Goal: Task Accomplishment & Management: Complete application form

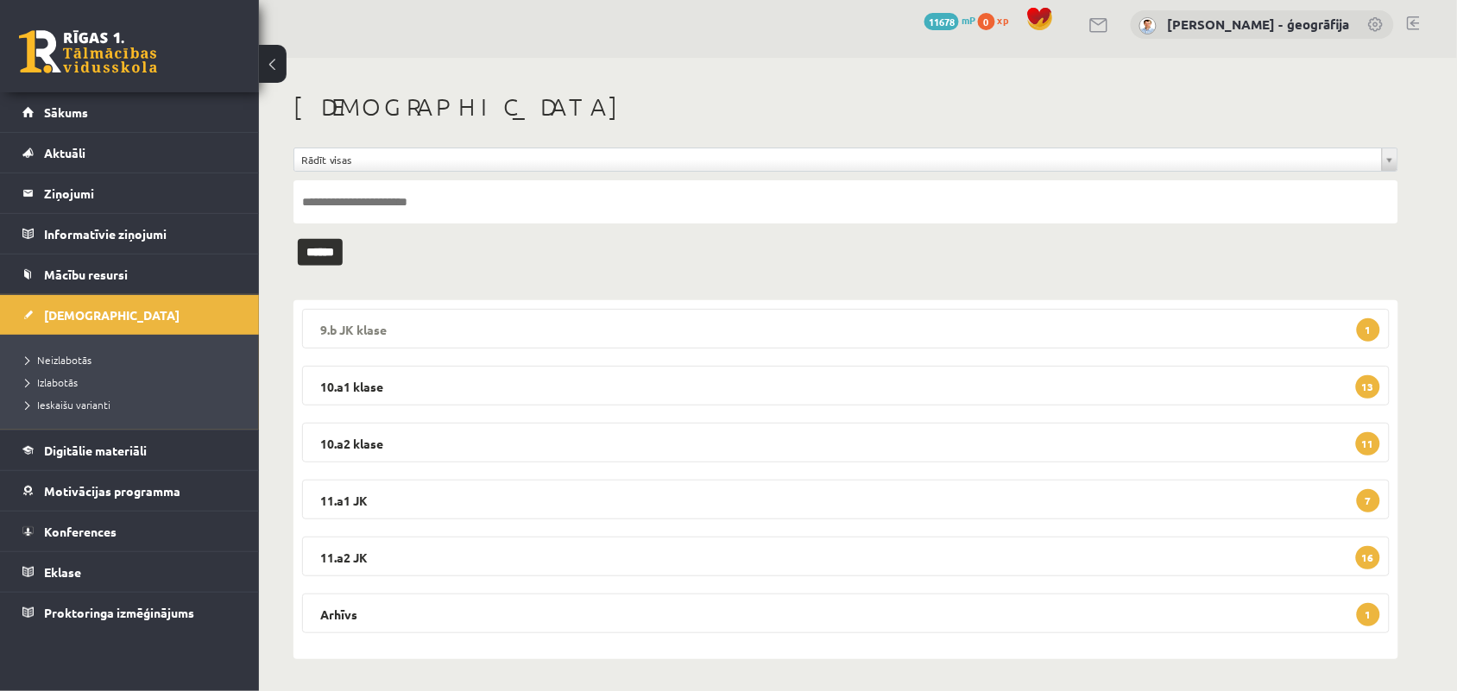
scroll to position [10, 0]
click at [579, 545] on legend "11.a2 JK 16" at bounding box center [846, 555] width 1088 height 40
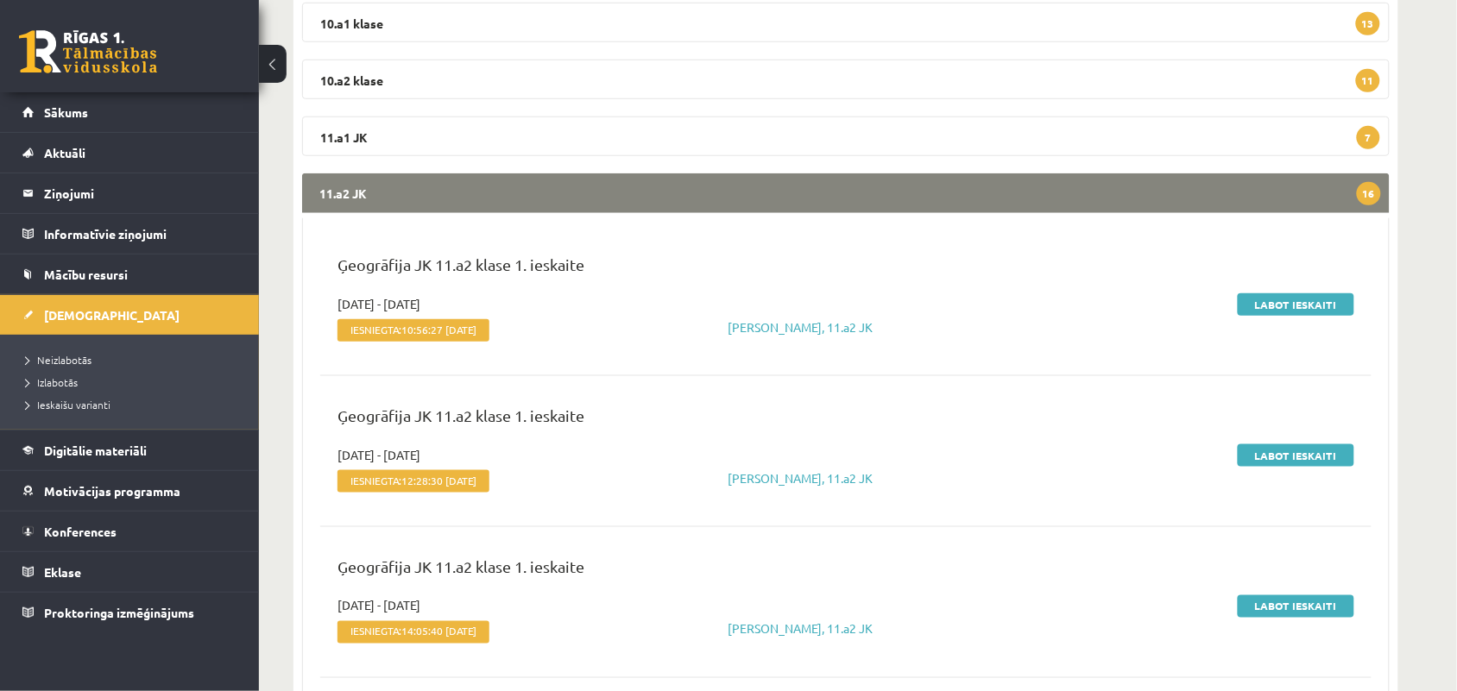
scroll to position [334, 0]
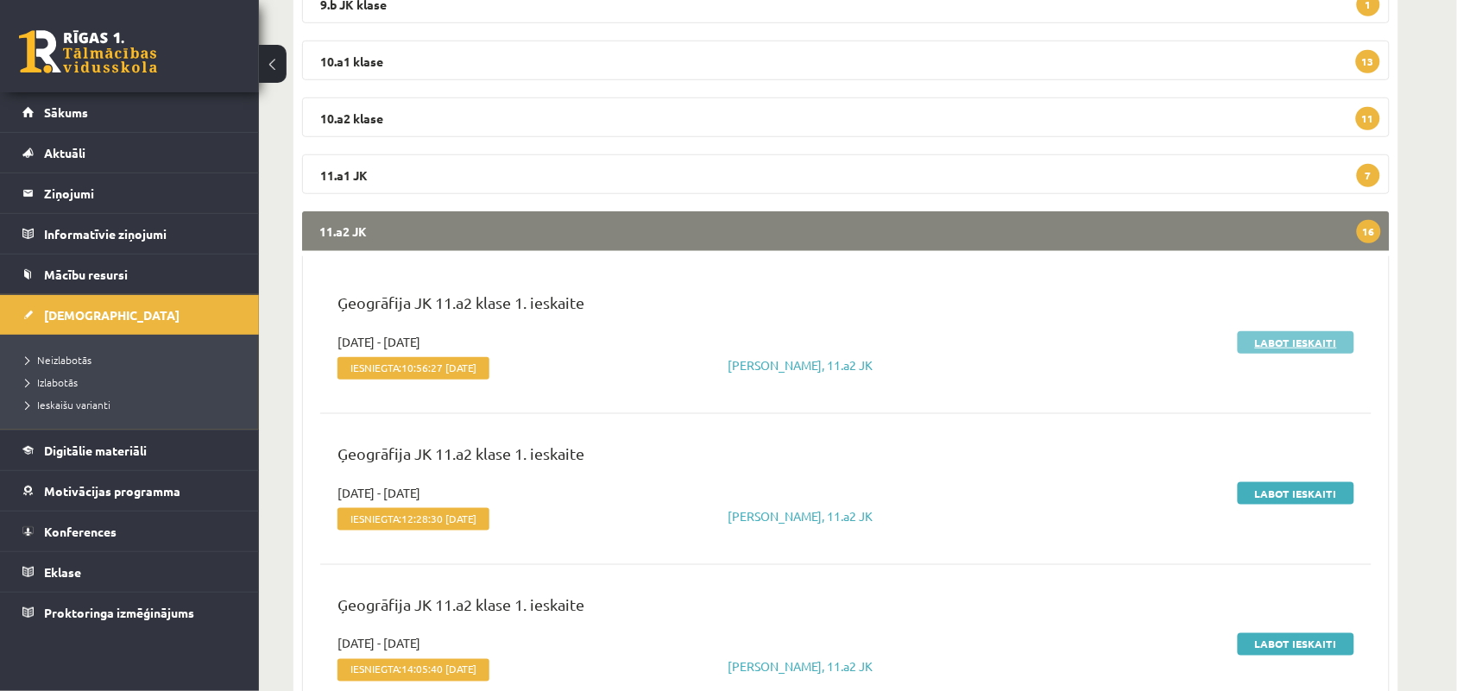
click at [1292, 344] on link "Labot ieskaiti" at bounding box center [1296, 342] width 117 height 22
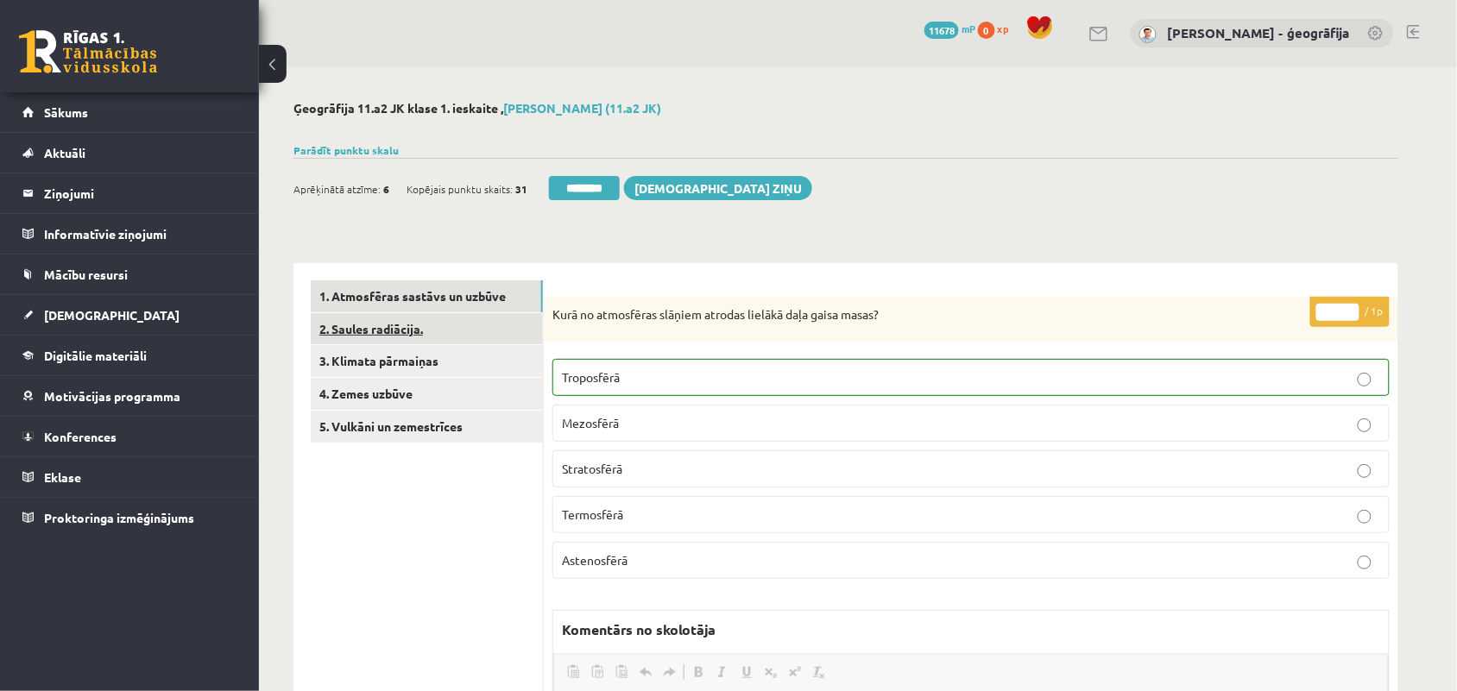
click at [394, 331] on link "2. Saules radiācija." at bounding box center [427, 329] width 232 height 32
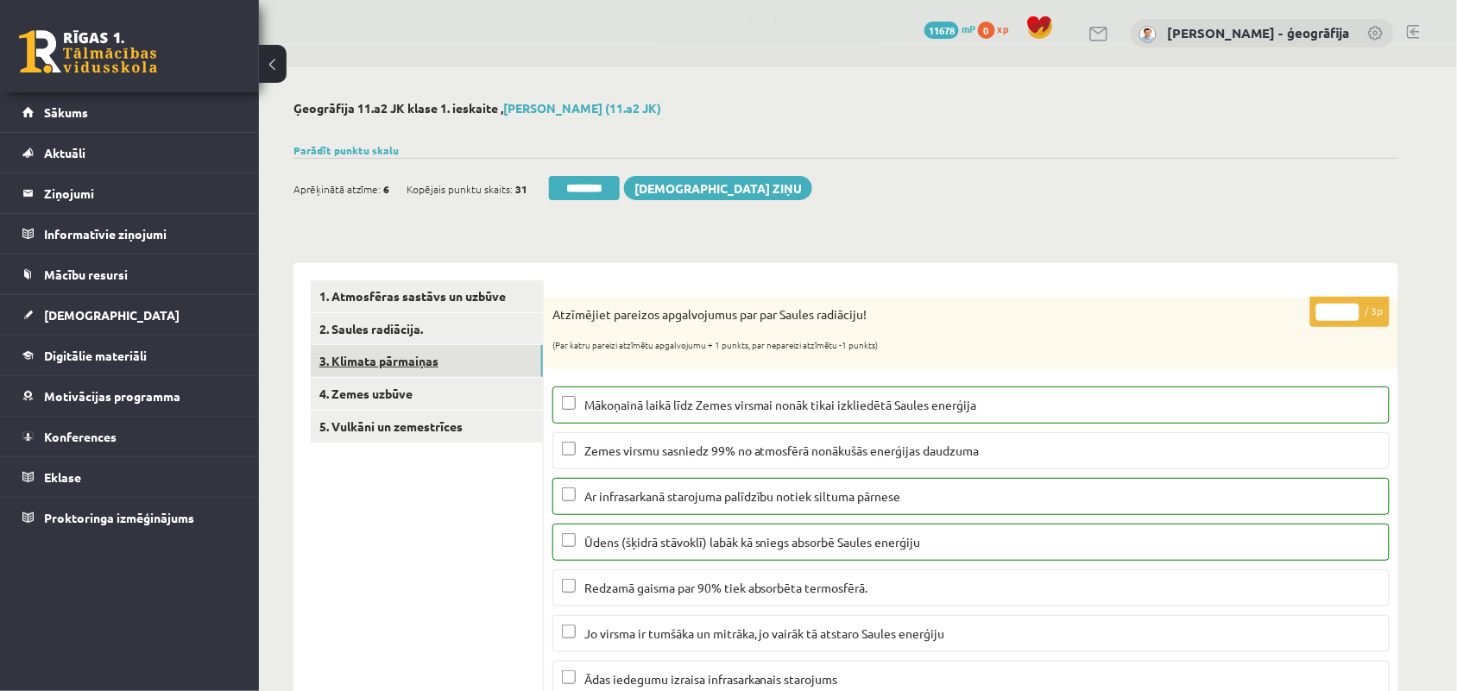
click at [393, 356] on link "3. Klimata pārmaiņas" at bounding box center [427, 361] width 232 height 32
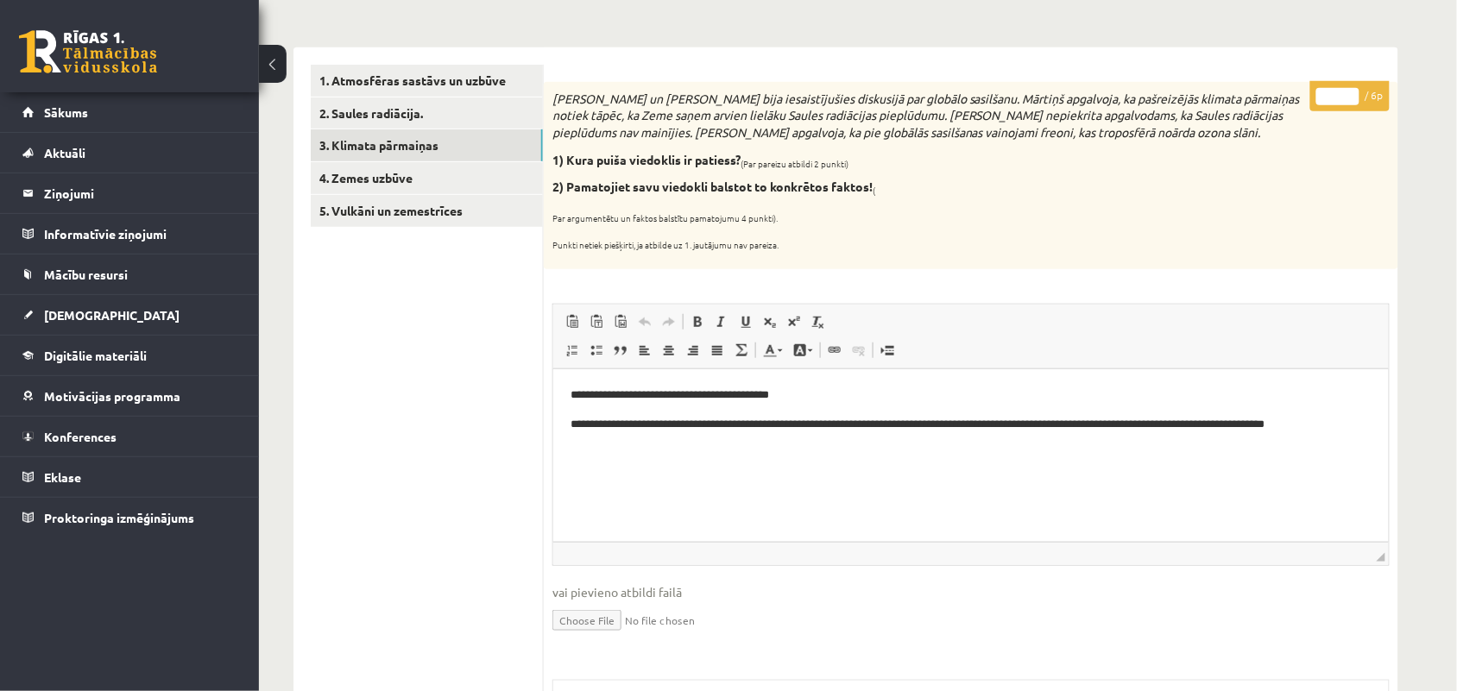
type input "*"
click at [1349, 88] on input "*" at bounding box center [1337, 96] width 43 height 17
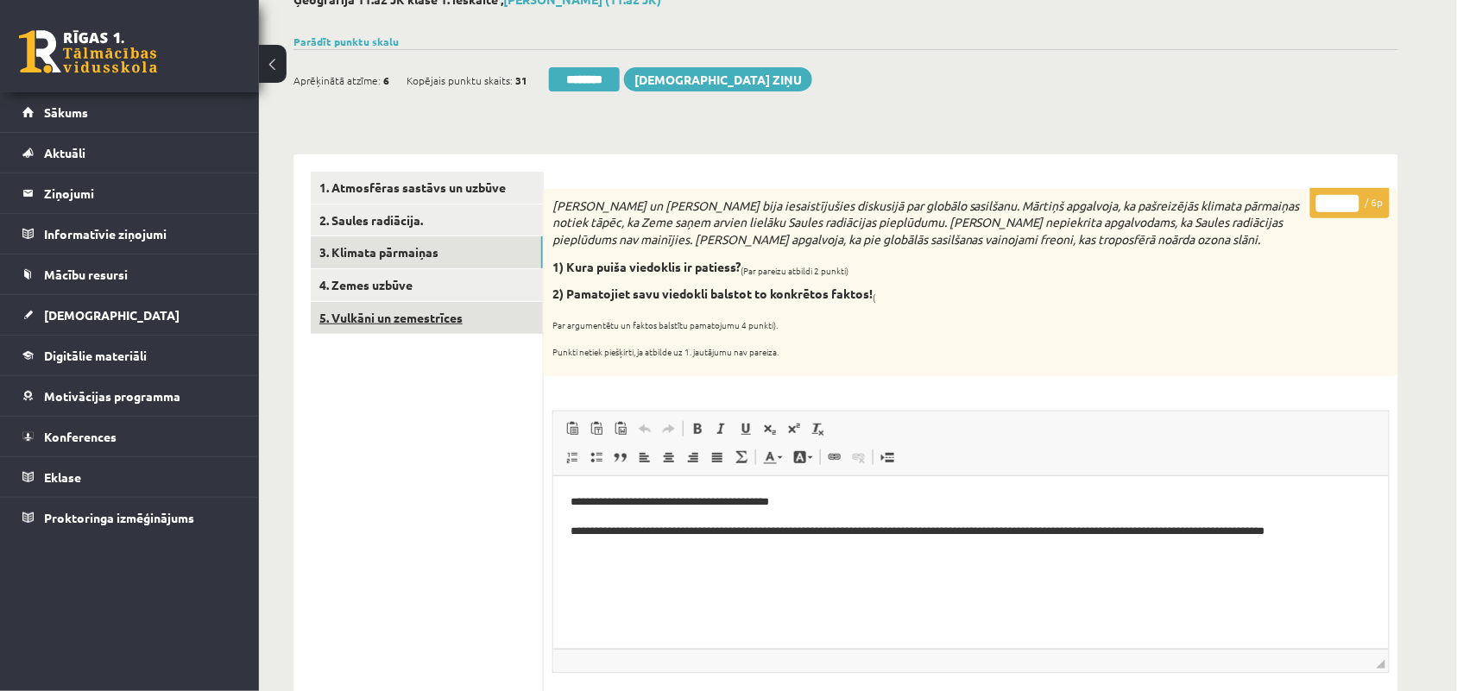
scroll to position [108, 0]
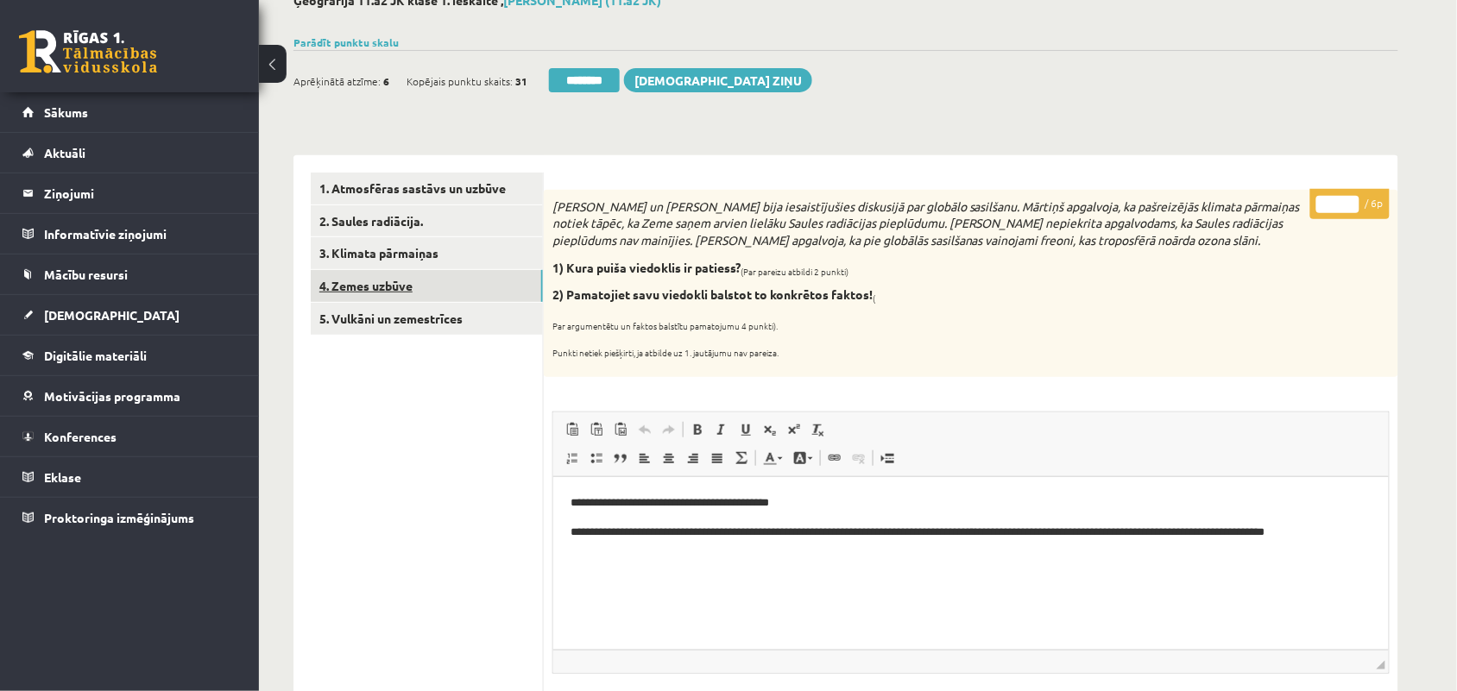
click at [412, 287] on link "4. Zemes uzbūve" at bounding box center [427, 286] width 232 height 32
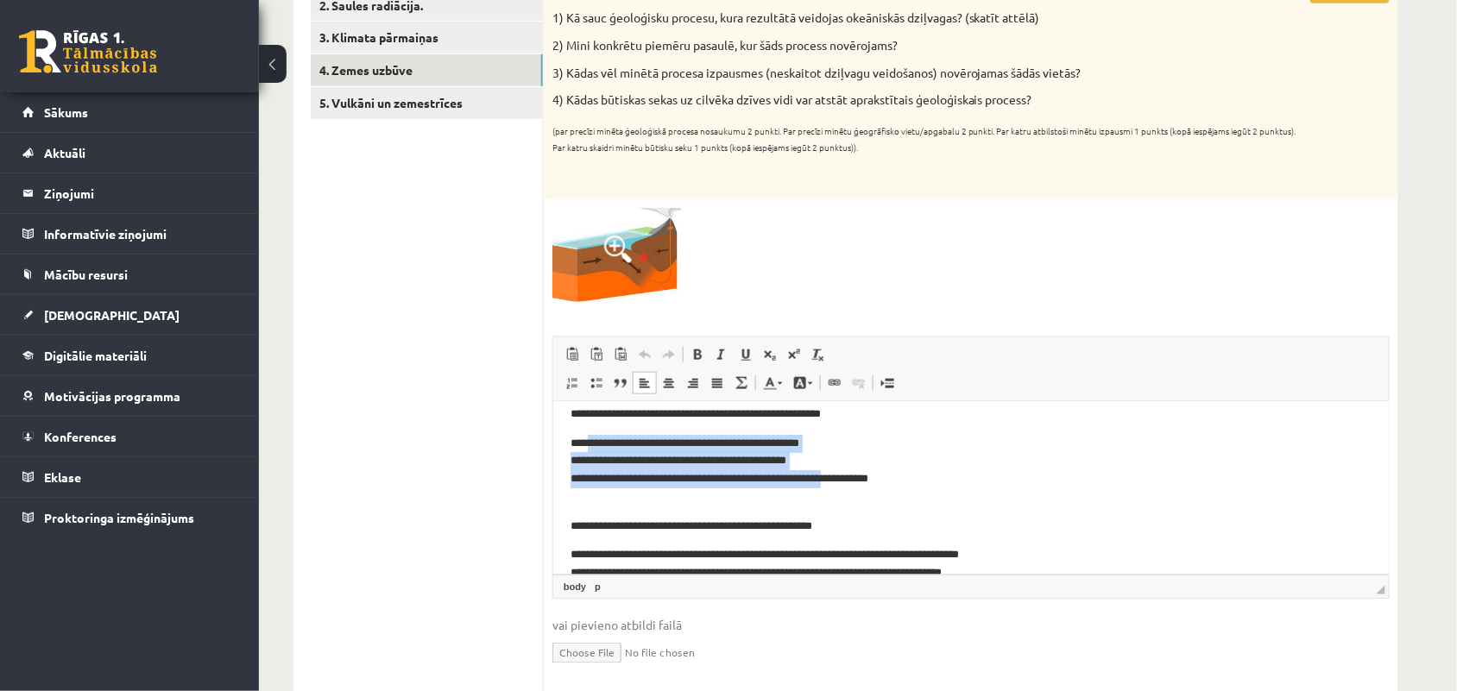
drag, startPoint x: 591, startPoint y: 445, endPoint x: 852, endPoint y: 480, distance: 263.1
click at [852, 480] on p "**********" at bounding box center [962, 461] width 785 height 54
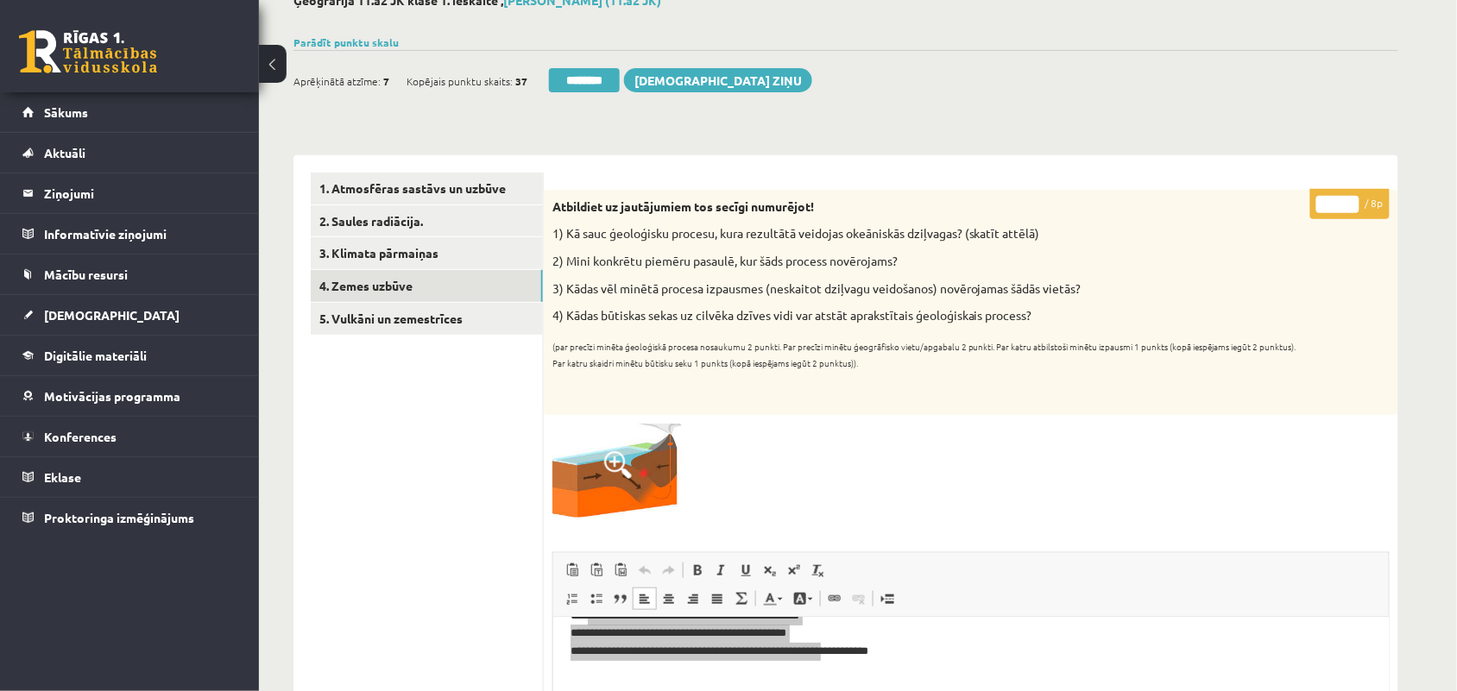
click at [1335, 205] on input "*" at bounding box center [1337, 204] width 43 height 17
type input "*"
click at [404, 307] on link "5. Vulkāni un zemestrīces" at bounding box center [427, 319] width 232 height 32
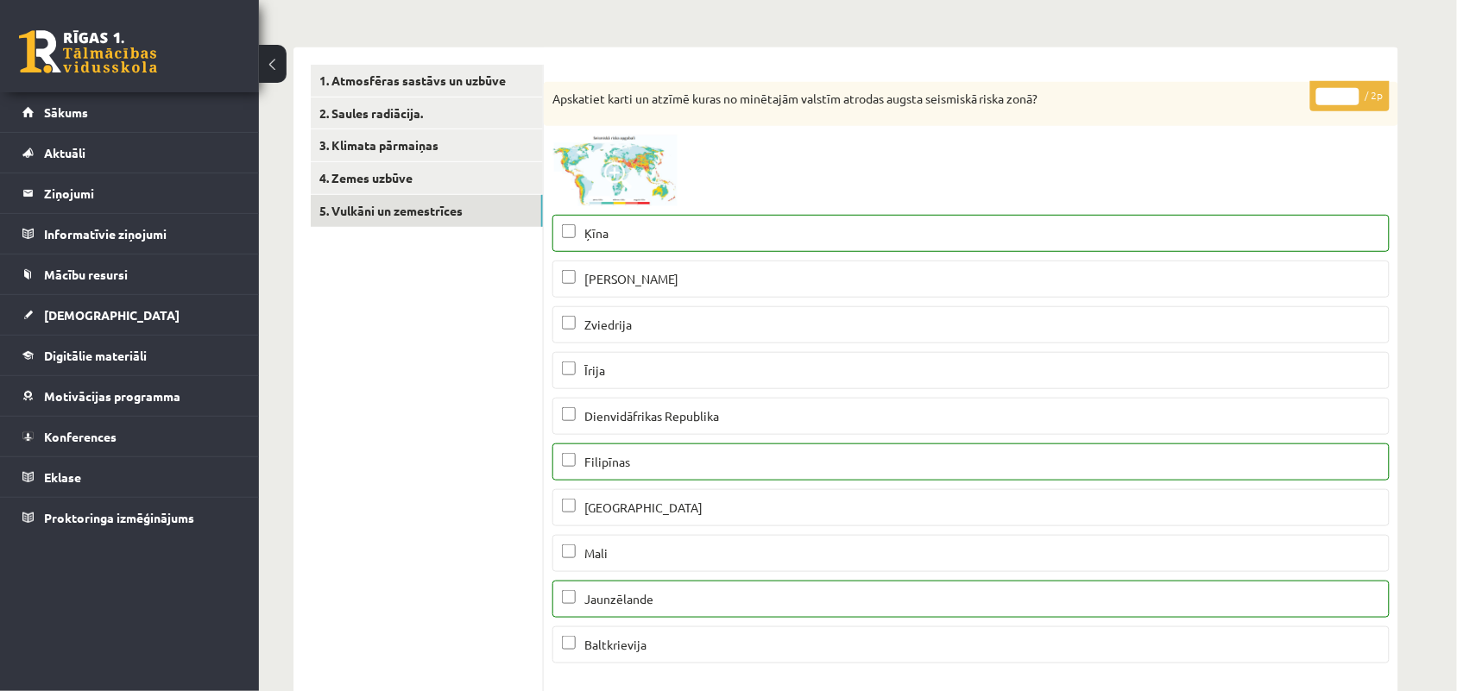
scroll to position [0, 0]
click at [1352, 89] on input "*" at bounding box center [1337, 96] width 43 height 17
type input "*"
click at [1352, 89] on input "*" at bounding box center [1337, 96] width 43 height 17
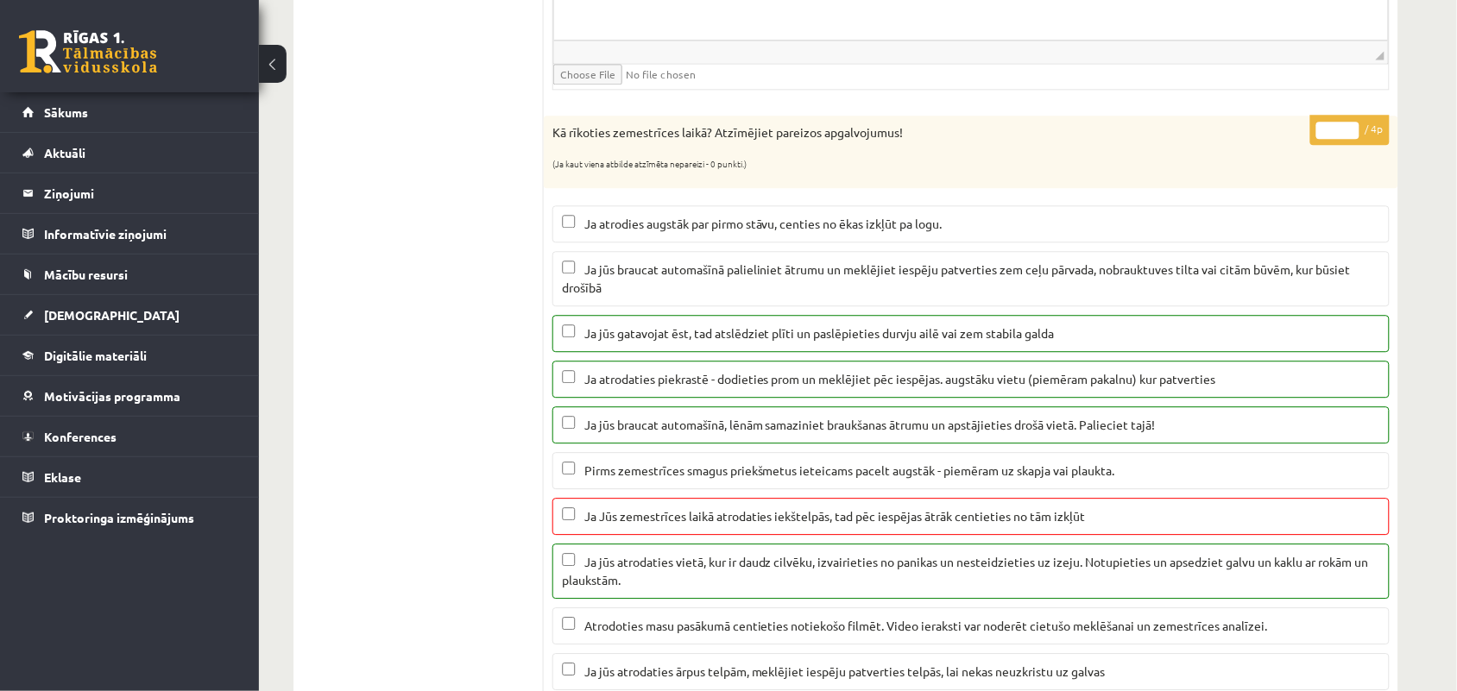
scroll to position [1187, 0]
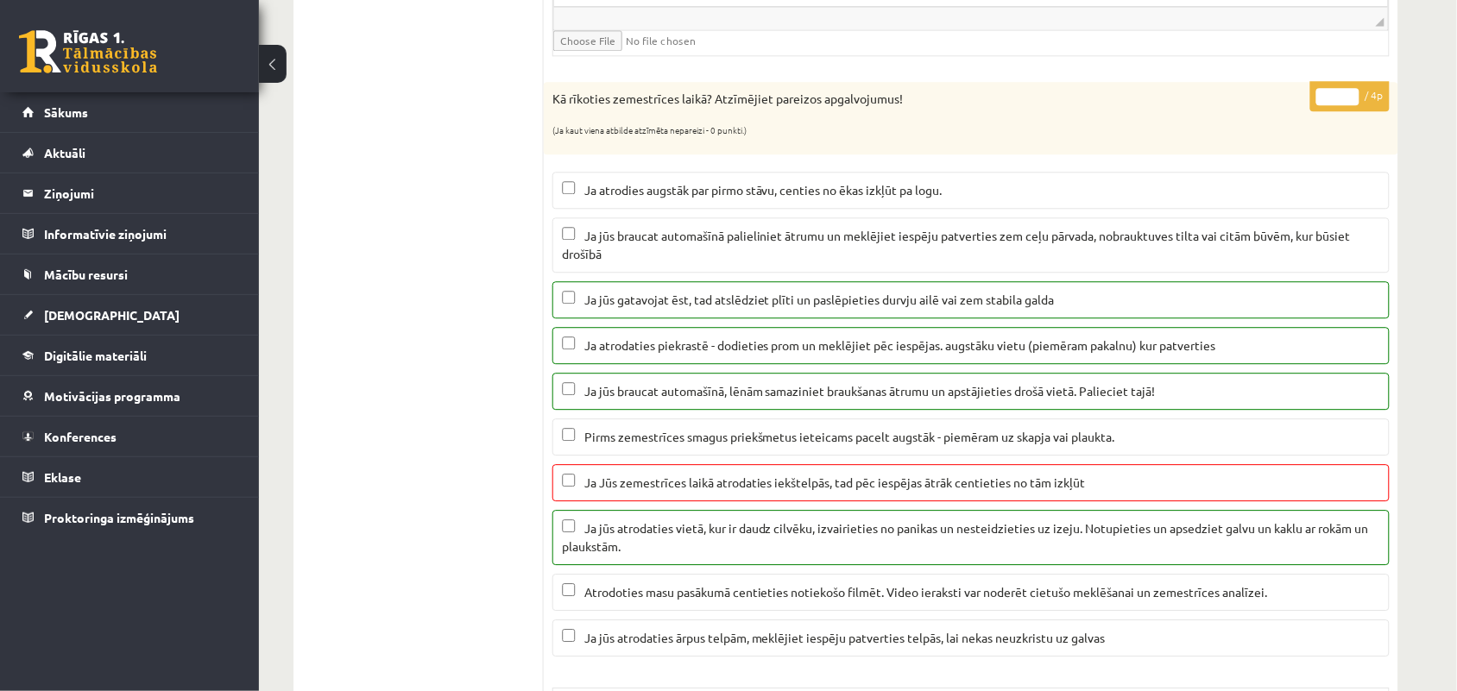
type input "*"
click at [1345, 105] on input "*" at bounding box center [1337, 96] width 43 height 17
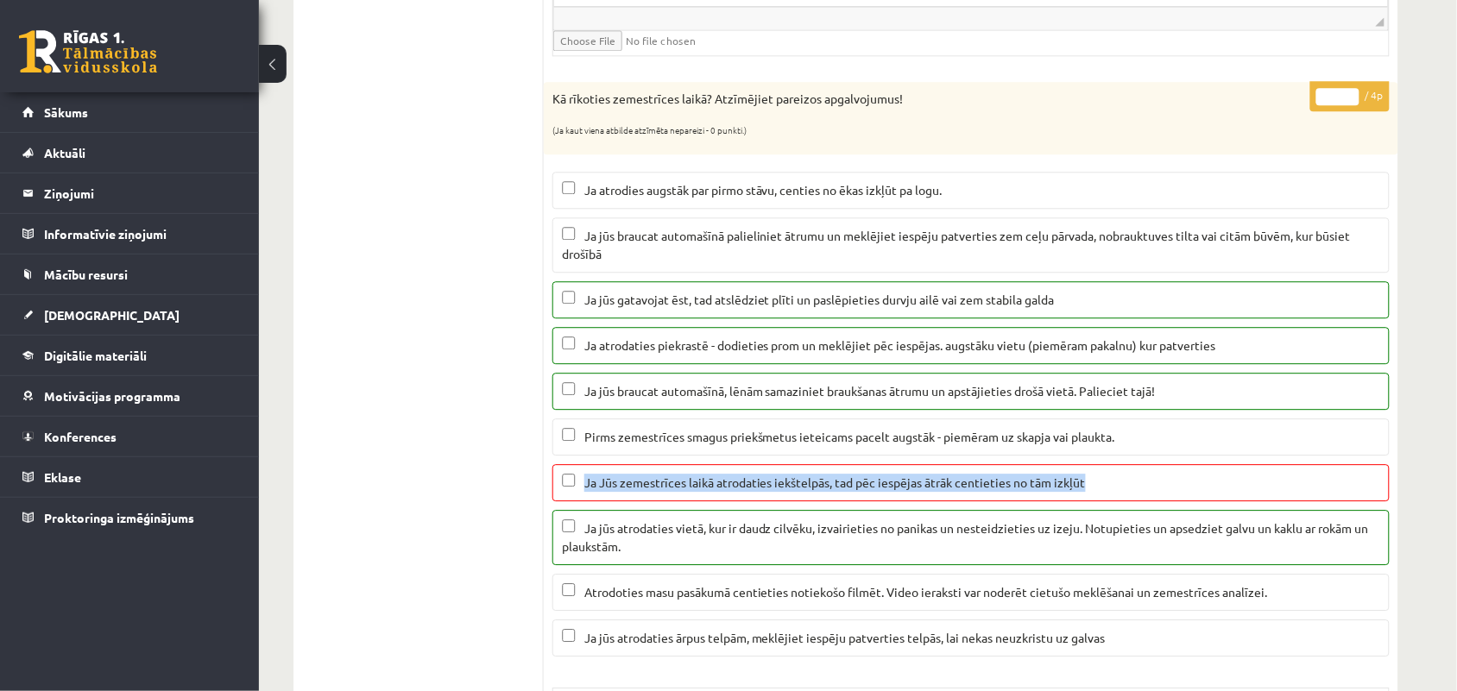
drag, startPoint x: 1102, startPoint y: 489, endPoint x: 587, endPoint y: 476, distance: 515.4
click at [587, 476] on label "Ja Jūs zemestrīces laikā atrodaties iekštelpās, tad pēc iespējas ātrāk centieti…" at bounding box center [970, 482] width 837 height 37
copy span "Ja Jūs zemestrīces laikā atrodaties iekštelpās, tad pēc iespējas ātrāk centieti…"
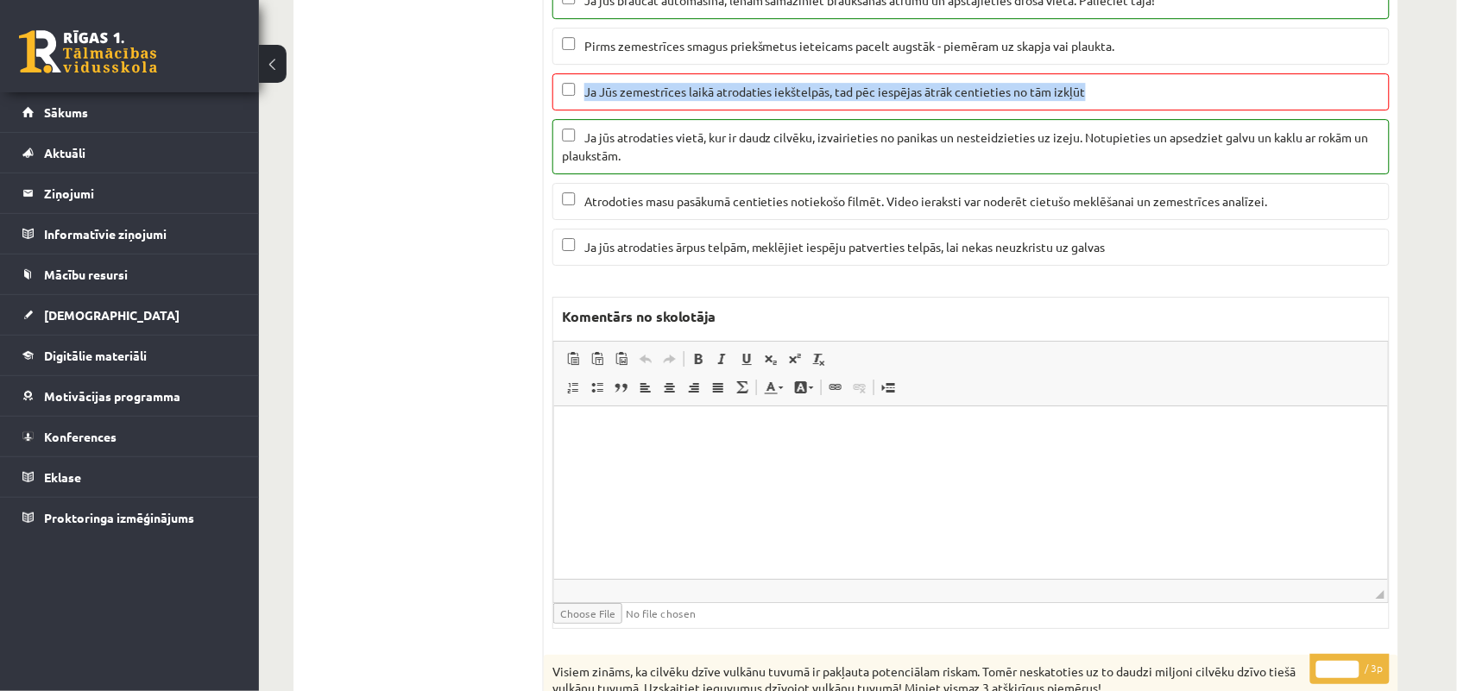
scroll to position [1618, 0]
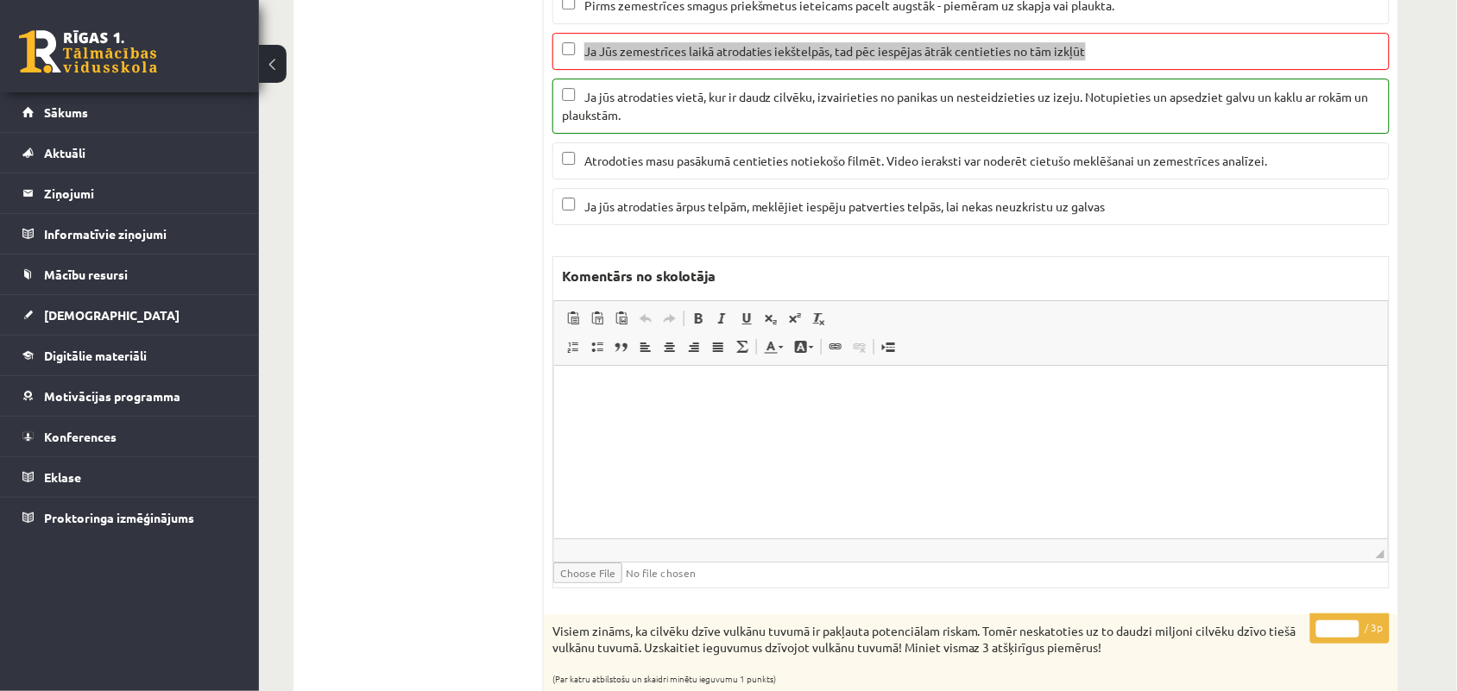
click at [590, 418] on html at bounding box center [970, 391] width 834 height 53
drag, startPoint x: 1074, startPoint y: 397, endPoint x: 538, endPoint y: 408, distance: 536.1
click at [553, 408] on html "**********" at bounding box center [970, 391] width 834 height 53
click at [571, 391] on p "**********" at bounding box center [970, 391] width 798 height 18
drag, startPoint x: 1035, startPoint y: 397, endPoint x: 497, endPoint y: 466, distance: 542.1
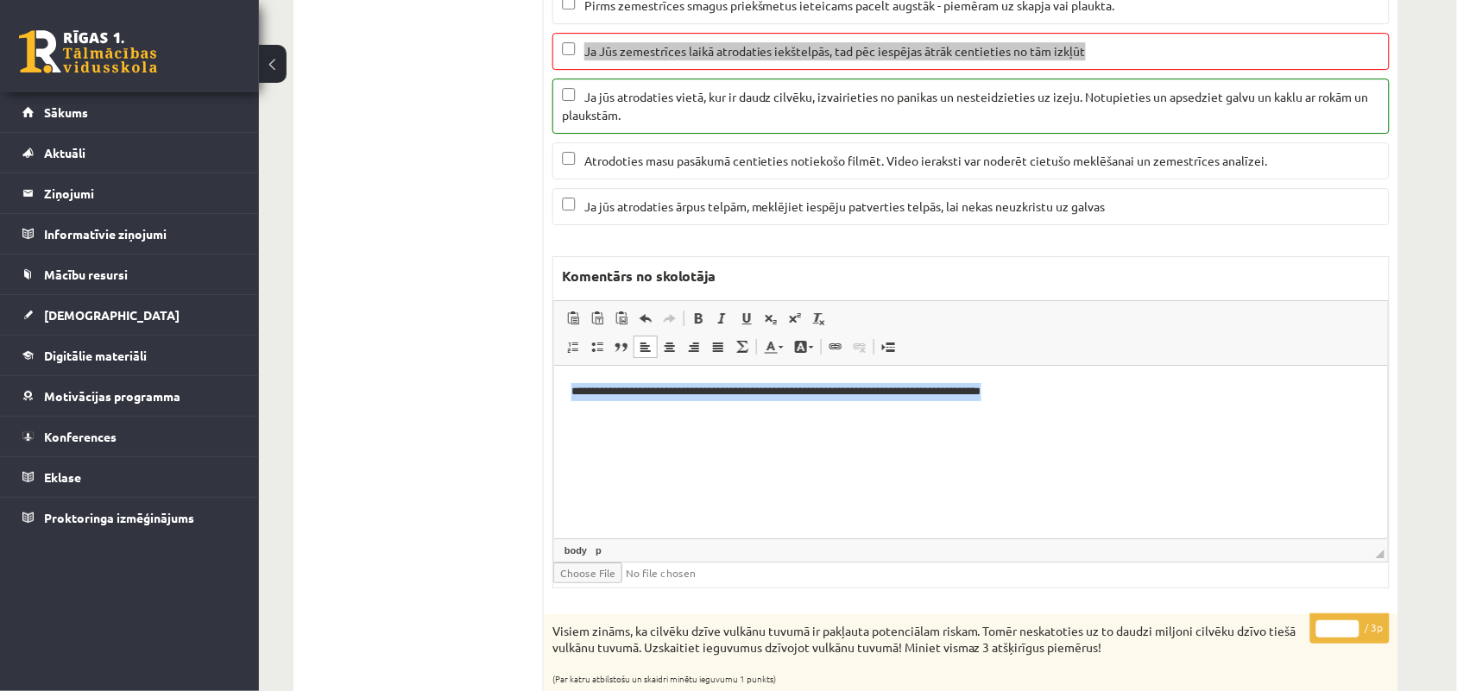
click at [553, 418] on html "**********" at bounding box center [970, 391] width 834 height 53
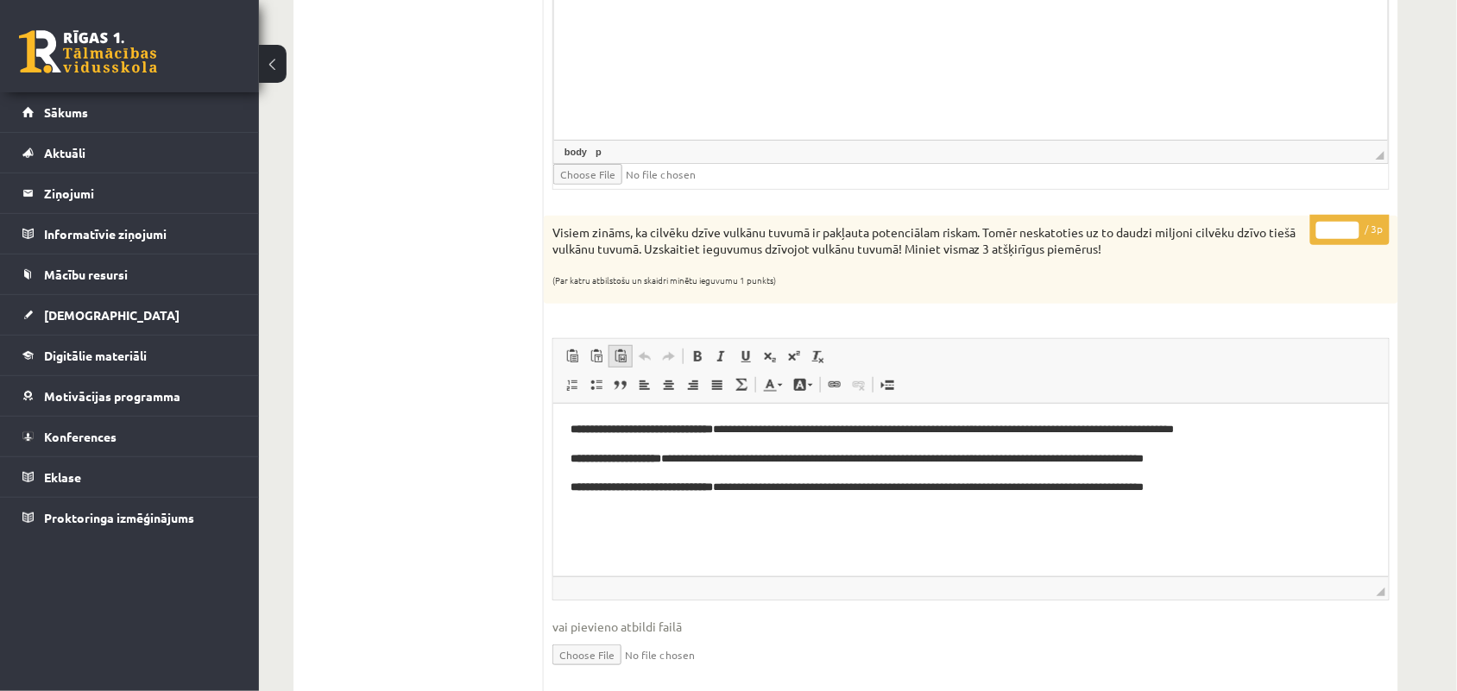
scroll to position [2050, 0]
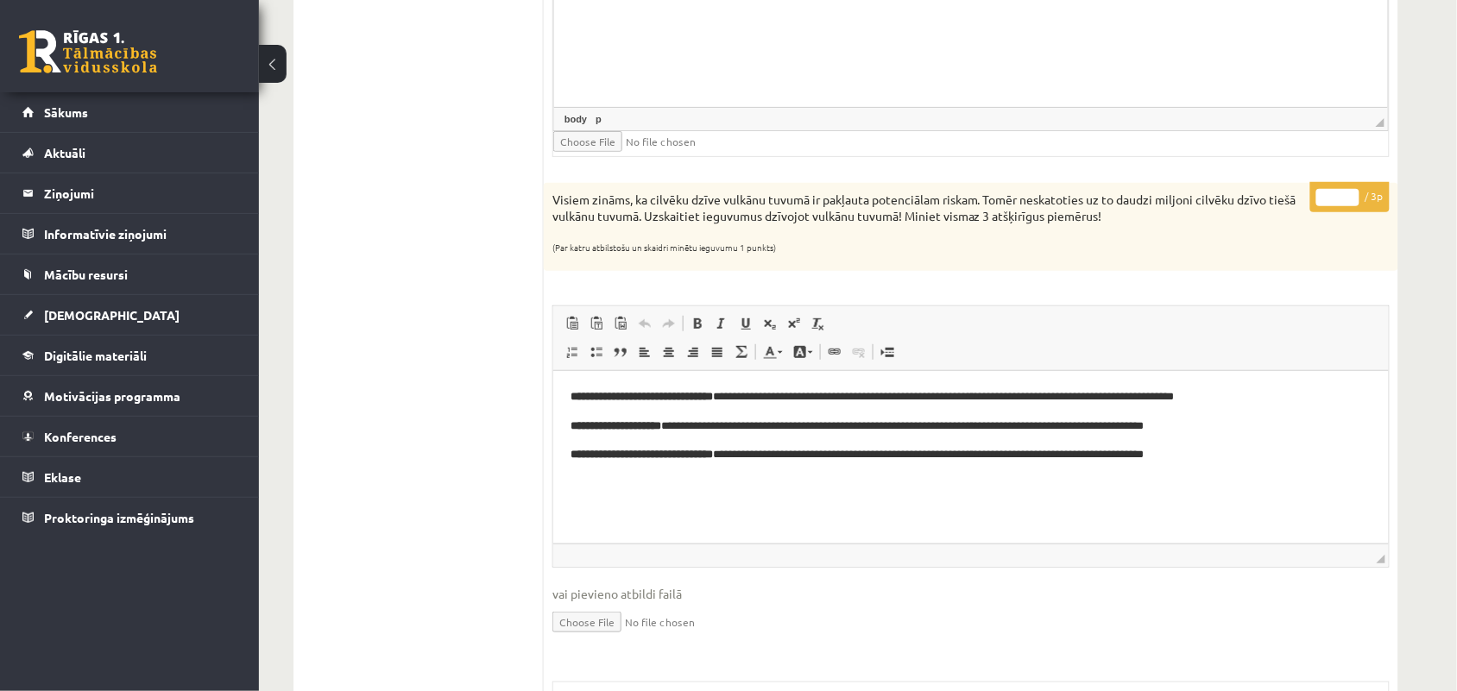
click at [1334, 206] on input "*" at bounding box center [1337, 197] width 43 height 17
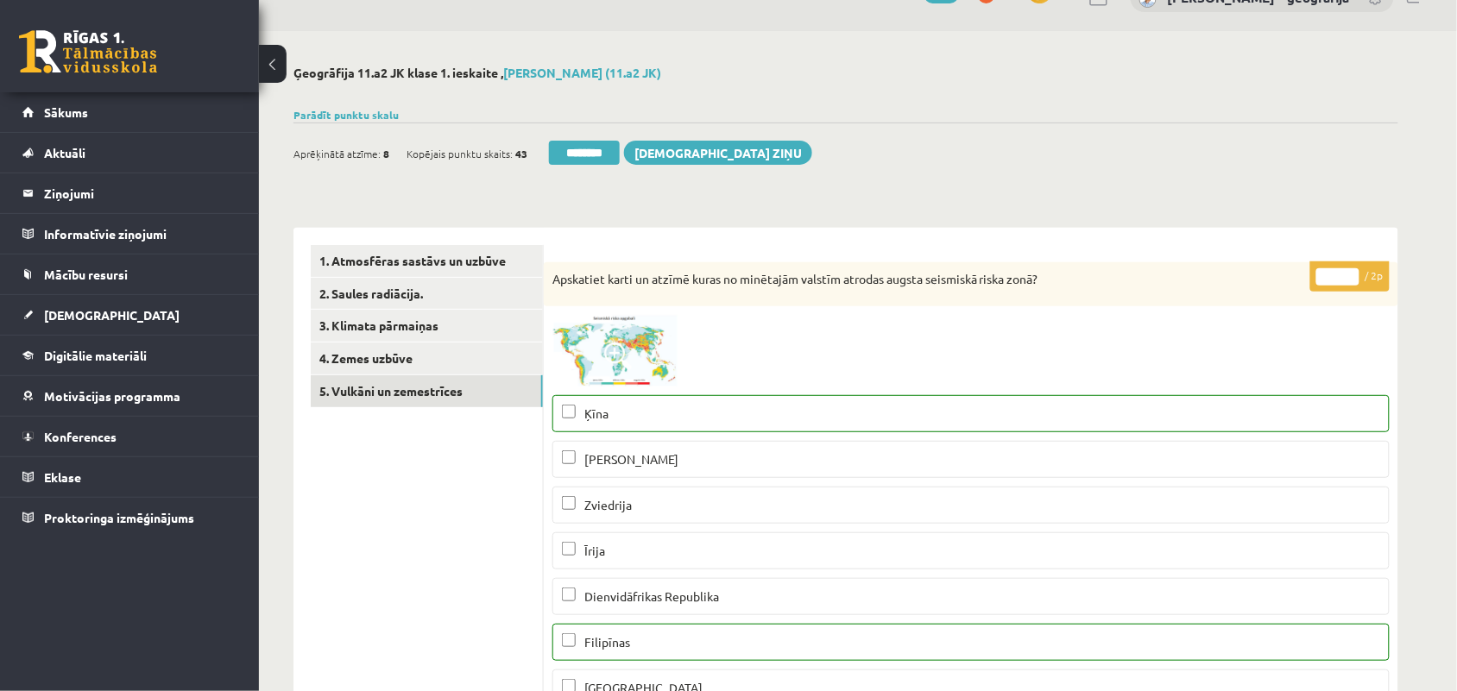
scroll to position [0, 0]
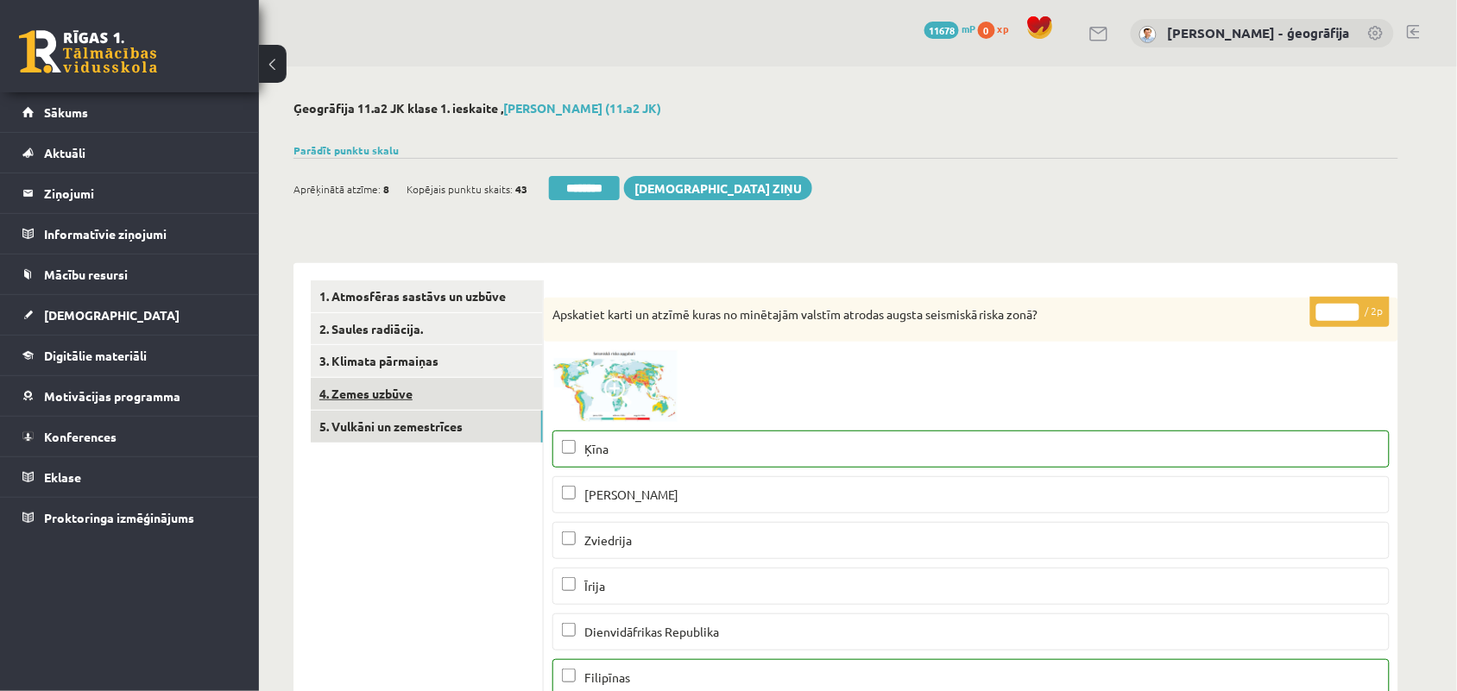
type input "*"
click at [436, 386] on link "4. Zemes uzbūve" at bounding box center [427, 394] width 232 height 32
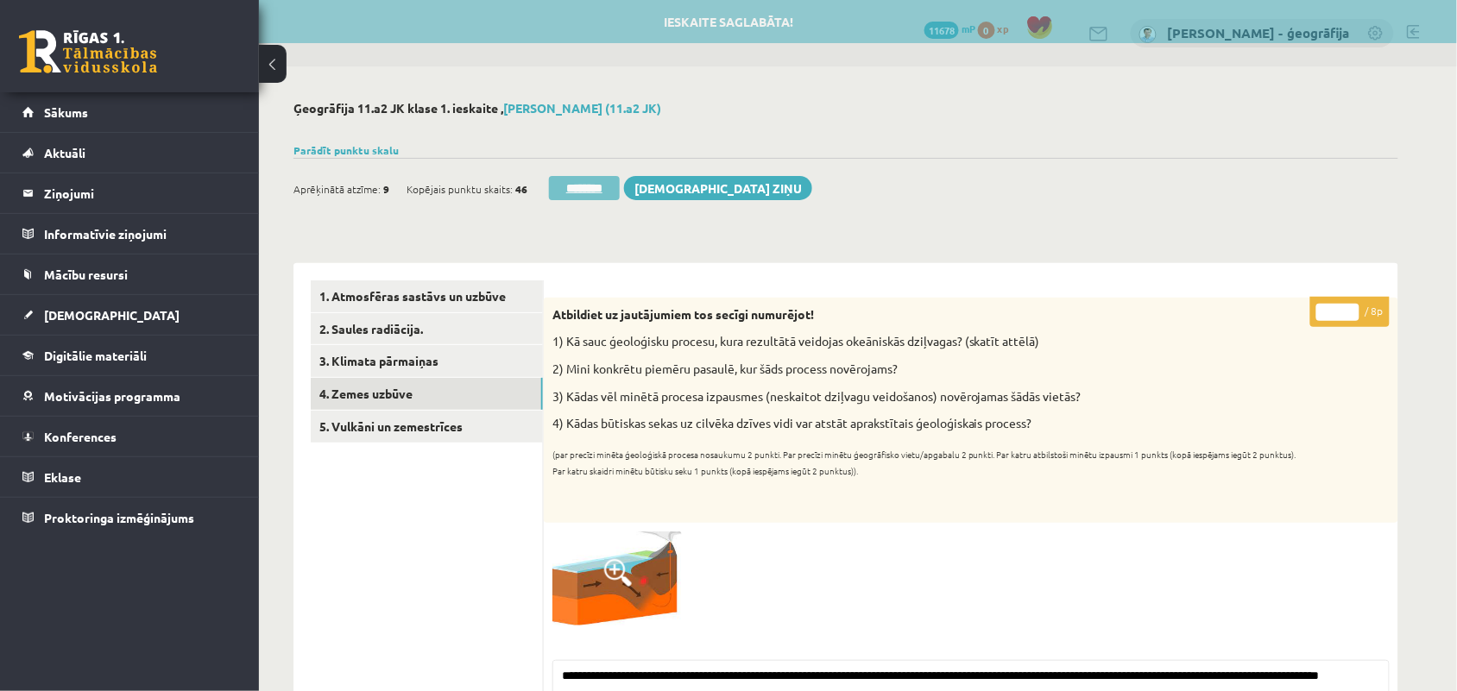
click at [576, 182] on input "********" at bounding box center [584, 188] width 71 height 24
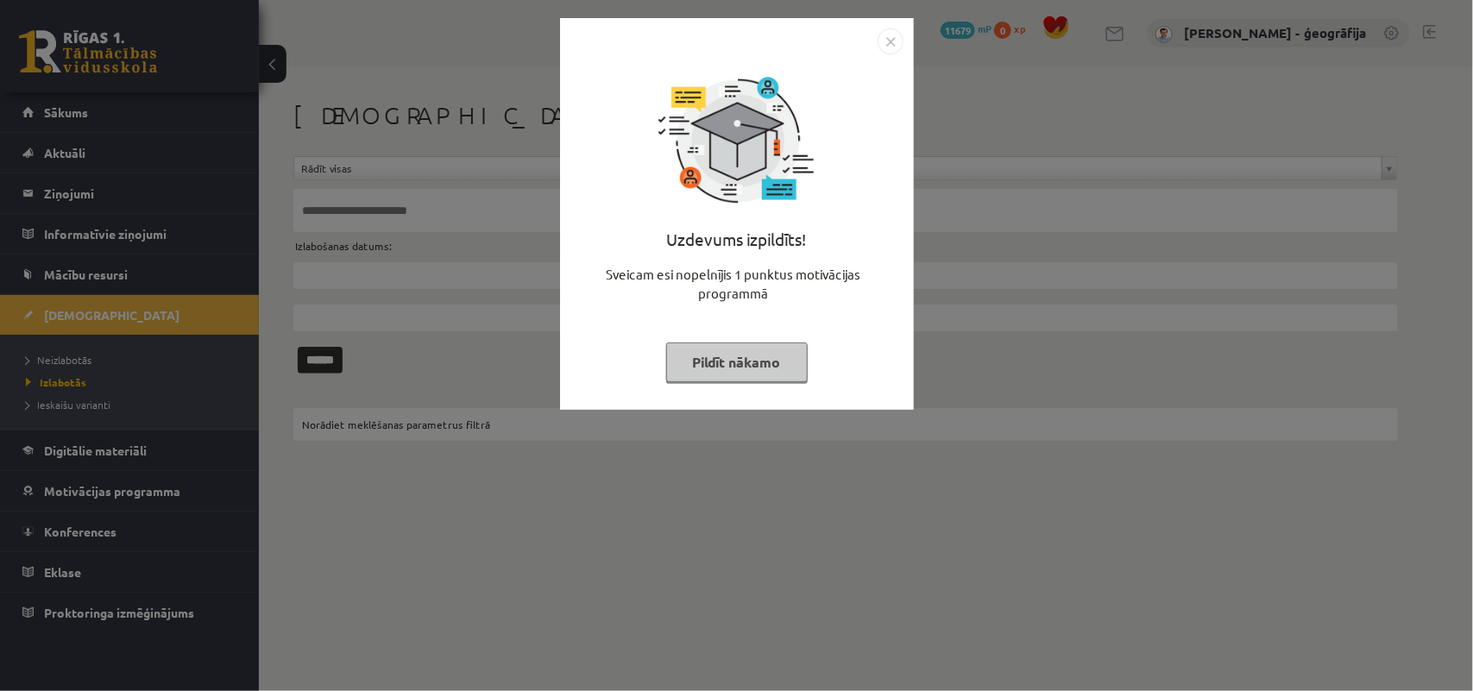
click at [703, 365] on button "Pildīt nākamo" at bounding box center [737, 363] width 142 height 40
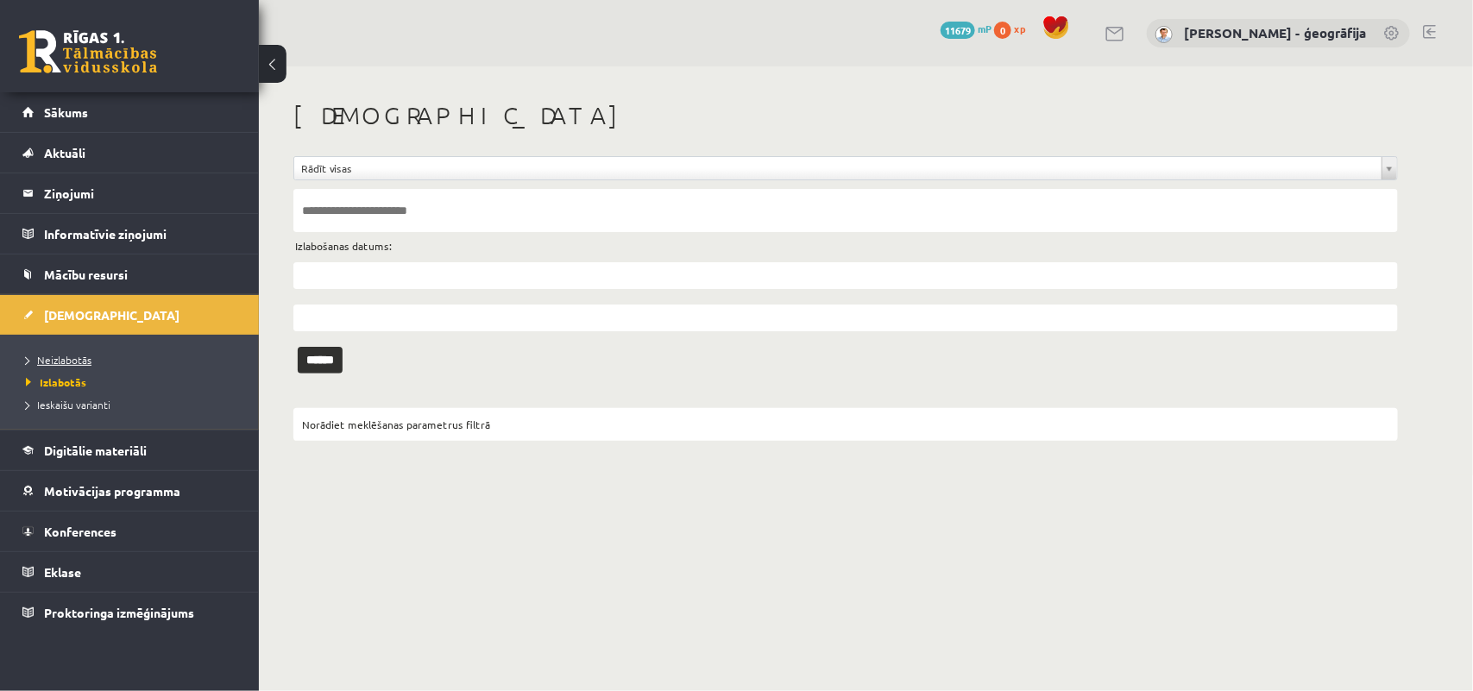
click at [48, 356] on span "Neizlabotās" at bounding box center [59, 360] width 66 height 14
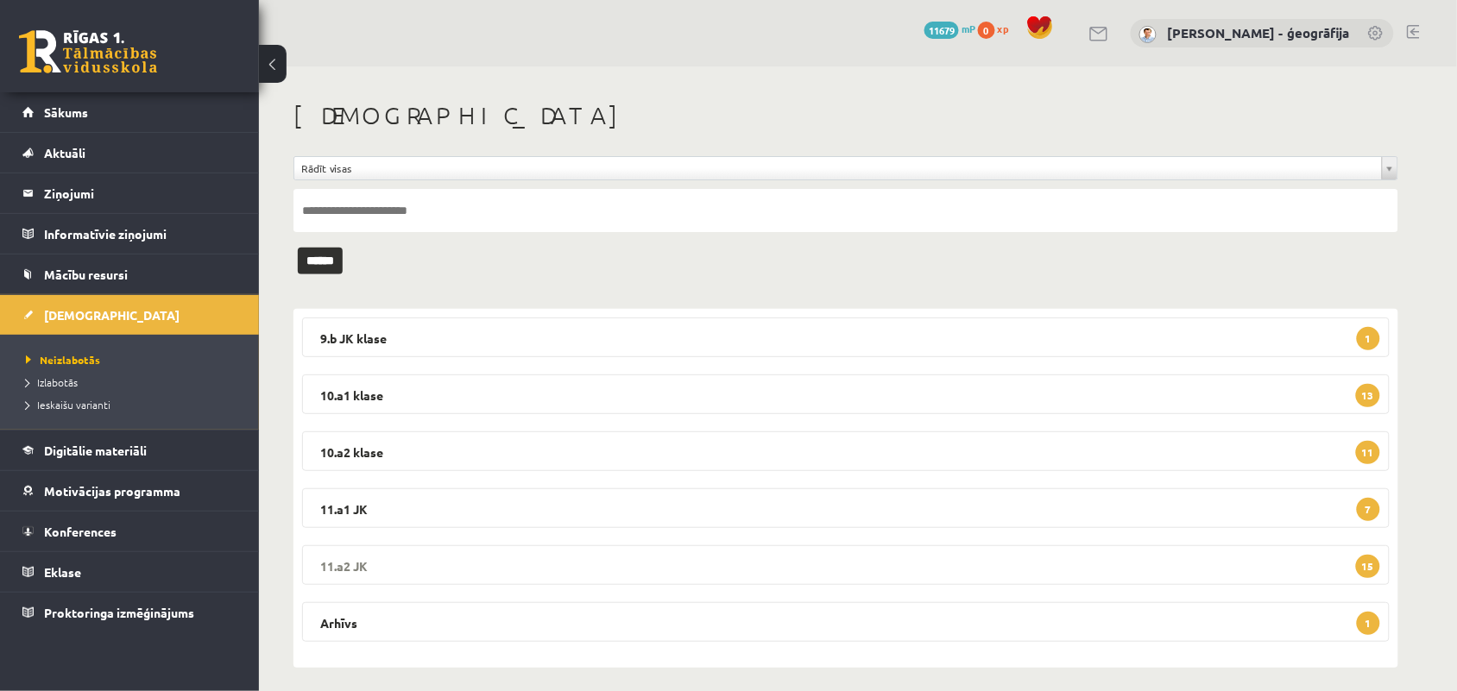
click at [389, 562] on legend "11.a2 JK 15" at bounding box center [846, 565] width 1088 height 40
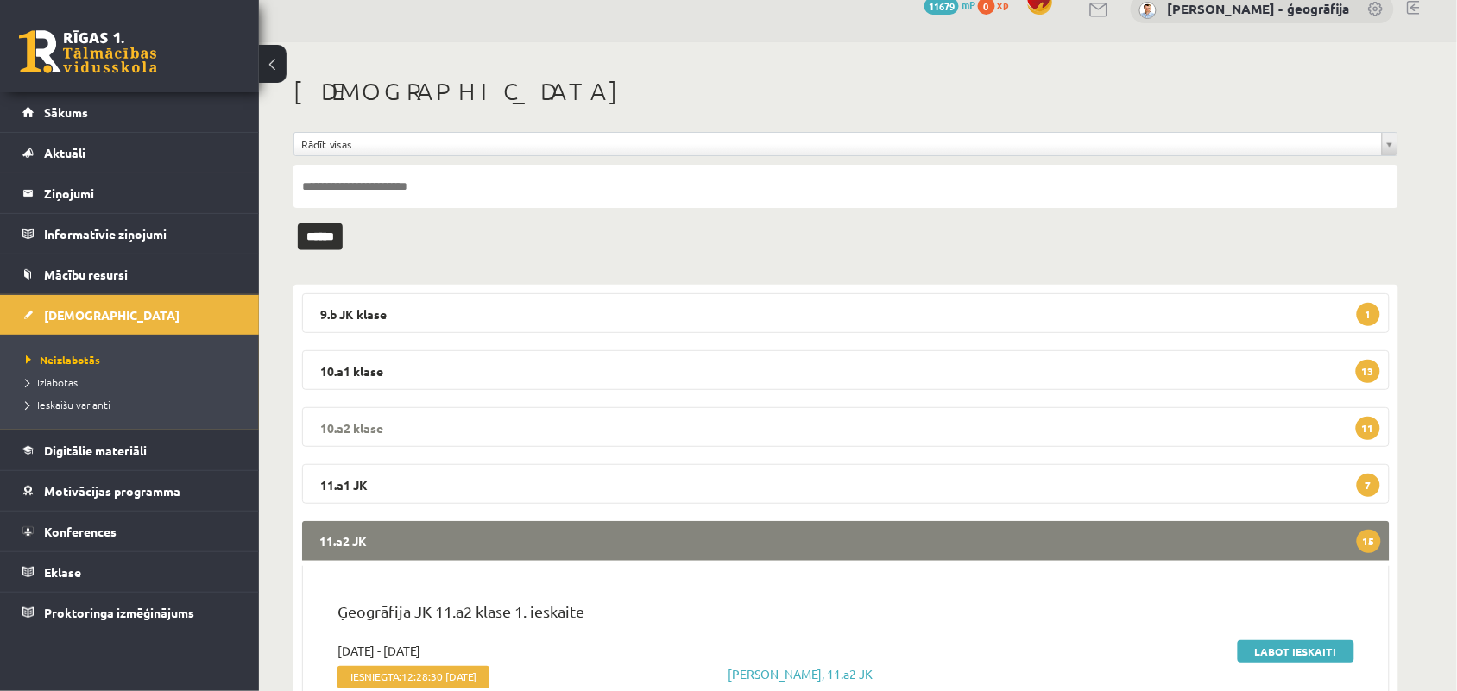
scroll to position [216, 0]
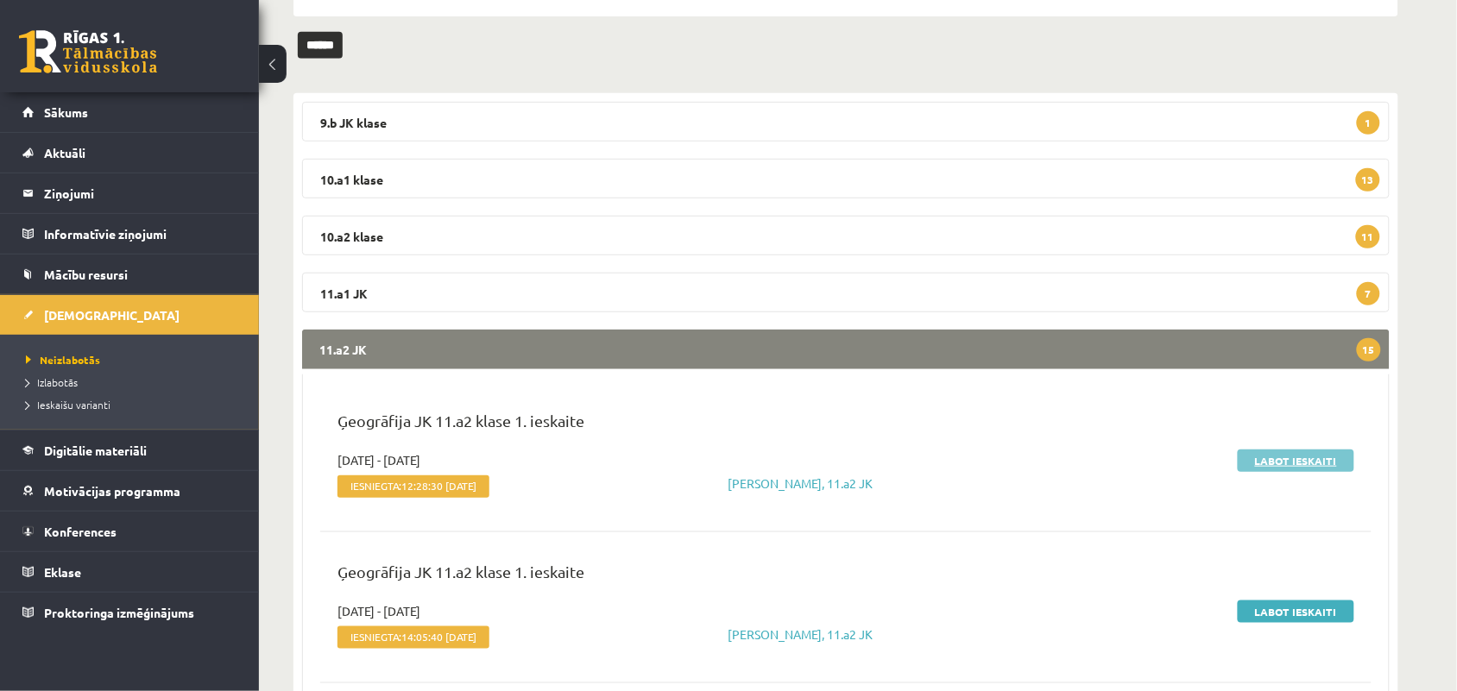
click at [1273, 459] on link "Labot ieskaiti" at bounding box center [1296, 461] width 117 height 22
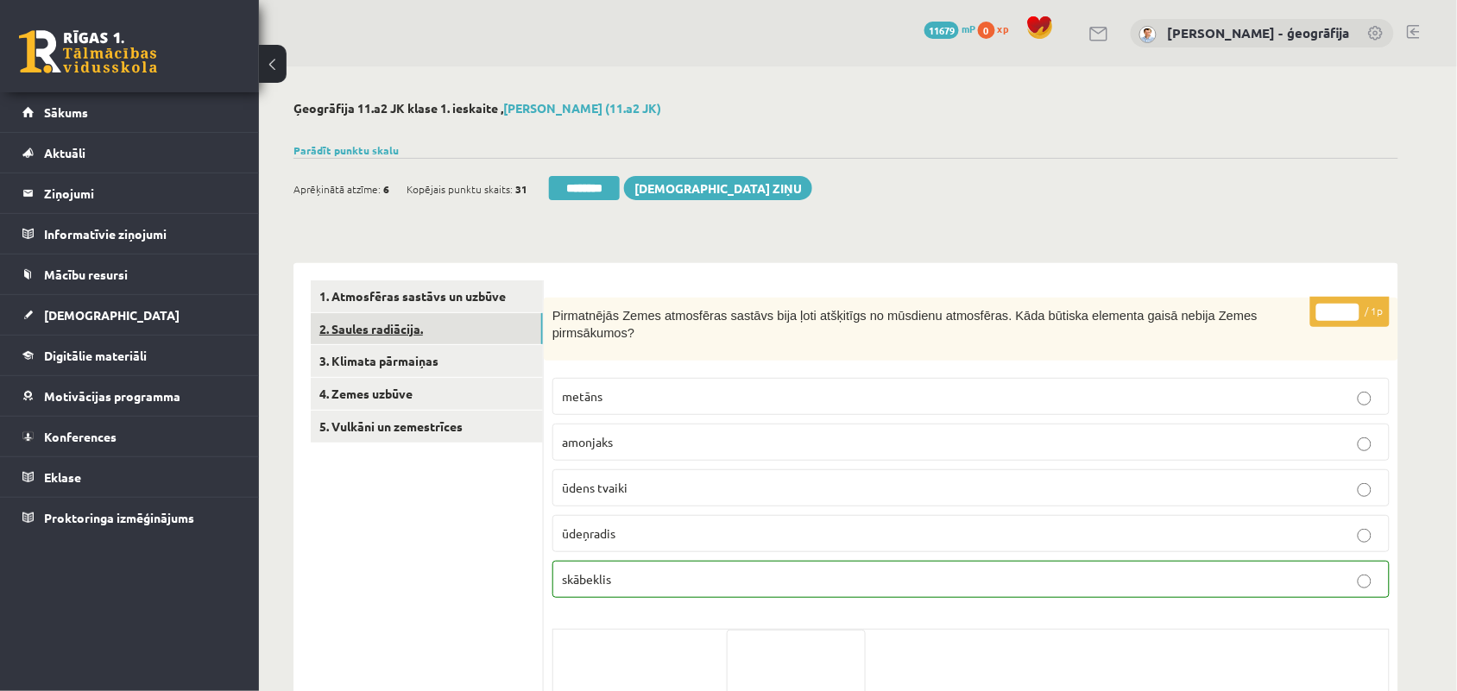
click at [442, 334] on link "2. Saules radiācija." at bounding box center [427, 329] width 232 height 32
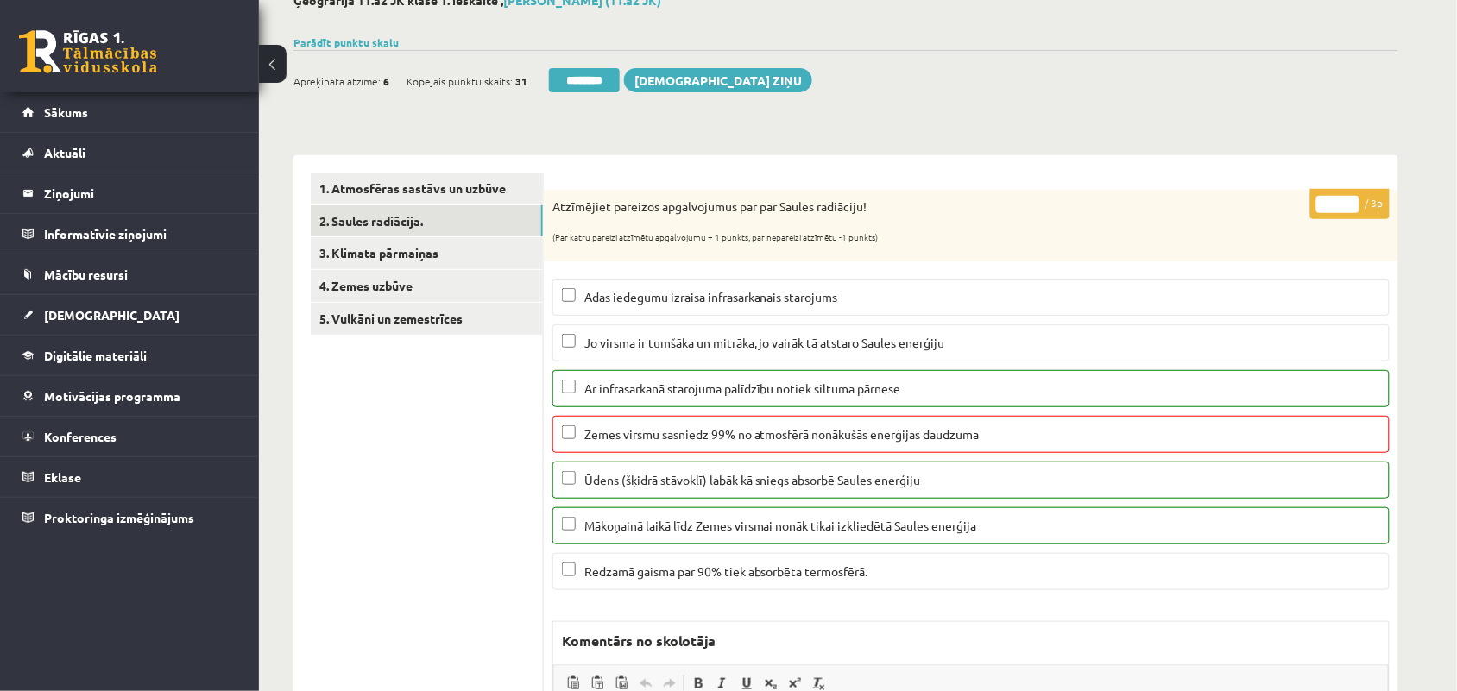
type input "*"
click at [1356, 209] on input "*" at bounding box center [1337, 204] width 43 height 17
click at [429, 257] on link "3. Klimata pārmaiņas" at bounding box center [427, 253] width 232 height 32
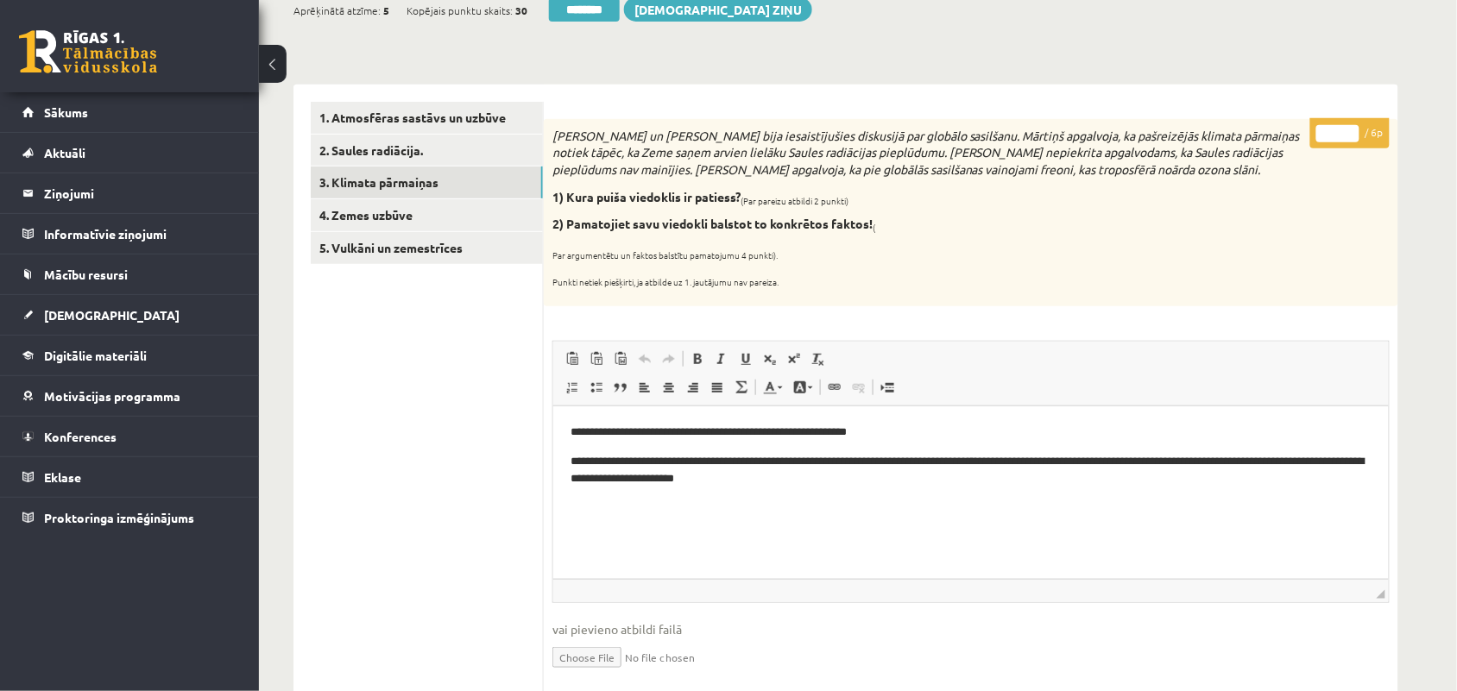
scroll to position [216, 0]
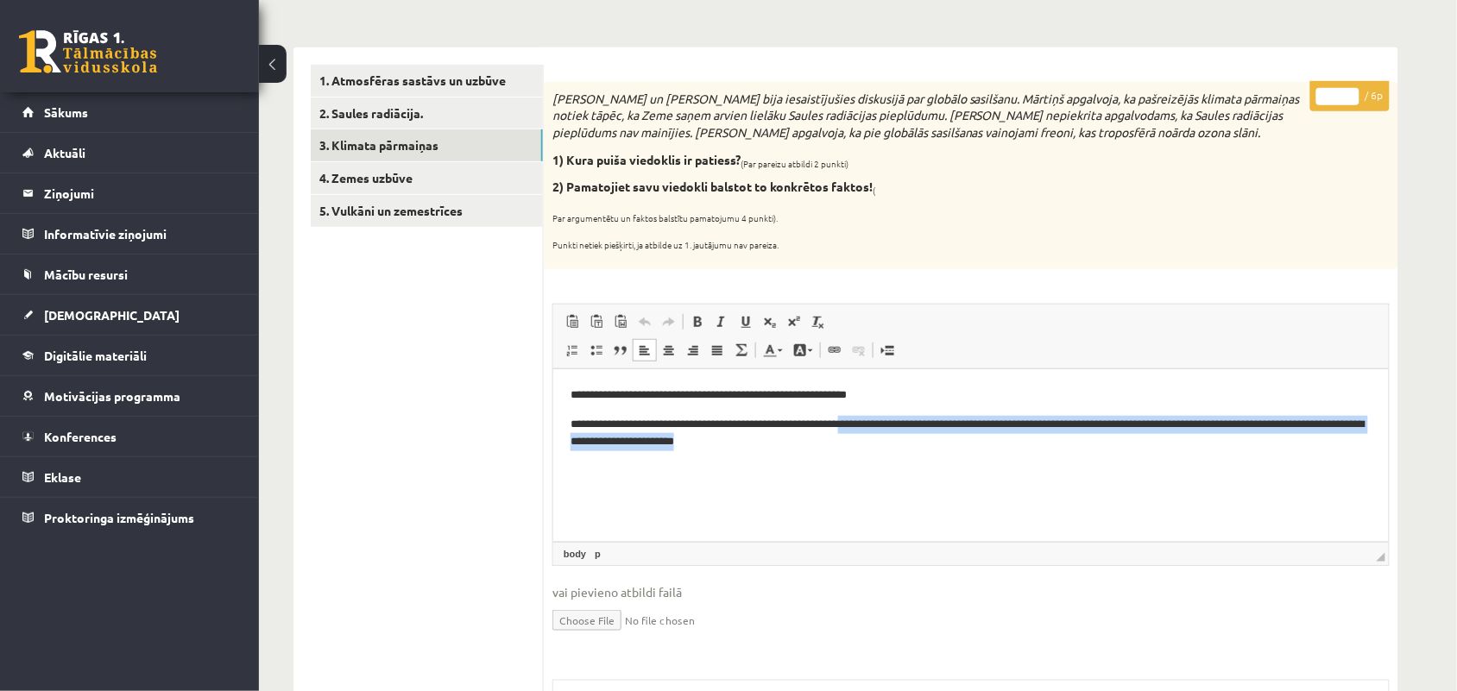
drag, startPoint x: 880, startPoint y: 420, endPoint x: 1145, endPoint y: 452, distance: 266.9
click at [1145, 452] on html "**********" at bounding box center [969, 418] width 835 height 99
click at [647, 468] on html "**********" at bounding box center [969, 418] width 835 height 99
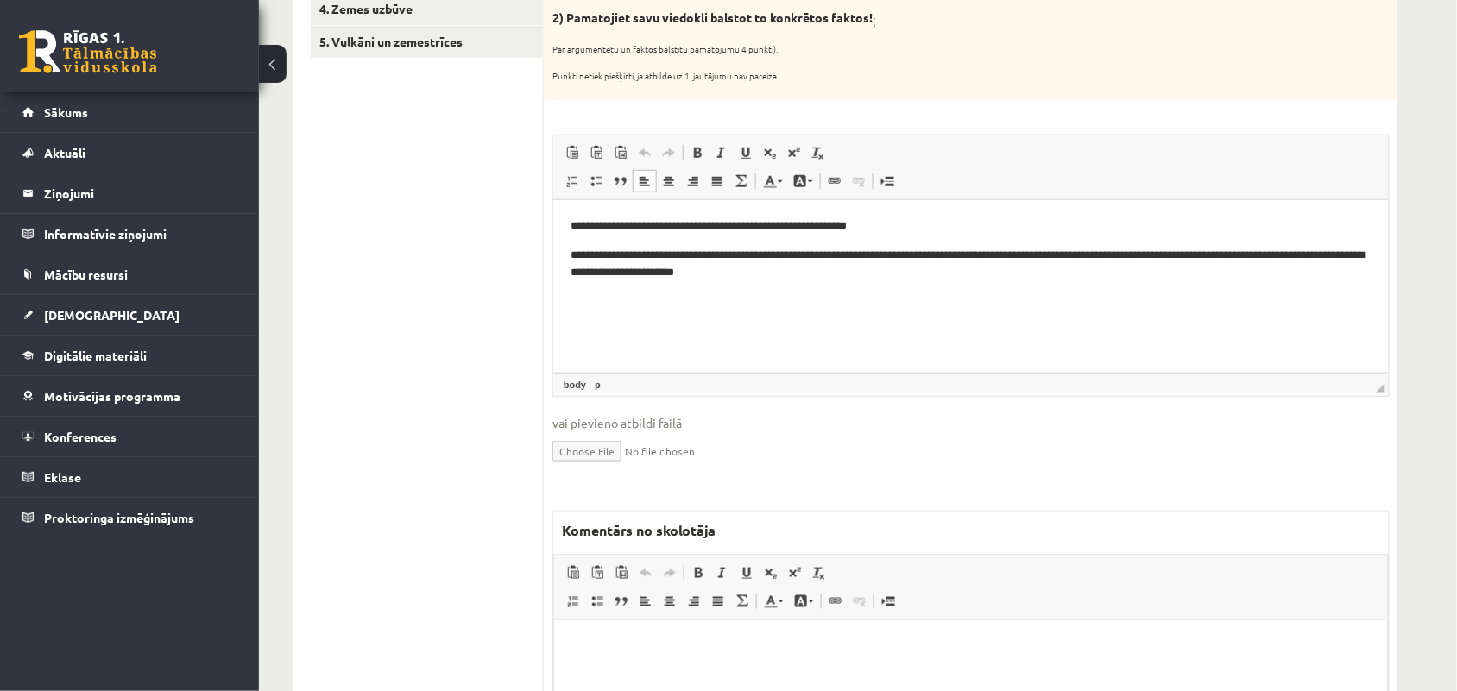
scroll to position [432, 0]
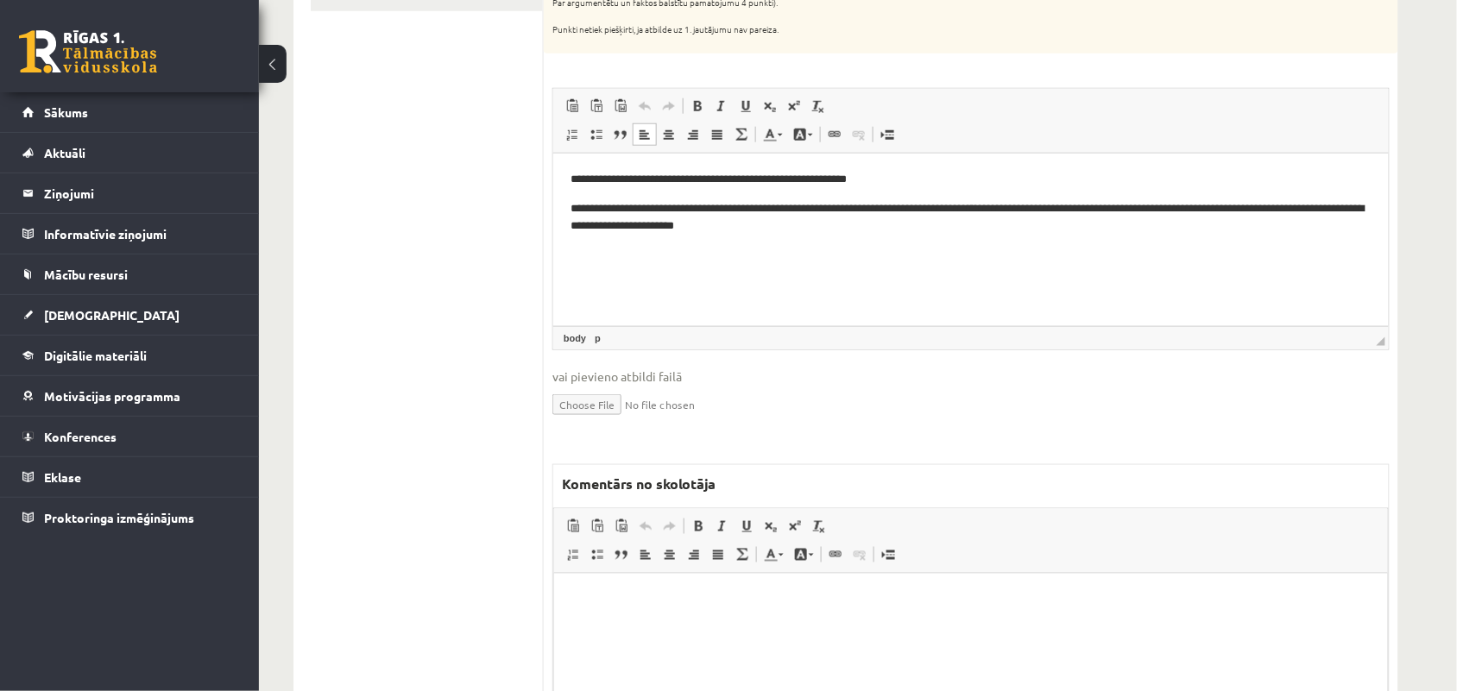
click at [634, 617] on html at bounding box center [970, 599] width 834 height 53
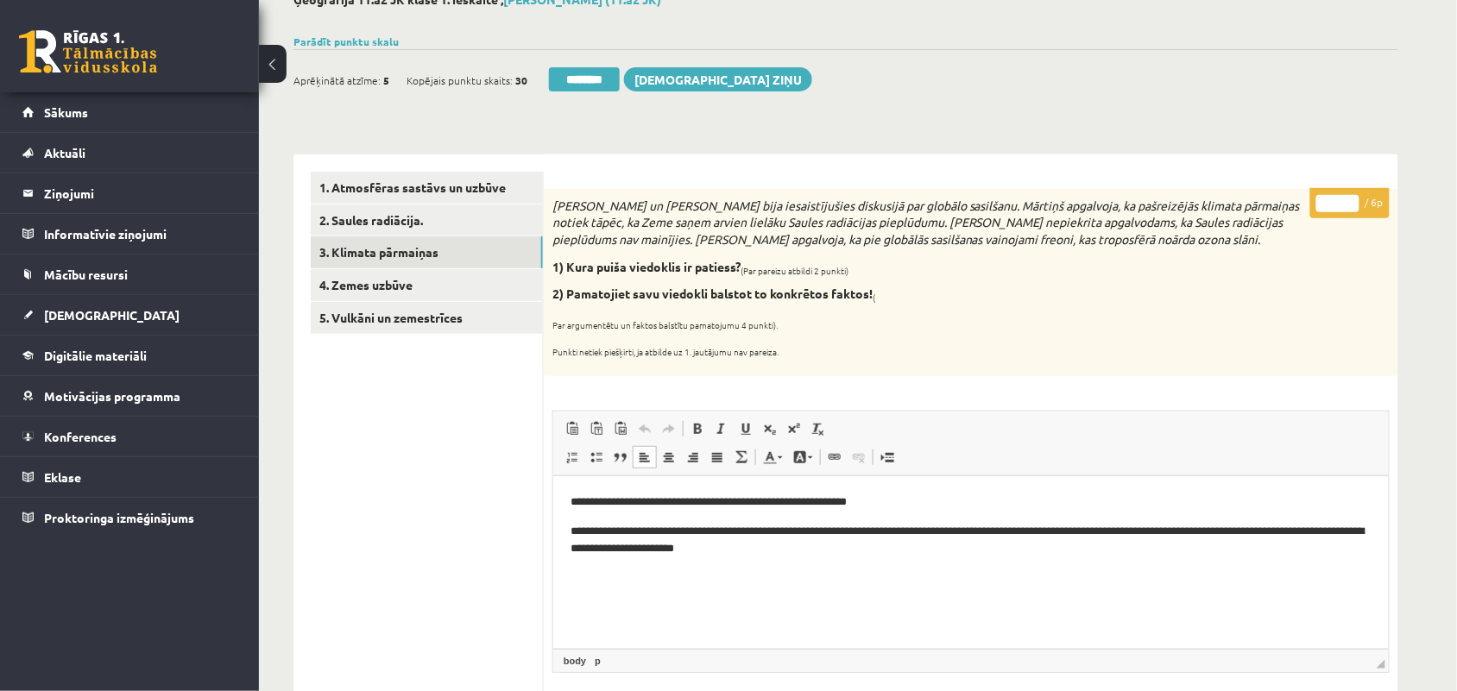
scroll to position [108, 0]
click at [1352, 199] on input "*" at bounding box center [1337, 204] width 43 height 17
type input "*"
click at [1352, 199] on input "*" at bounding box center [1337, 204] width 43 height 17
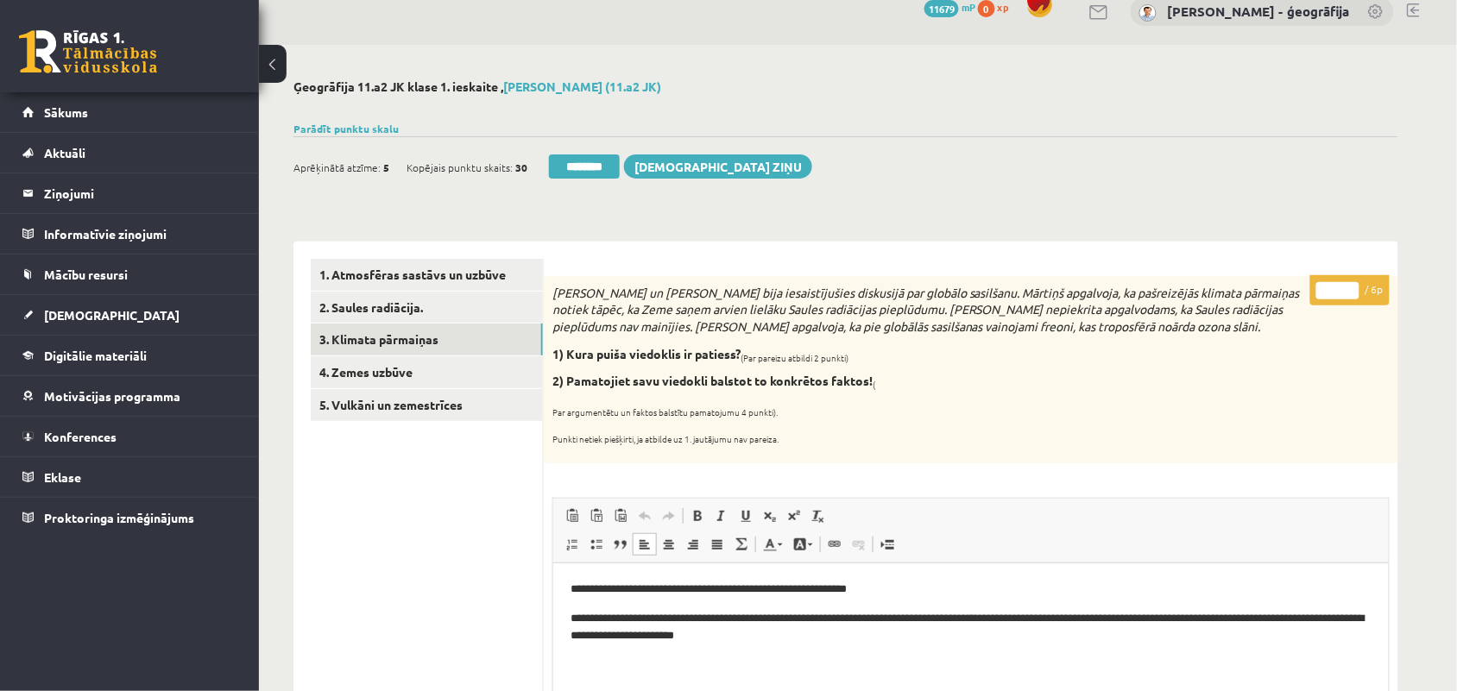
scroll to position [0, 0]
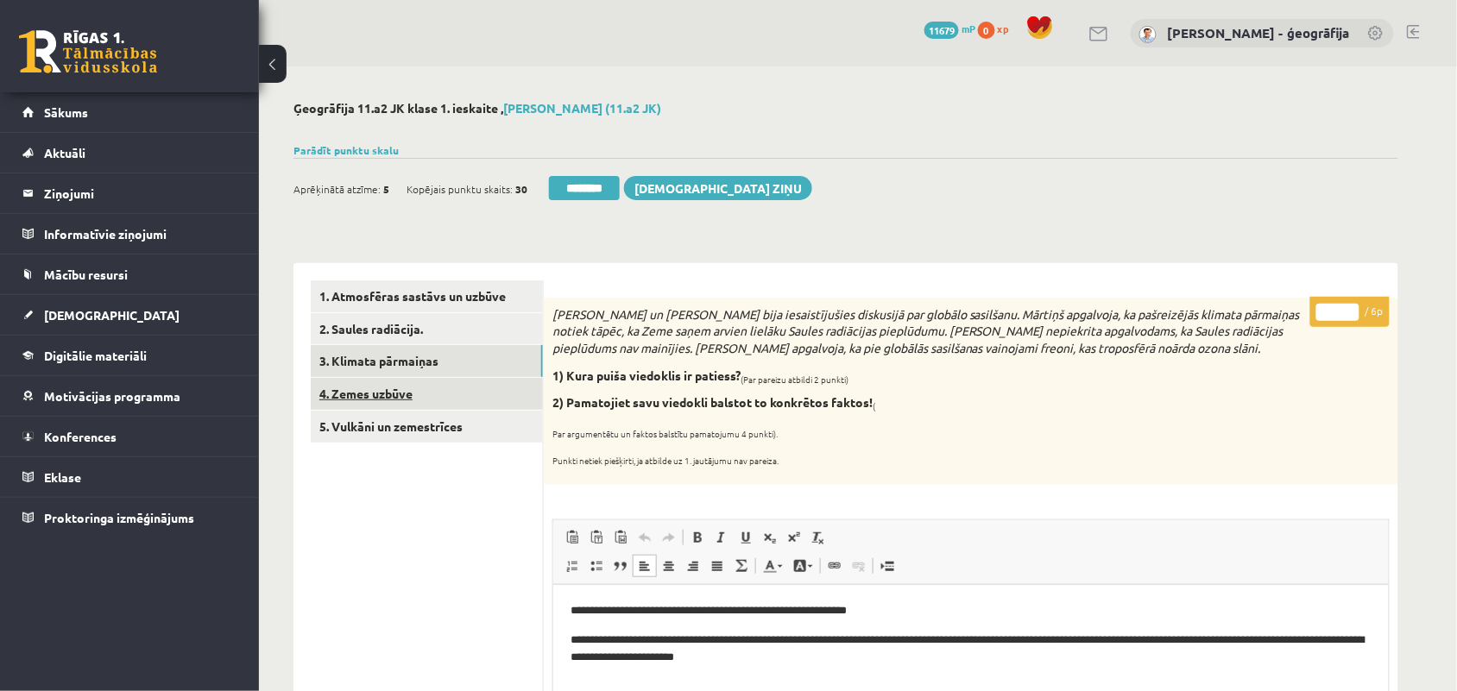
click at [377, 397] on link "4. Zemes uzbūve" at bounding box center [427, 394] width 232 height 32
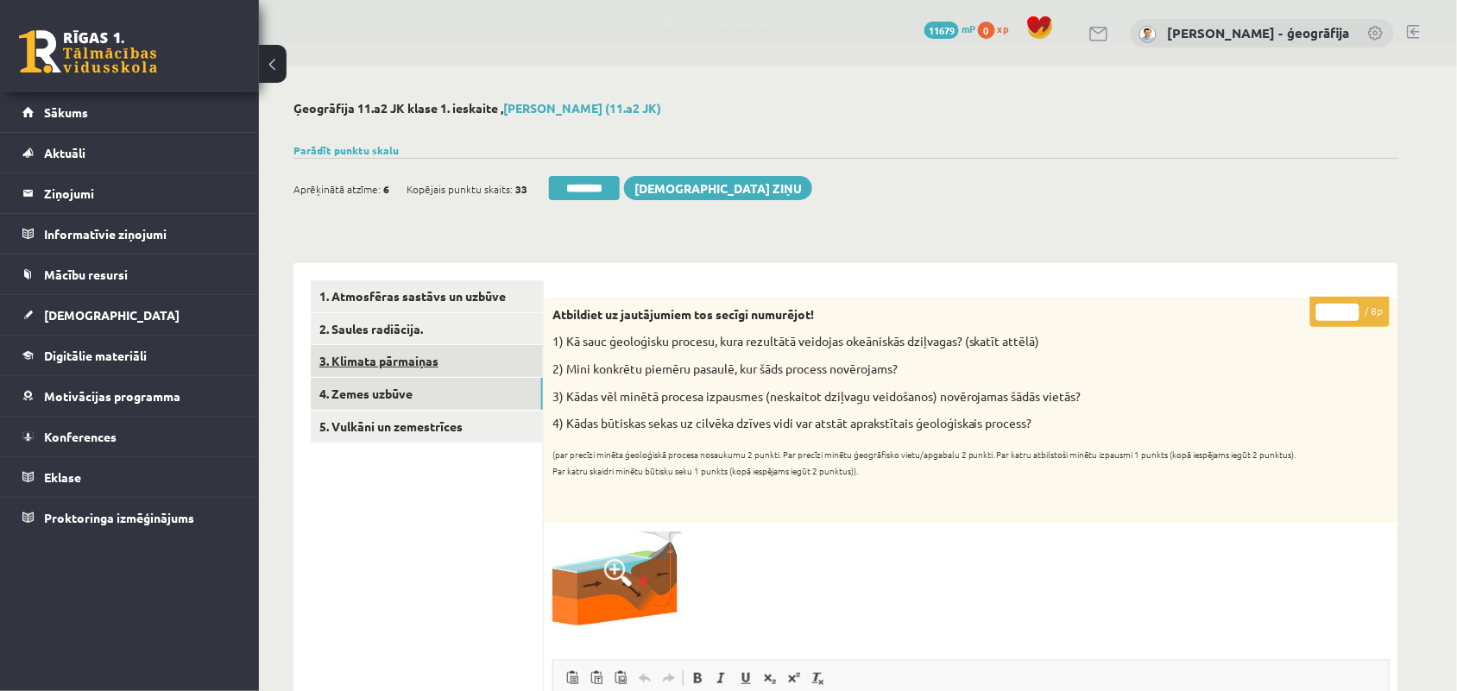
click at [416, 363] on link "3. Klimata pārmaiņas" at bounding box center [427, 361] width 232 height 32
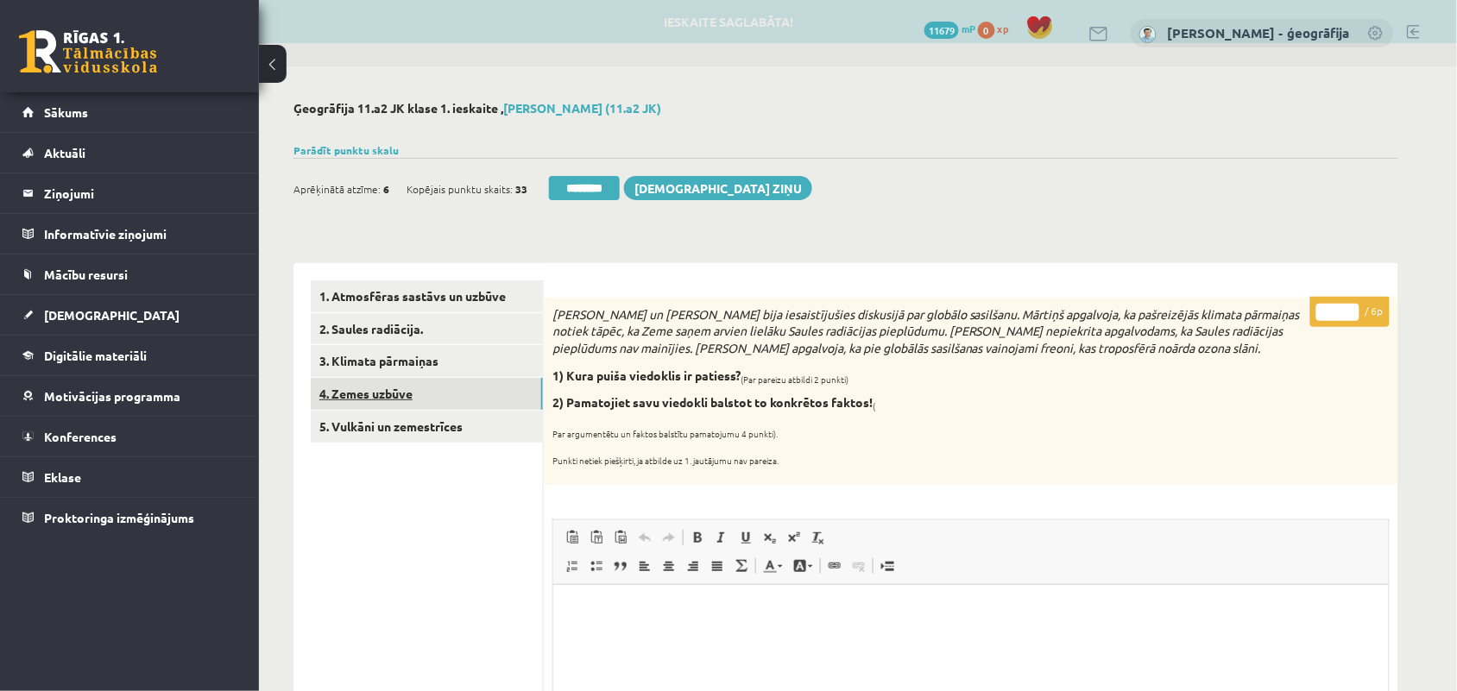
click at [377, 402] on link "4. Zemes uzbūve" at bounding box center [427, 394] width 232 height 32
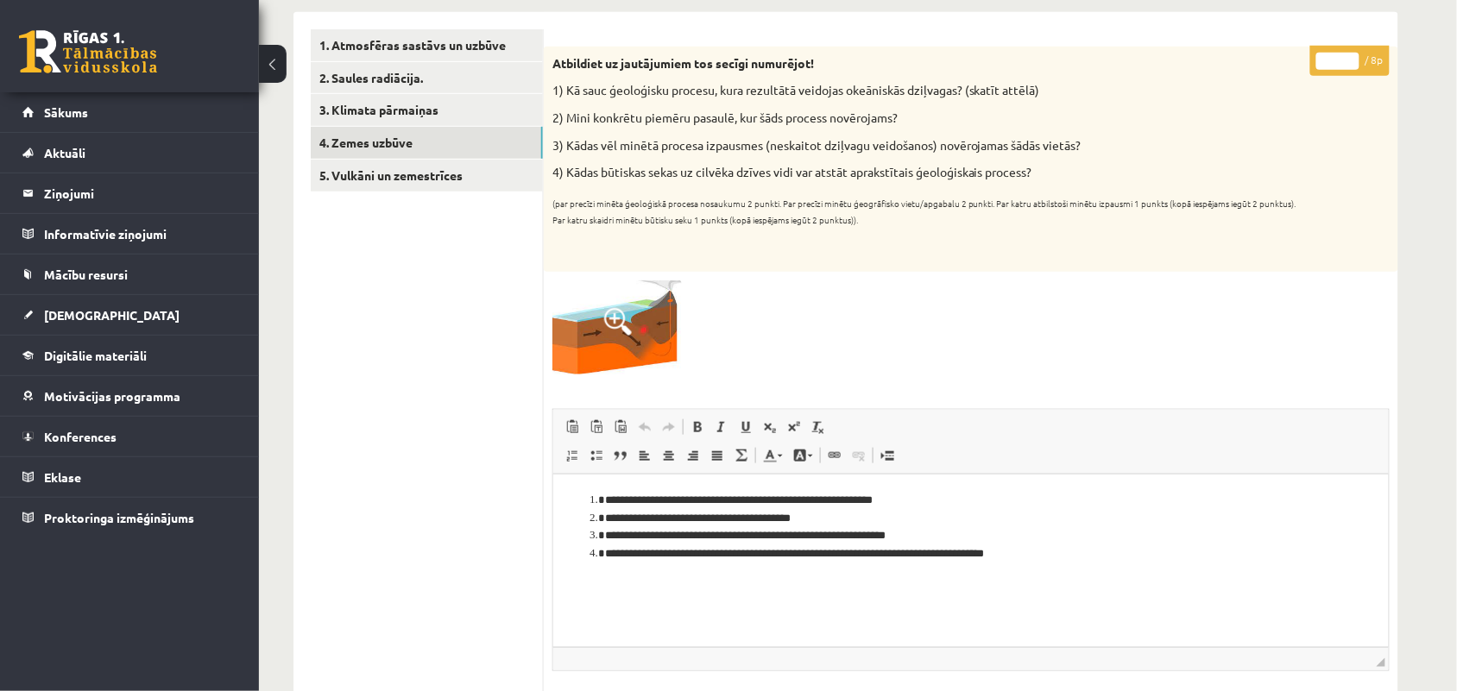
scroll to position [216, 0]
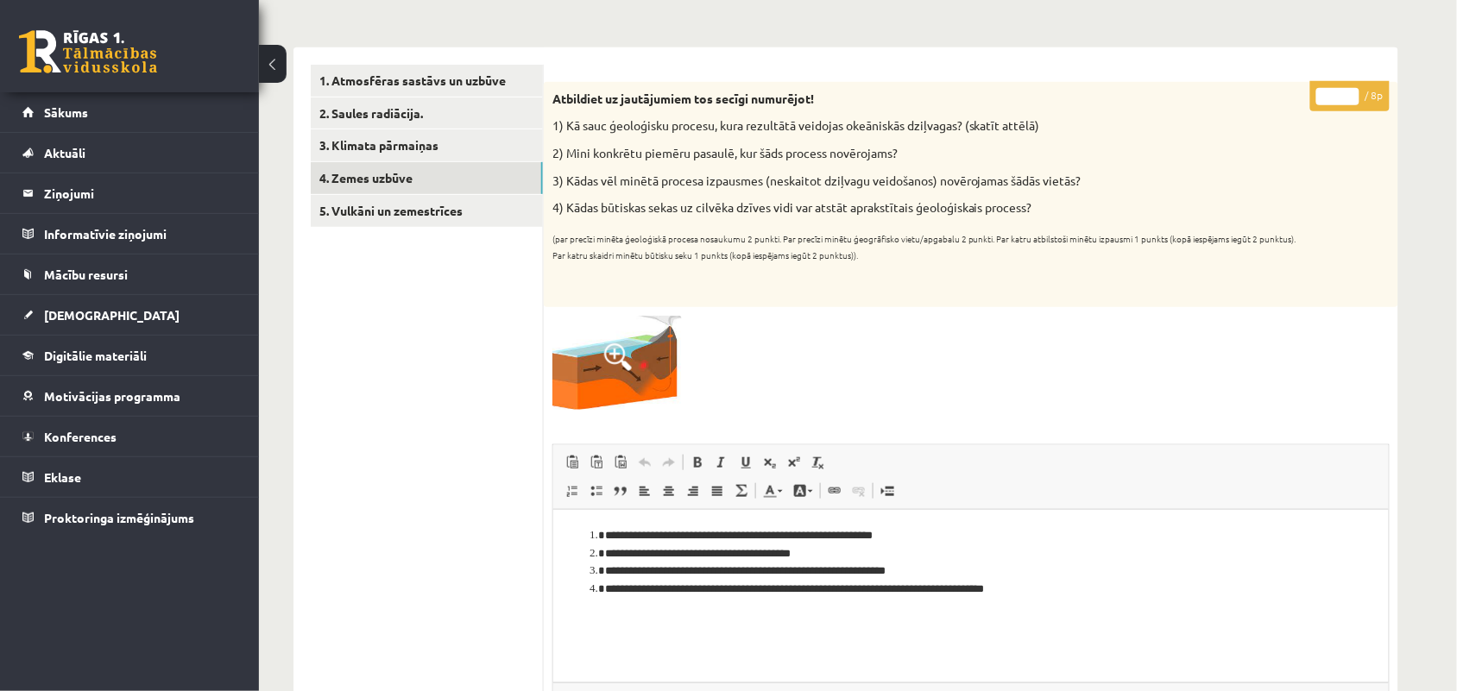
type input "*"
click at [1349, 91] on input "*" at bounding box center [1337, 96] width 43 height 17
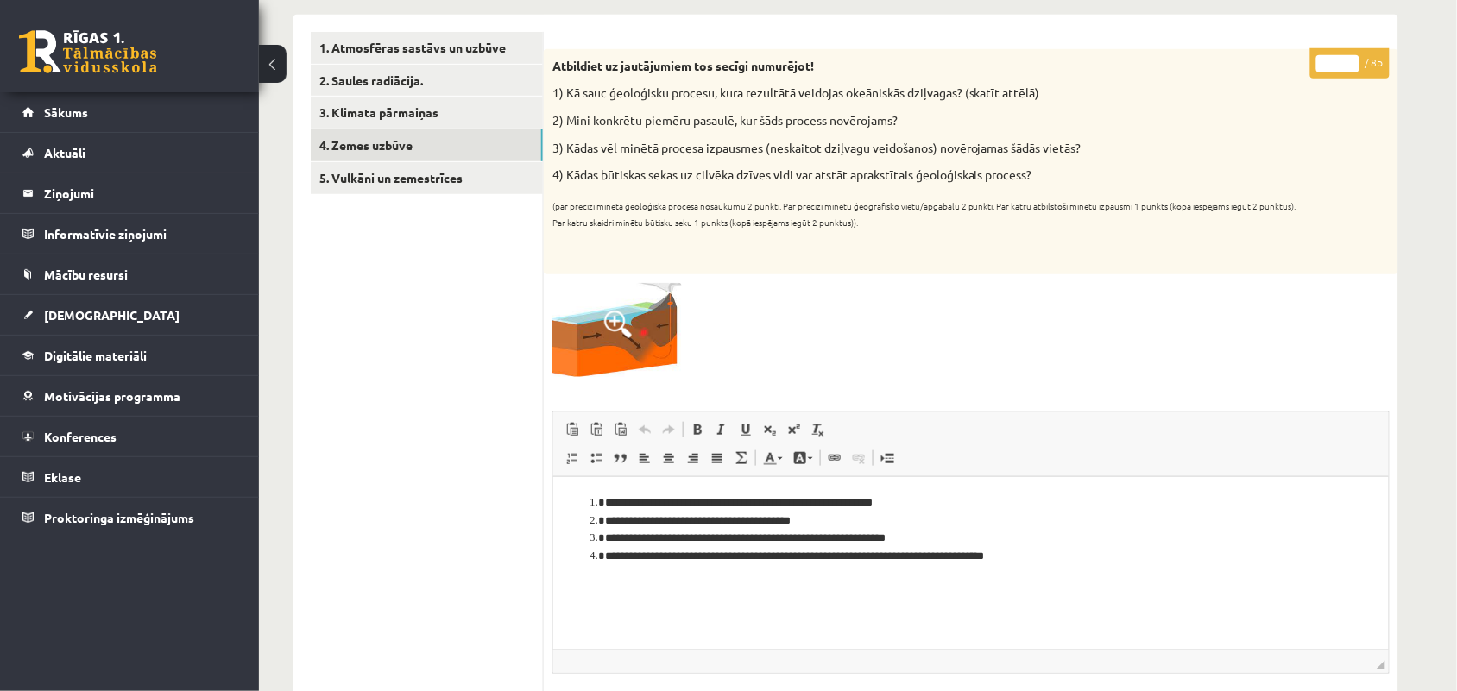
scroll to position [0, 0]
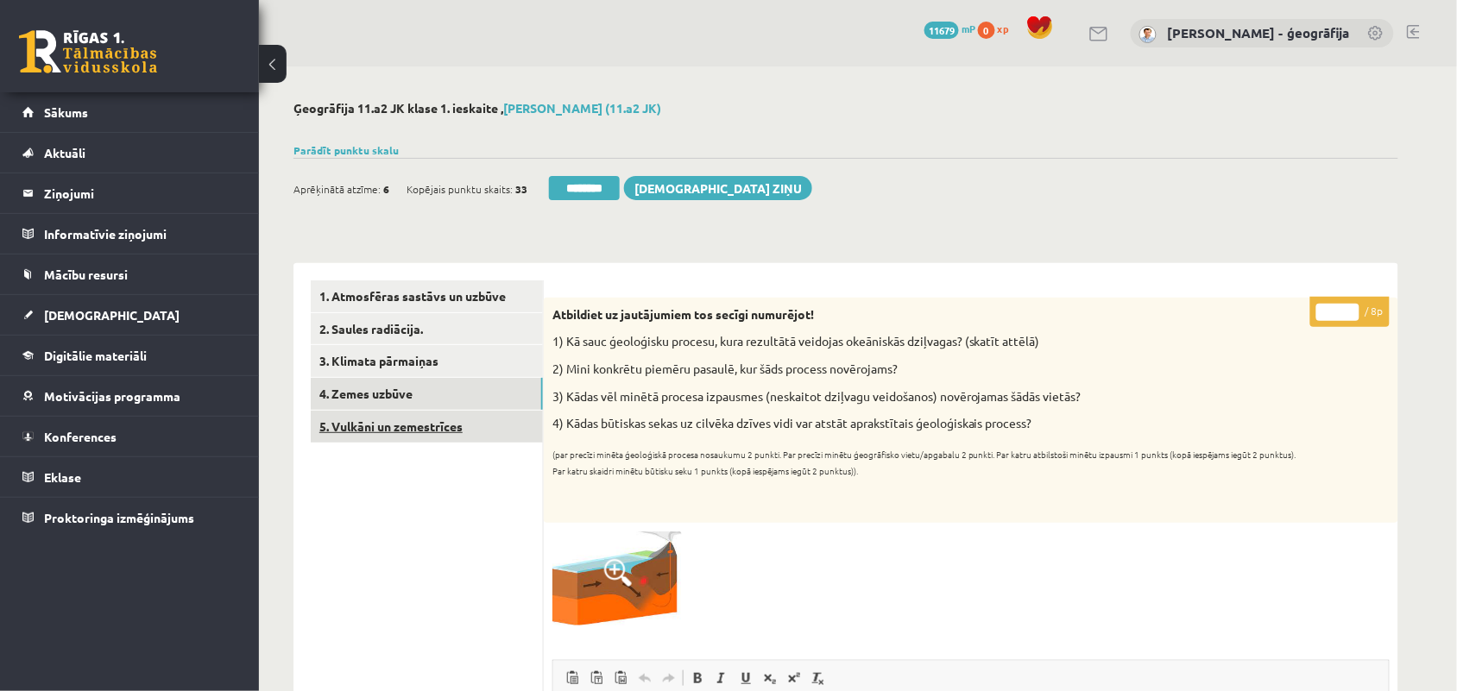
click at [363, 436] on link "5. Vulkāni un zemestrīces" at bounding box center [427, 427] width 232 height 32
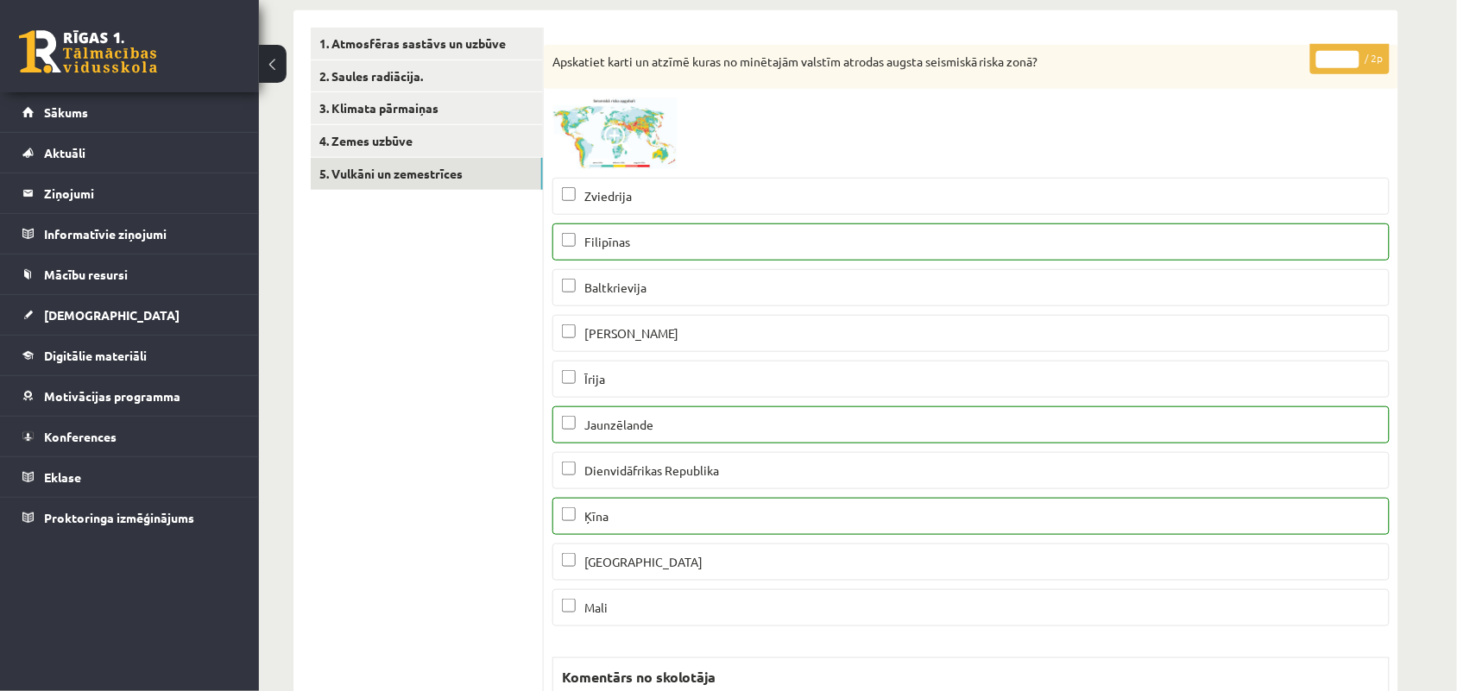
scroll to position [216, 0]
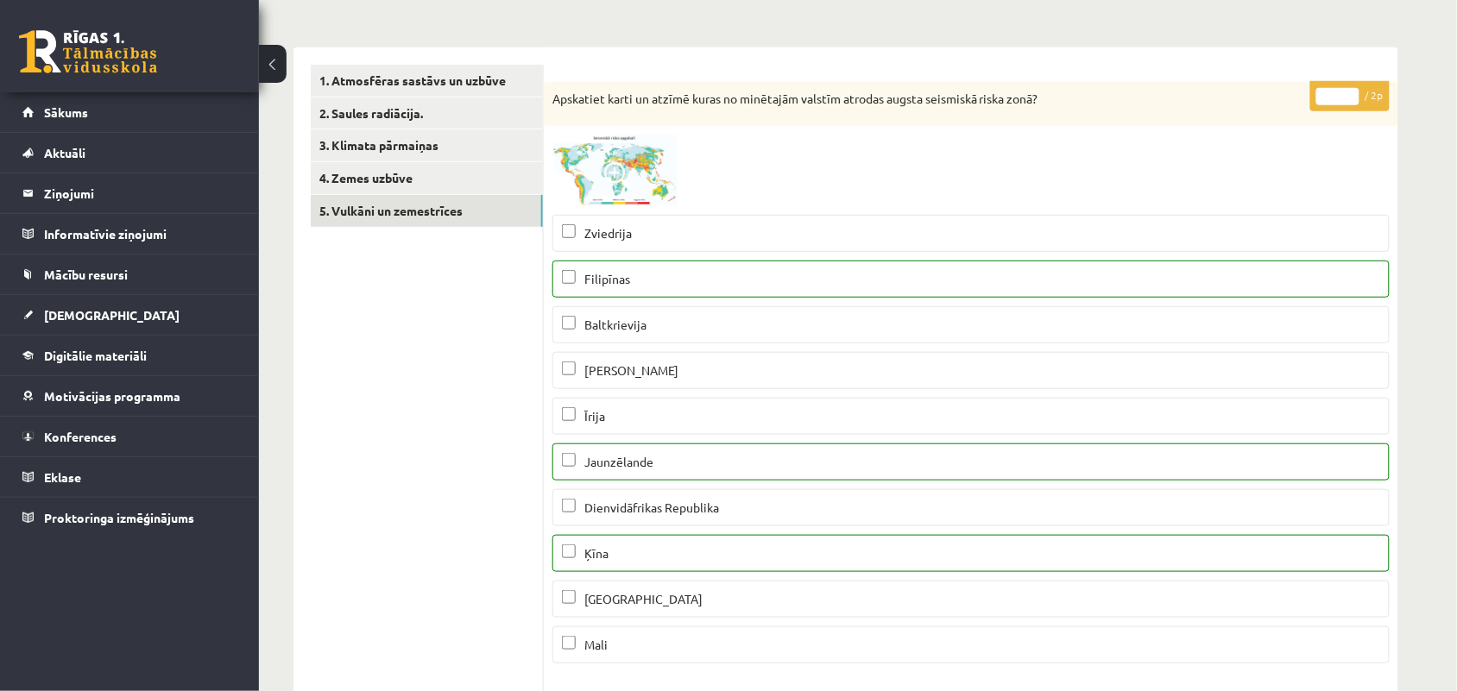
click at [1349, 91] on input "*" at bounding box center [1337, 96] width 43 height 17
type input "*"
click at [1349, 91] on input "*" at bounding box center [1337, 96] width 43 height 17
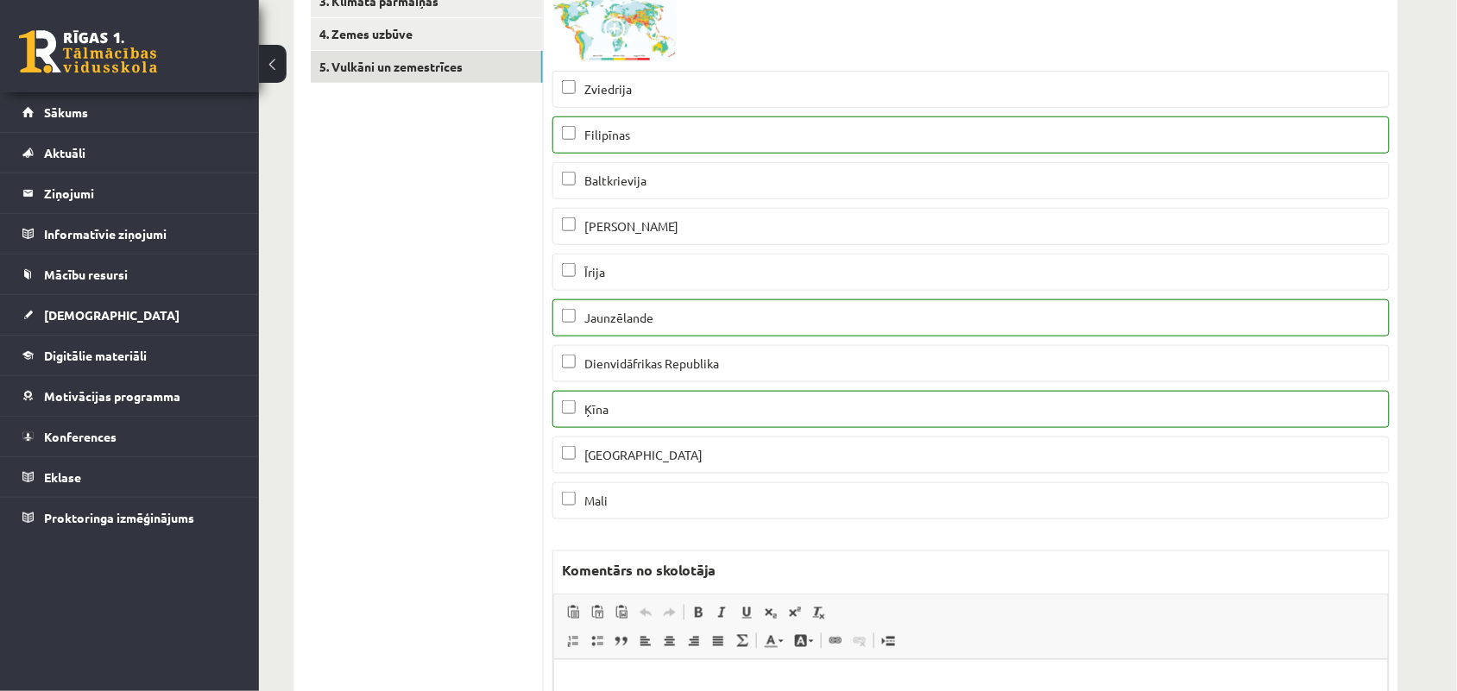
scroll to position [755, 0]
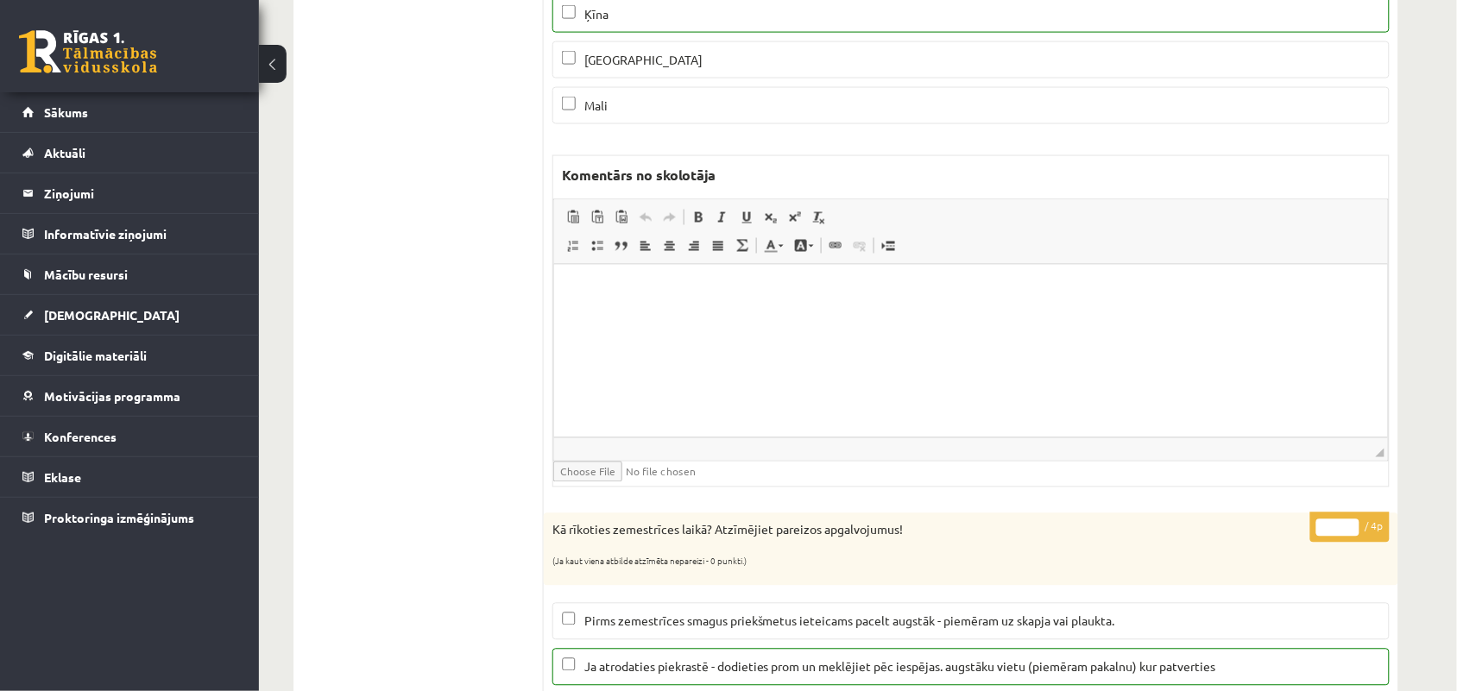
click at [1351, 528] on input "*" at bounding box center [1337, 528] width 43 height 17
click at [1352, 532] on input "*" at bounding box center [1337, 528] width 43 height 17
click at [1352, 537] on input "*" at bounding box center [1337, 528] width 43 height 17
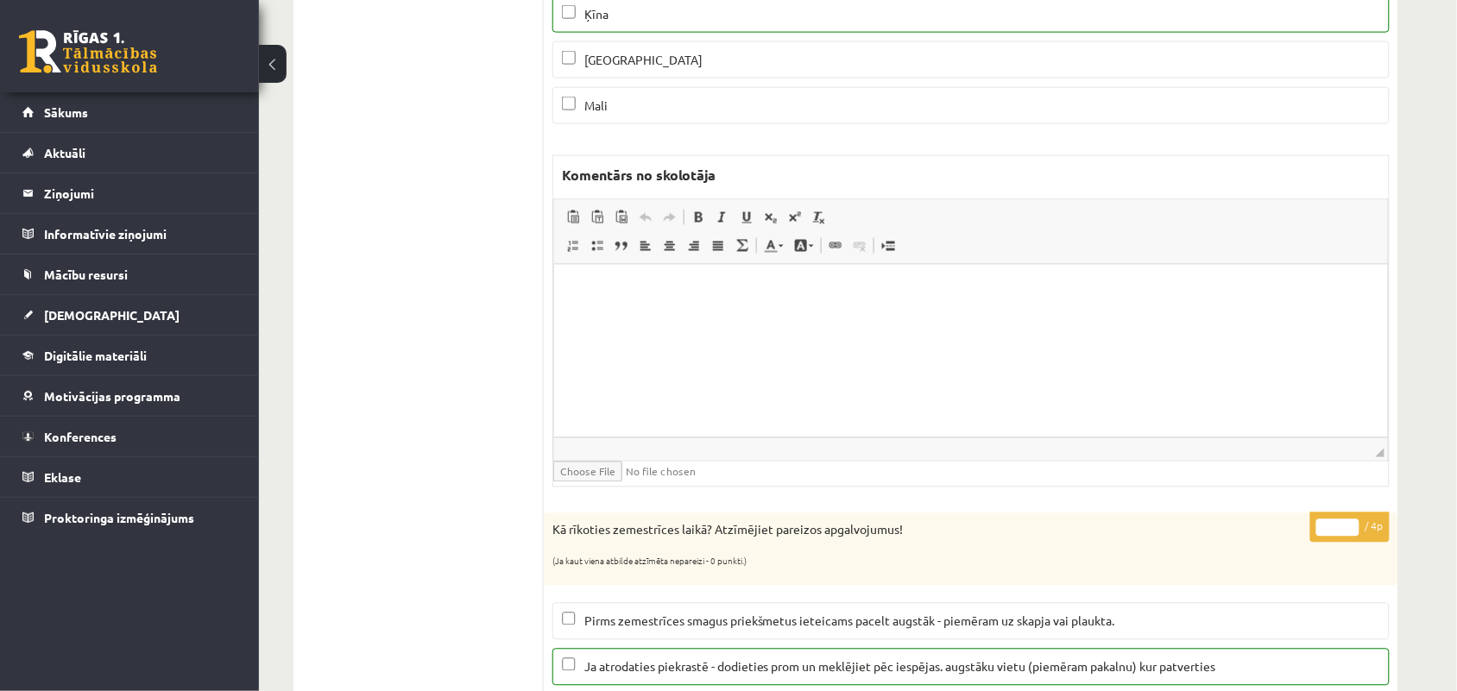
click at [1352, 537] on input "*" at bounding box center [1337, 528] width 43 height 17
type input "*"
click at [1352, 537] on input "*" at bounding box center [1337, 528] width 43 height 17
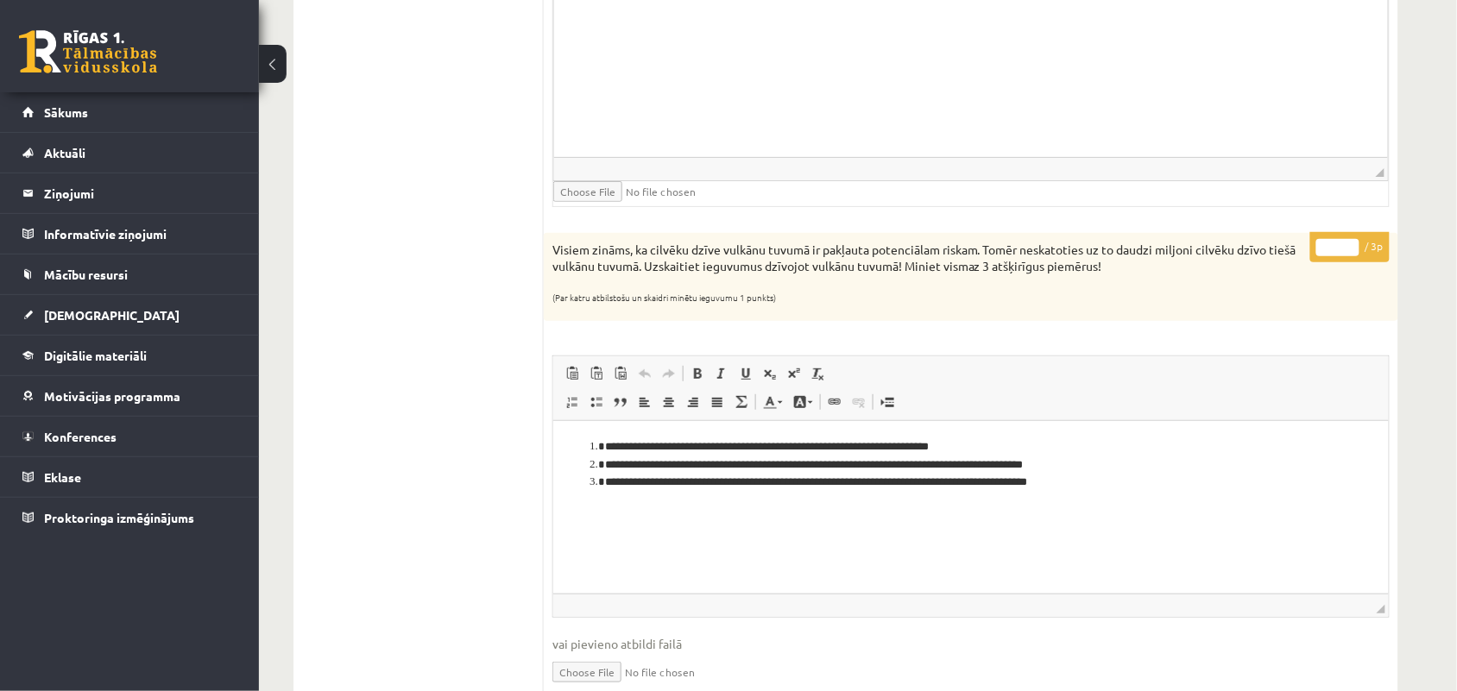
scroll to position [2050, 0]
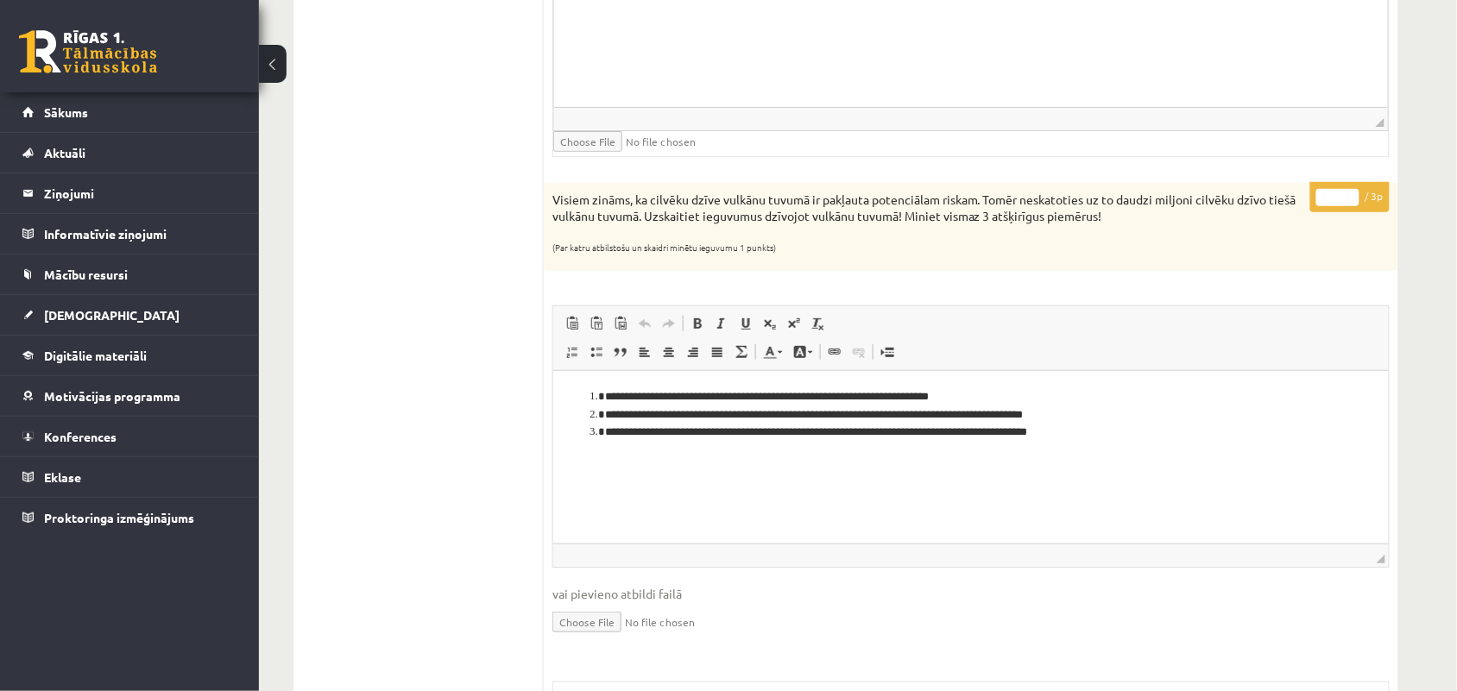
click at [1349, 200] on input "*" at bounding box center [1337, 197] width 43 height 17
type input "*"
click at [1349, 200] on input "*" at bounding box center [1337, 197] width 43 height 17
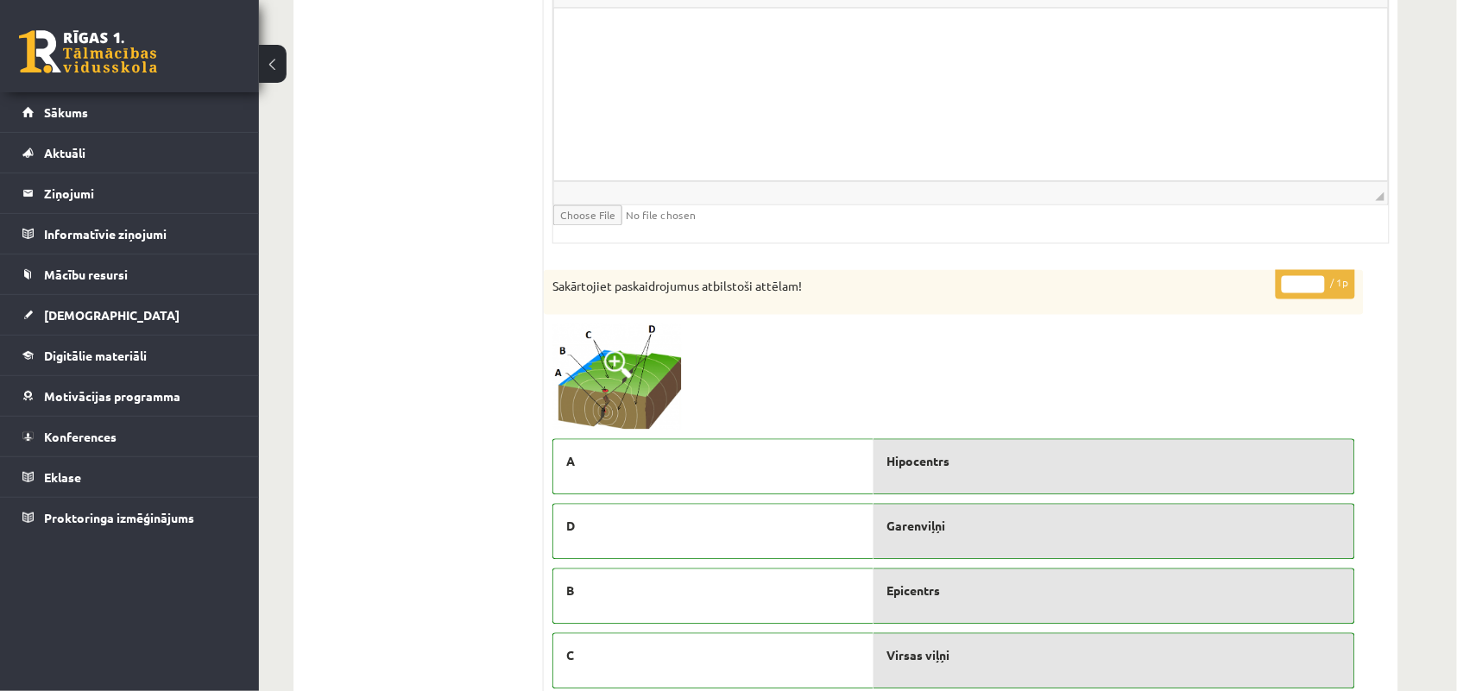
scroll to position [2913, 0]
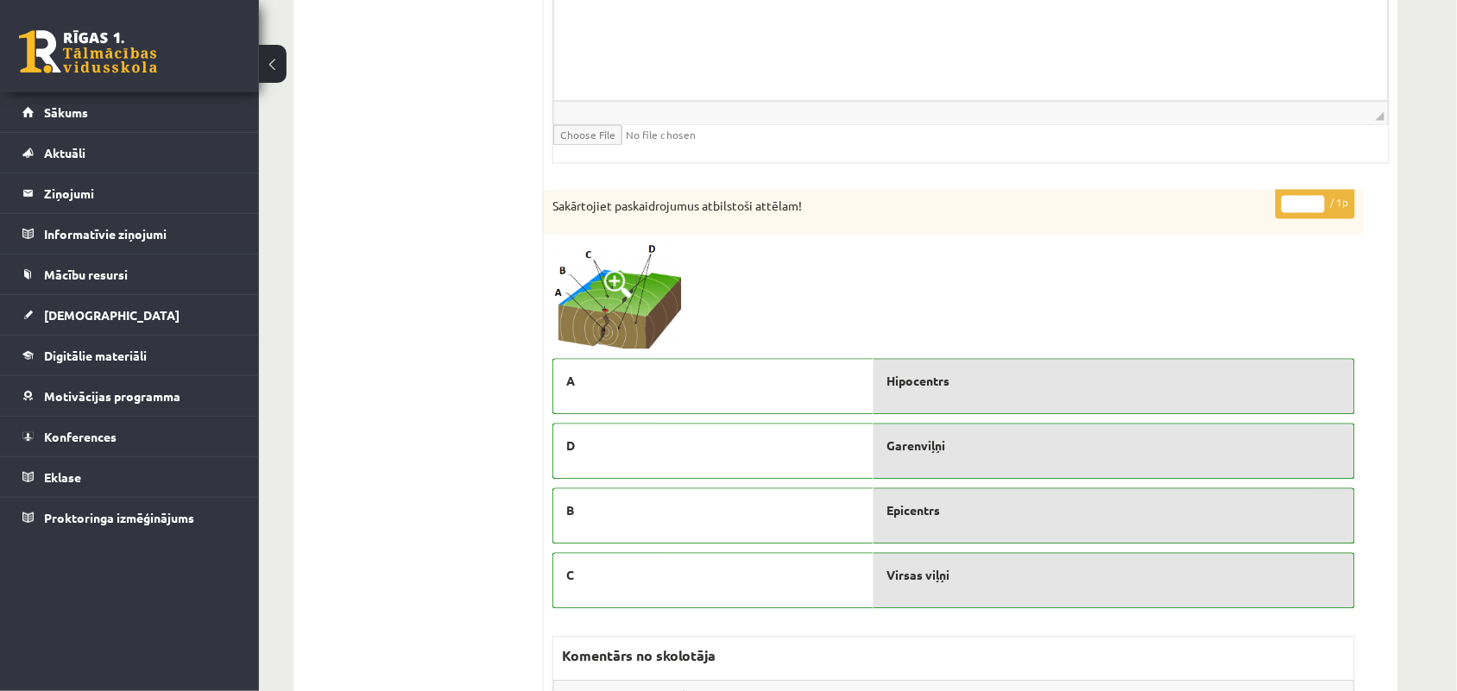
type input "*"
click at [1317, 208] on input "*" at bounding box center [1303, 204] width 43 height 17
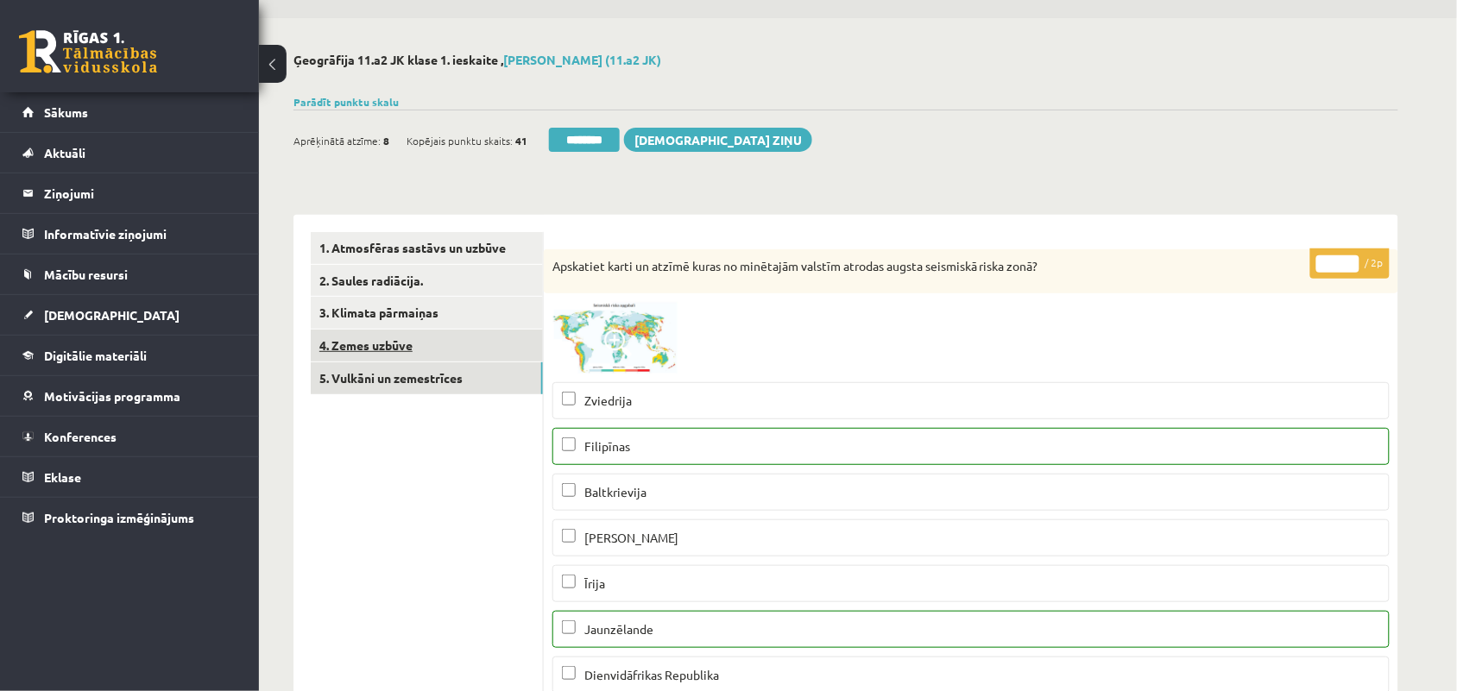
scroll to position [0, 0]
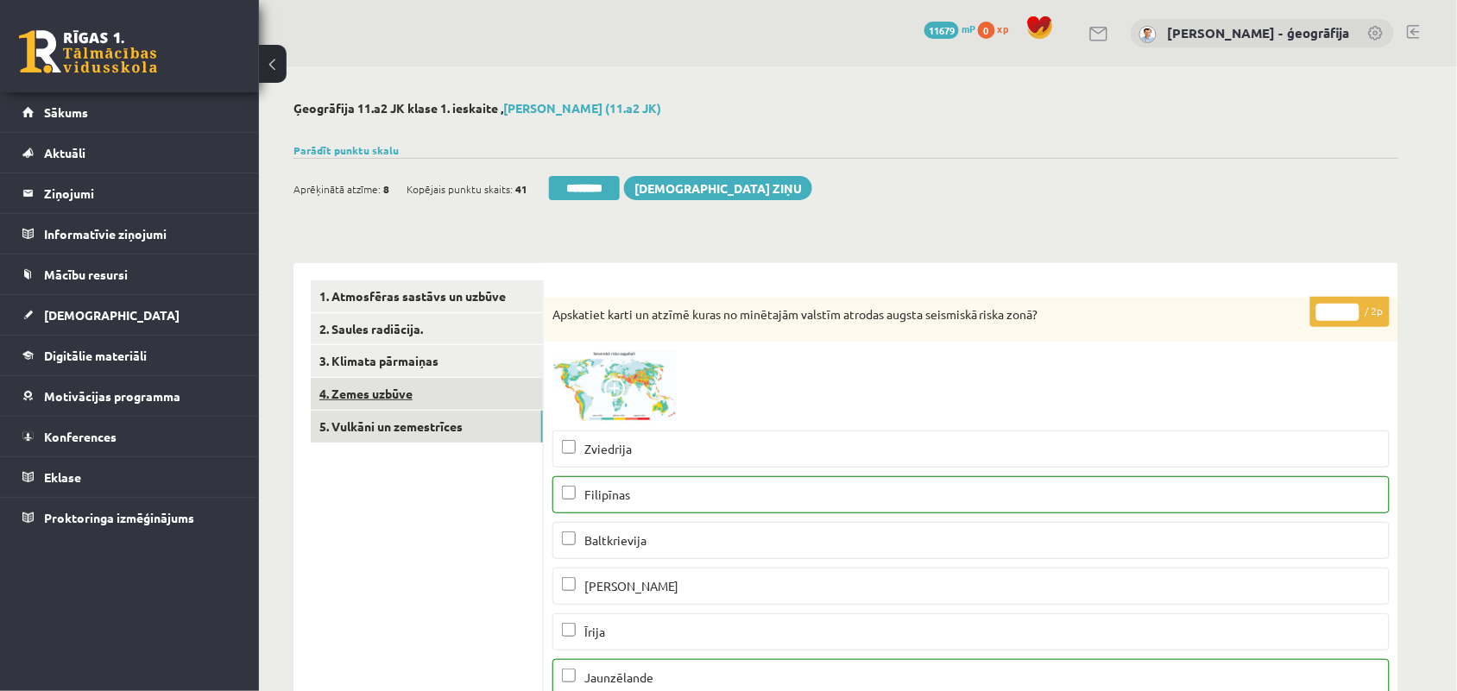
click at [410, 390] on link "4. Zemes uzbūve" at bounding box center [427, 394] width 232 height 32
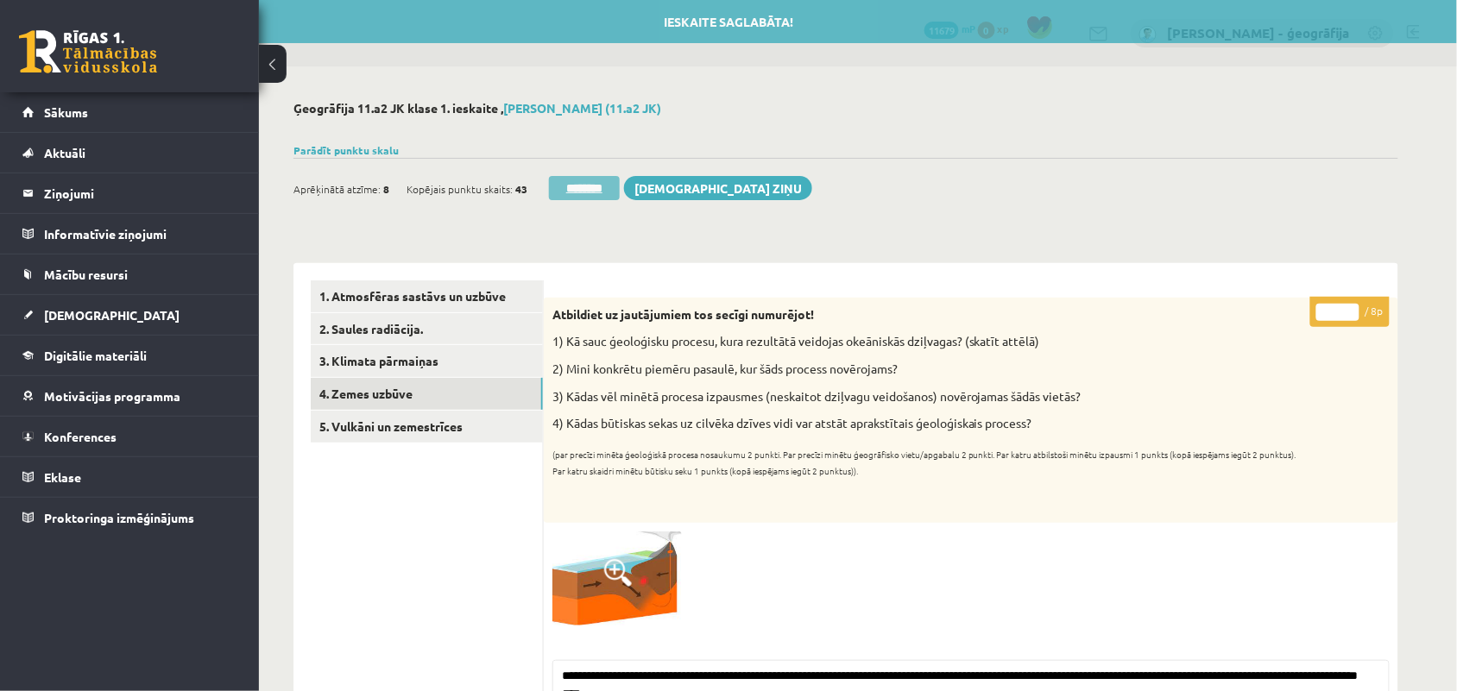
click at [589, 187] on input "********" at bounding box center [584, 188] width 71 height 24
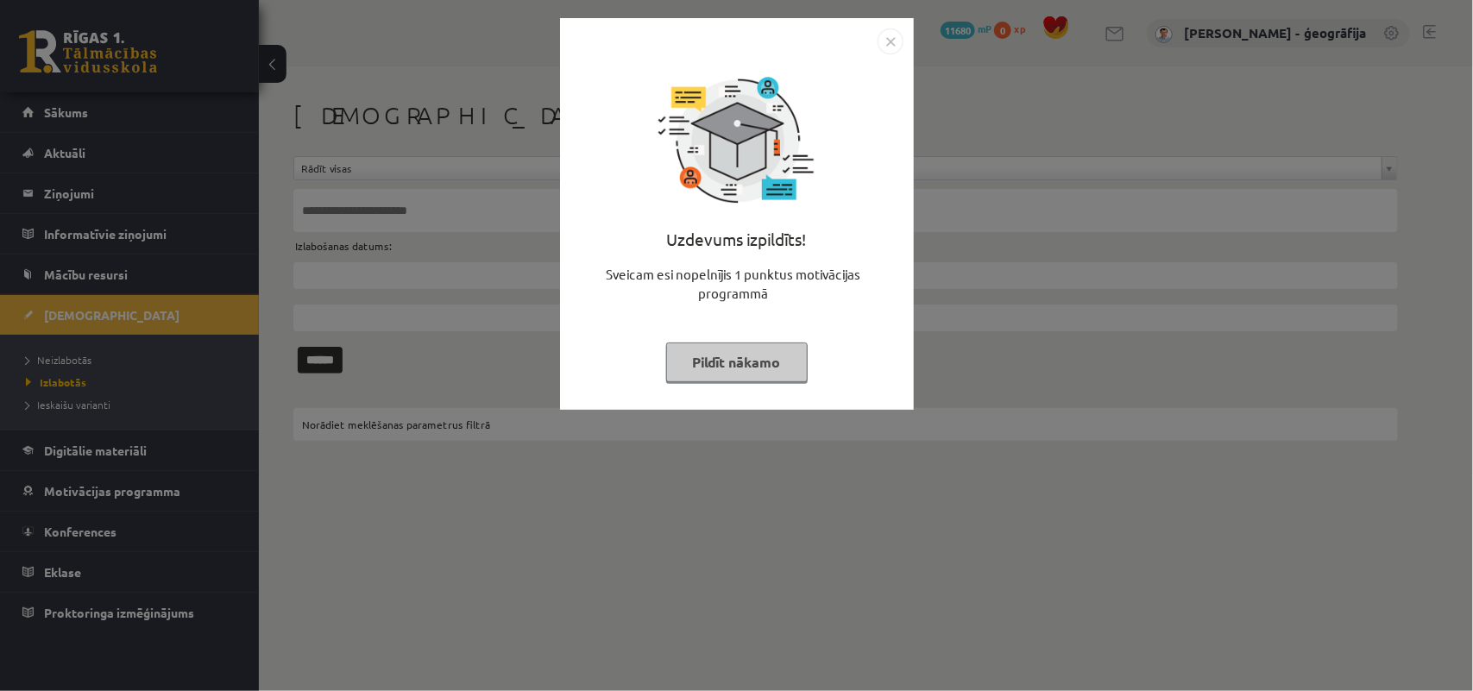
click at [692, 356] on button "Pildīt nākamo" at bounding box center [737, 363] width 142 height 40
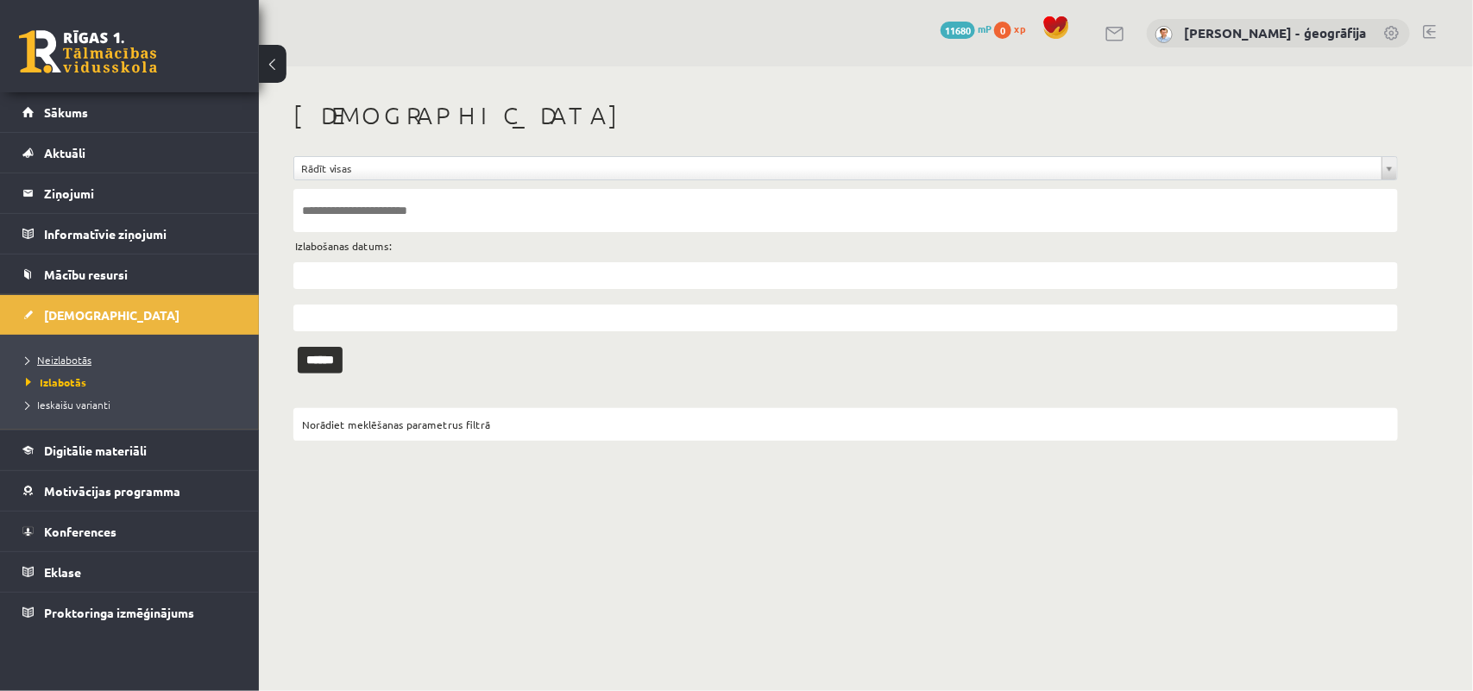
click at [60, 360] on span "Neizlabotās" at bounding box center [59, 360] width 66 height 14
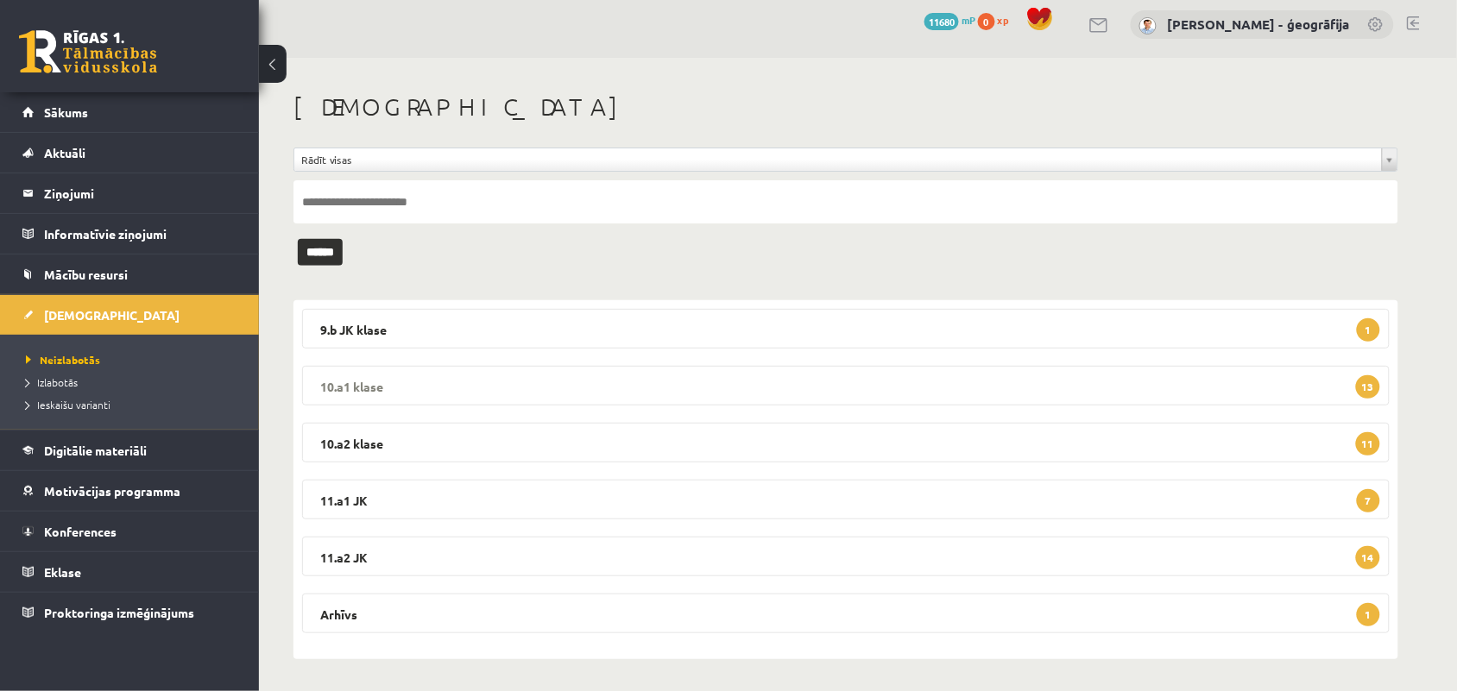
scroll to position [10, 0]
click at [615, 554] on legend "11.a2 JK 14" at bounding box center [846, 555] width 1088 height 40
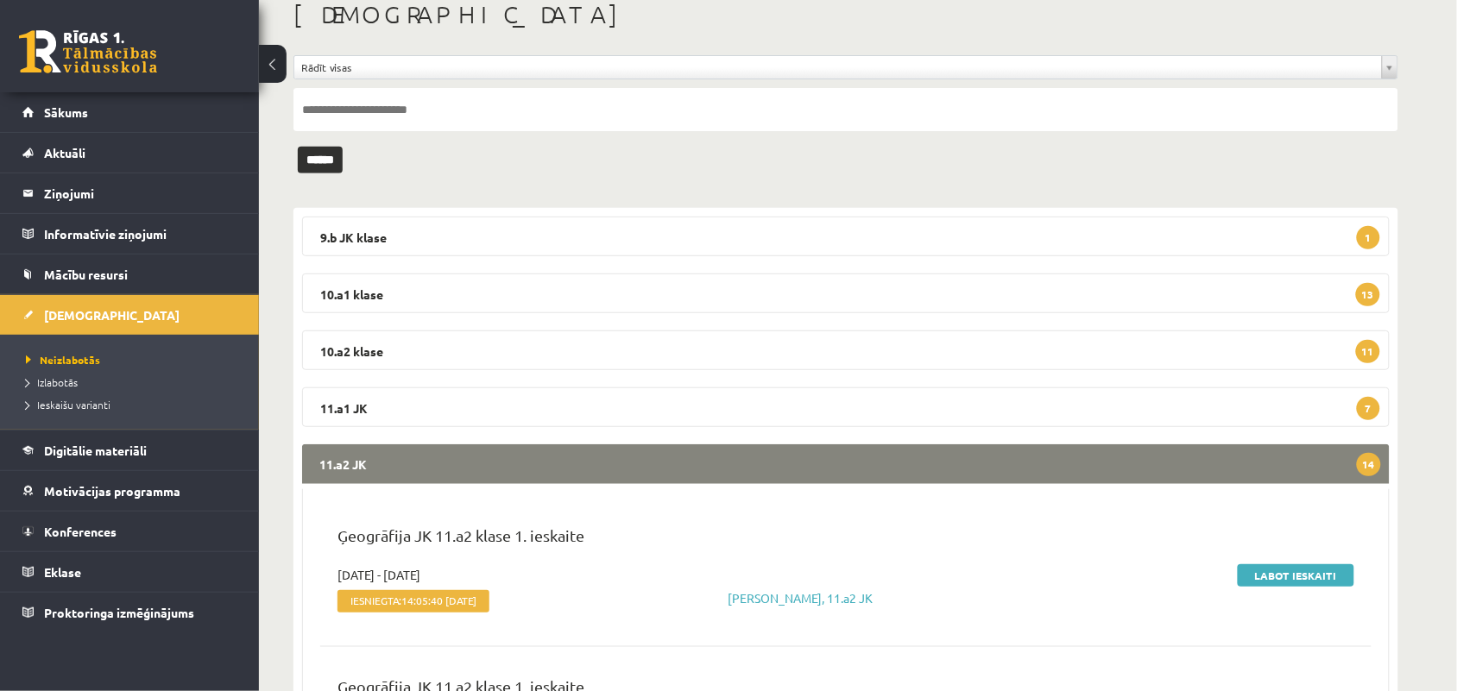
scroll to position [334, 0]
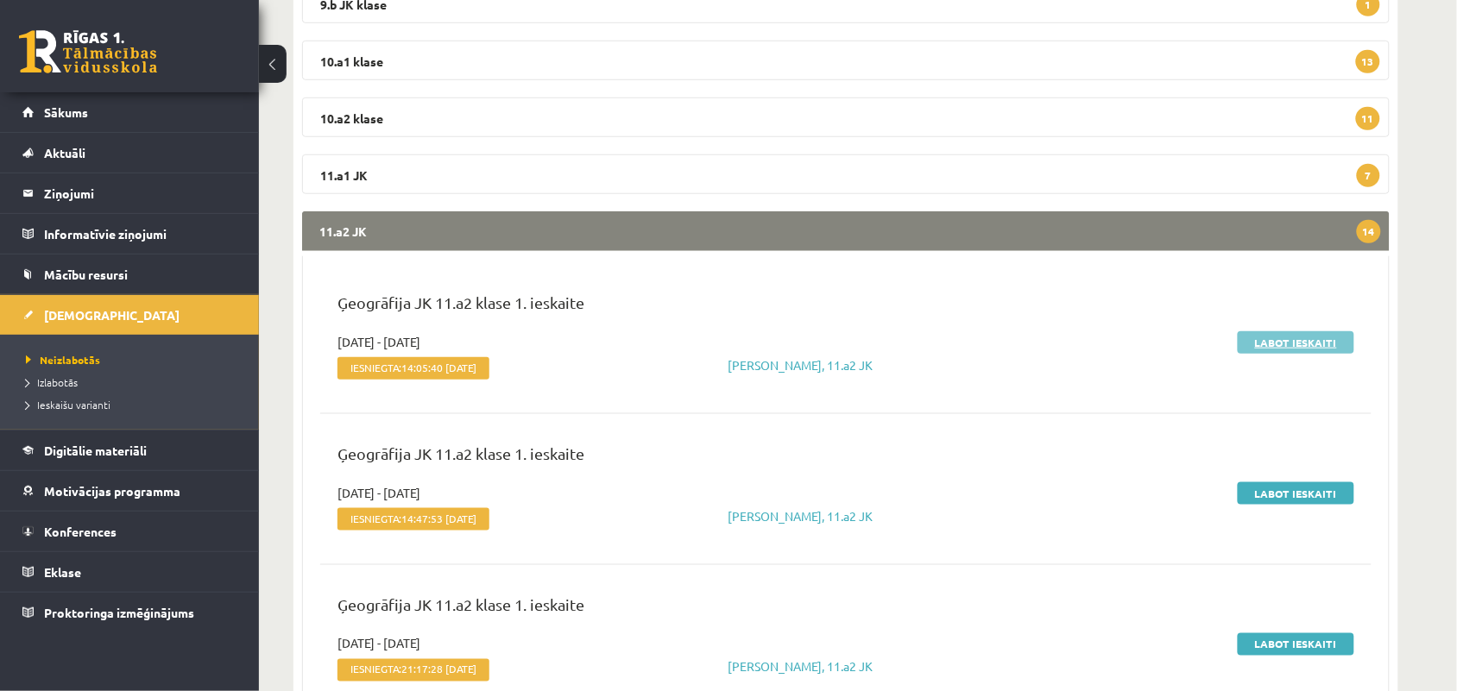
click at [1326, 331] on link "Labot ieskaiti" at bounding box center [1296, 342] width 117 height 22
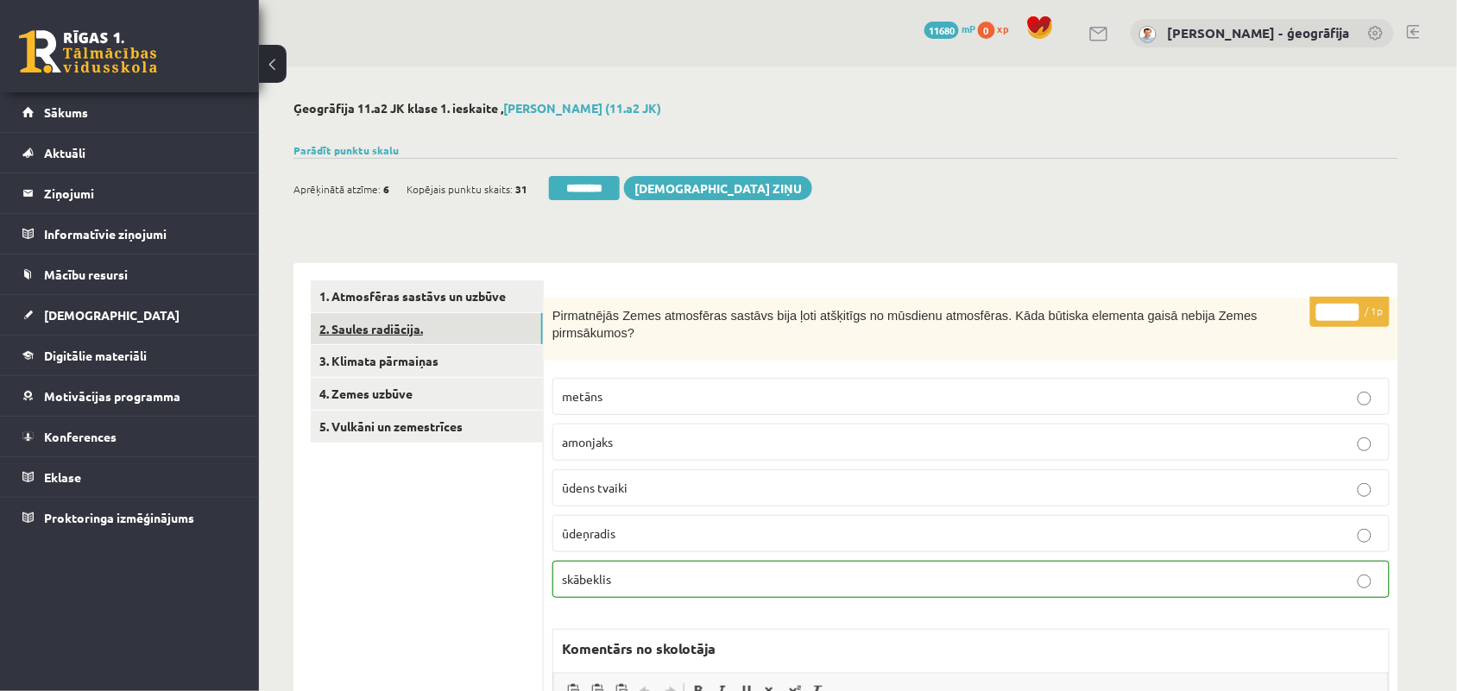
click at [386, 330] on link "2. Saules radiācija." at bounding box center [427, 329] width 232 height 32
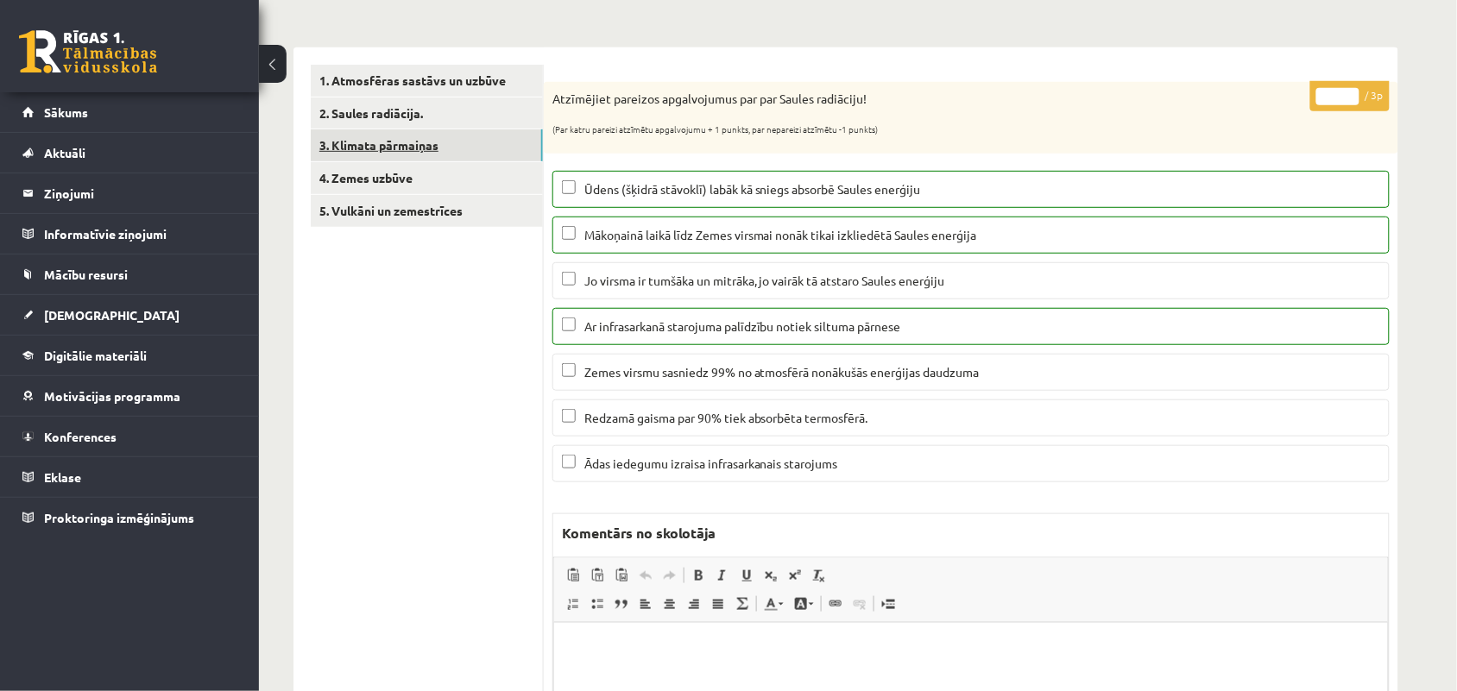
click at [384, 154] on link "3. Klimata pārmaiņas" at bounding box center [427, 145] width 232 height 32
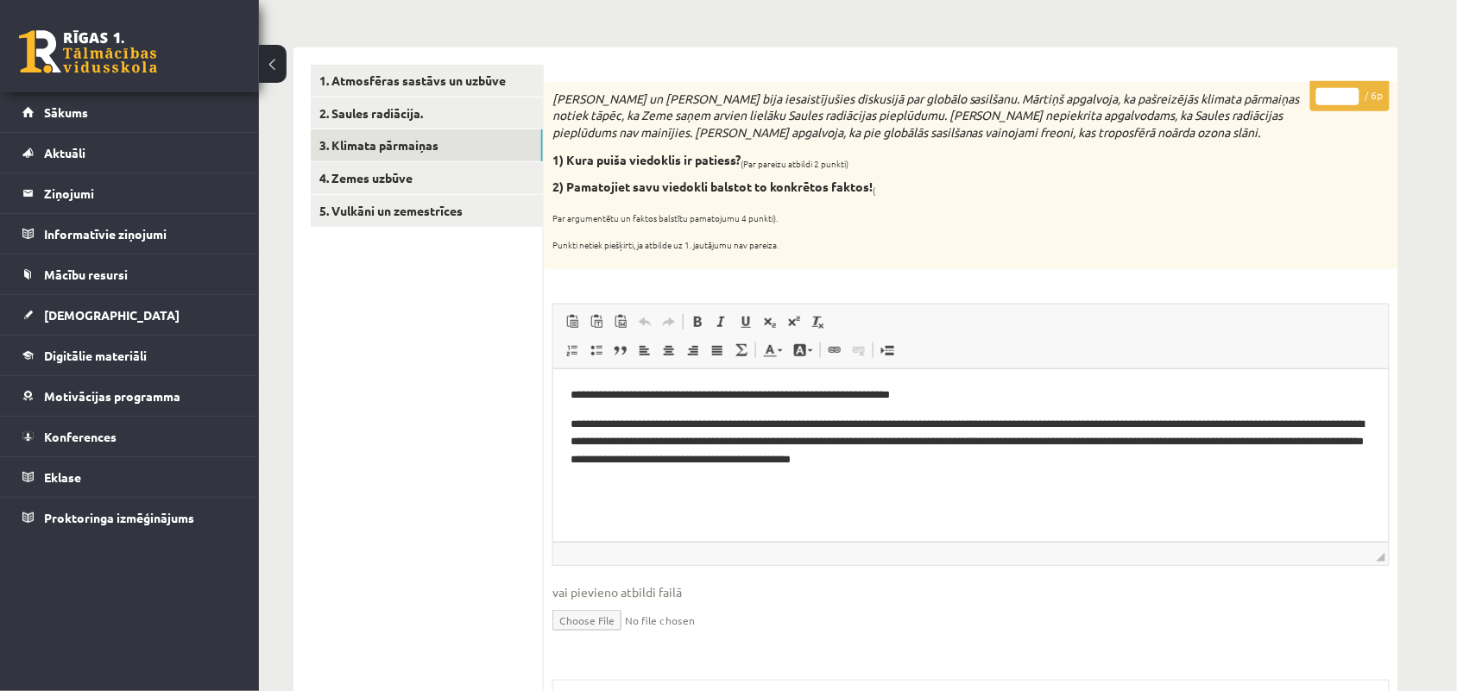
type input "*"
click at [1347, 91] on input "*" at bounding box center [1337, 96] width 43 height 17
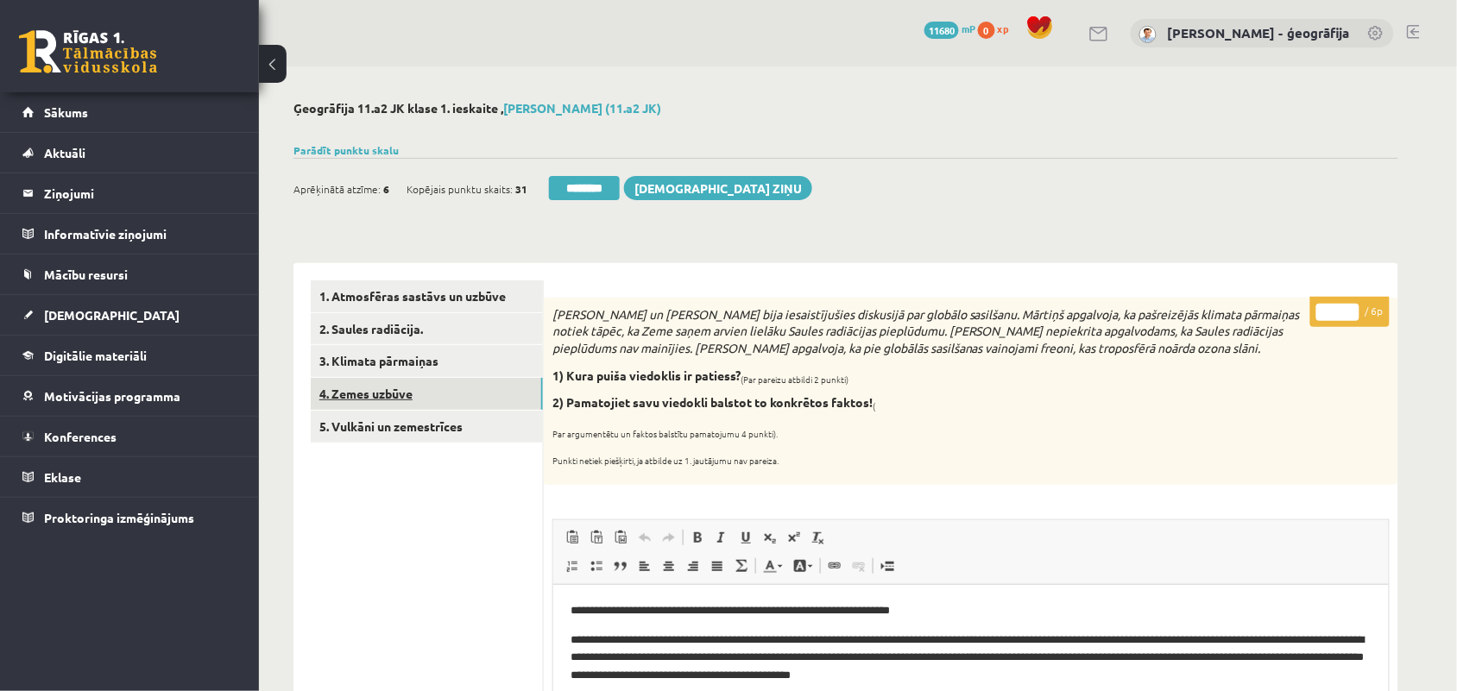
click at [386, 393] on link "4. Zemes uzbūve" at bounding box center [427, 394] width 232 height 32
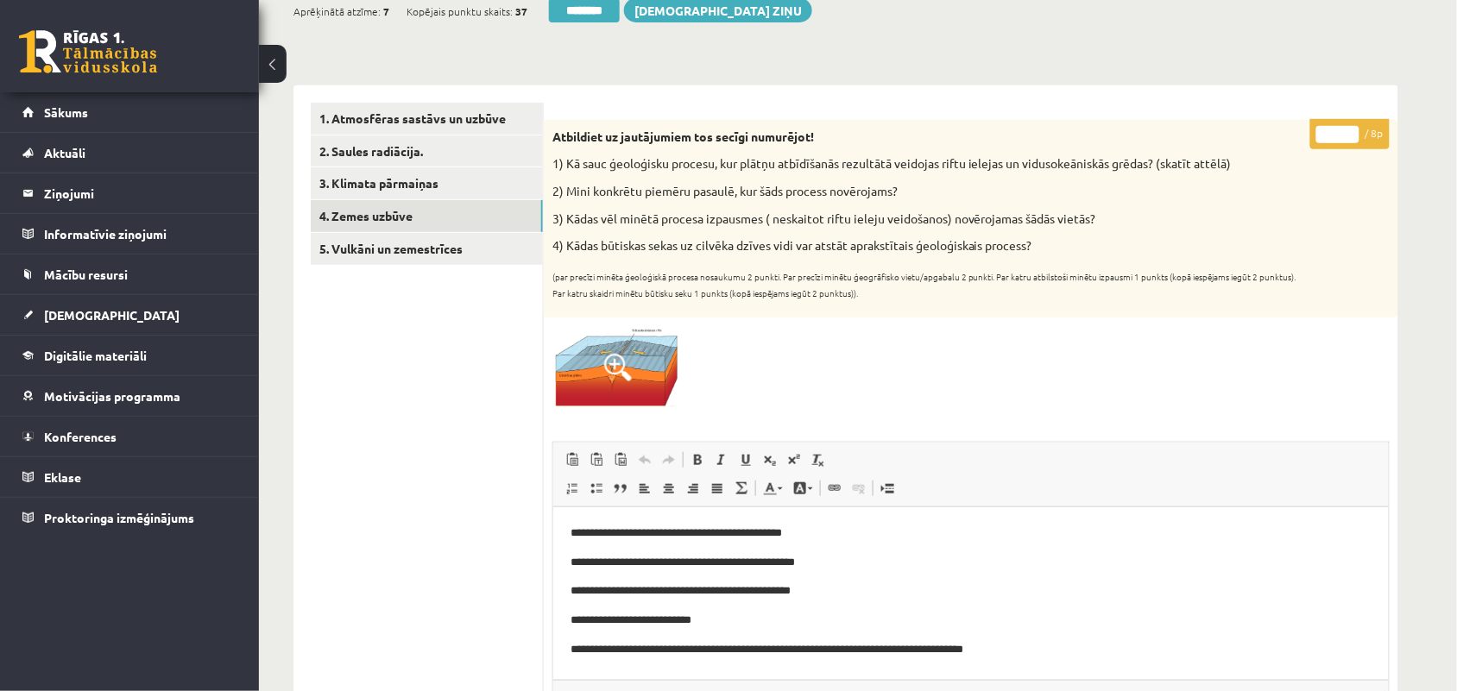
scroll to position [216, 0]
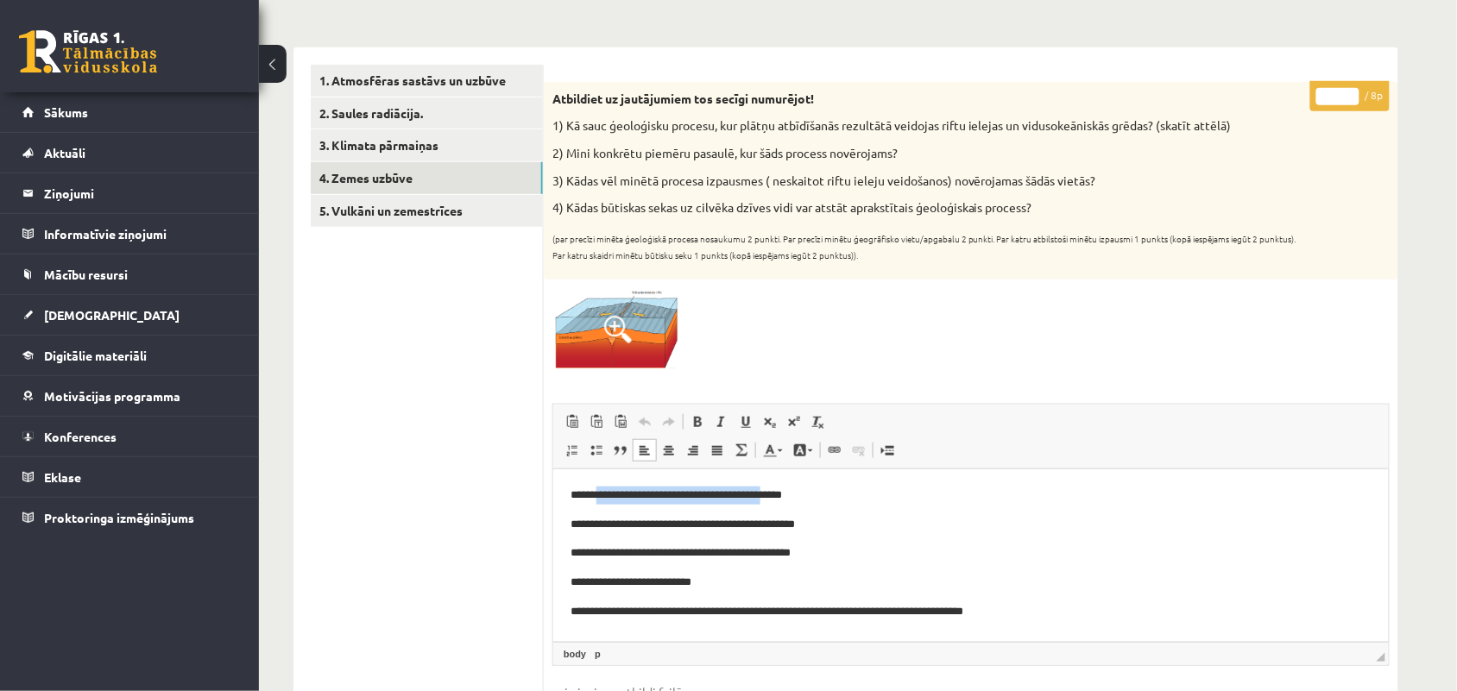
drag, startPoint x: 597, startPoint y: 489, endPoint x: 777, endPoint y: 498, distance: 179.7
click at [777, 498] on p "**********" at bounding box center [970, 495] width 801 height 18
drag, startPoint x: 607, startPoint y: 526, endPoint x: 722, endPoint y: 547, distance: 117.5
click at [722, 547] on body "**********" at bounding box center [970, 553] width 801 height 134
drag, startPoint x: 601, startPoint y: 590, endPoint x: 672, endPoint y: 583, distance: 71.2
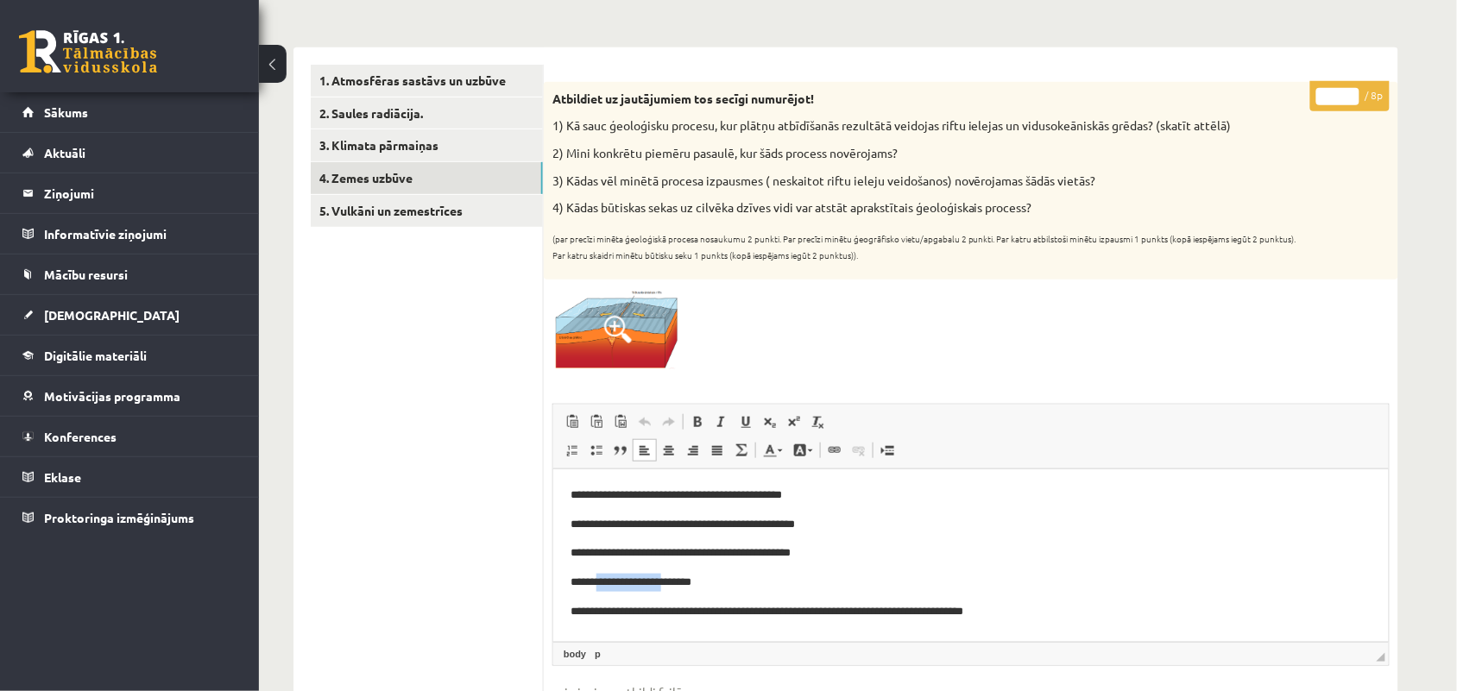
click at [672, 583] on p "**********" at bounding box center [970, 582] width 801 height 18
drag, startPoint x: 611, startPoint y: 612, endPoint x: 817, endPoint y: 593, distance: 206.3
click at [817, 593] on body "**********" at bounding box center [970, 553] width 801 height 134
click at [861, 564] on body "**********" at bounding box center [970, 553] width 801 height 134
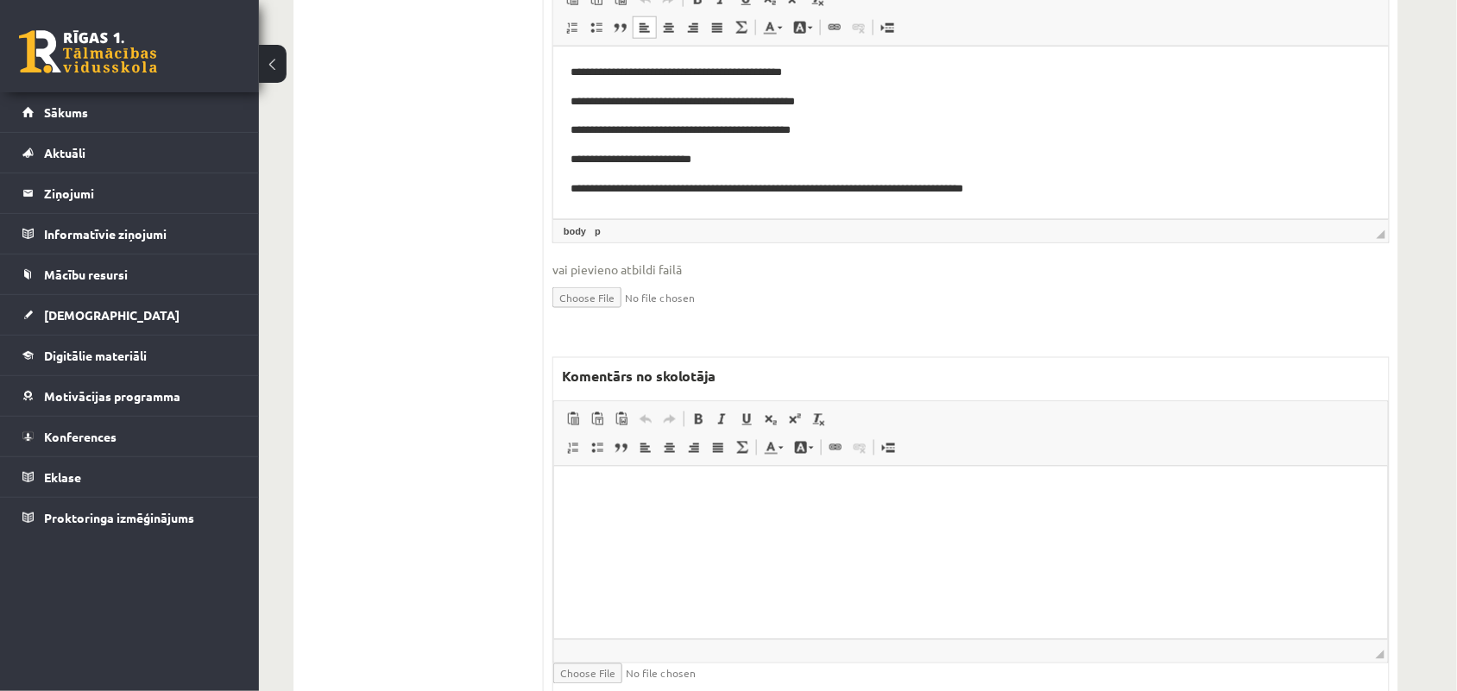
scroll to position [647, 0]
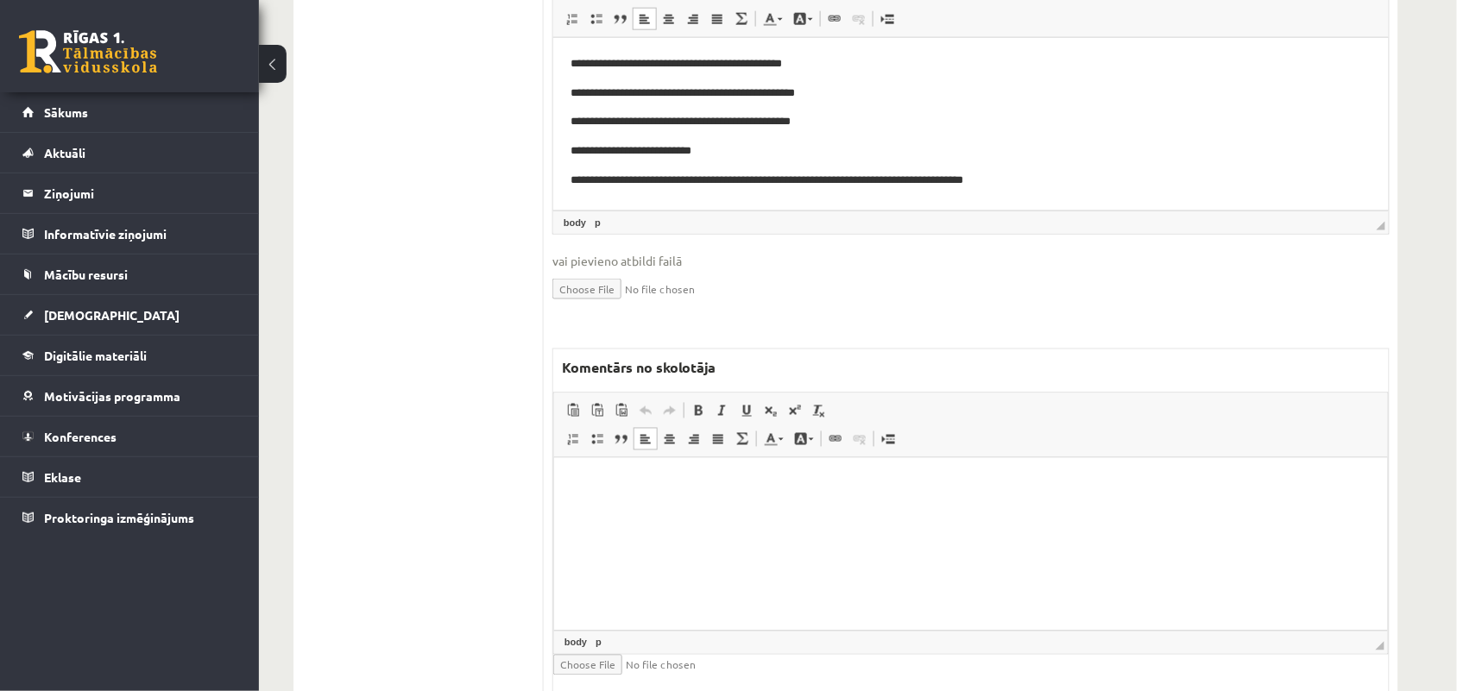
click at [636, 510] on html at bounding box center [970, 483] width 834 height 53
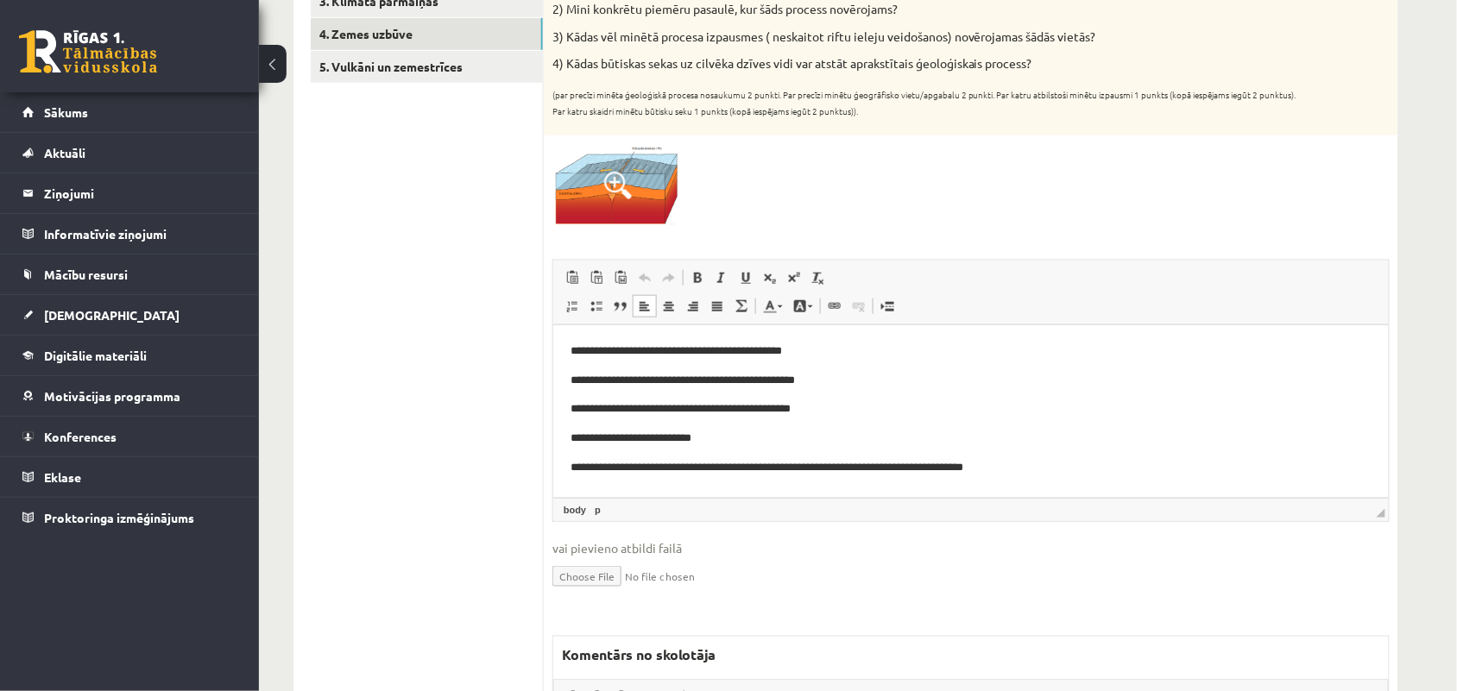
scroll to position [216, 0]
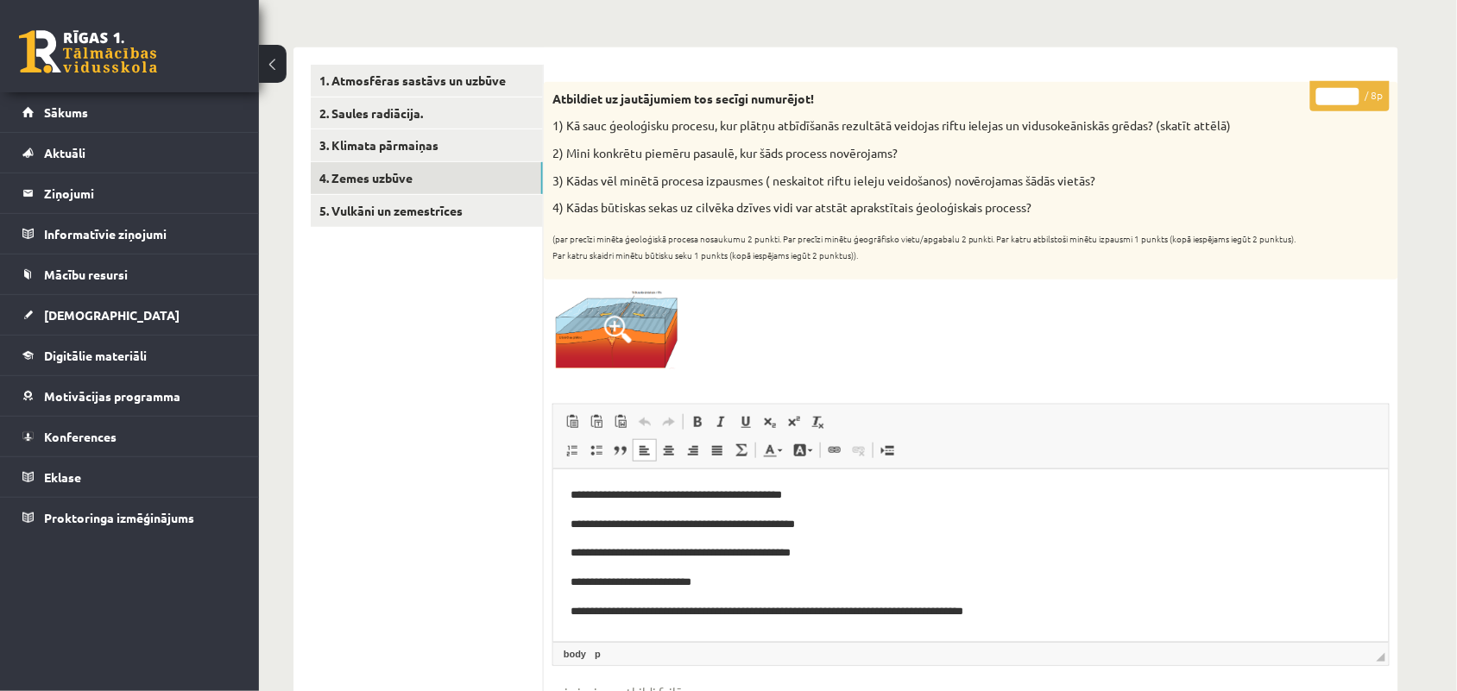
click at [1351, 93] on input "*" at bounding box center [1337, 96] width 43 height 17
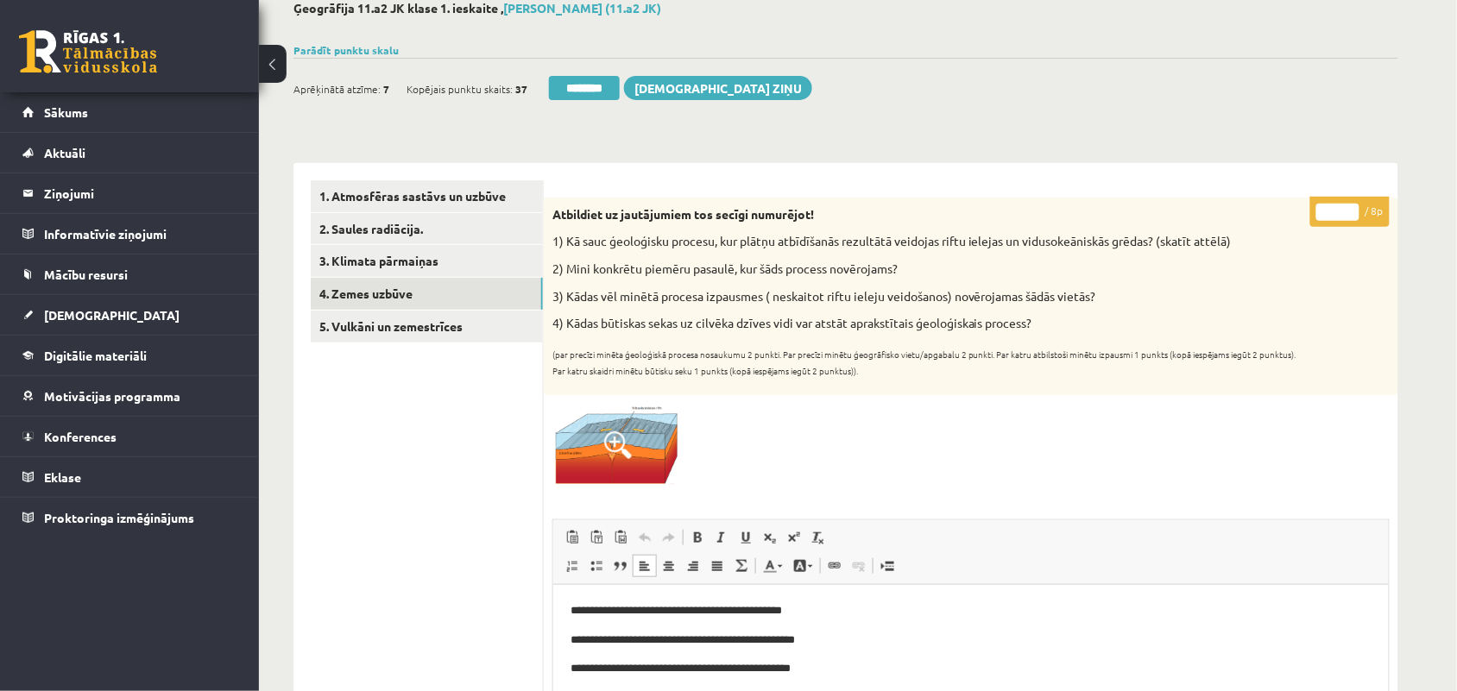
scroll to position [93, 0]
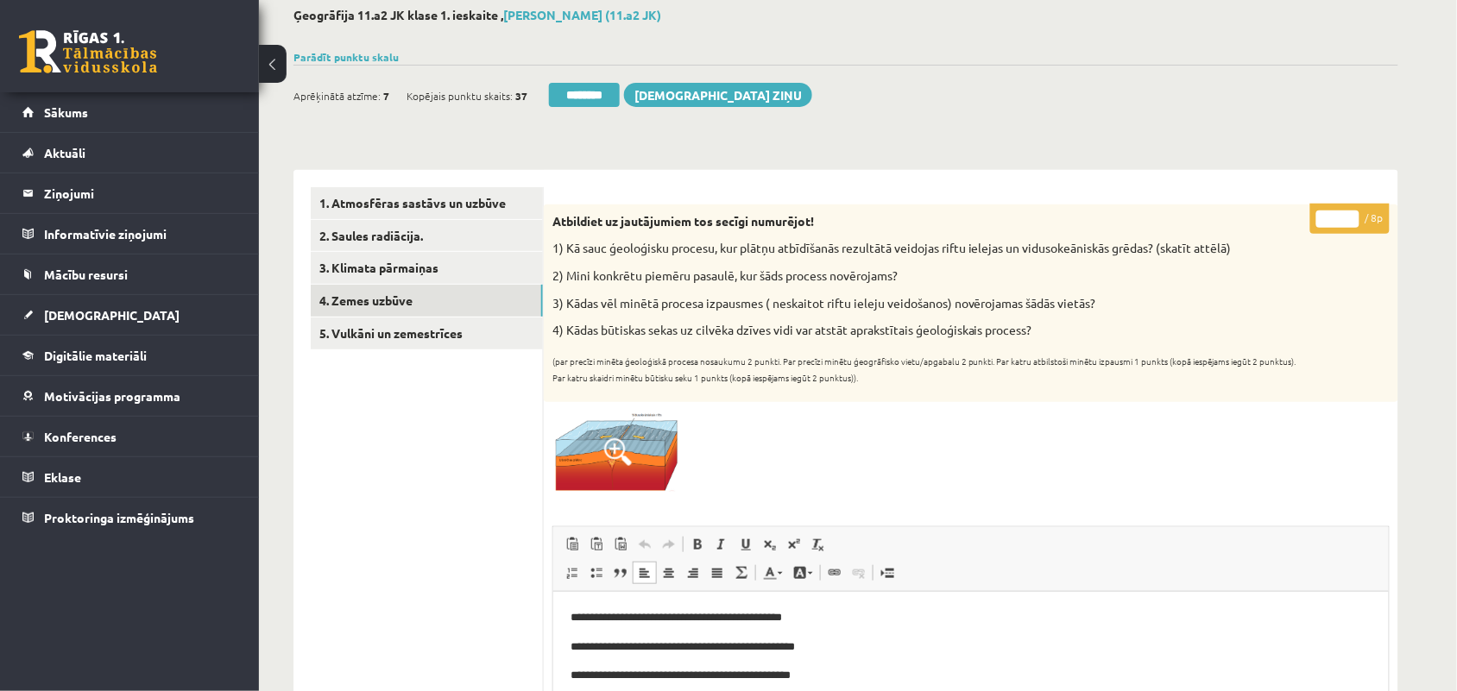
type input "*"
click at [1346, 220] on input "*" at bounding box center [1337, 219] width 43 height 17
click at [404, 330] on link "5. Vulkāni un zemestrīces" at bounding box center [427, 334] width 232 height 32
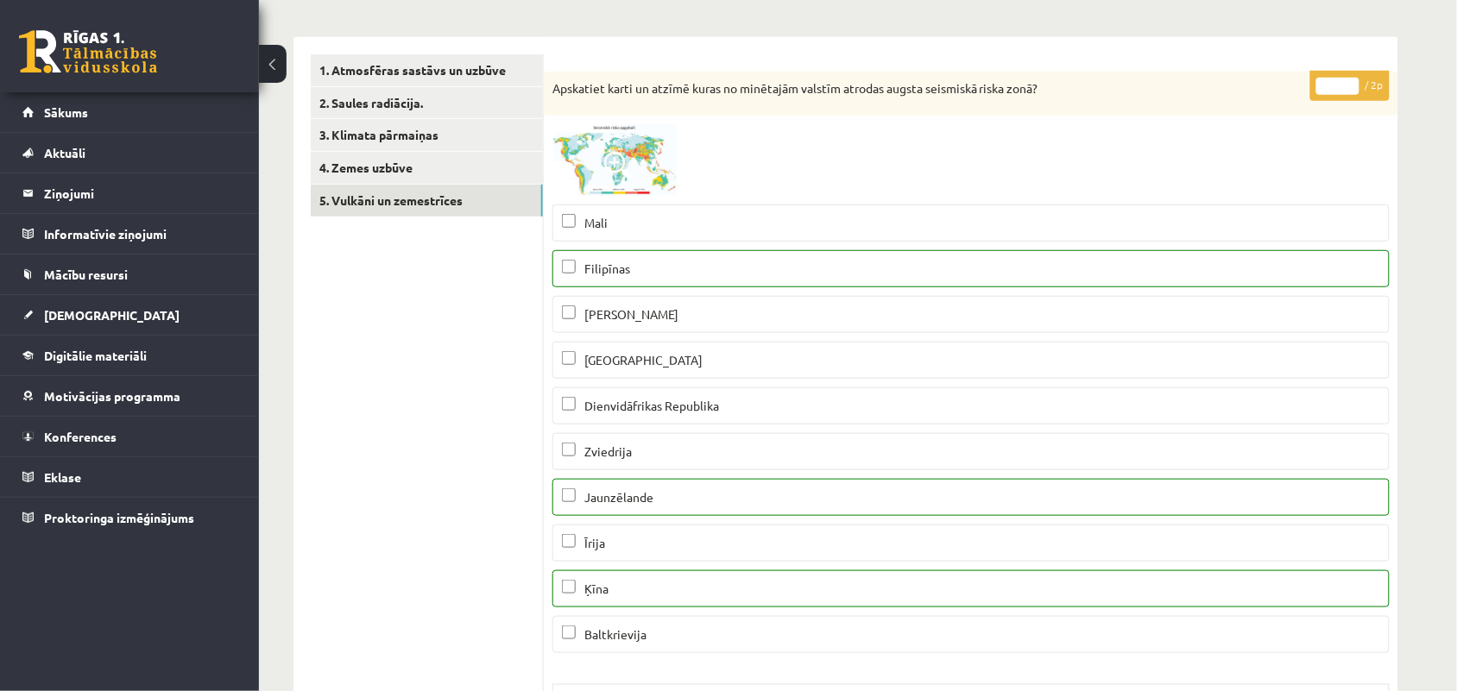
scroll to position [0, 0]
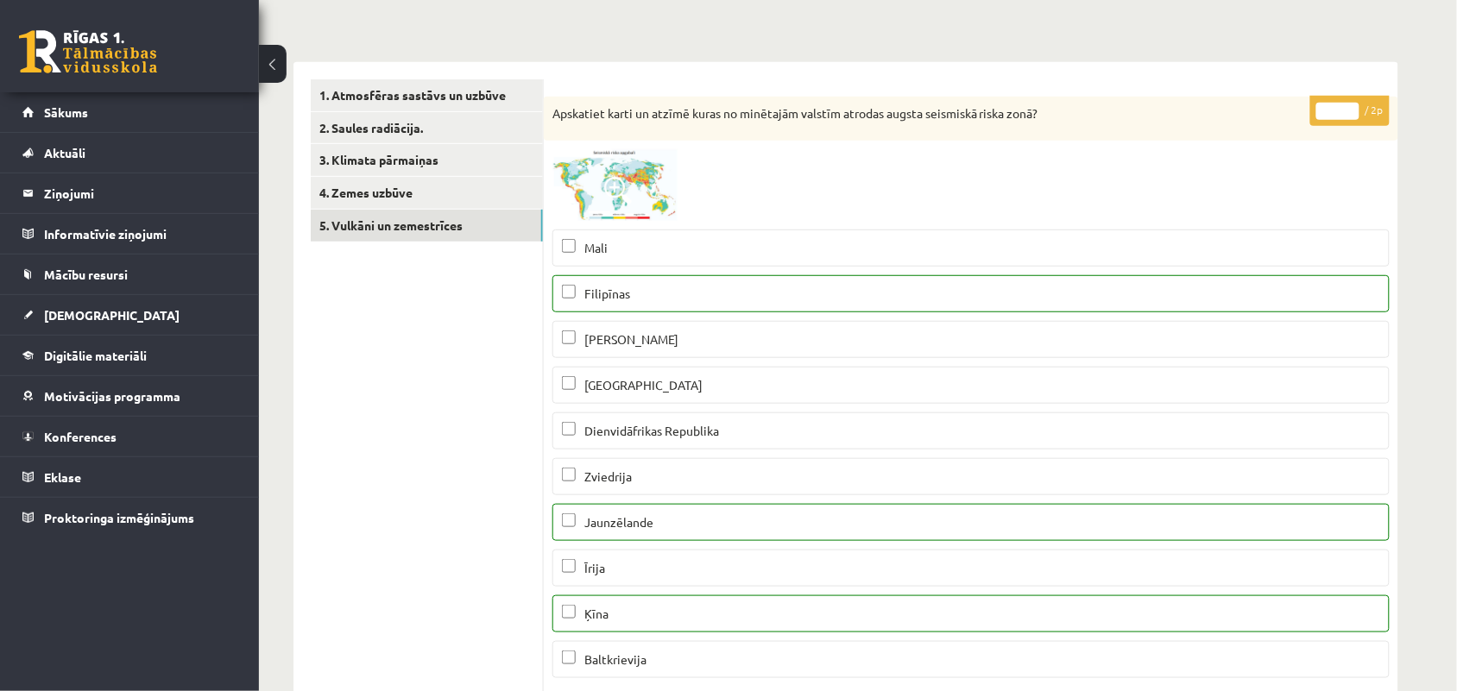
click at [1351, 108] on input "*" at bounding box center [1337, 111] width 43 height 17
type input "*"
click at [1351, 108] on input "*" at bounding box center [1337, 111] width 43 height 17
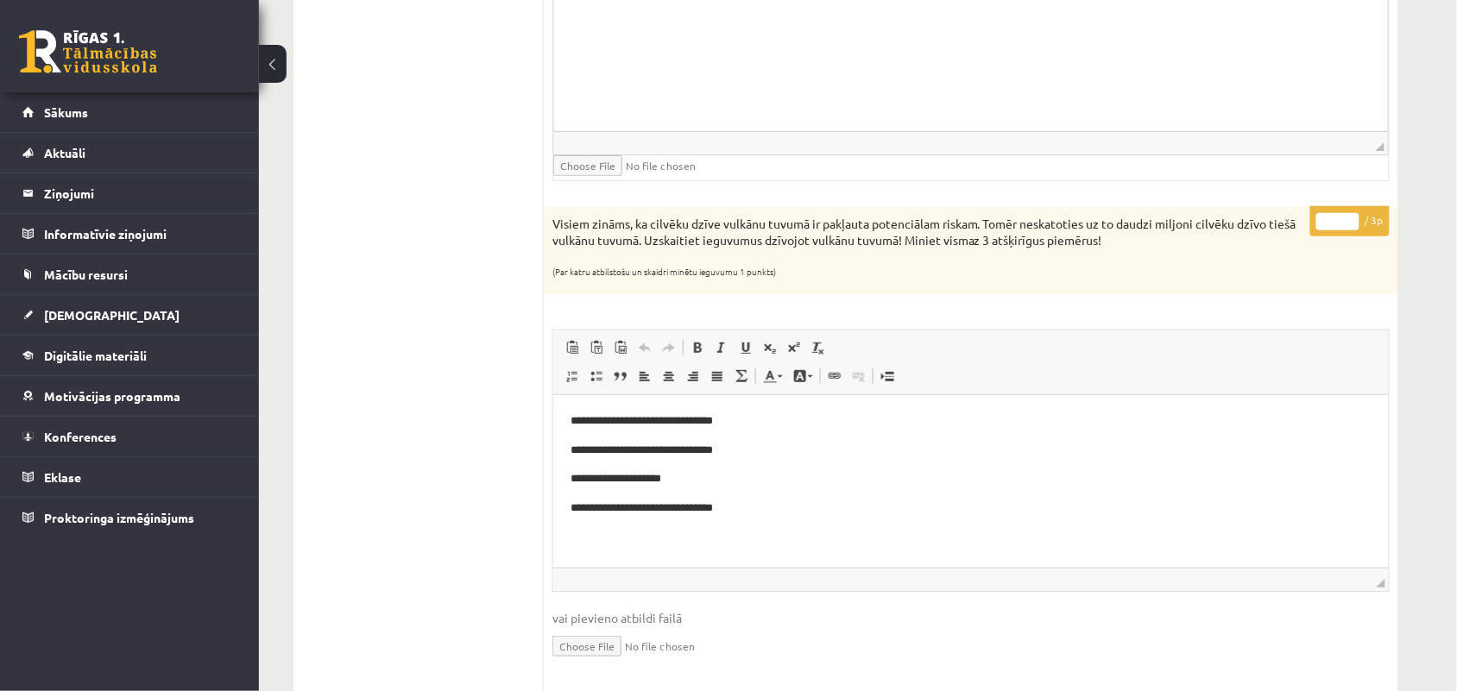
scroll to position [2035, 0]
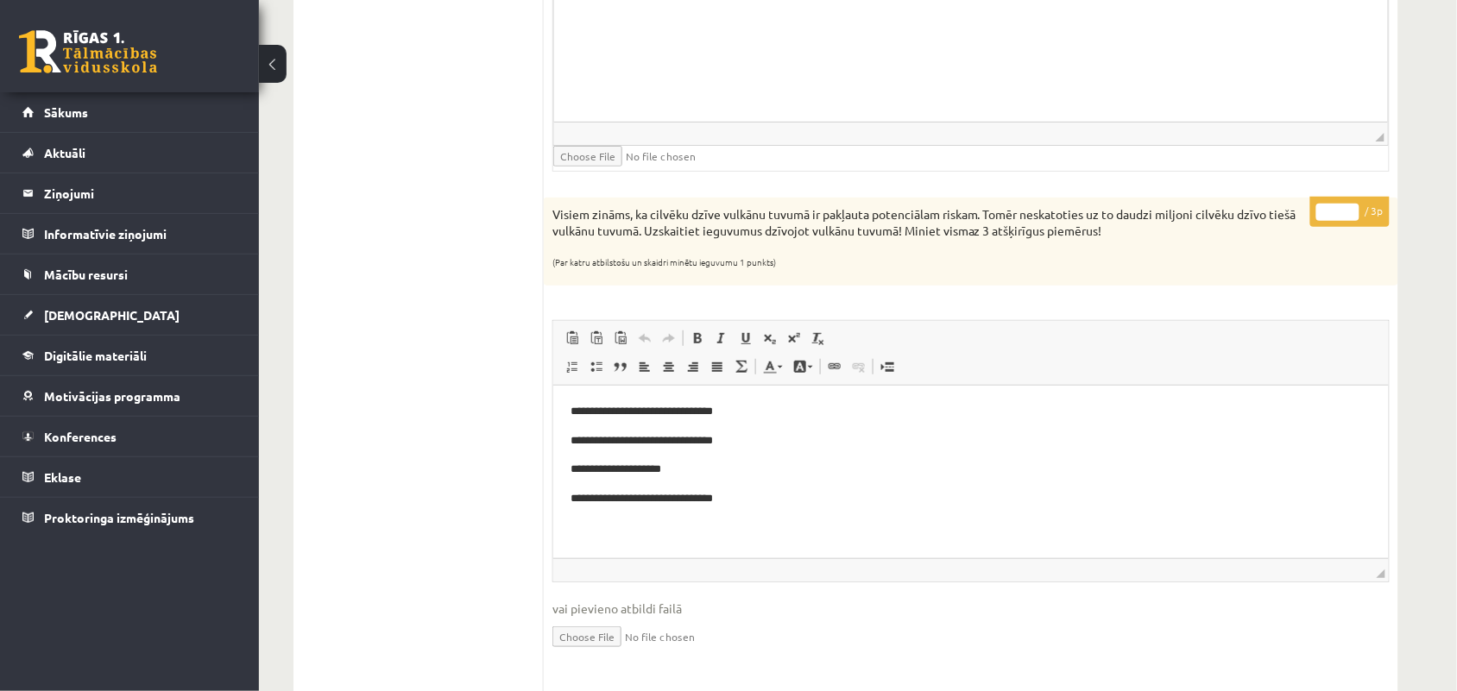
click at [1348, 214] on input "*" at bounding box center [1337, 212] width 43 height 17
type input "*"
click at [1348, 214] on input "*" at bounding box center [1337, 212] width 43 height 17
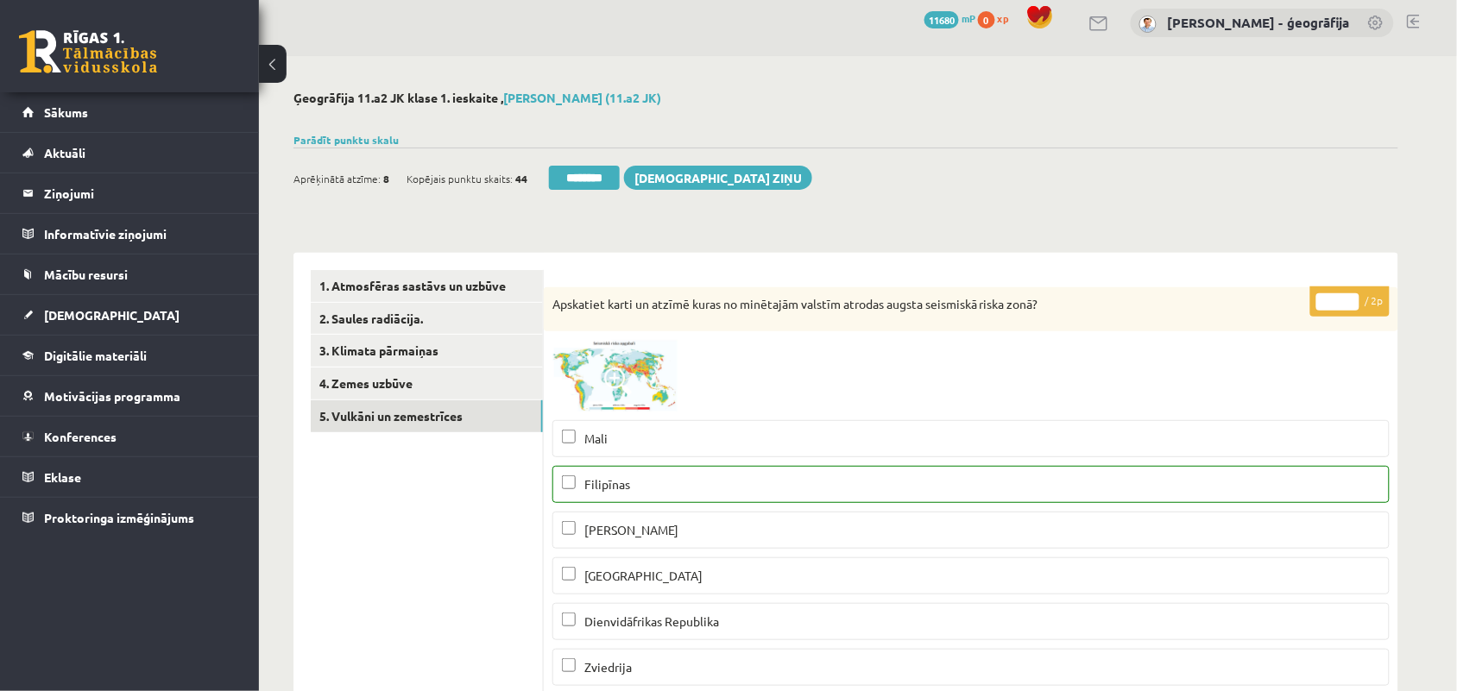
scroll to position [0, 0]
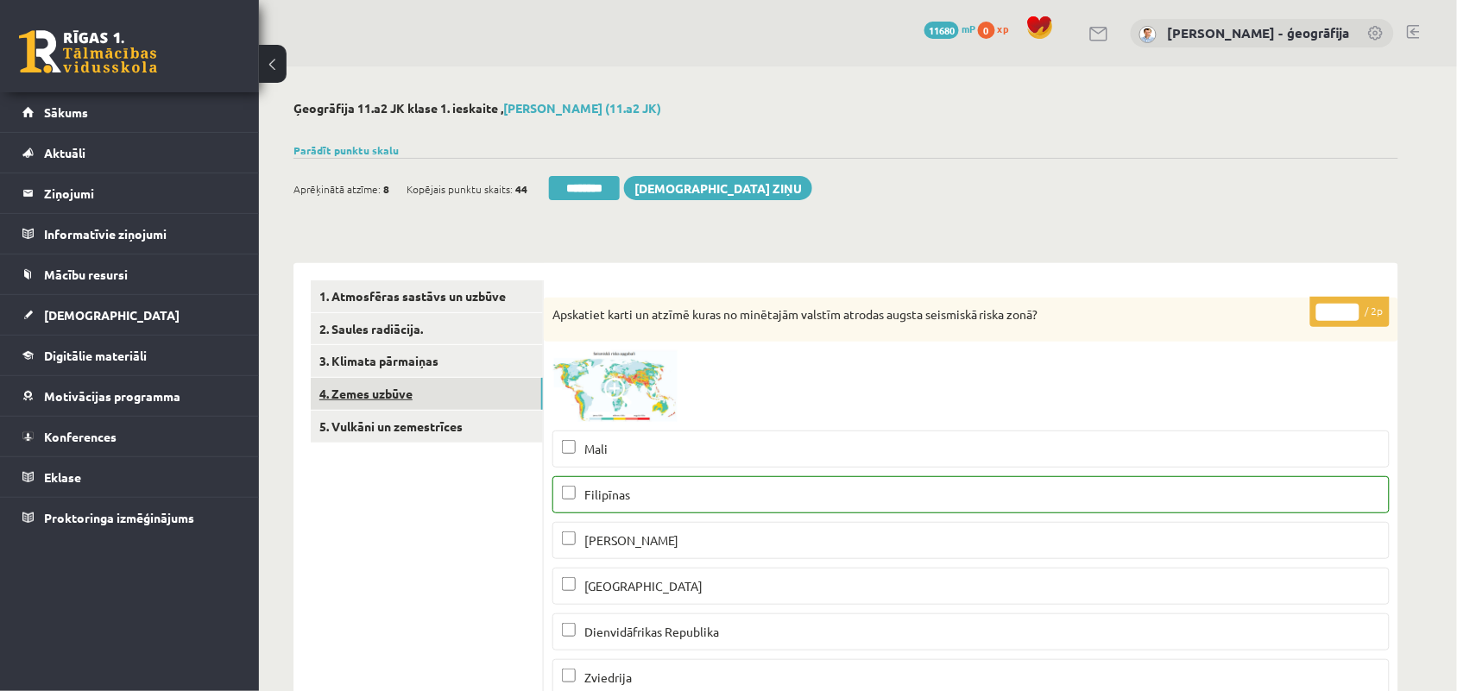
click at [356, 386] on link "4. Zemes uzbūve" at bounding box center [427, 394] width 232 height 32
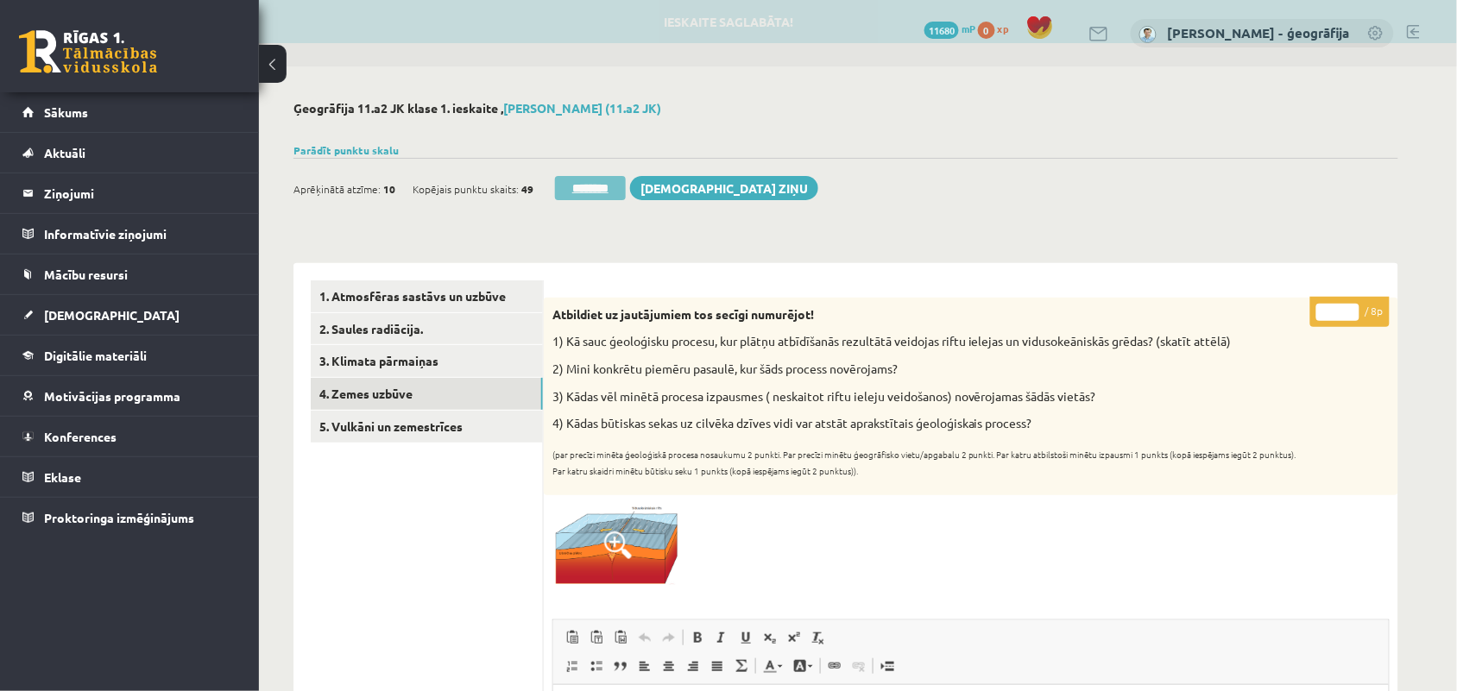
click at [583, 195] on input "********" at bounding box center [590, 188] width 71 height 24
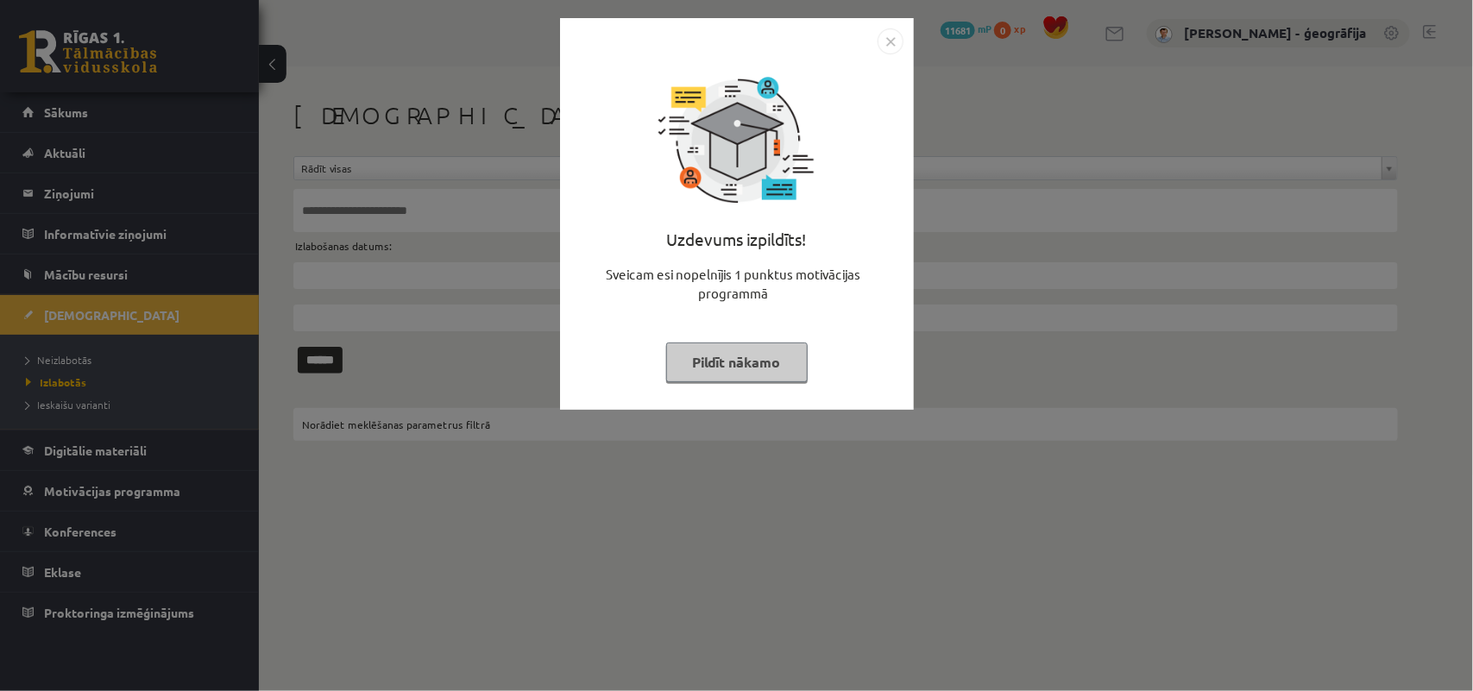
click at [703, 347] on button "Pildīt nākamo" at bounding box center [737, 363] width 142 height 40
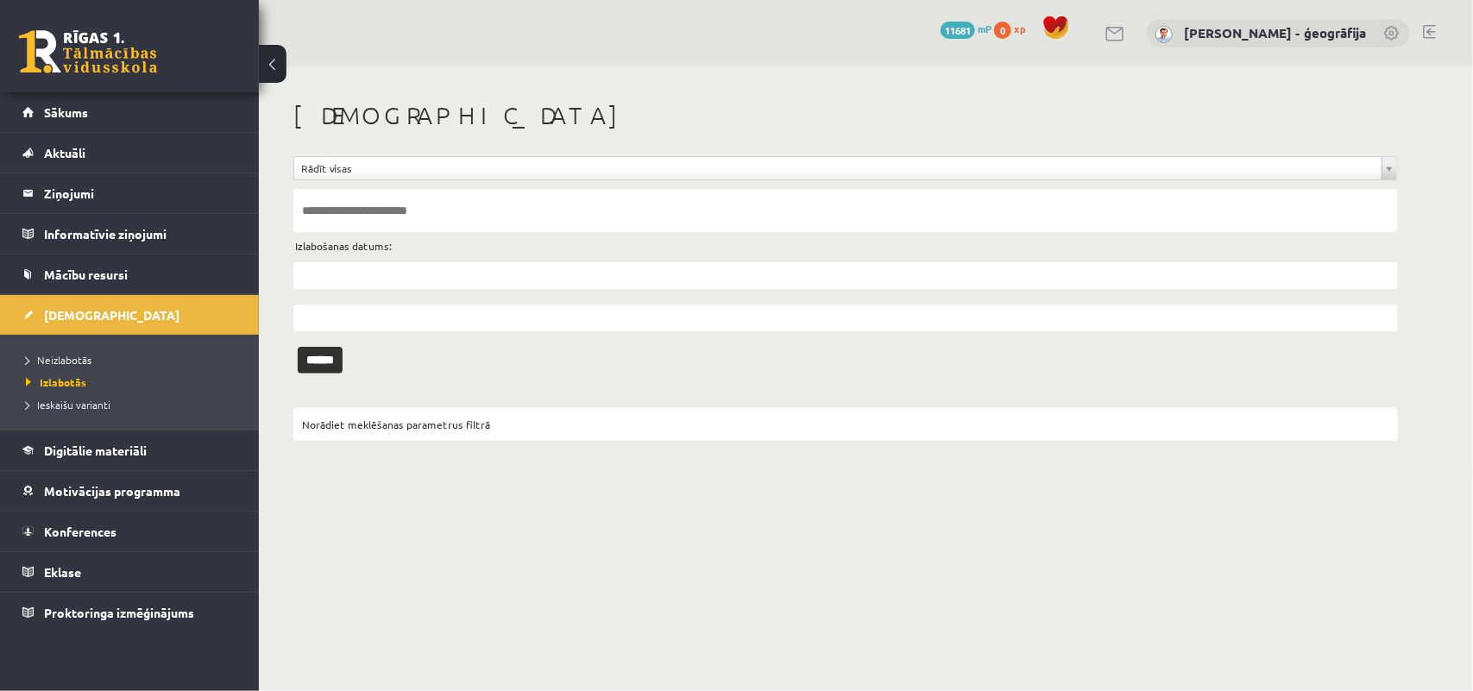
click at [83, 369] on li "Neizlabotās" at bounding box center [134, 360] width 216 height 22
click at [74, 356] on span "Neizlabotās" at bounding box center [63, 360] width 74 height 14
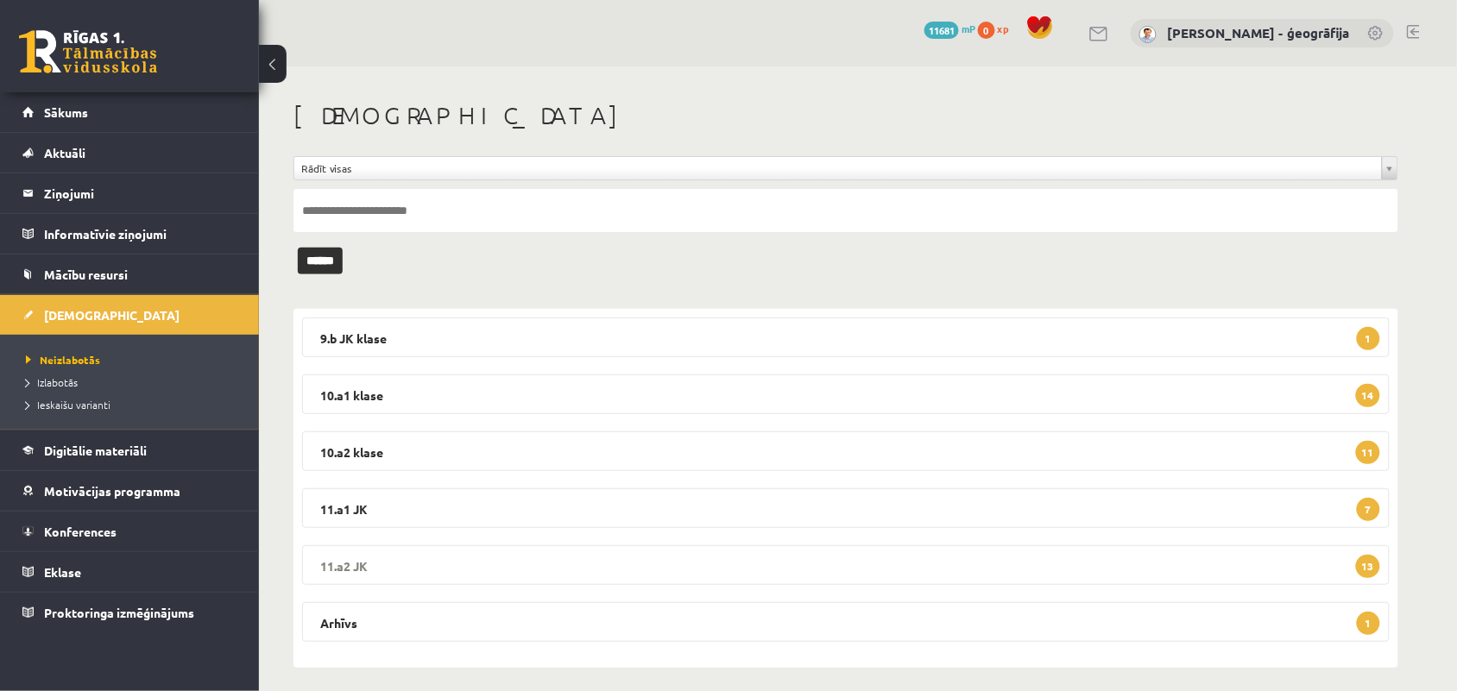
click at [407, 566] on legend "11.a2 JK 13" at bounding box center [846, 565] width 1088 height 40
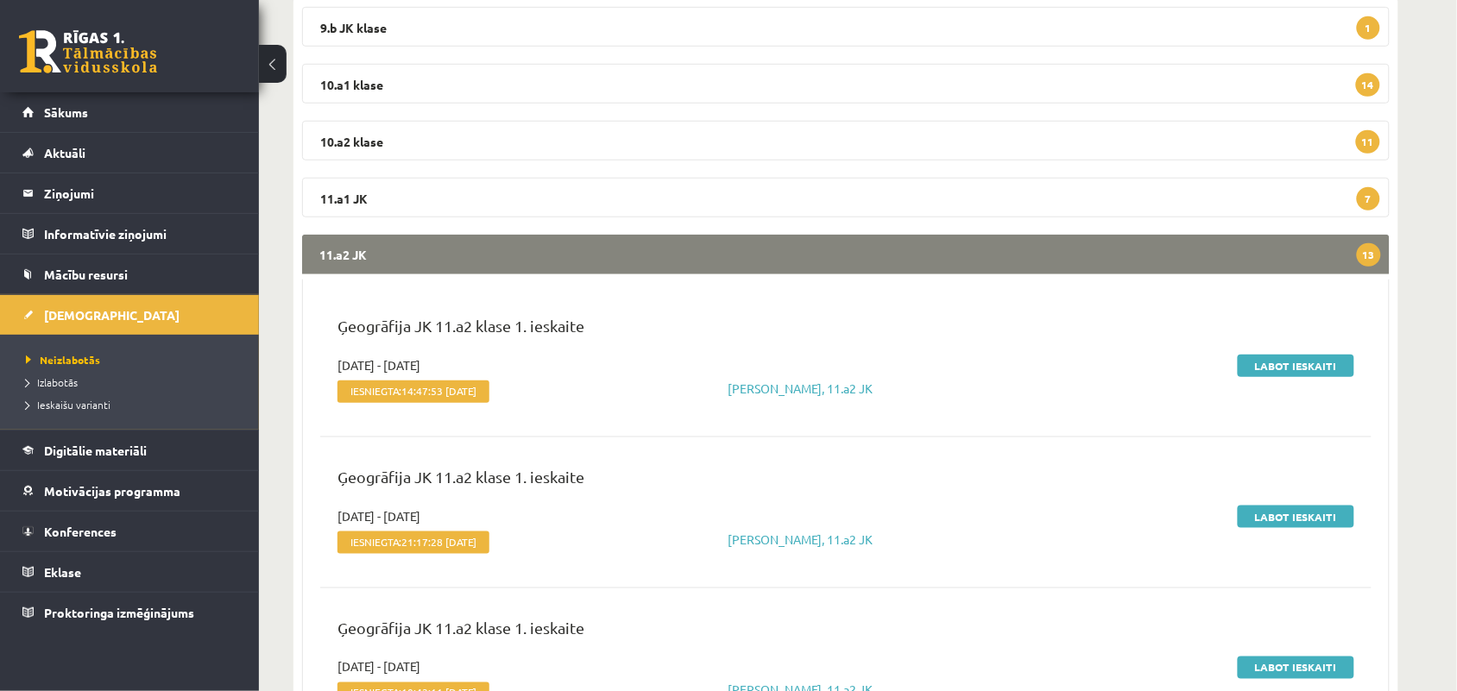
scroll to position [324, 0]
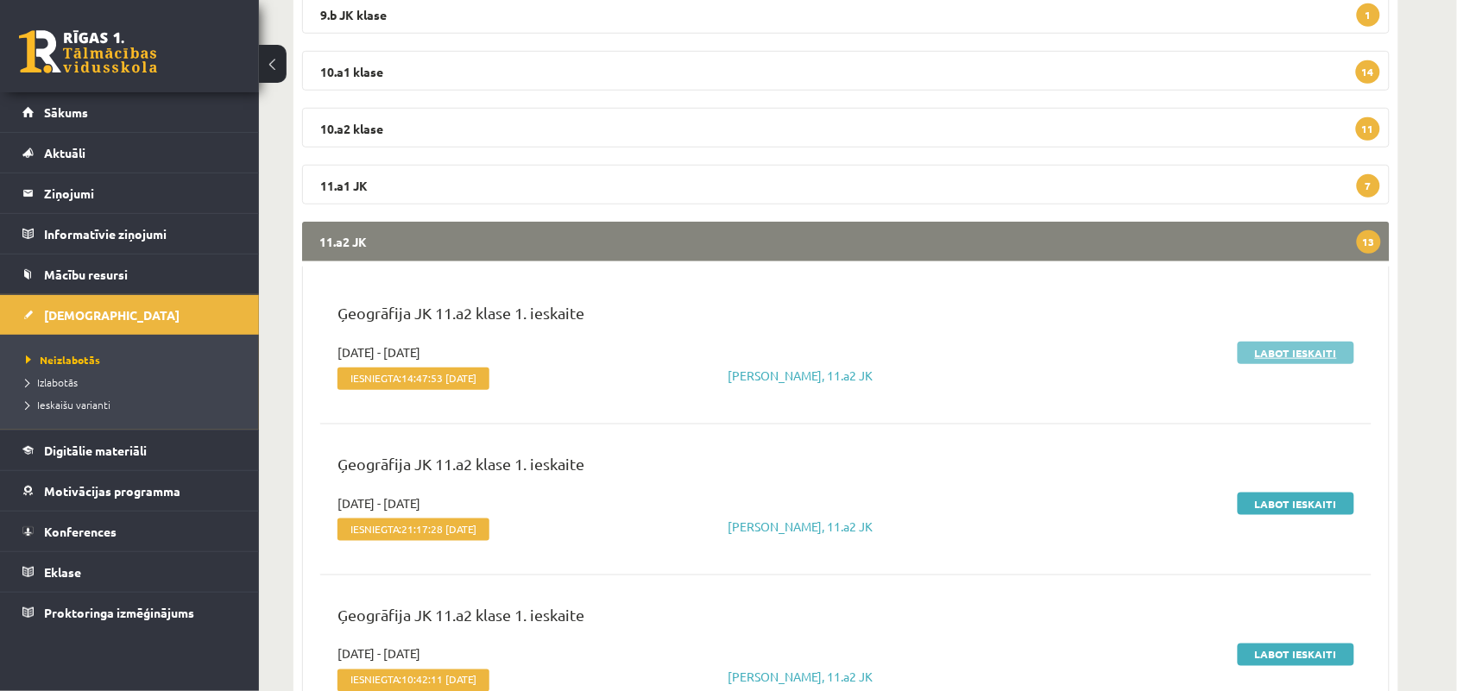
click at [1269, 350] on link "Labot ieskaiti" at bounding box center [1296, 353] width 117 height 22
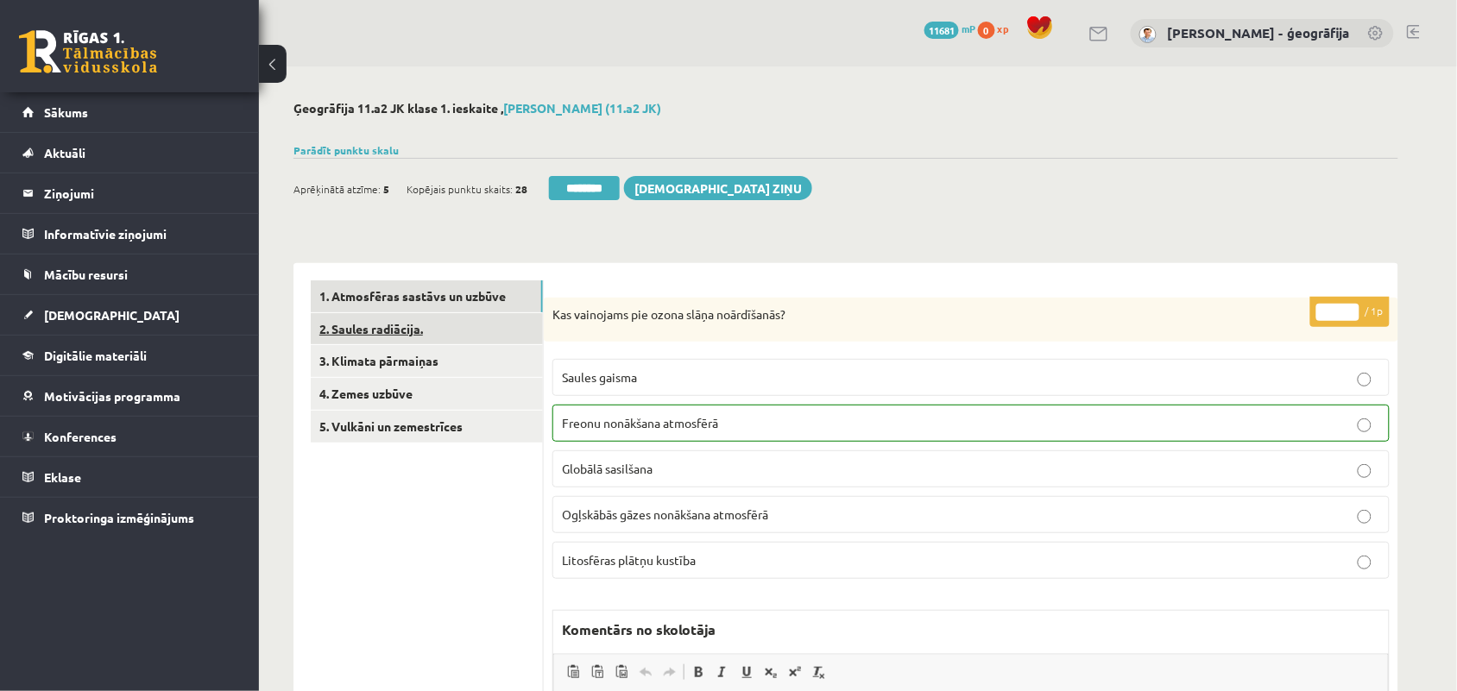
click link "2. Saules radiācija."
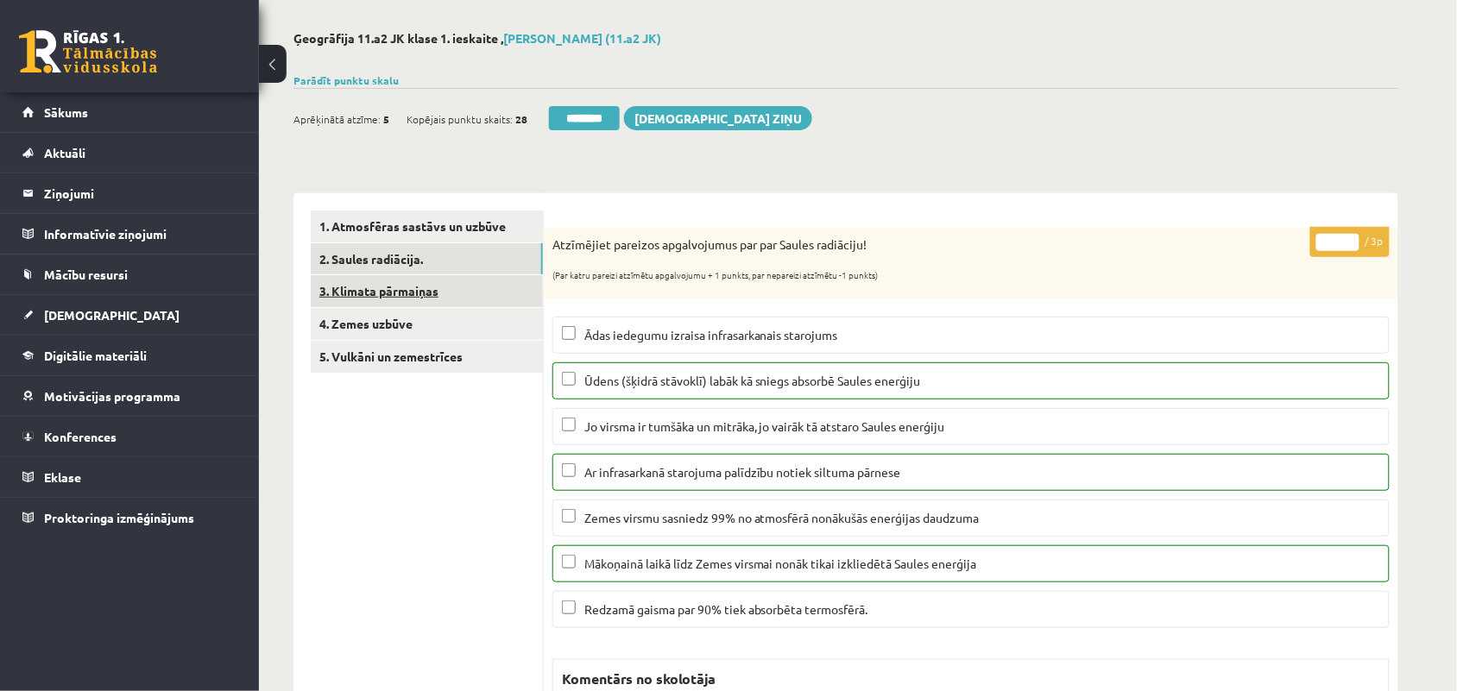
scroll to position [108, 0]
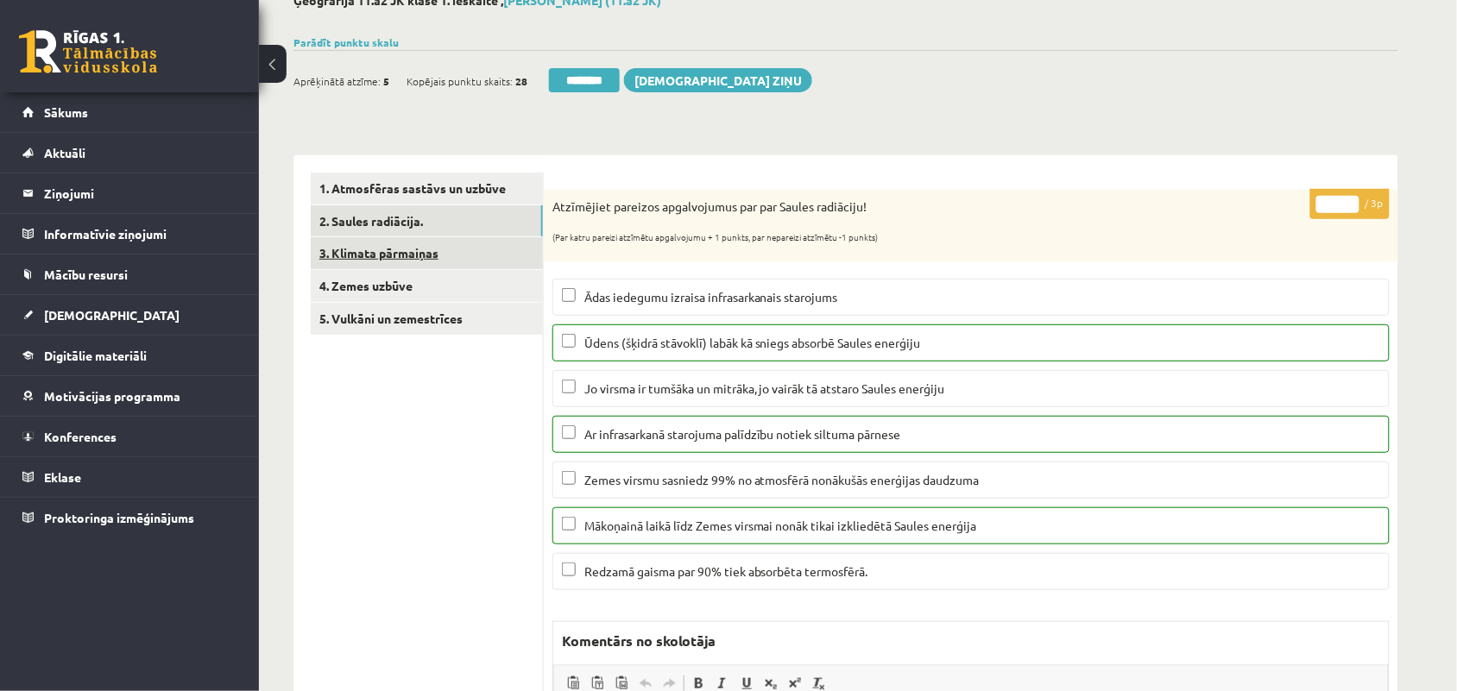
click link "3. Klimata pārmaiņas"
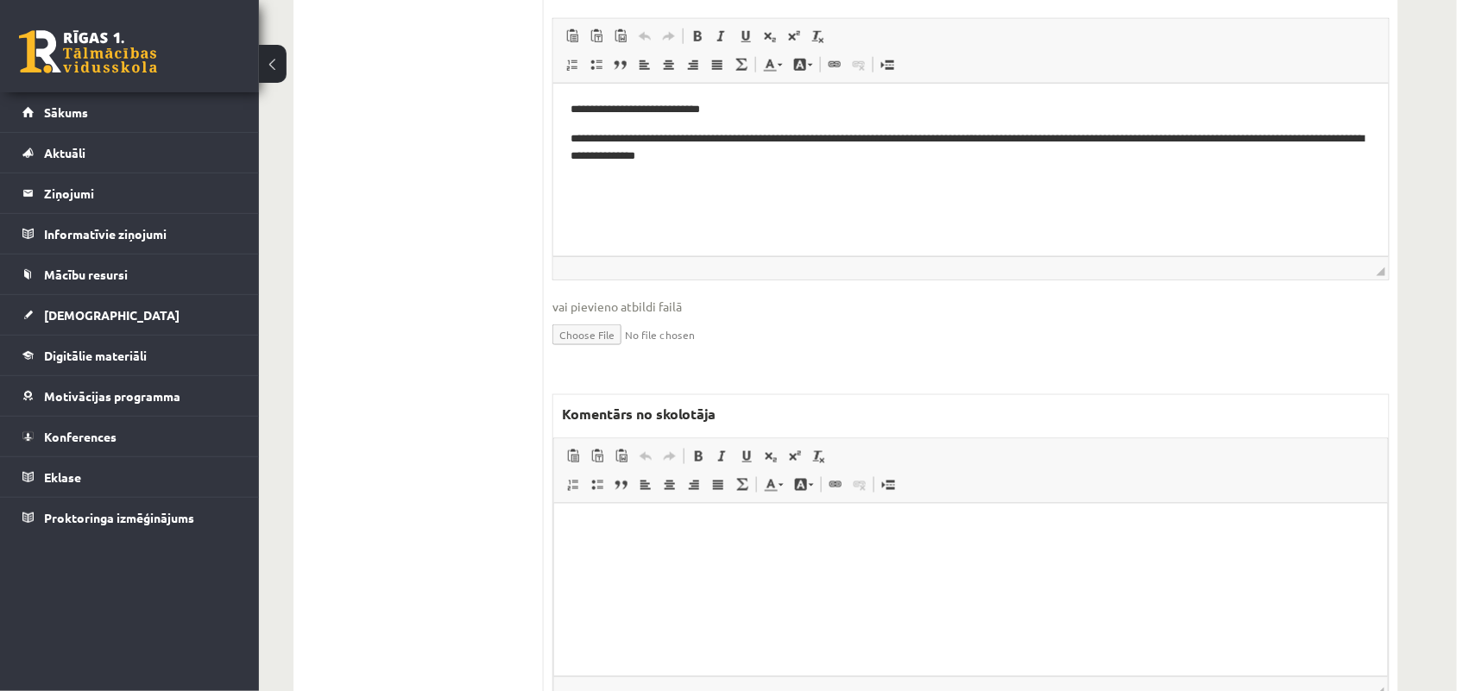
scroll to position [539, 0]
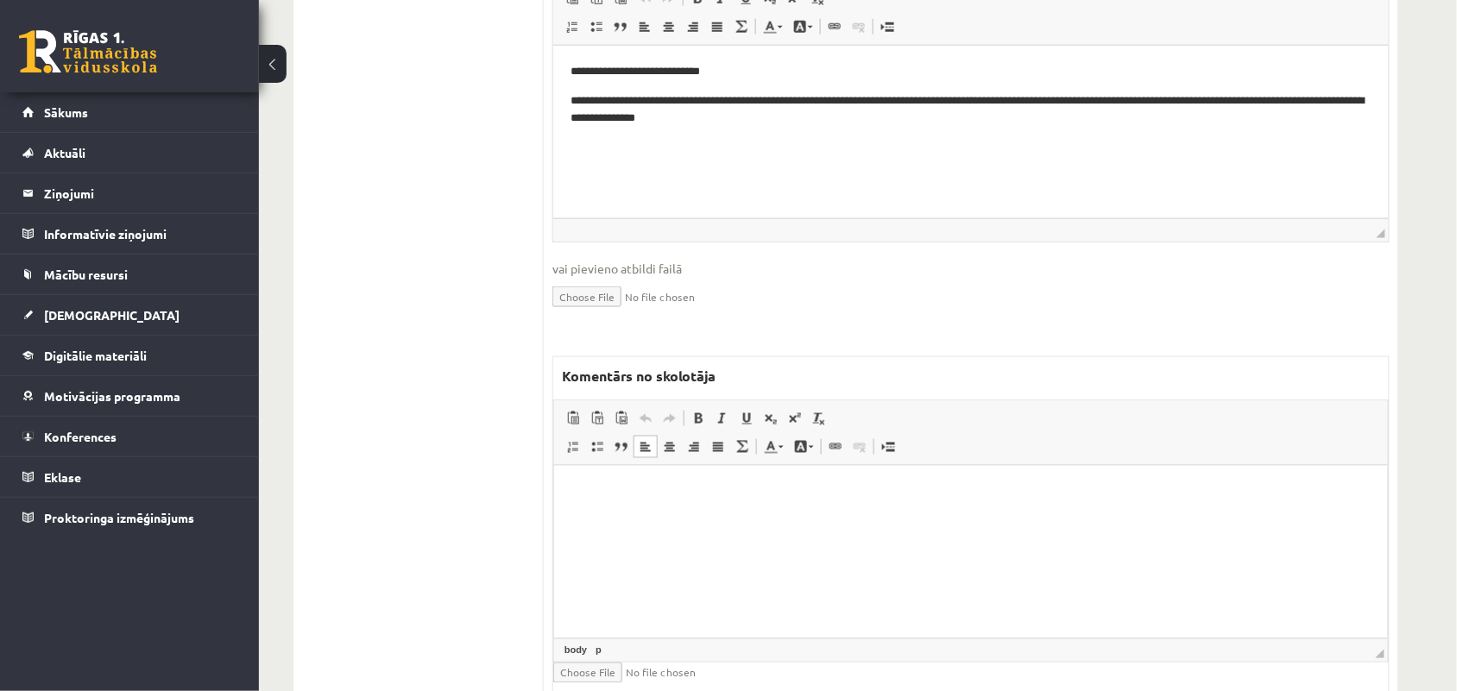
click html
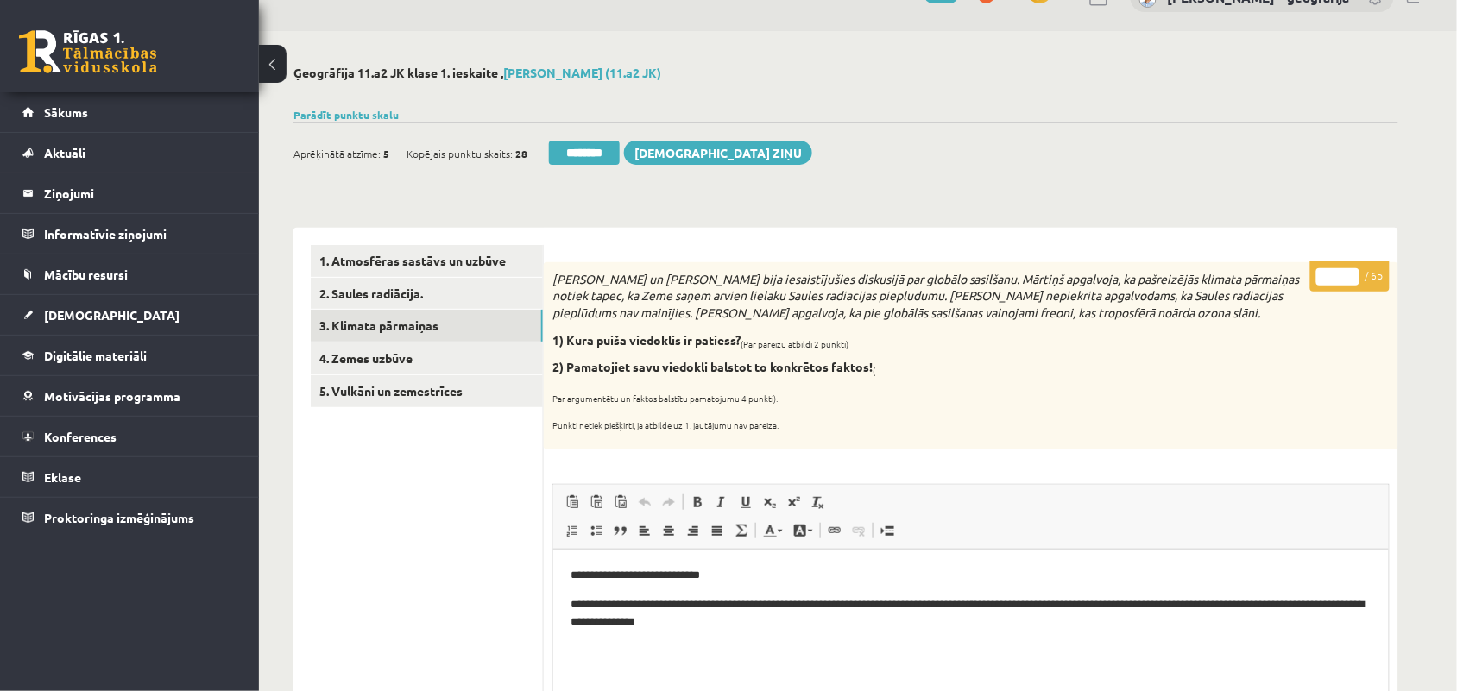
scroll to position [0, 0]
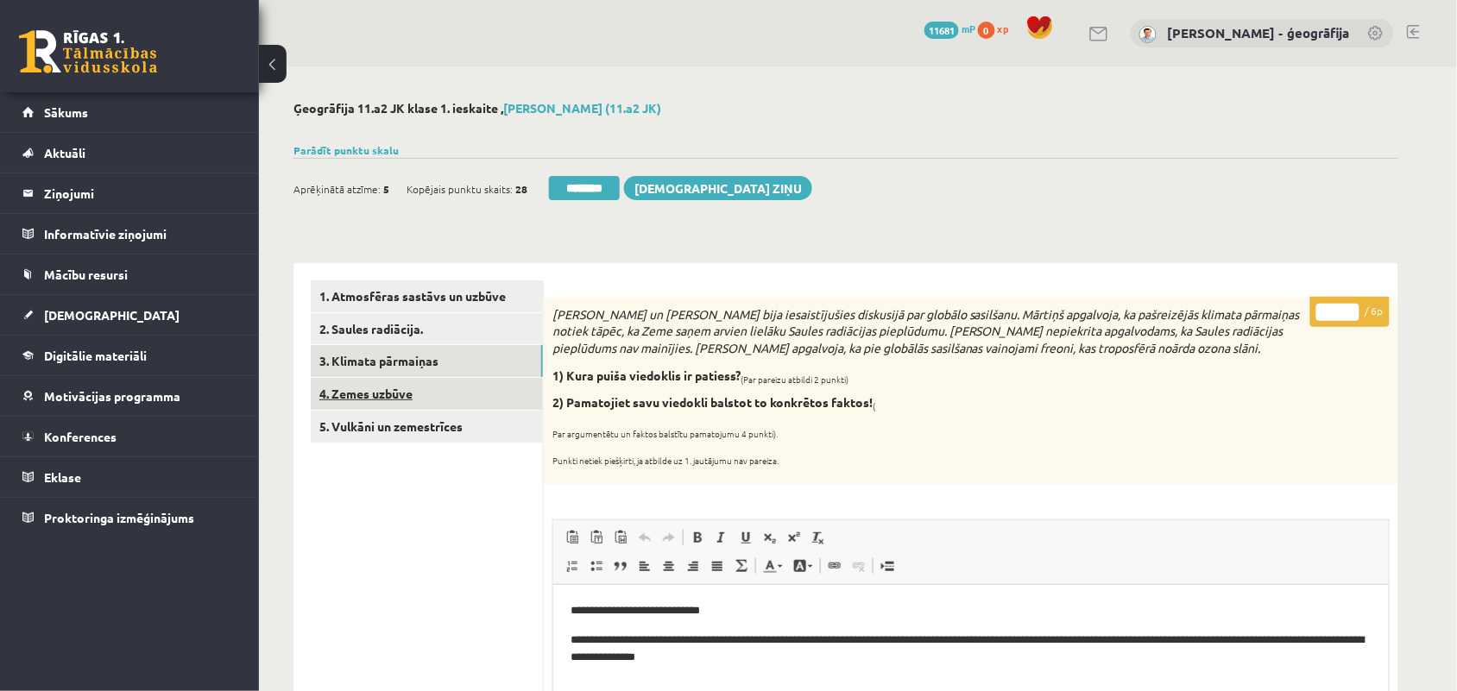
click link "4. Zemes uzbūve"
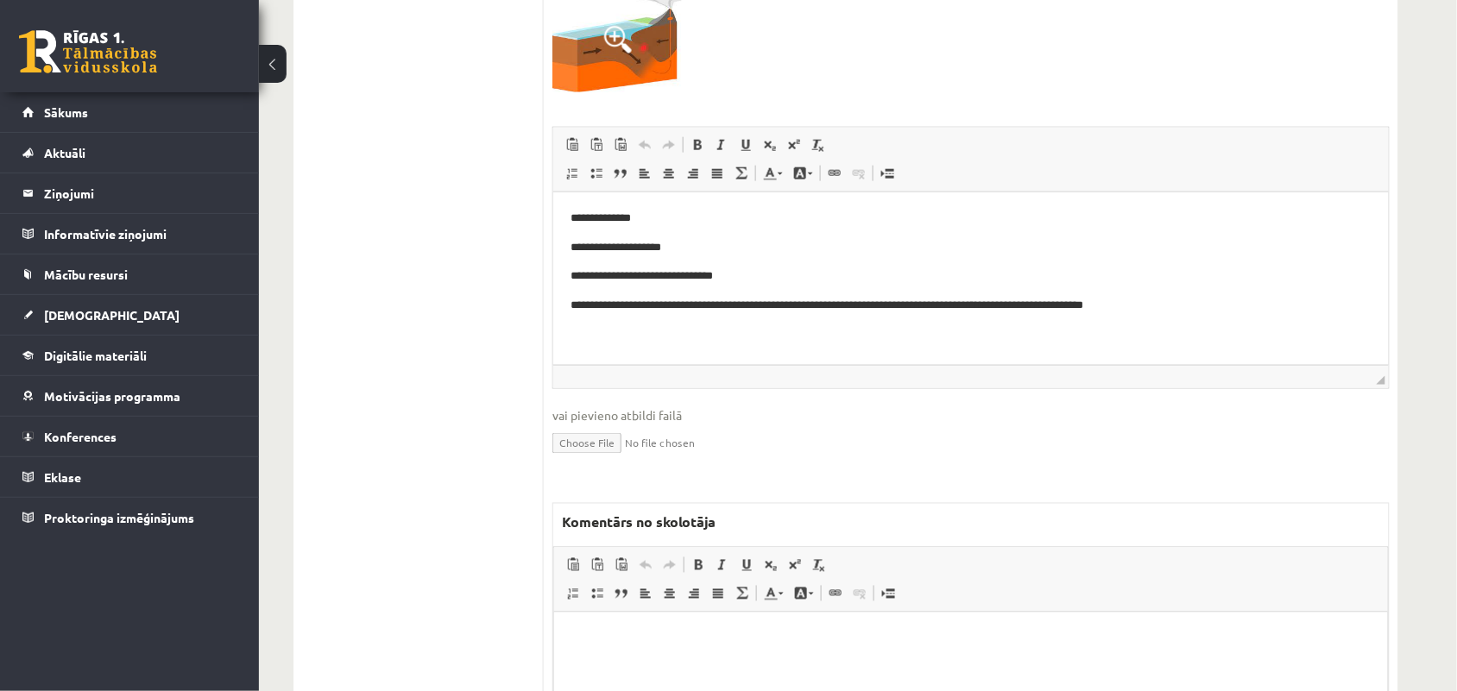
scroll to position [539, 0]
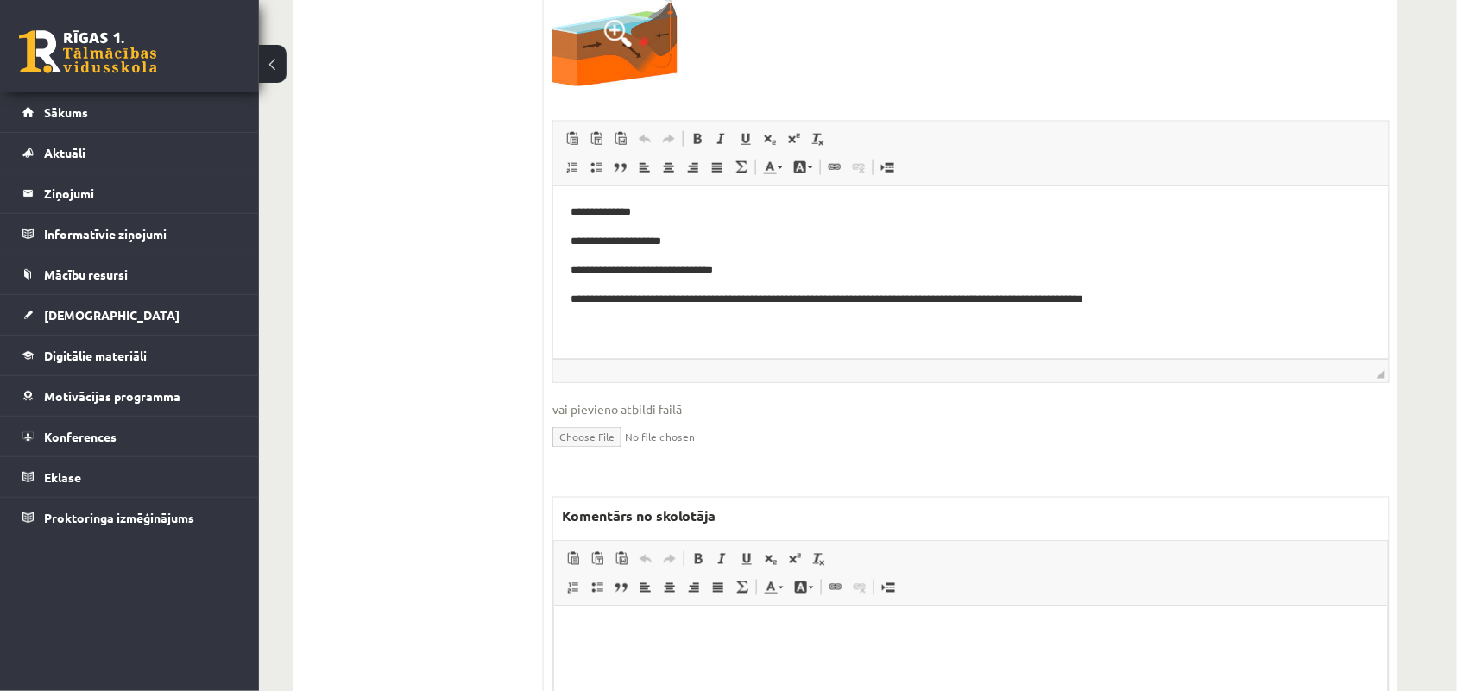
click p "Bagātinātā teksta redaktors, wiswyg-editor-47024970710840-1757842709-686"
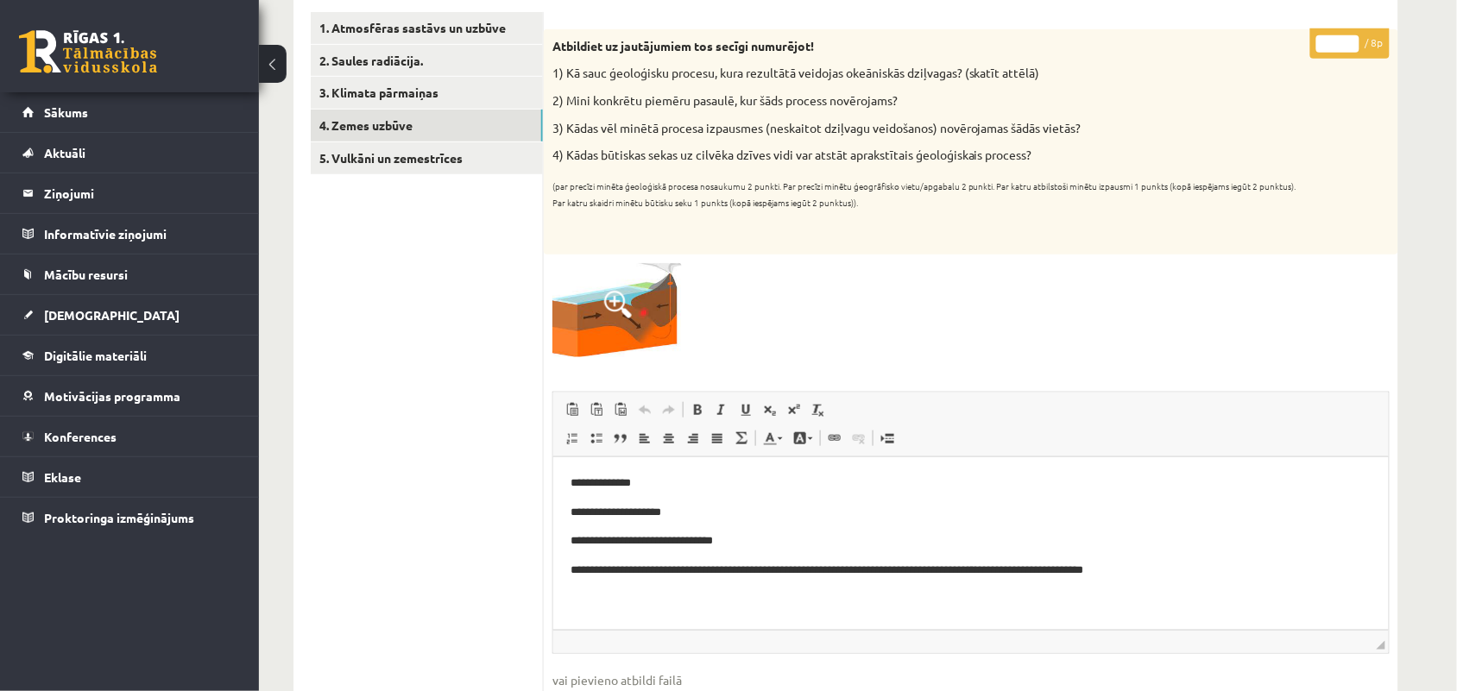
scroll to position [216, 0]
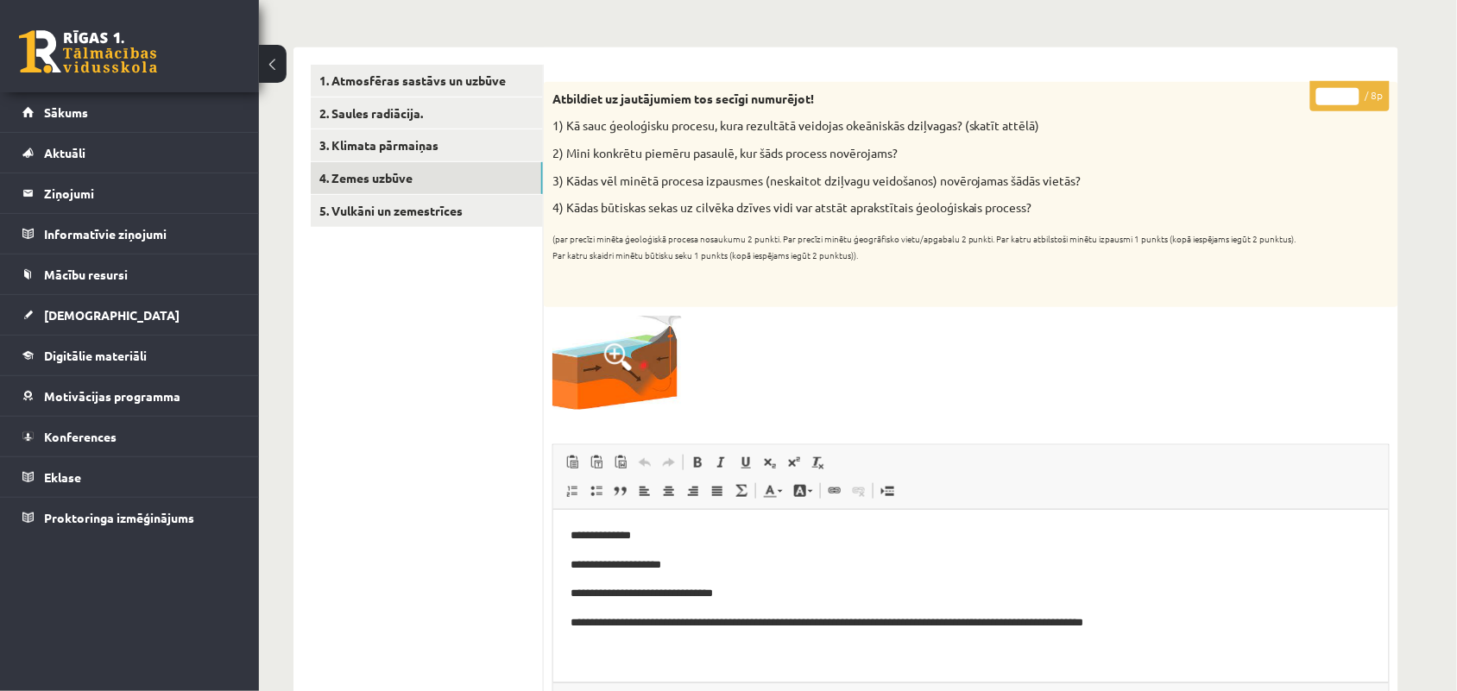
click input "*"
type input "*"
click input "*"
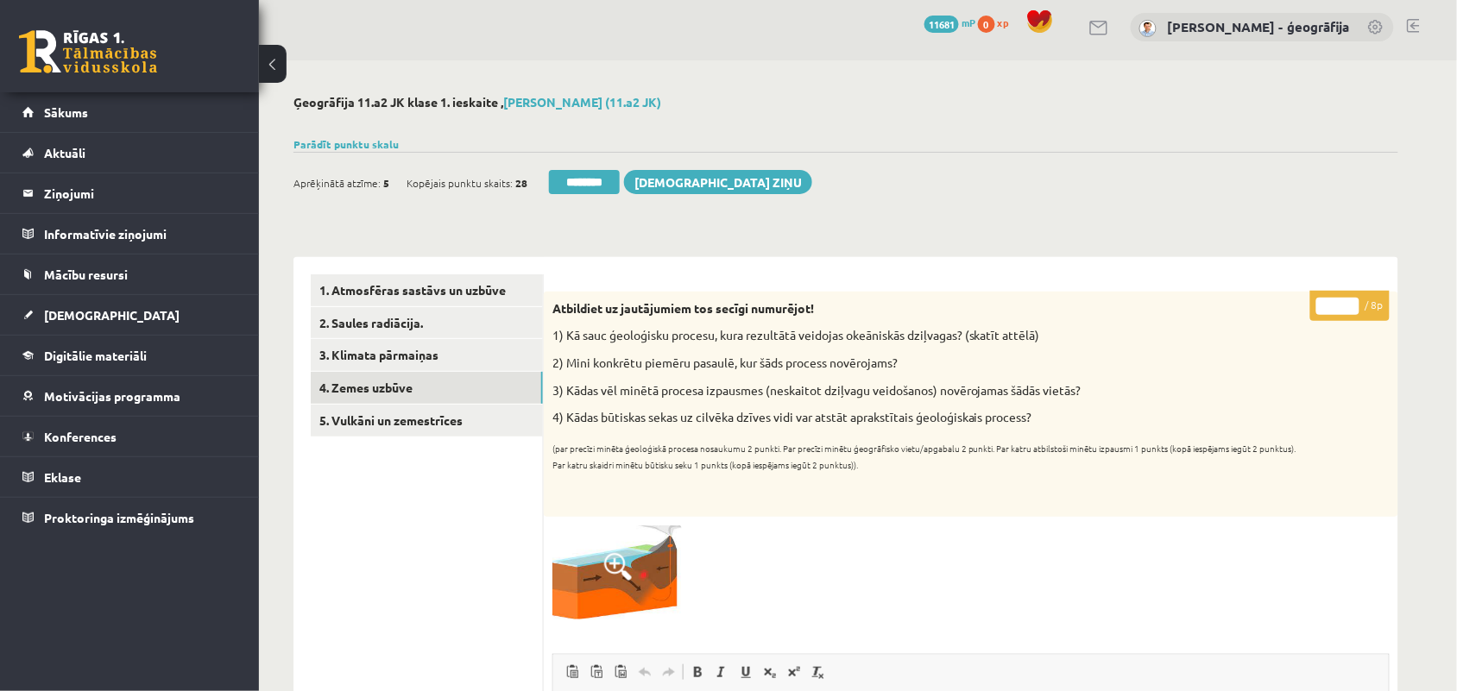
scroll to position [0, 0]
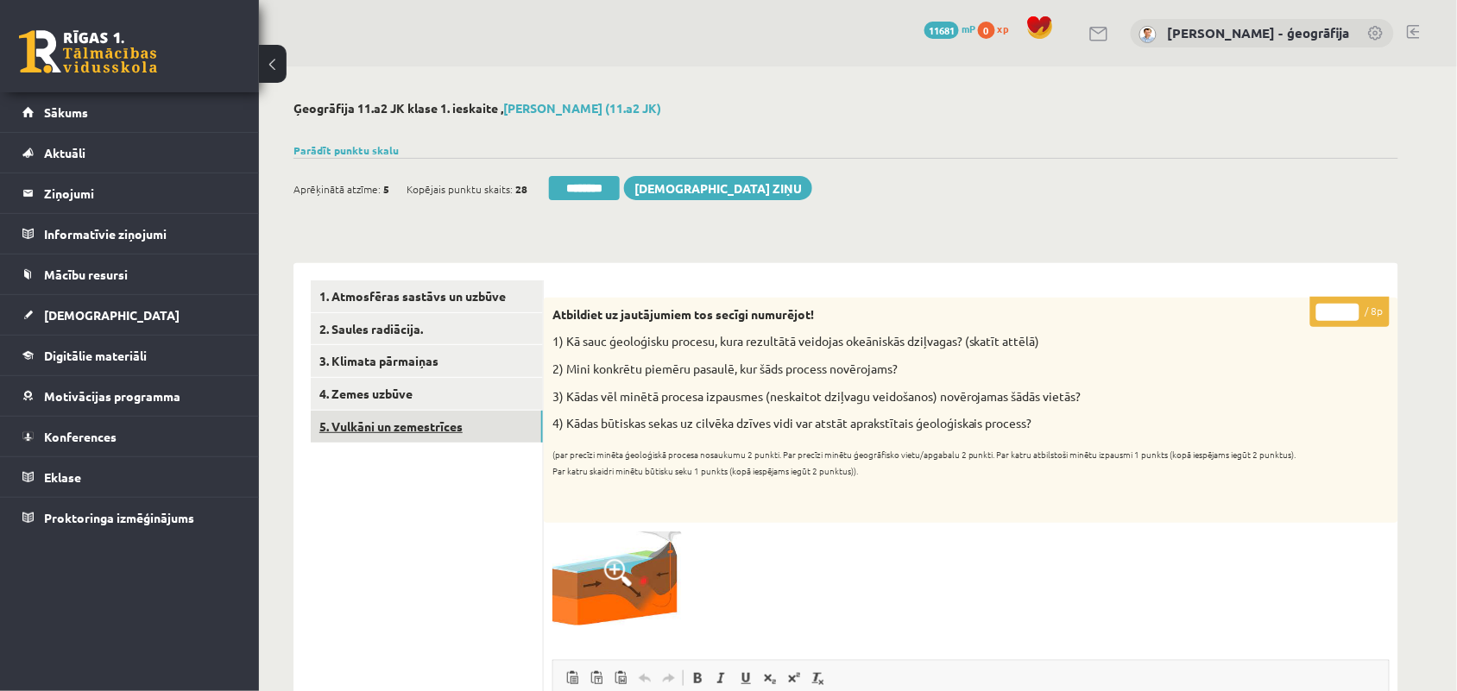
click link "5. Vulkāni un zemestrīces"
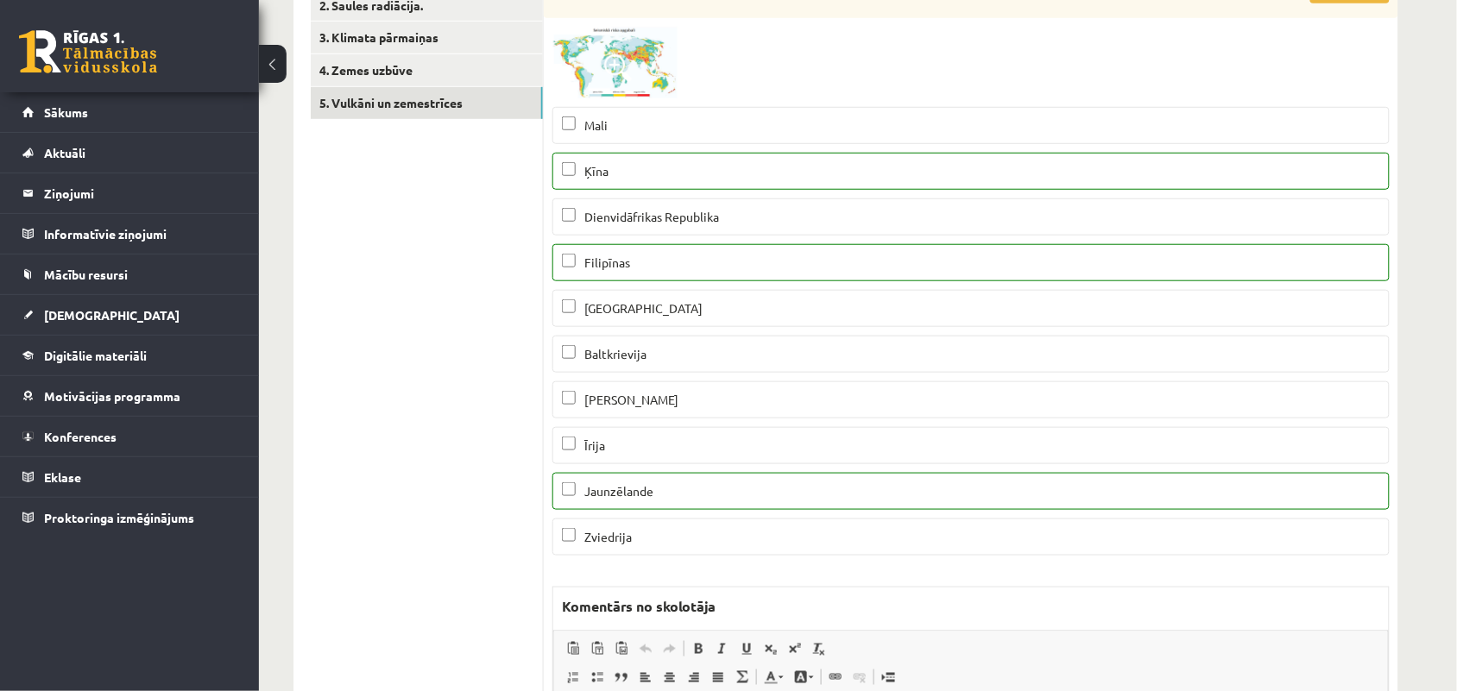
scroll to position [216, 0]
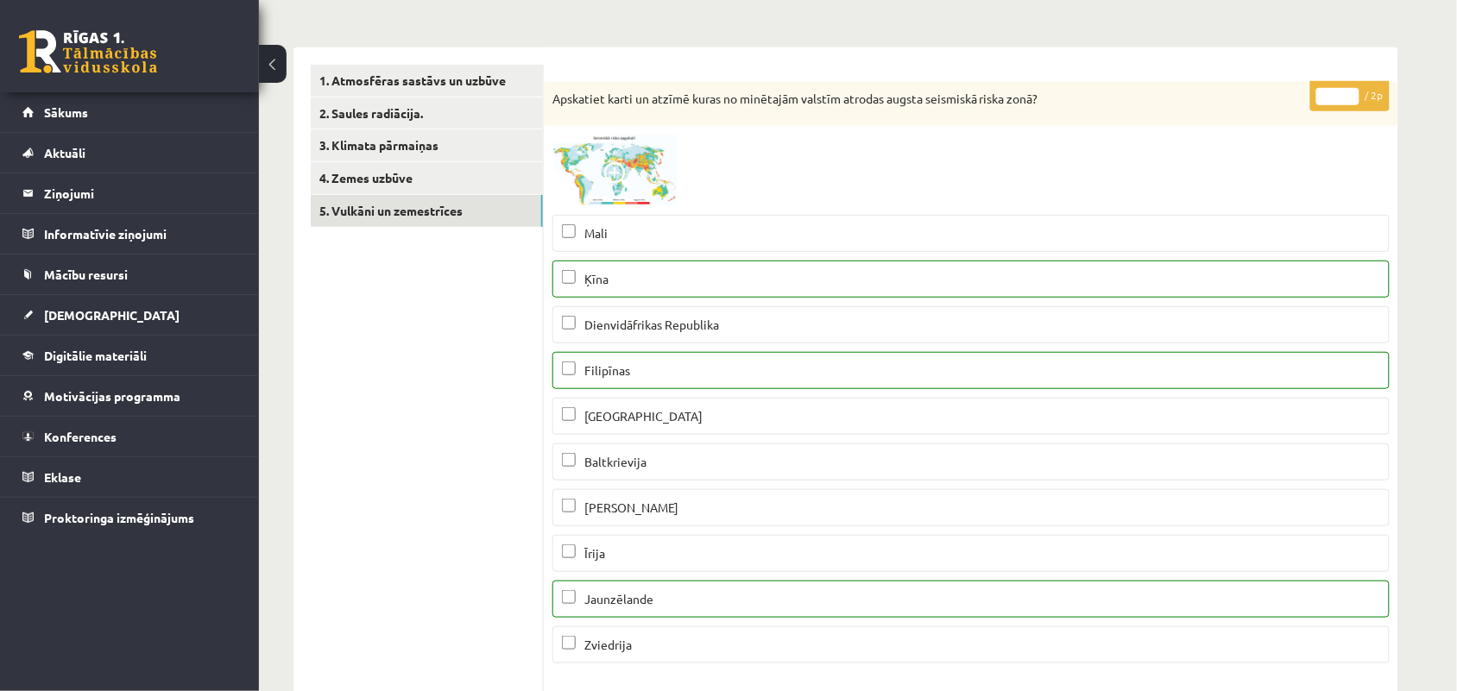
click input "*"
type input "*"
click input "*"
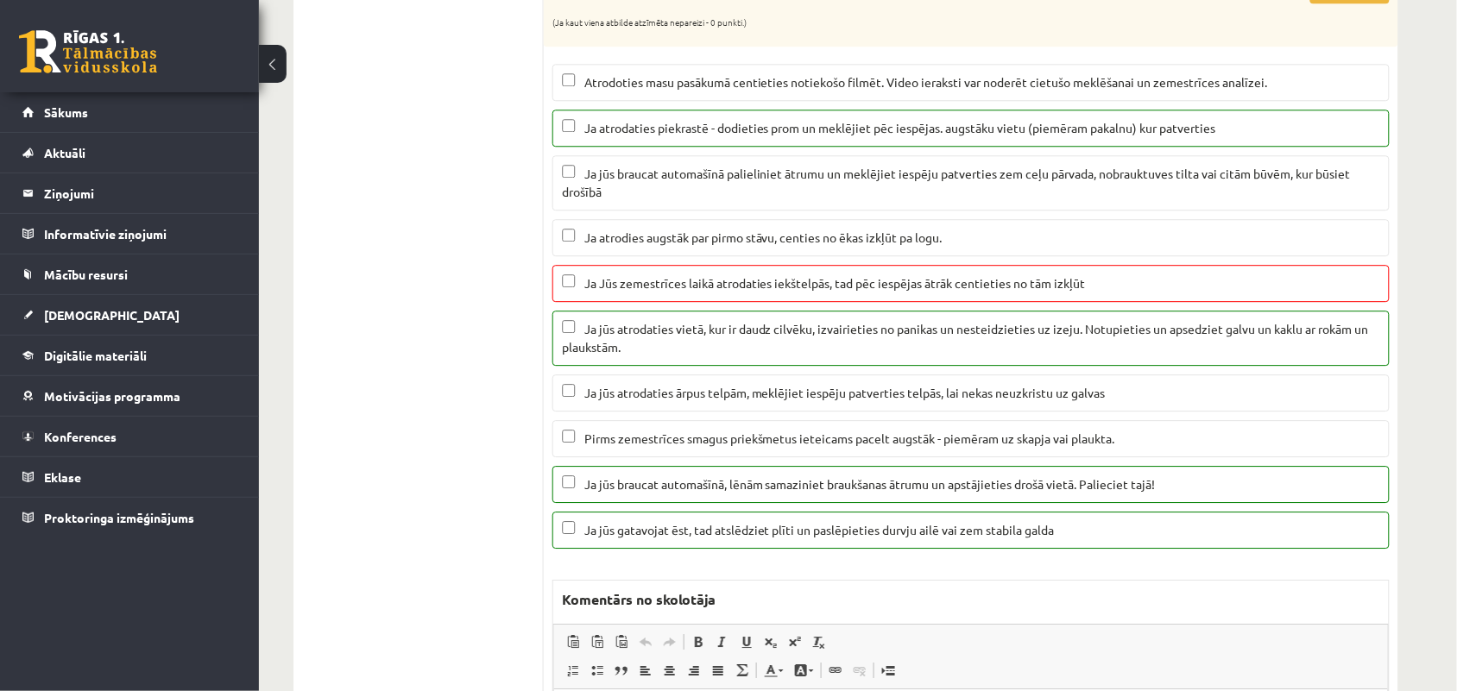
scroll to position [1187, 0]
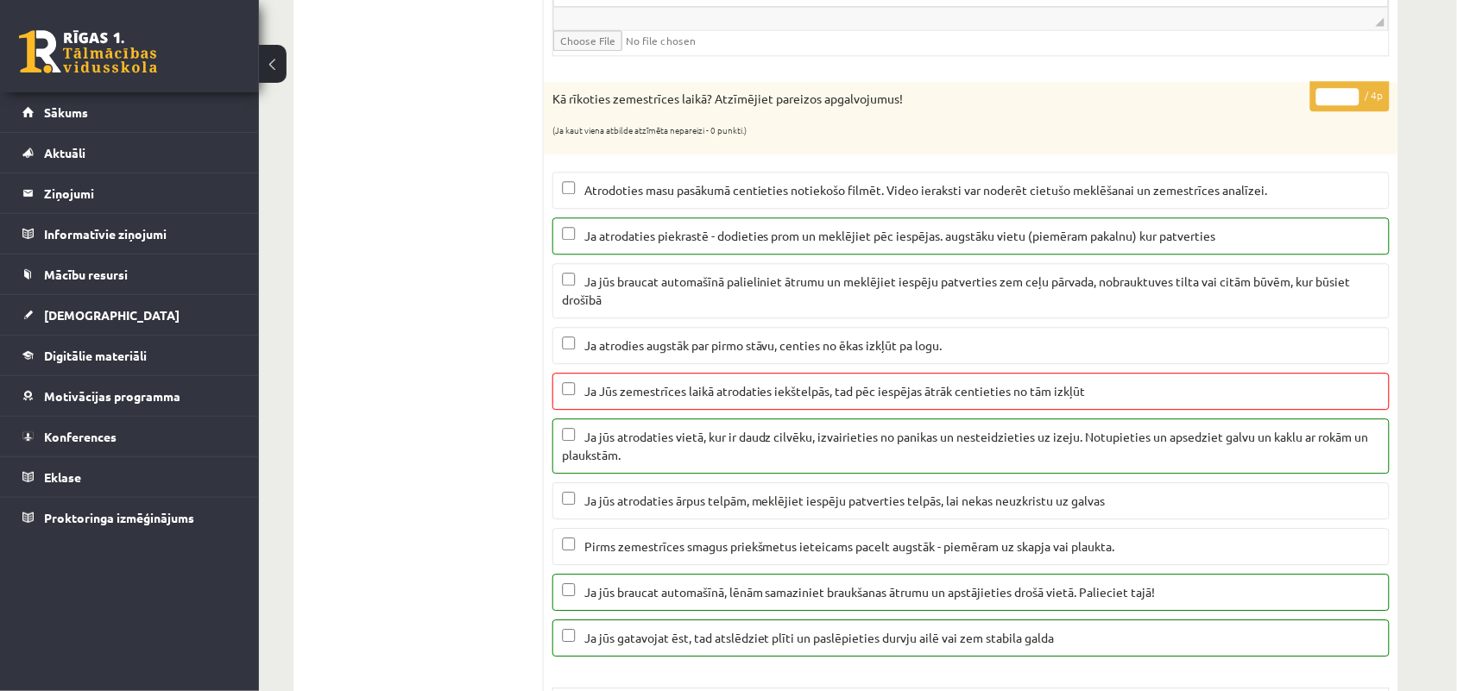
type input "*"
click input "*"
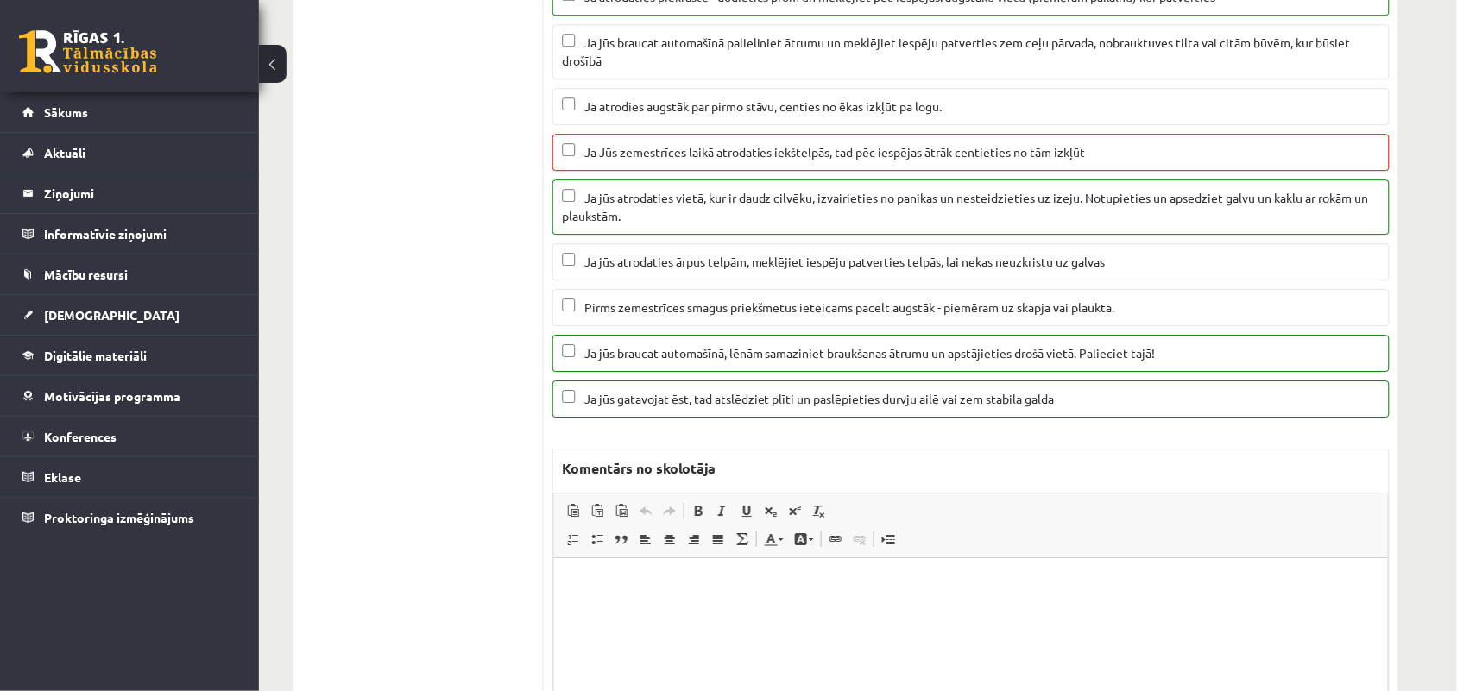
scroll to position [2050, 0]
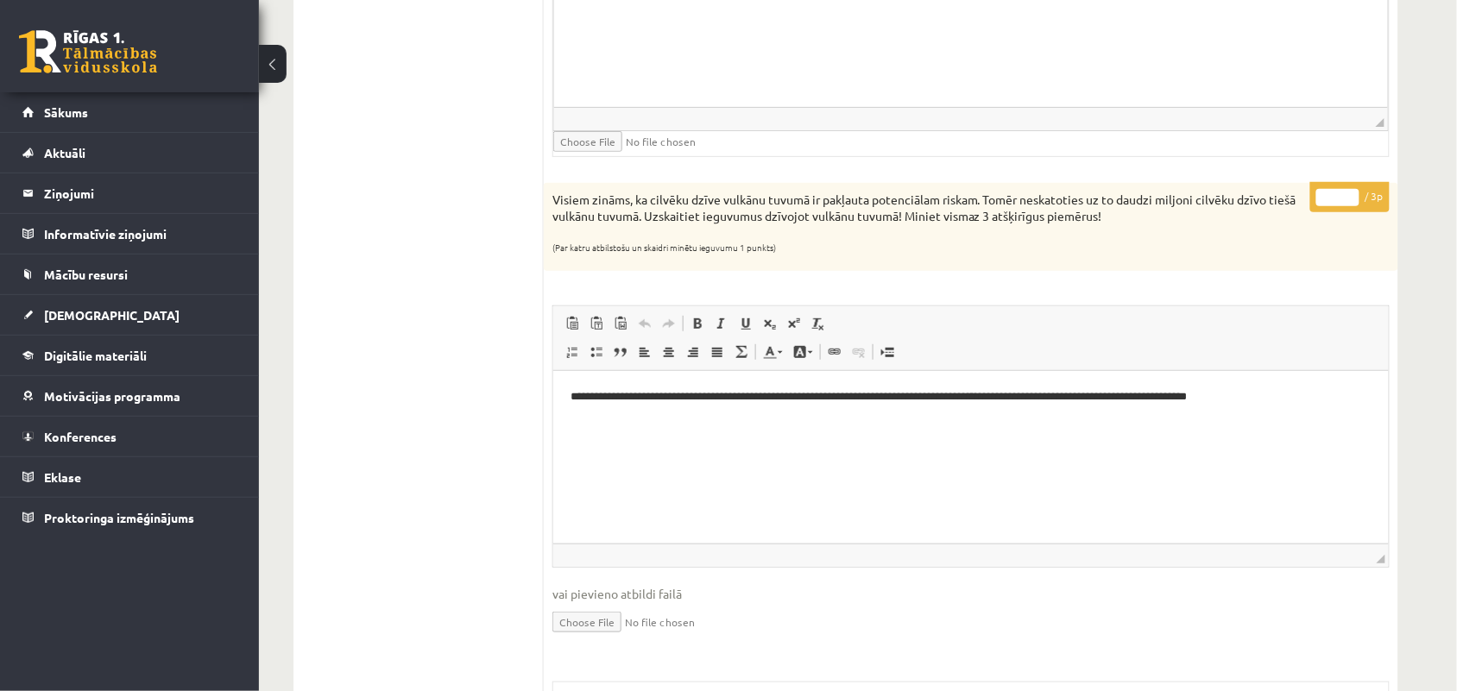
click input "*"
type input "*"
click input "*"
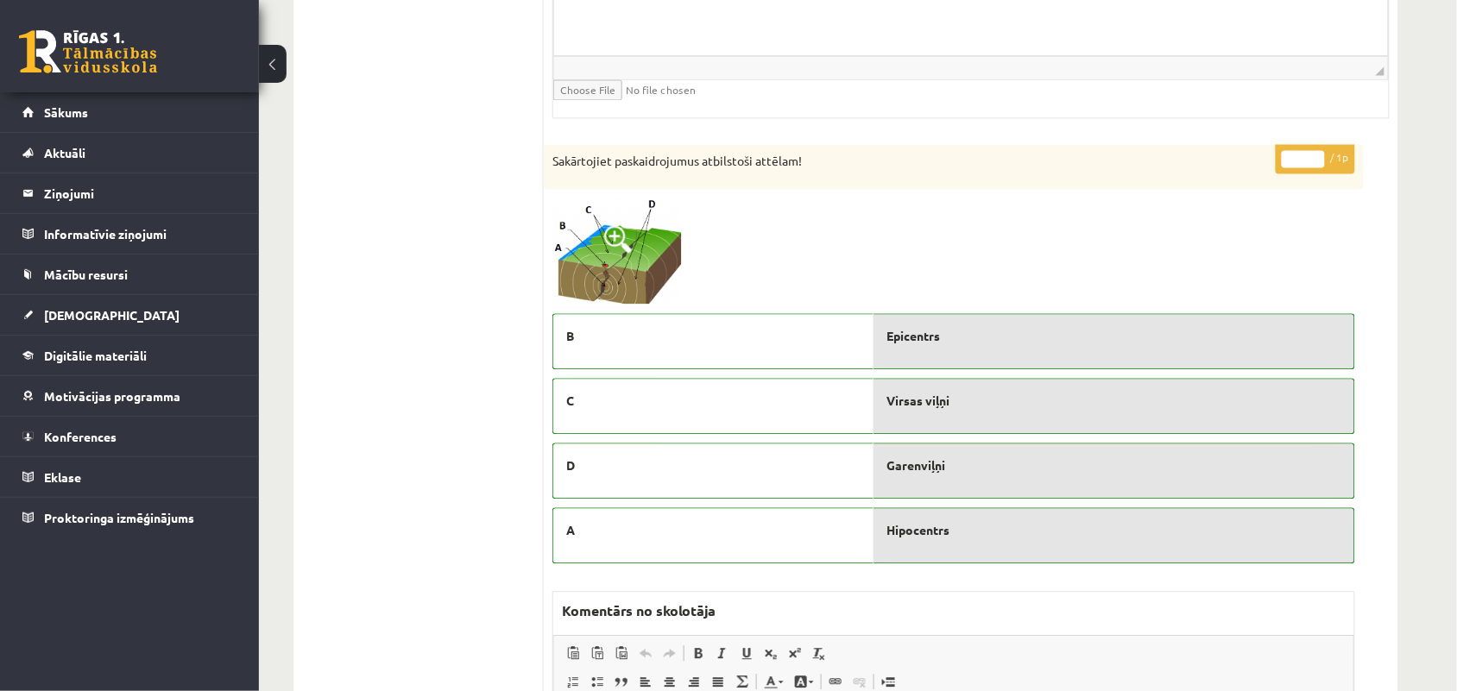
scroll to position [3021, 0]
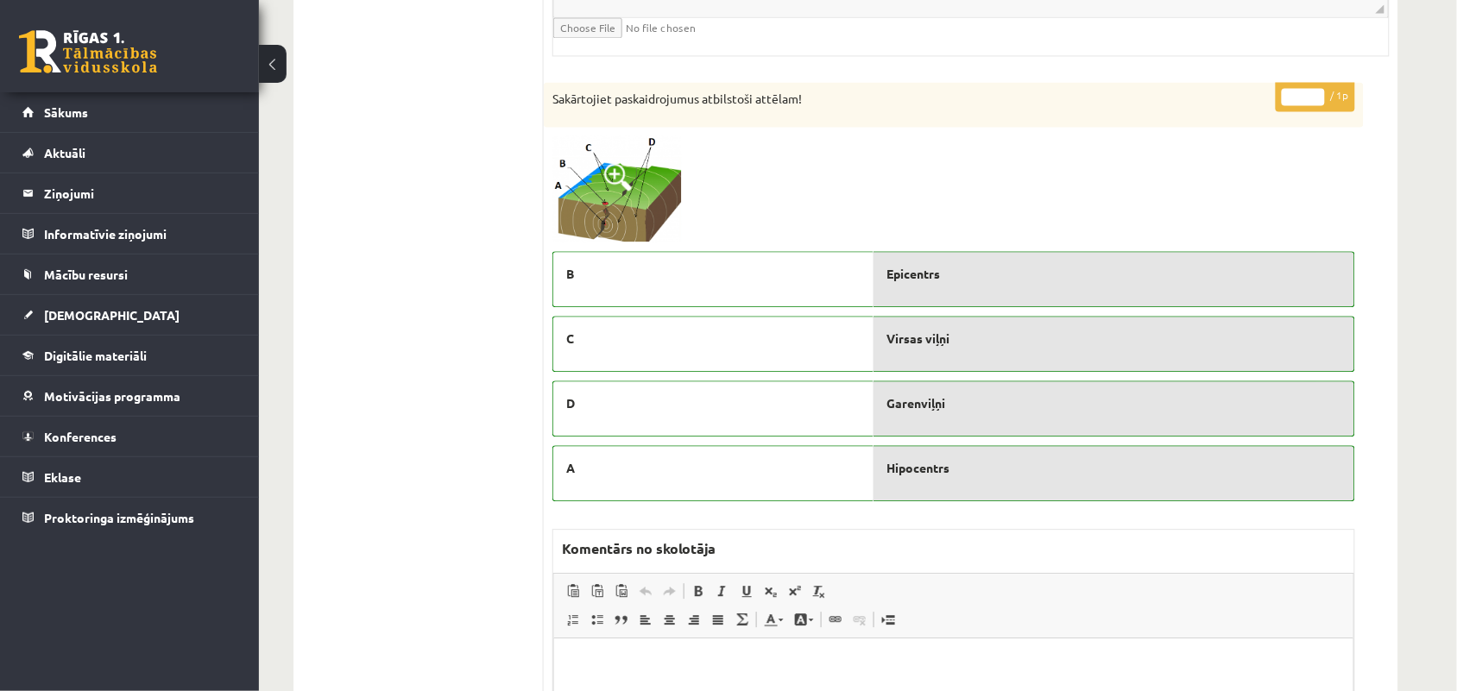
type input "*"
click input "*"
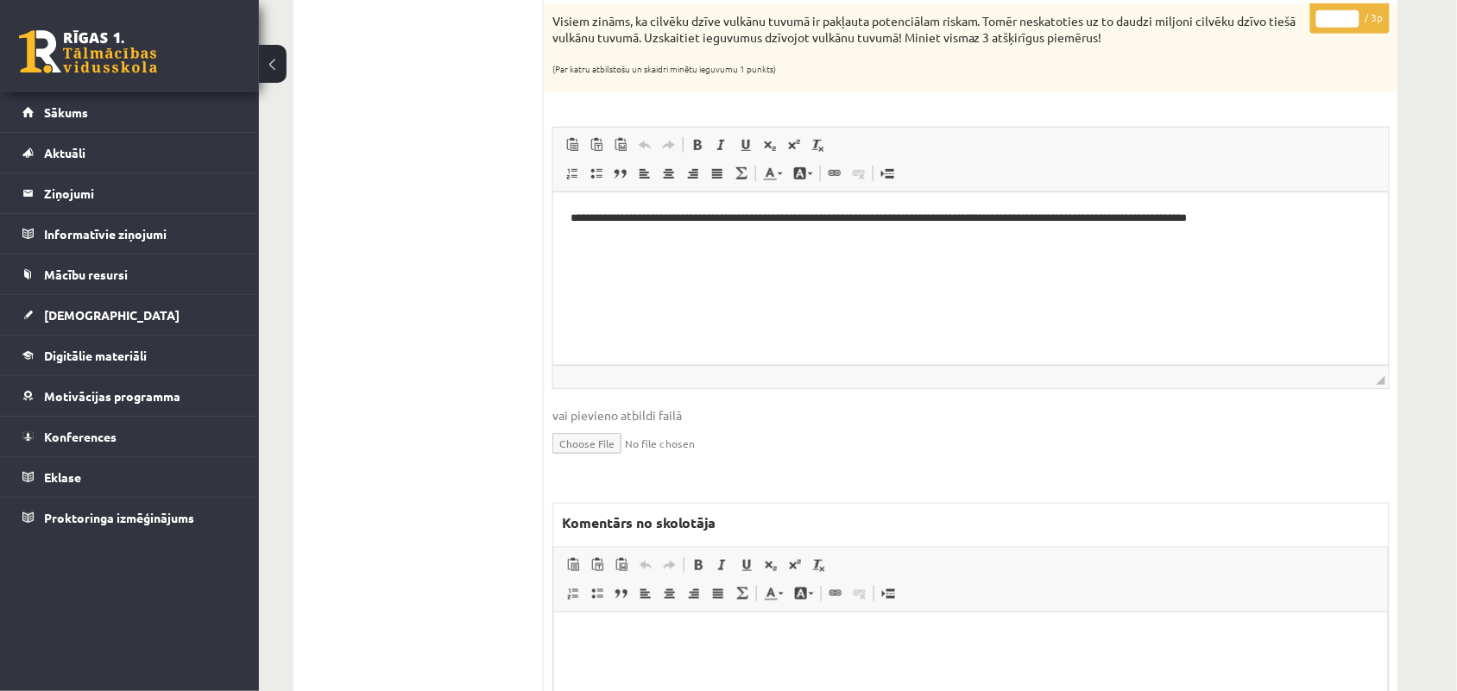
scroll to position [2266, 0]
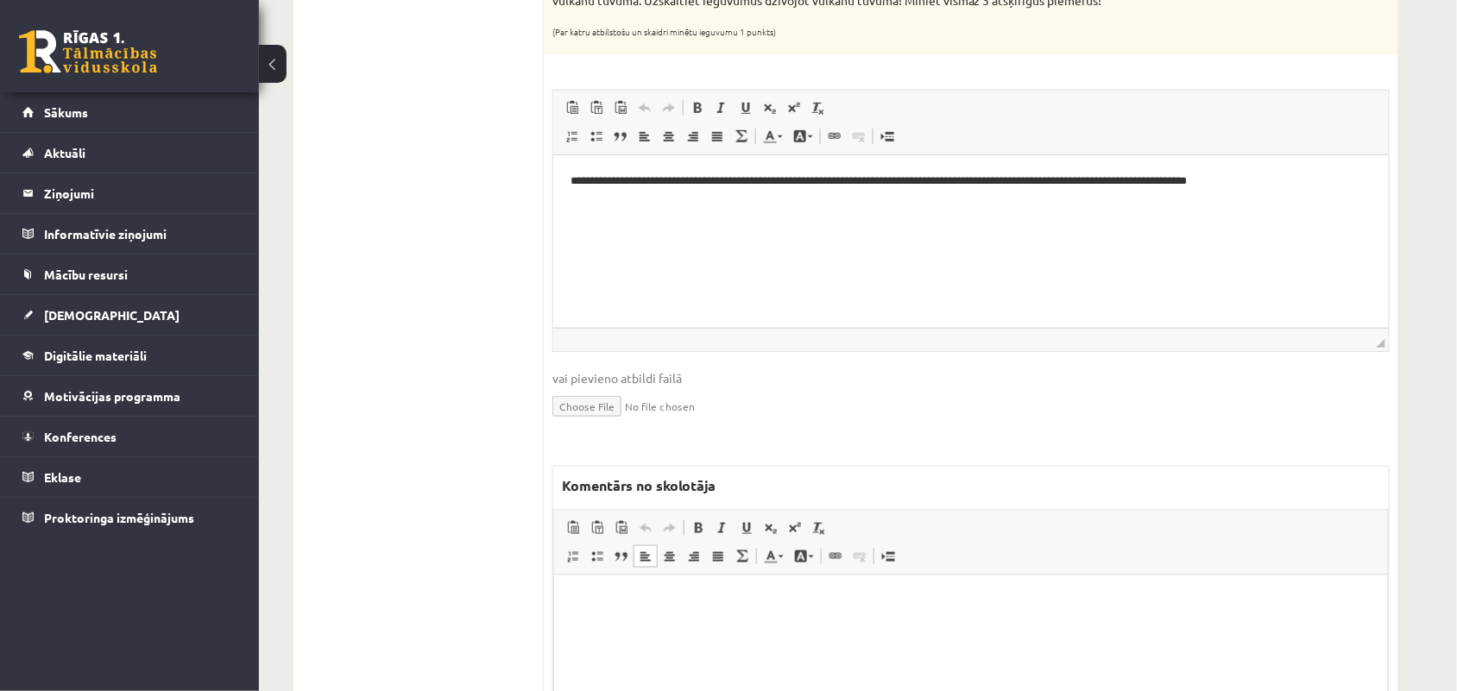
click html
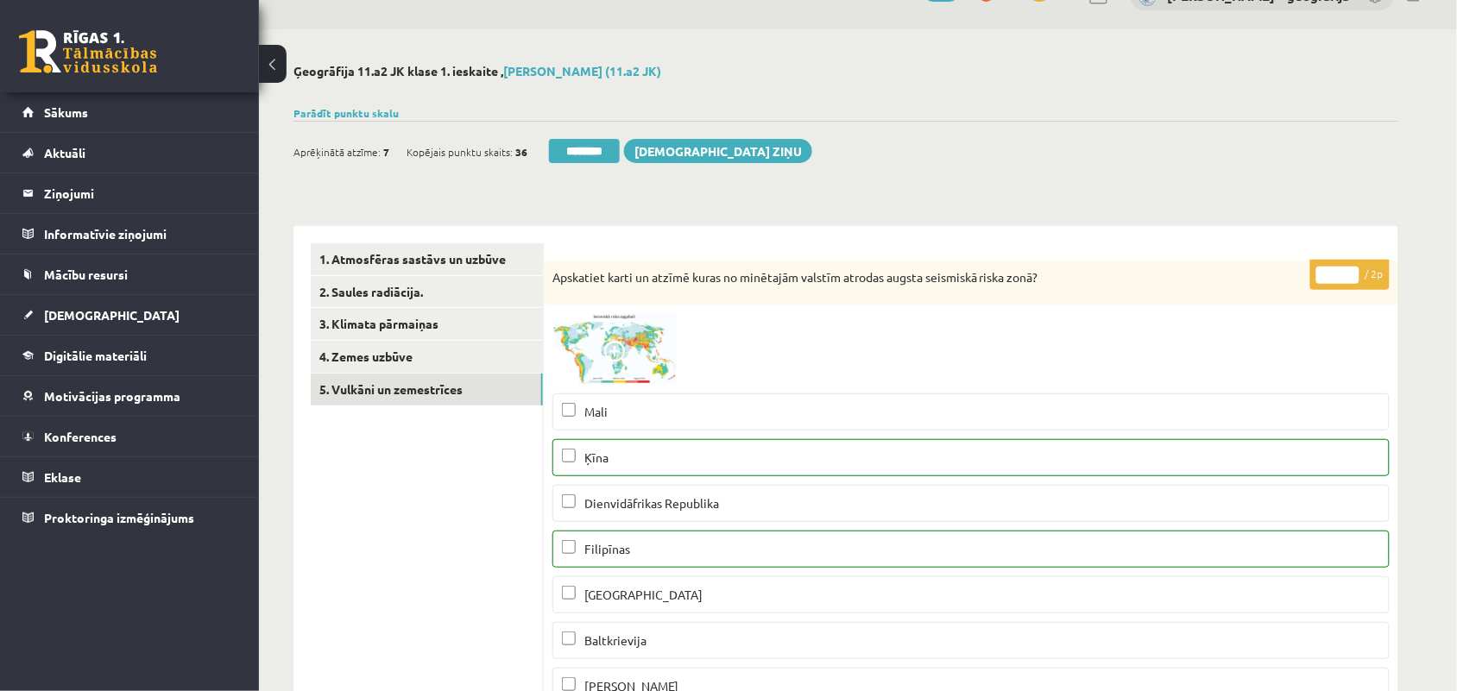
scroll to position [0, 0]
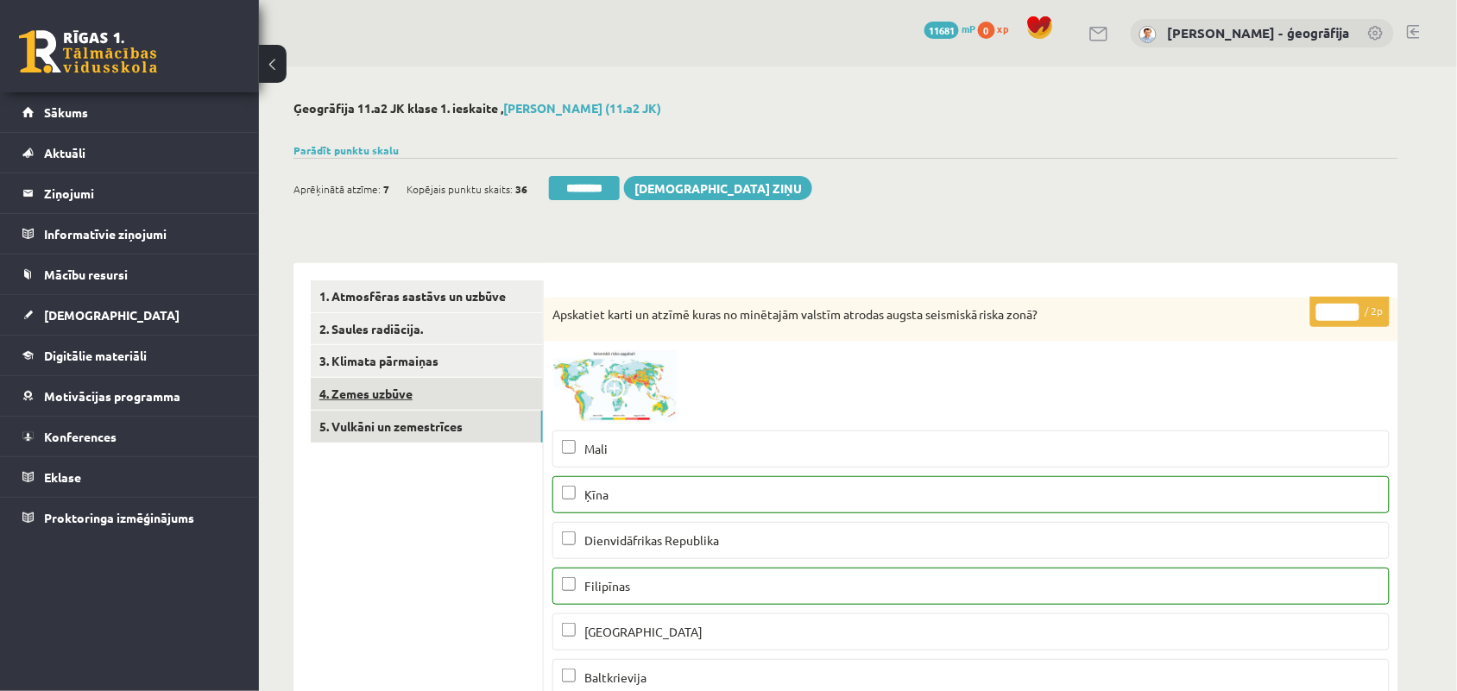
click link "4. Zemes uzbūve"
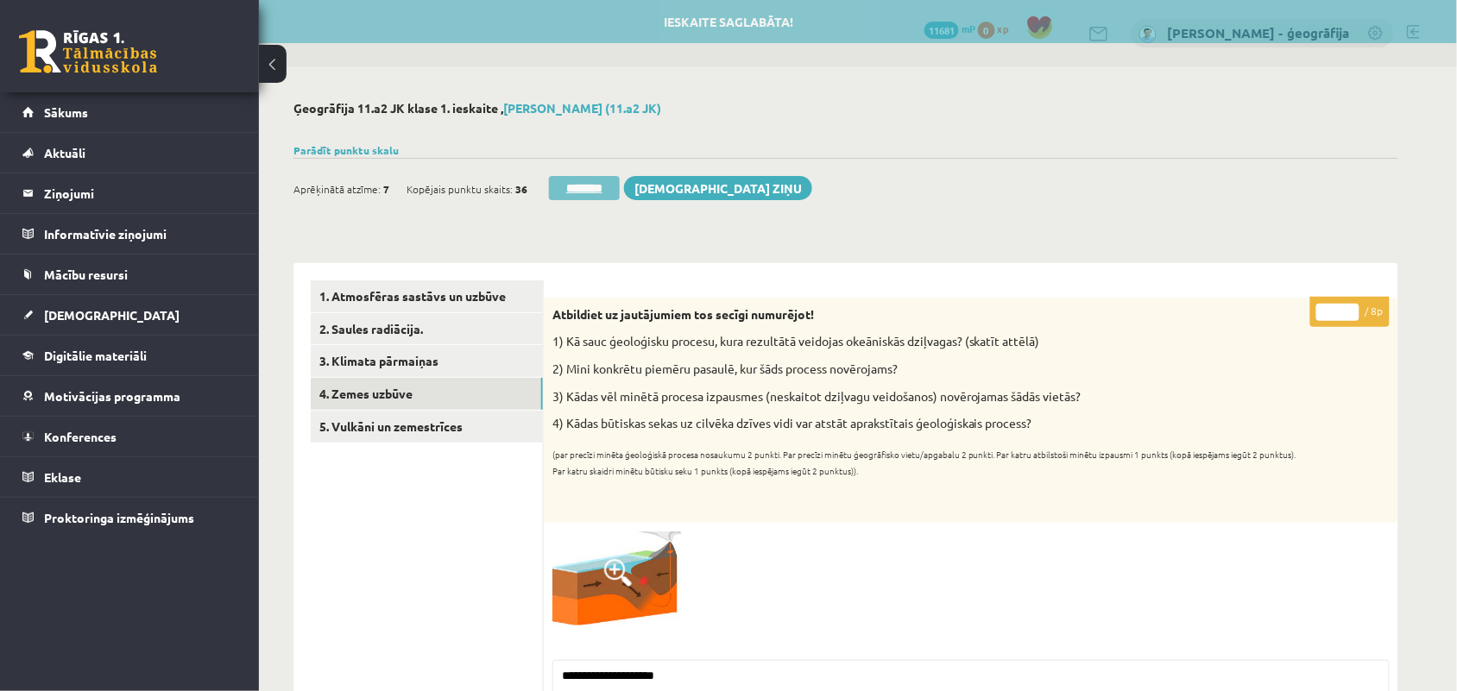
click input "********"
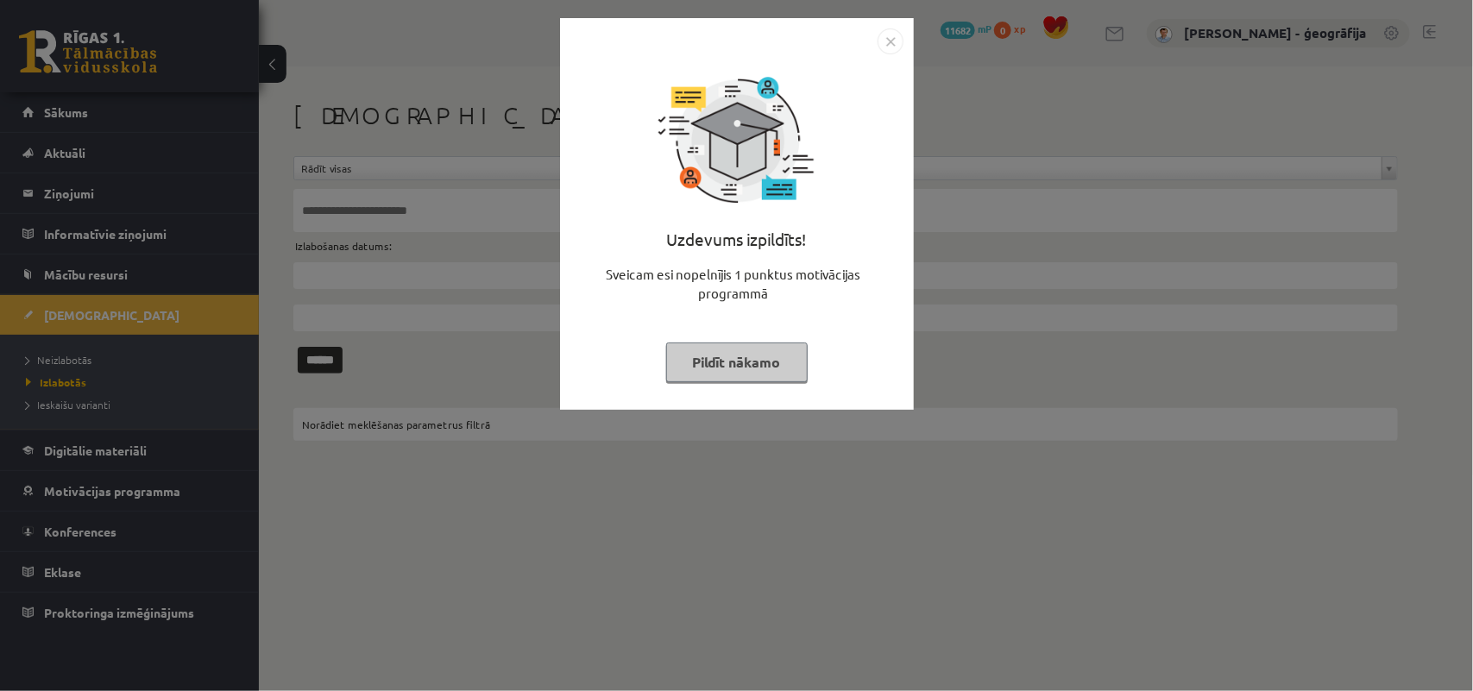
click at [752, 372] on button "Pildīt nākamo" at bounding box center [737, 363] width 142 height 40
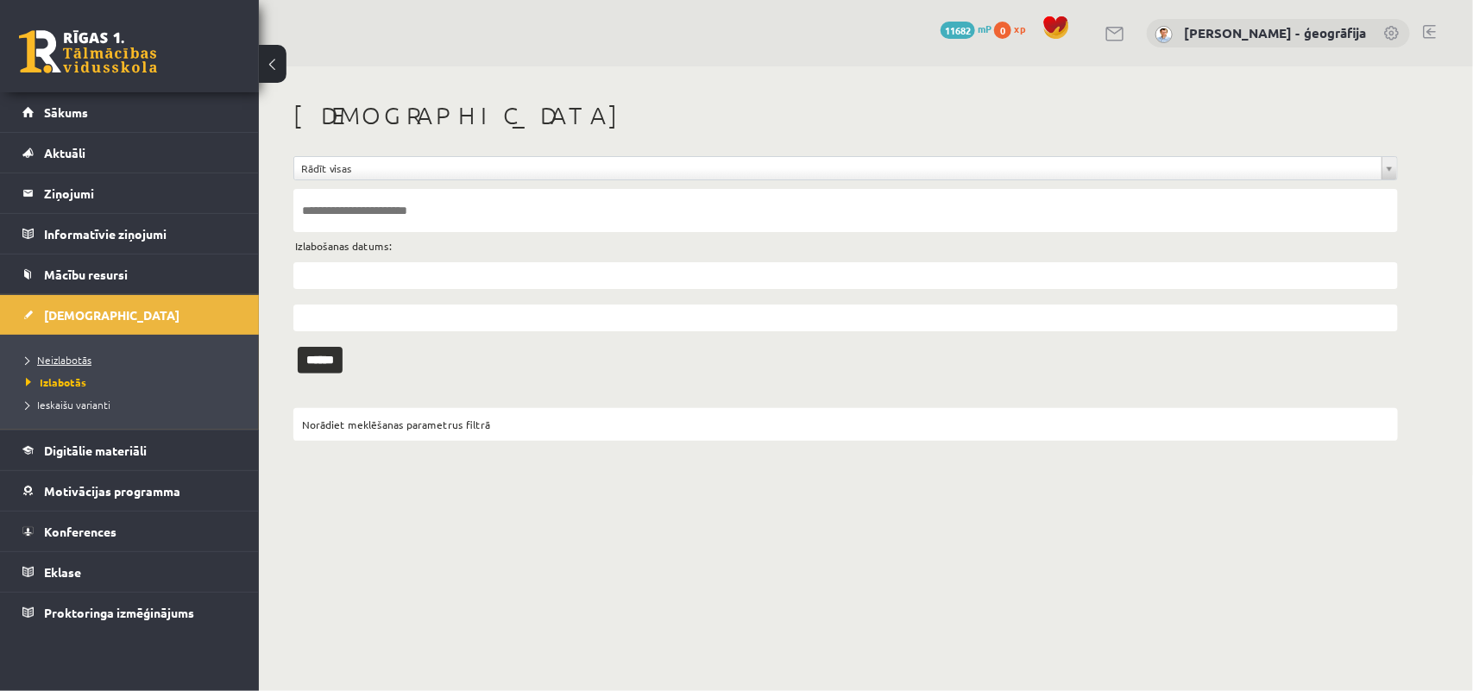
click at [48, 358] on span "Neizlabotās" at bounding box center [59, 360] width 66 height 14
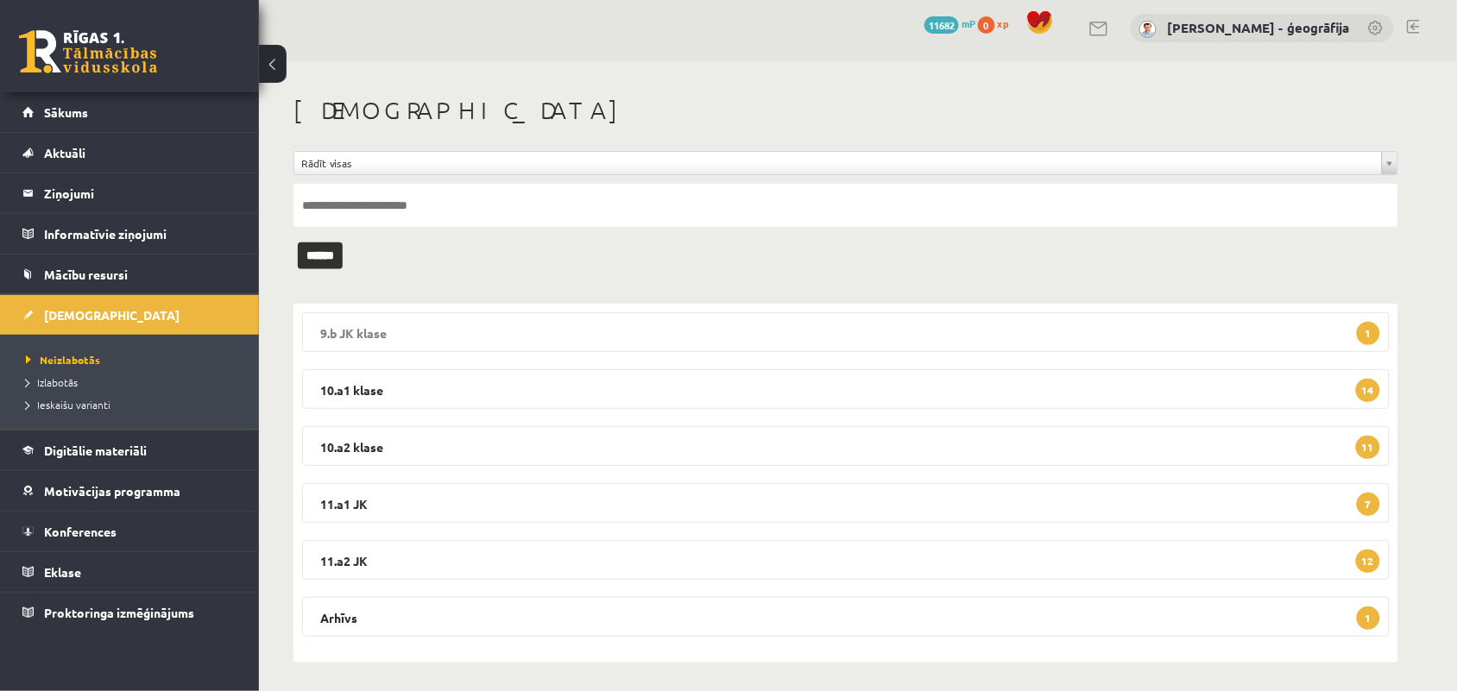
scroll to position [10, 0]
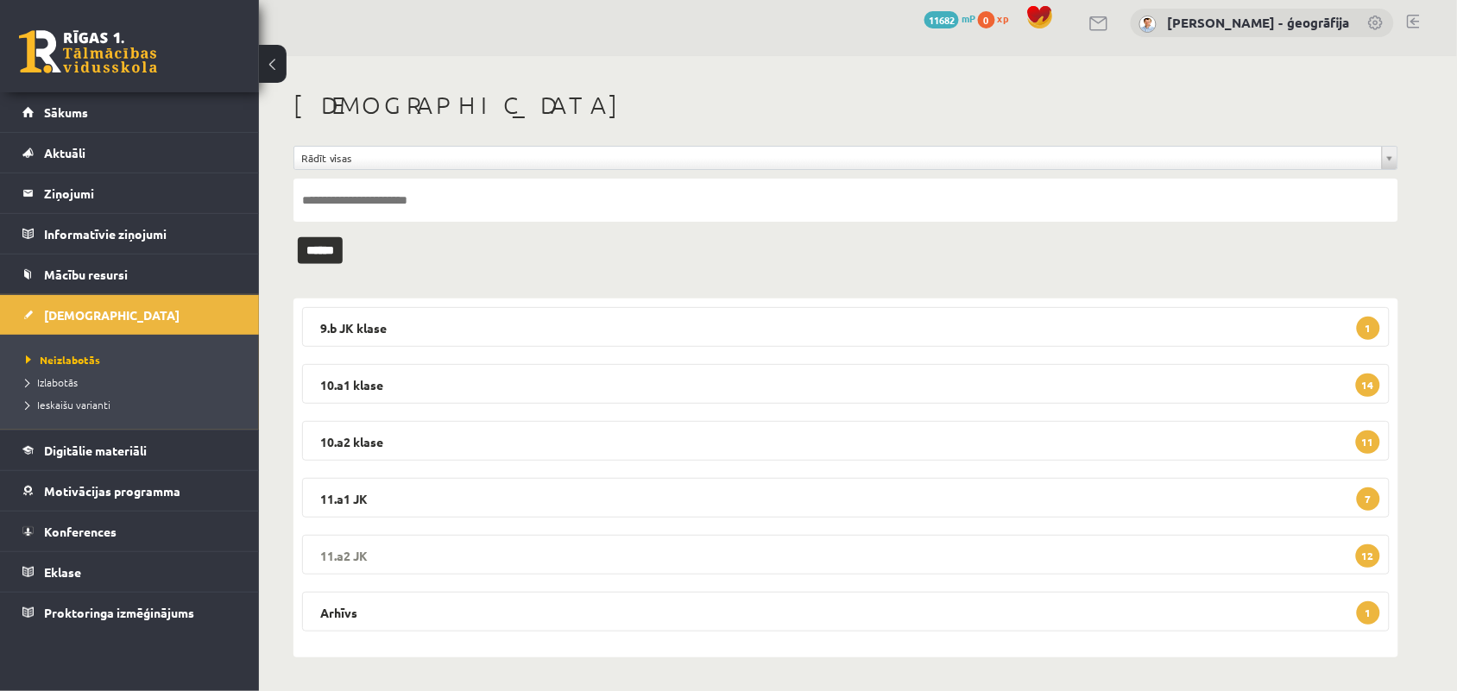
click at [548, 562] on legend "11.a2 JK 12" at bounding box center [846, 555] width 1088 height 40
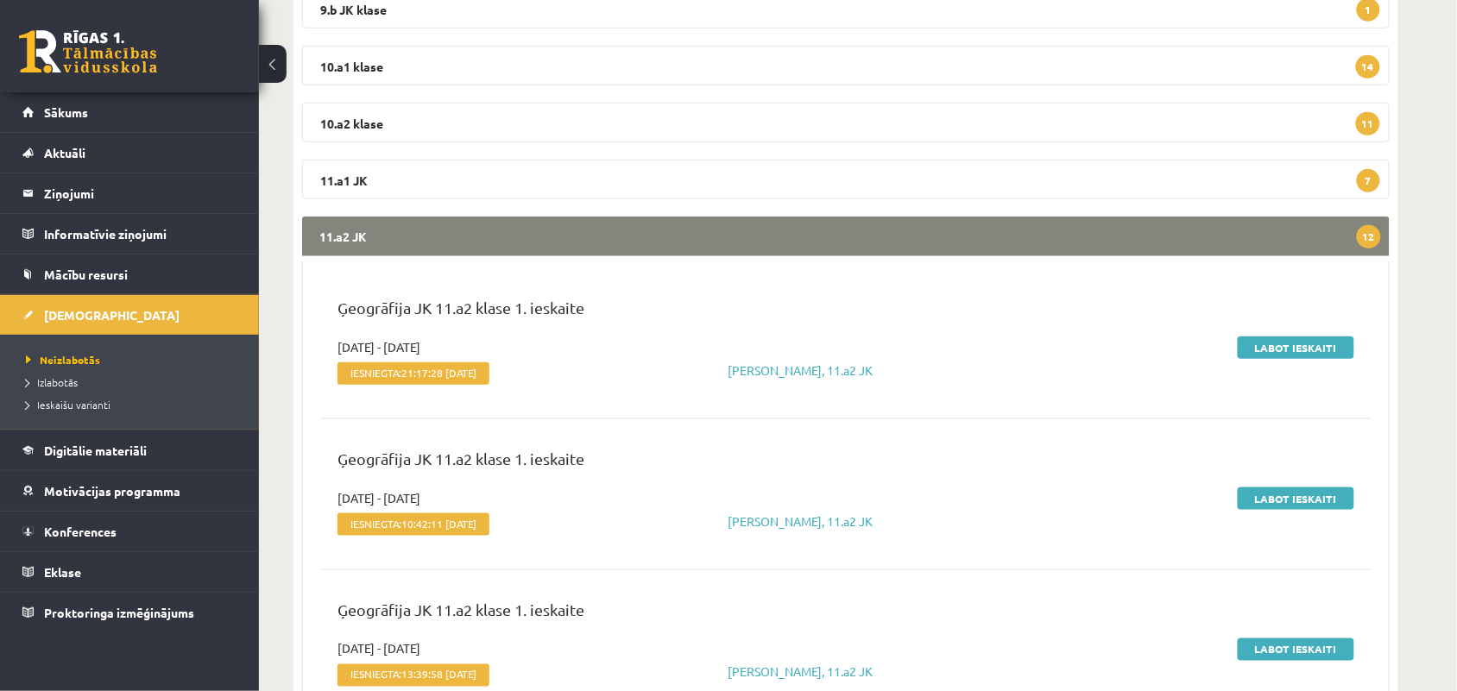
scroll to position [334, 0]
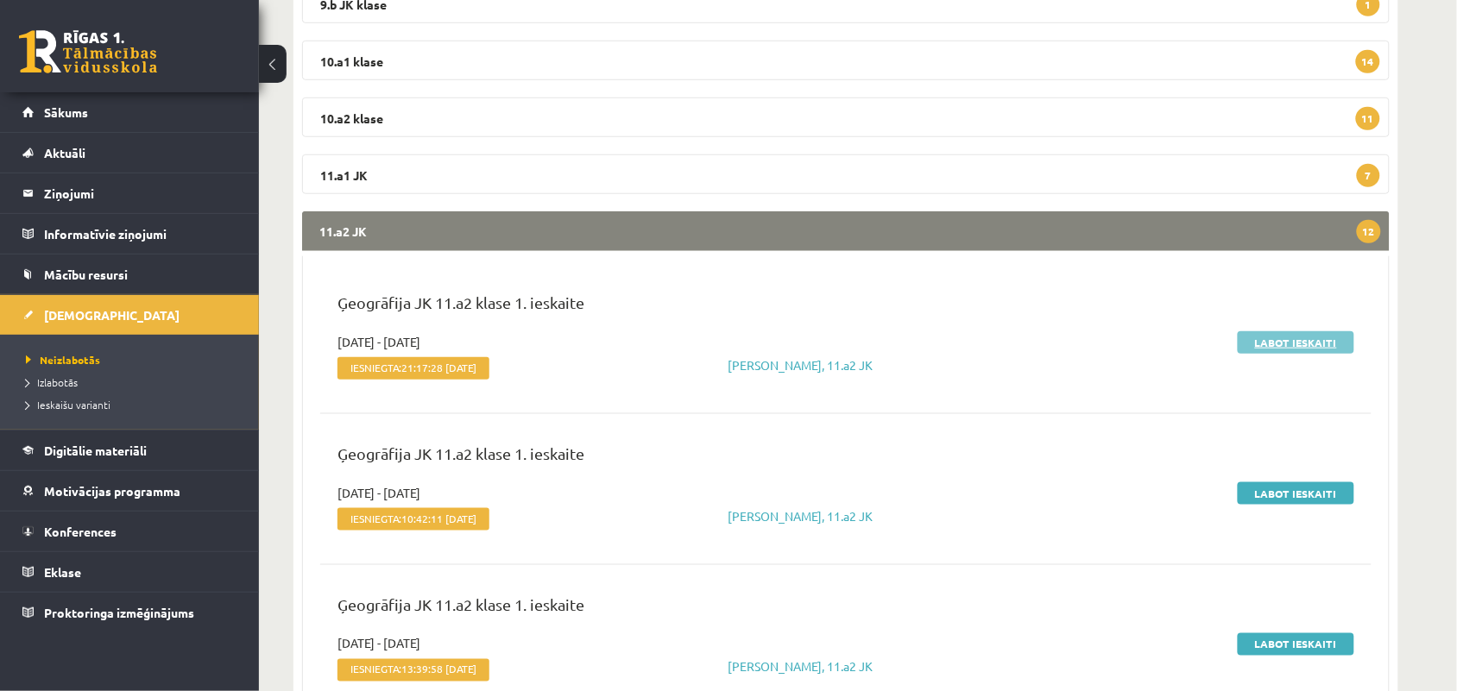
click at [1283, 346] on link "Labot ieskaiti" at bounding box center [1296, 342] width 117 height 22
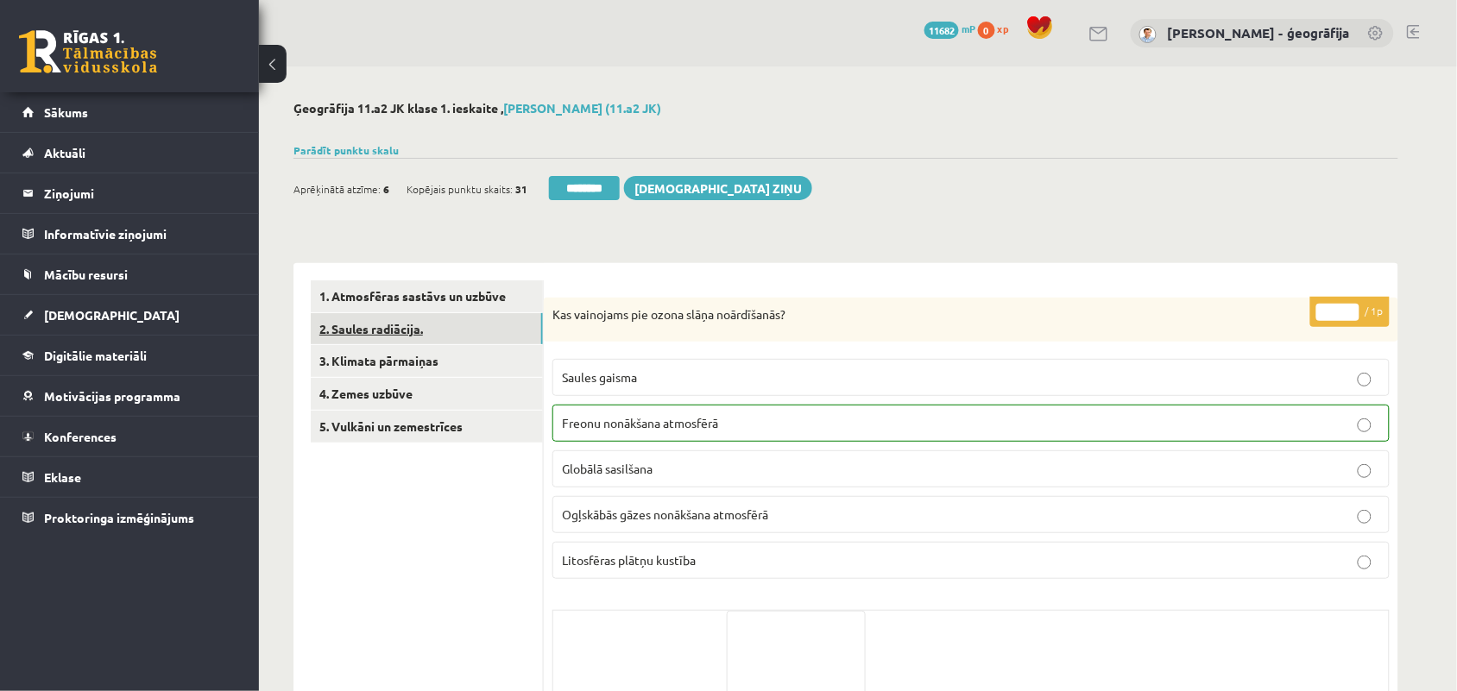
click at [391, 334] on link "2. Saules radiācija." at bounding box center [427, 329] width 232 height 32
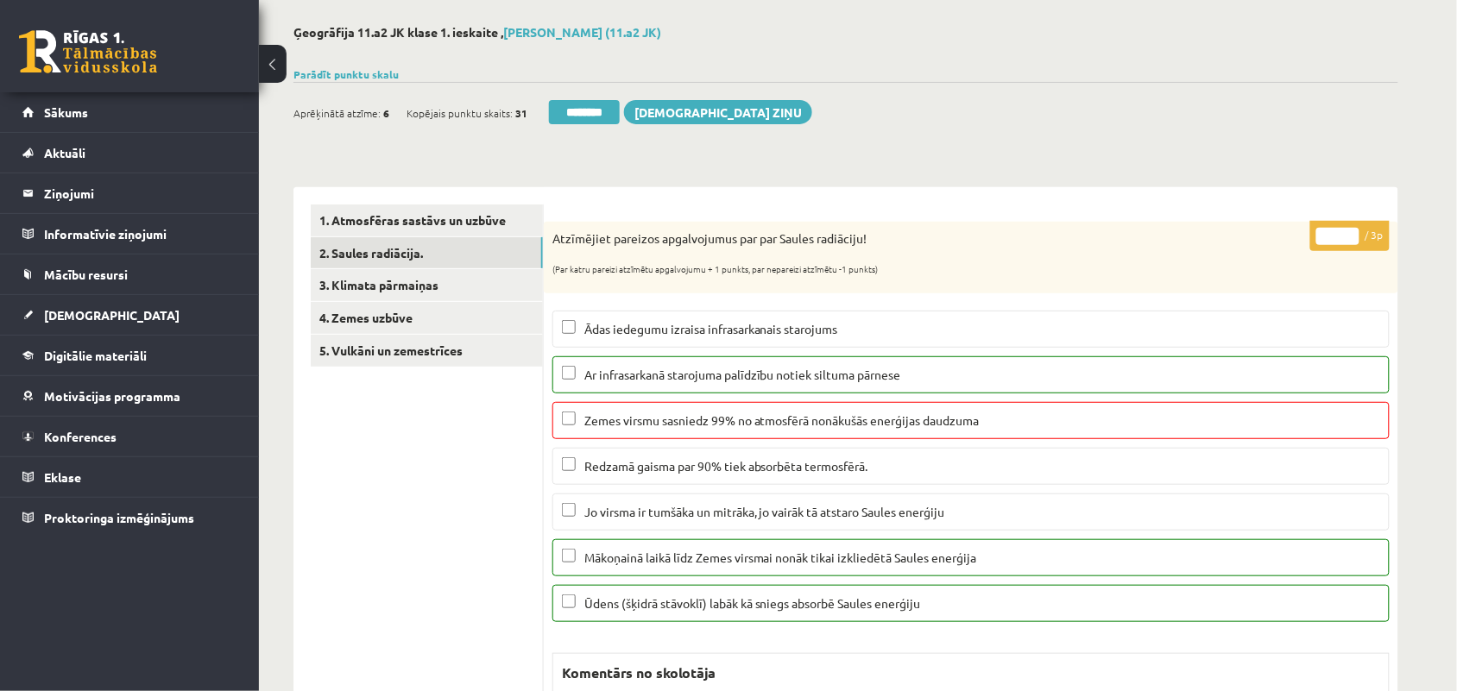
scroll to position [108, 0]
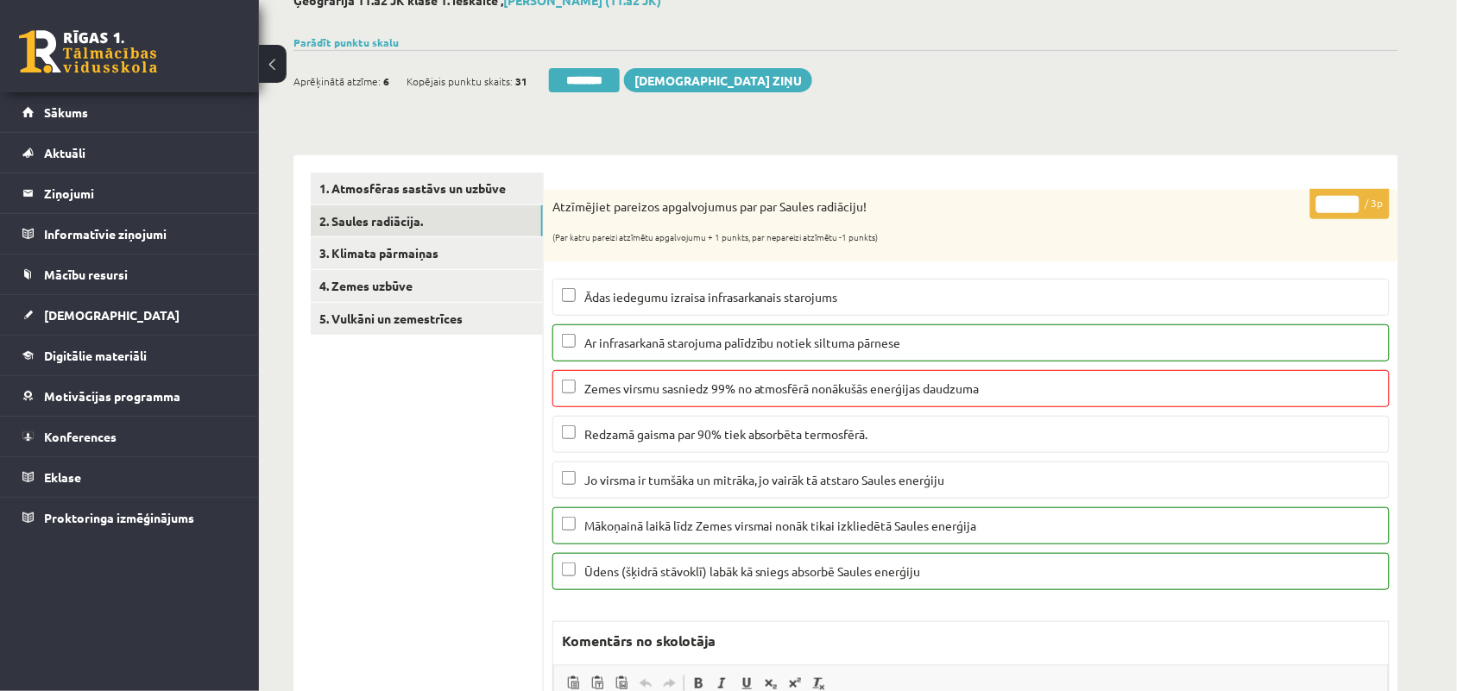
type input "*"
click at [1351, 208] on input "*" at bounding box center [1337, 204] width 43 height 17
click at [372, 255] on link "3. Klimata pārmaiņas" at bounding box center [427, 253] width 232 height 32
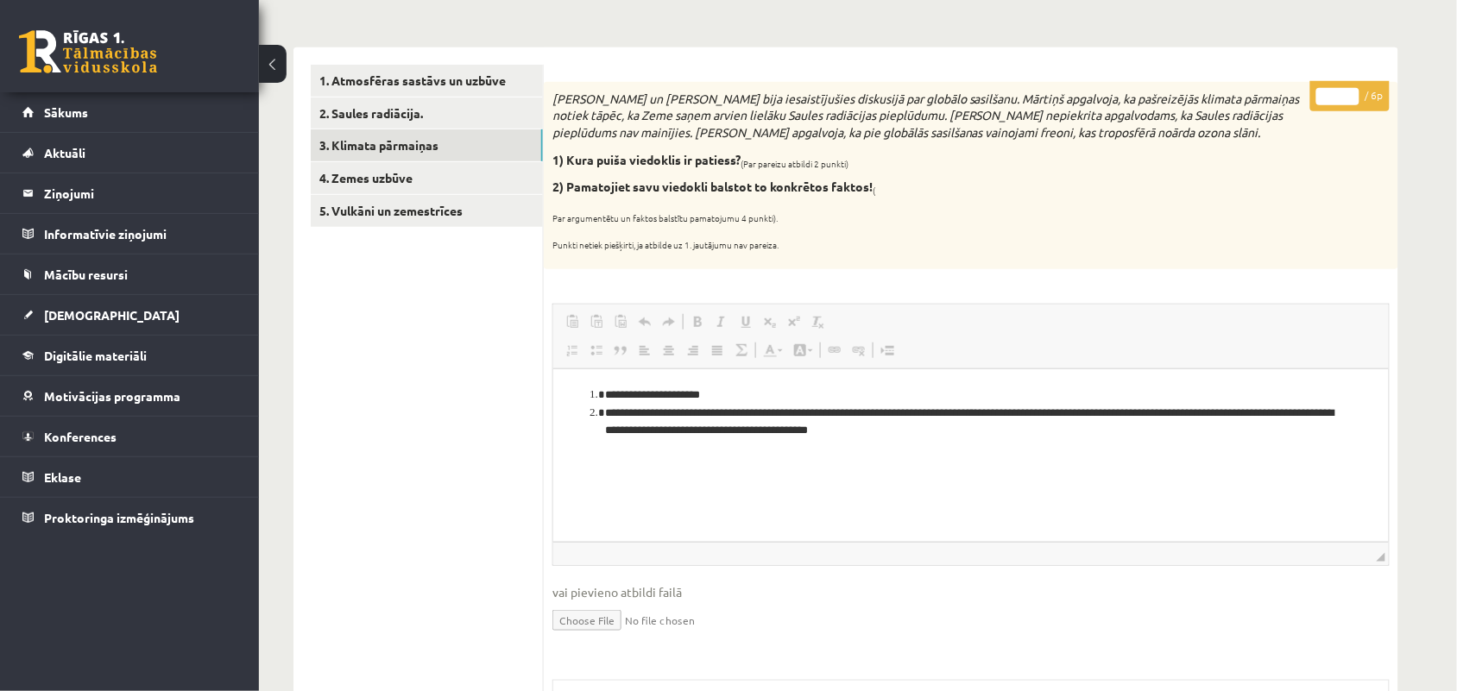
scroll to position [0, 0]
type input "*"
click at [1352, 91] on input "*" at bounding box center [1337, 96] width 43 height 17
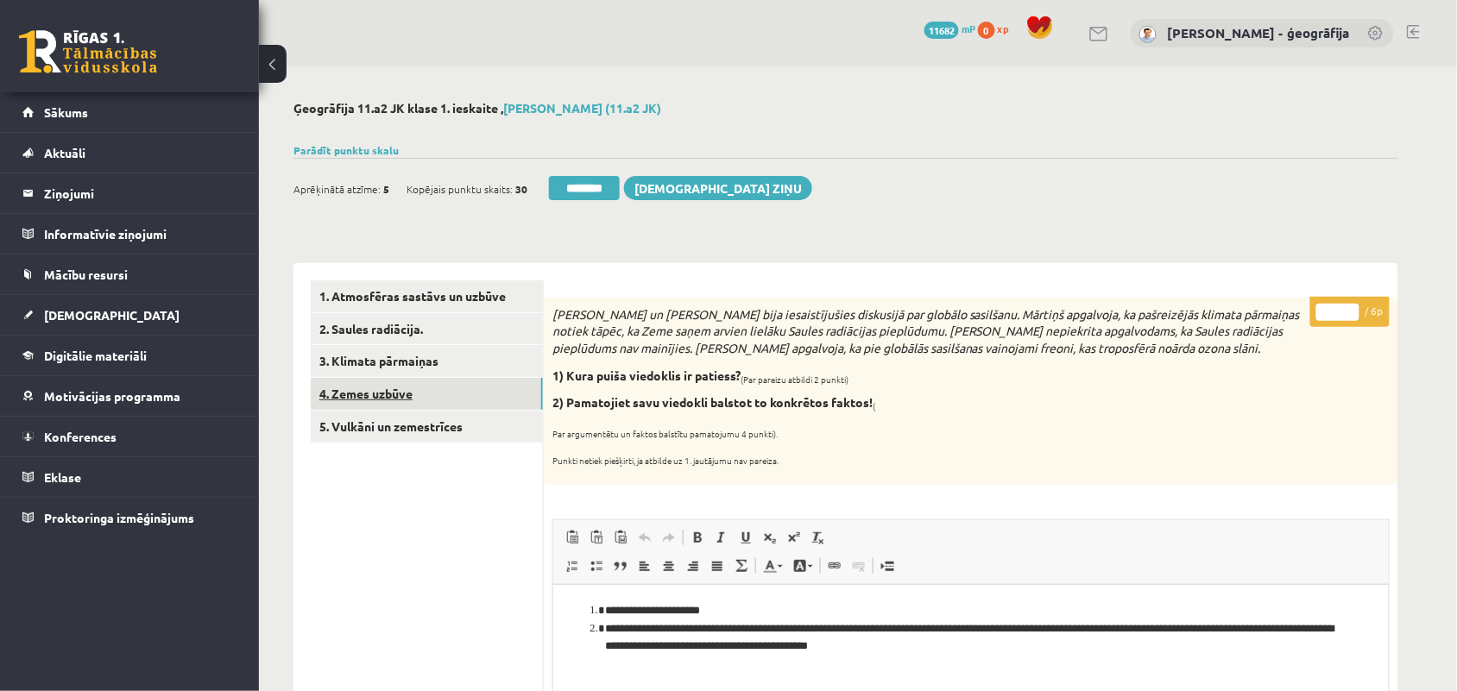
click at [395, 386] on link "4. Zemes uzbūve" at bounding box center [427, 394] width 232 height 32
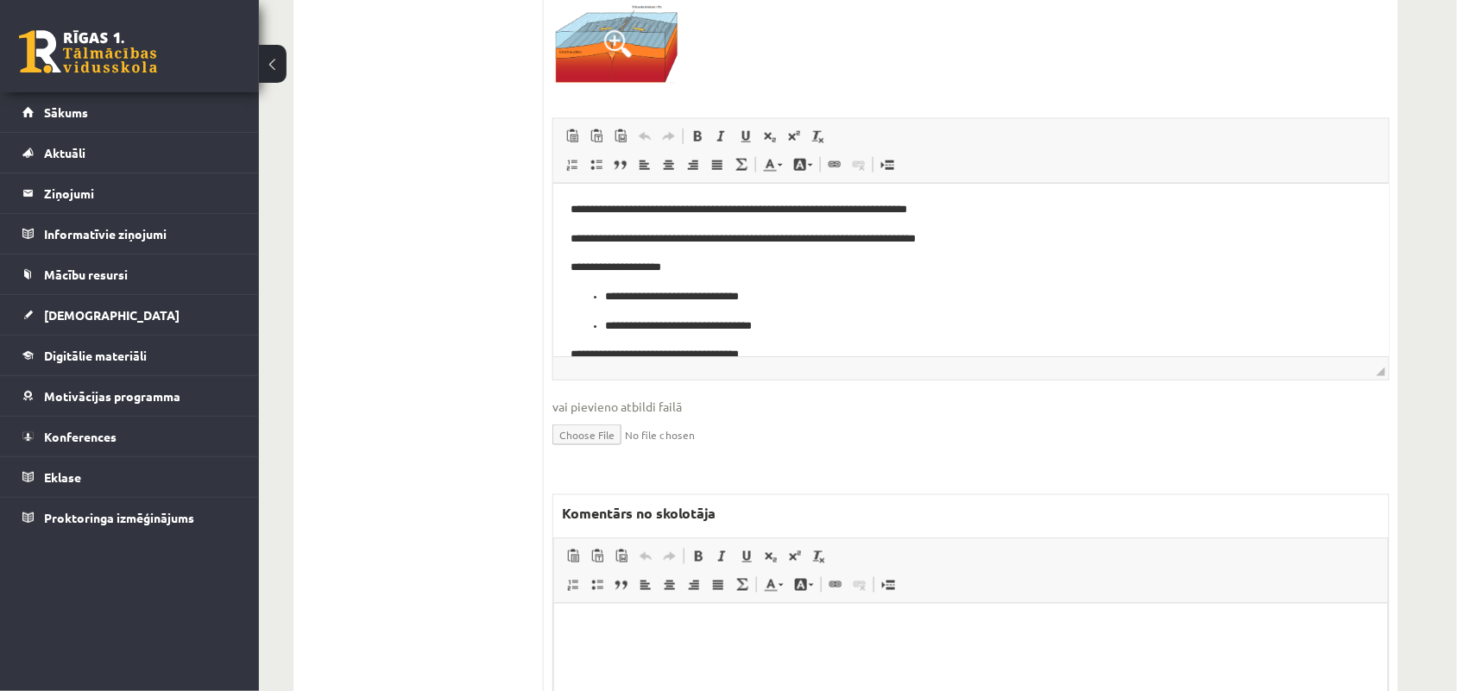
scroll to position [539, 0]
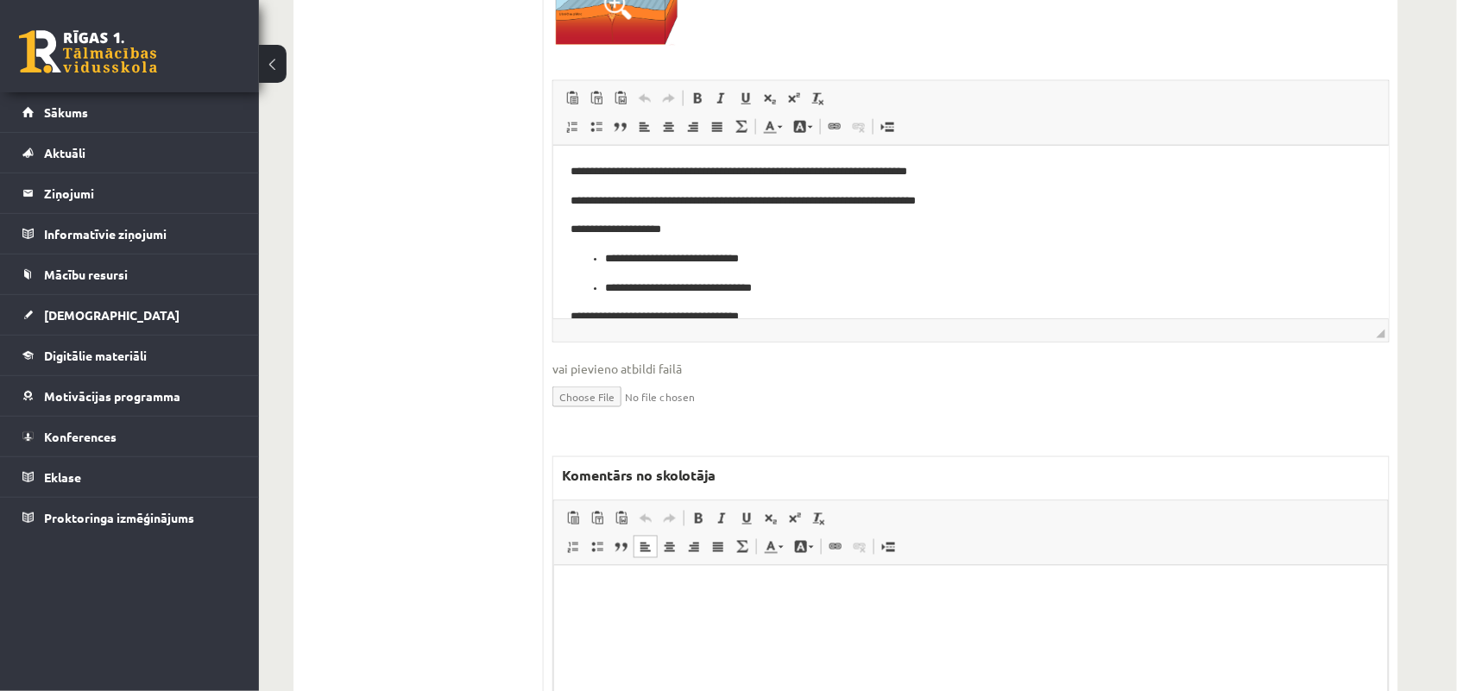
click at [612, 617] on html at bounding box center [970, 591] width 834 height 53
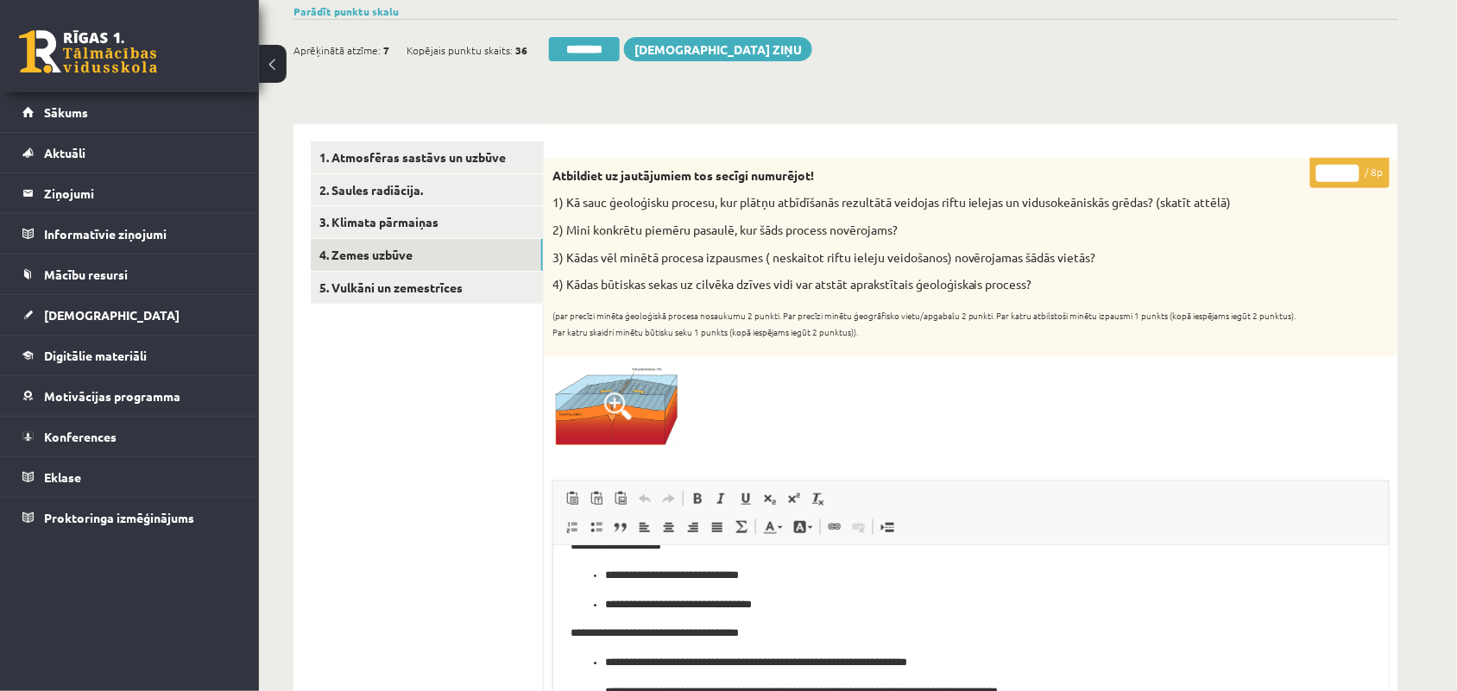
scroll to position [108, 0]
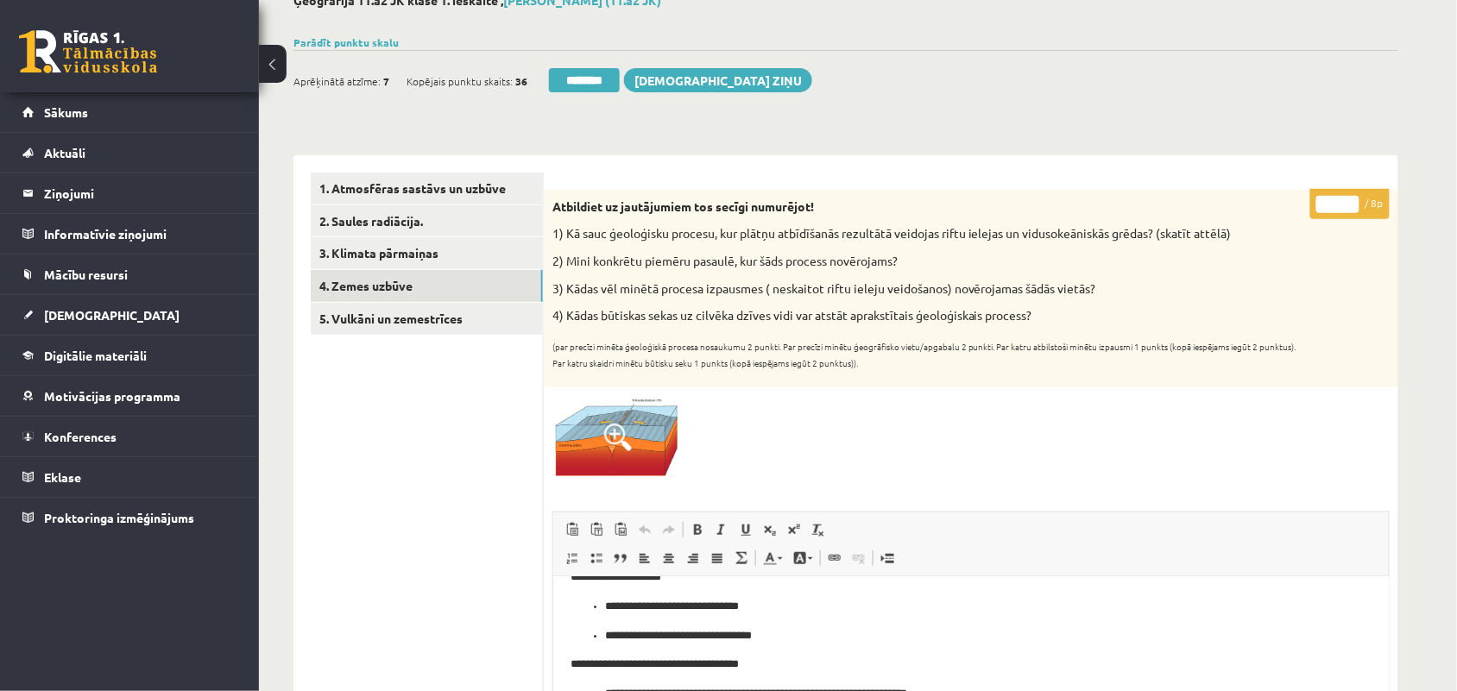
click at [1351, 199] on input "*" at bounding box center [1337, 204] width 43 height 17
click at [1351, 207] on input "*" at bounding box center [1337, 204] width 43 height 17
type input "*"
click at [1351, 207] on input "*" at bounding box center [1337, 204] width 43 height 17
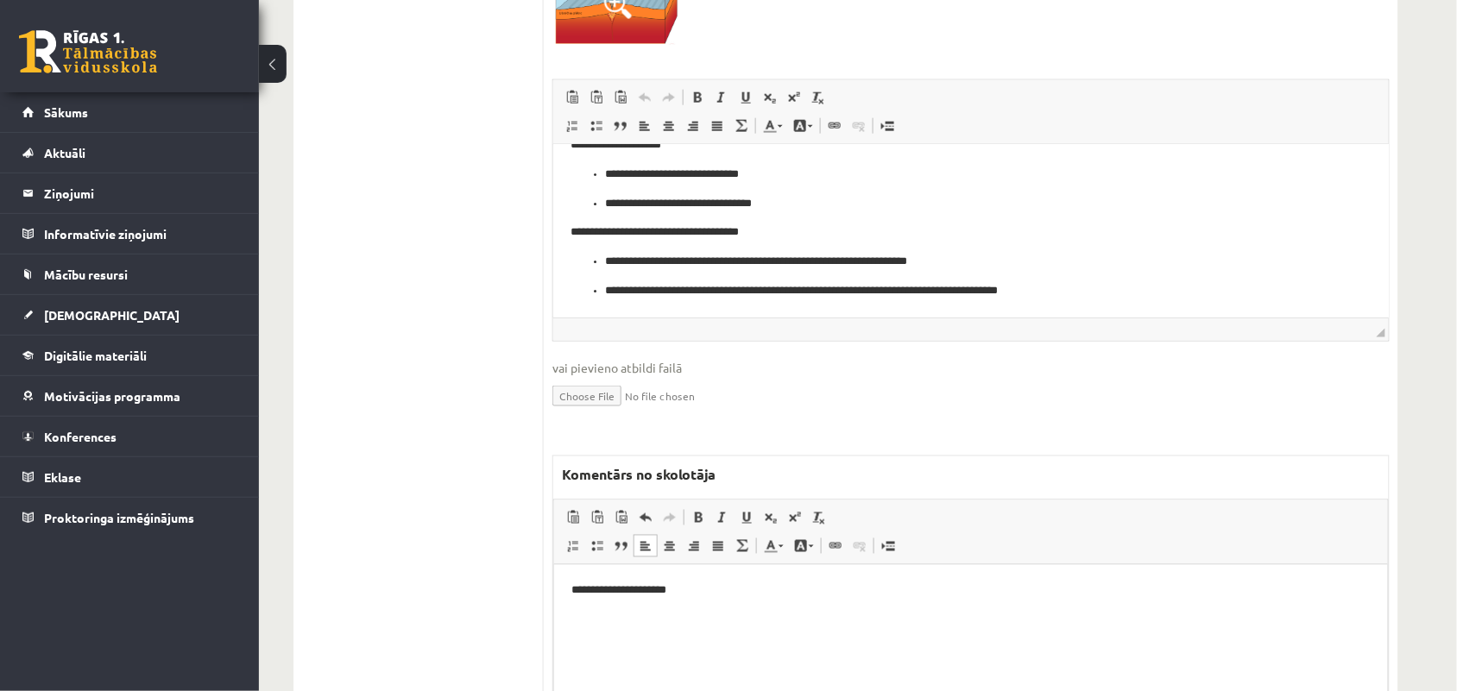
scroll to position [201, 0]
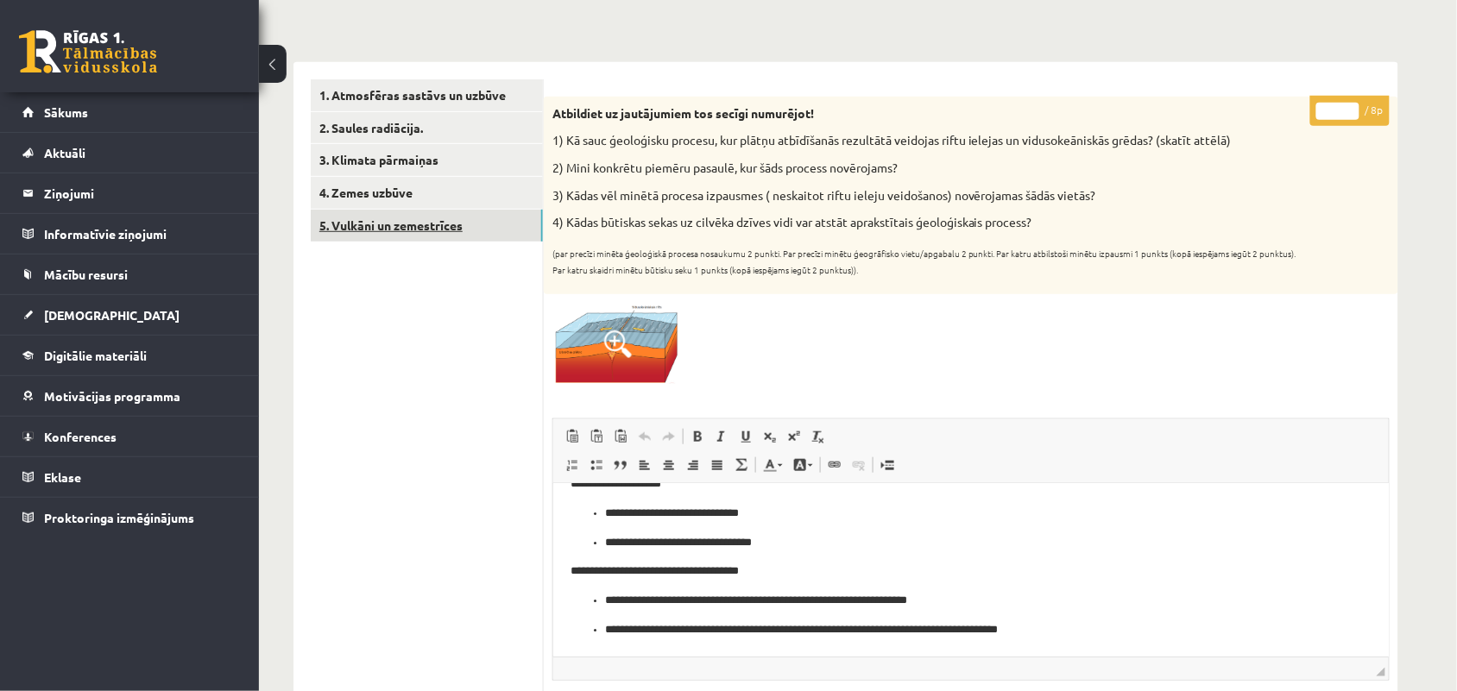
click at [403, 236] on link "5. Vulkāni un zemestrīces" at bounding box center [427, 226] width 232 height 32
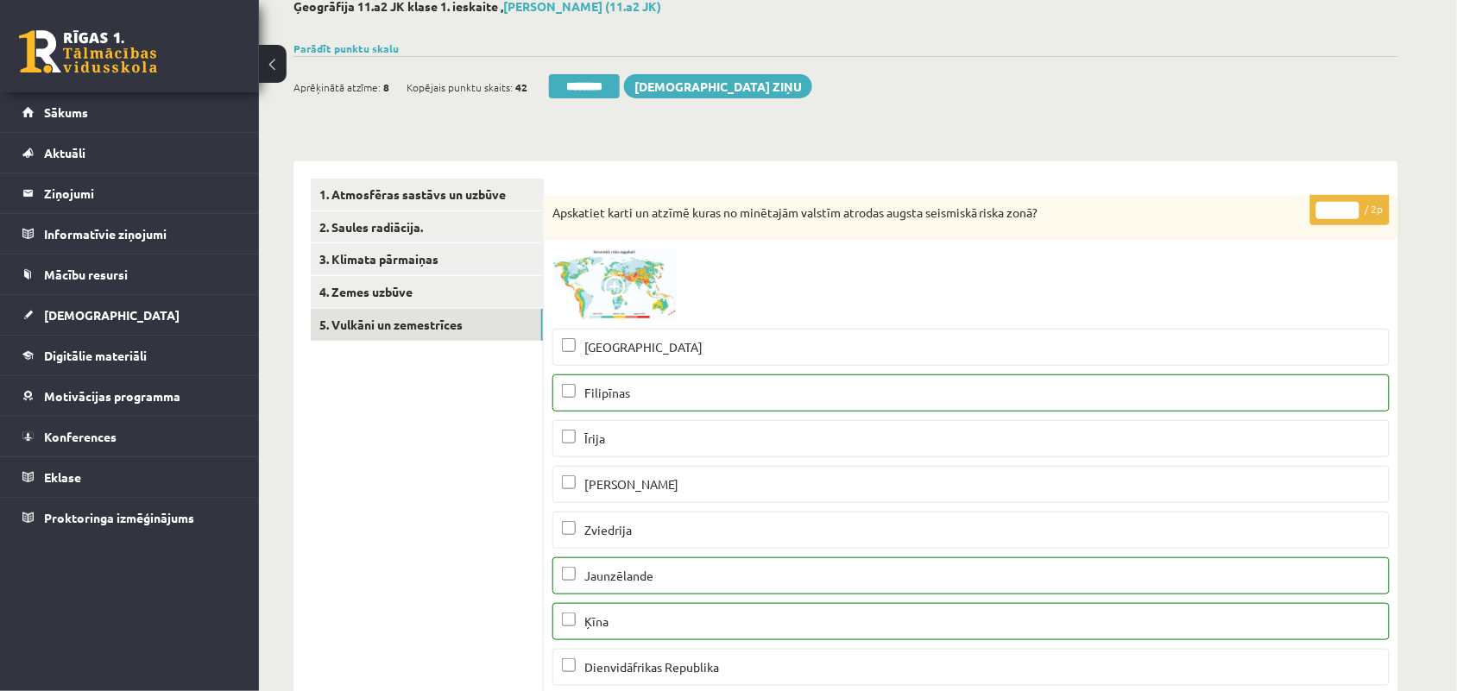
scroll to position [93, 0]
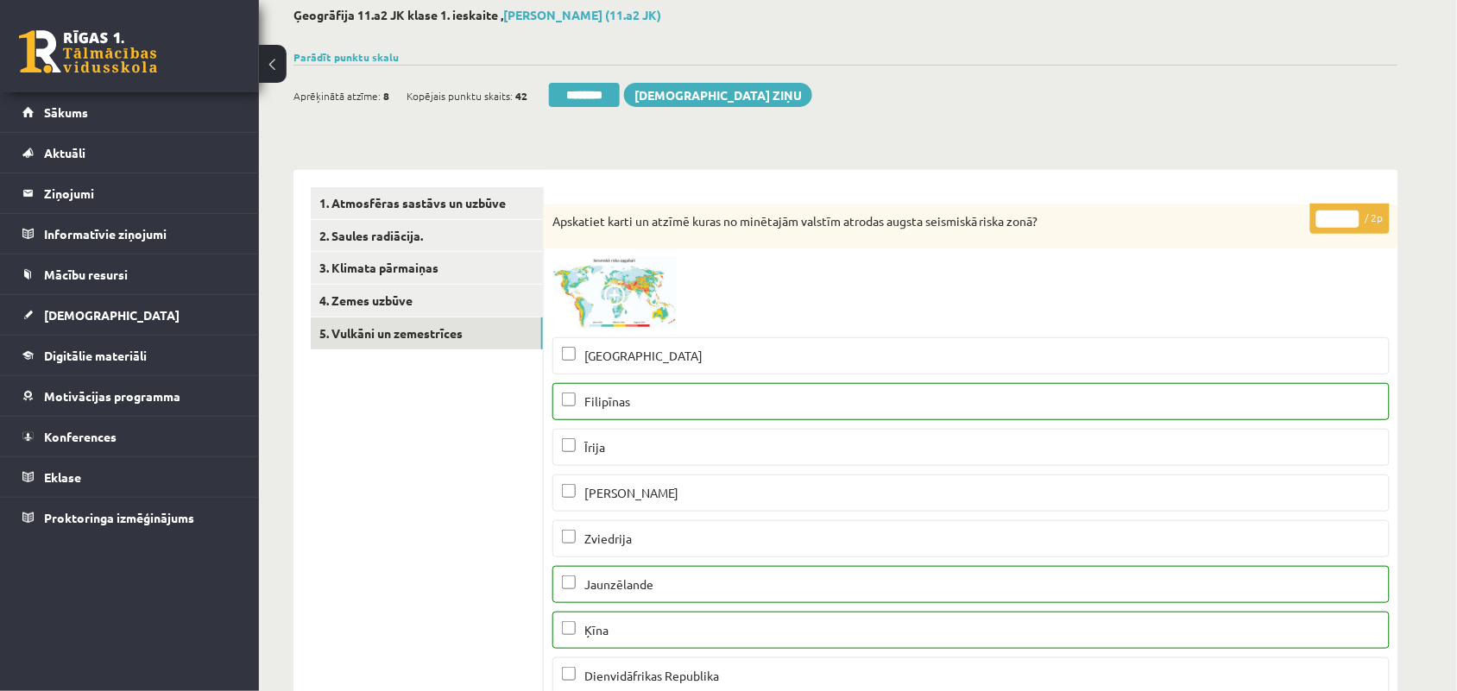
type input "*"
click at [1351, 216] on input "*" at bounding box center [1337, 219] width 43 height 17
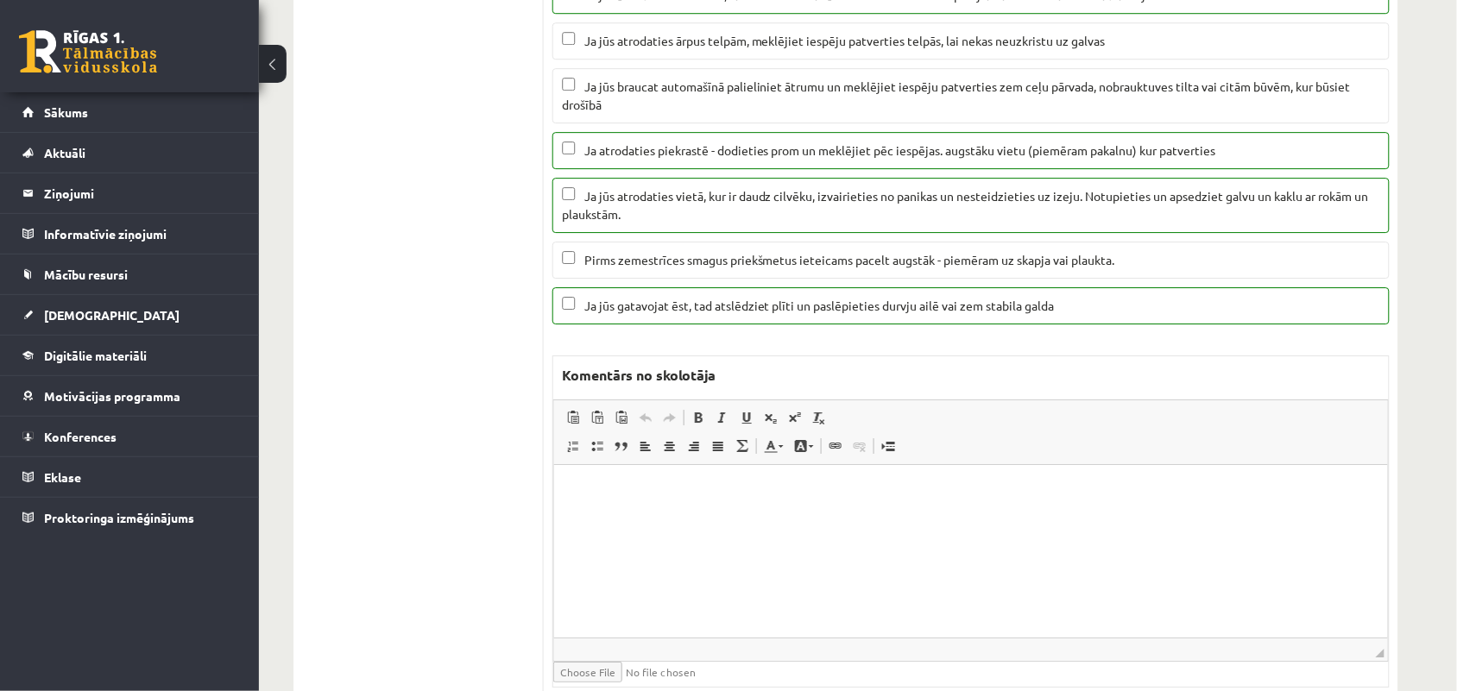
scroll to position [2035, 0]
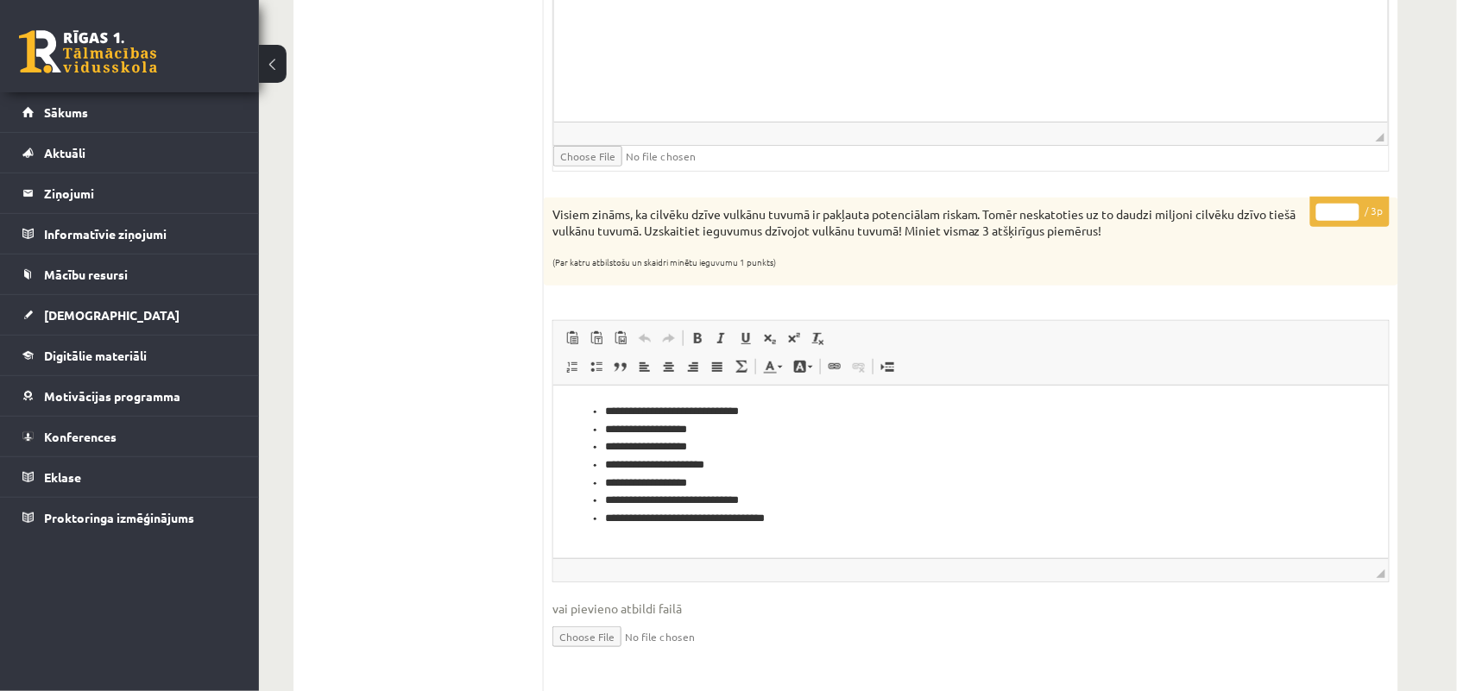
type input "*"
click at [1349, 213] on input "*" at bounding box center [1337, 212] width 43 height 17
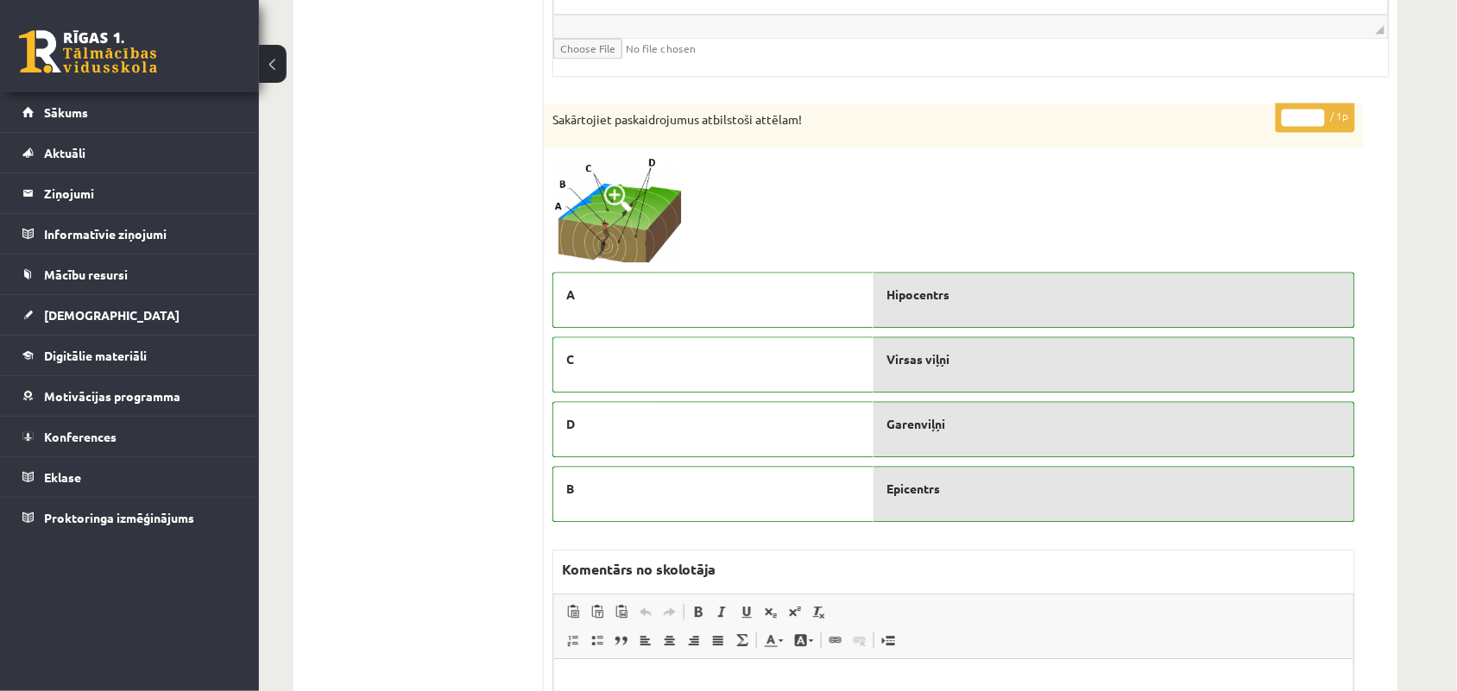
scroll to position [3114, 0]
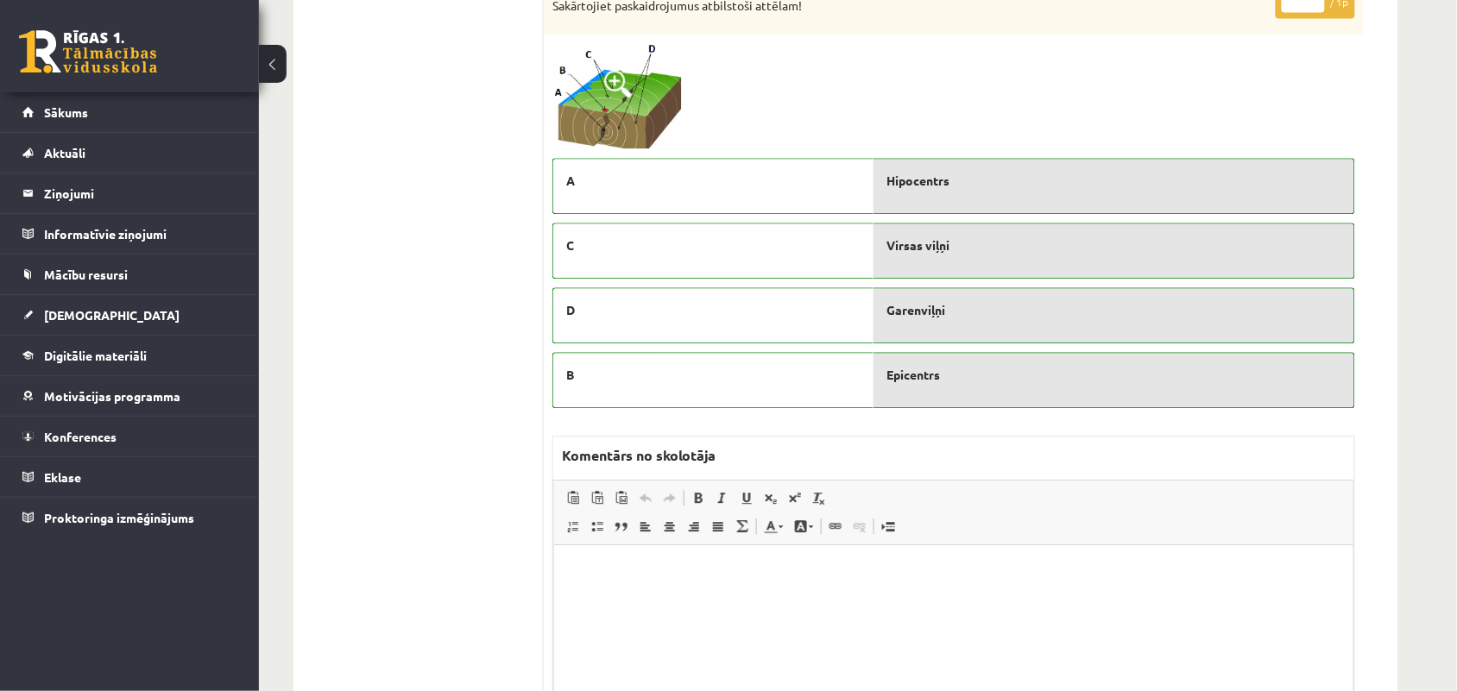
type input "*"
click at [1315, 9] on input "*" at bounding box center [1303, 3] width 43 height 17
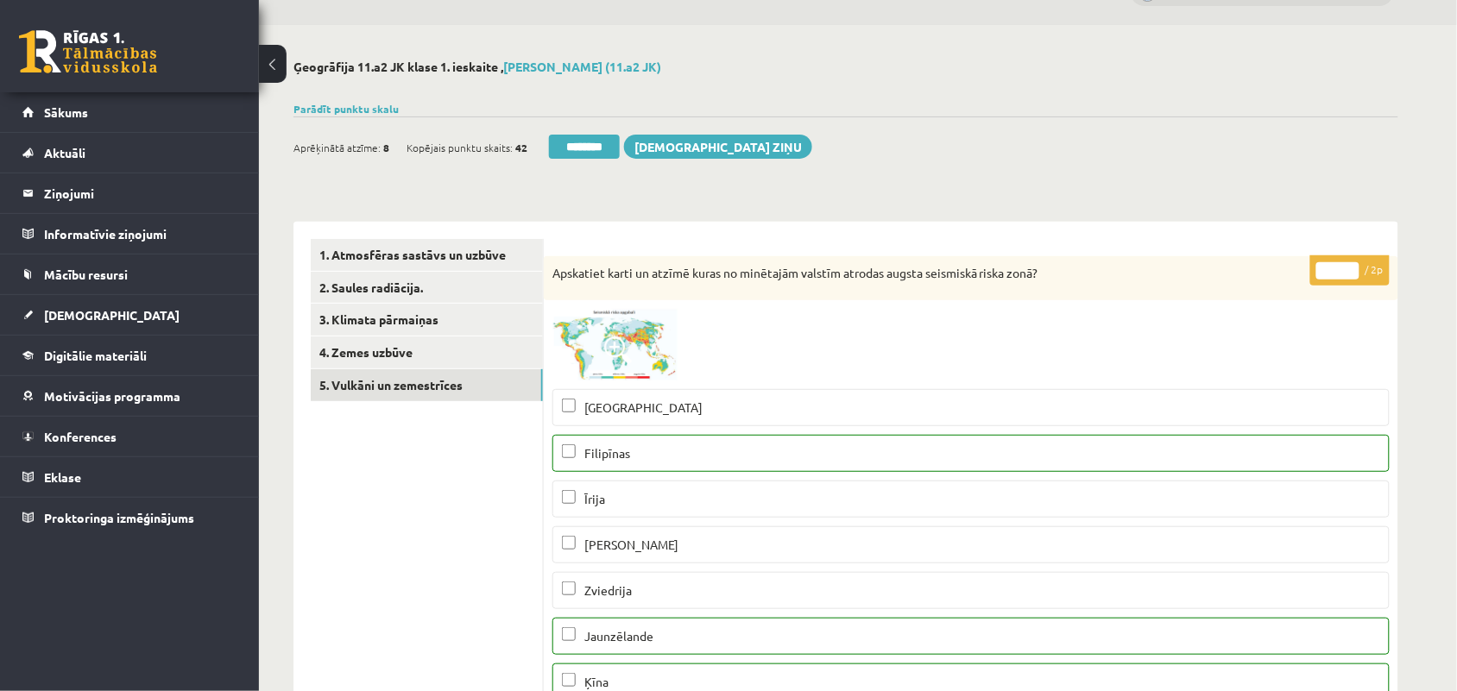
scroll to position [0, 0]
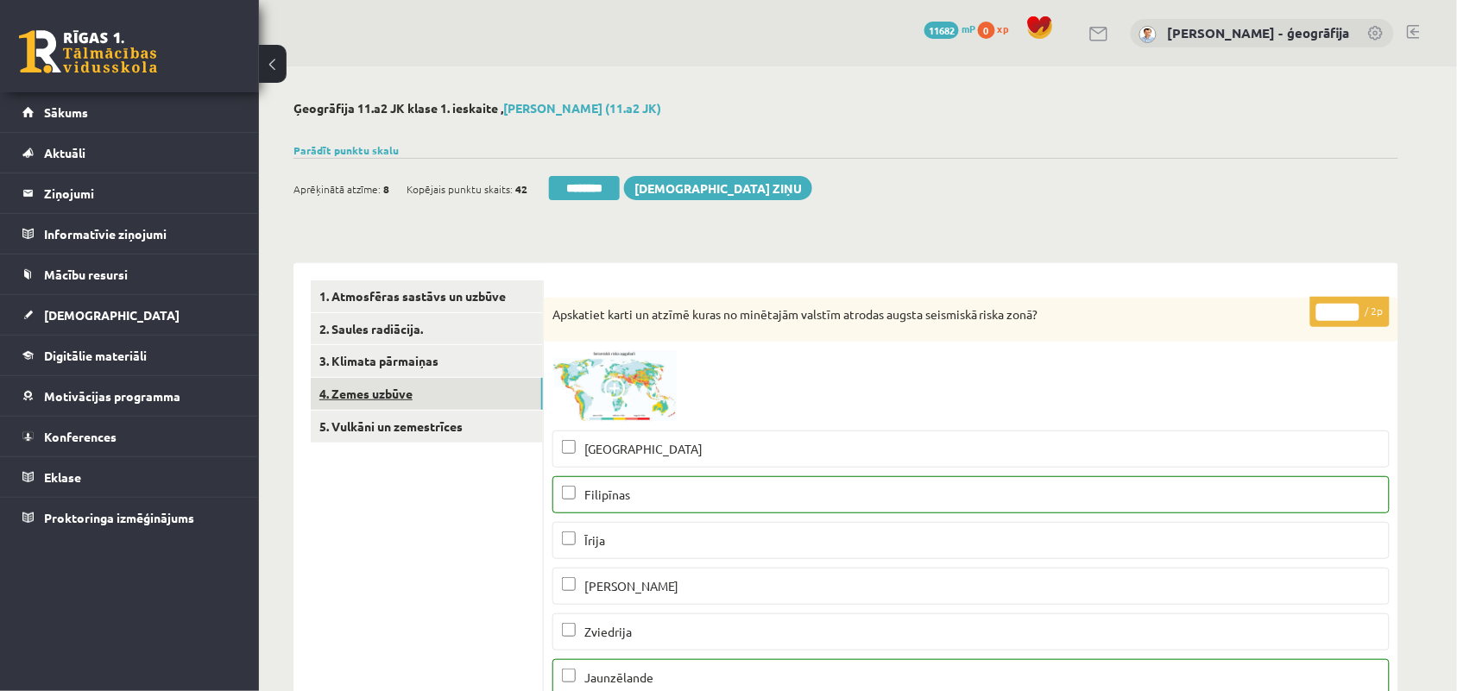
click at [342, 388] on link "4. Zemes uzbūve" at bounding box center [427, 394] width 232 height 32
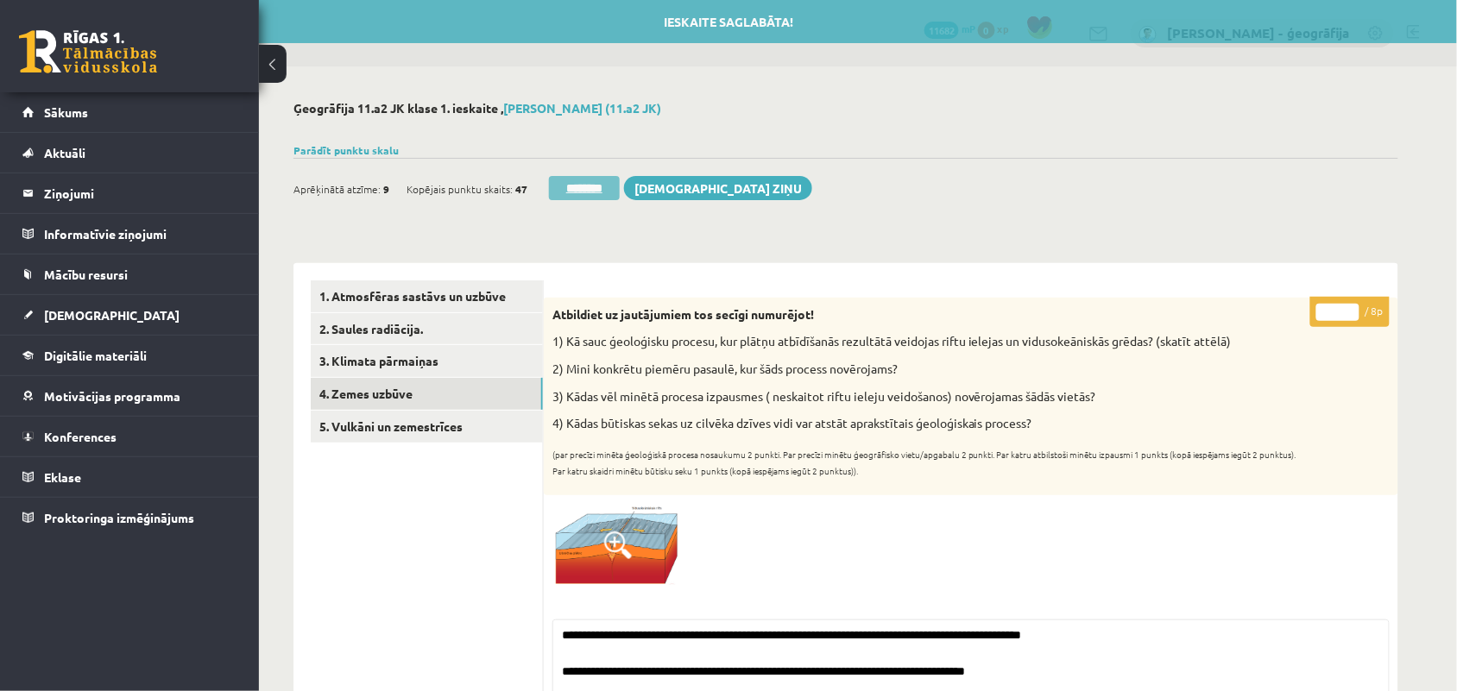
click at [577, 188] on input "********" at bounding box center [584, 188] width 71 height 24
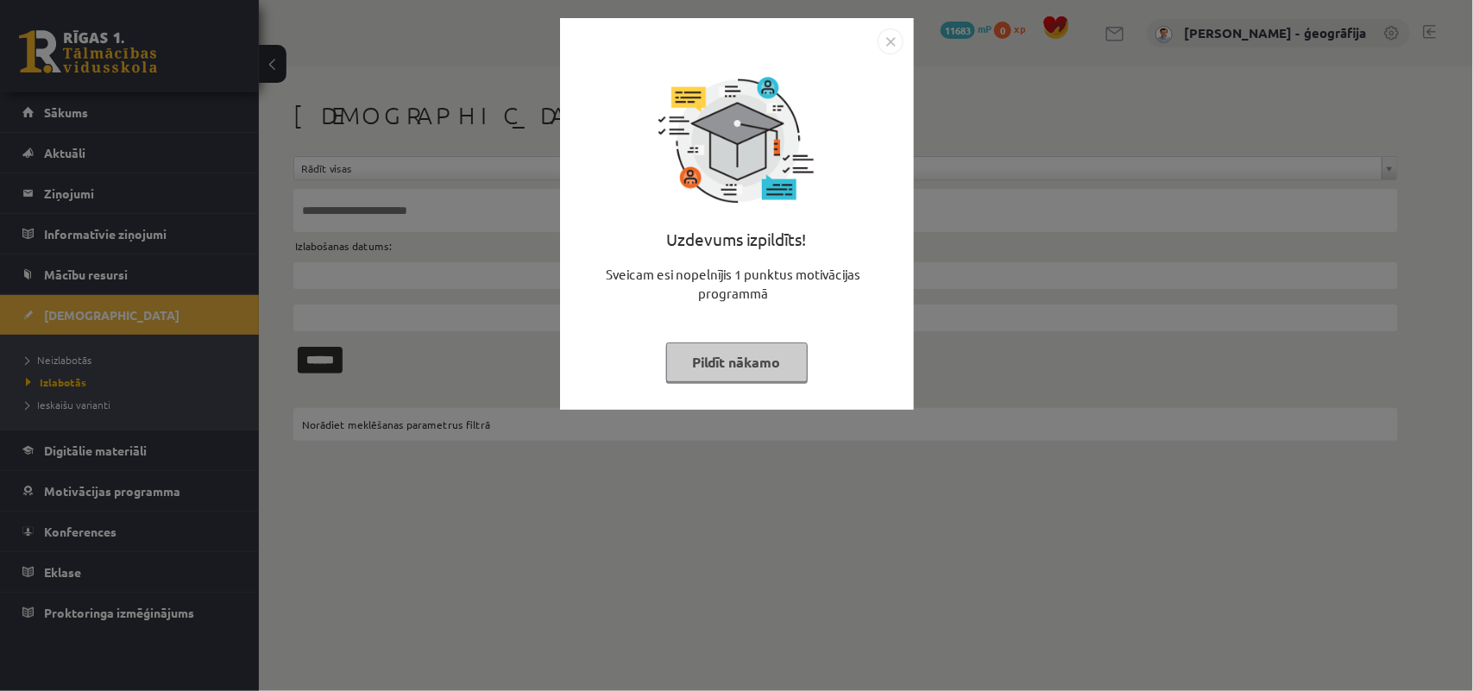
click at [729, 373] on button "Pildīt nākamo" at bounding box center [737, 363] width 142 height 40
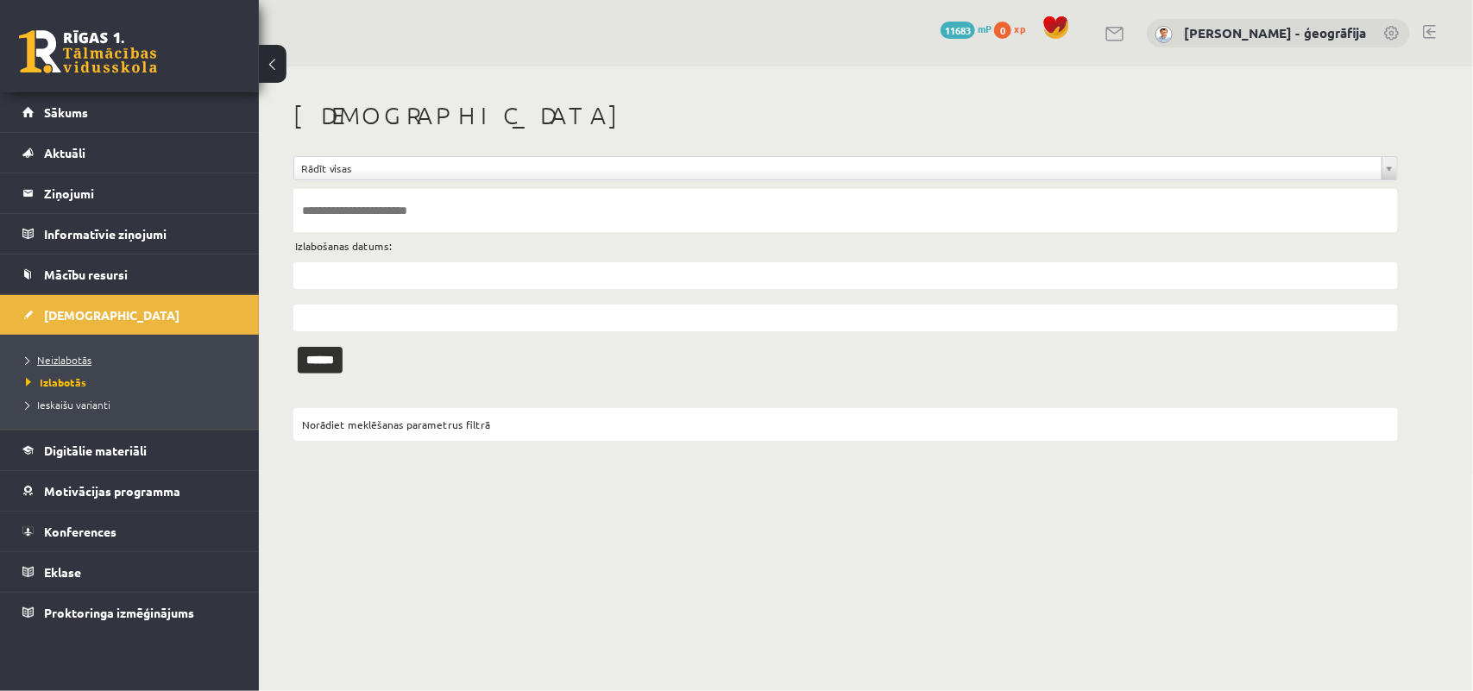
click at [54, 364] on span "Neizlabotās" at bounding box center [59, 360] width 66 height 14
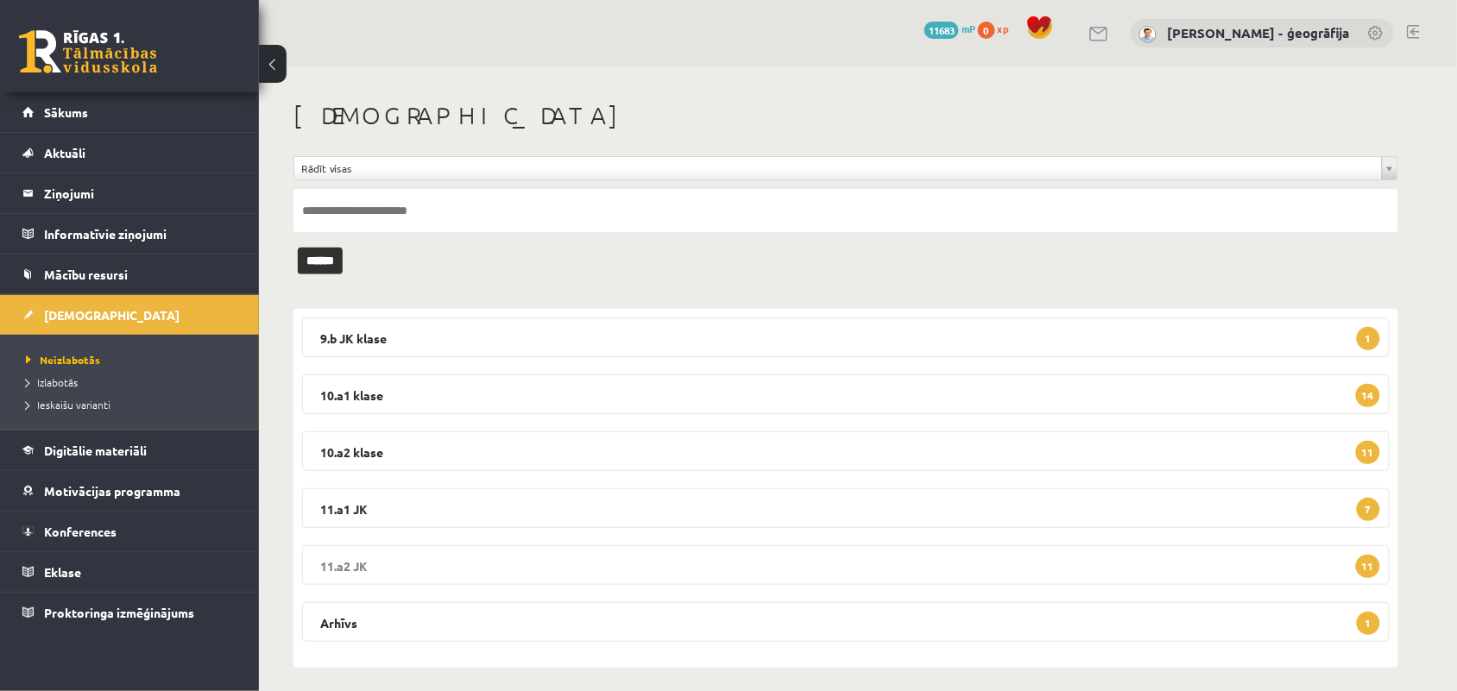
click at [585, 568] on legend "11.a2 JK 11" at bounding box center [846, 565] width 1088 height 40
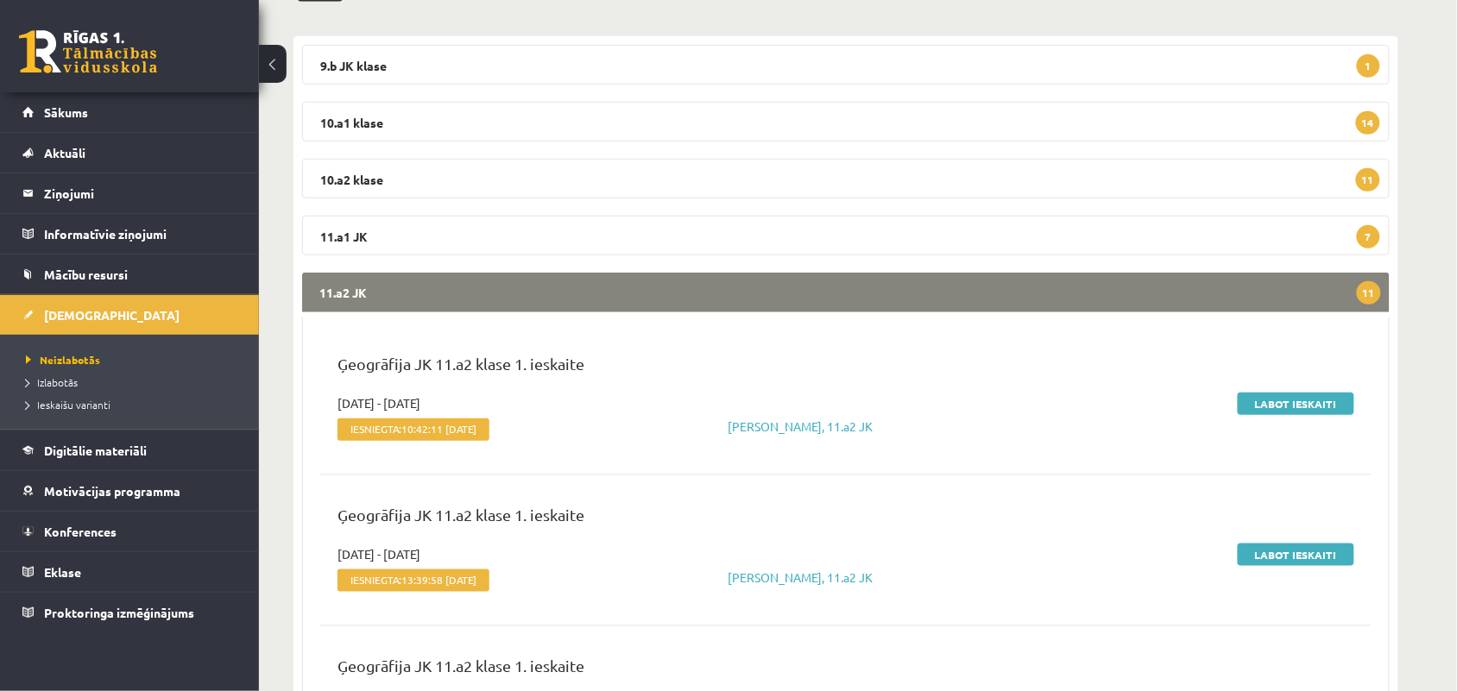
scroll to position [324, 0]
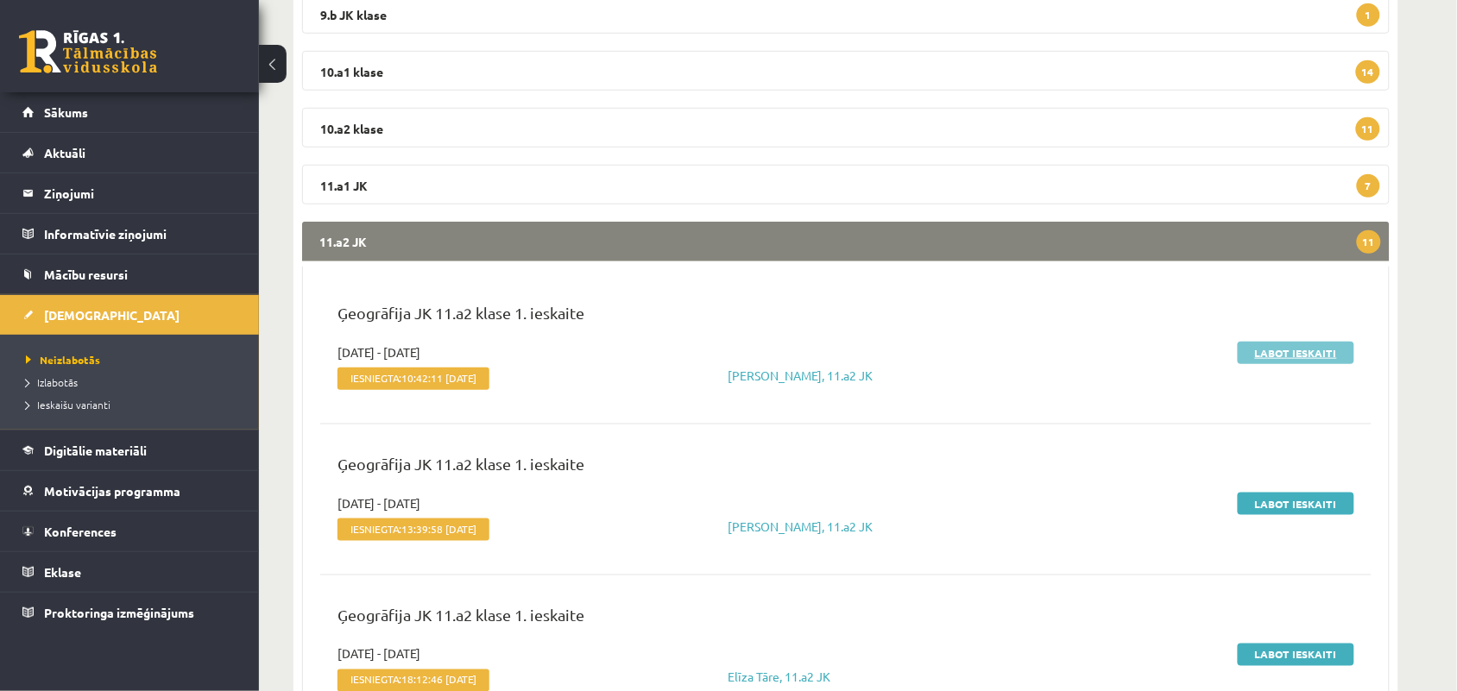
click at [1289, 350] on link "Labot ieskaiti" at bounding box center [1296, 353] width 117 height 22
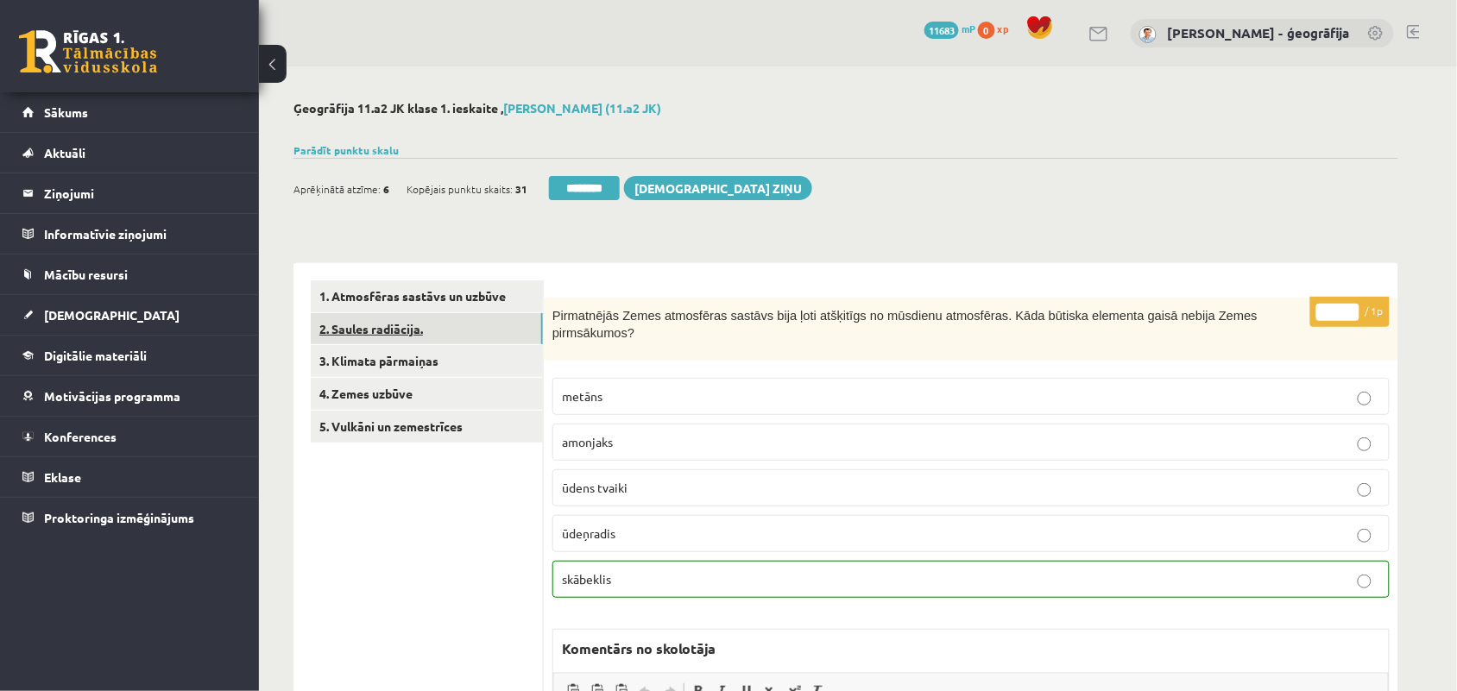
click at [394, 332] on link "2. Saules radiācija." at bounding box center [427, 329] width 232 height 32
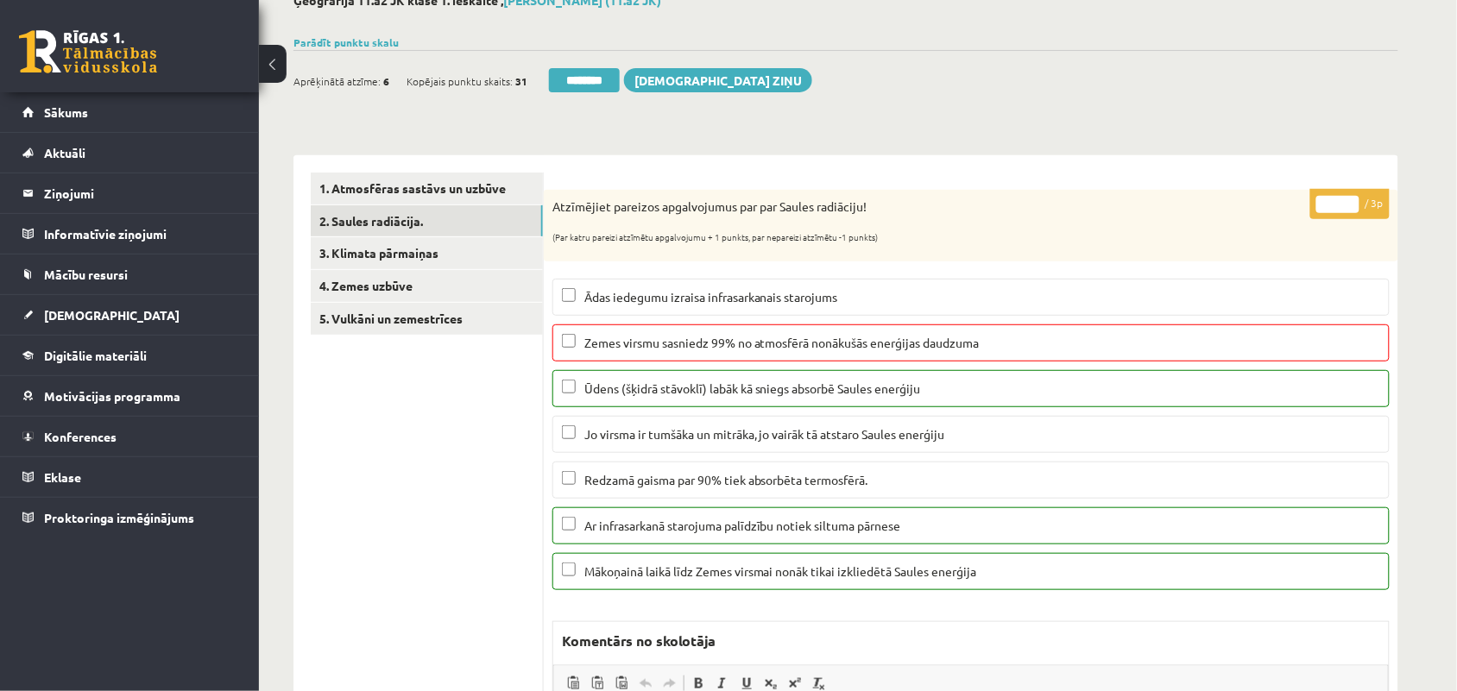
type input "*"
click at [1349, 207] on input "*" at bounding box center [1337, 204] width 43 height 17
click at [462, 255] on link "3. Klimata pārmaiņas" at bounding box center [427, 253] width 232 height 32
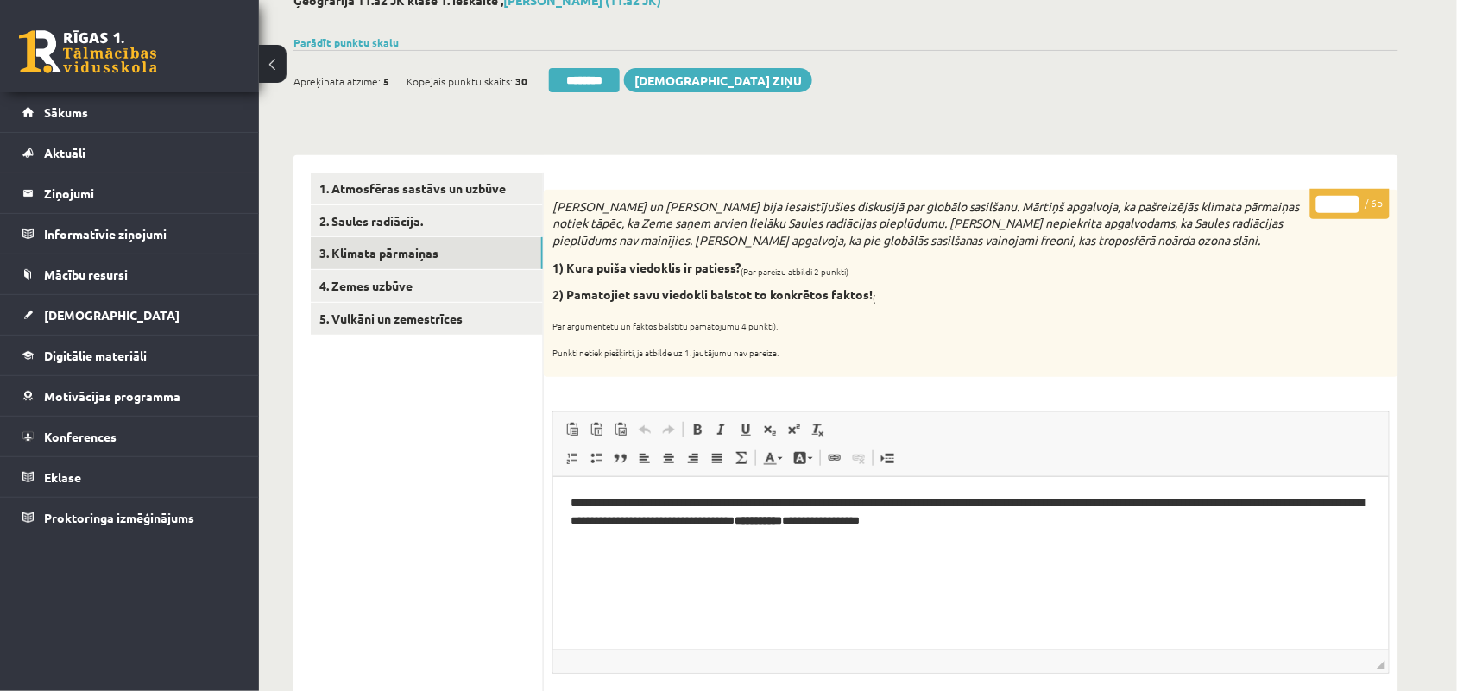
scroll to position [216, 0]
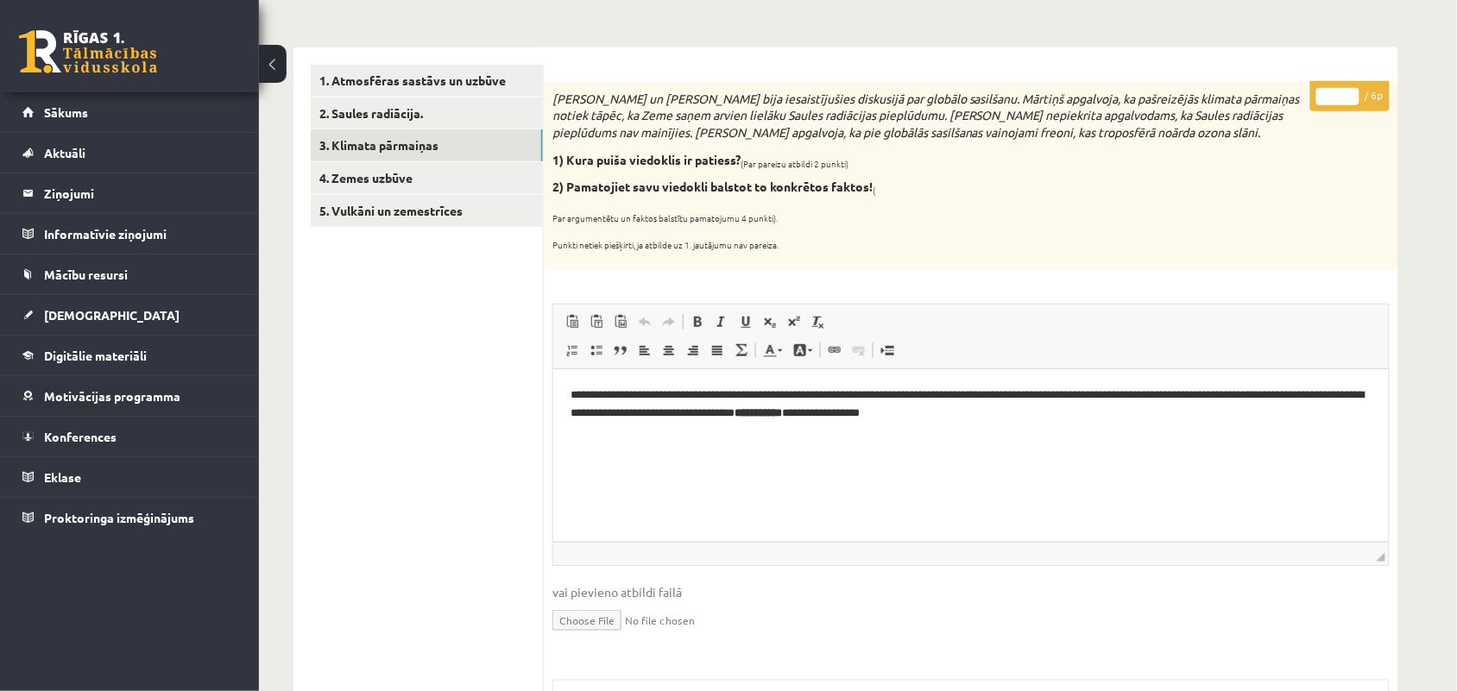
type input "*"
click at [1347, 91] on input "*" at bounding box center [1337, 96] width 43 height 17
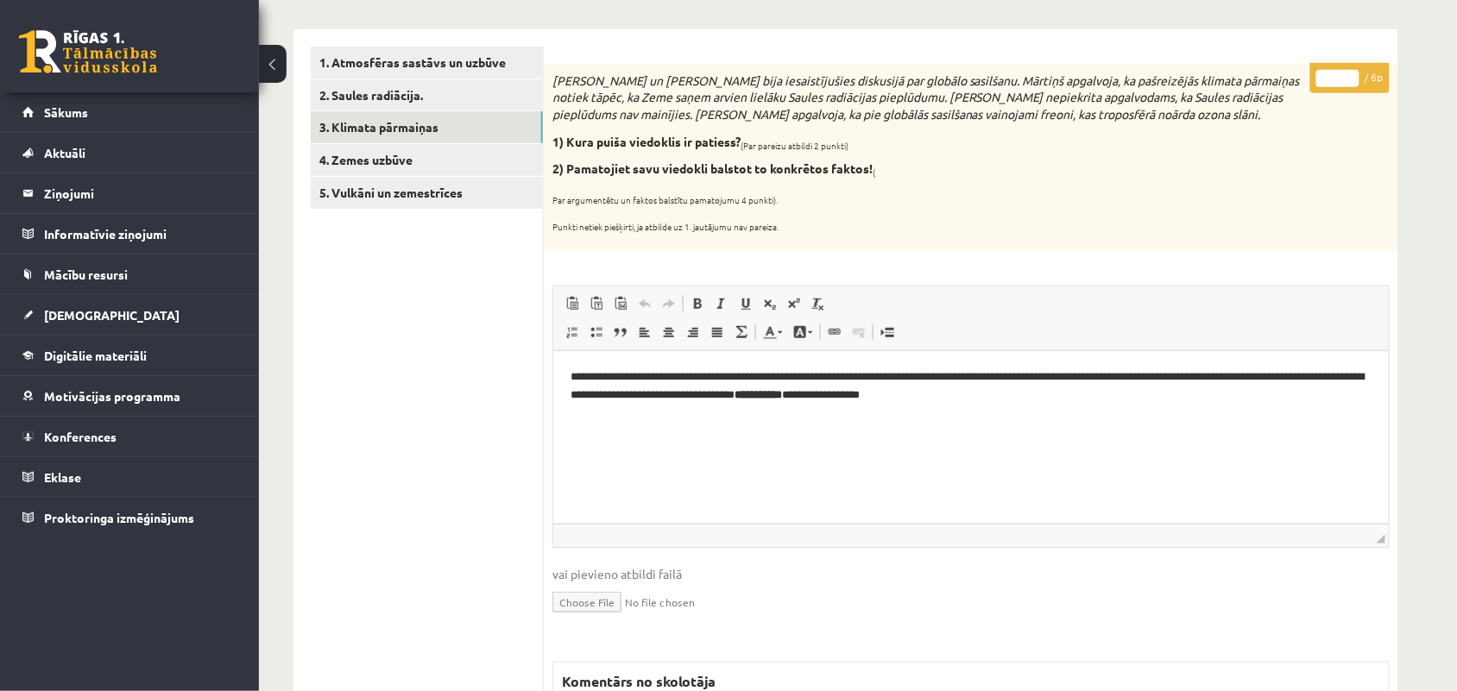
scroll to position [0, 0]
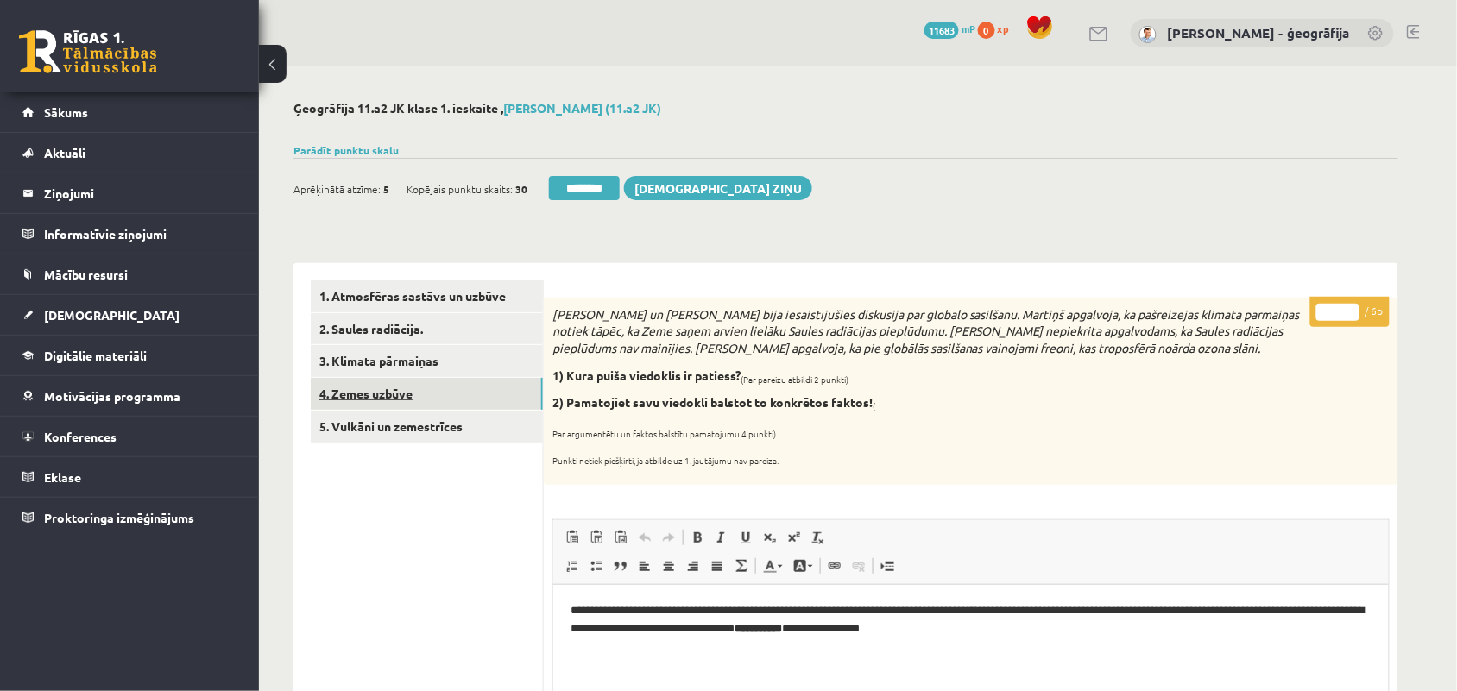
click at [359, 394] on link "4. Zemes uzbūve" at bounding box center [427, 394] width 232 height 32
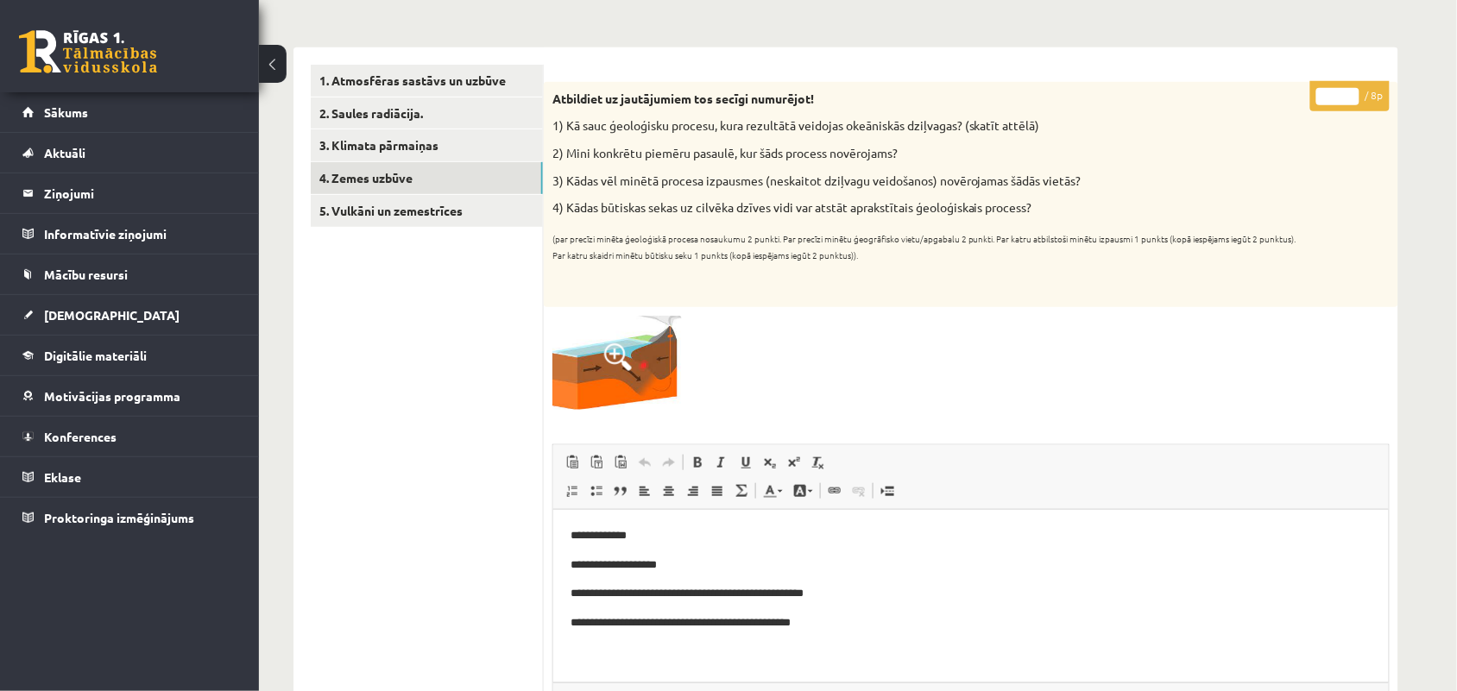
type input "*"
click at [1352, 91] on input "*" at bounding box center [1337, 96] width 43 height 17
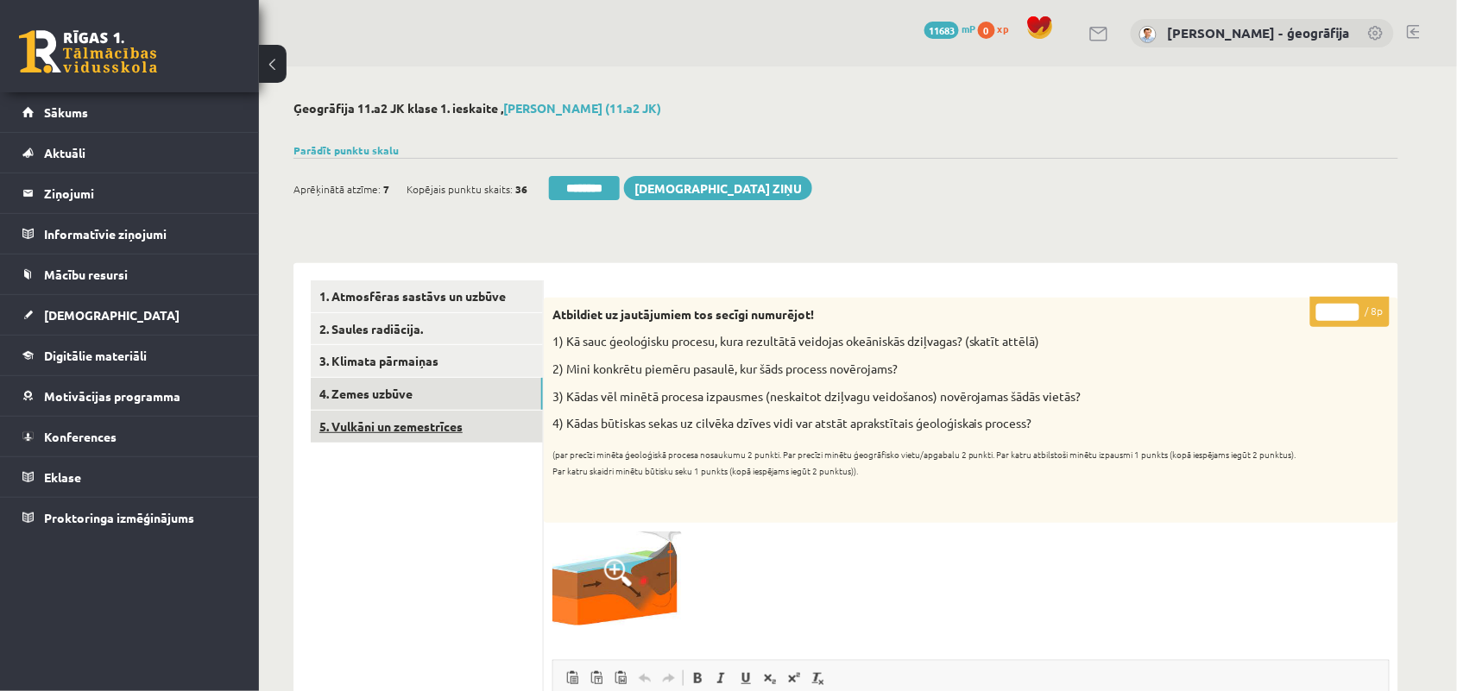
click at [364, 438] on link "5. Vulkāni un zemestrīces" at bounding box center [427, 427] width 232 height 32
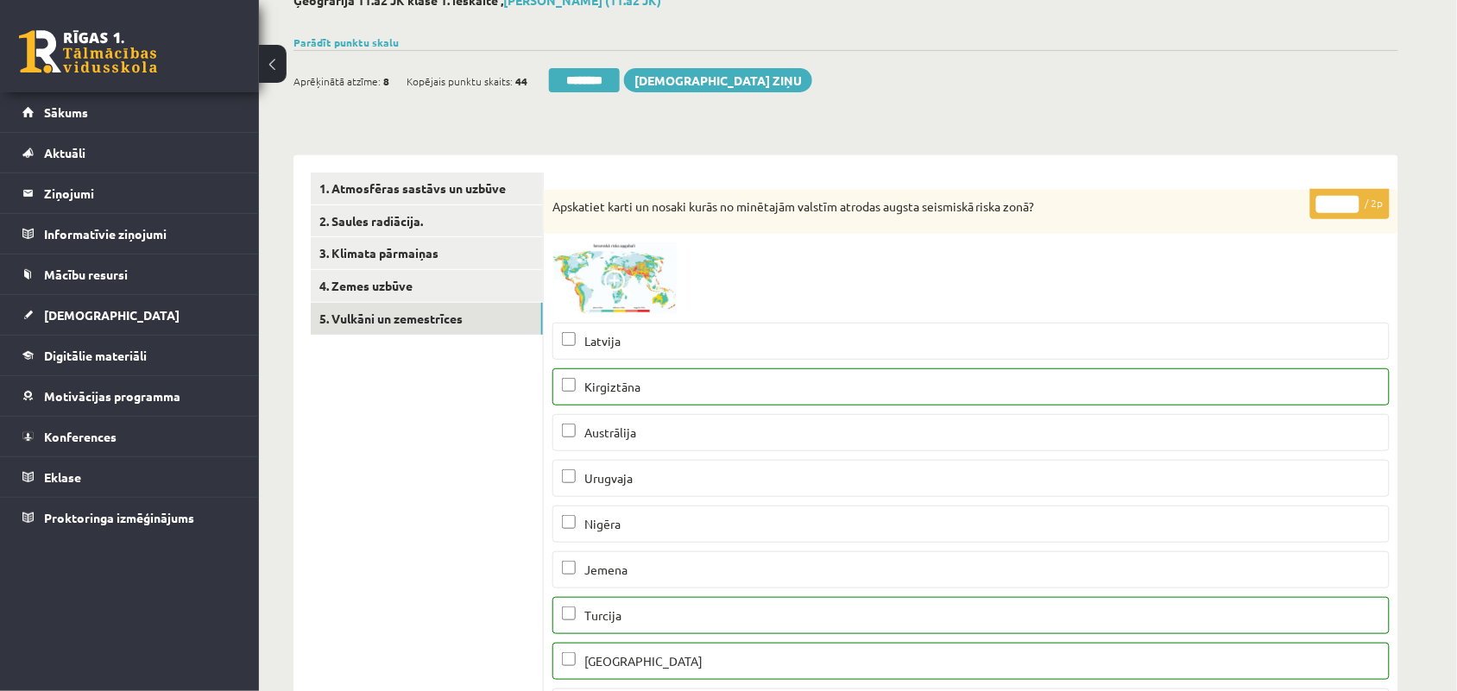
click at [1351, 204] on input "*" at bounding box center [1337, 204] width 43 height 17
type input "*"
click at [1352, 199] on input "*" at bounding box center [1337, 204] width 43 height 17
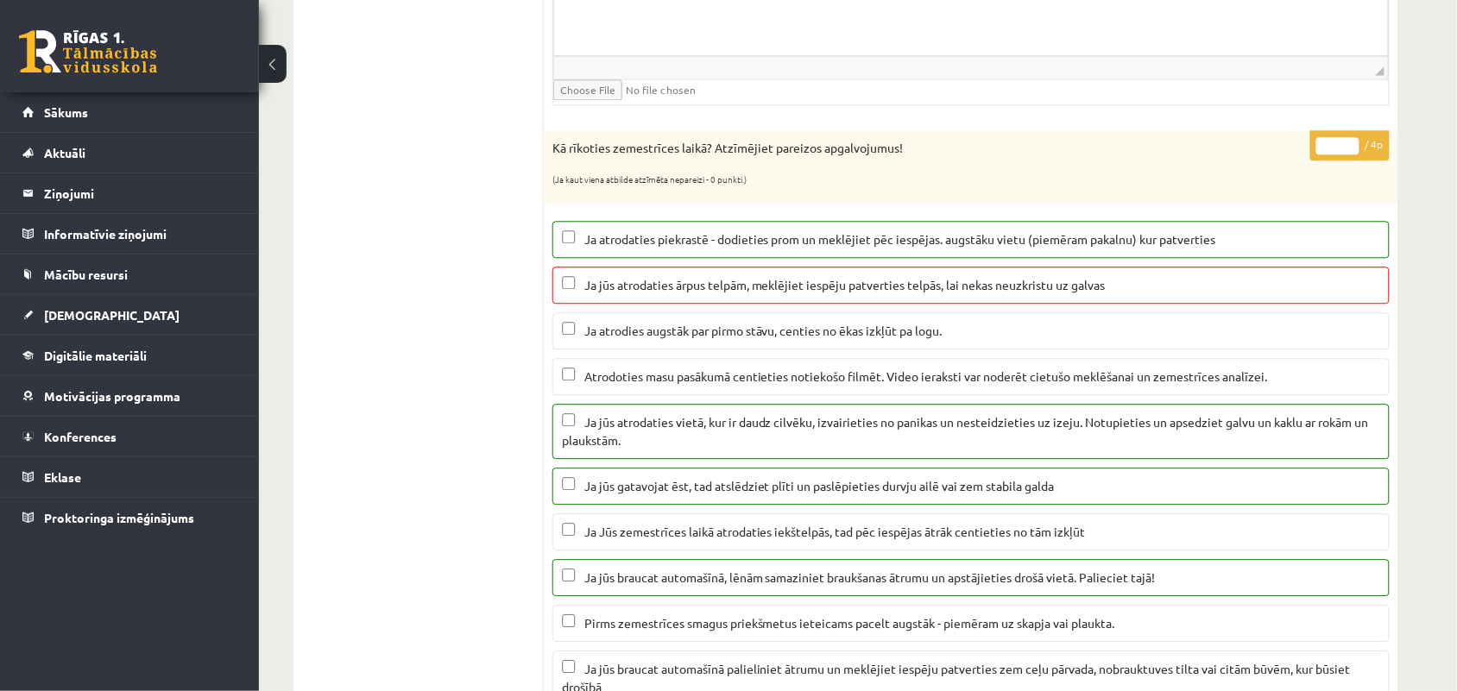
scroll to position [1187, 0]
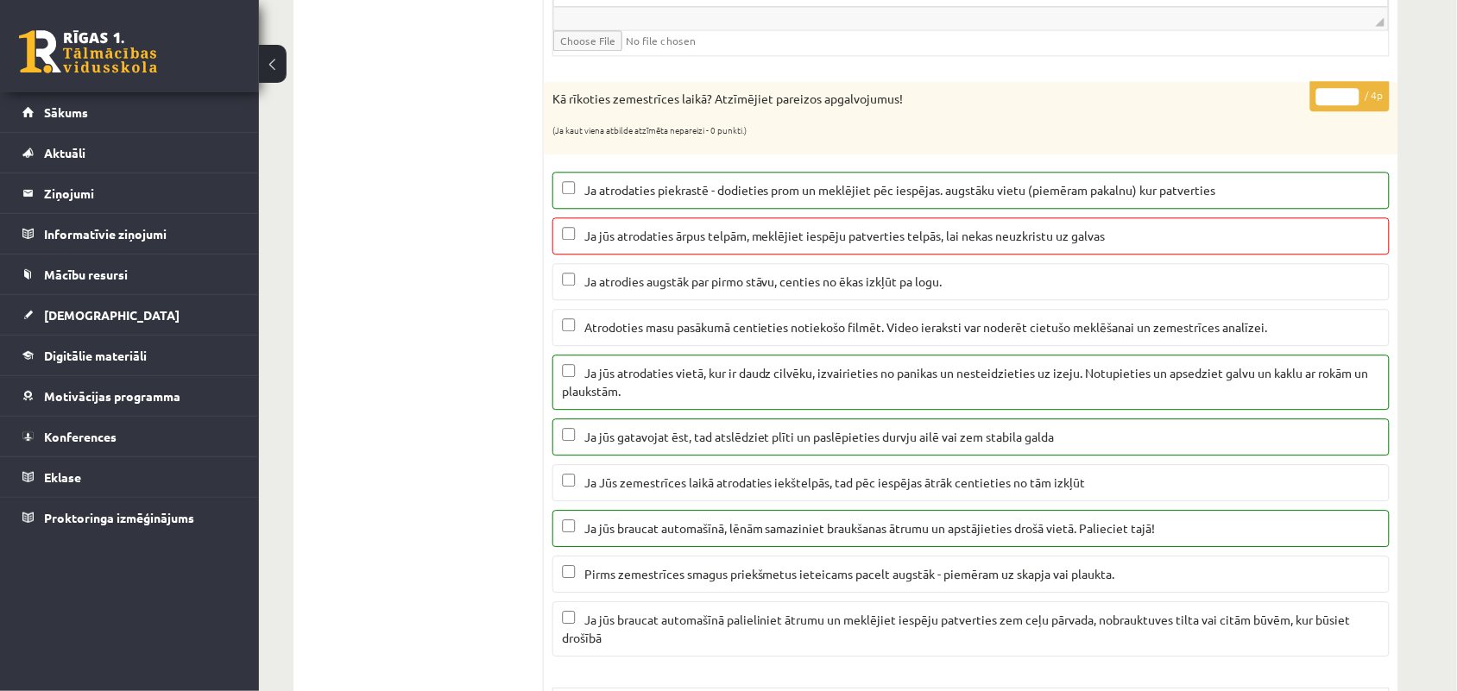
click at [1352, 105] on input "*" at bounding box center [1337, 96] width 43 height 17
click at [1347, 105] on input "*" at bounding box center [1337, 96] width 43 height 17
type input "*"
click at [1347, 105] on input "*" at bounding box center [1337, 96] width 43 height 17
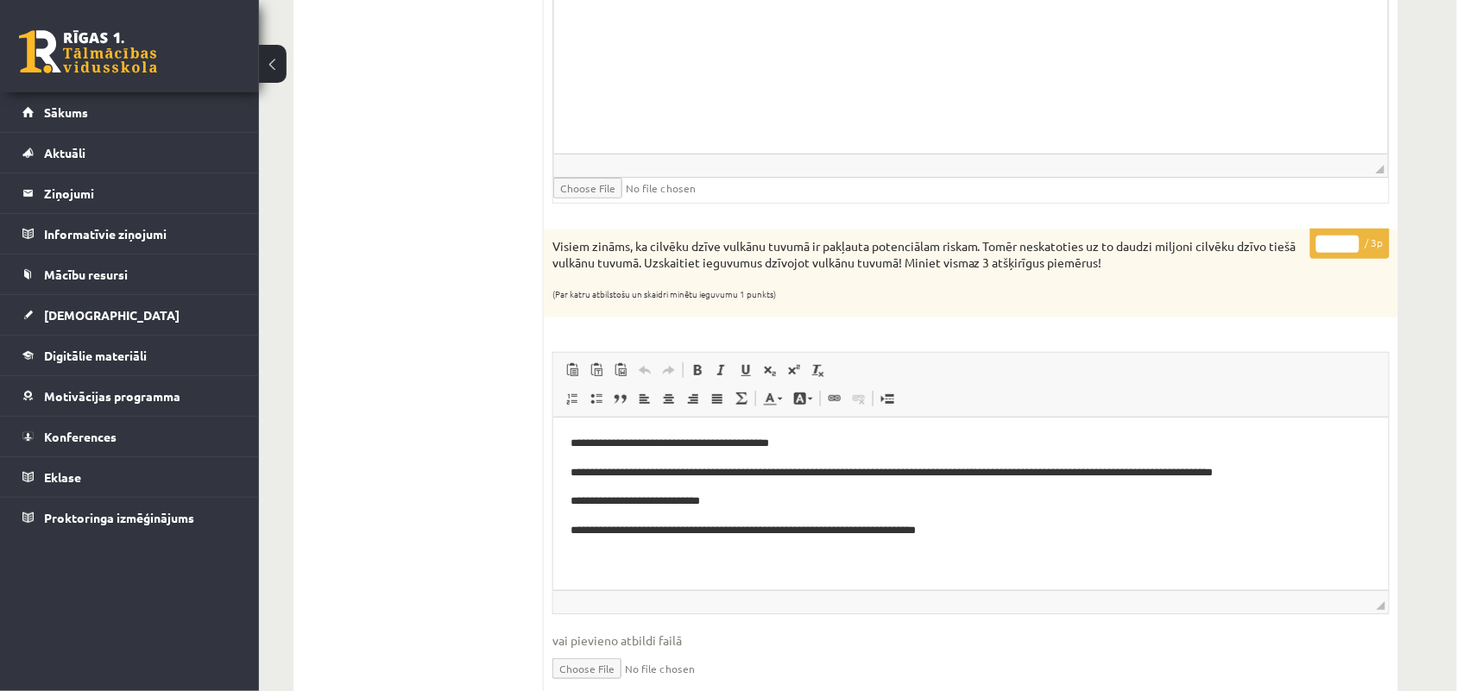
scroll to position [2050, 0]
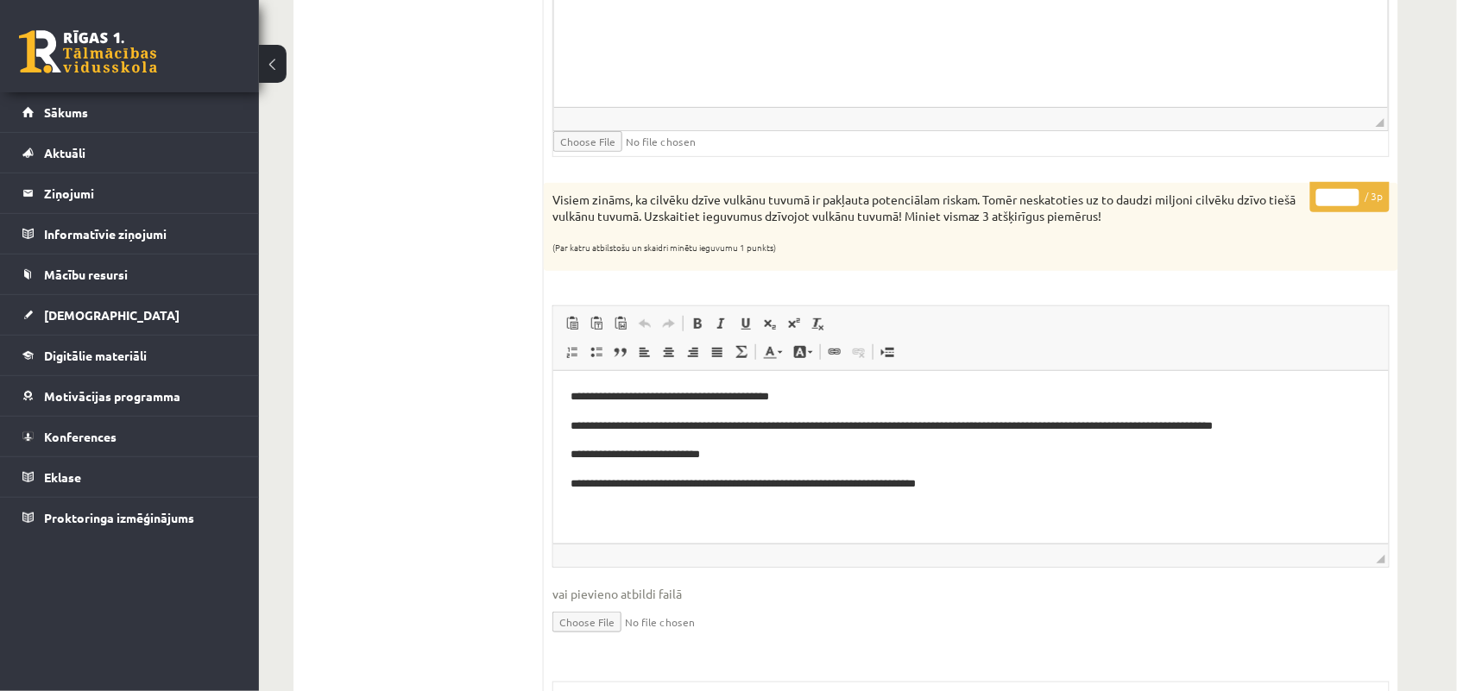
type input "*"
click at [1355, 203] on input "*" at bounding box center [1337, 197] width 43 height 17
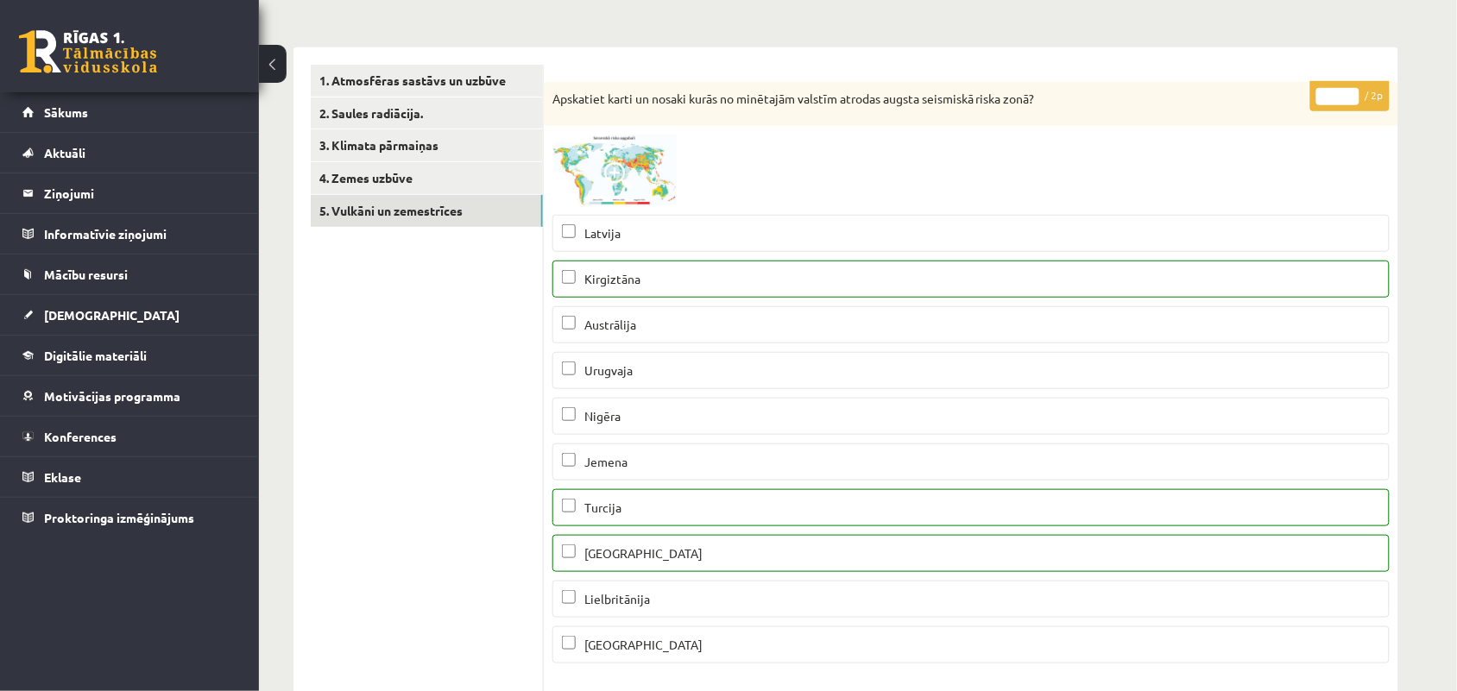
scroll to position [0, 0]
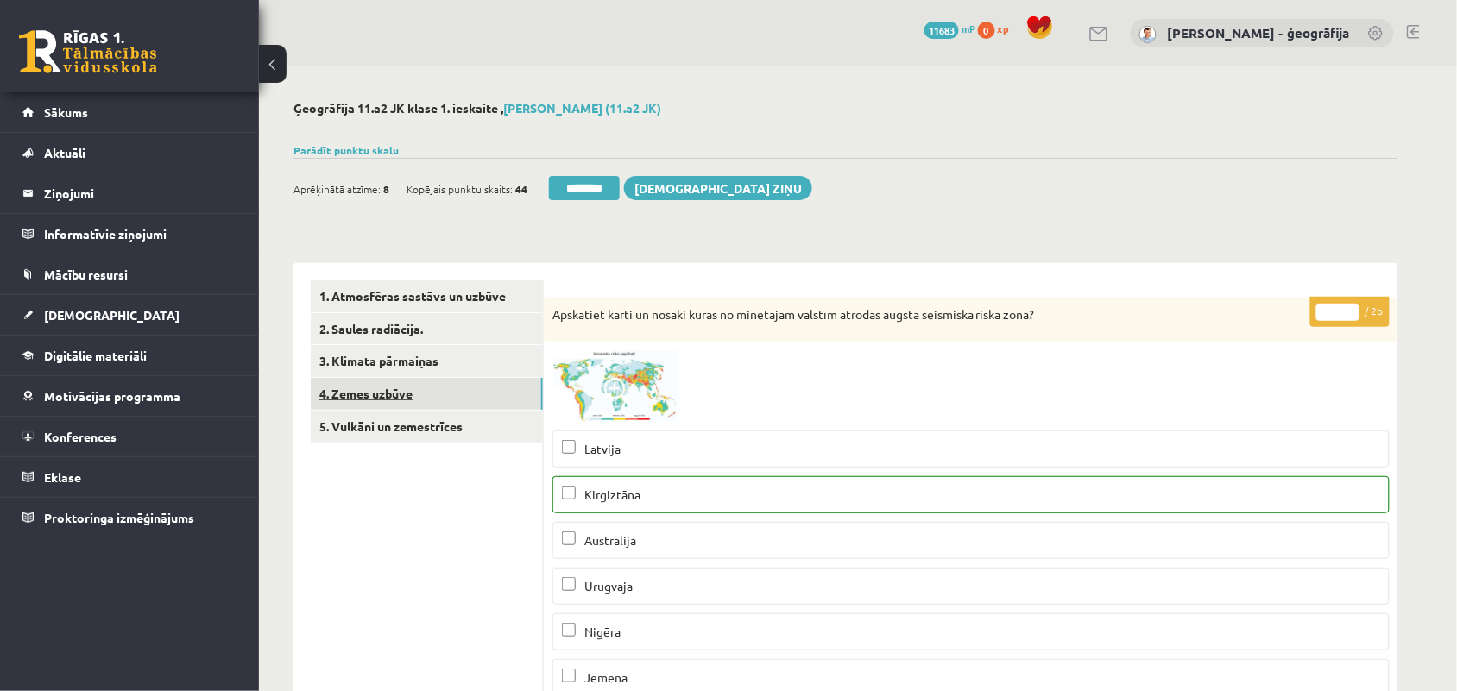
click at [395, 394] on link "4. Zemes uzbūve" at bounding box center [427, 394] width 232 height 32
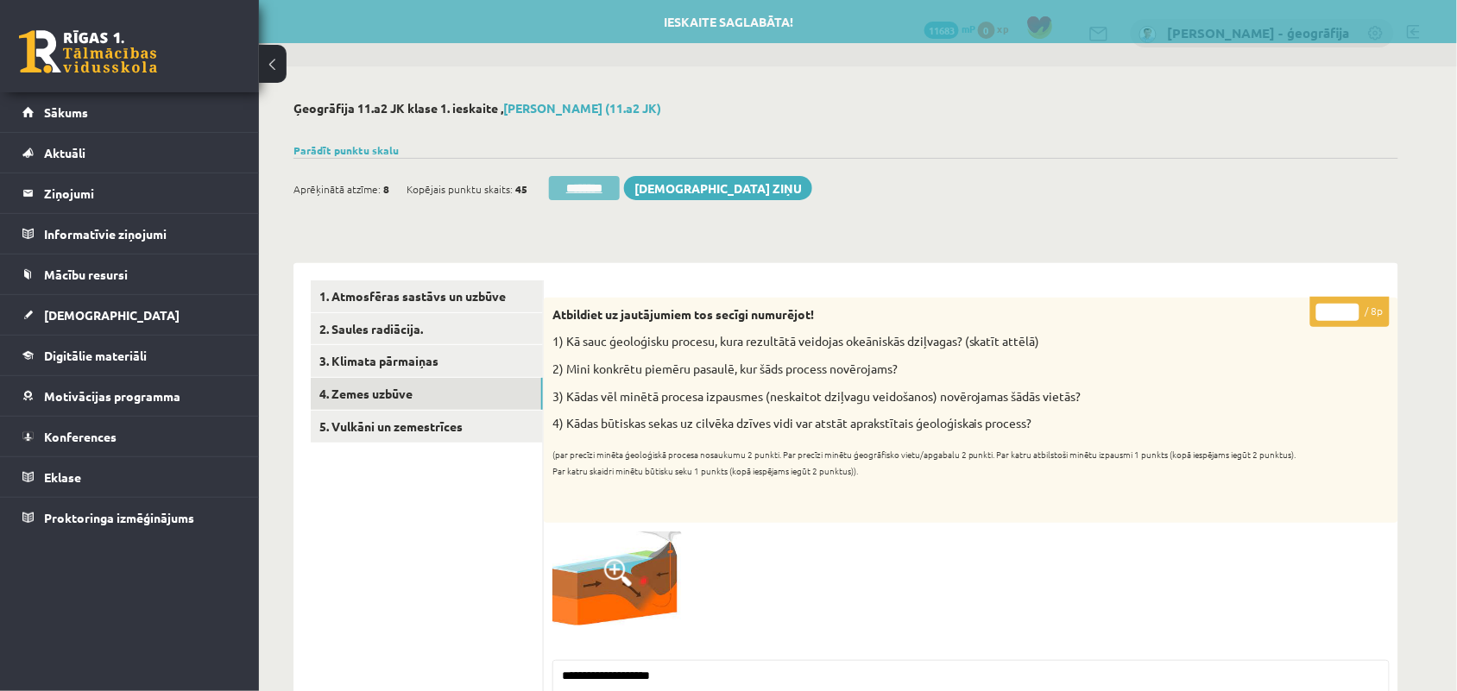
click at [570, 184] on input "********" at bounding box center [584, 188] width 71 height 24
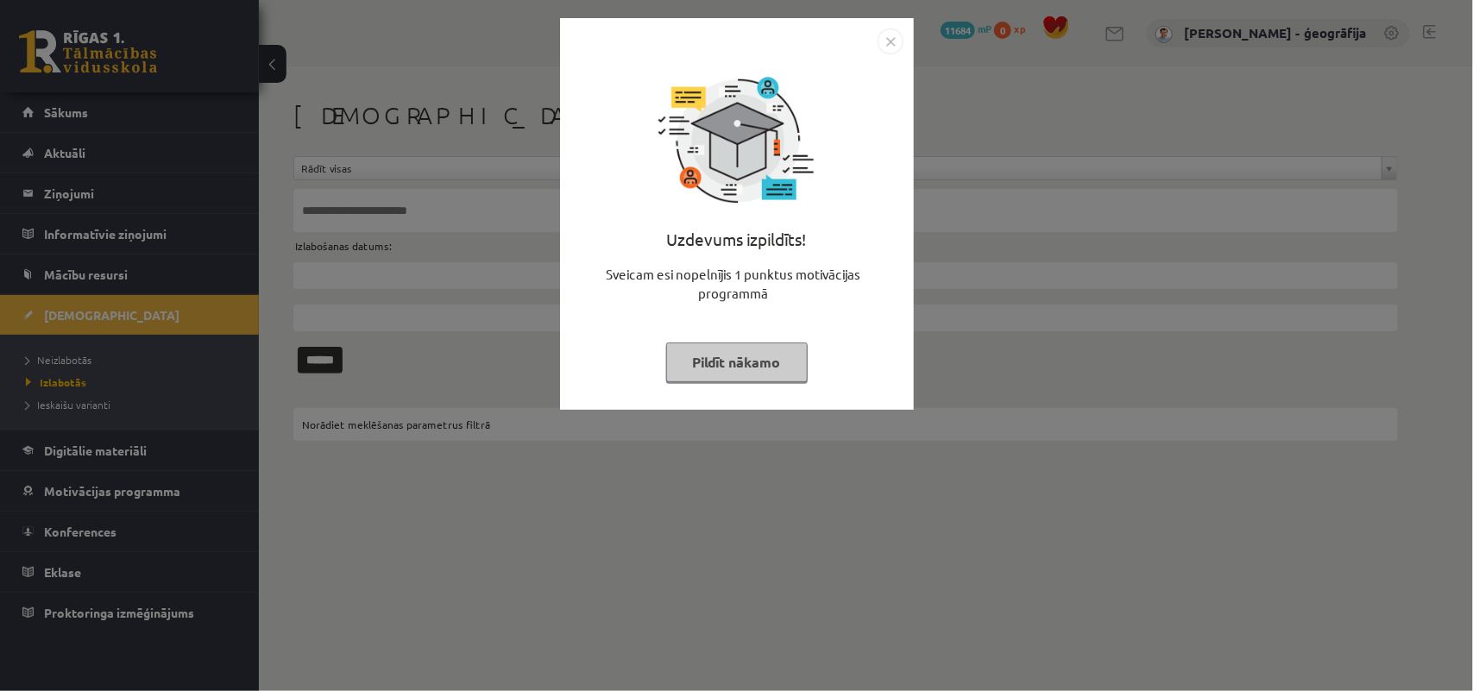
click at [729, 355] on button "Pildīt nākamo" at bounding box center [737, 363] width 142 height 40
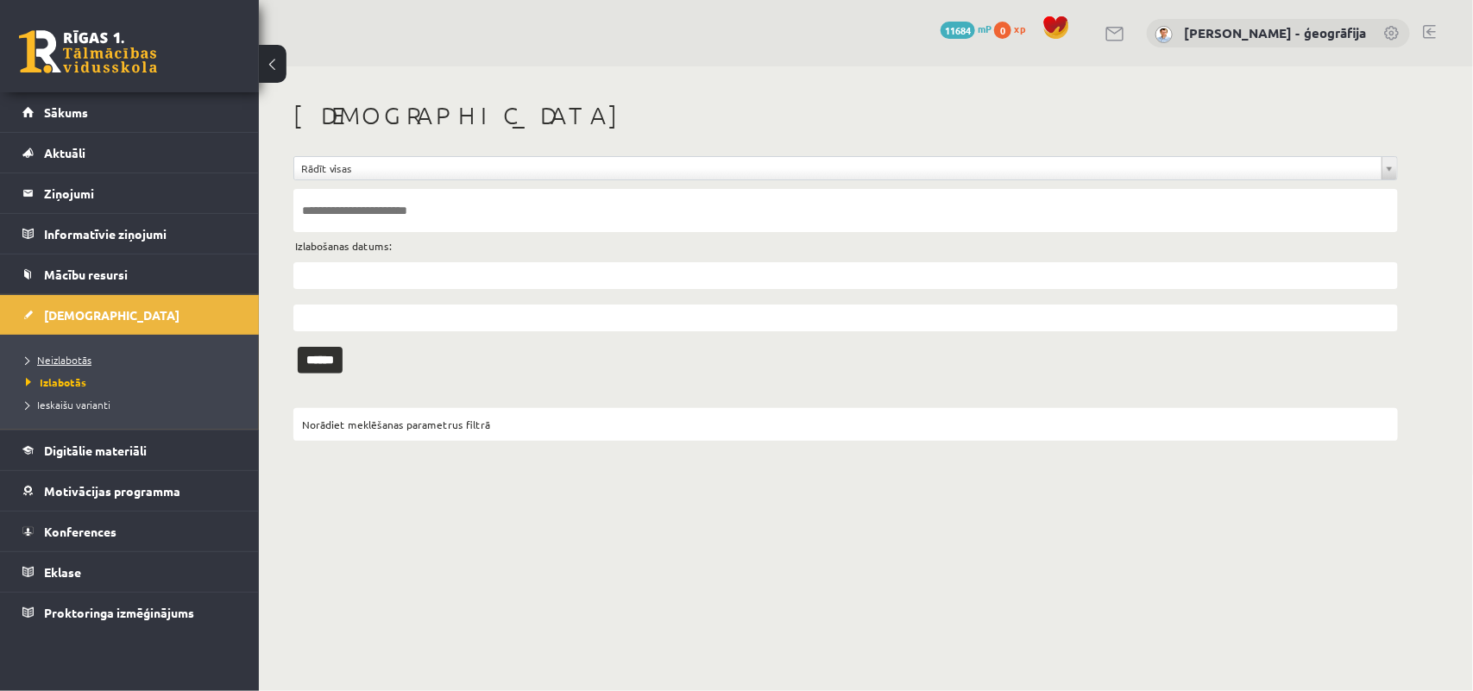
click at [95, 355] on link "Neizlabotās" at bounding box center [134, 360] width 216 height 16
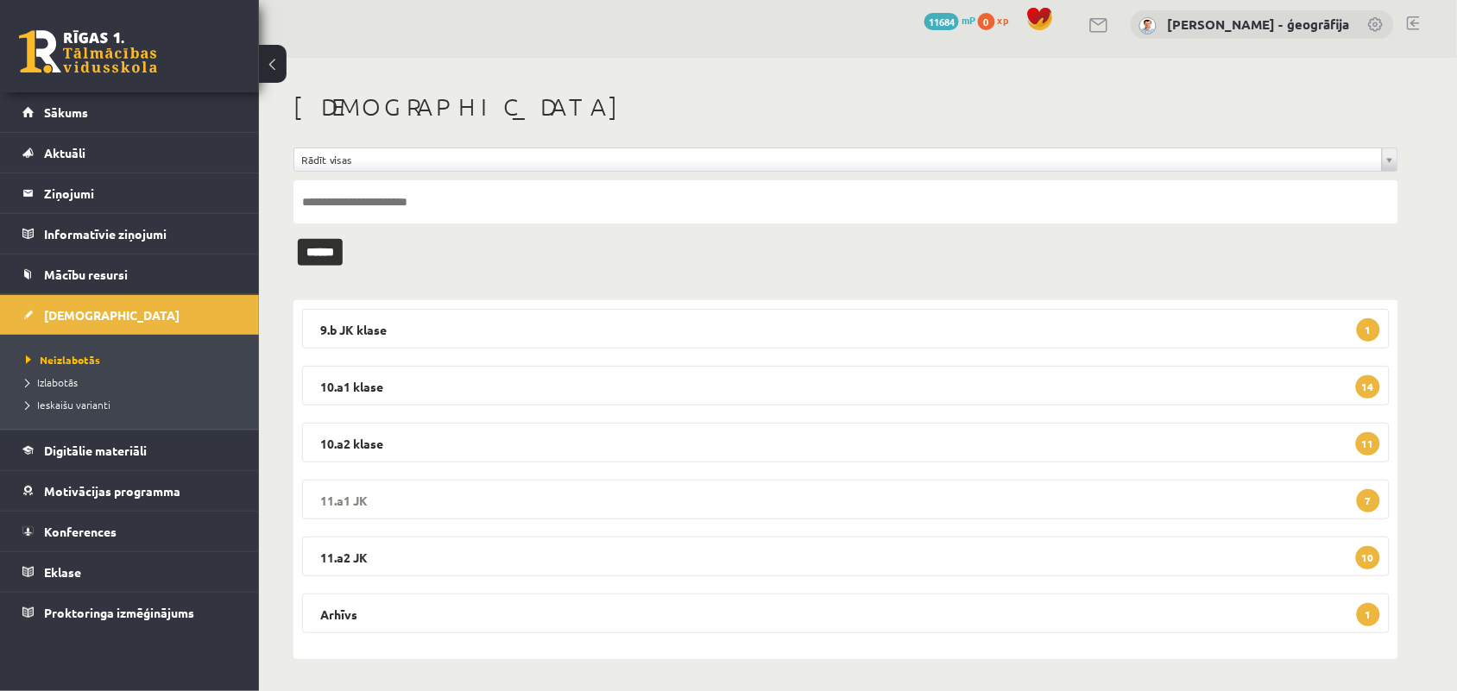
scroll to position [10, 0]
click at [455, 540] on legend "11.a2 JK 10" at bounding box center [846, 555] width 1088 height 40
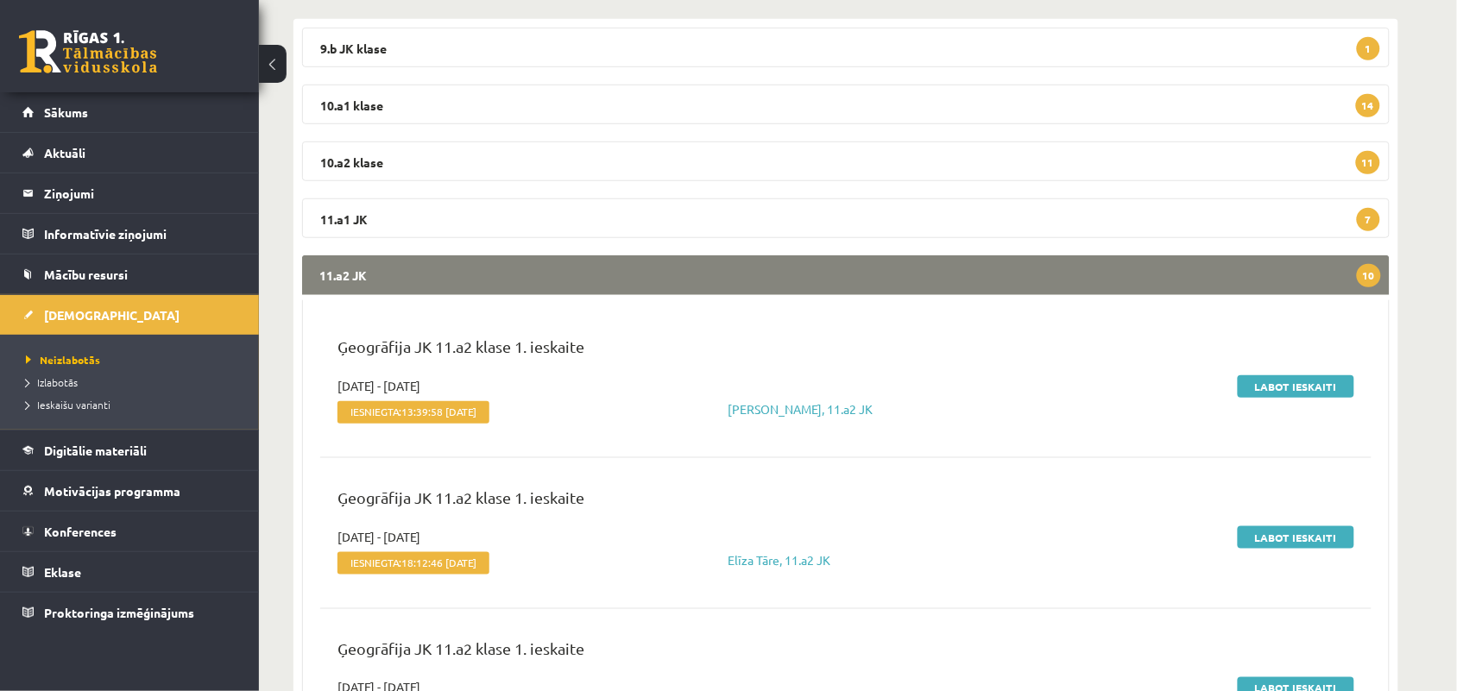
scroll to position [334, 0]
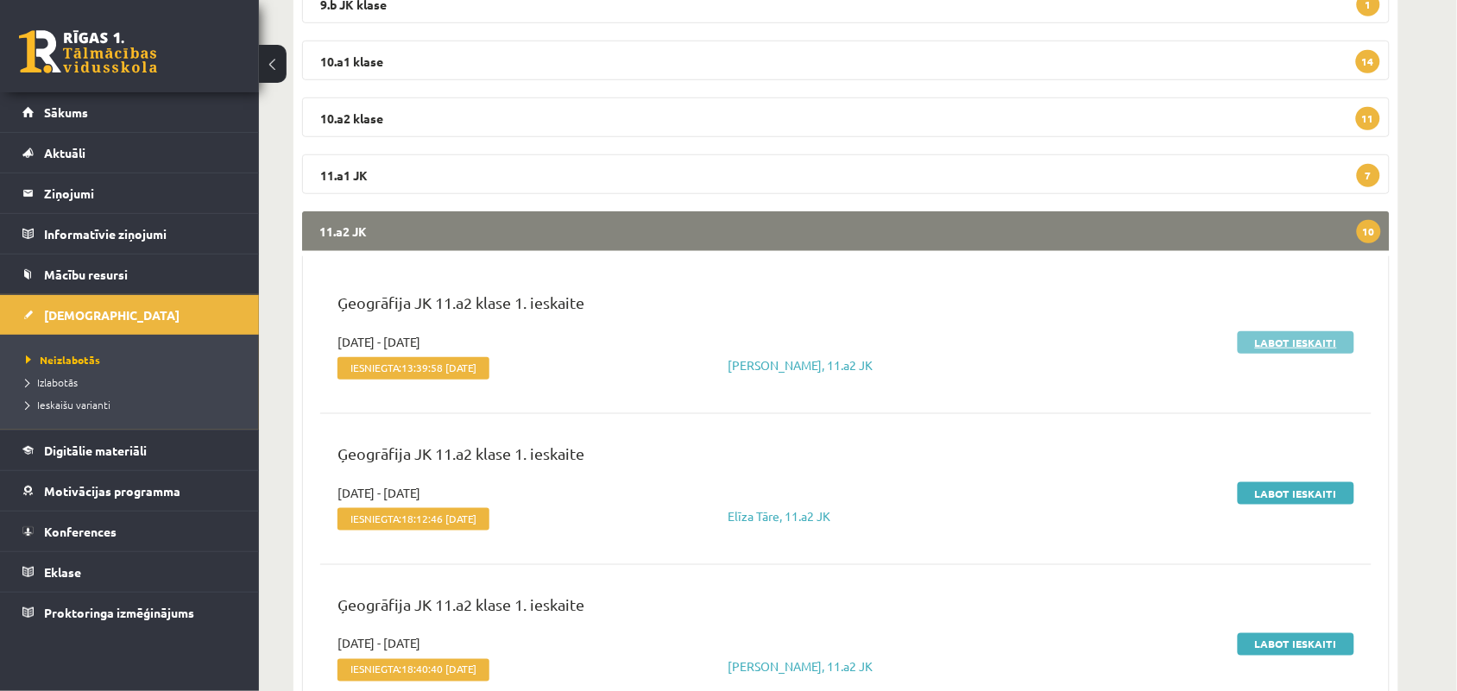
click at [1288, 341] on link "Labot ieskaiti" at bounding box center [1296, 342] width 117 height 22
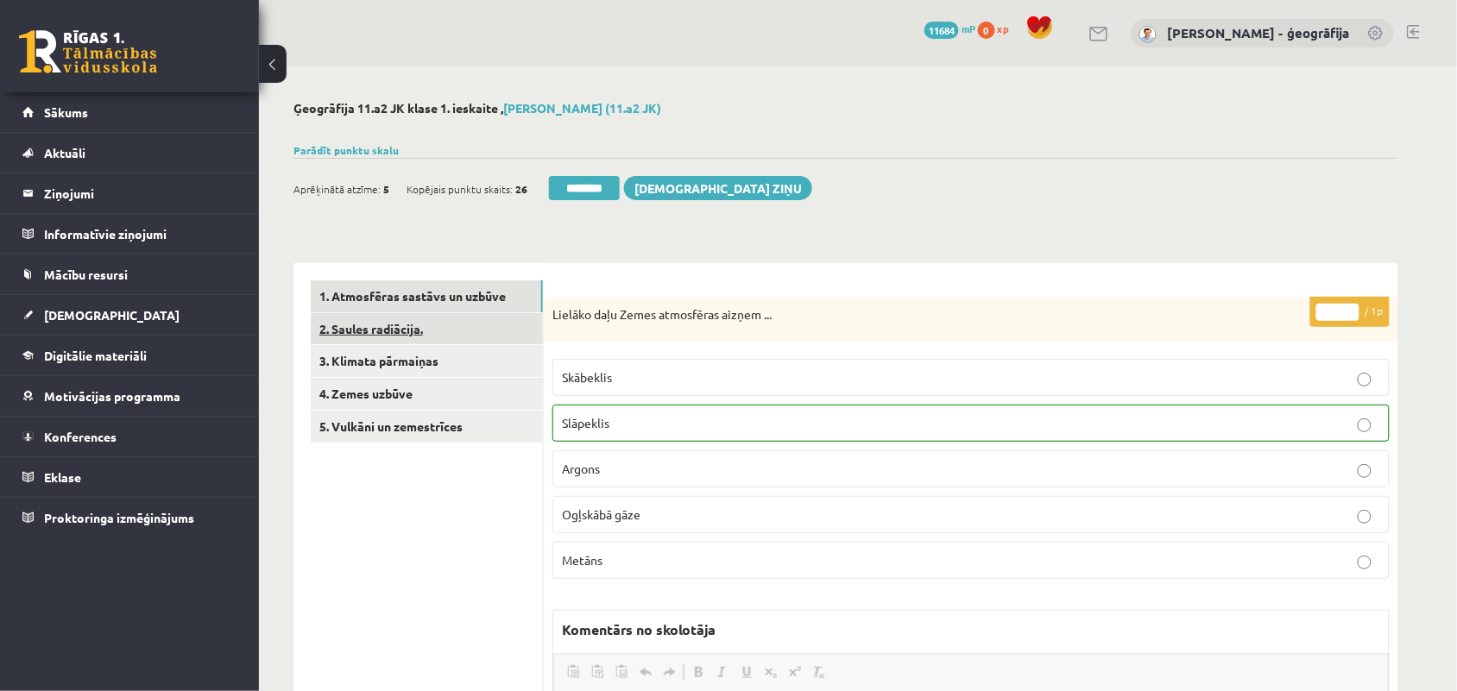
click at [415, 329] on link "2. Saules radiācija." at bounding box center [427, 329] width 232 height 32
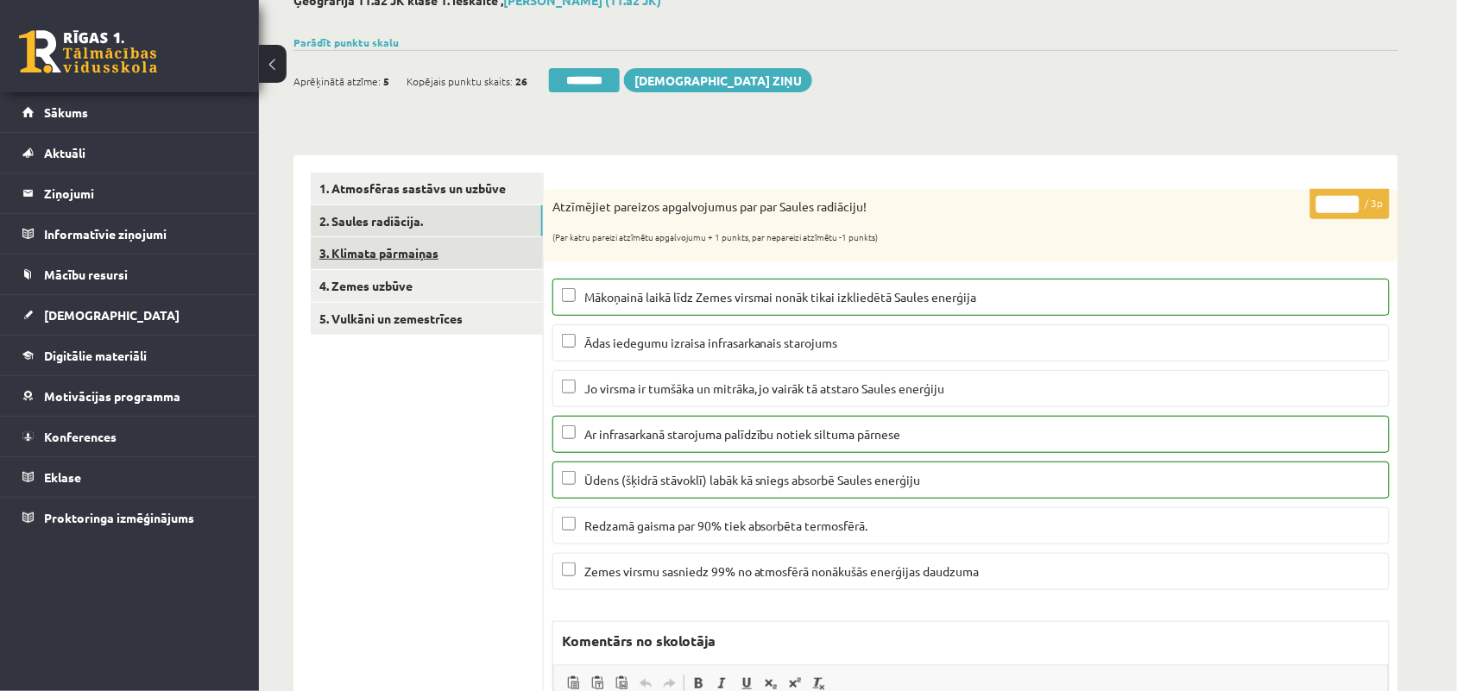
click at [369, 255] on link "3. Klimata pārmaiņas" at bounding box center [427, 253] width 232 height 32
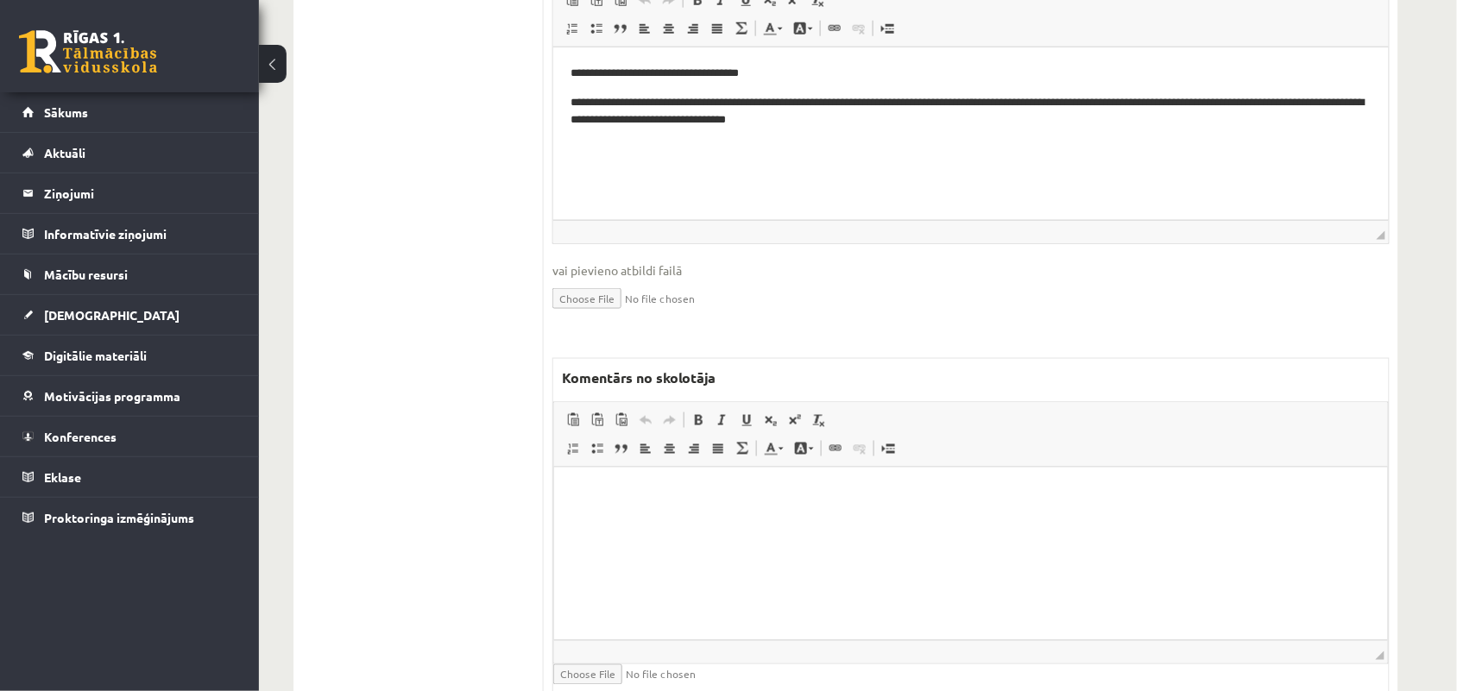
scroll to position [539, 0]
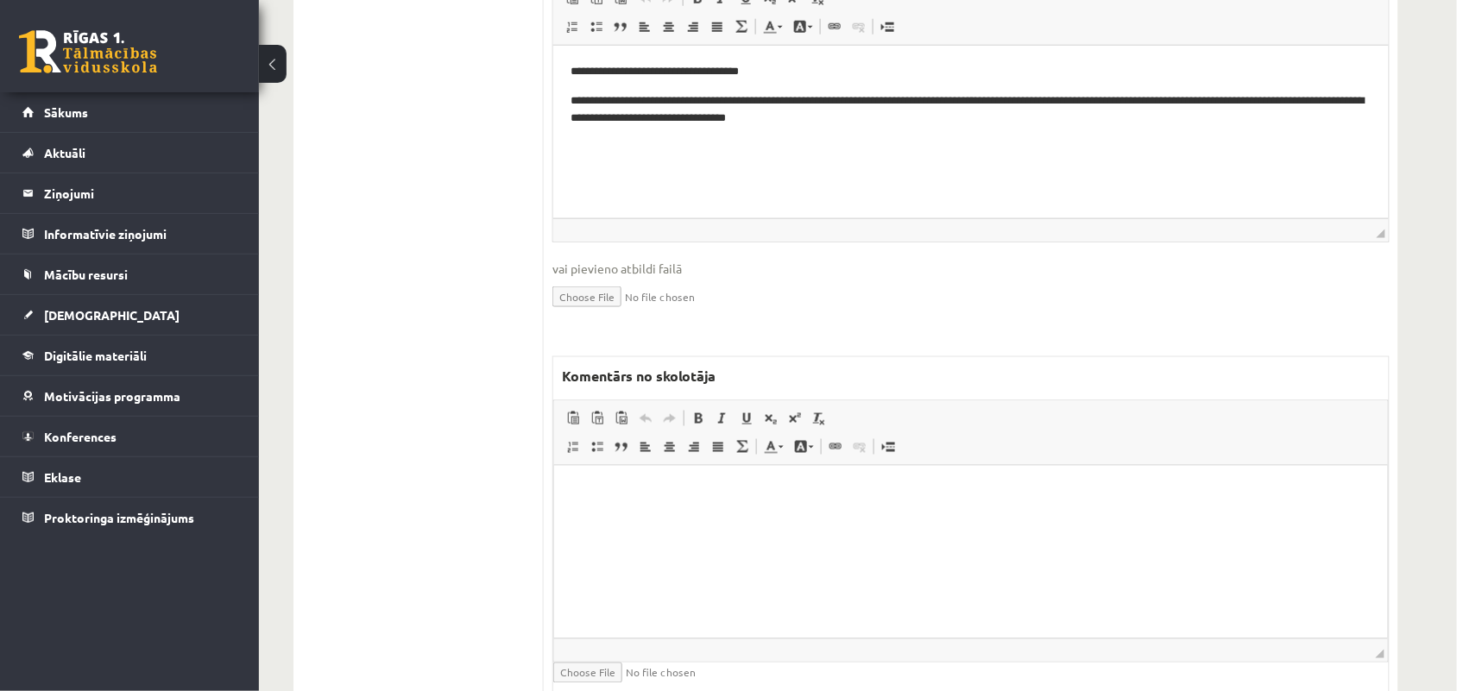
click at [605, 491] on p "Bagātinātā teksta redaktors, wiswyg-editor-47024816294880-1757842993-277" at bounding box center [970, 491] width 799 height 18
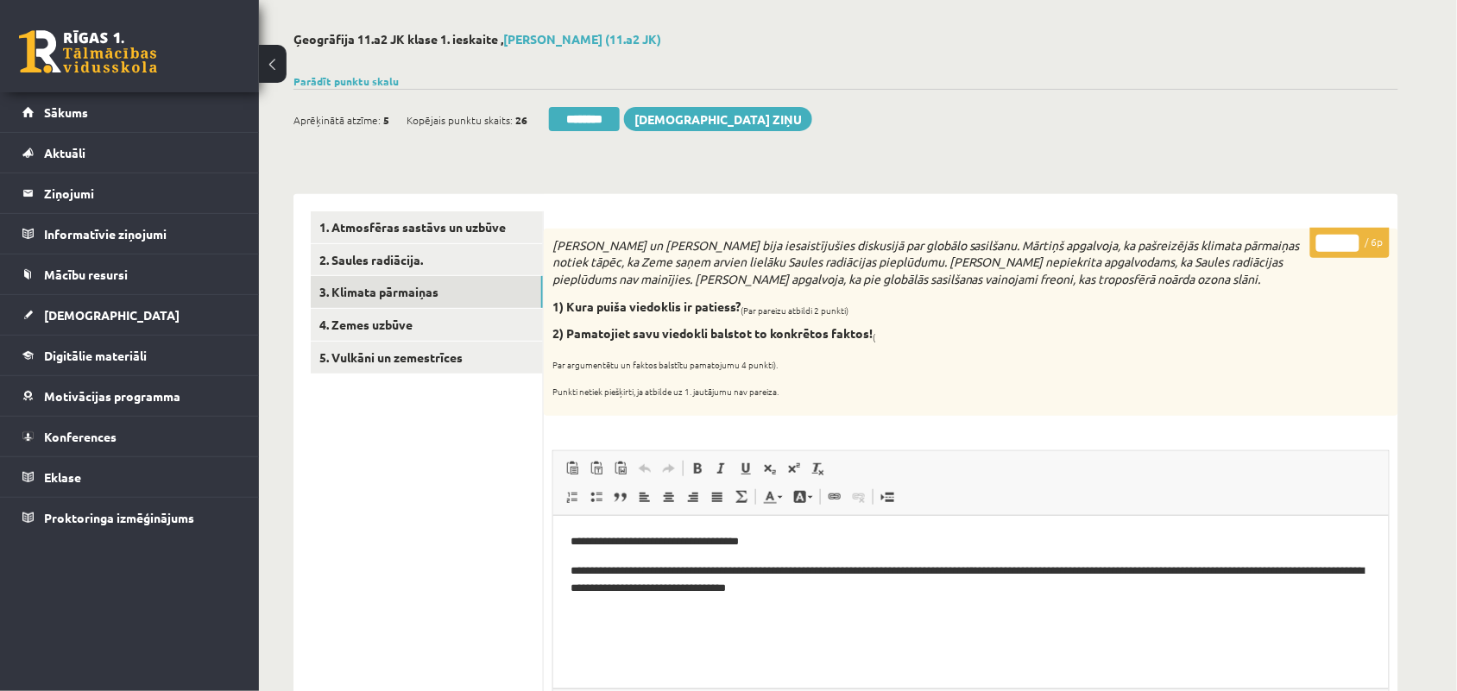
scroll to position [0, 0]
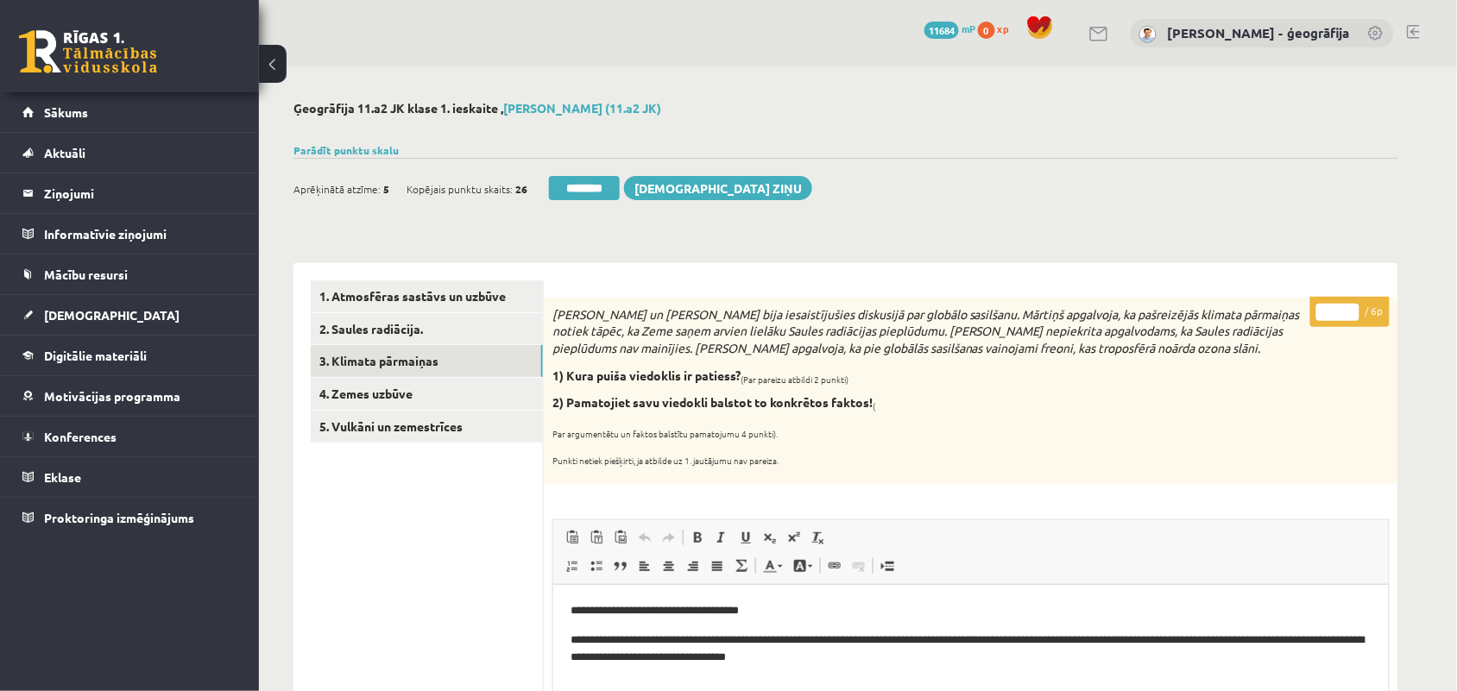
click at [1345, 305] on input "*" at bounding box center [1337, 312] width 43 height 17
type input "*"
click at [1345, 305] on input "*" at bounding box center [1337, 312] width 43 height 17
click at [410, 388] on link "4. Zemes uzbūve" at bounding box center [427, 394] width 232 height 32
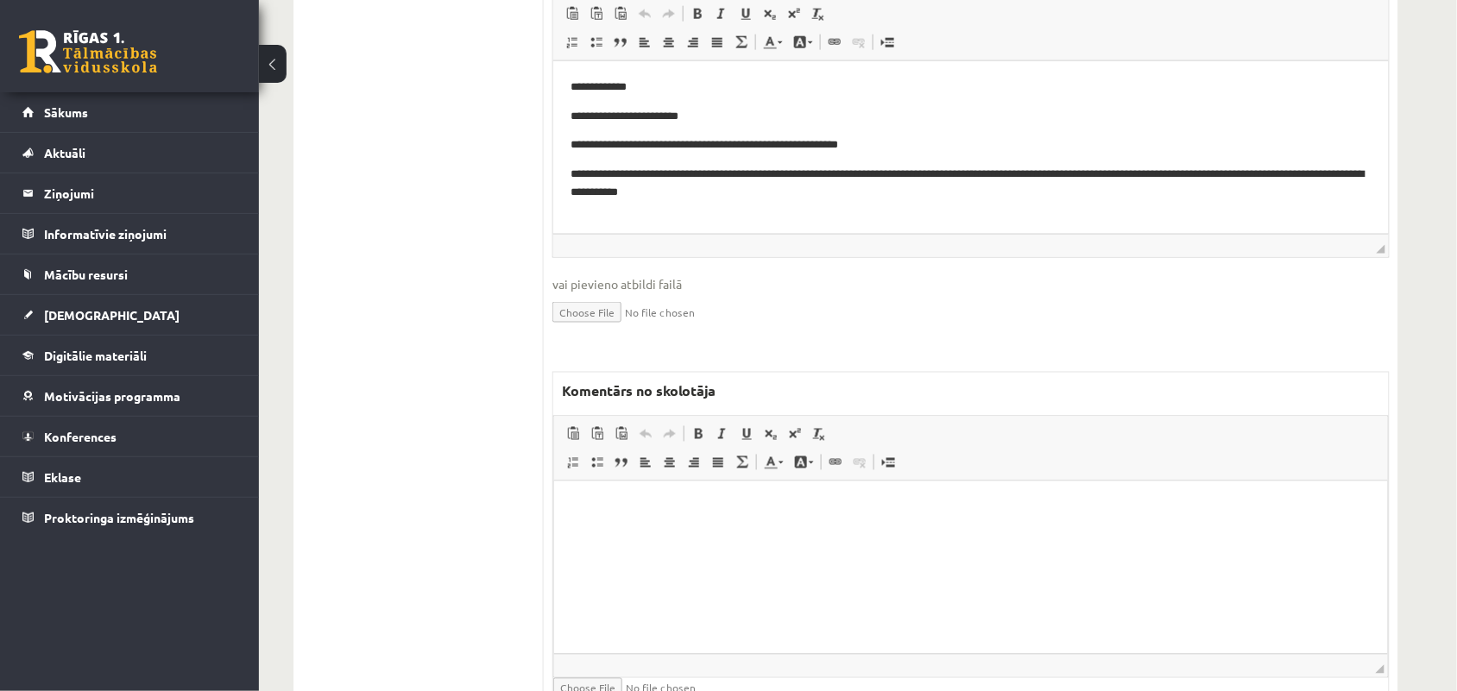
scroll to position [647, 0]
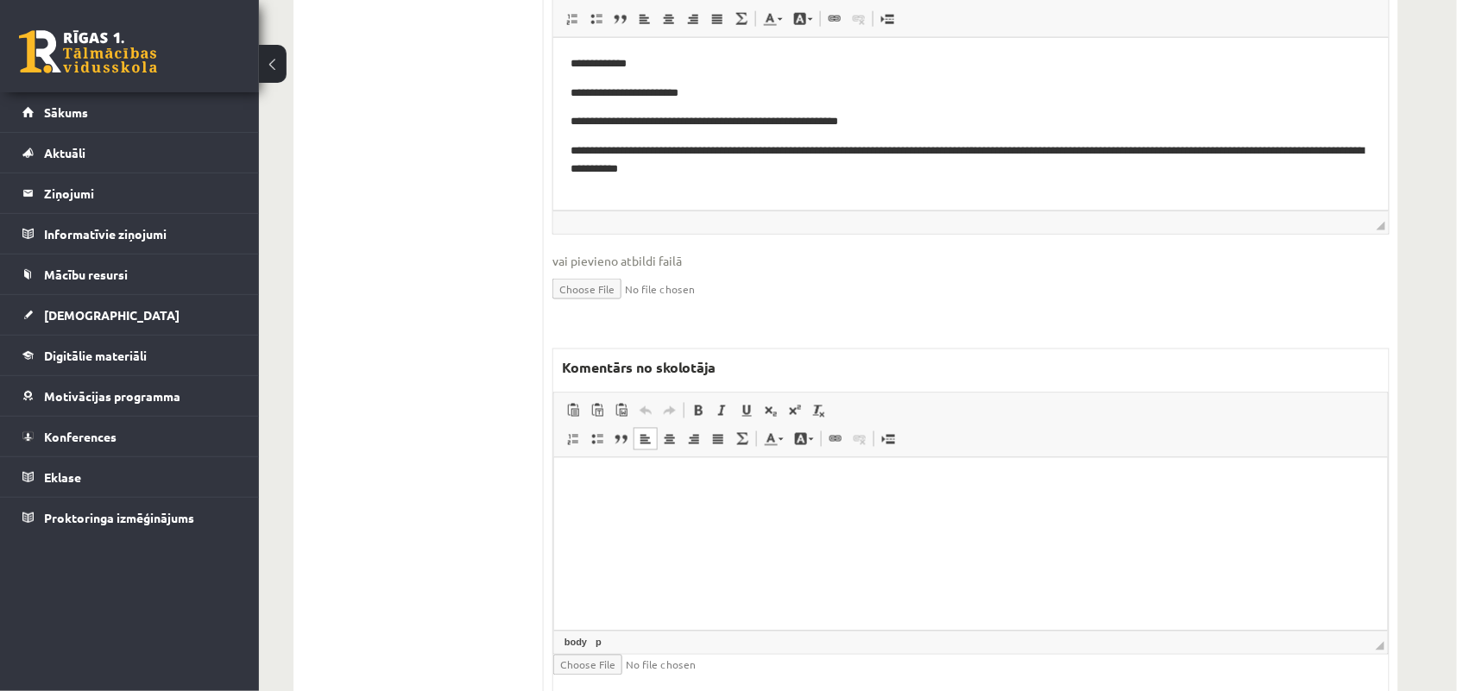
click at [623, 482] on p "Bagātinātā teksta redaktors, wiswyg-editor-47024792480380-1757843023-241" at bounding box center [970, 484] width 799 height 18
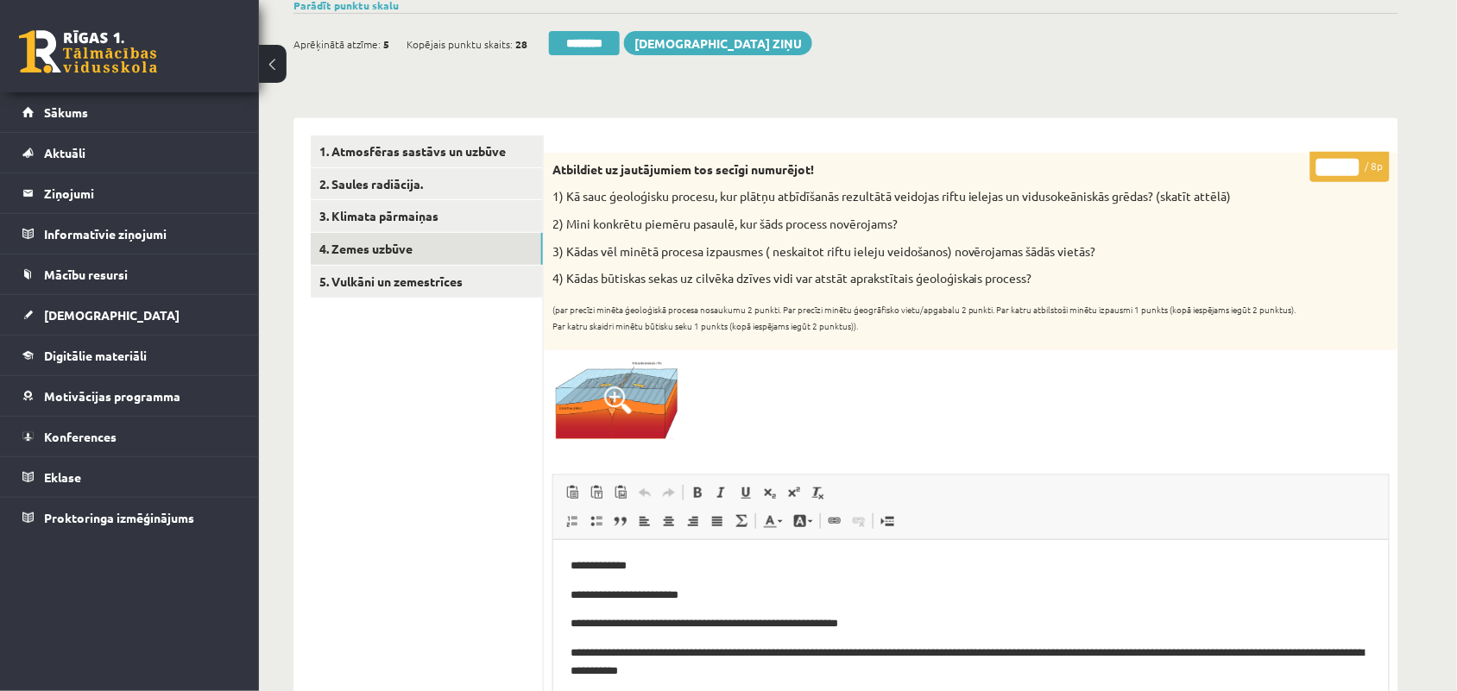
scroll to position [108, 0]
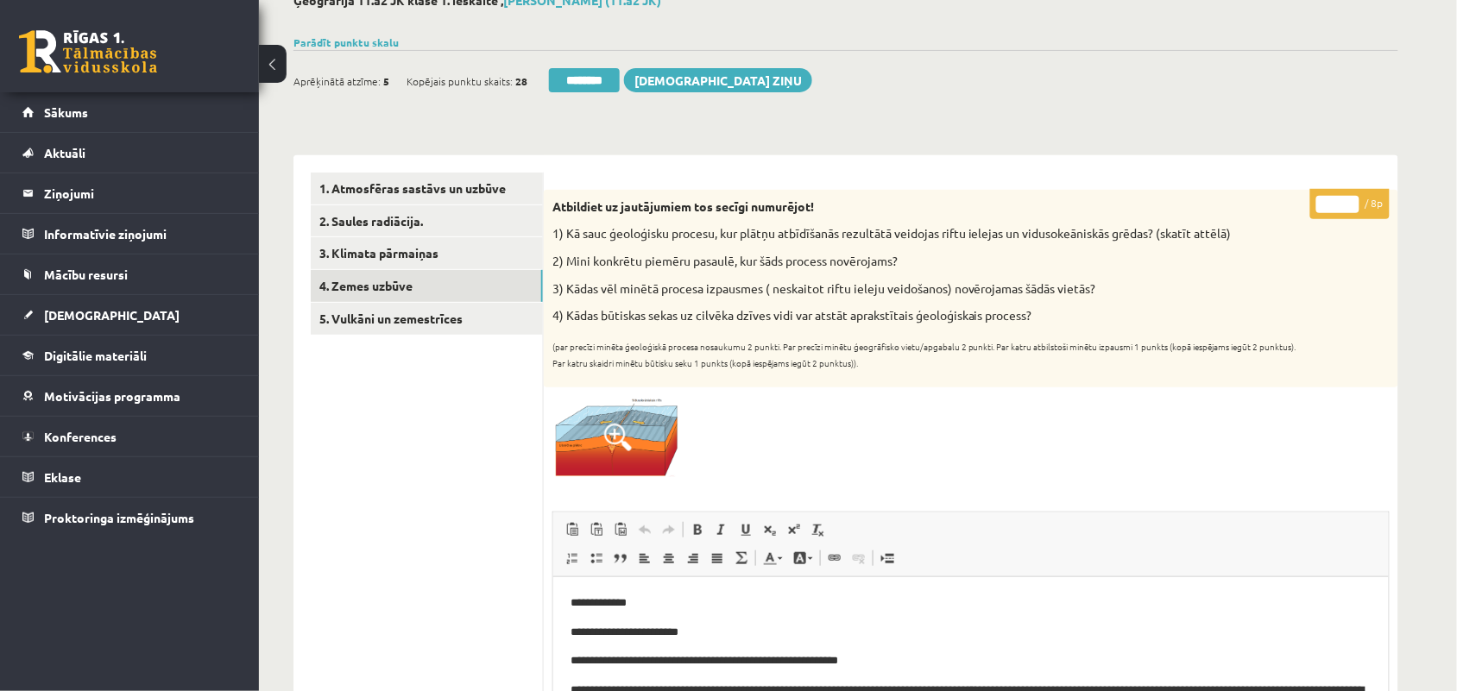
click at [1347, 199] on input "*" at bounding box center [1337, 204] width 43 height 17
type input "*"
click at [1351, 207] on input "*" at bounding box center [1337, 204] width 43 height 17
click at [404, 328] on link "5. Vulkāni un zemestrīces" at bounding box center [427, 319] width 232 height 32
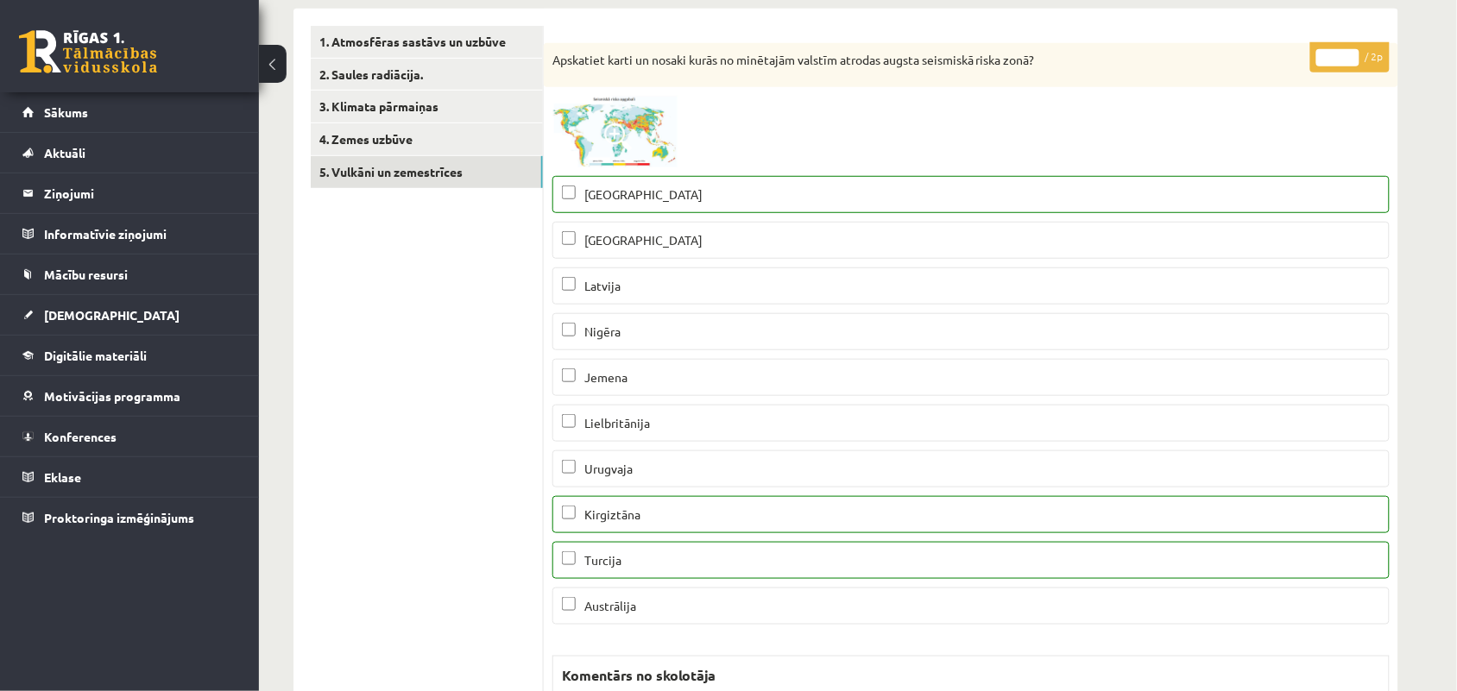
scroll to position [216, 0]
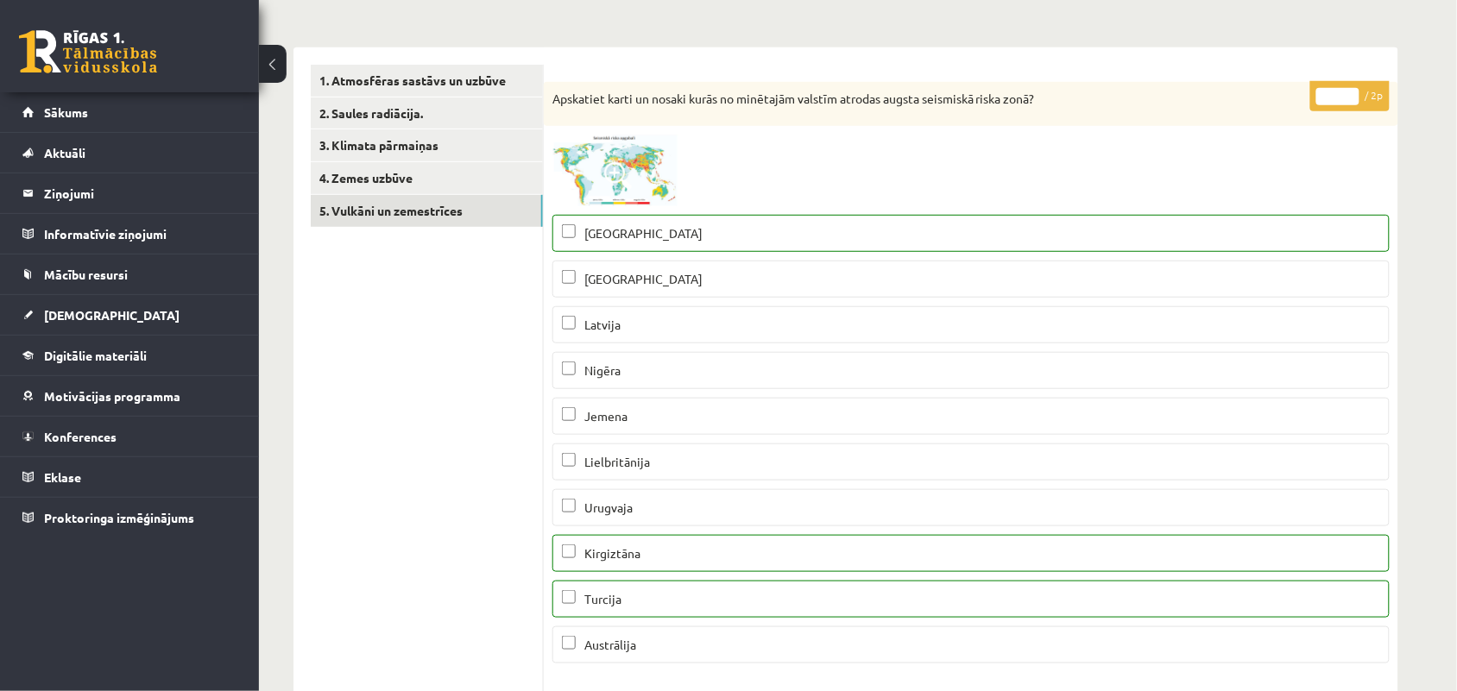
click at [1351, 92] on input "*" at bounding box center [1337, 96] width 43 height 17
type input "*"
click at [1351, 92] on input "*" at bounding box center [1337, 96] width 43 height 17
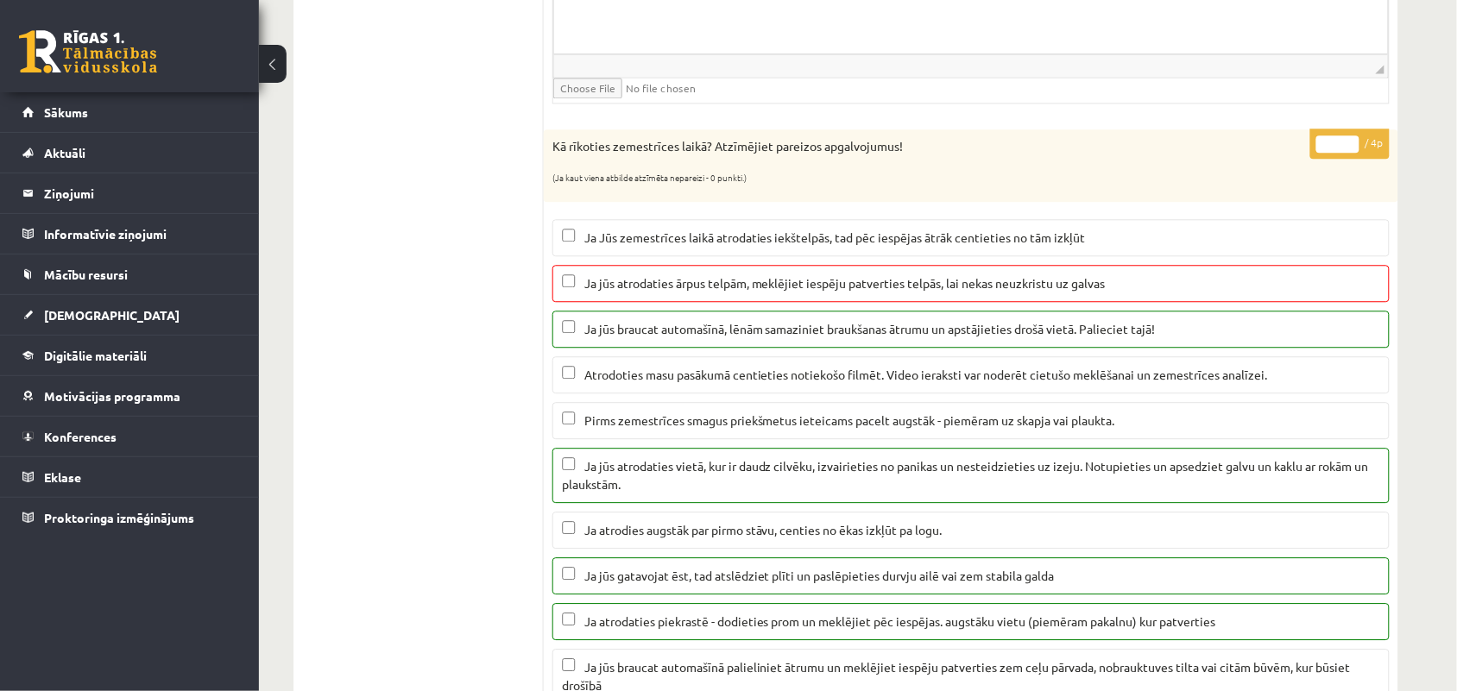
scroll to position [1187, 0]
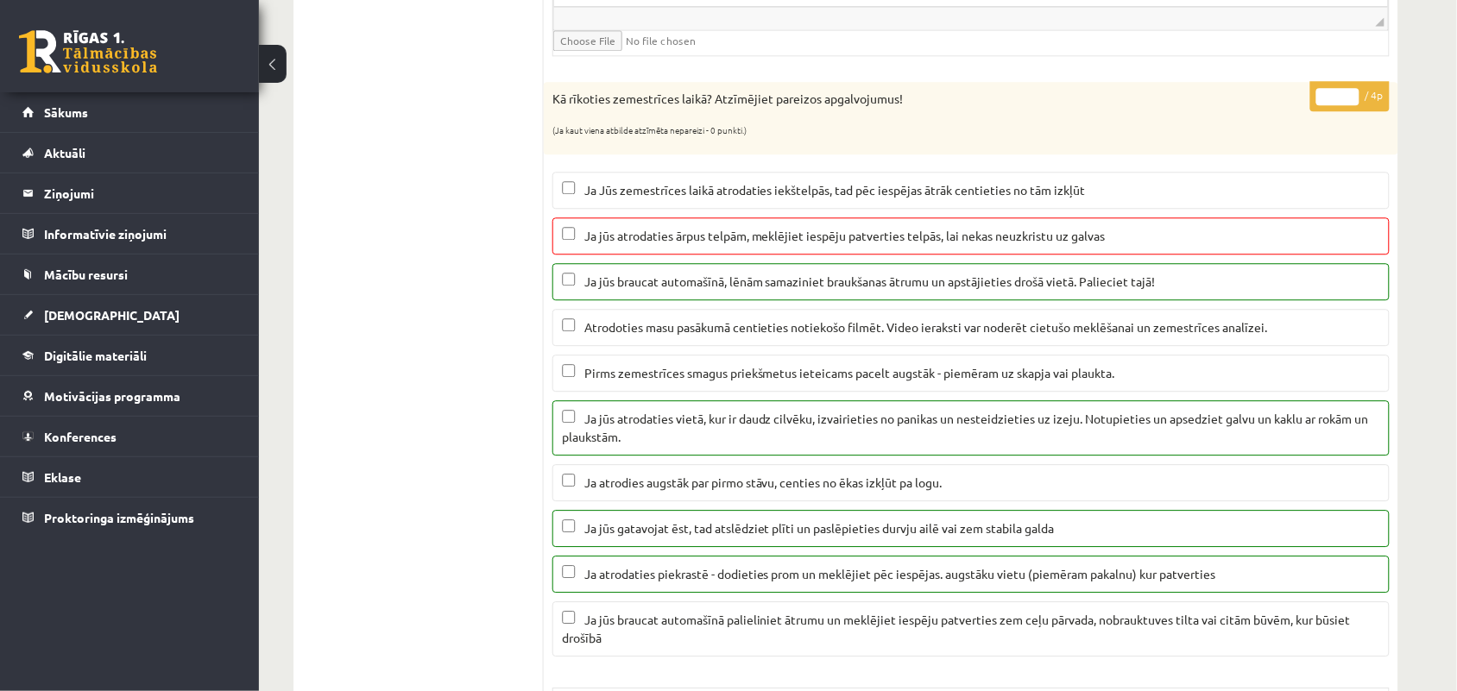
click at [1353, 104] on input "*" at bounding box center [1337, 96] width 43 height 17
type input "*"
click at [1353, 104] on input "*" at bounding box center [1337, 96] width 43 height 17
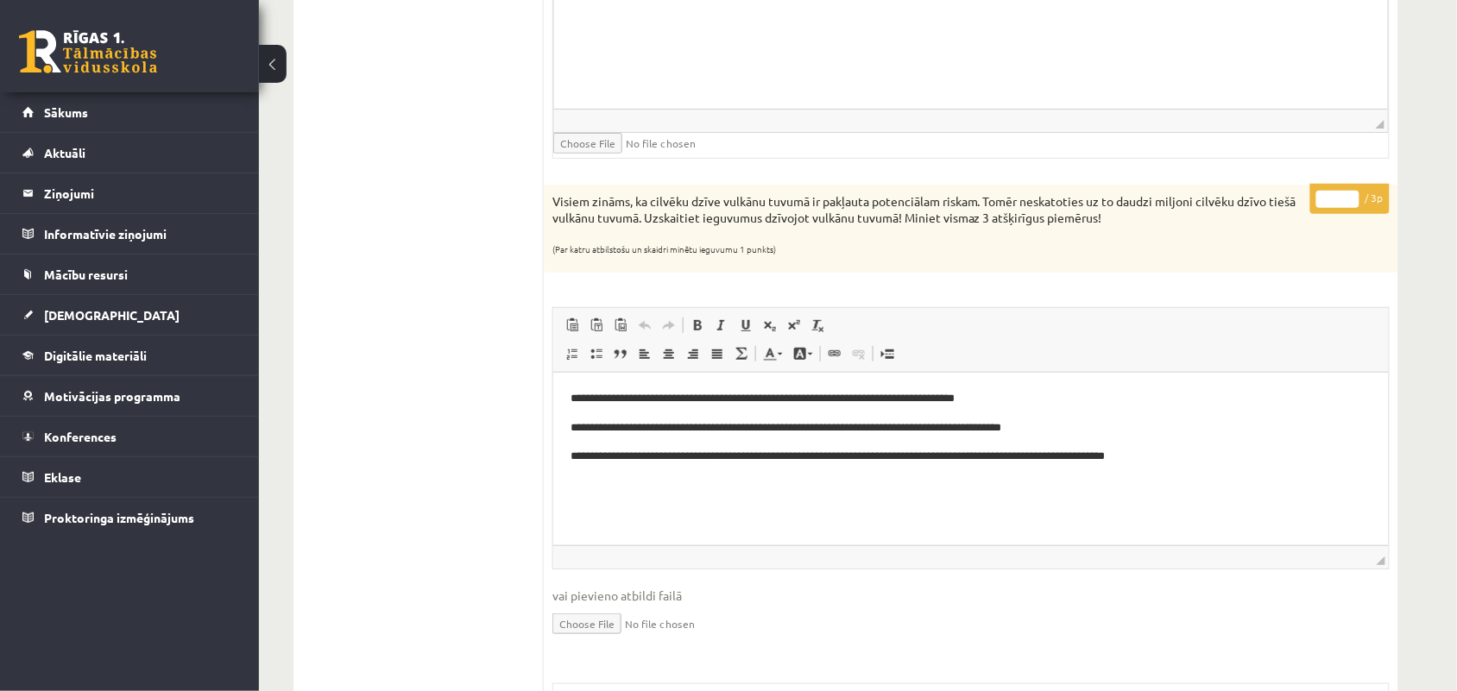
scroll to position [2050, 0]
click at [1351, 196] on p "* / 3p" at bounding box center [1349, 197] width 79 height 30
click at [1352, 199] on input "*" at bounding box center [1337, 197] width 43 height 17
type input "*"
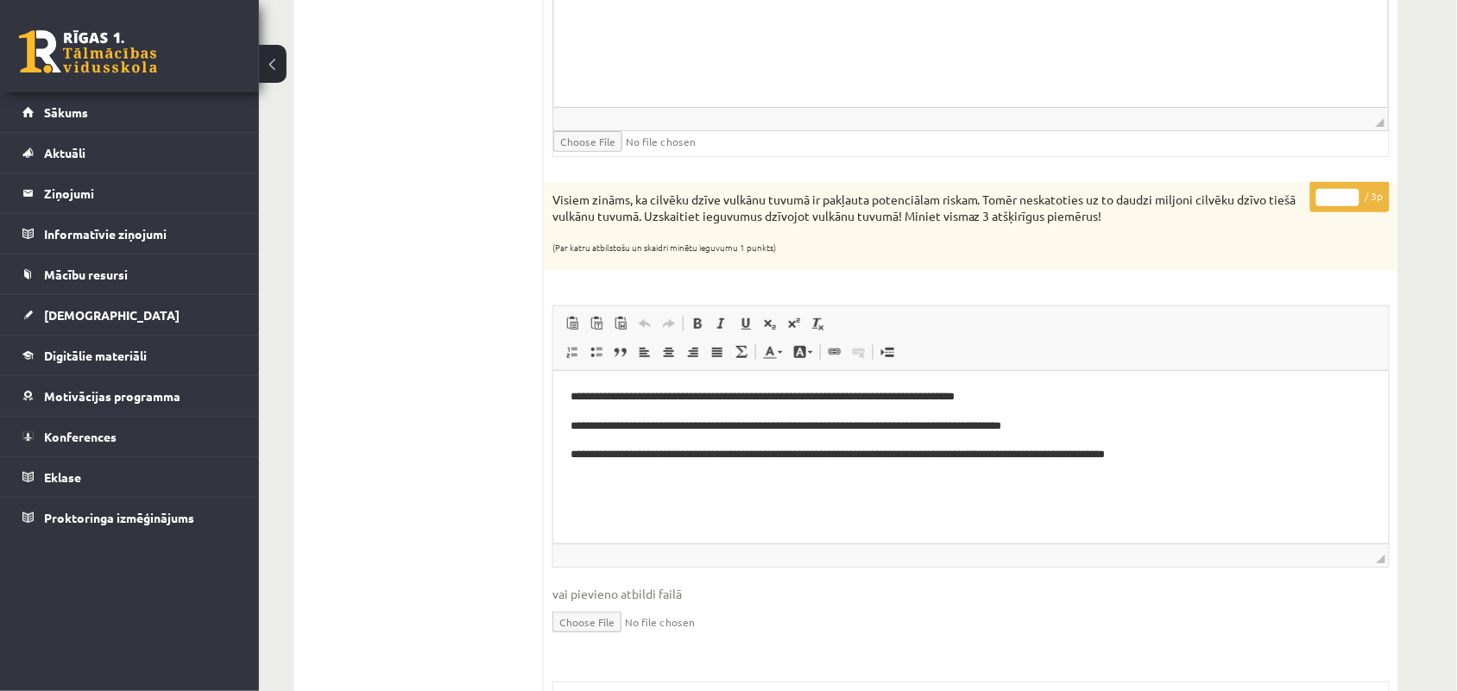
click at [1352, 199] on input "*" at bounding box center [1337, 197] width 43 height 17
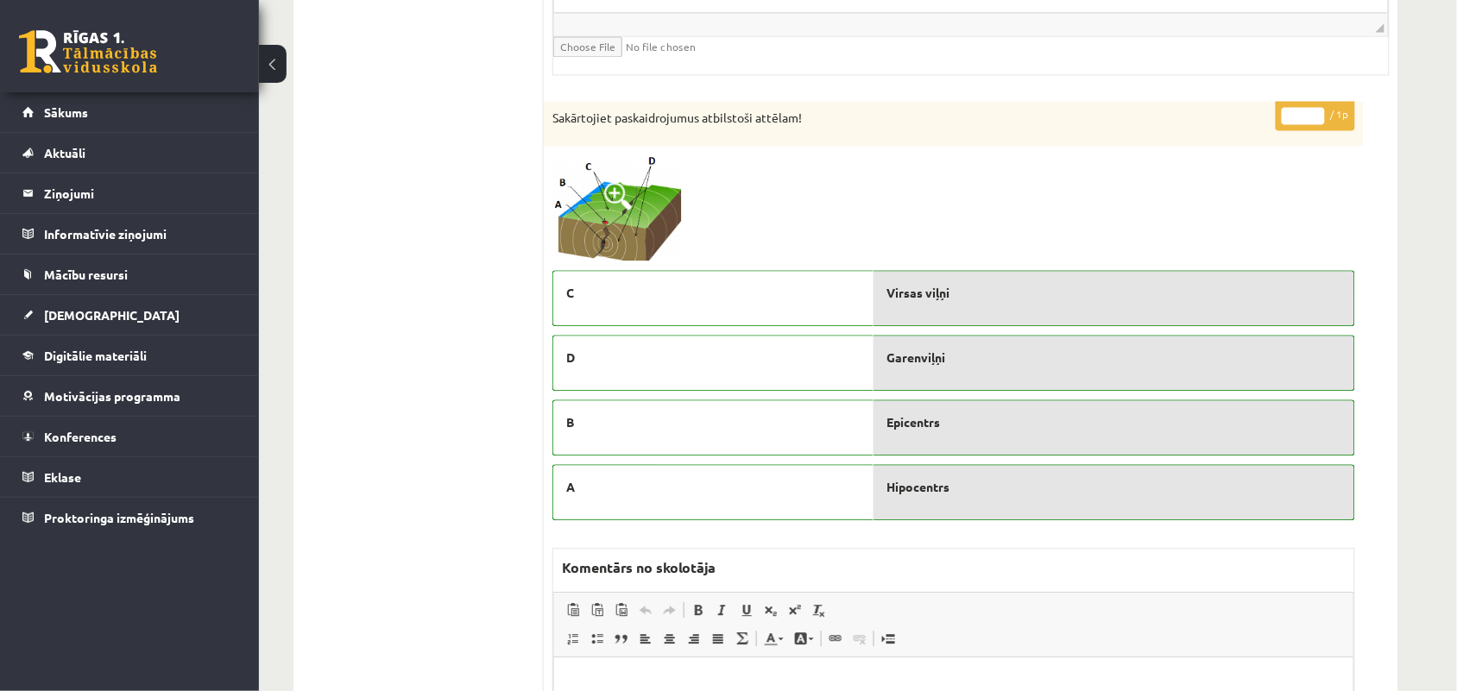
scroll to position [3021, 0]
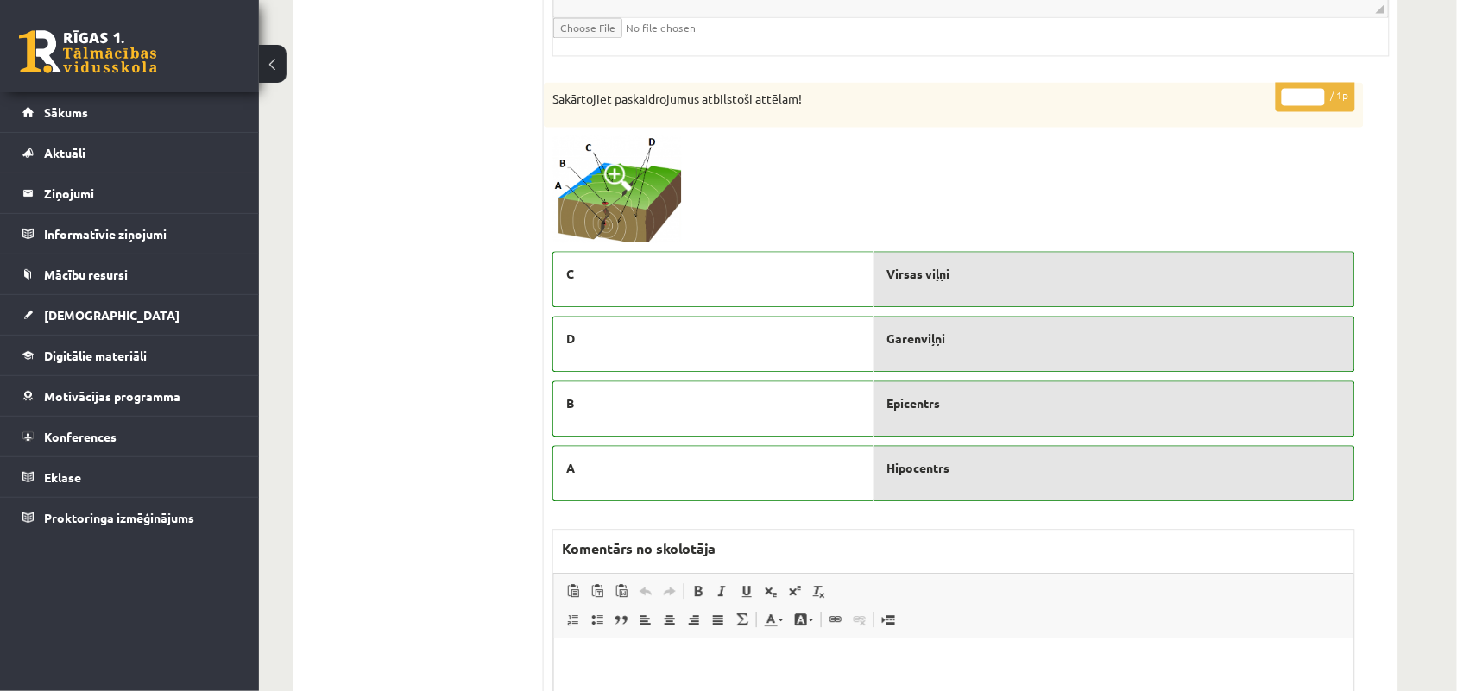
type input "*"
click at [1322, 101] on input "*" at bounding box center [1303, 96] width 43 height 17
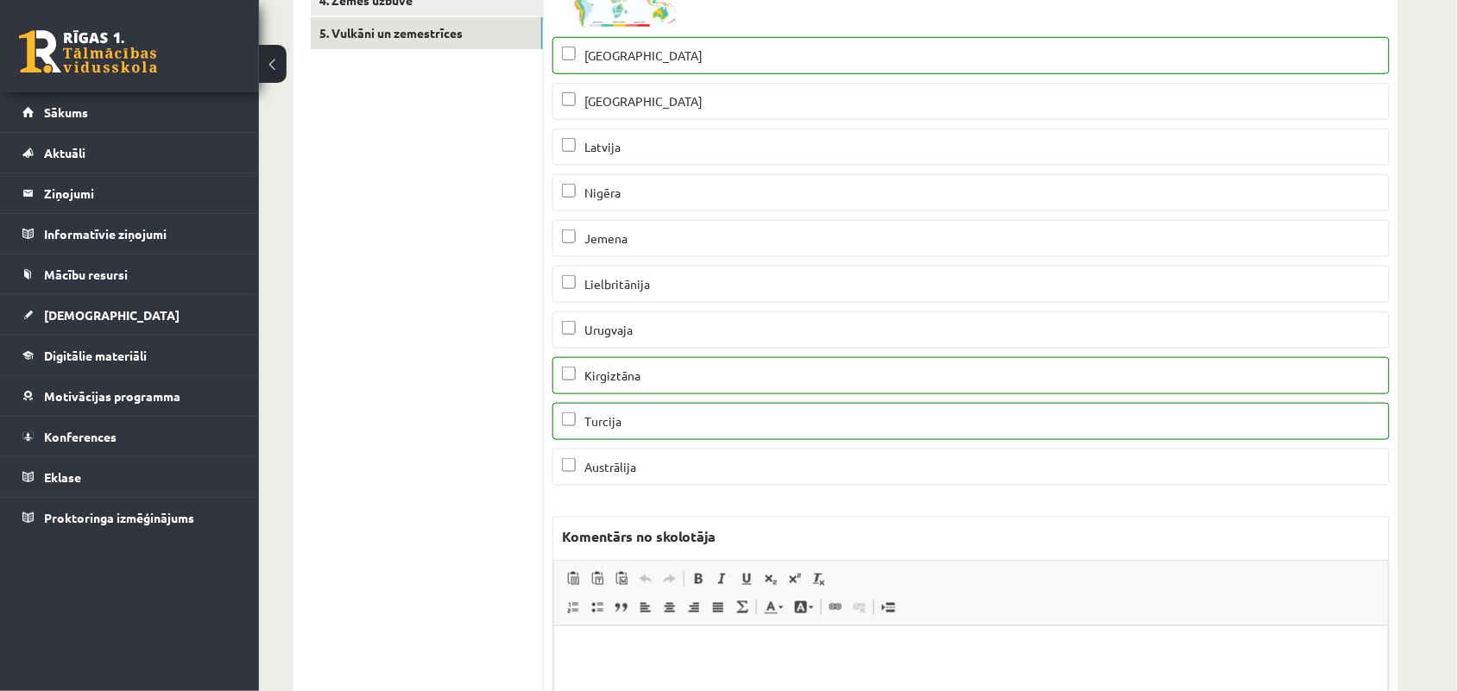
scroll to position [0, 0]
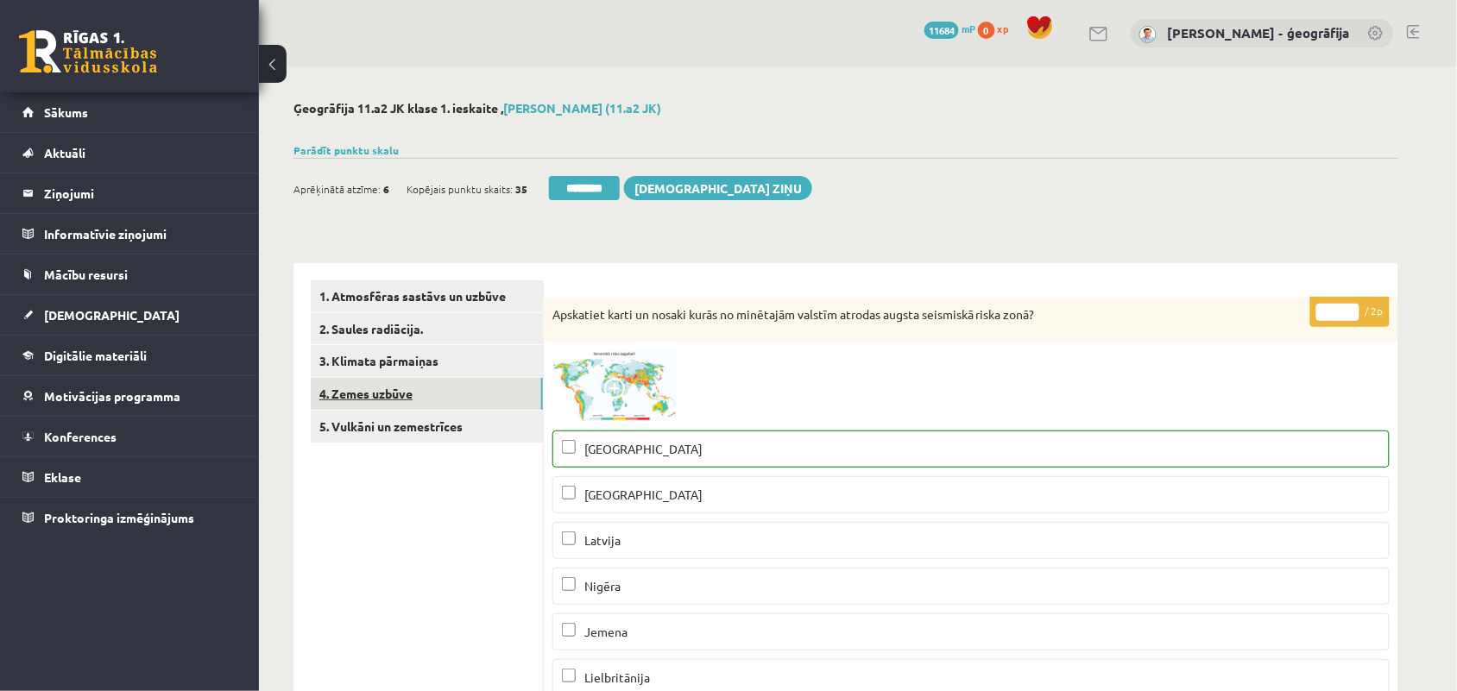
click at [373, 394] on link "4. Zemes uzbūve" at bounding box center [427, 394] width 232 height 32
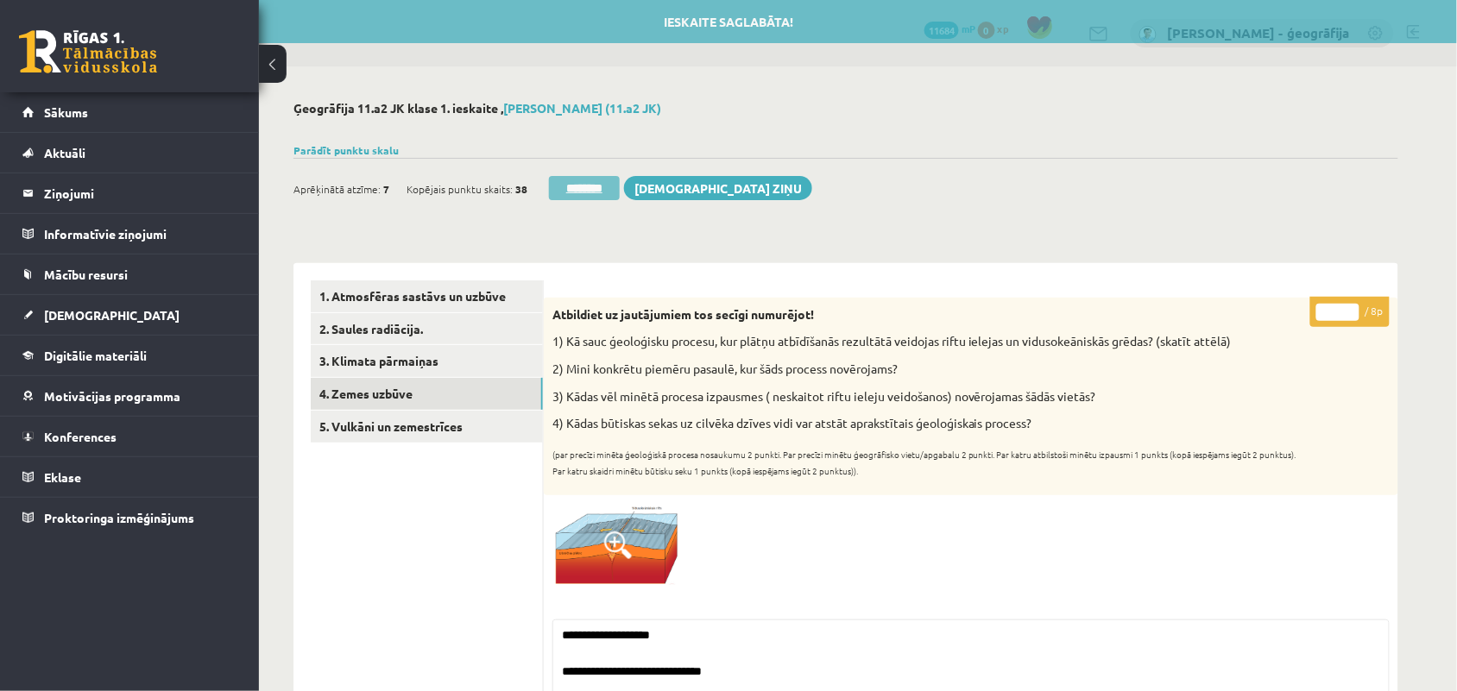
click at [579, 194] on input "********" at bounding box center [584, 188] width 71 height 24
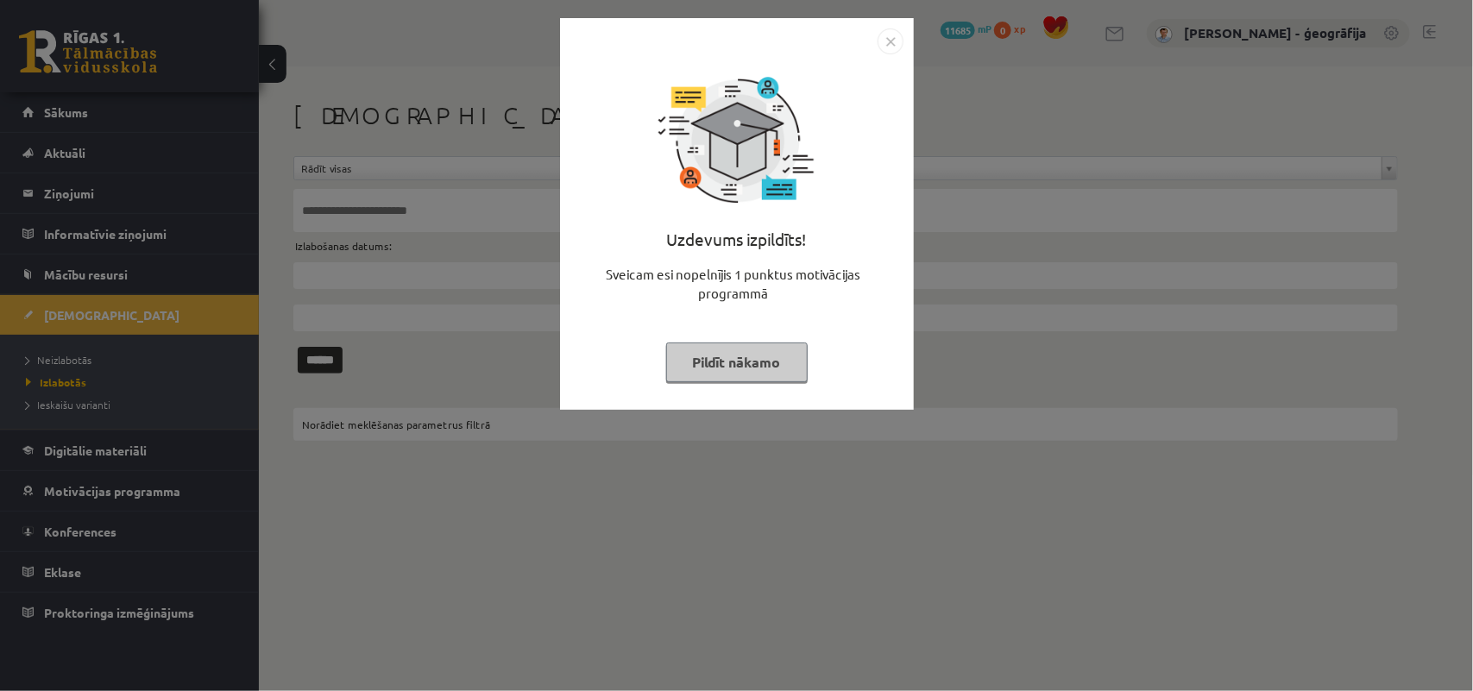
click at [695, 351] on button "Pildīt nākamo" at bounding box center [737, 363] width 142 height 40
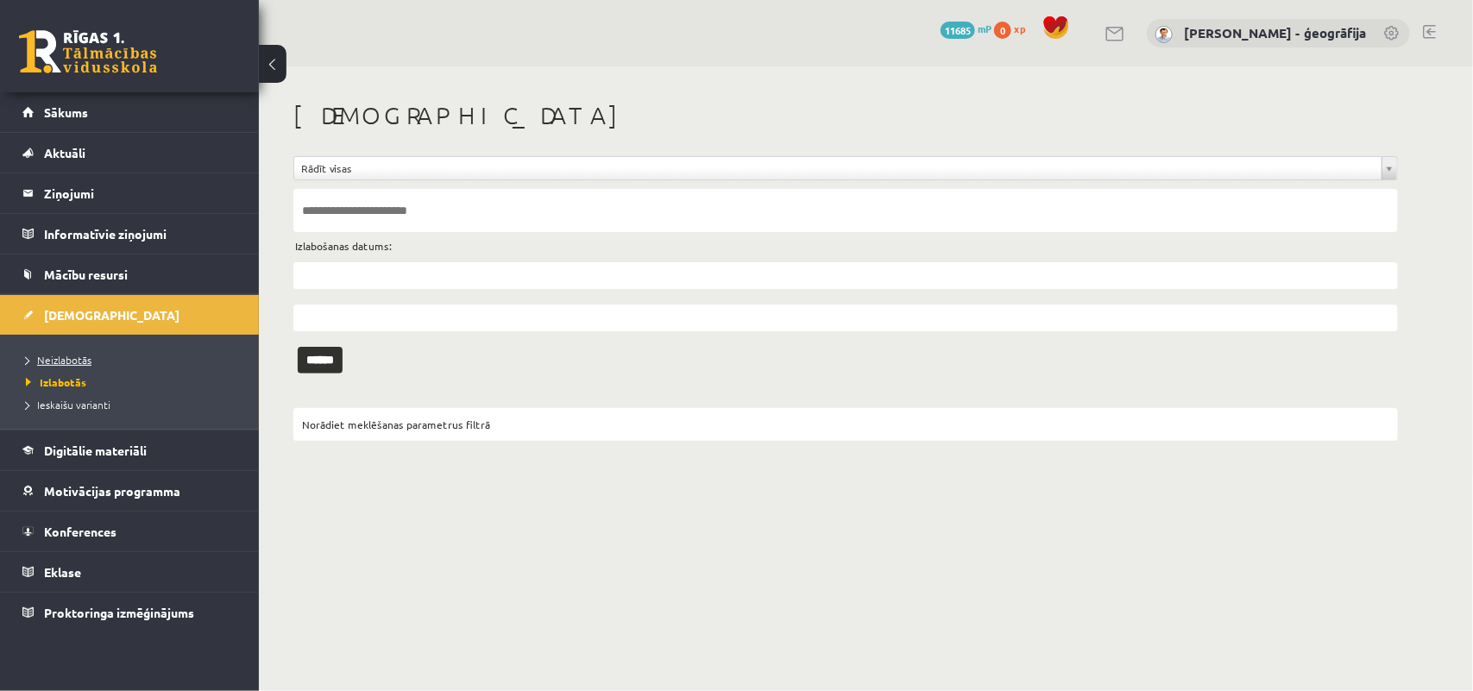
click at [95, 359] on link "Neizlabotās" at bounding box center [134, 360] width 216 height 16
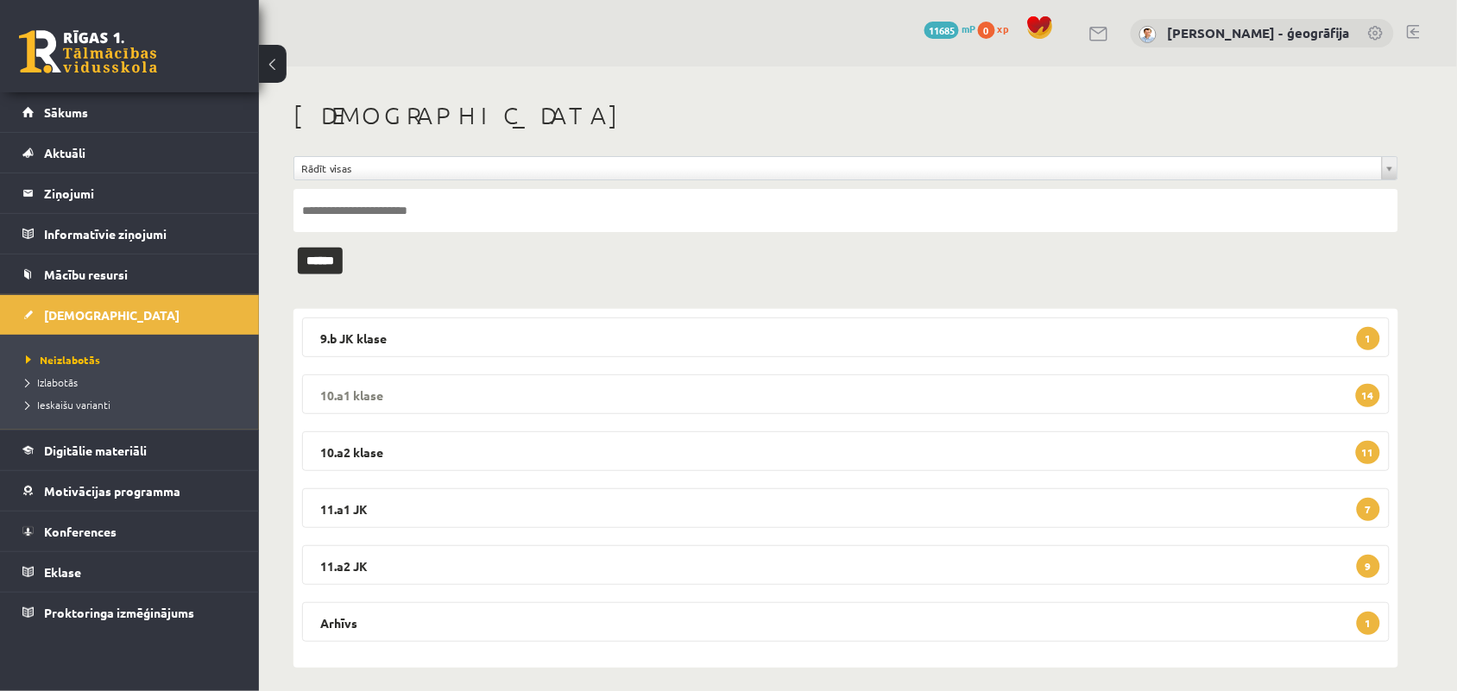
scroll to position [10, 0]
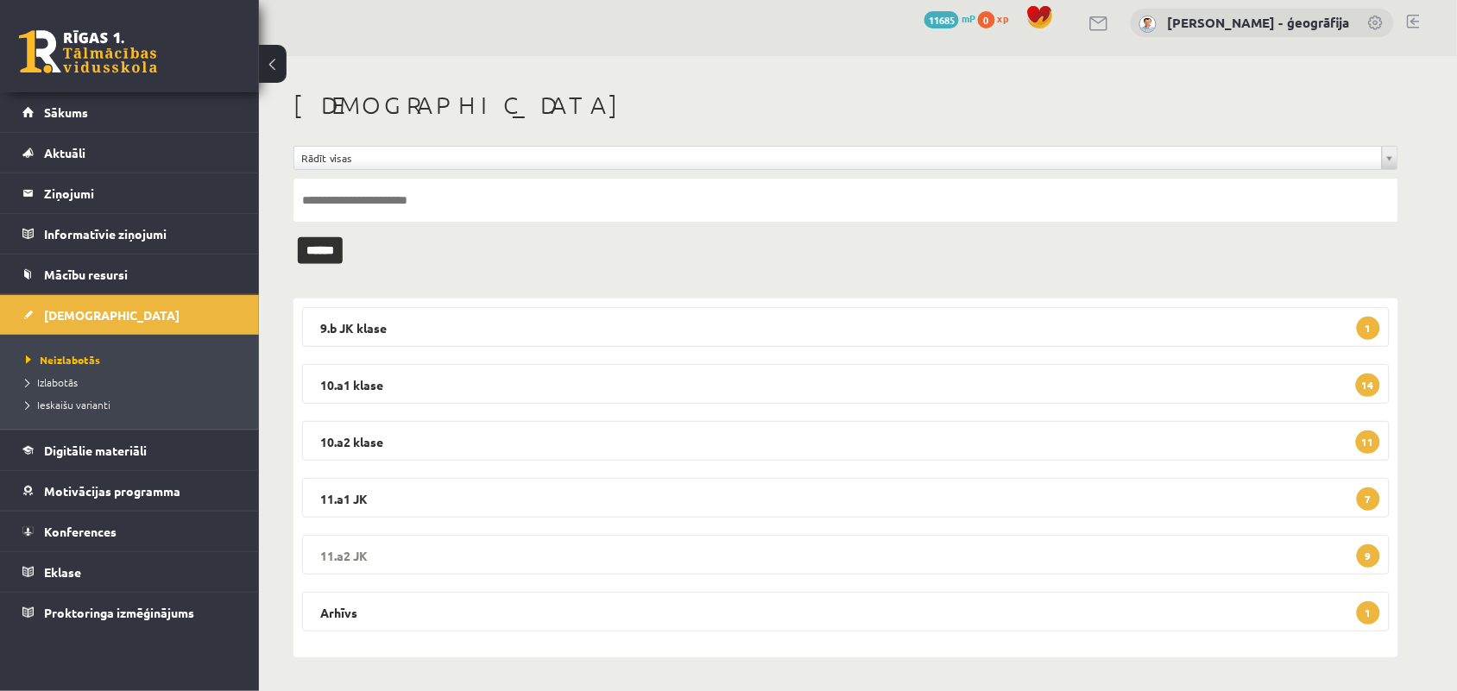
click at [526, 559] on legend "11.a2 JK 9" at bounding box center [846, 555] width 1088 height 40
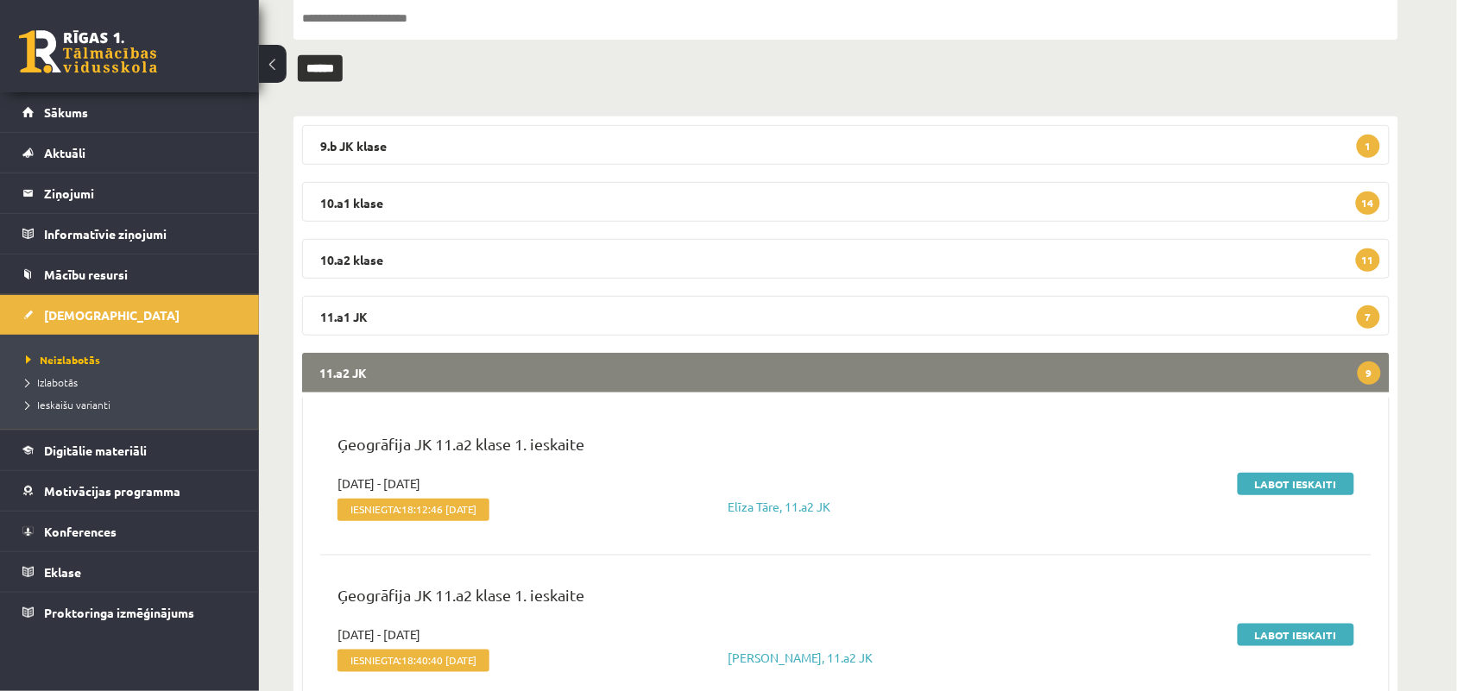
scroll to position [226, 0]
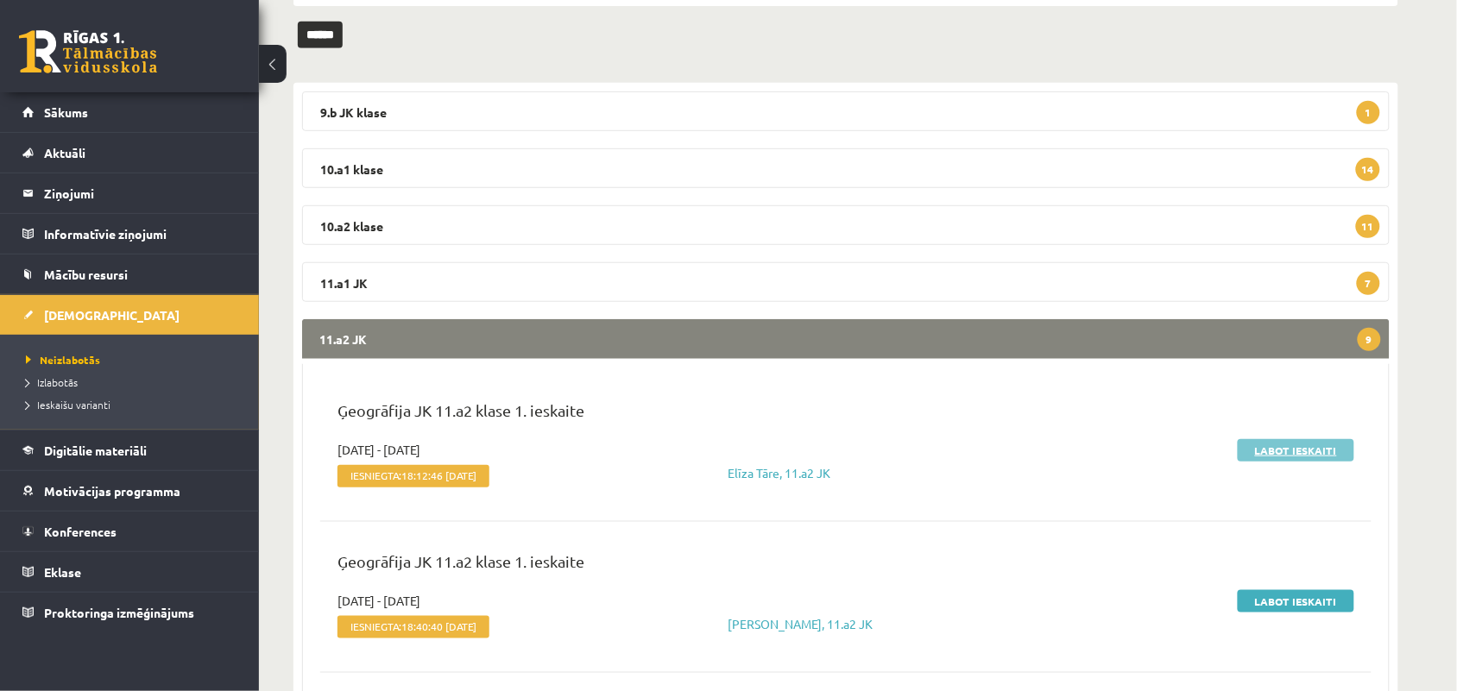
click at [1275, 441] on link "Labot ieskaiti" at bounding box center [1296, 450] width 117 height 22
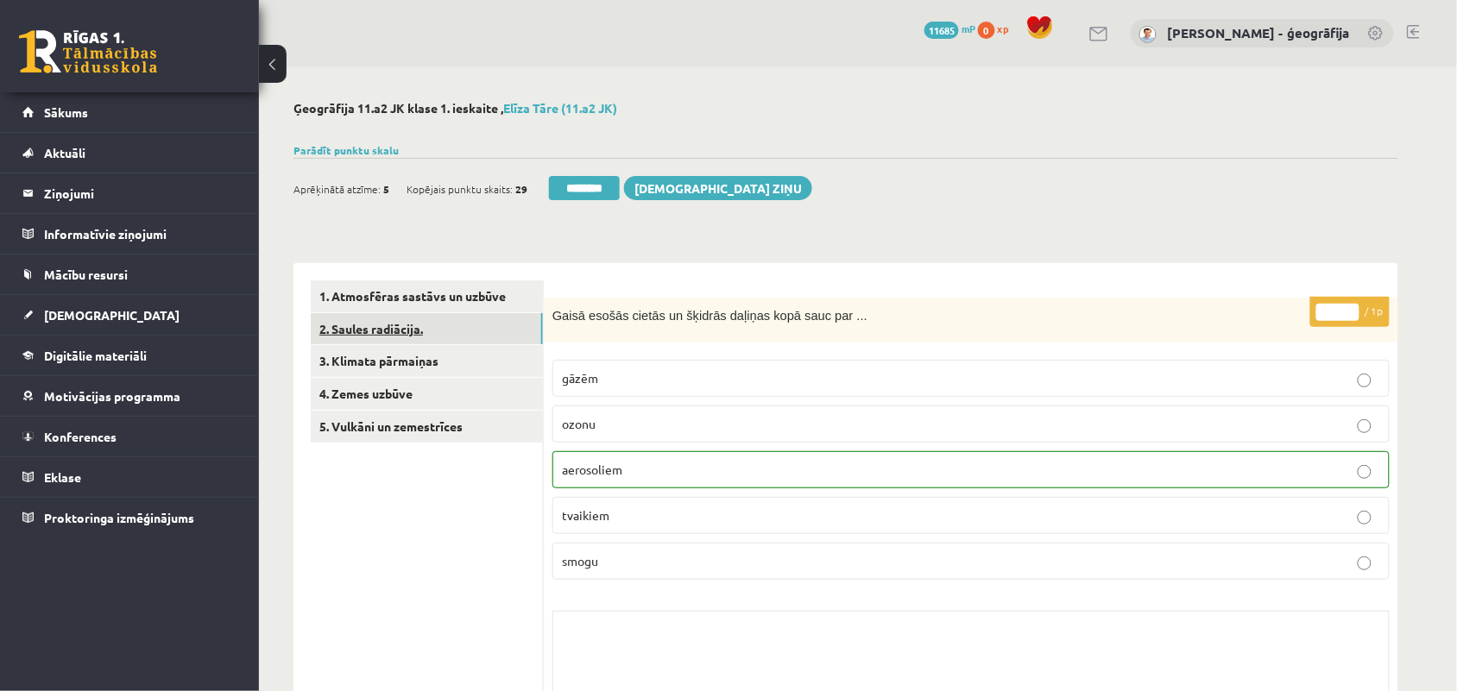
click at [395, 329] on link "2. Saules radiācija." at bounding box center [427, 329] width 232 height 32
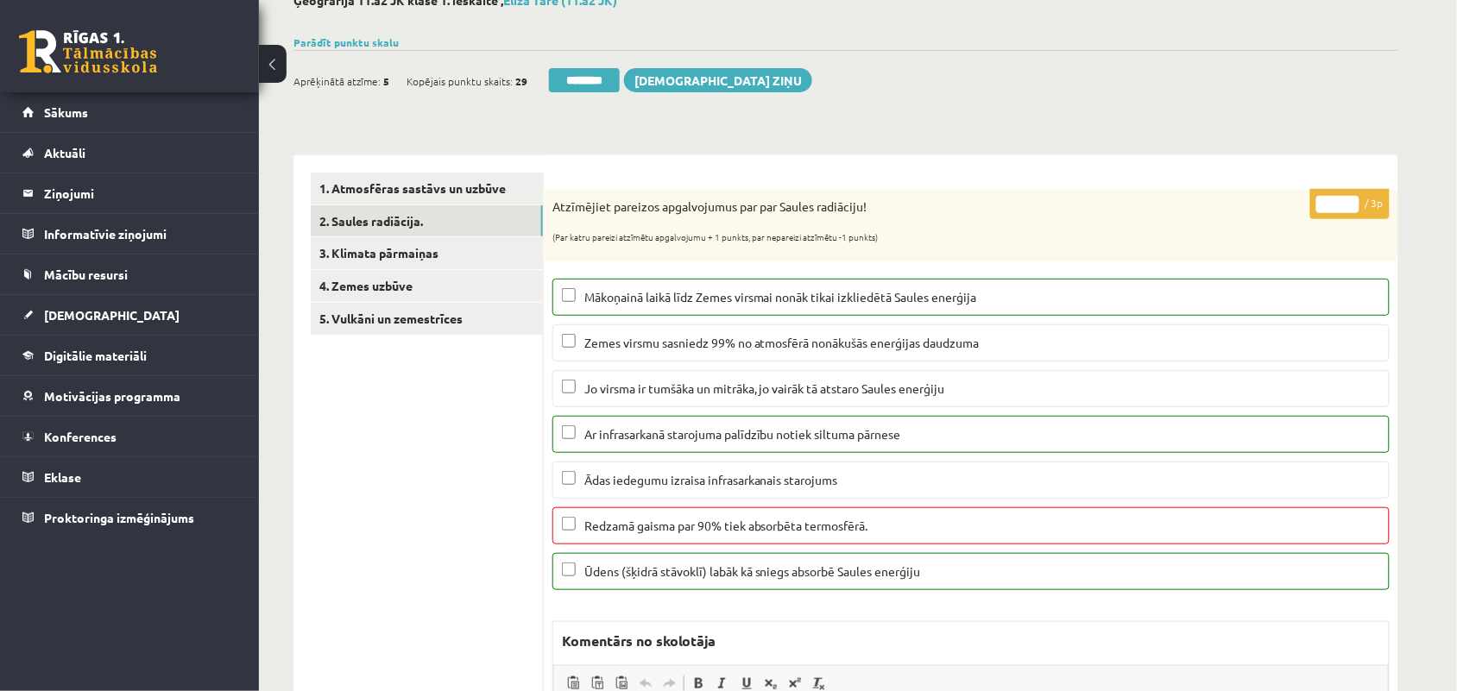
type input "*"
click at [1346, 205] on input "*" at bounding box center [1337, 204] width 43 height 17
click at [430, 250] on link "3. Klimata pārmaiņas" at bounding box center [427, 253] width 232 height 32
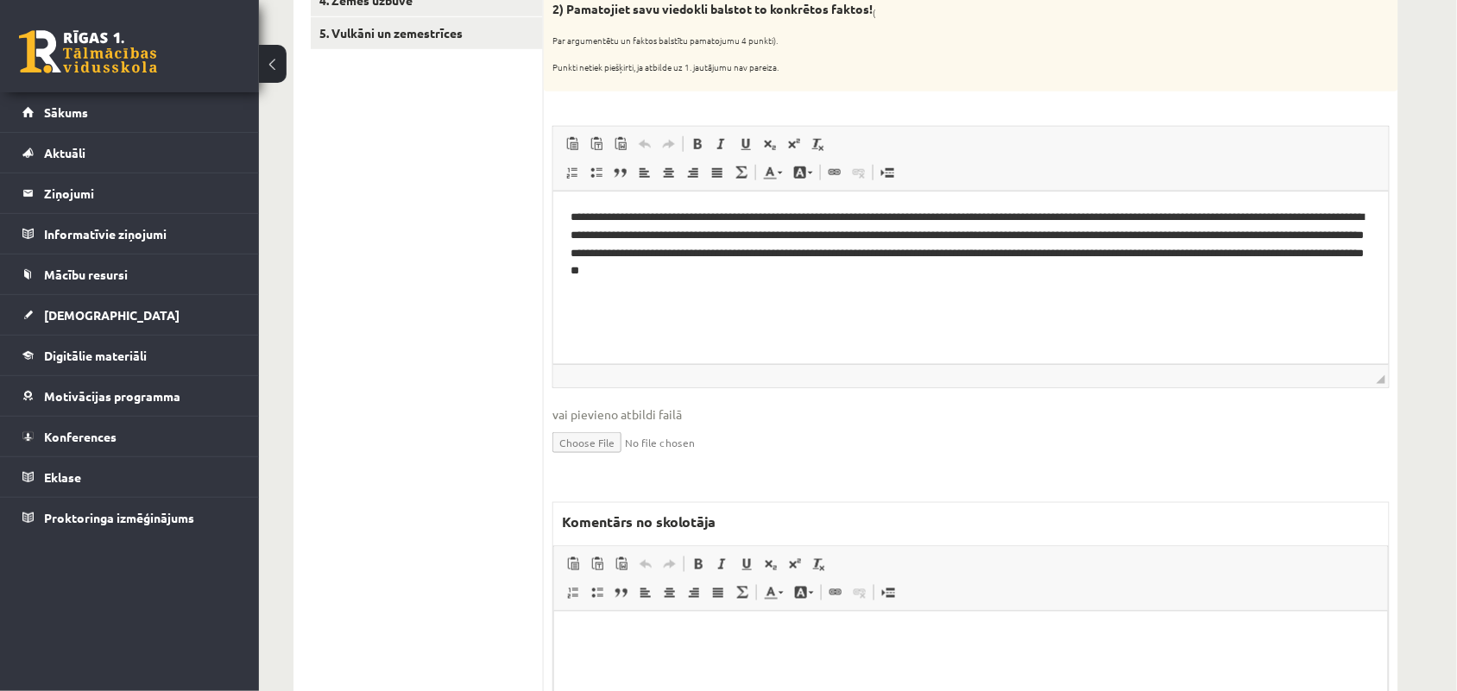
scroll to position [432, 0]
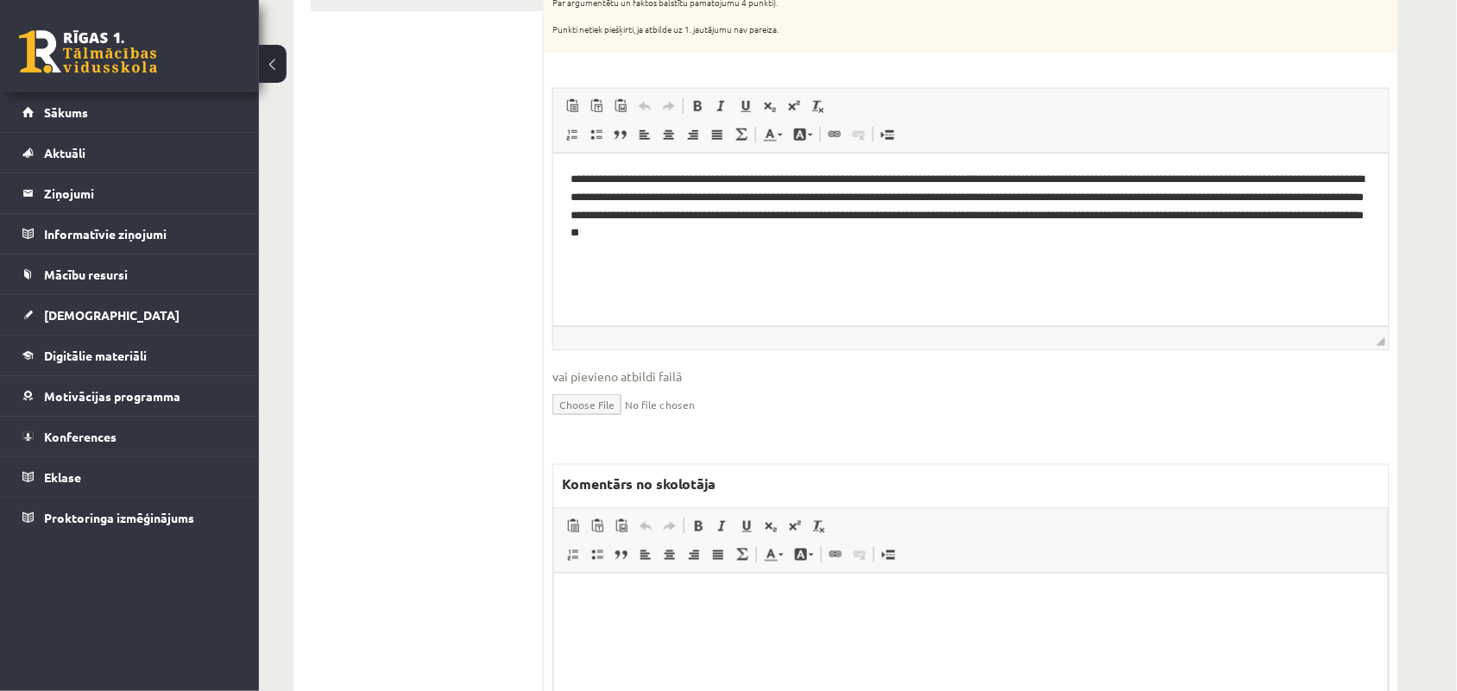
click at [666, 616] on html at bounding box center [970, 599] width 834 height 53
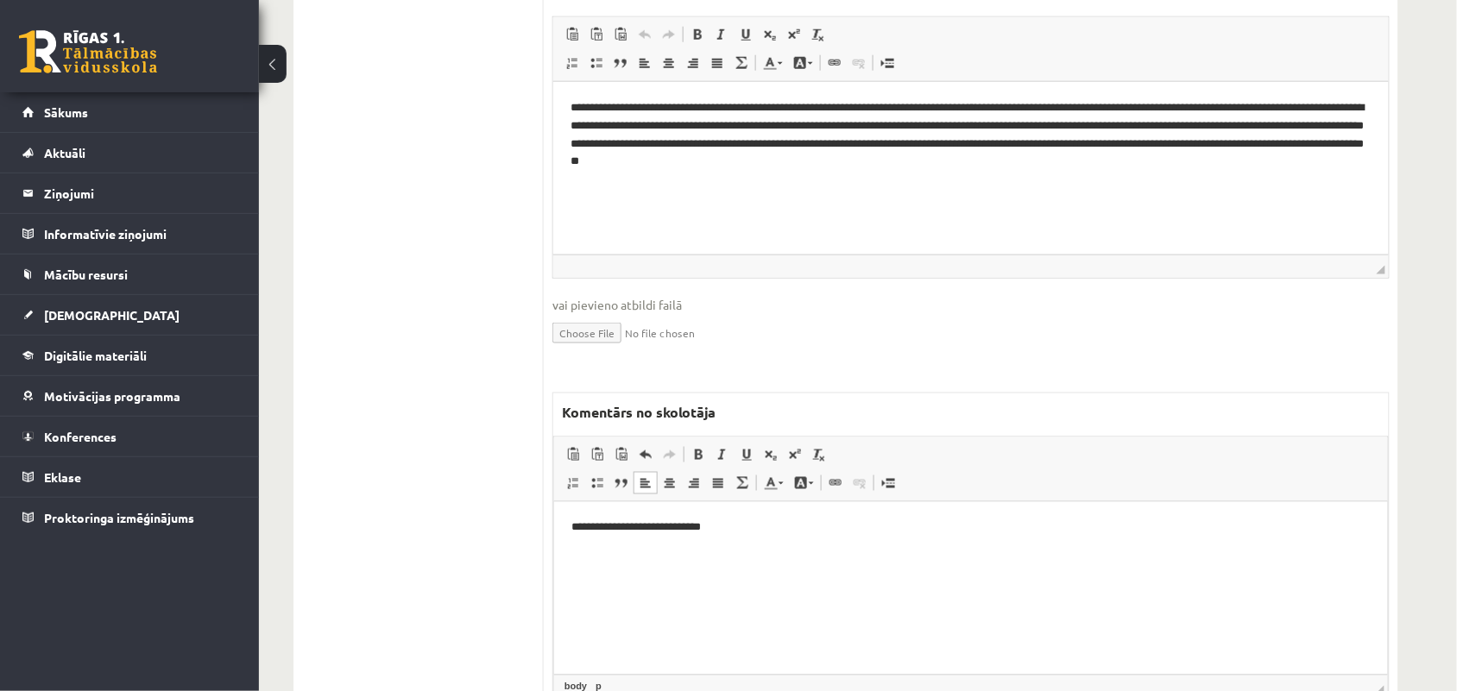
scroll to position [647, 0]
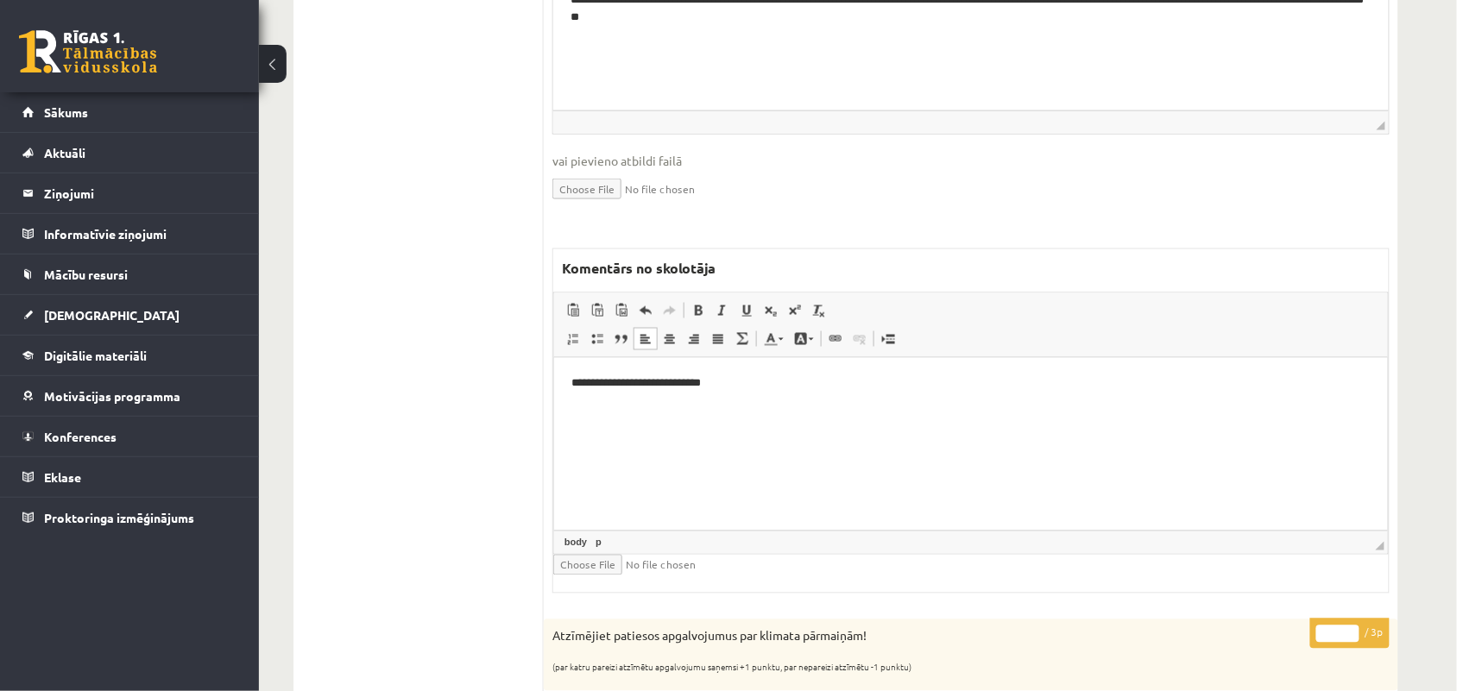
click at [560, 382] on html "**********" at bounding box center [970, 383] width 834 height 53
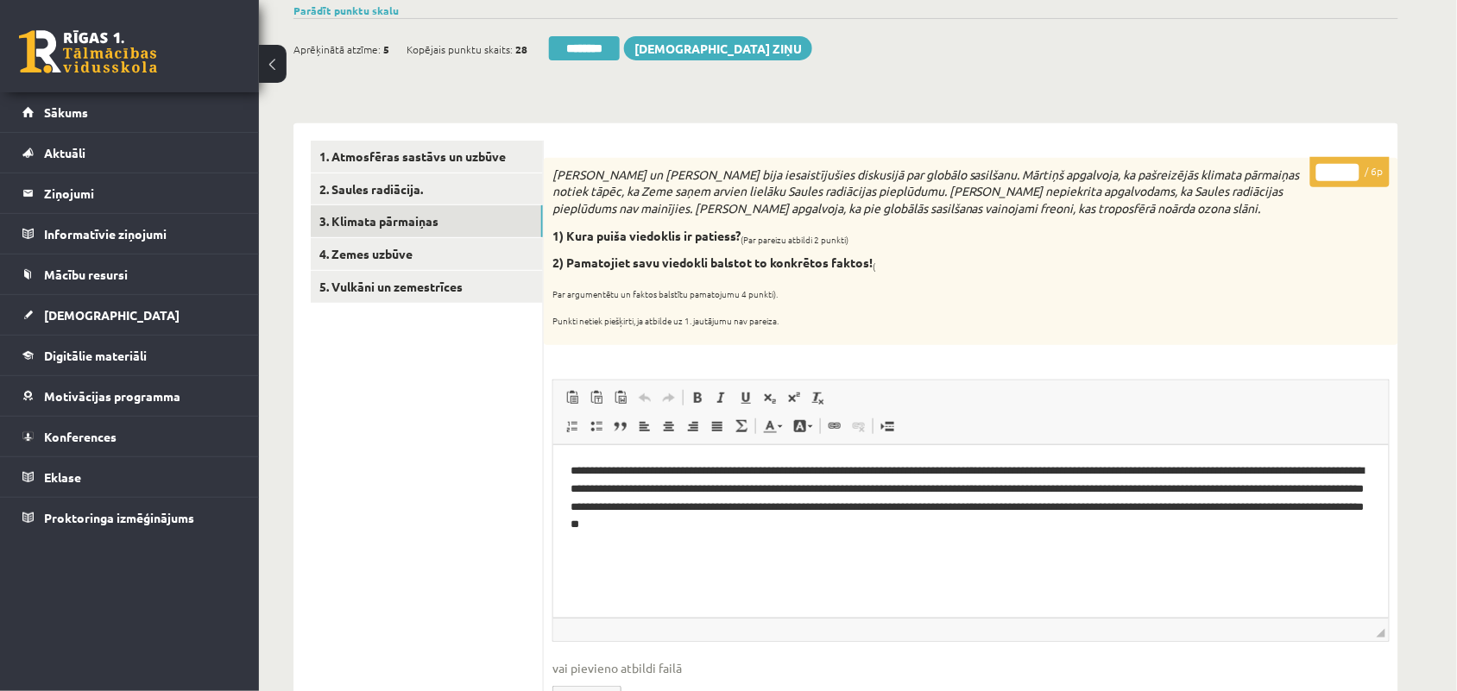
scroll to position [108, 0]
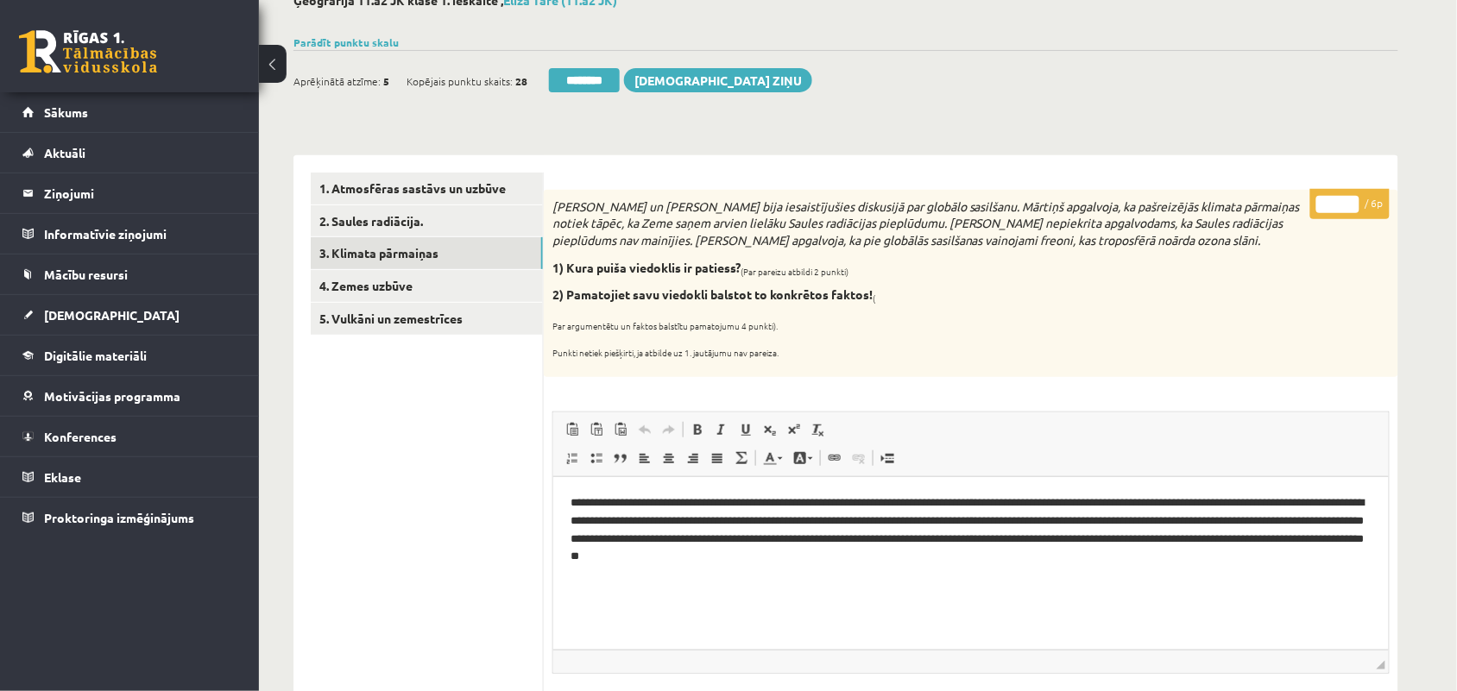
click at [1352, 199] on input "*" at bounding box center [1337, 204] width 43 height 17
type input "*"
click at [1352, 199] on input "*" at bounding box center [1337, 204] width 43 height 17
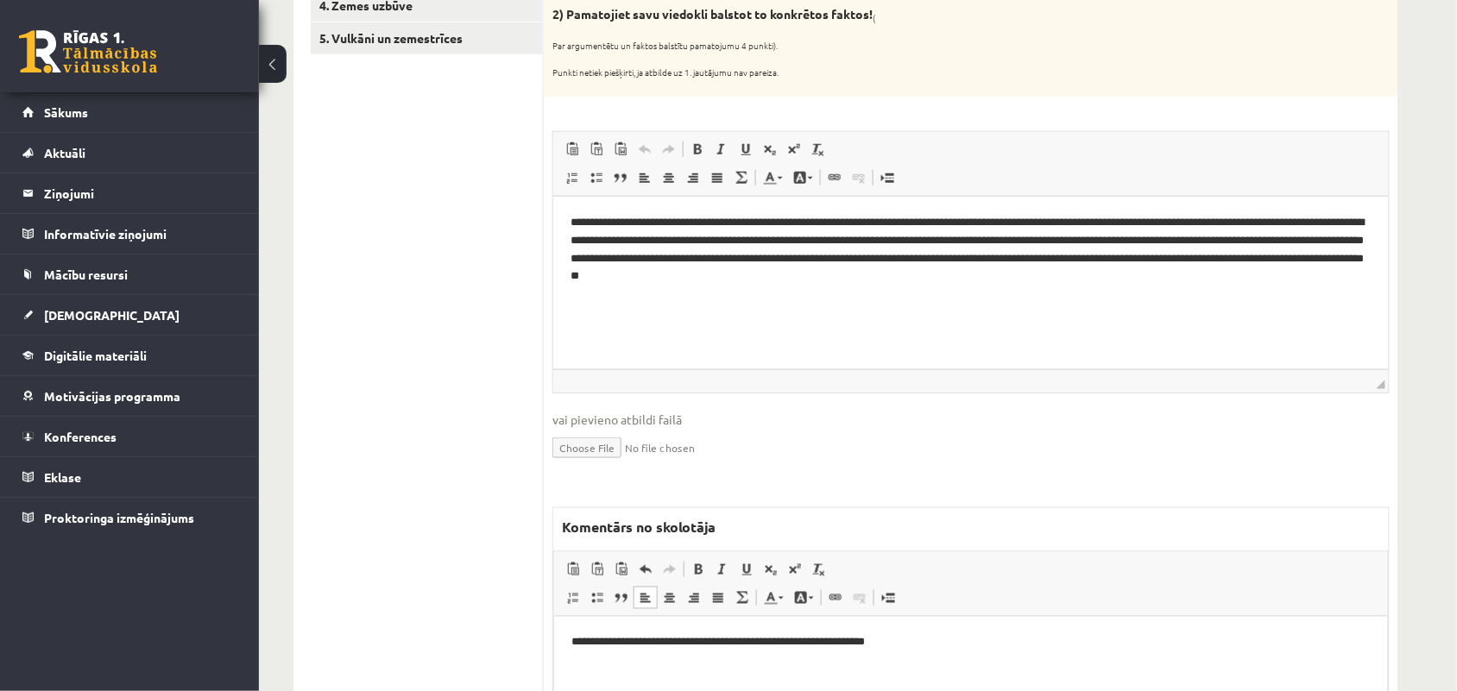
scroll to position [65, 0]
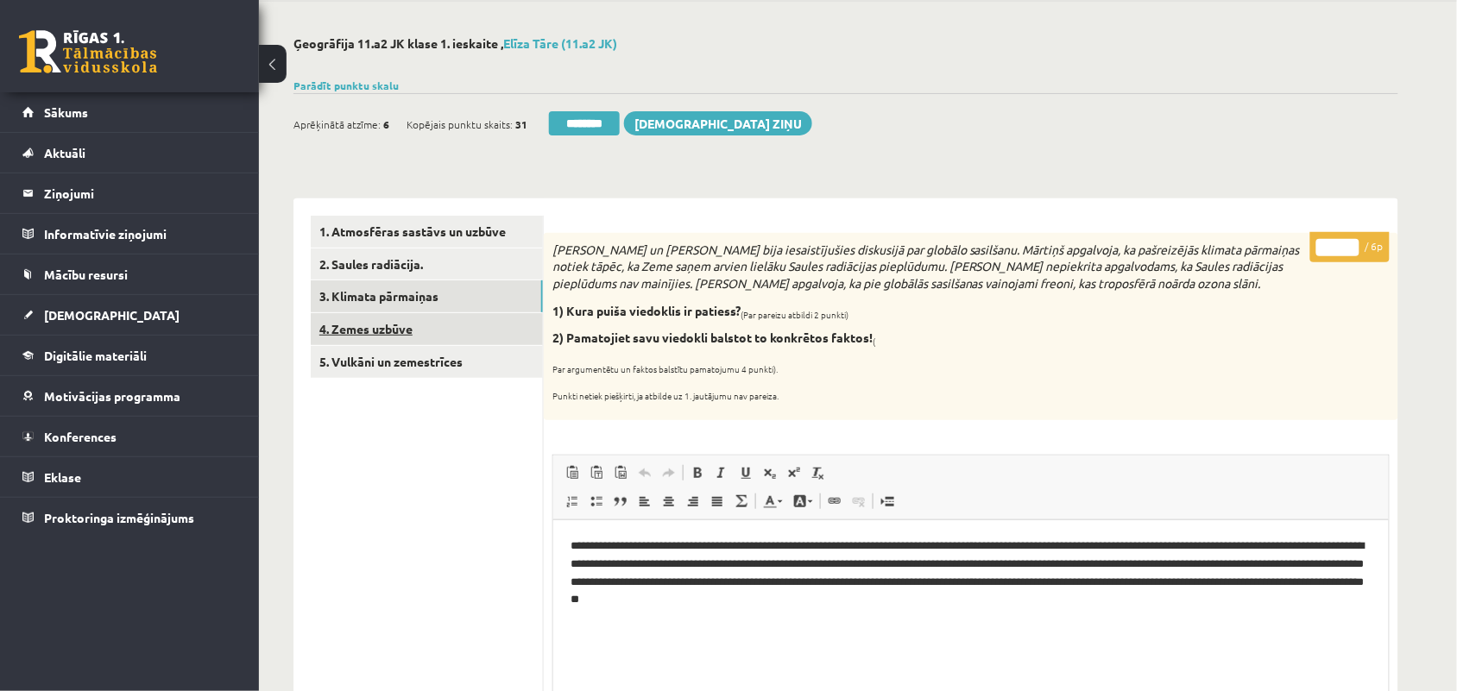
click at [381, 330] on link "4. Zemes uzbūve" at bounding box center [427, 329] width 232 height 32
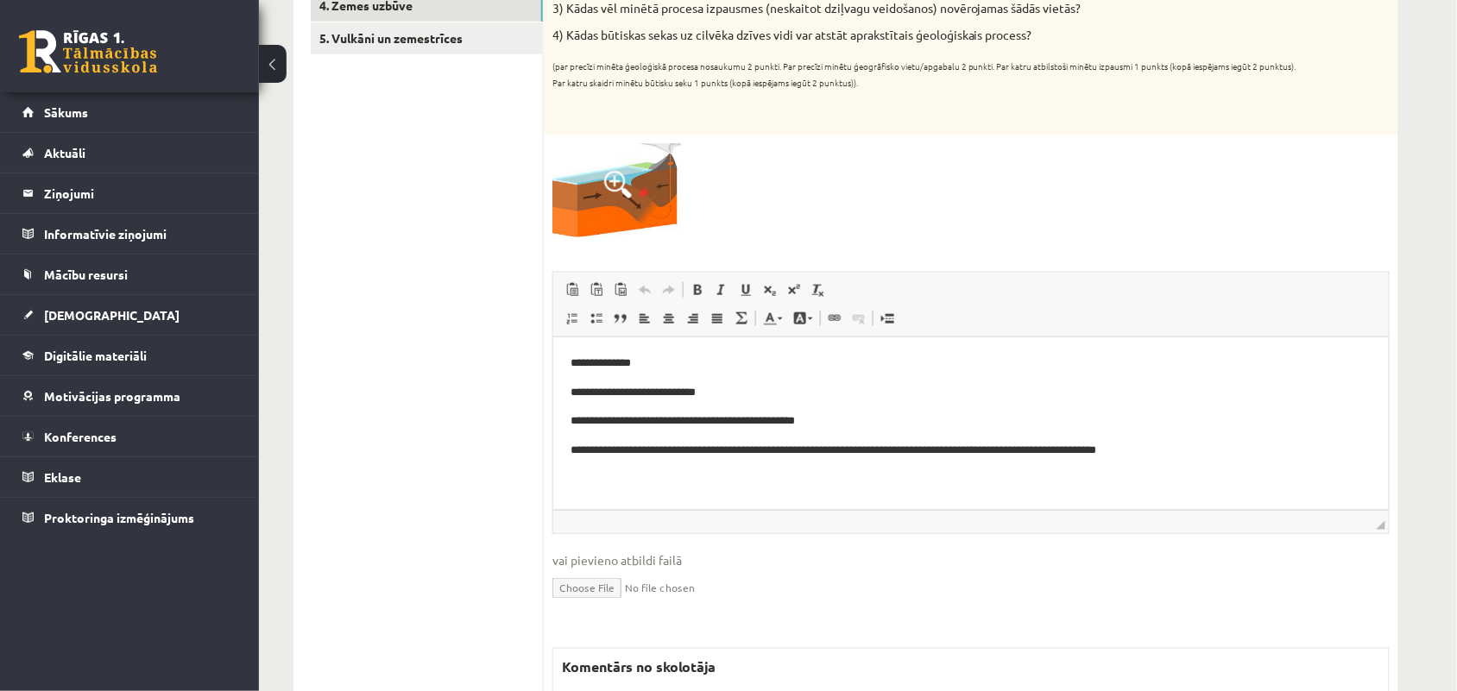
scroll to position [0, 0]
drag, startPoint x: 594, startPoint y: 453, endPoint x: 919, endPoint y: 446, distance: 325.5
click at [919, 446] on p "**********" at bounding box center [970, 450] width 801 height 18
click at [939, 415] on p "**********" at bounding box center [970, 421] width 801 height 18
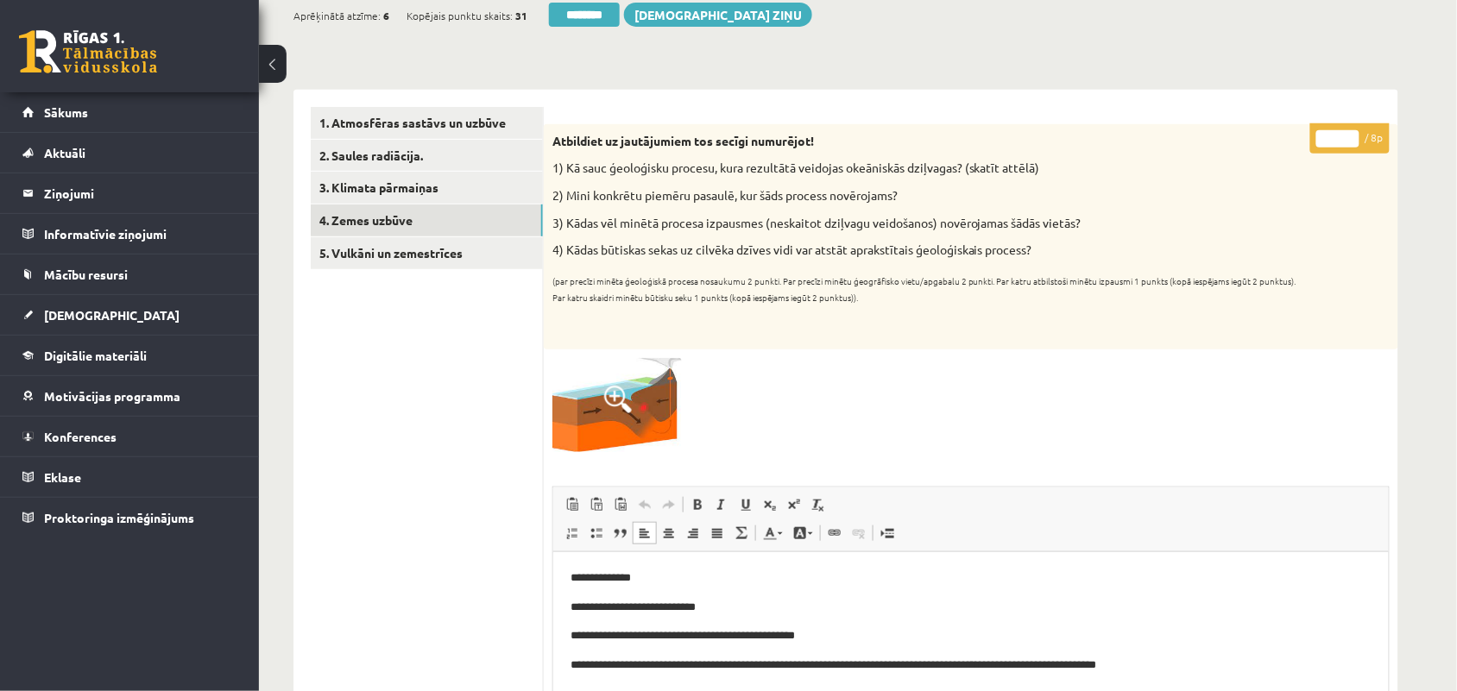
scroll to position [173, 0]
type input "*"
click at [1346, 136] on input "*" at bounding box center [1337, 139] width 43 height 17
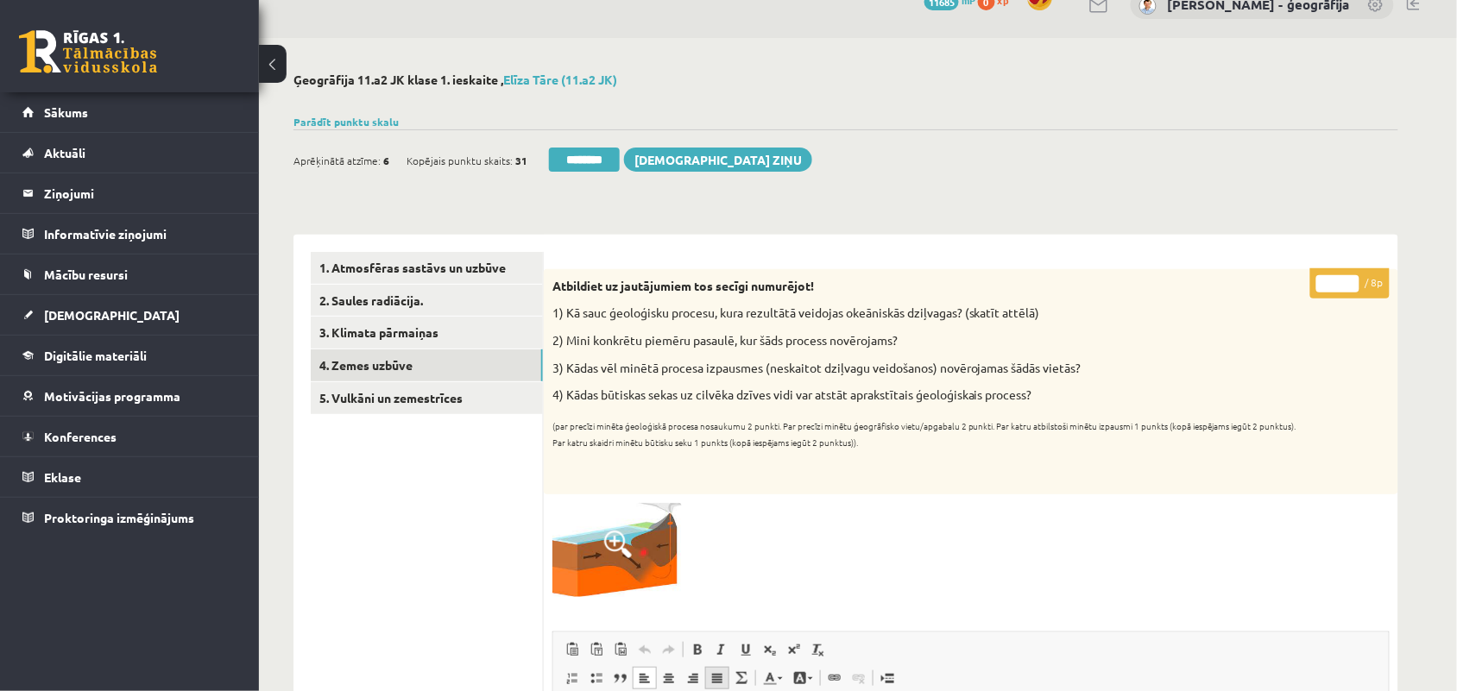
scroll to position [26, 0]
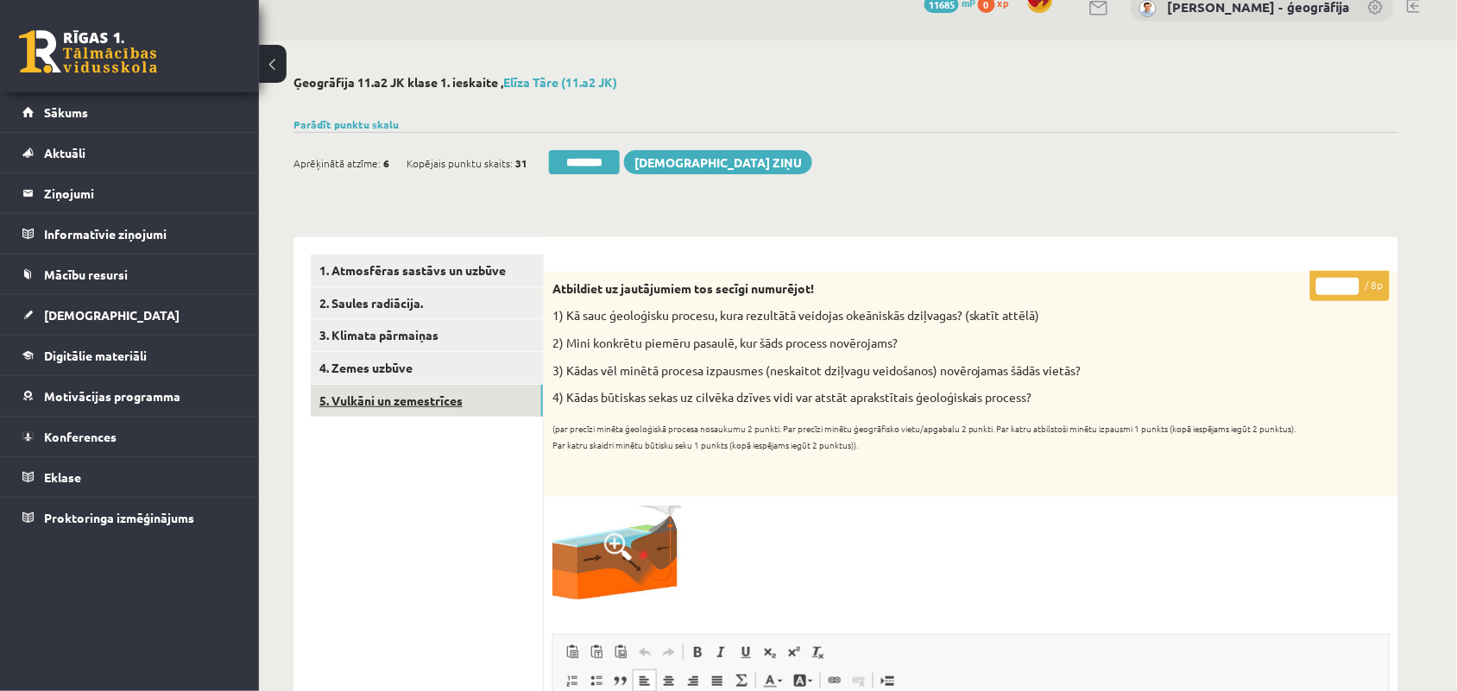
click at [352, 410] on link "5. Vulkāni un zemestrīces" at bounding box center [427, 401] width 232 height 32
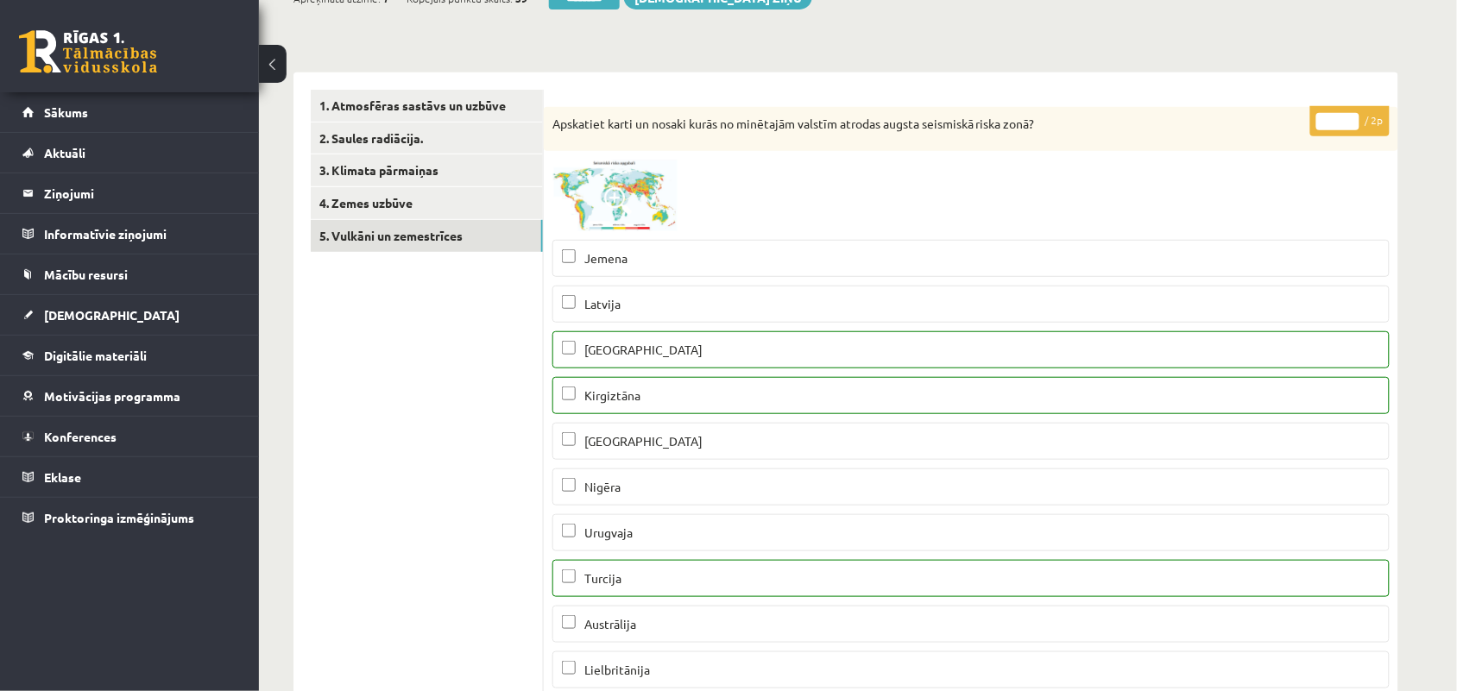
scroll to position [242, 0]
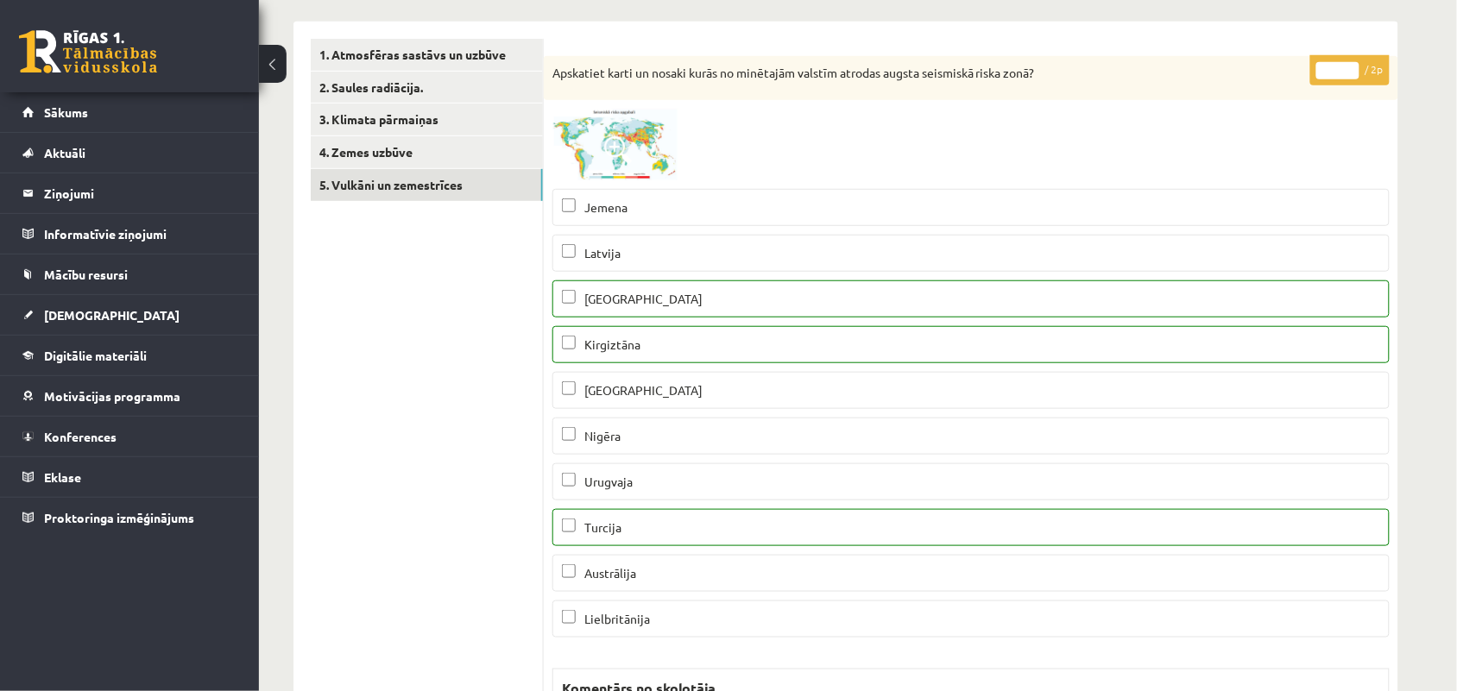
type input "*"
click at [1351, 69] on input "*" at bounding box center [1337, 70] width 43 height 17
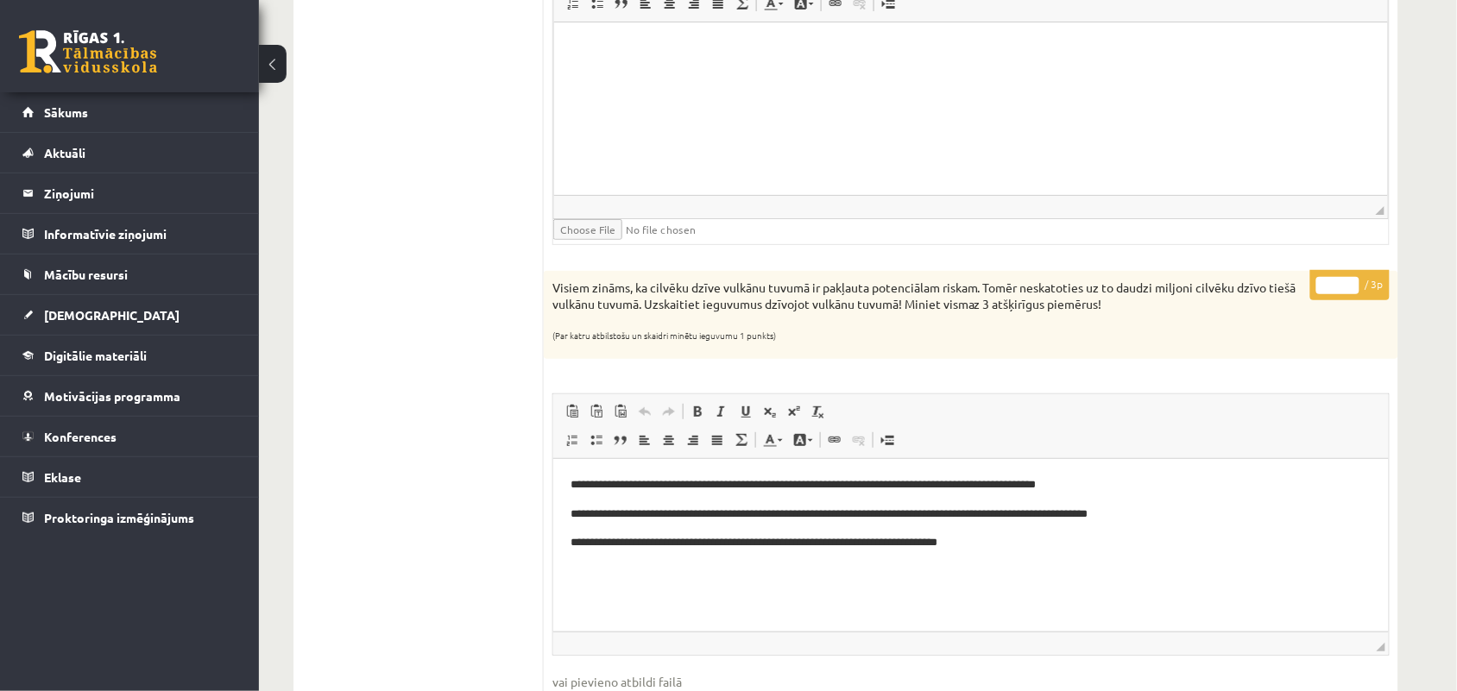
scroll to position [2076, 0]
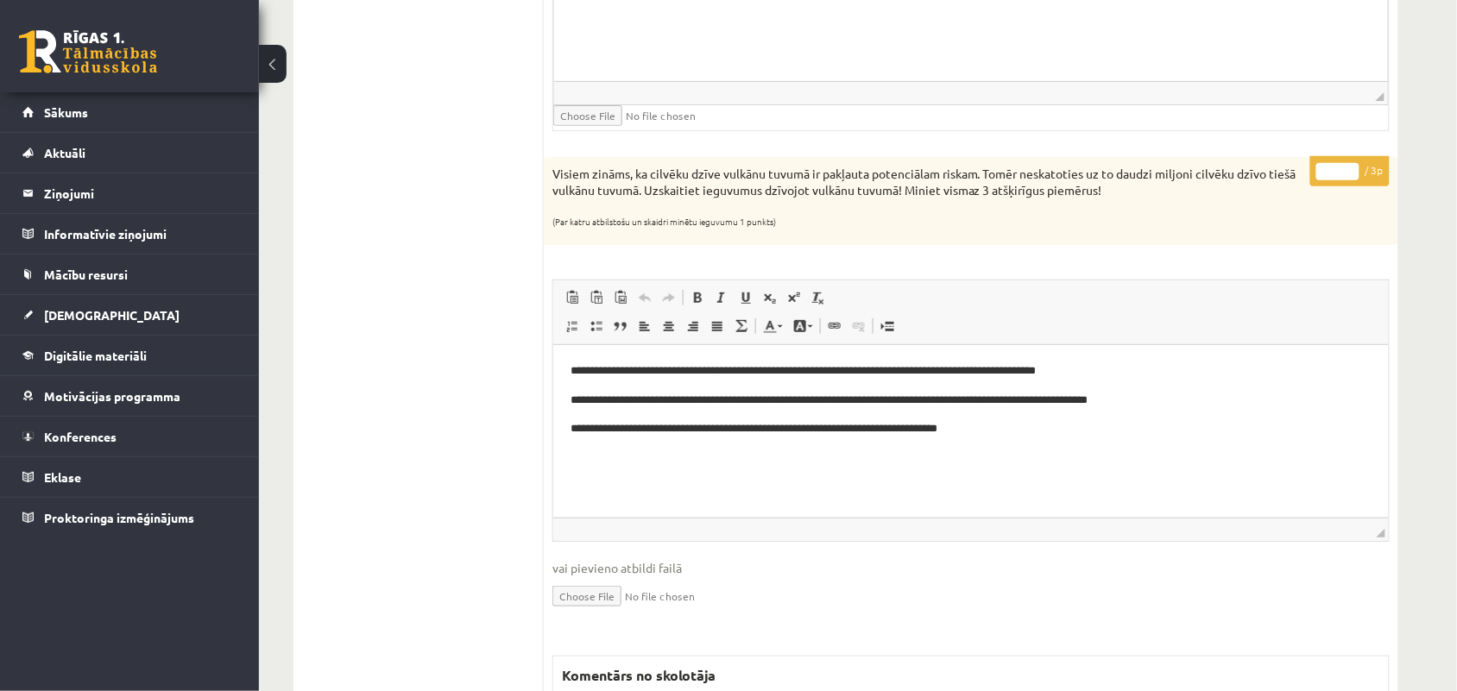
type input "*"
click at [1352, 173] on input "*" at bounding box center [1337, 171] width 43 height 17
drag, startPoint x: 610, startPoint y: 398, endPoint x: 818, endPoint y: 389, distance: 208.2
click at [818, 389] on body "**********" at bounding box center [970, 401] width 801 height 76
drag, startPoint x: 594, startPoint y: 430, endPoint x: 649, endPoint y: 429, distance: 55.2
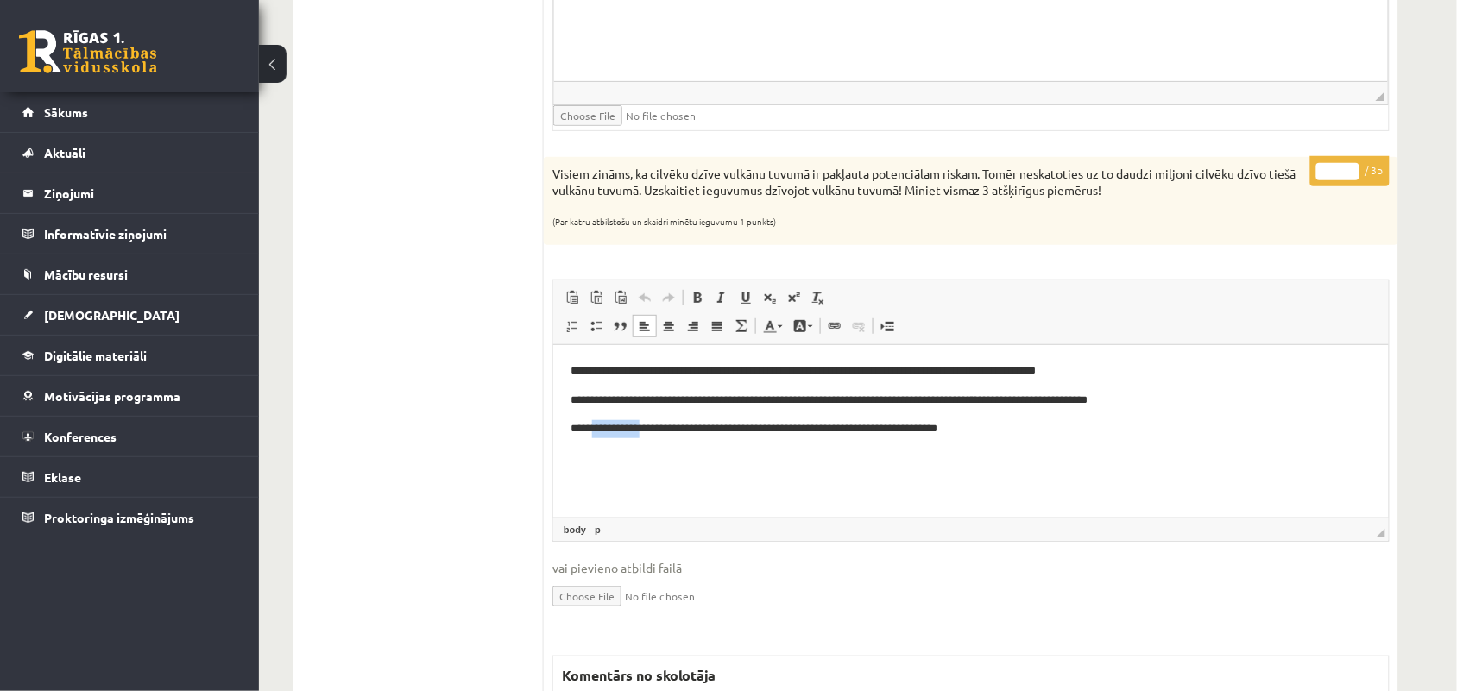
click at [649, 429] on p "**********" at bounding box center [970, 429] width 801 height 18
click at [662, 456] on html "**********" at bounding box center [969, 400] width 835 height 110
click at [607, 456] on html "**********" at bounding box center [969, 400] width 835 height 110
click at [636, 431] on p "**********" at bounding box center [970, 429] width 801 height 18
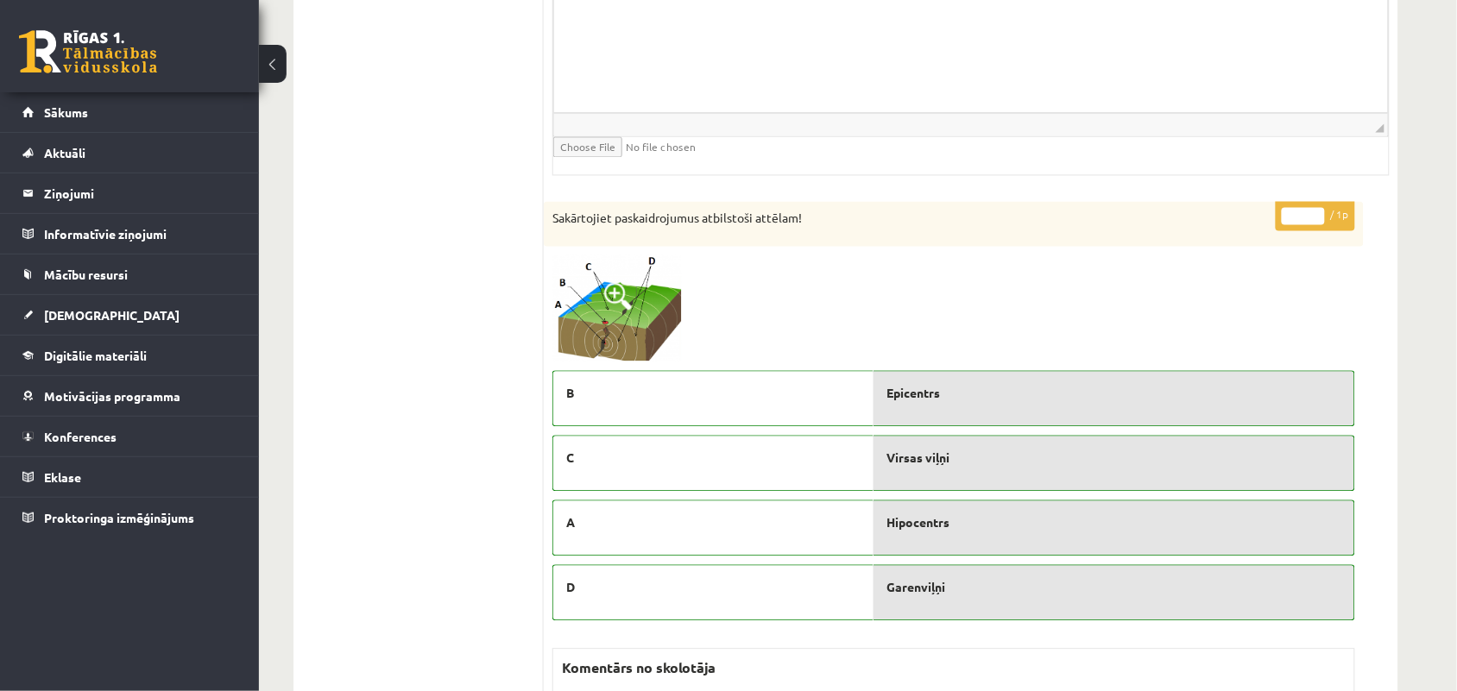
scroll to position [2939, 0]
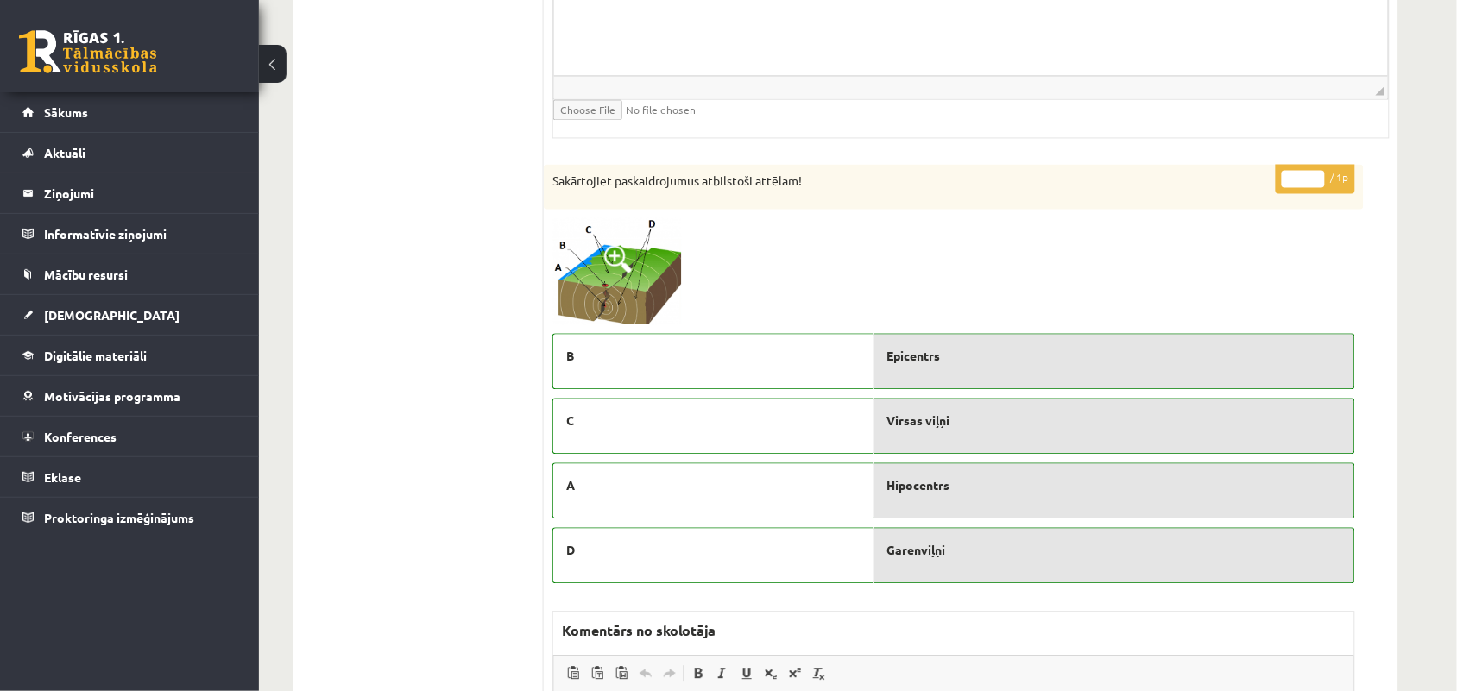
type input "*"
click at [1312, 182] on input "*" at bounding box center [1303, 178] width 43 height 17
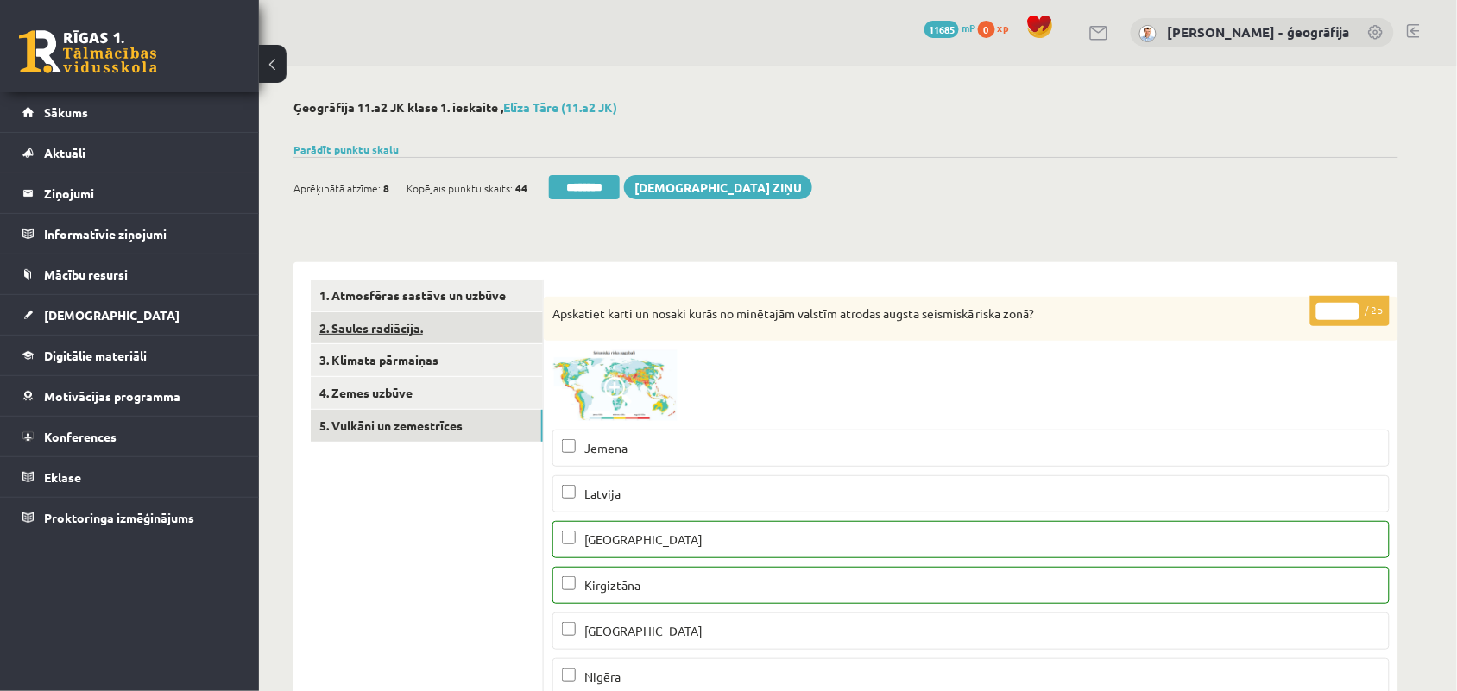
scroll to position [0, 0]
click at [417, 387] on link "4. Zemes uzbūve" at bounding box center [427, 394] width 232 height 32
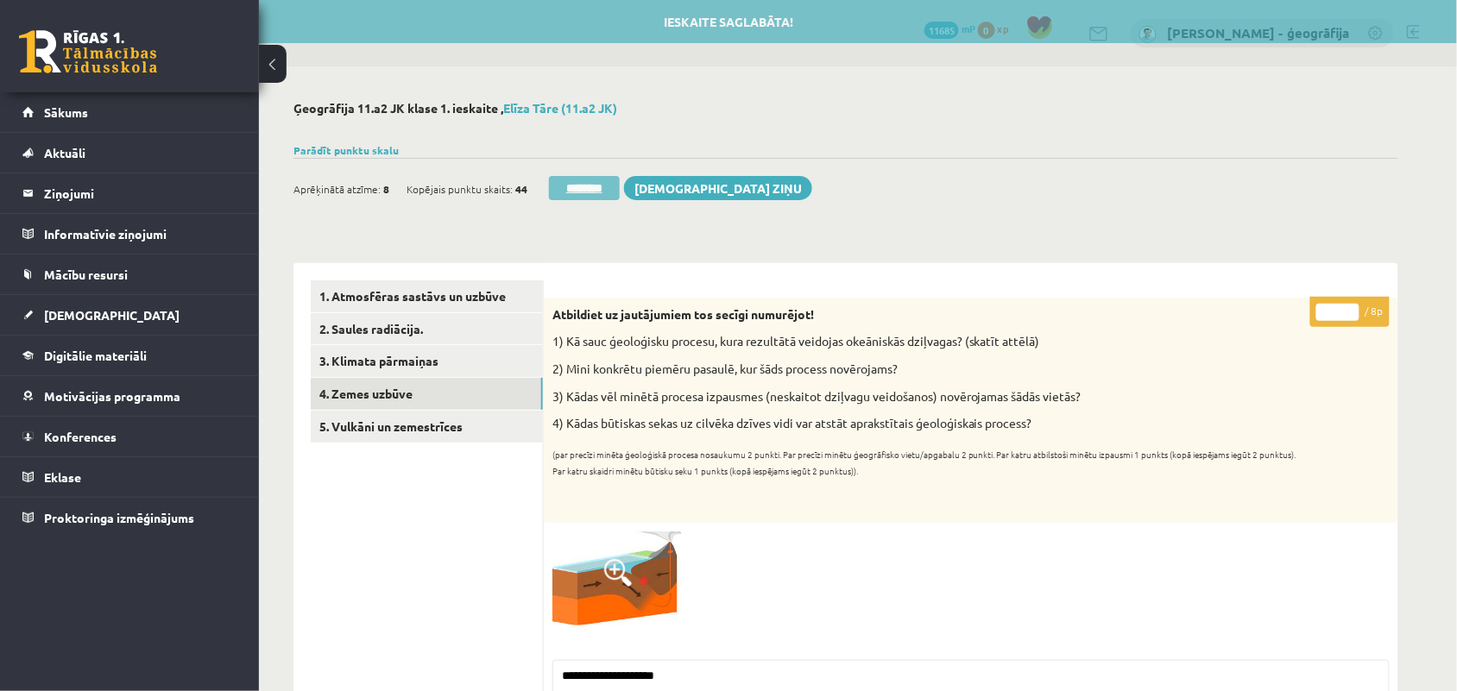
click at [571, 199] on input "********" at bounding box center [584, 188] width 71 height 24
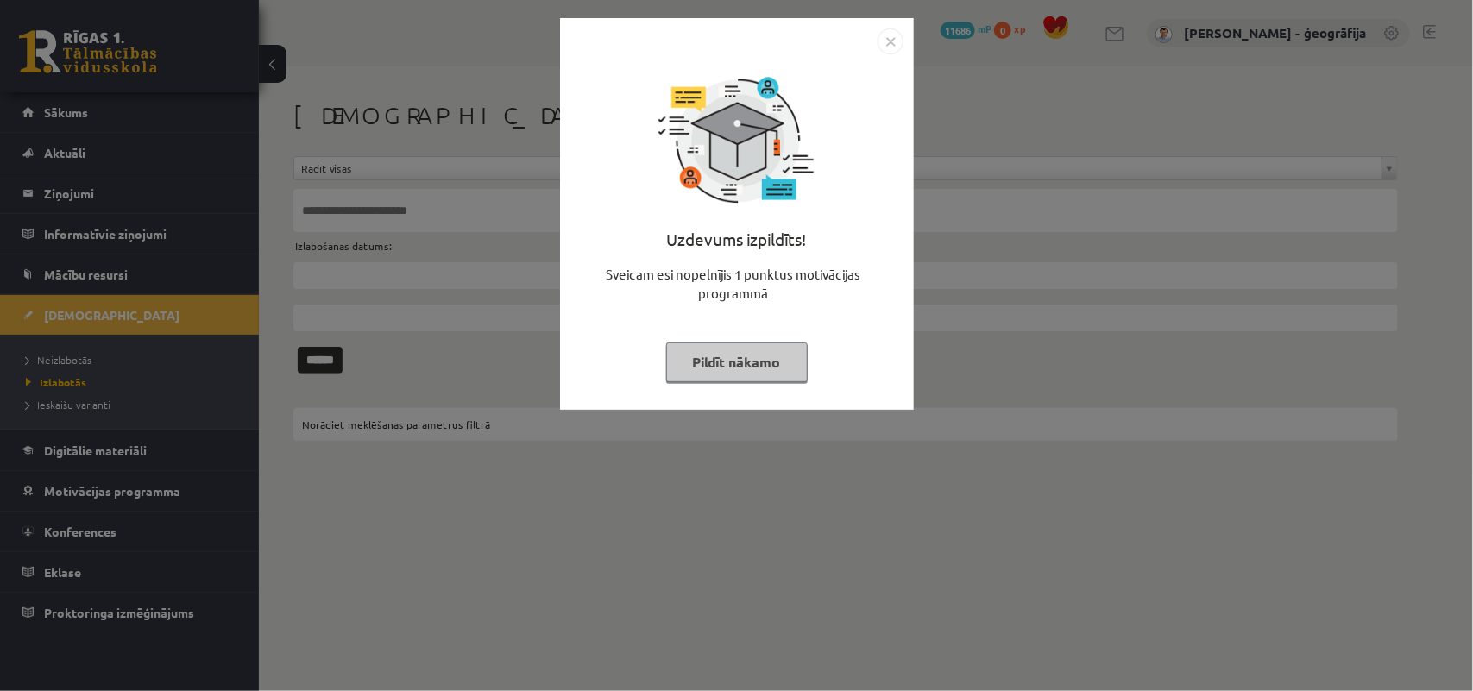
click at [734, 358] on button "Pildīt nākamo" at bounding box center [737, 363] width 142 height 40
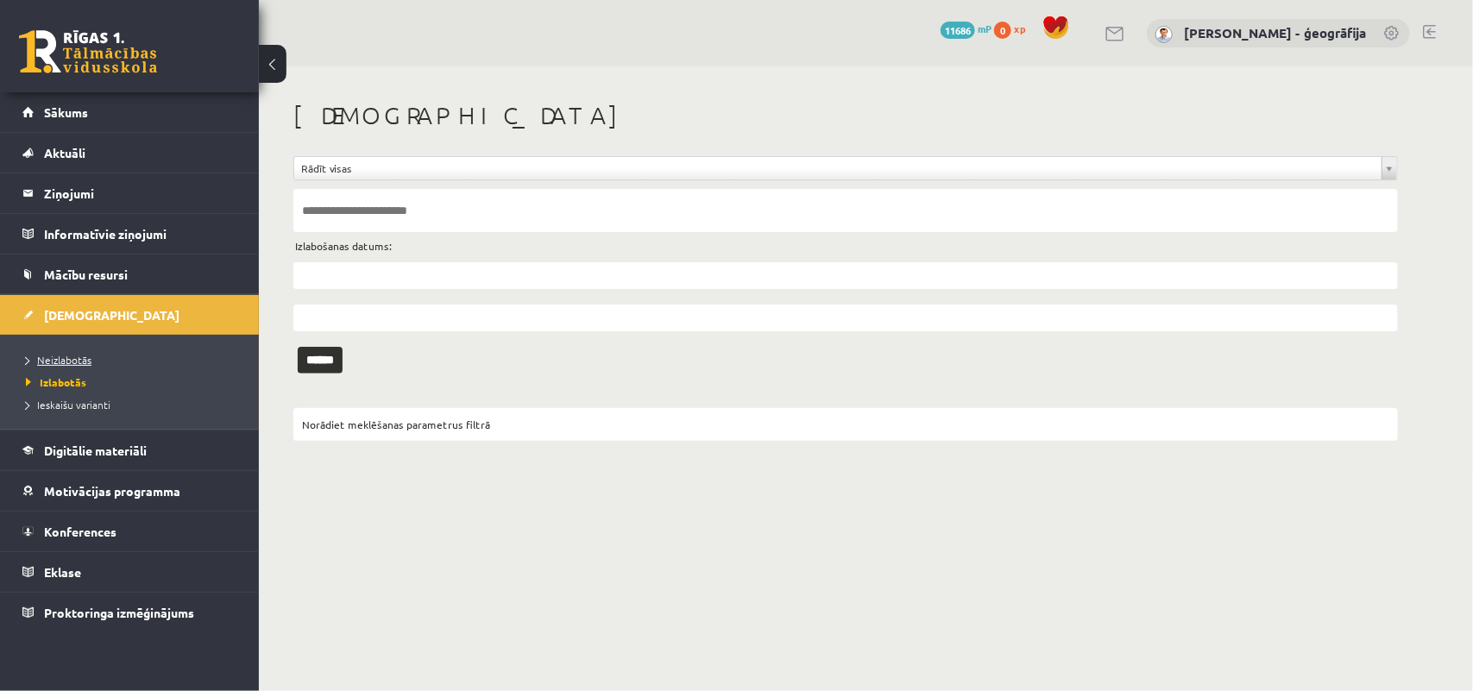
click at [104, 365] on link "Neizlabotās" at bounding box center [134, 360] width 216 height 16
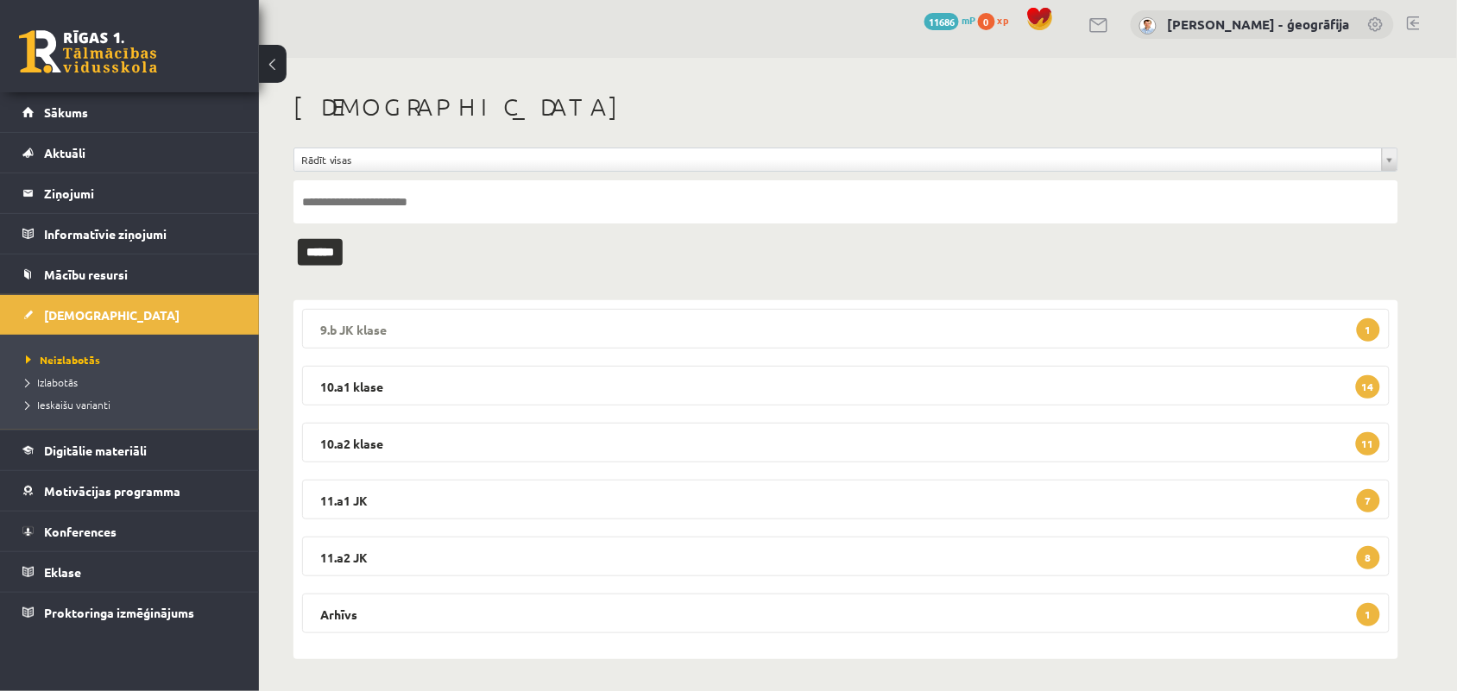
scroll to position [10, 0]
click at [424, 495] on legend "11.a1 JK 7" at bounding box center [846, 498] width 1088 height 40
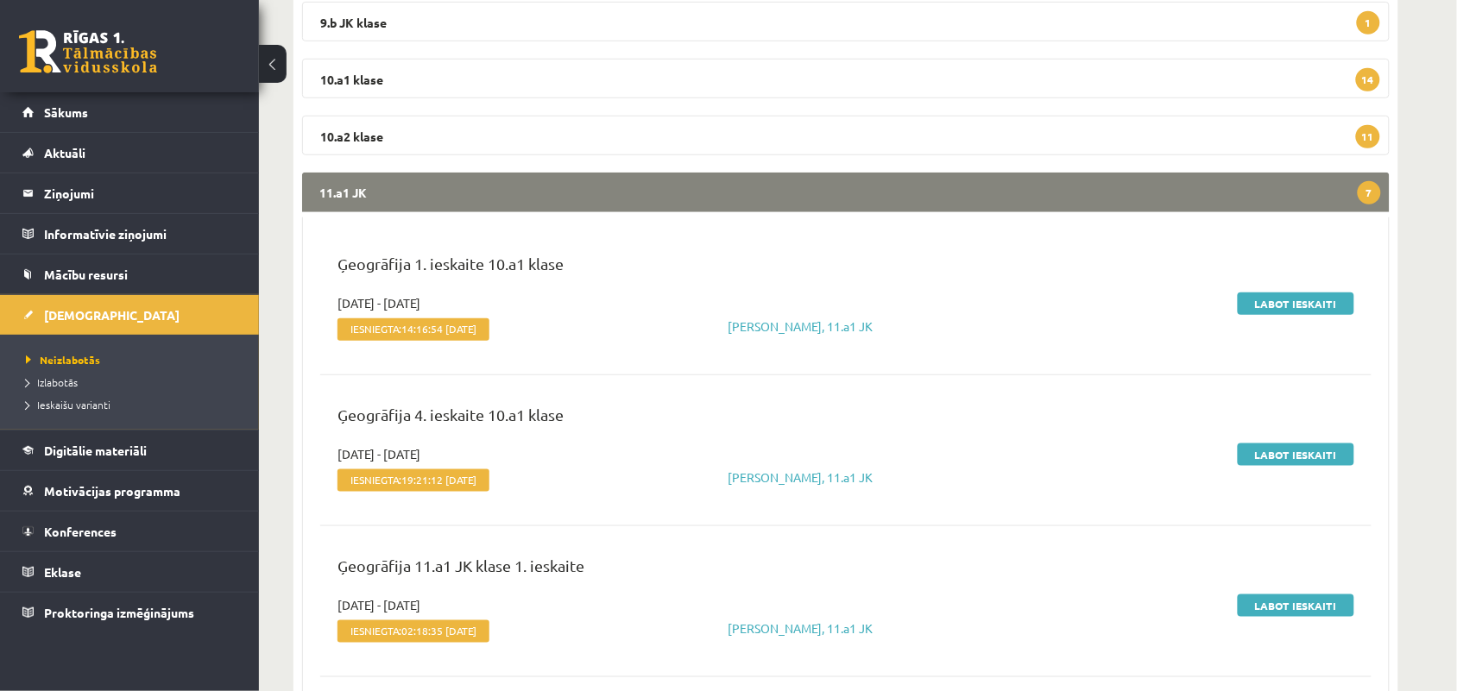
scroll to position [334, 0]
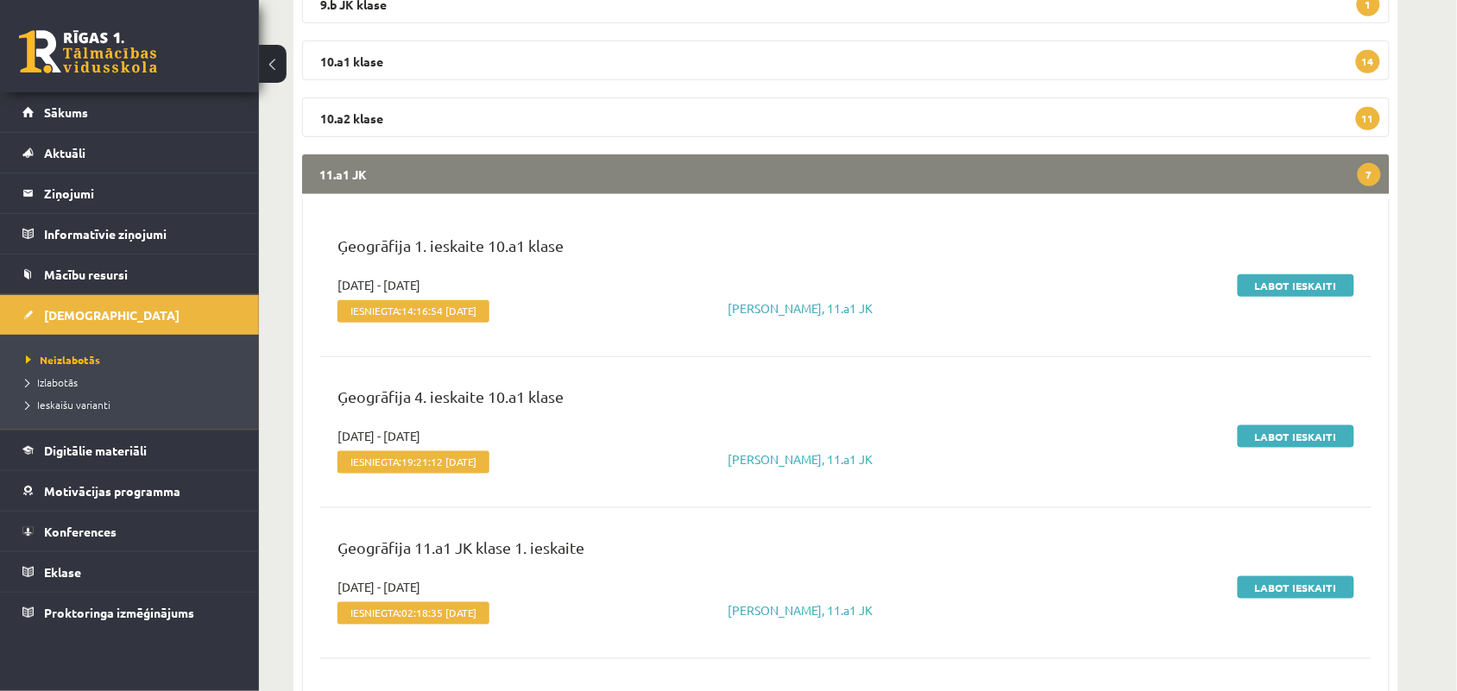
click at [684, 186] on legend "11.a1 JK 7" at bounding box center [846, 174] width 1088 height 40
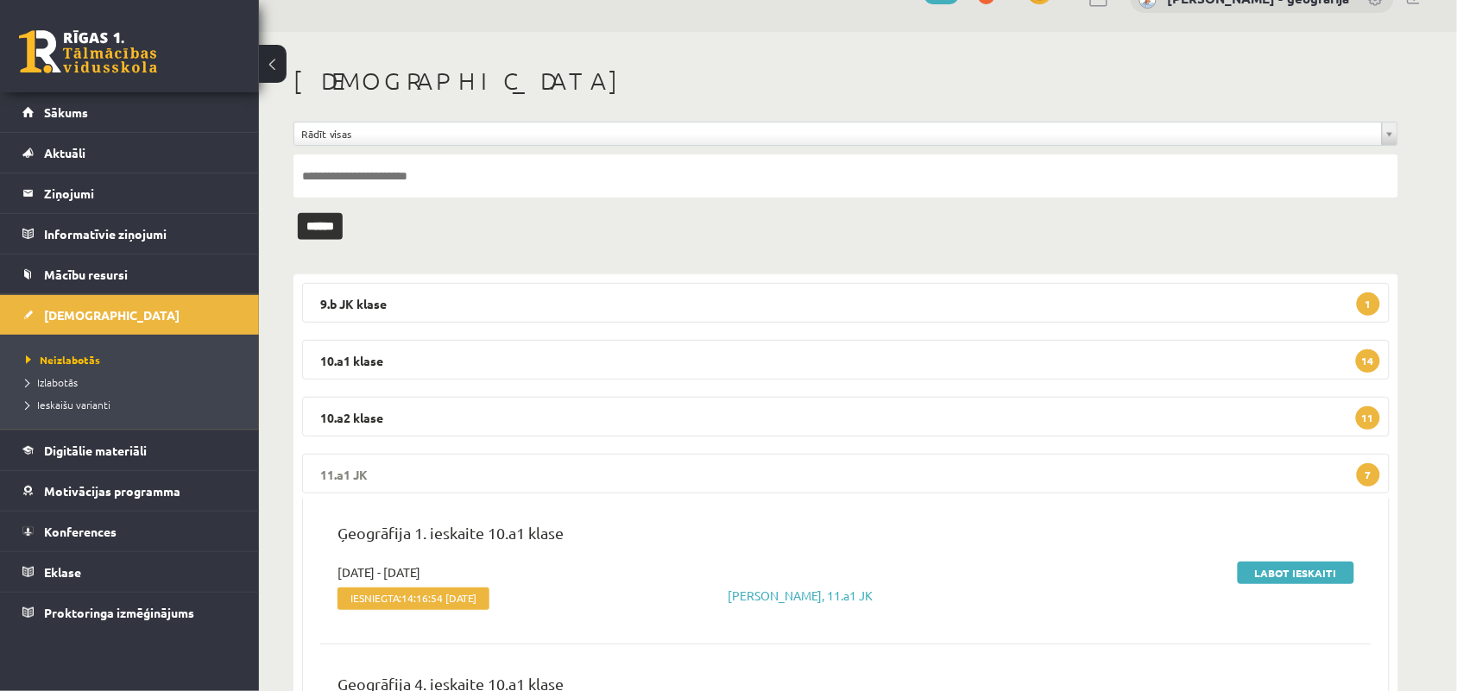
scroll to position [10, 0]
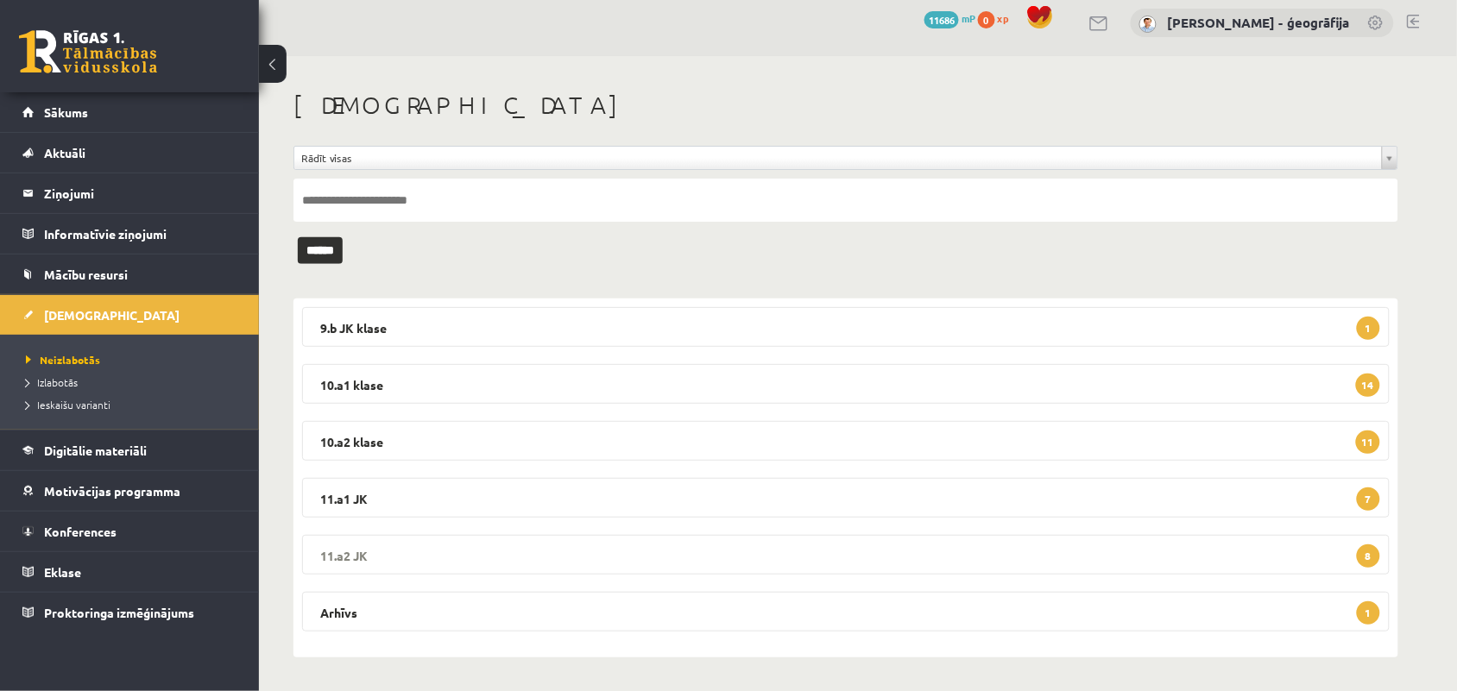
click at [393, 561] on legend "11.a2 JK 8" at bounding box center [846, 555] width 1088 height 40
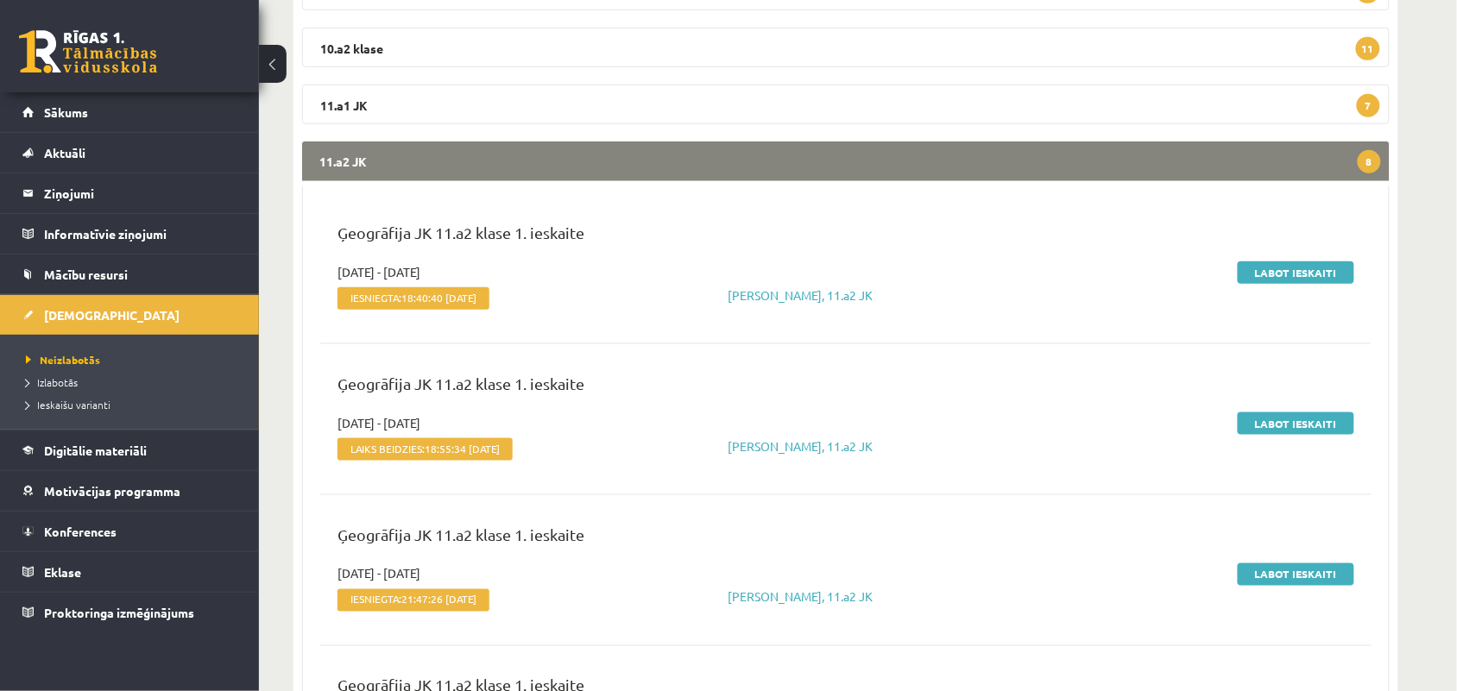
scroll to position [442, 0]
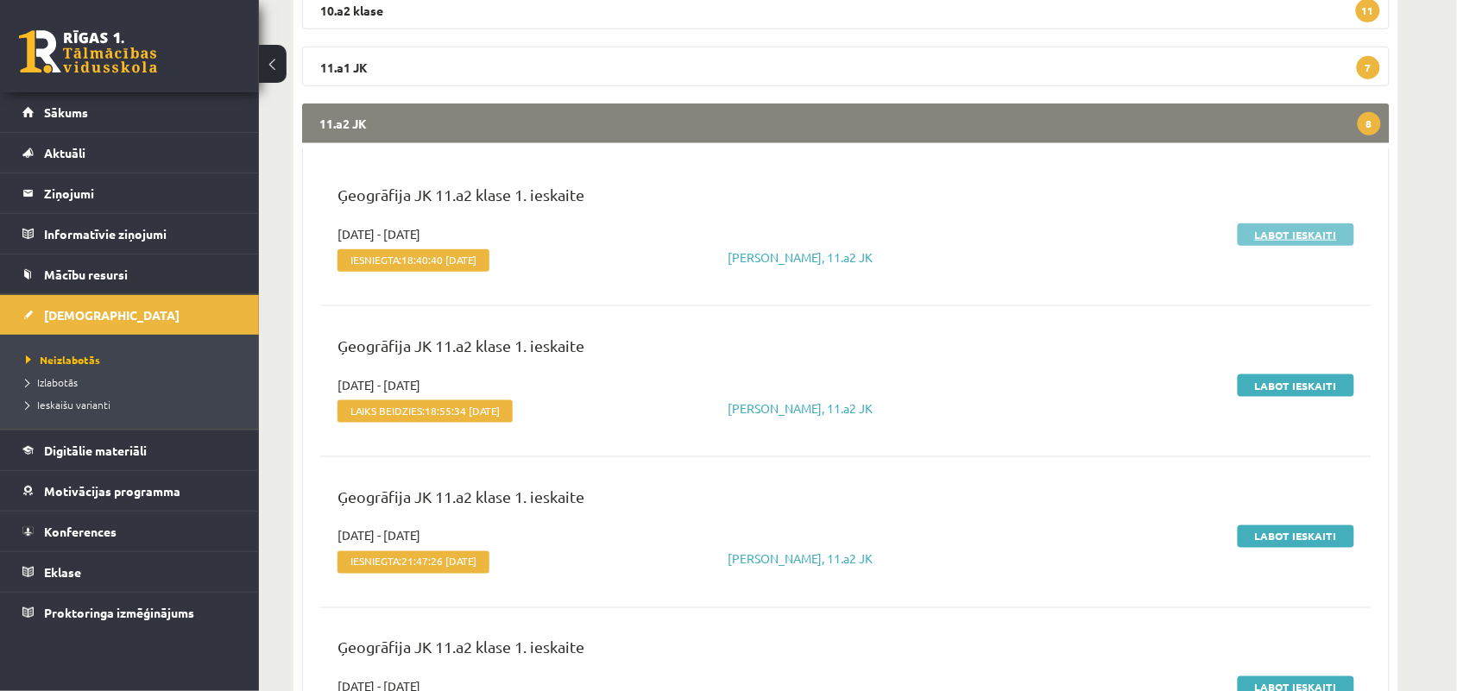
click at [1266, 230] on link "Labot ieskaiti" at bounding box center [1296, 235] width 117 height 22
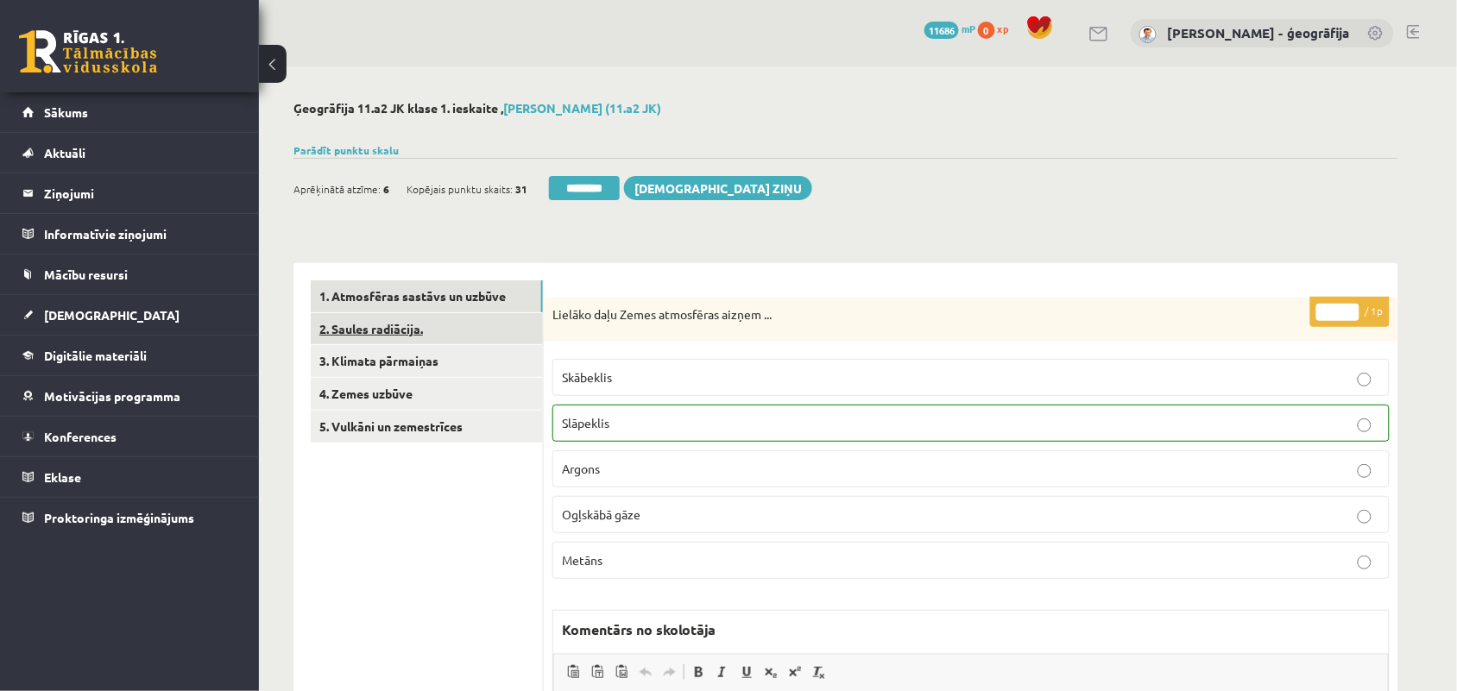
click at [384, 324] on link "2. Saules radiācija." at bounding box center [427, 329] width 232 height 32
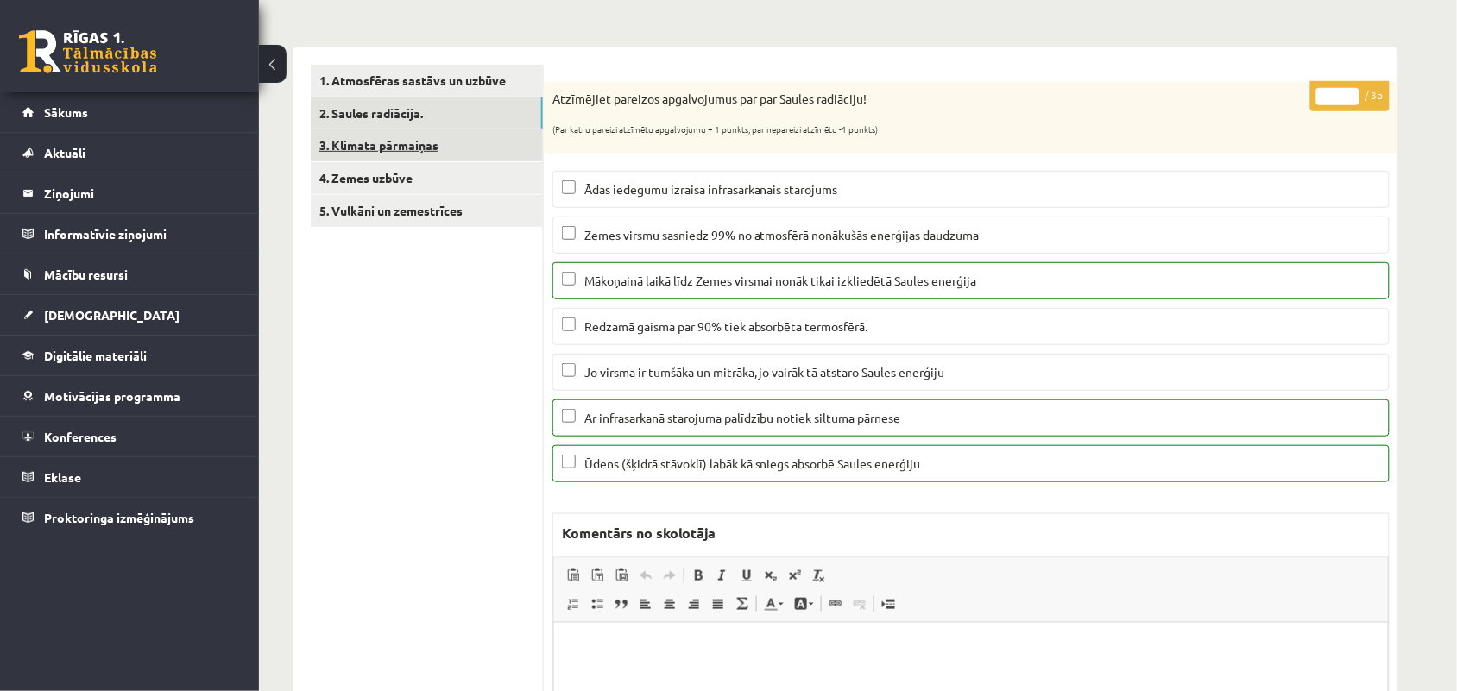
click at [378, 142] on link "3. Klimata pārmaiņas" at bounding box center [427, 145] width 232 height 32
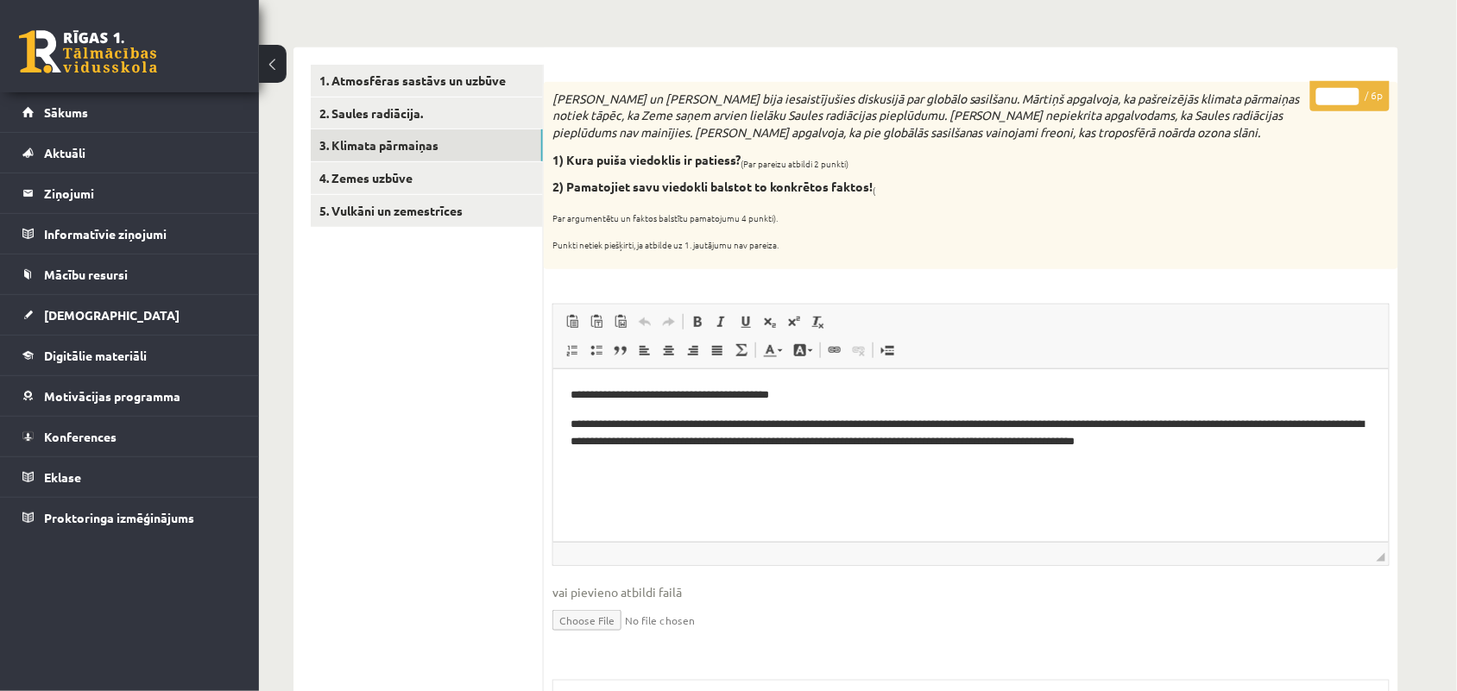
type input "*"
click at [1344, 95] on input "*" at bounding box center [1337, 96] width 43 height 17
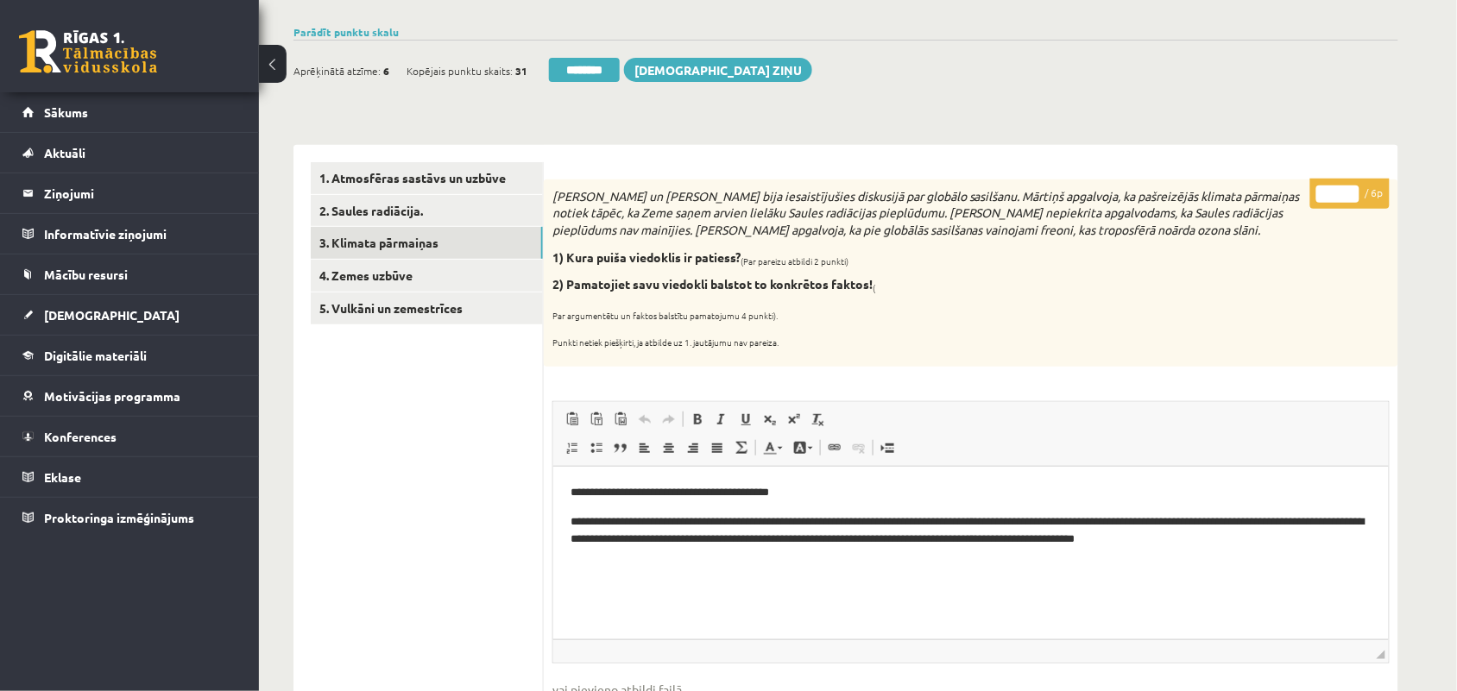
scroll to position [108, 0]
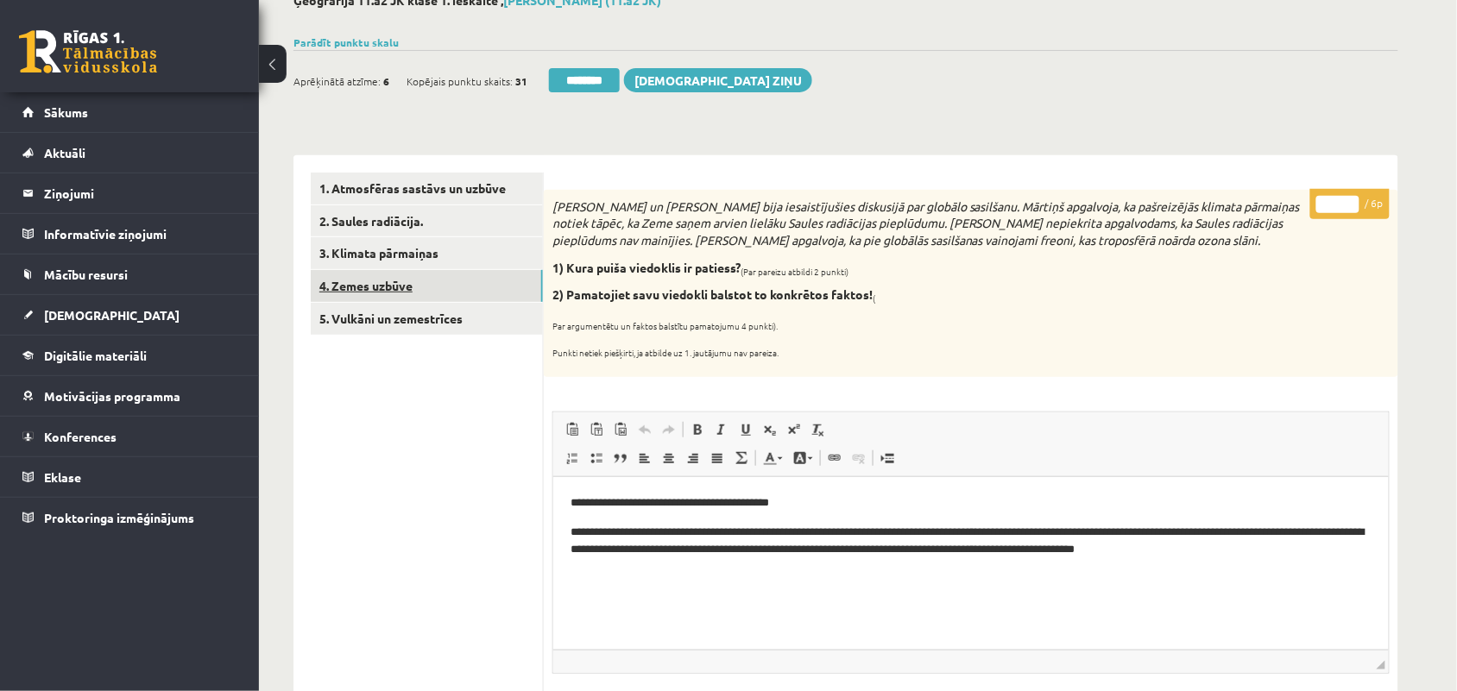
click at [413, 281] on link "4. Zemes uzbūve" at bounding box center [427, 286] width 232 height 32
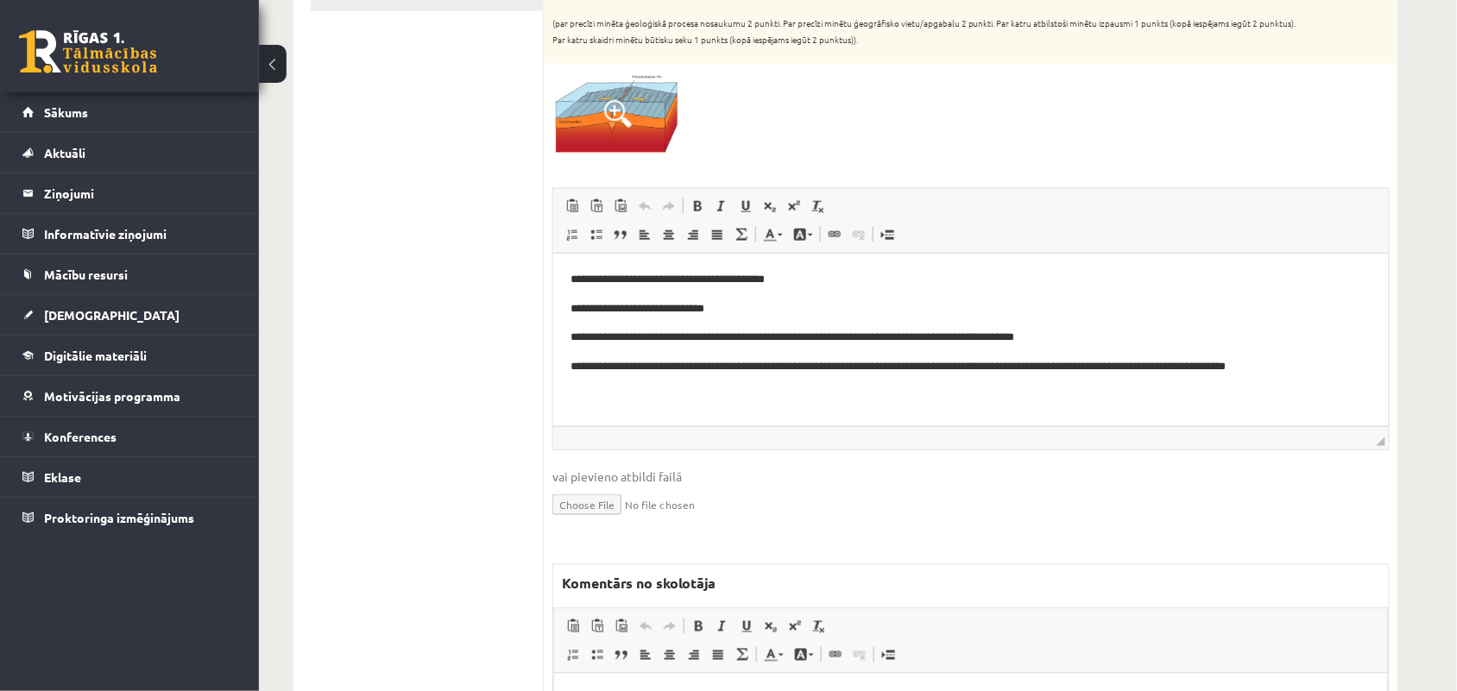
scroll to position [539, 0]
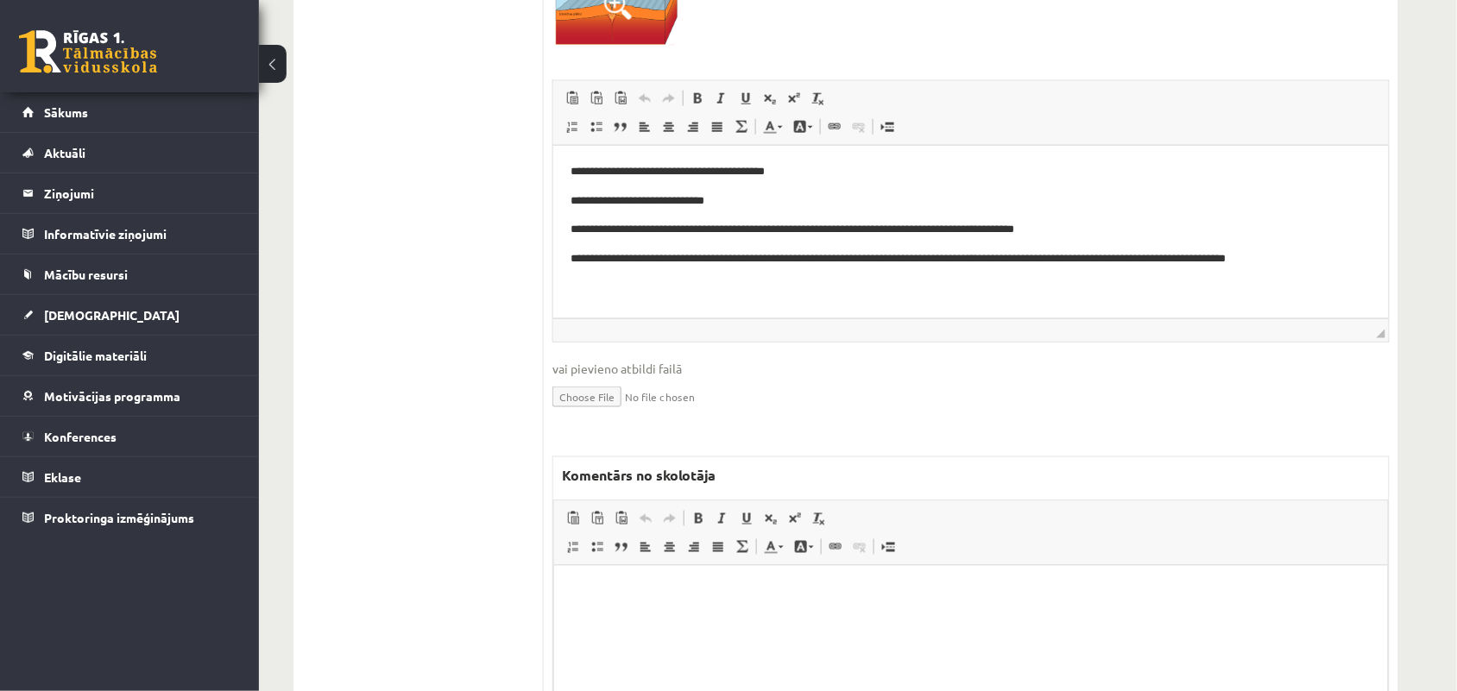
click at [623, 618] on html at bounding box center [970, 591] width 834 height 53
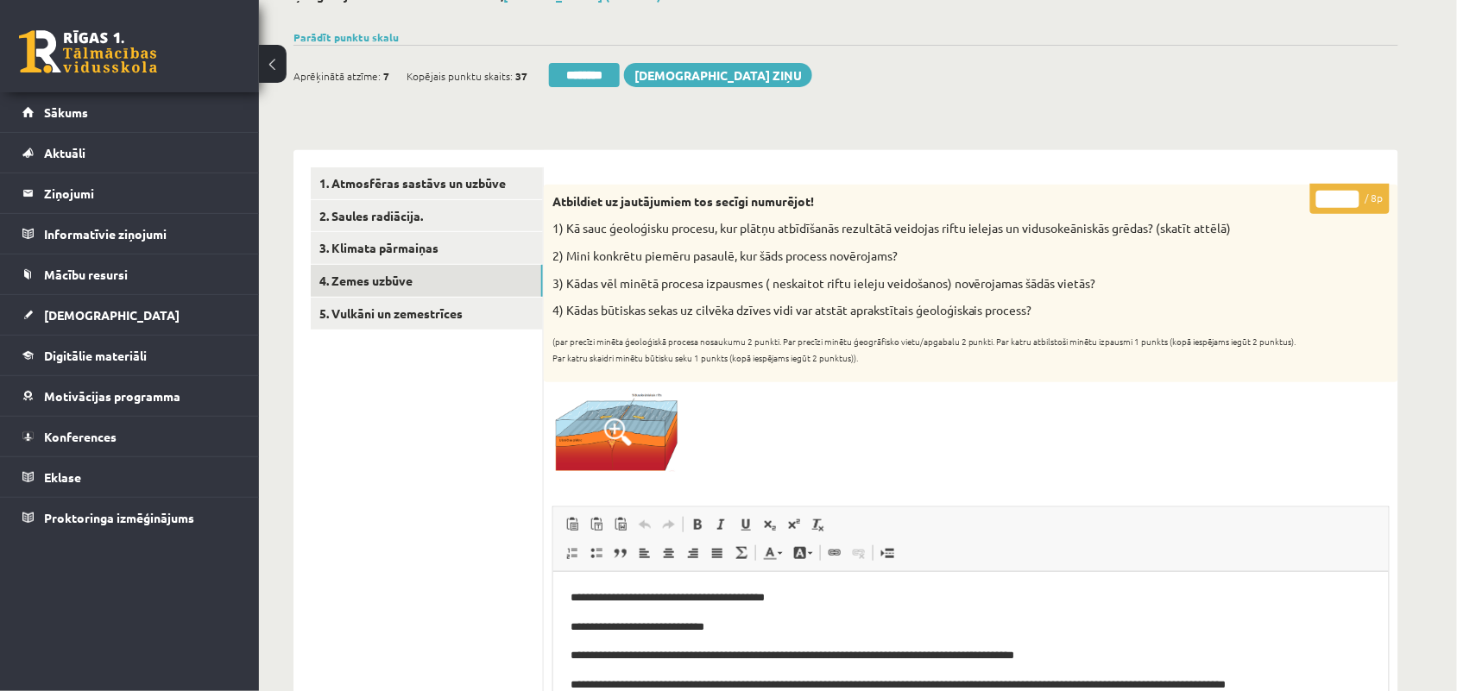
scroll to position [108, 0]
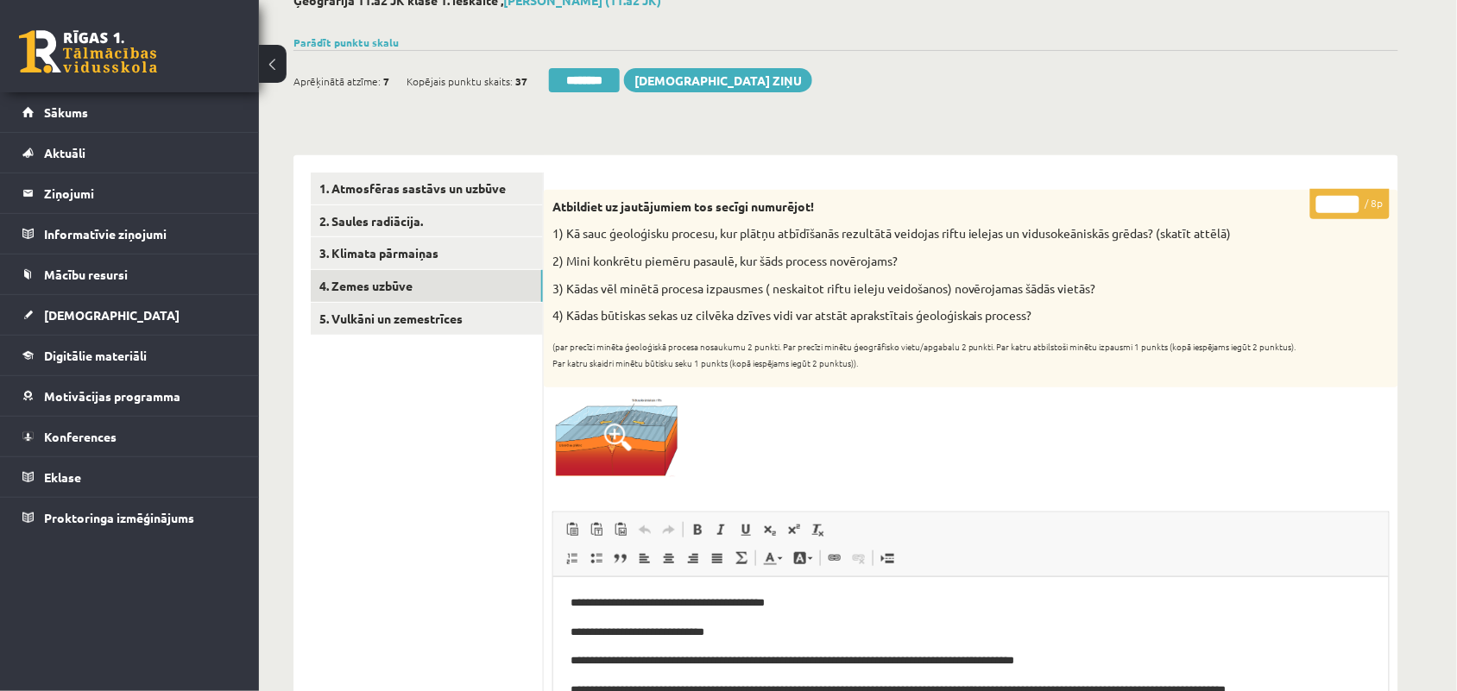
click at [1355, 197] on input "*" at bounding box center [1337, 204] width 43 height 17
click at [1351, 207] on input "*" at bounding box center [1337, 204] width 43 height 17
type input "*"
click at [1351, 207] on input "*" at bounding box center [1337, 204] width 43 height 17
click at [373, 312] on link "5. Vulkāni un zemestrīces" at bounding box center [427, 319] width 232 height 32
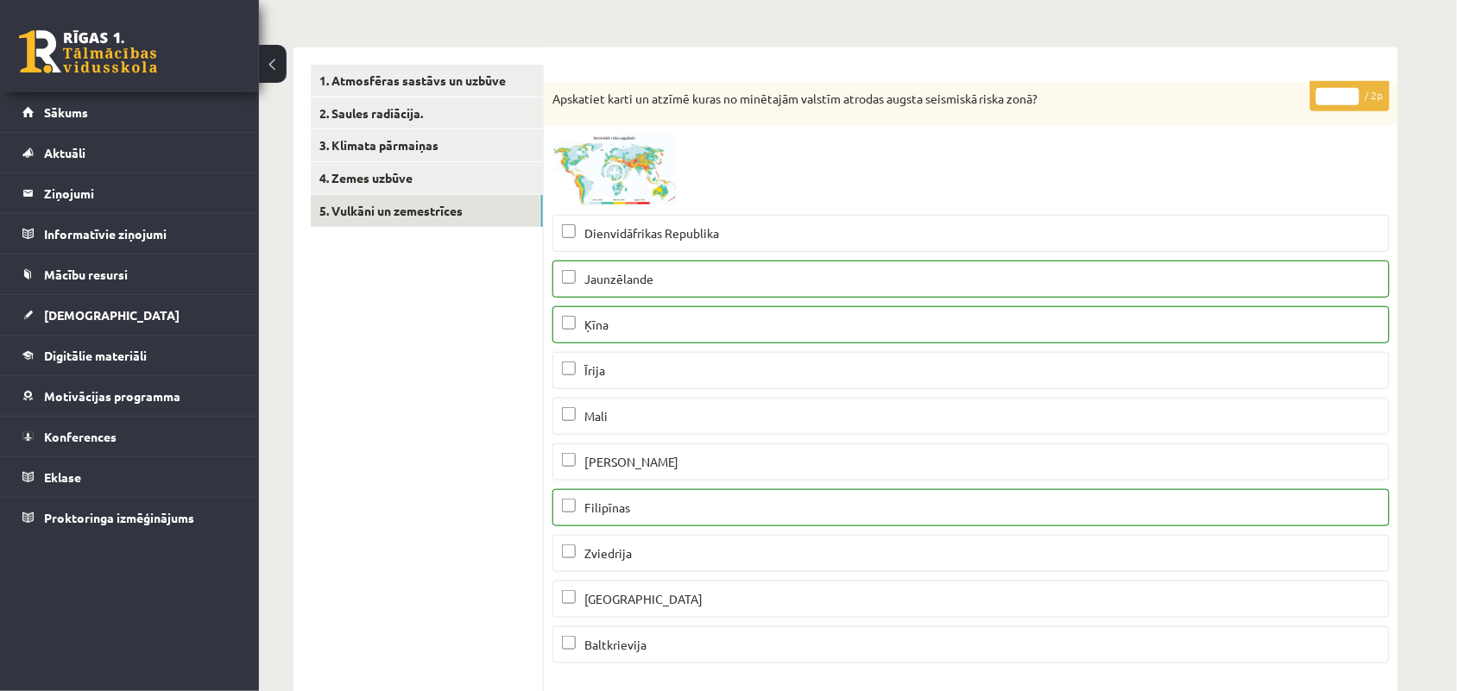
scroll to position [0, 0]
click at [1351, 89] on input "*" at bounding box center [1337, 96] width 43 height 17
type input "*"
click at [1351, 89] on input "*" at bounding box center [1337, 96] width 43 height 17
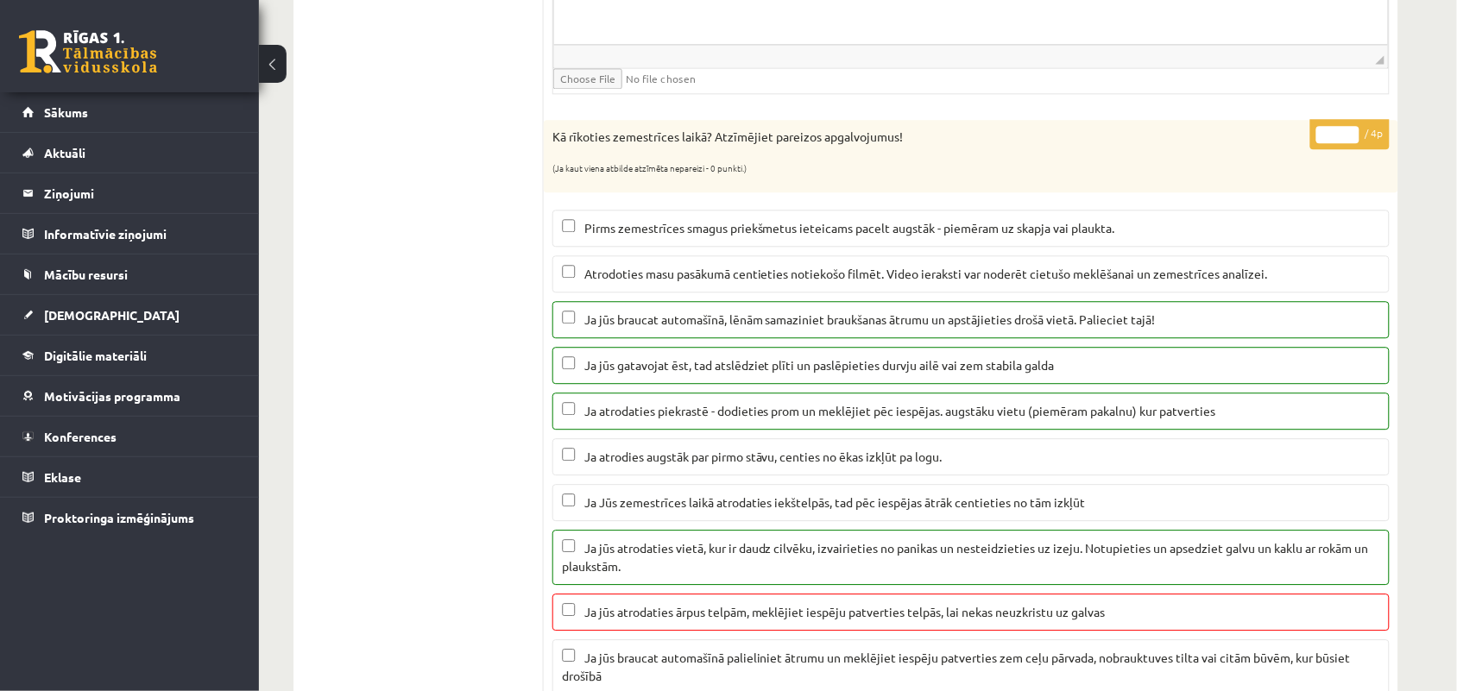
scroll to position [1187, 0]
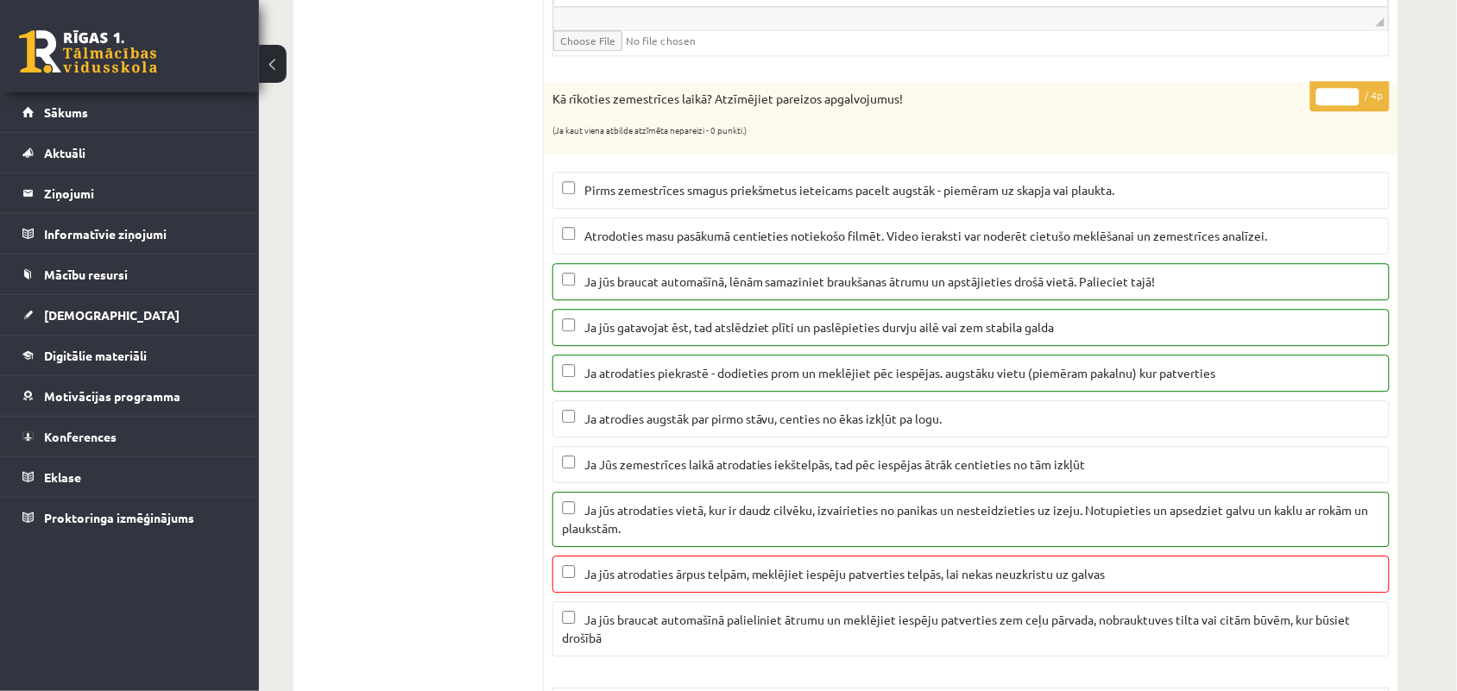
click at [1356, 102] on input "*" at bounding box center [1337, 96] width 43 height 17
type input "*"
click at [1356, 102] on input "*" at bounding box center [1337, 96] width 43 height 17
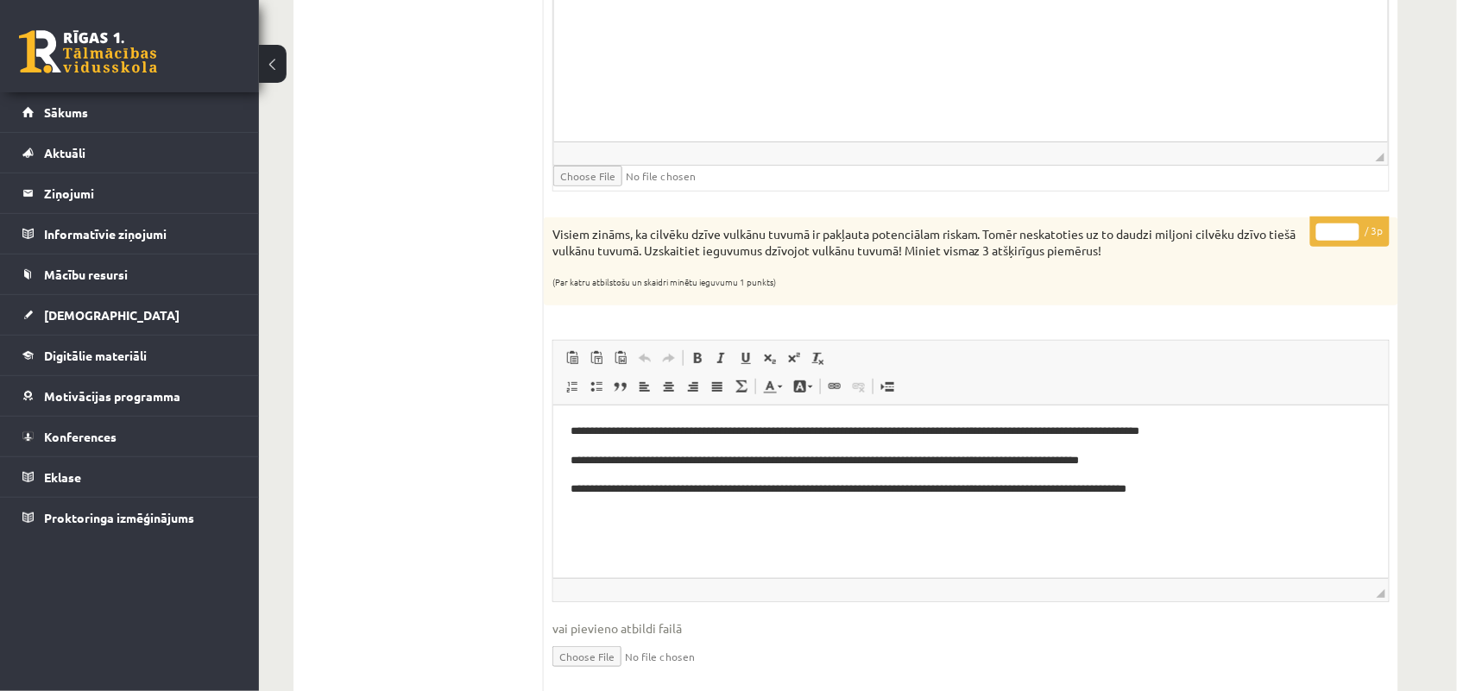
scroll to position [2050, 0]
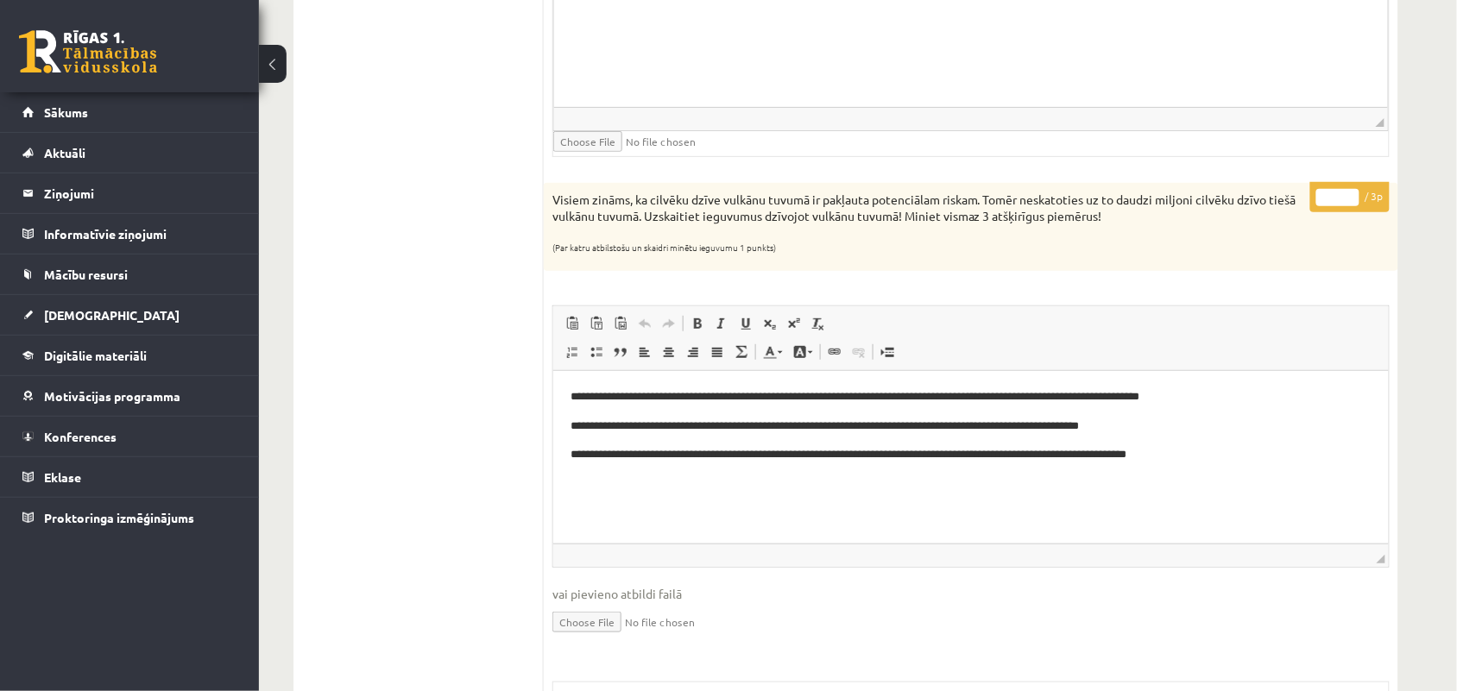
click at [1349, 199] on input "*" at bounding box center [1337, 197] width 43 height 17
type input "*"
click at [1349, 199] on input "*" at bounding box center [1337, 197] width 43 height 17
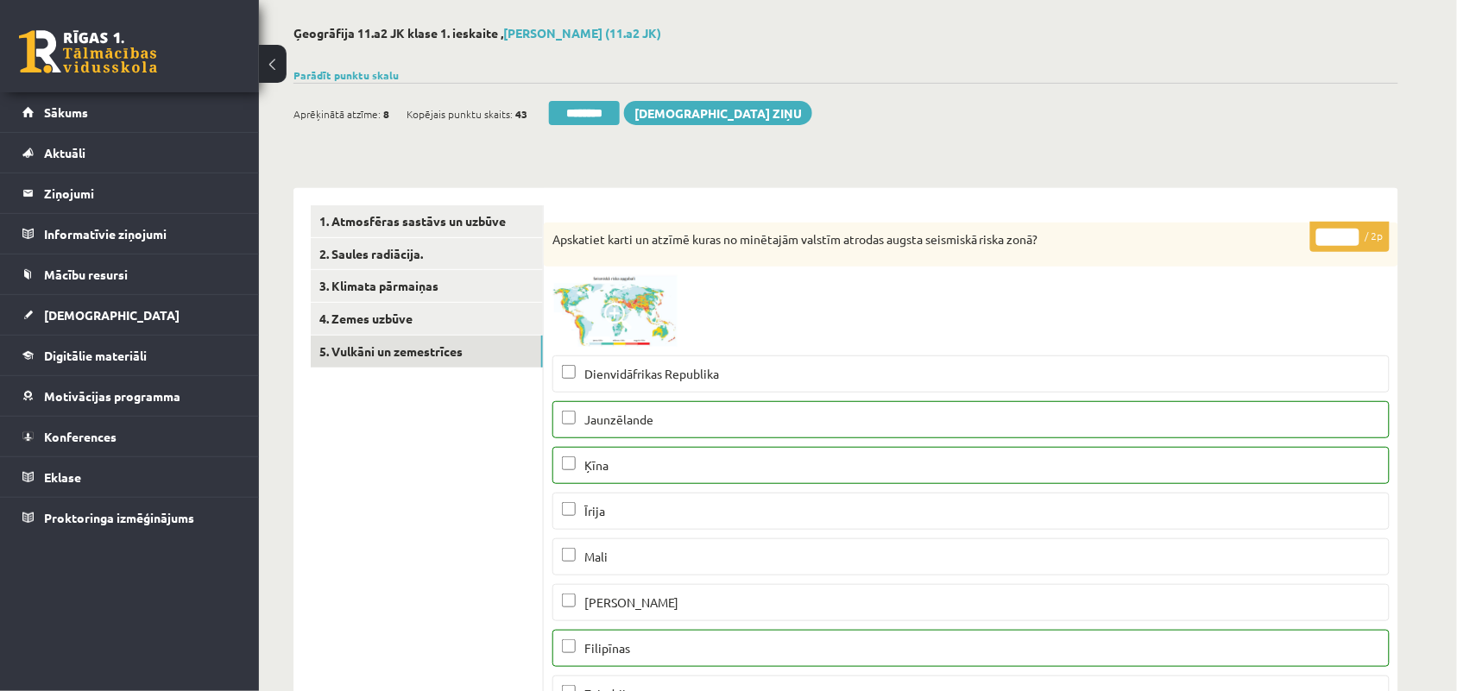
scroll to position [0, 0]
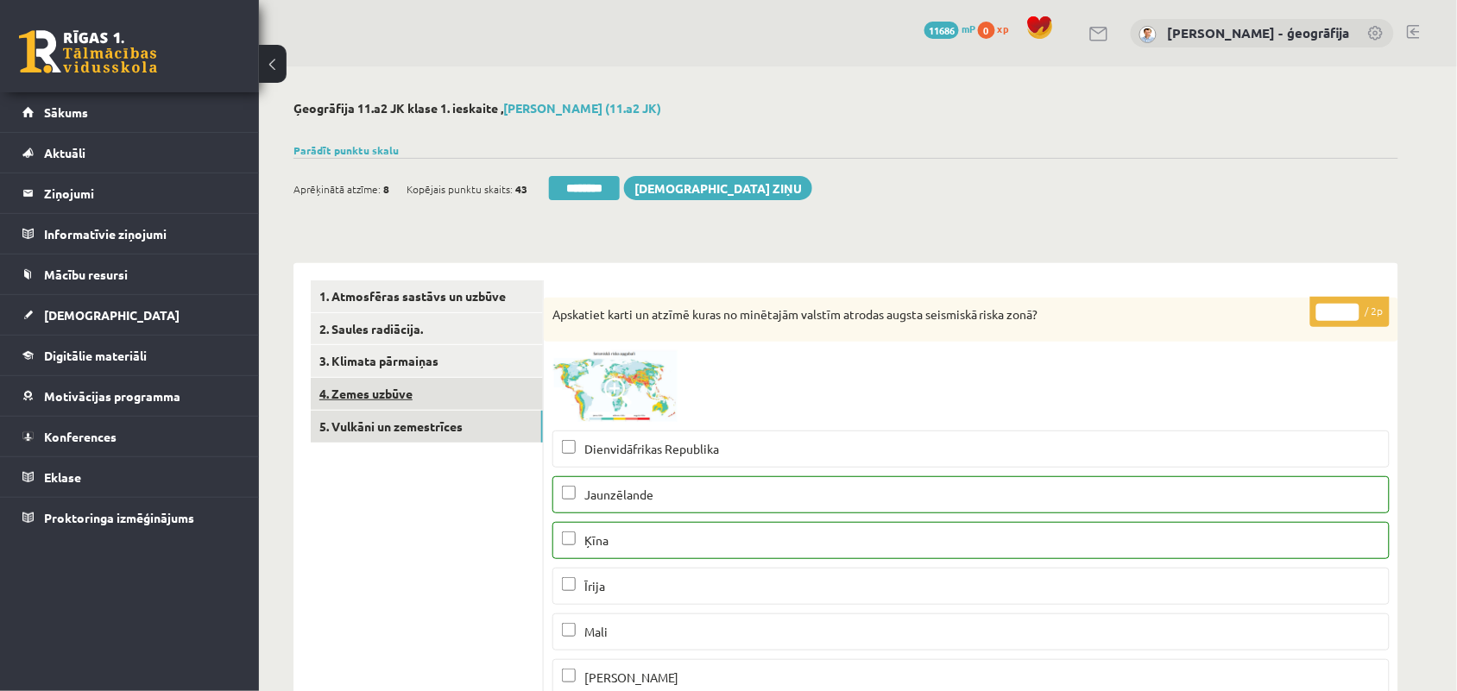
click at [401, 394] on link "4. Zemes uzbūve" at bounding box center [427, 394] width 232 height 32
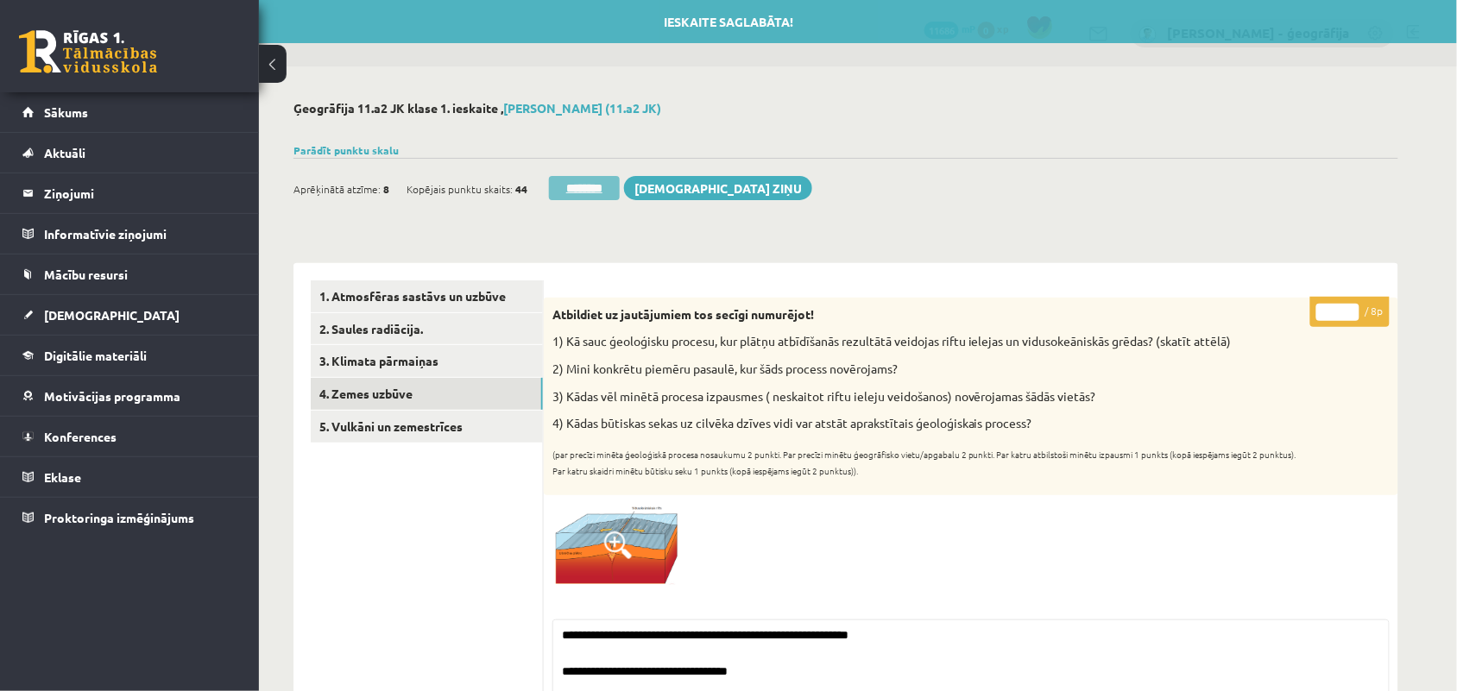
click at [589, 188] on input "********" at bounding box center [584, 188] width 71 height 24
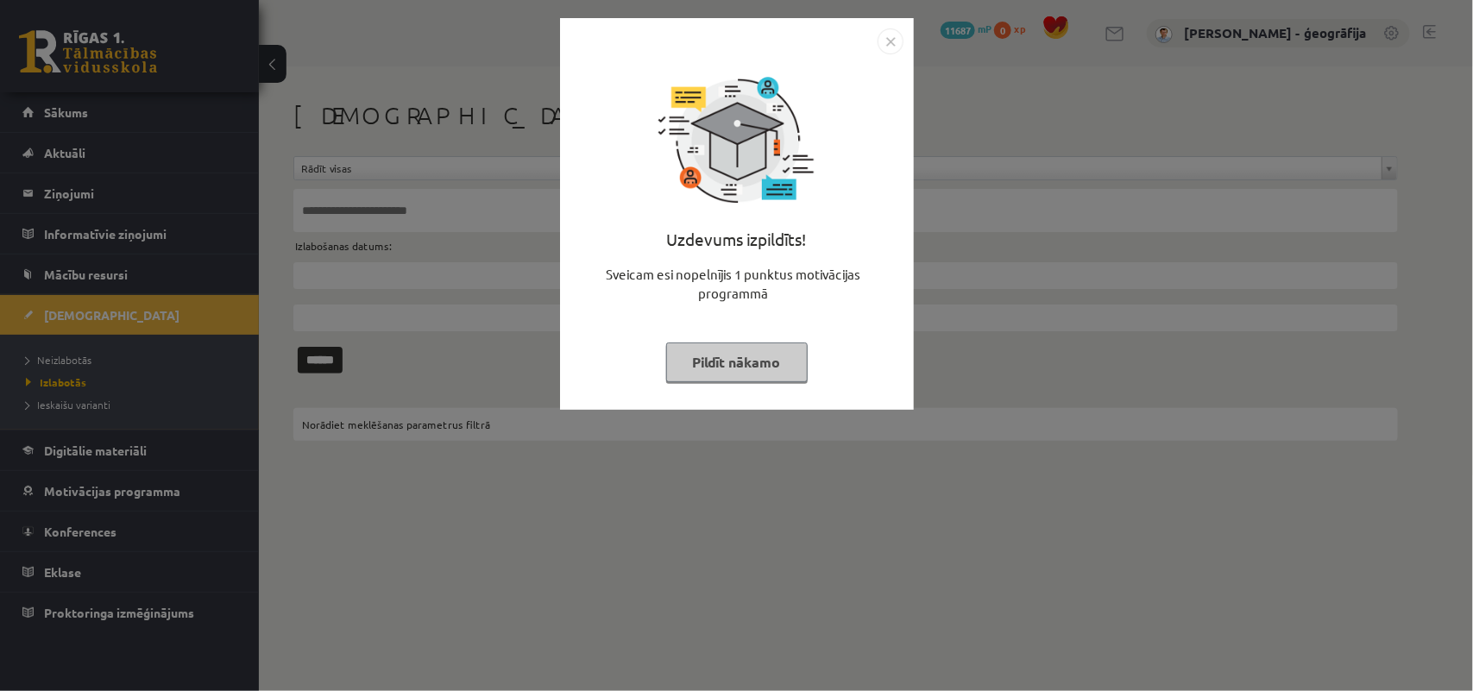
click at [697, 355] on button "Pildīt nākamo" at bounding box center [737, 363] width 142 height 40
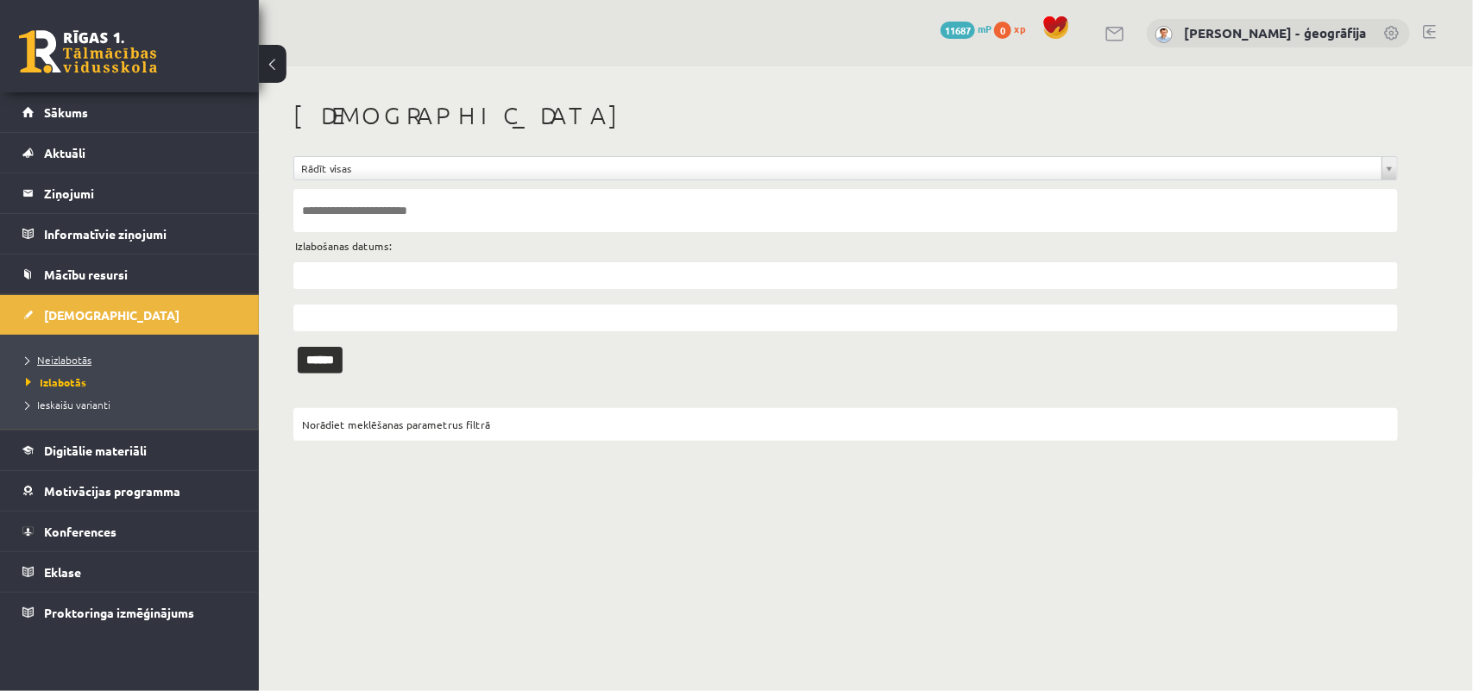
click at [63, 363] on span "Neizlabotās" at bounding box center [59, 360] width 66 height 14
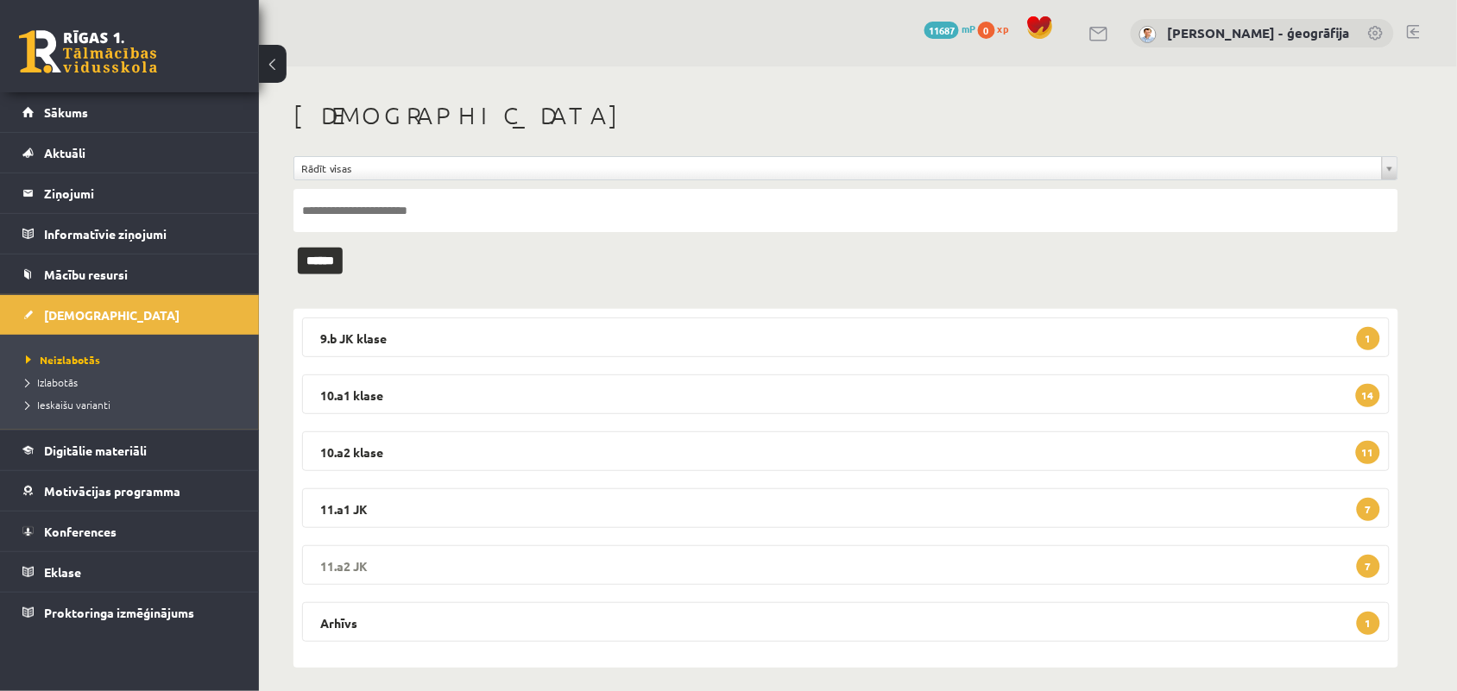
click at [374, 551] on legend "11.a2 JK 7" at bounding box center [846, 565] width 1088 height 40
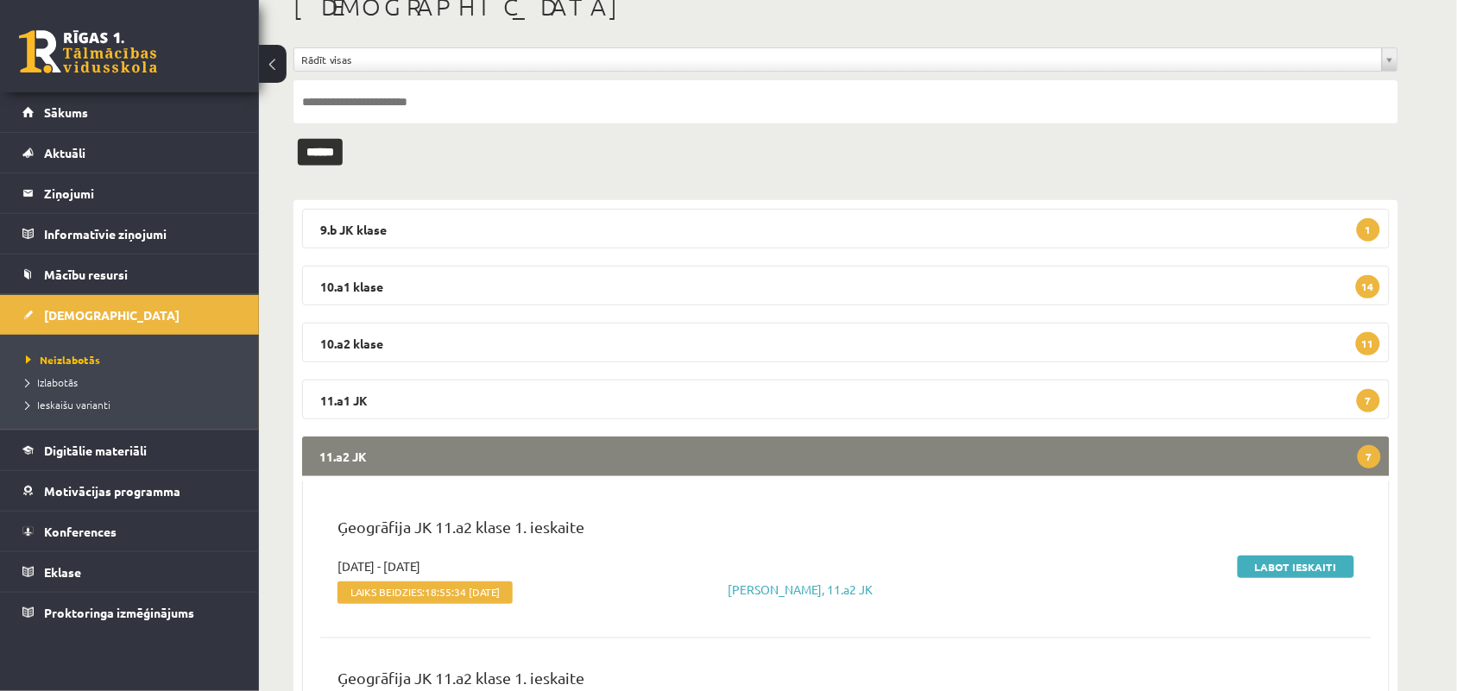
scroll to position [324, 0]
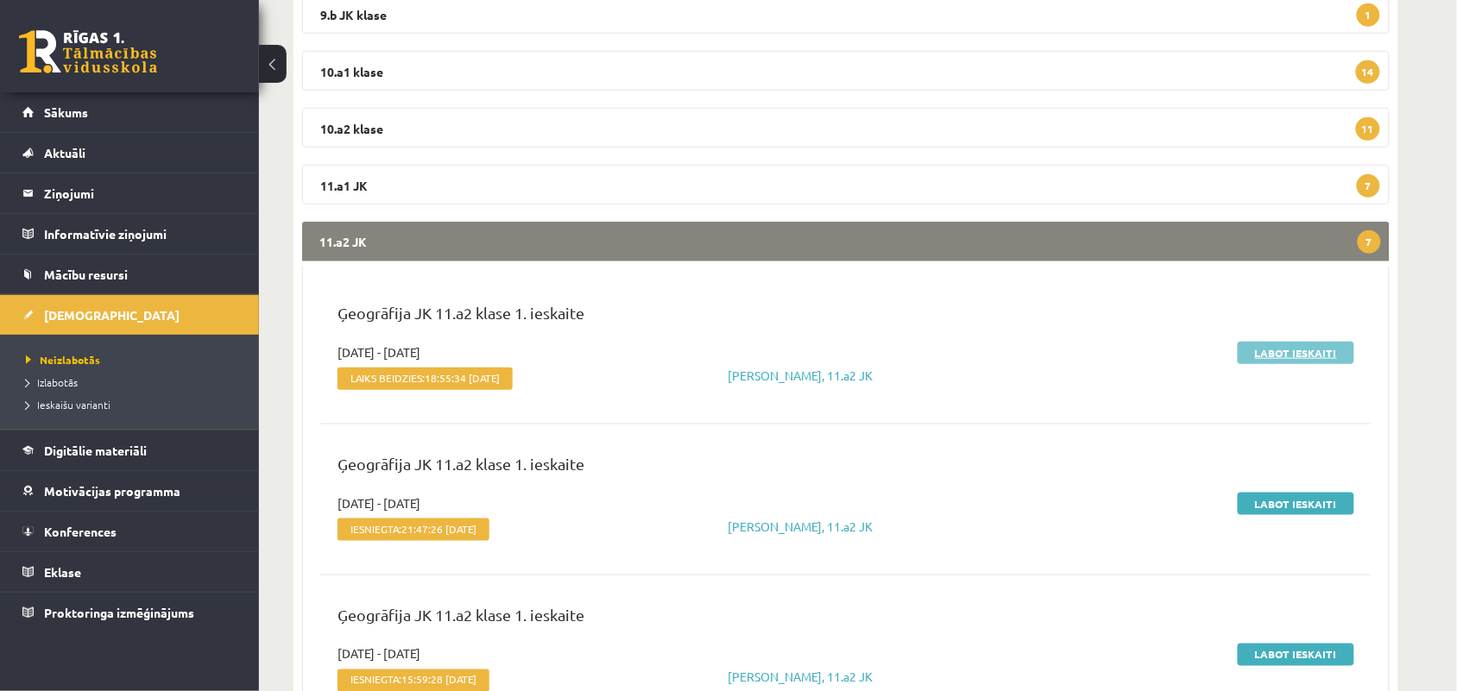
click at [1301, 359] on link "Labot ieskaiti" at bounding box center [1296, 353] width 117 height 22
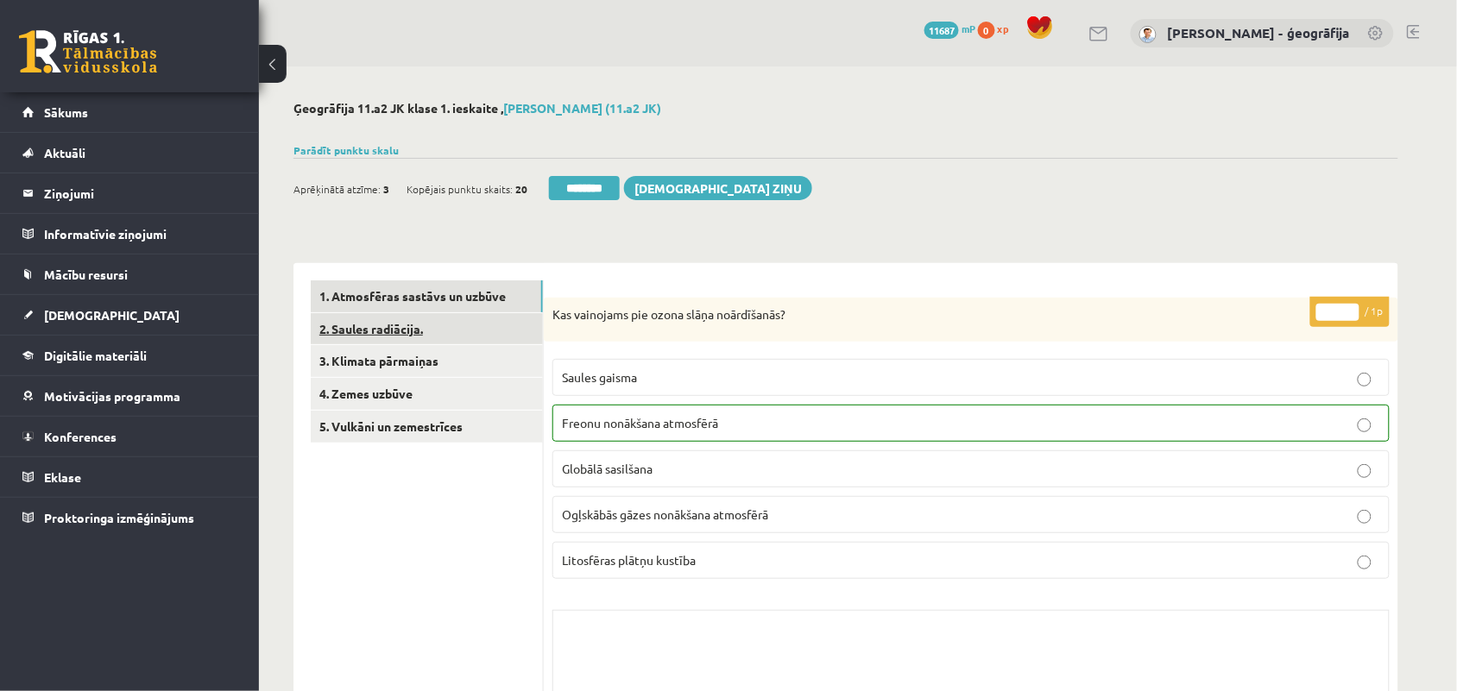
click at [384, 330] on link "2. Saules radiācija." at bounding box center [427, 329] width 232 height 32
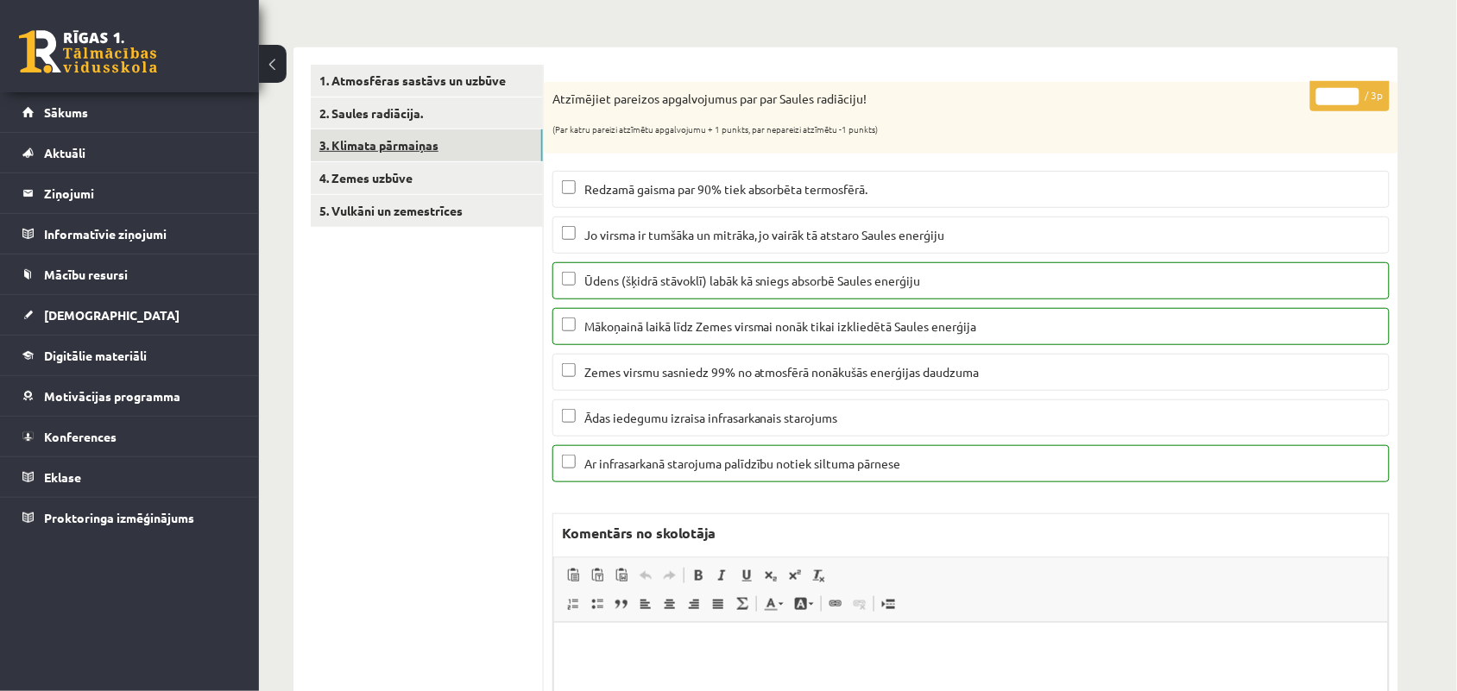
click at [420, 152] on link "3. Klimata pārmaiņas" at bounding box center [427, 145] width 232 height 32
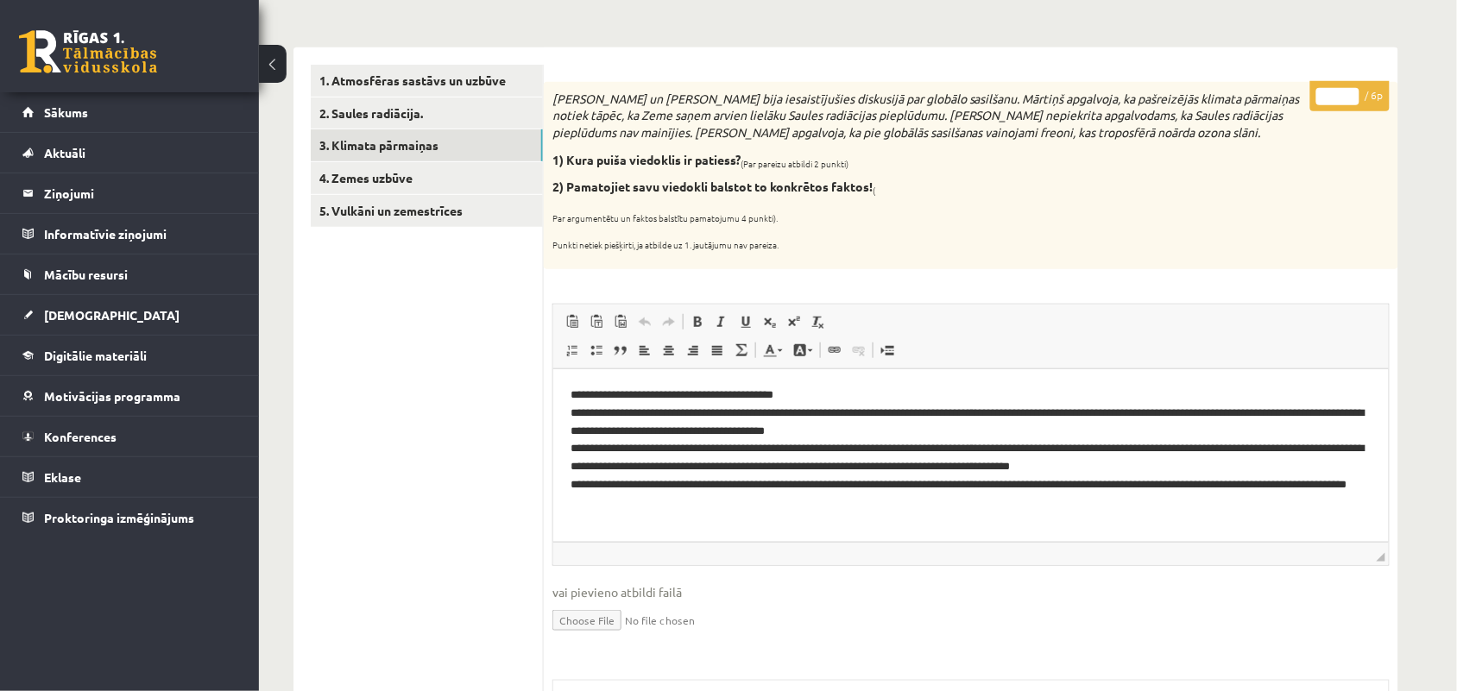
type input "*"
click at [1349, 96] on input "*" at bounding box center [1337, 96] width 43 height 17
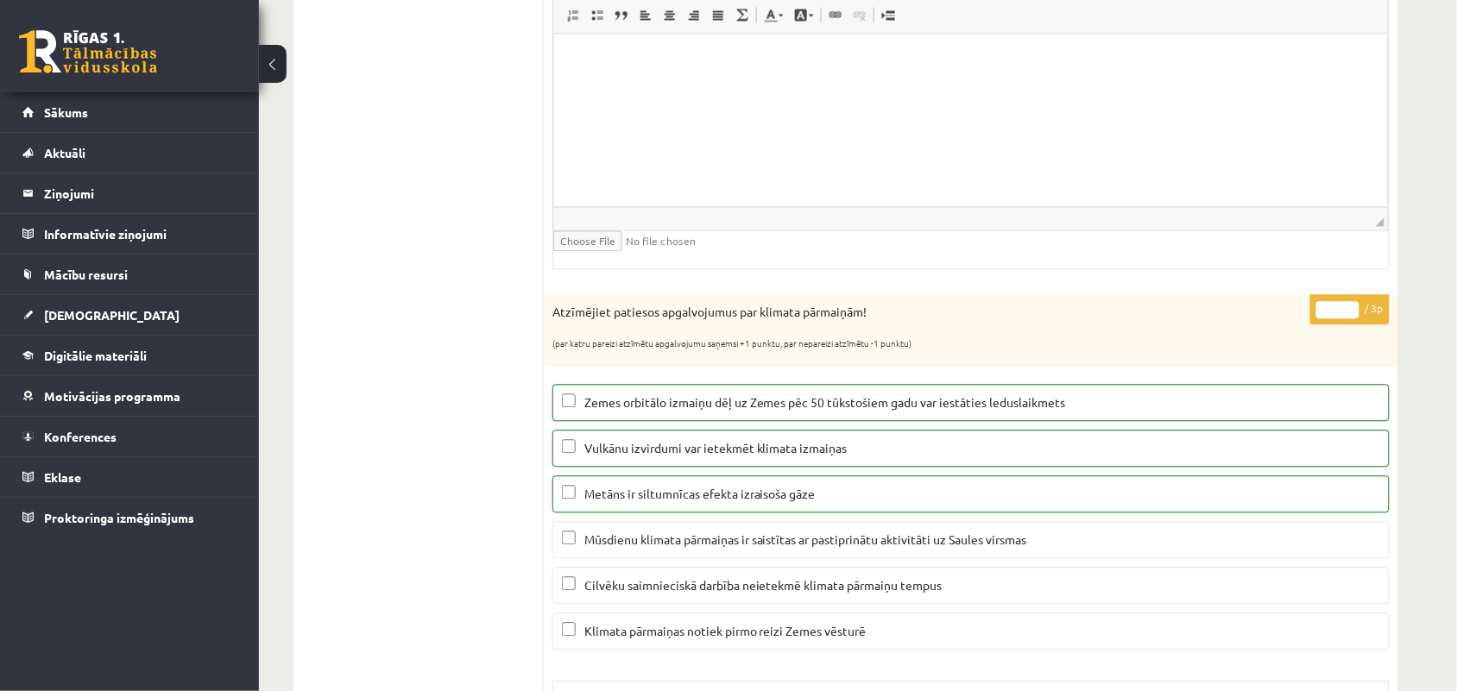
scroll to position [108, 0]
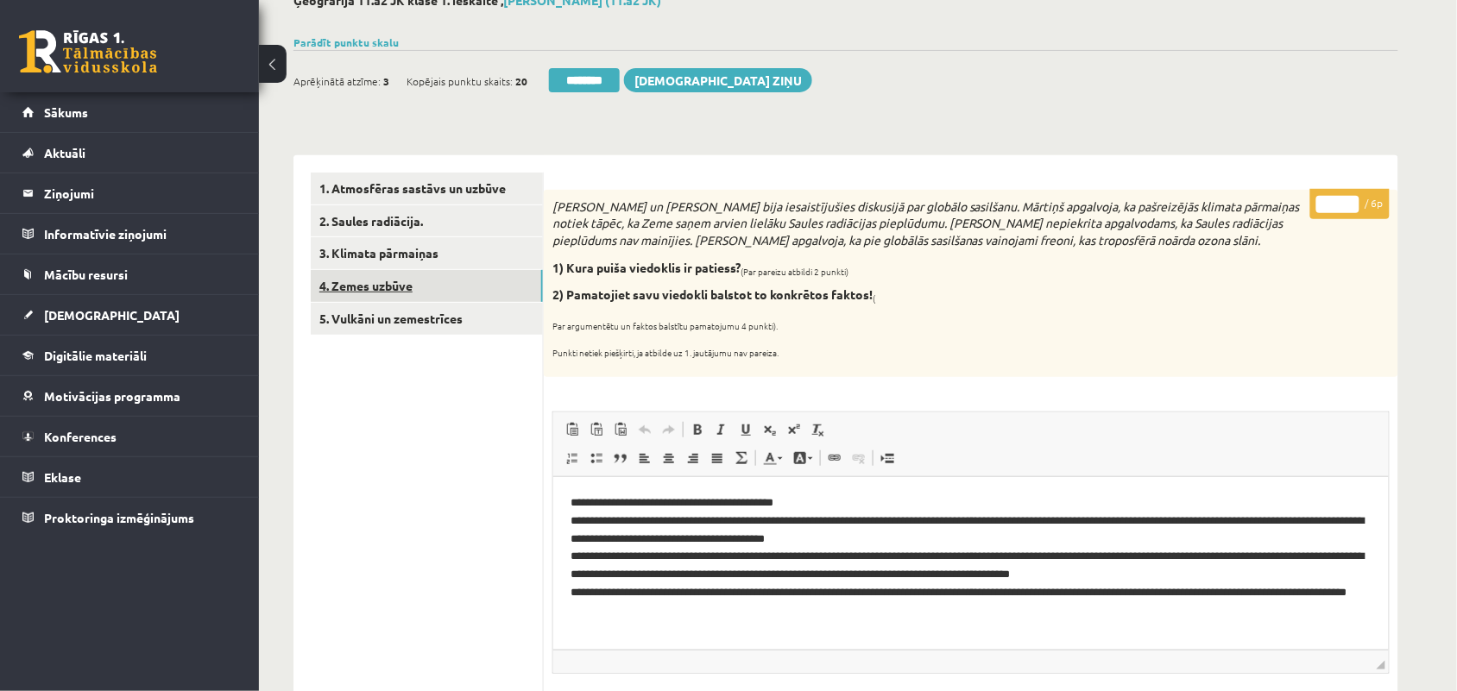
click at [373, 286] on link "4. Zemes uzbūve" at bounding box center [427, 286] width 232 height 32
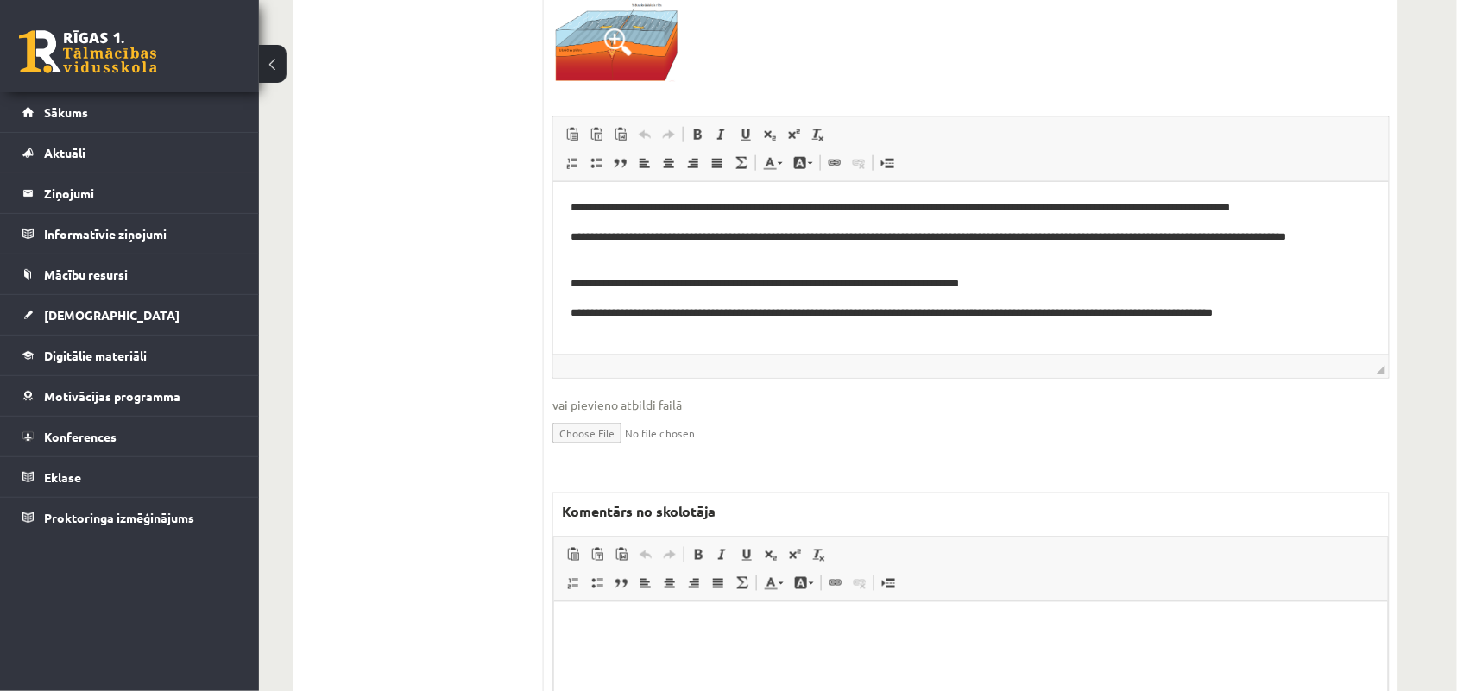
scroll to position [539, 0]
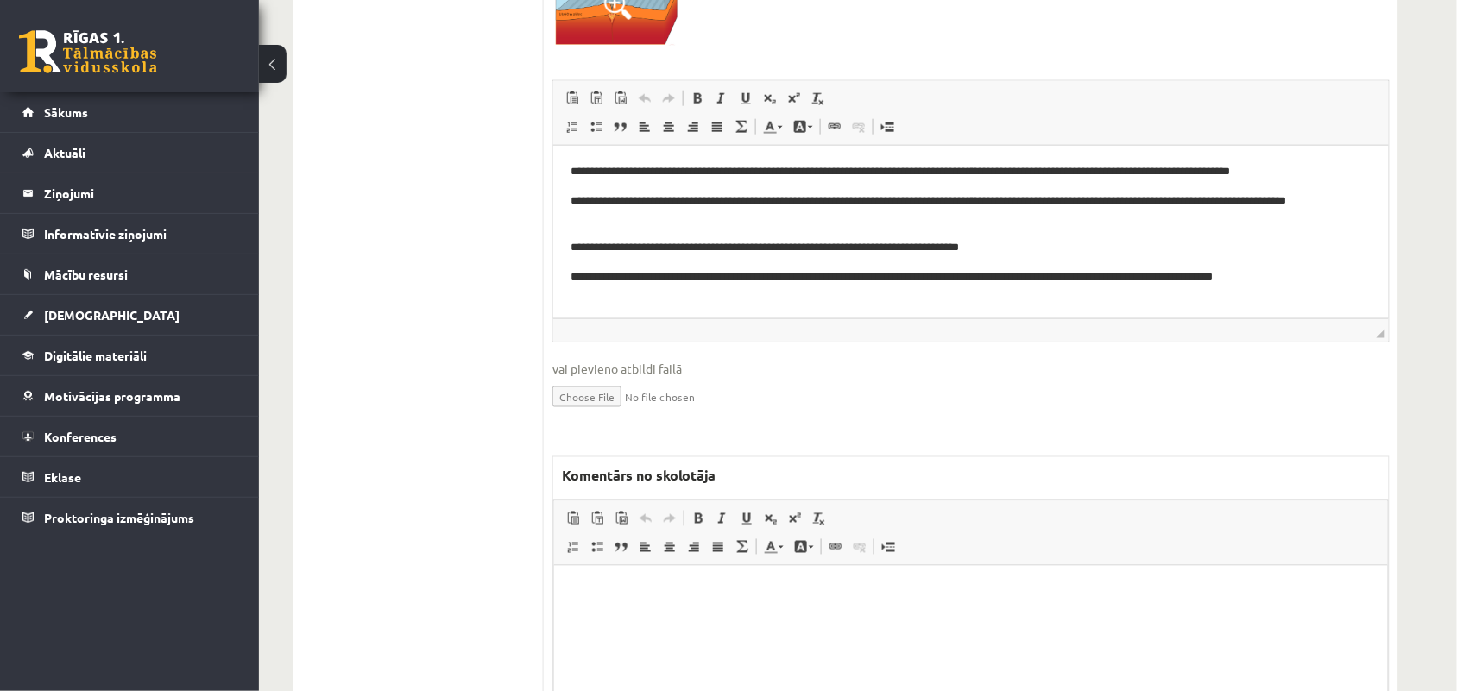
click at [615, 618] on html at bounding box center [970, 591] width 834 height 53
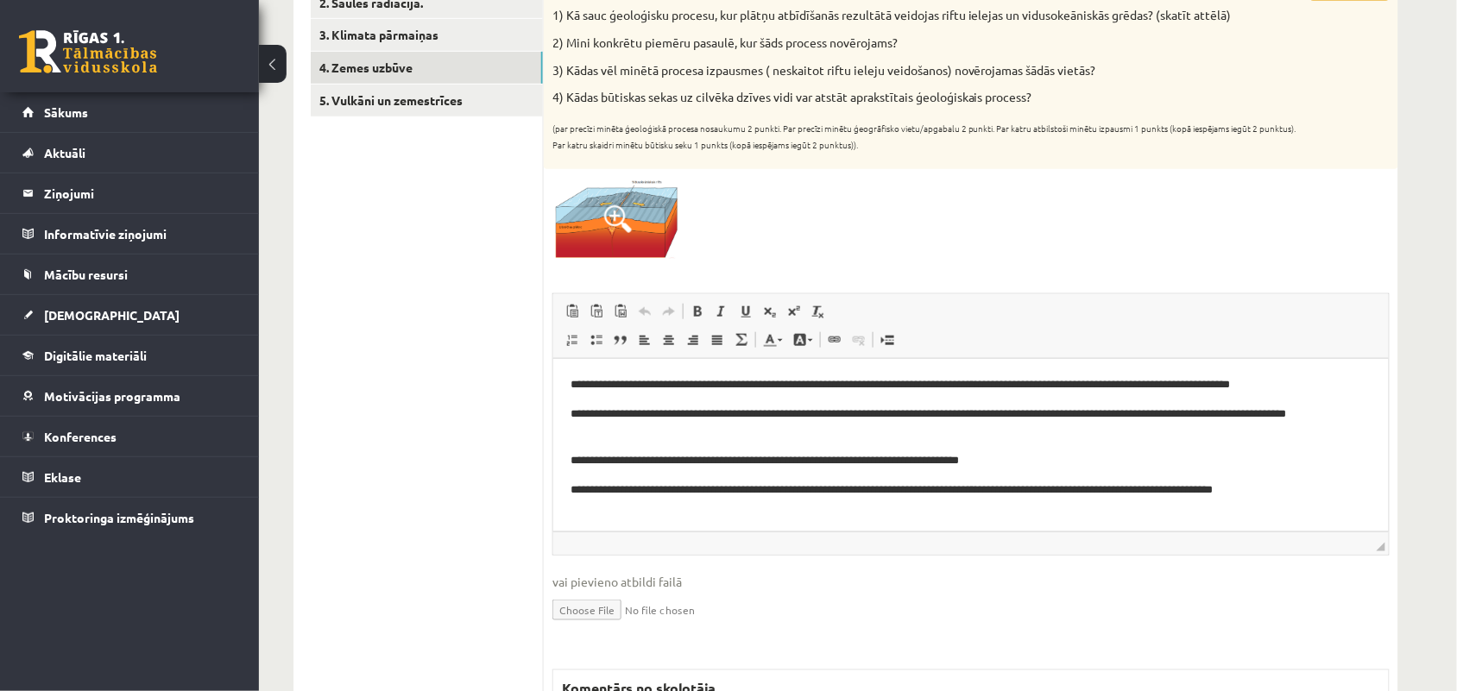
scroll to position [216, 0]
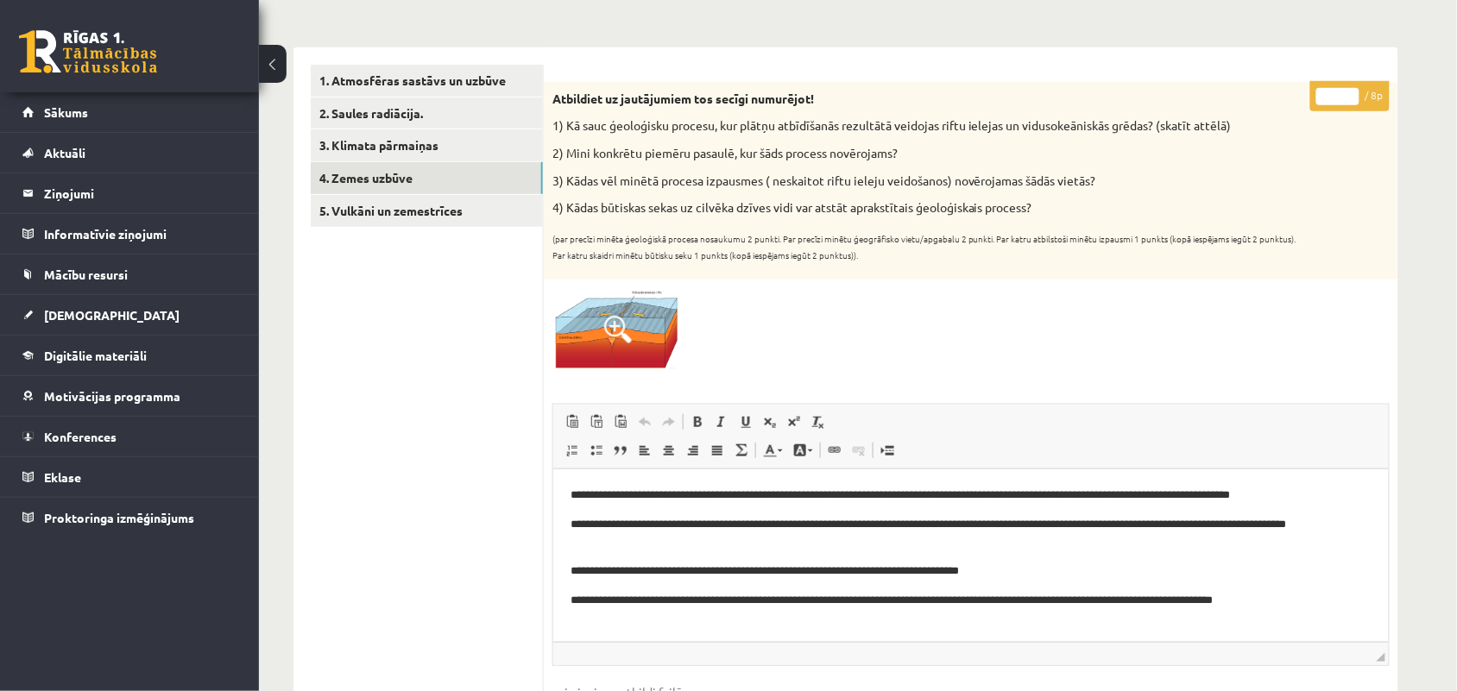
click at [1349, 91] on input "*" at bounding box center [1337, 96] width 43 height 17
type input "*"
click at [1356, 100] on input "*" at bounding box center [1337, 96] width 43 height 17
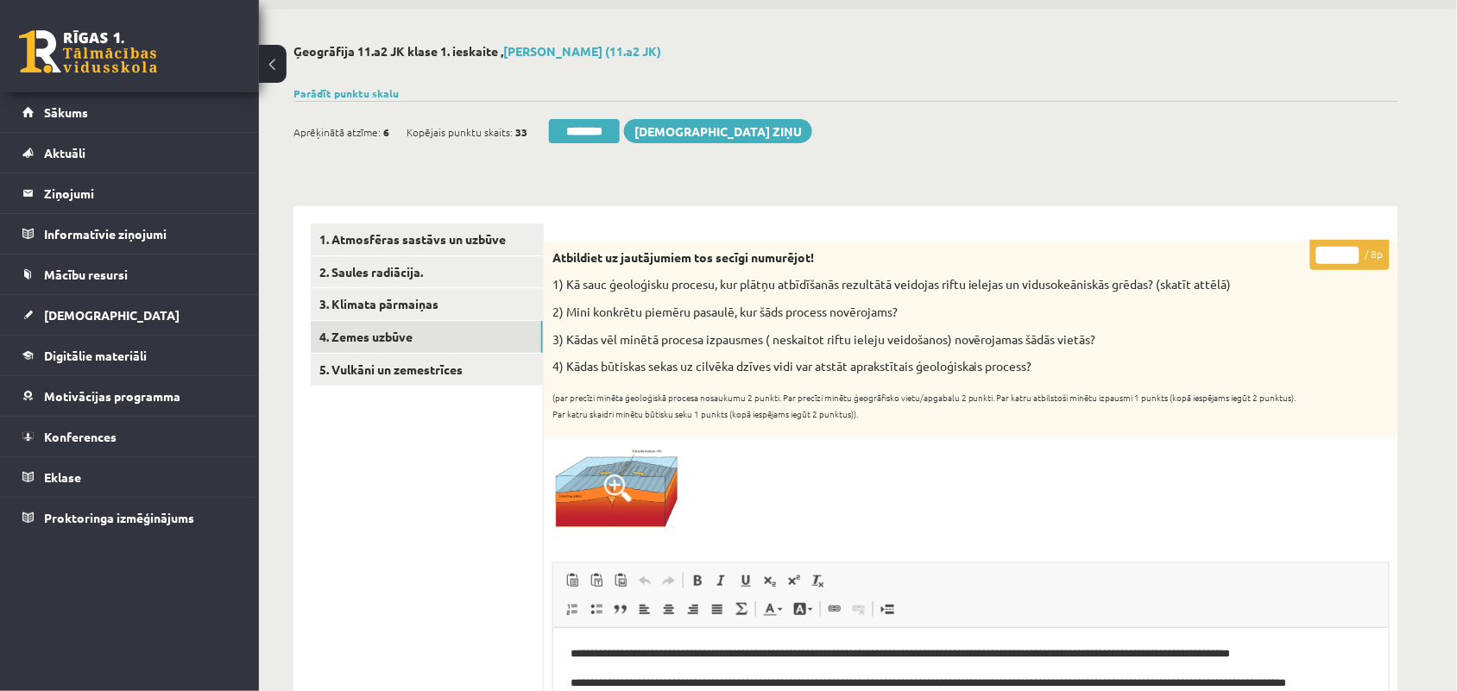
scroll to position [26, 0]
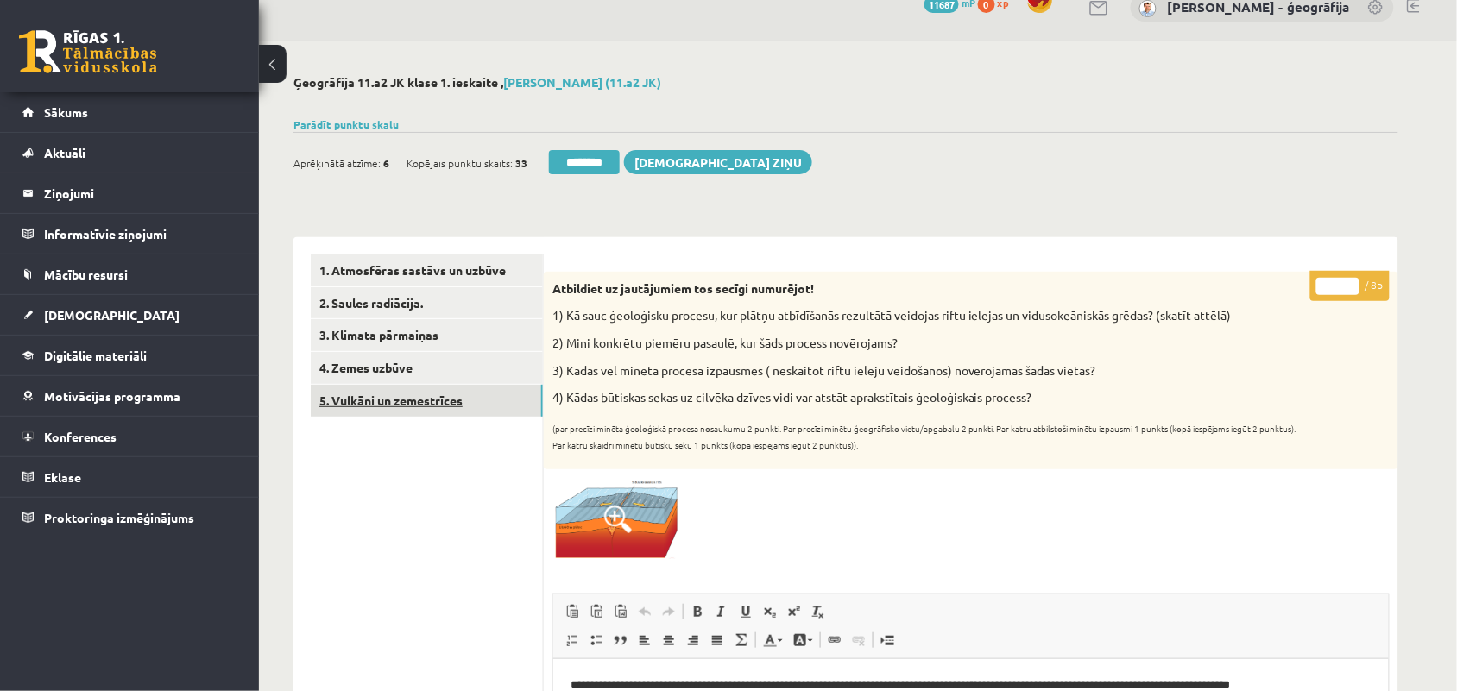
click at [415, 402] on link "5. Vulkāni un zemestrīces" at bounding box center [427, 401] width 232 height 32
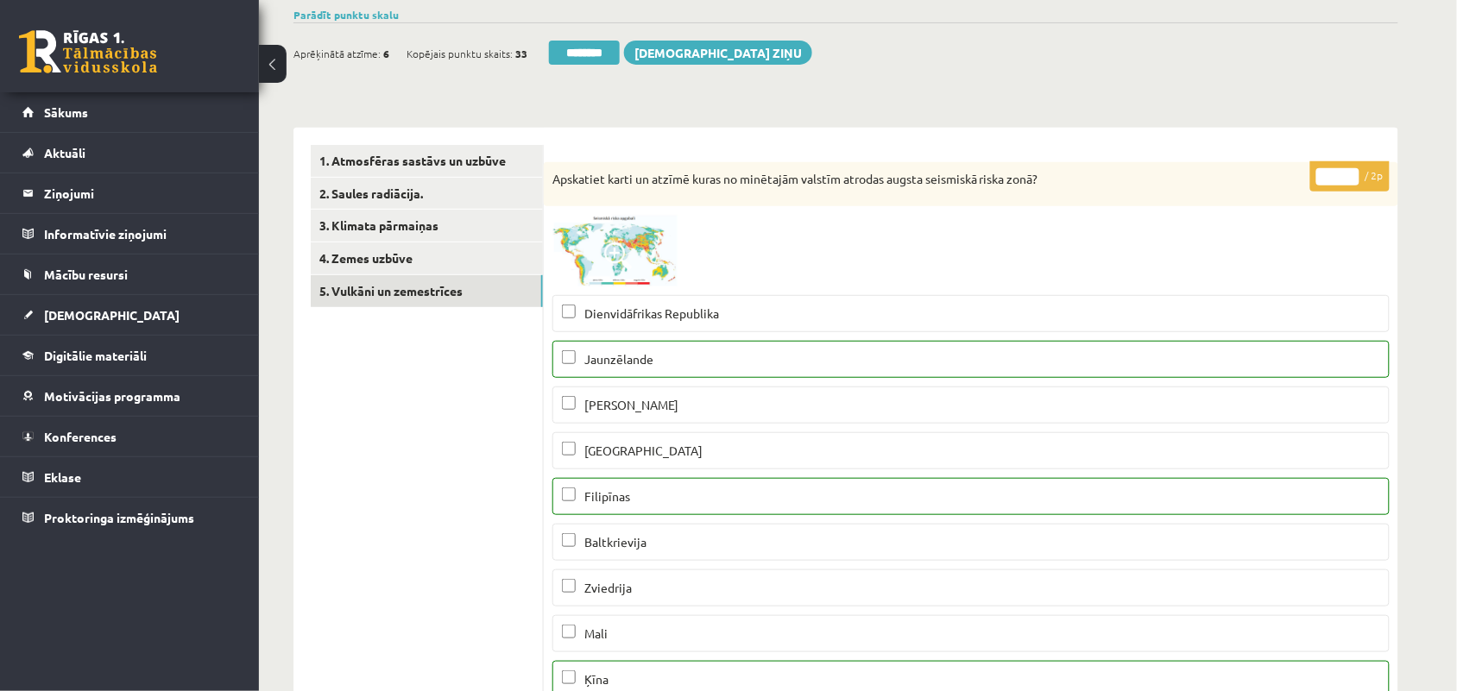
scroll to position [134, 0]
click at [1351, 173] on input "*" at bounding box center [1337, 178] width 43 height 17
type input "*"
click at [1351, 173] on input "*" at bounding box center [1337, 178] width 43 height 17
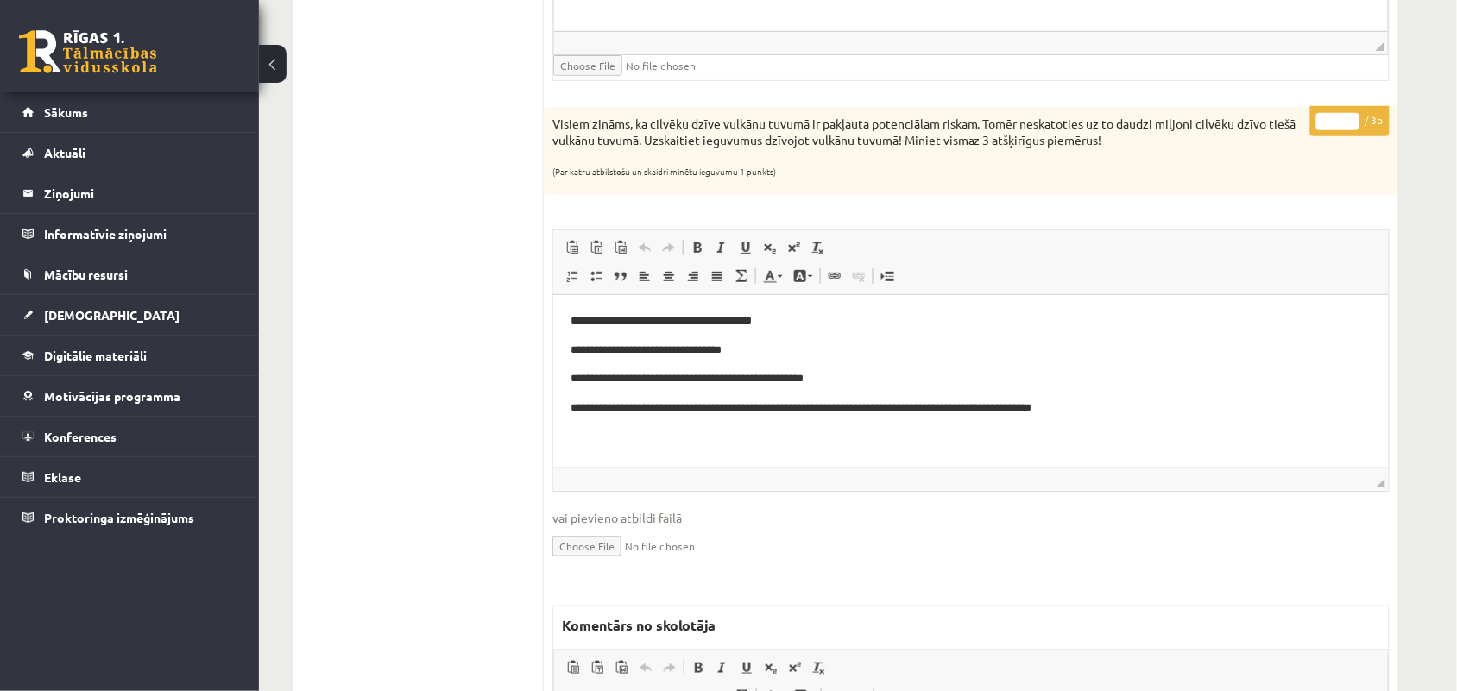
scroll to position [2184, 0]
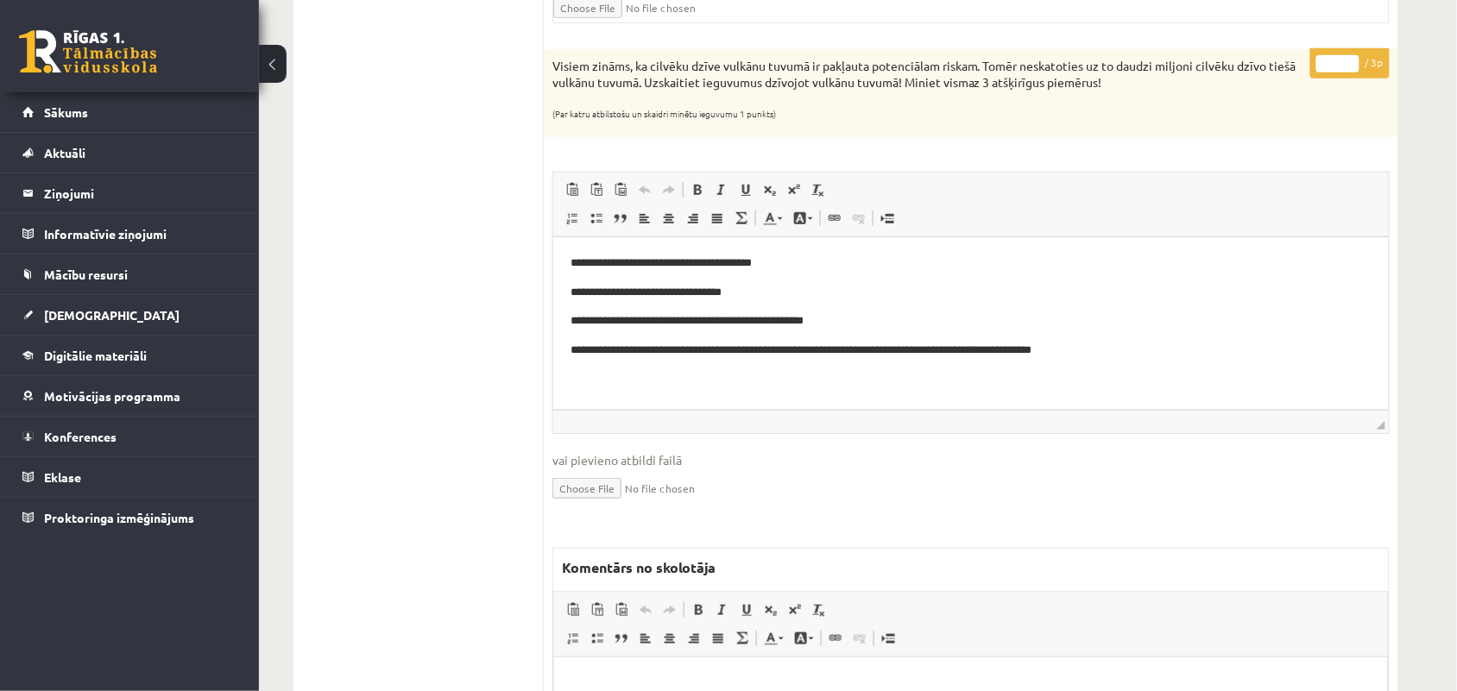
click at [1345, 66] on input "*" at bounding box center [1337, 63] width 43 height 17
type input "*"
click at [1345, 66] on input "*" at bounding box center [1337, 63] width 43 height 17
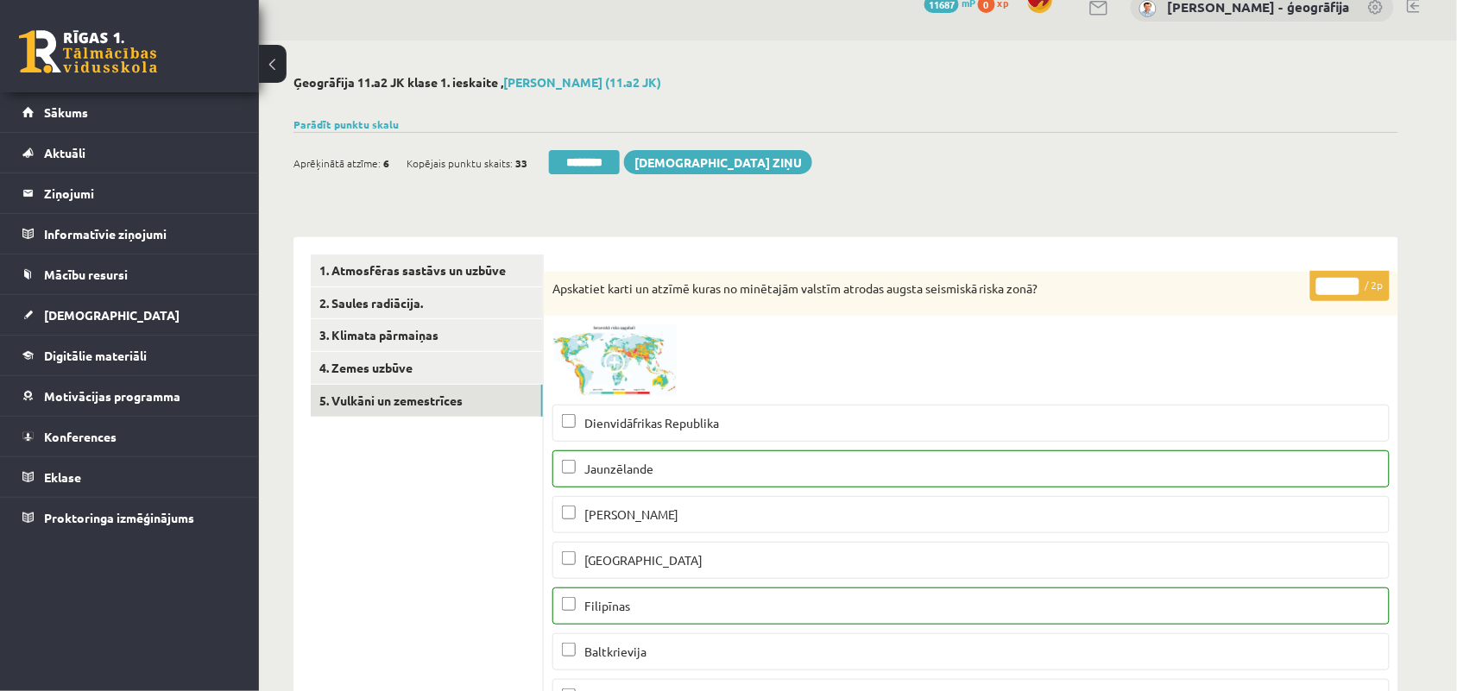
scroll to position [0, 0]
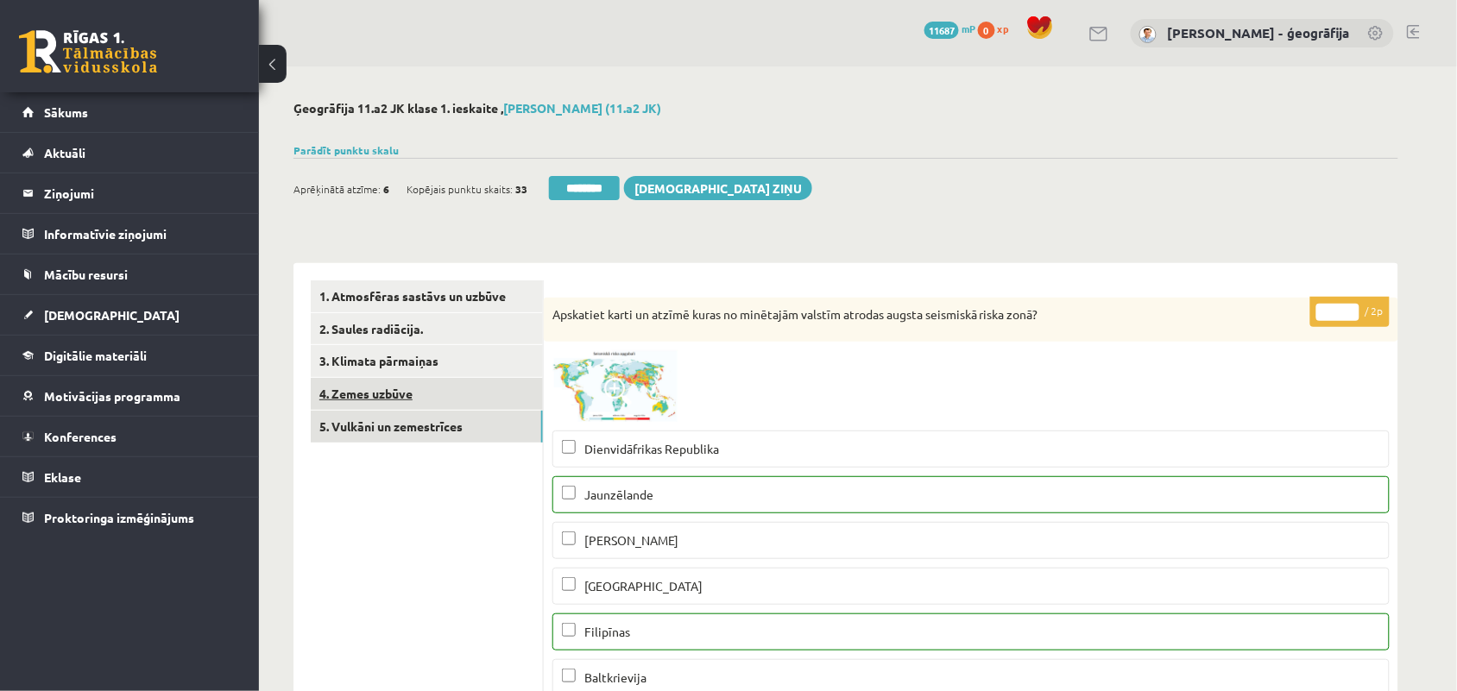
click at [438, 382] on link "4. Zemes uzbūve" at bounding box center [427, 394] width 232 height 32
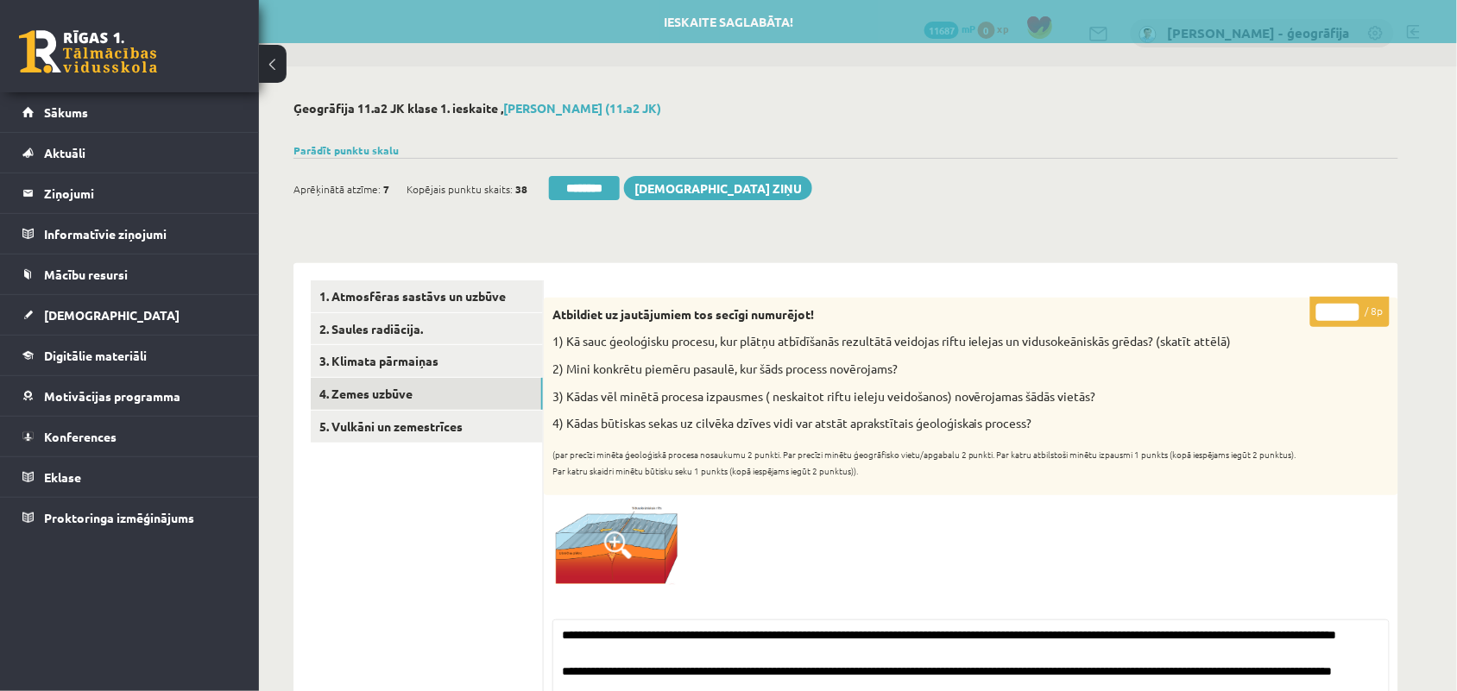
drag, startPoint x: 587, startPoint y: 191, endPoint x: 838, endPoint y: 110, distance: 263.7
click at [587, 191] on input "********" at bounding box center [584, 188] width 71 height 24
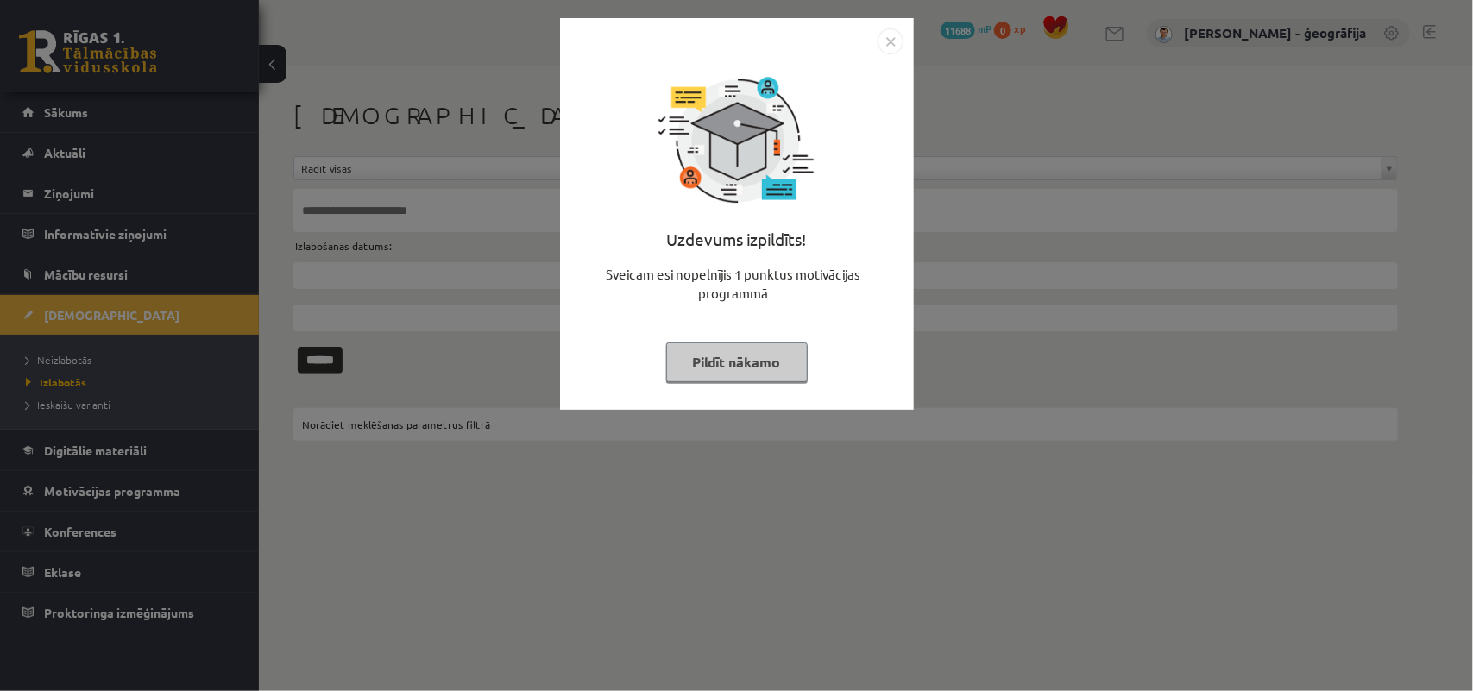
click at [717, 358] on button "Pildīt nākamo" at bounding box center [737, 363] width 142 height 40
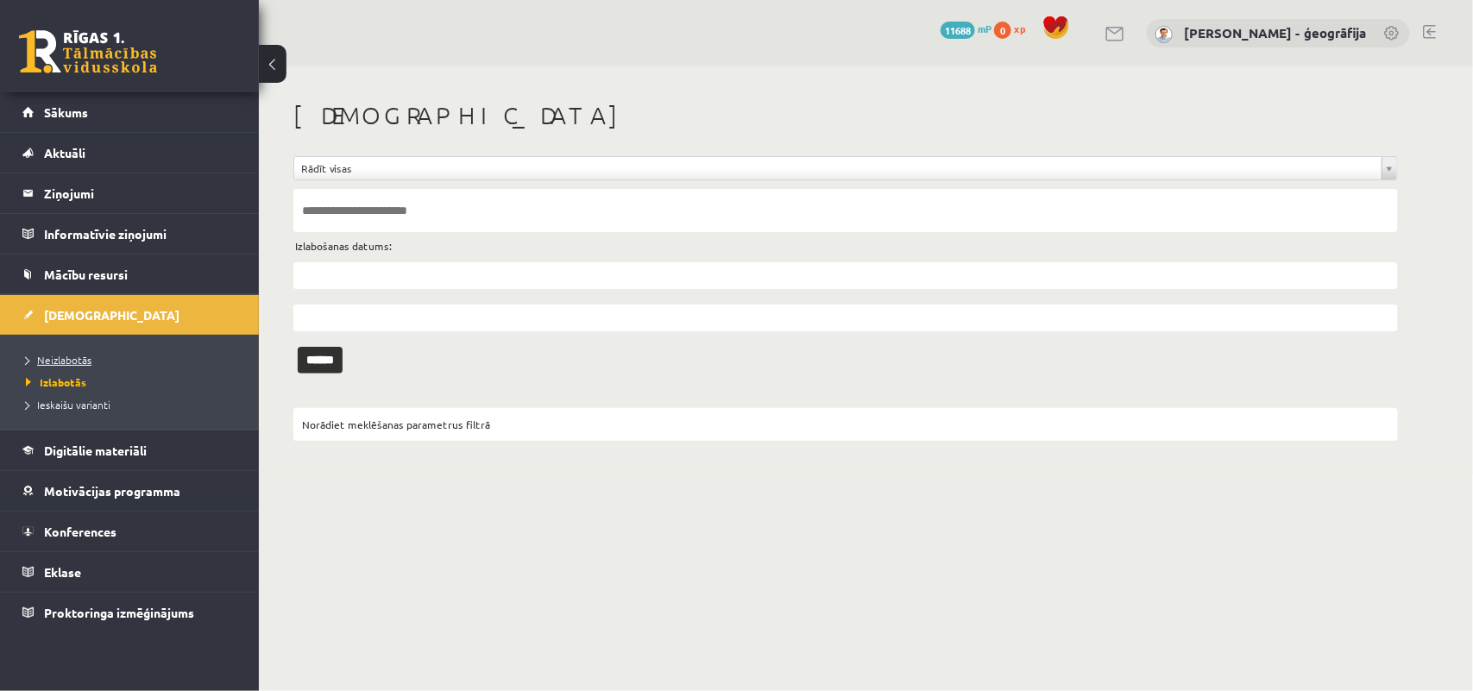
click at [79, 365] on link "Neizlabotās" at bounding box center [134, 360] width 216 height 16
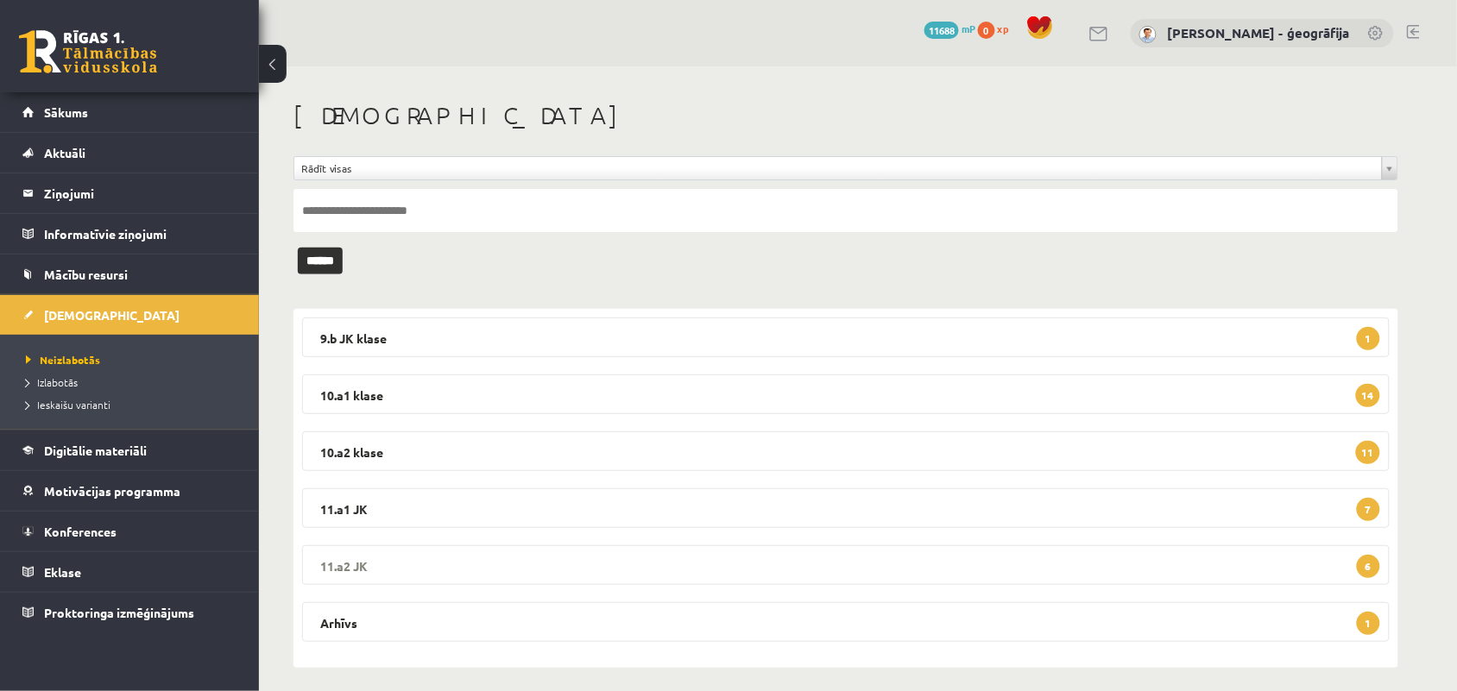
click at [413, 568] on legend "11.a2 JK 6" at bounding box center [846, 565] width 1088 height 40
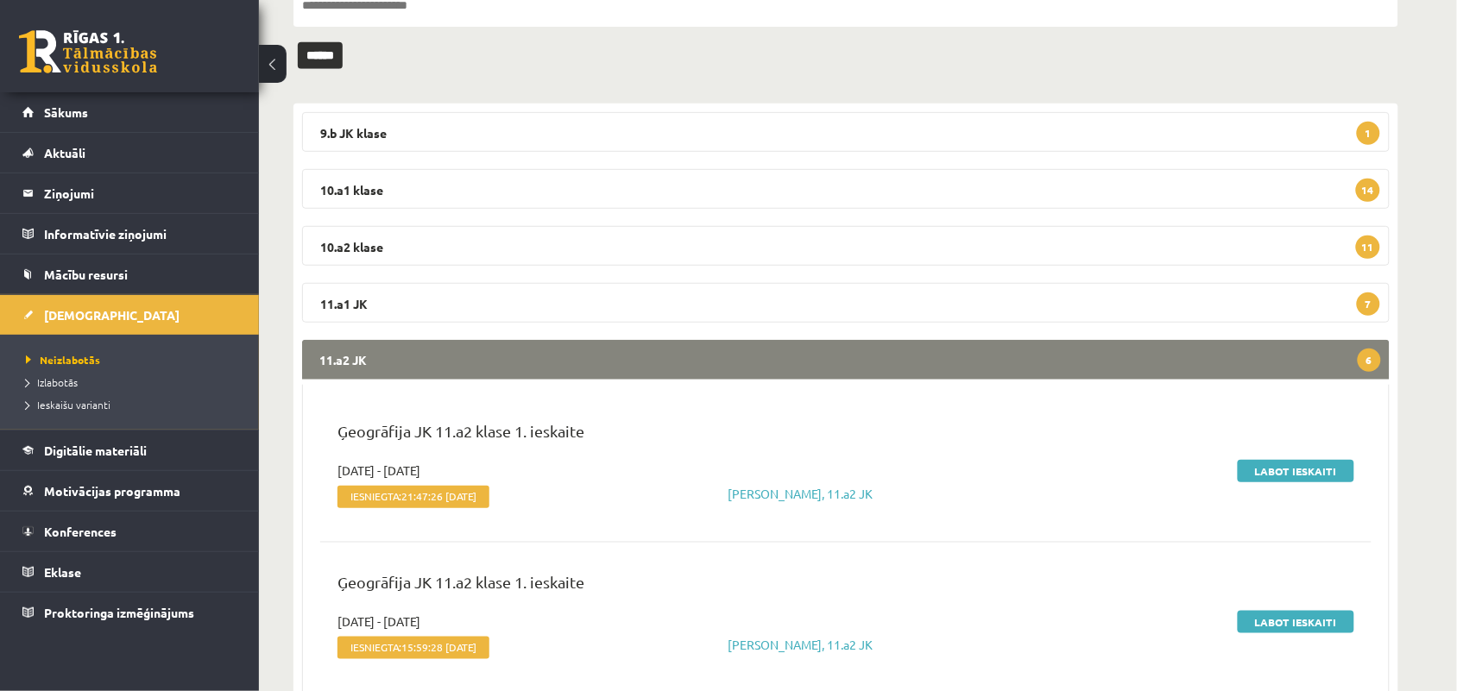
scroll to position [216, 0]
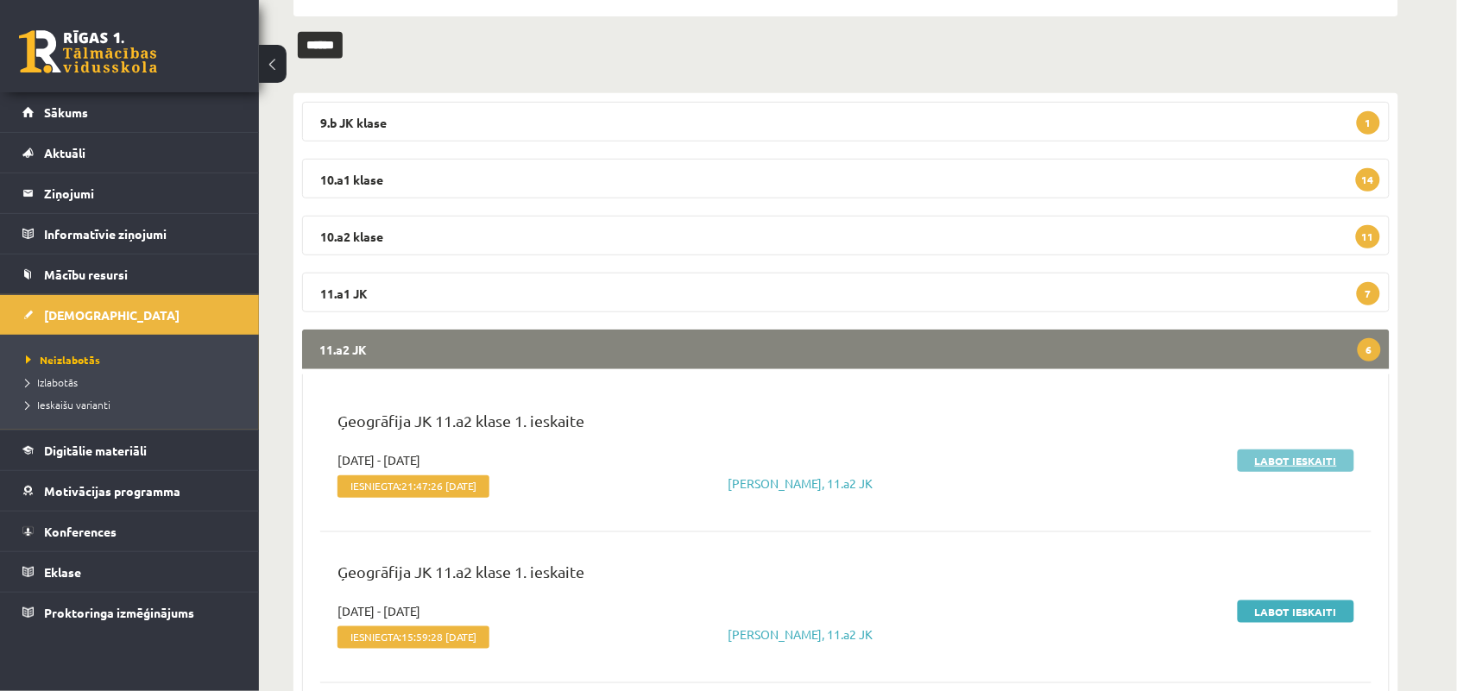
click at [1254, 457] on link "Labot ieskaiti" at bounding box center [1296, 461] width 117 height 22
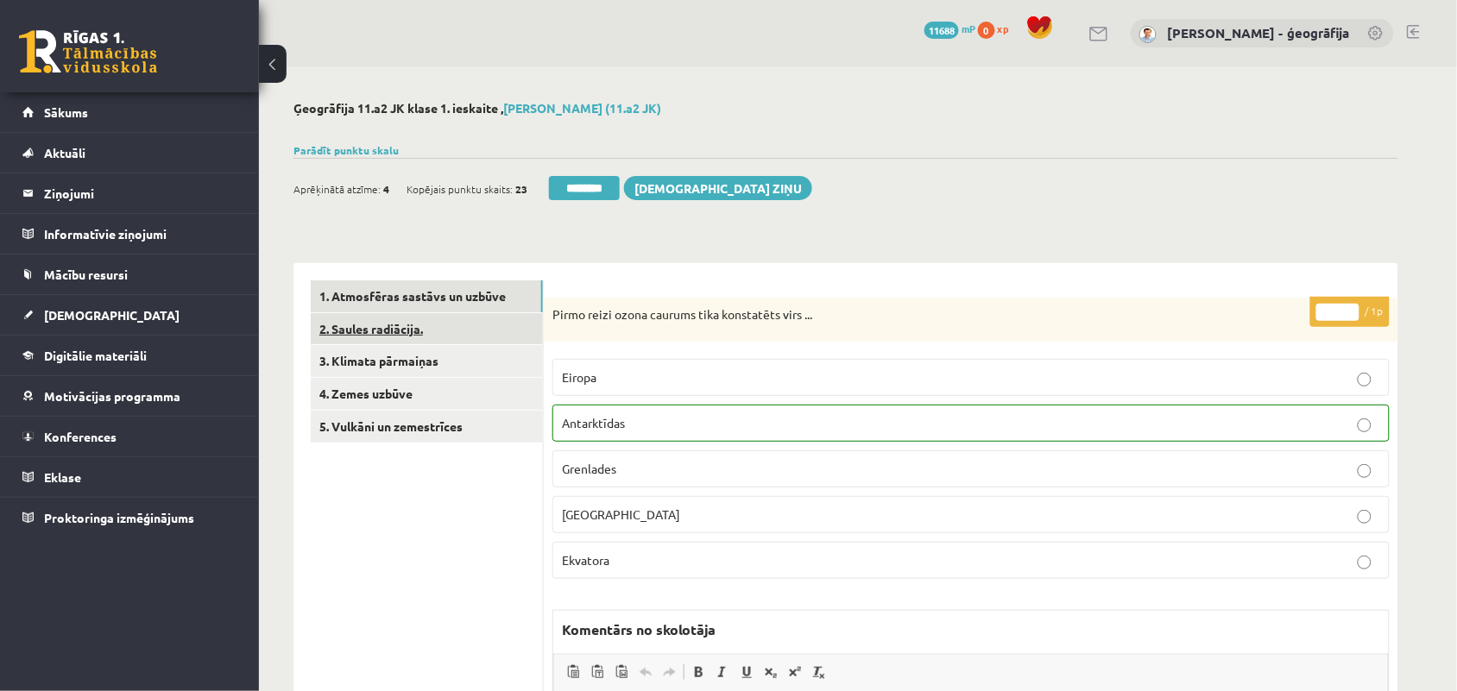
click at [407, 322] on link "2. Saules radiācija." at bounding box center [427, 329] width 232 height 32
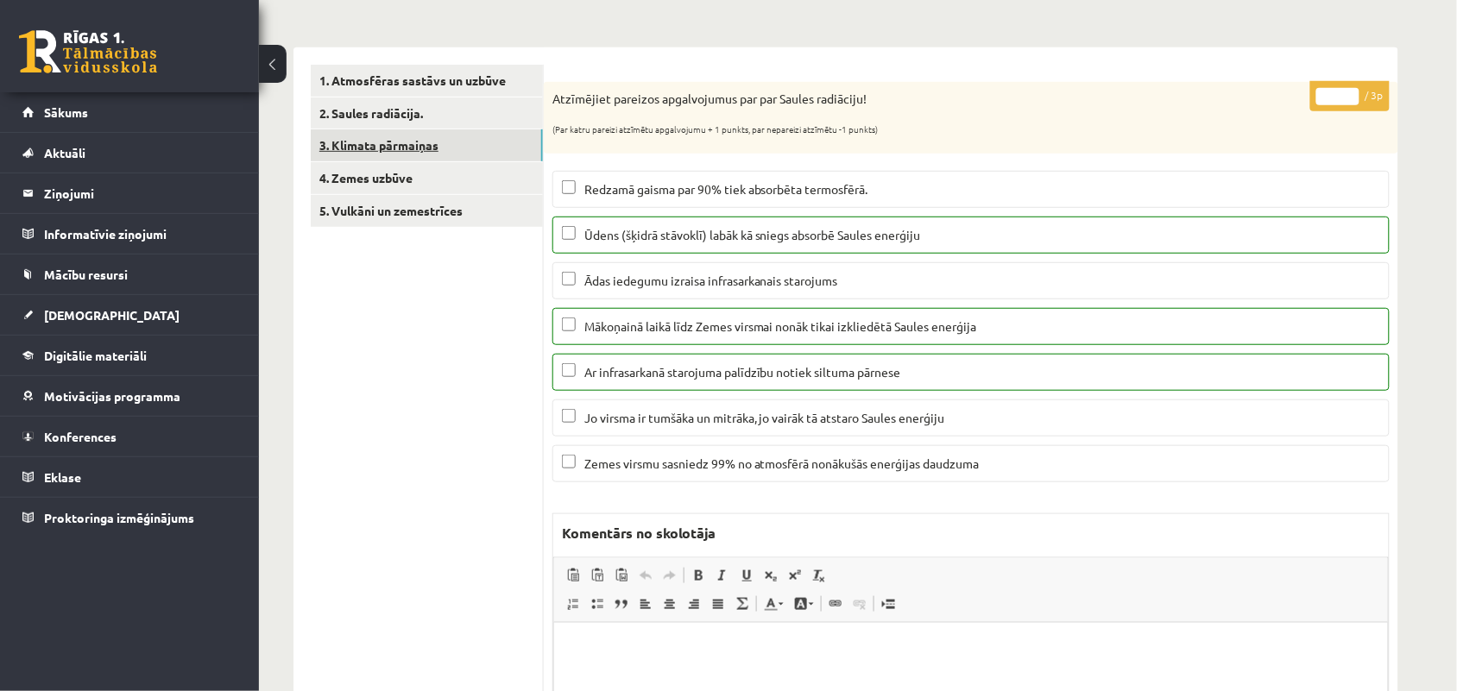
click at [447, 148] on link "3. Klimata pārmaiņas" at bounding box center [427, 145] width 232 height 32
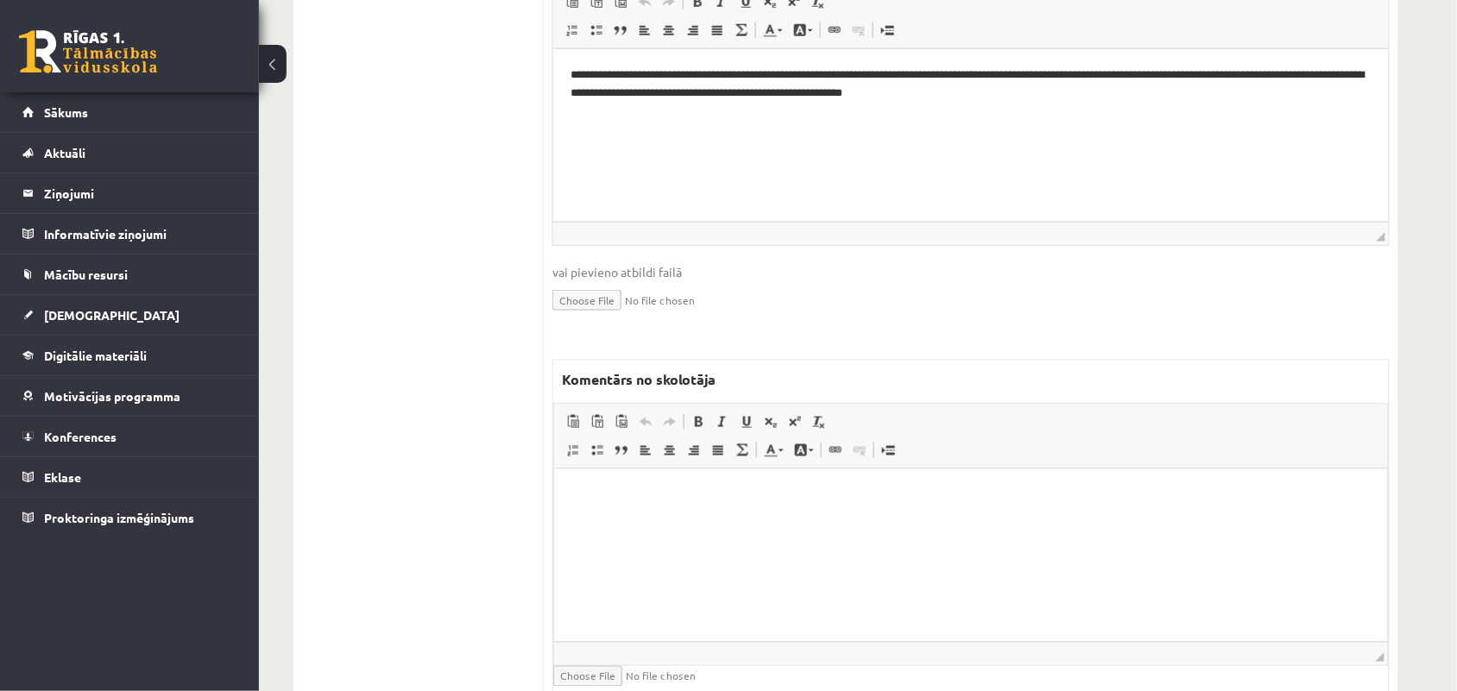
scroll to position [539, 0]
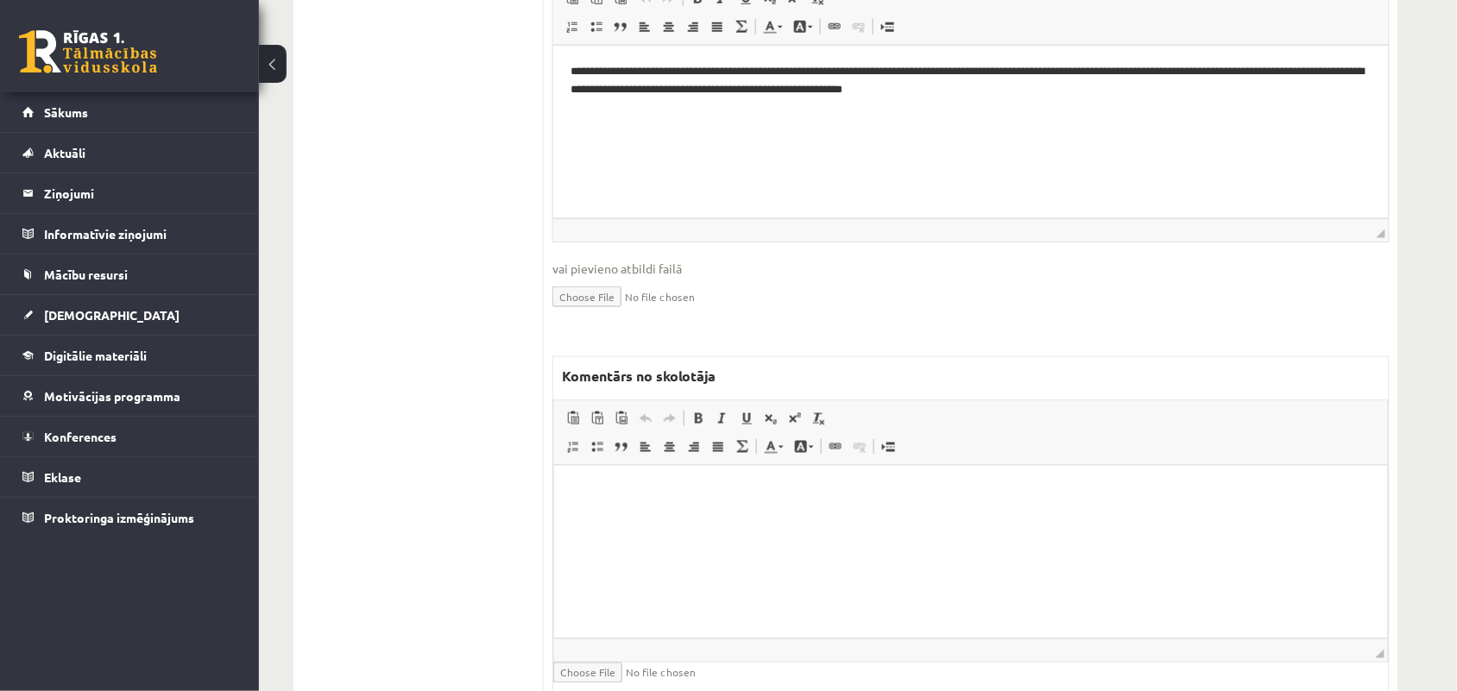
click at [653, 494] on p "Bagātinātā teksta redaktors, wiswyg-editor-47024813115740-1757843425-399" at bounding box center [970, 491] width 799 height 18
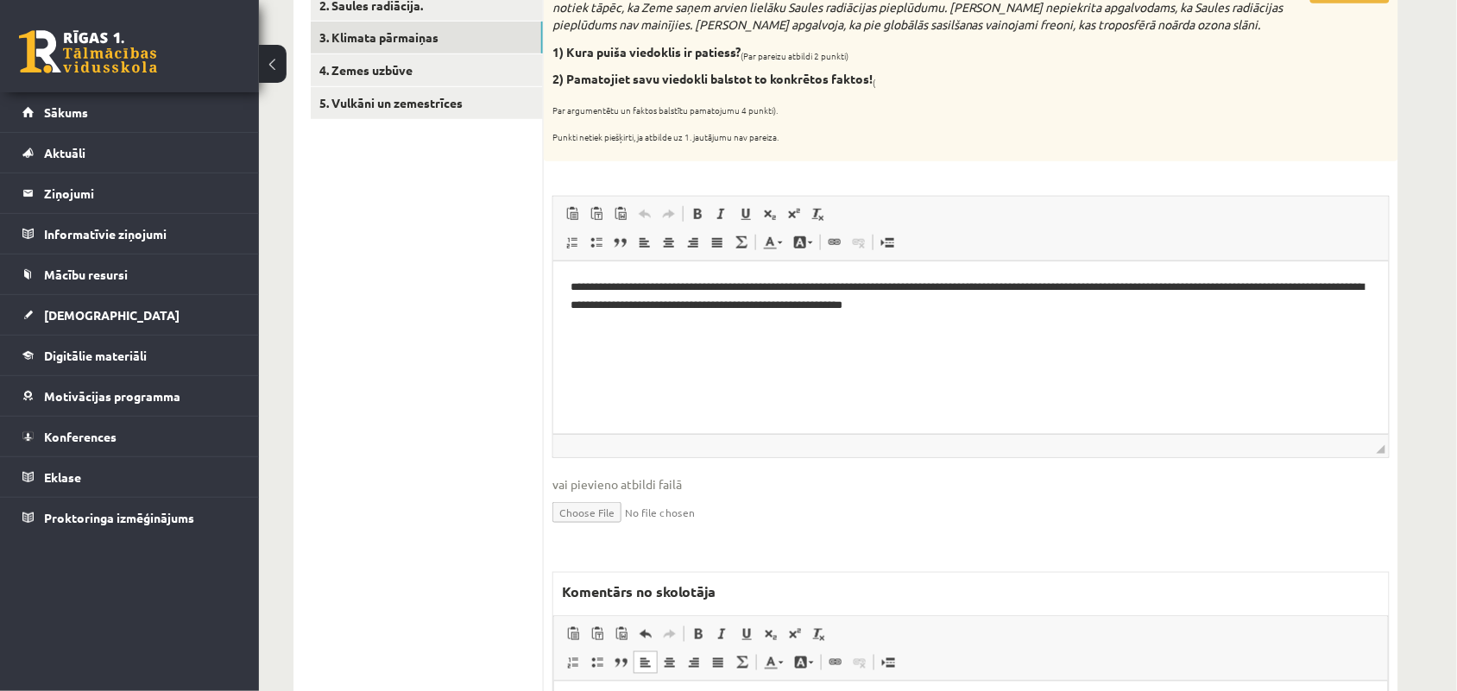
scroll to position [0, 0]
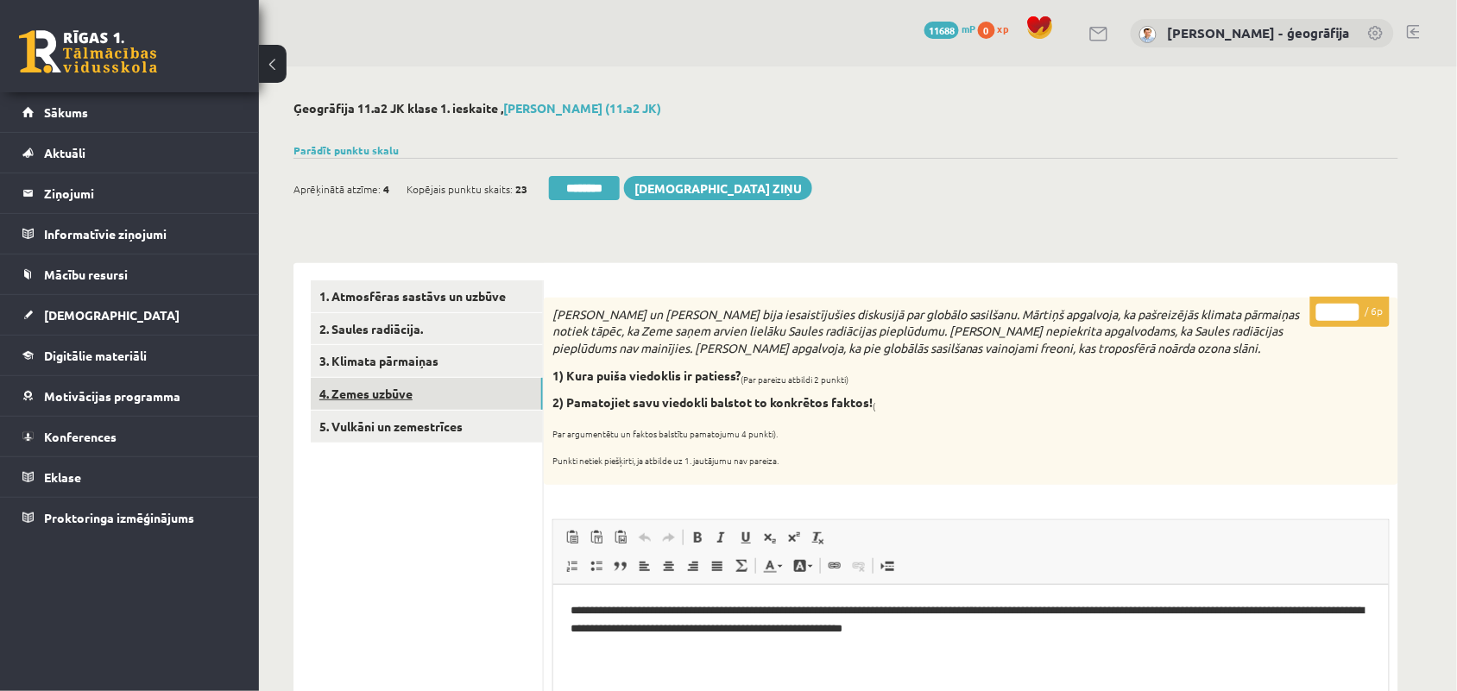
click at [394, 394] on link "4. Zemes uzbūve" at bounding box center [427, 394] width 232 height 32
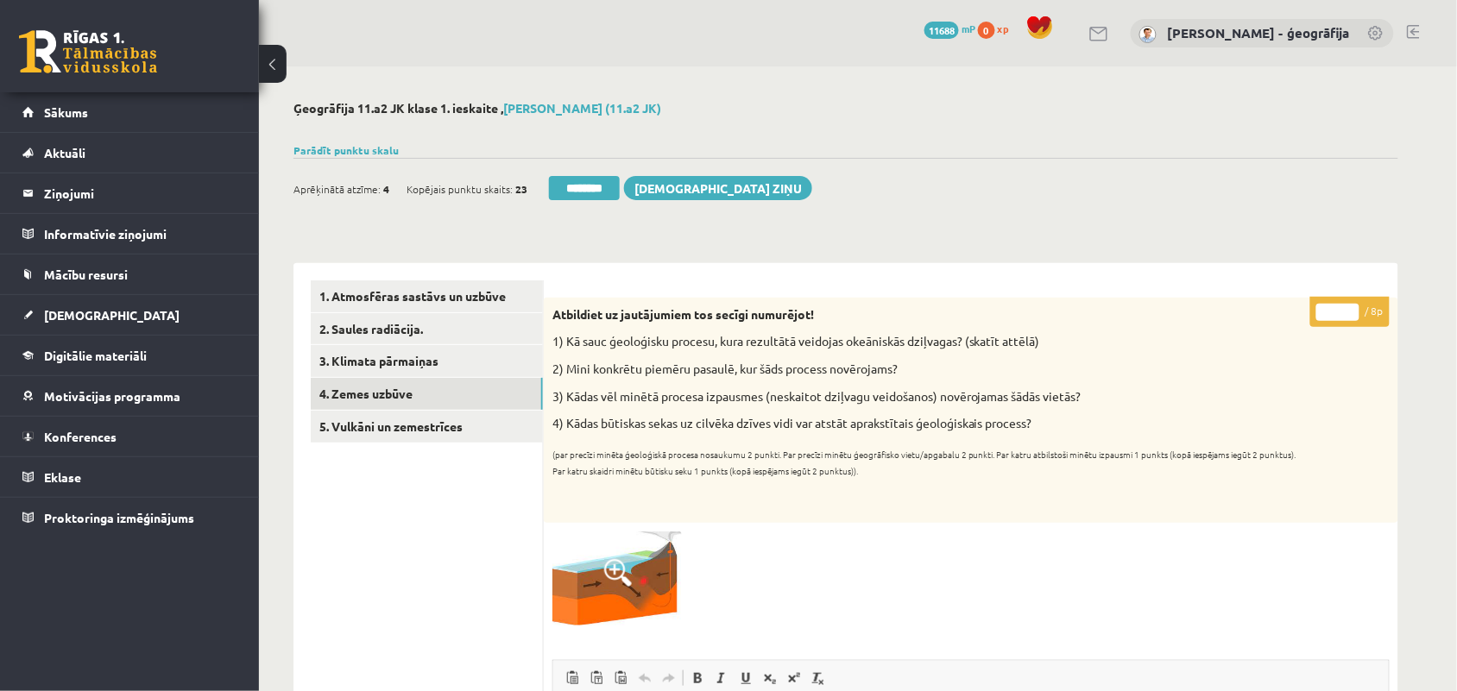
type input "*"
click at [1347, 308] on input "*" at bounding box center [1337, 312] width 43 height 17
click at [456, 428] on link "5. Vulkāni un zemestrīces" at bounding box center [427, 427] width 232 height 32
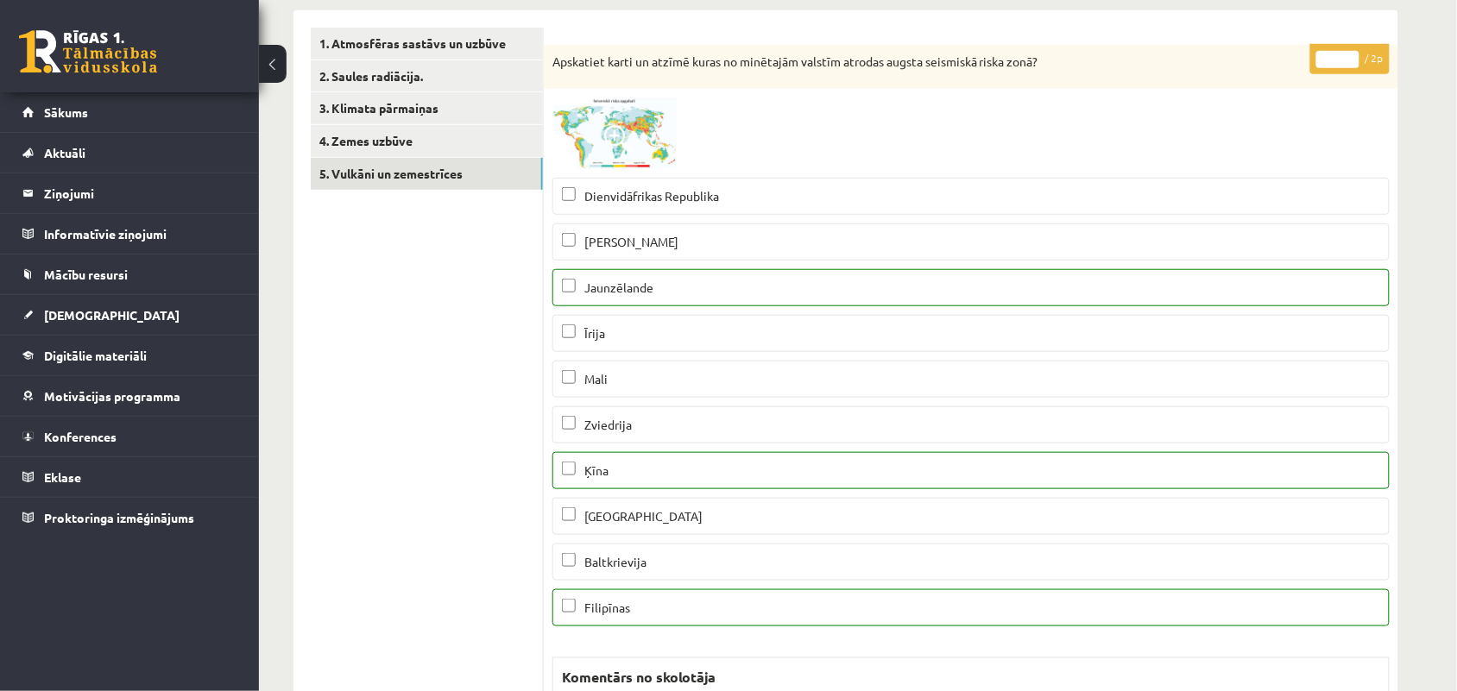
scroll to position [216, 0]
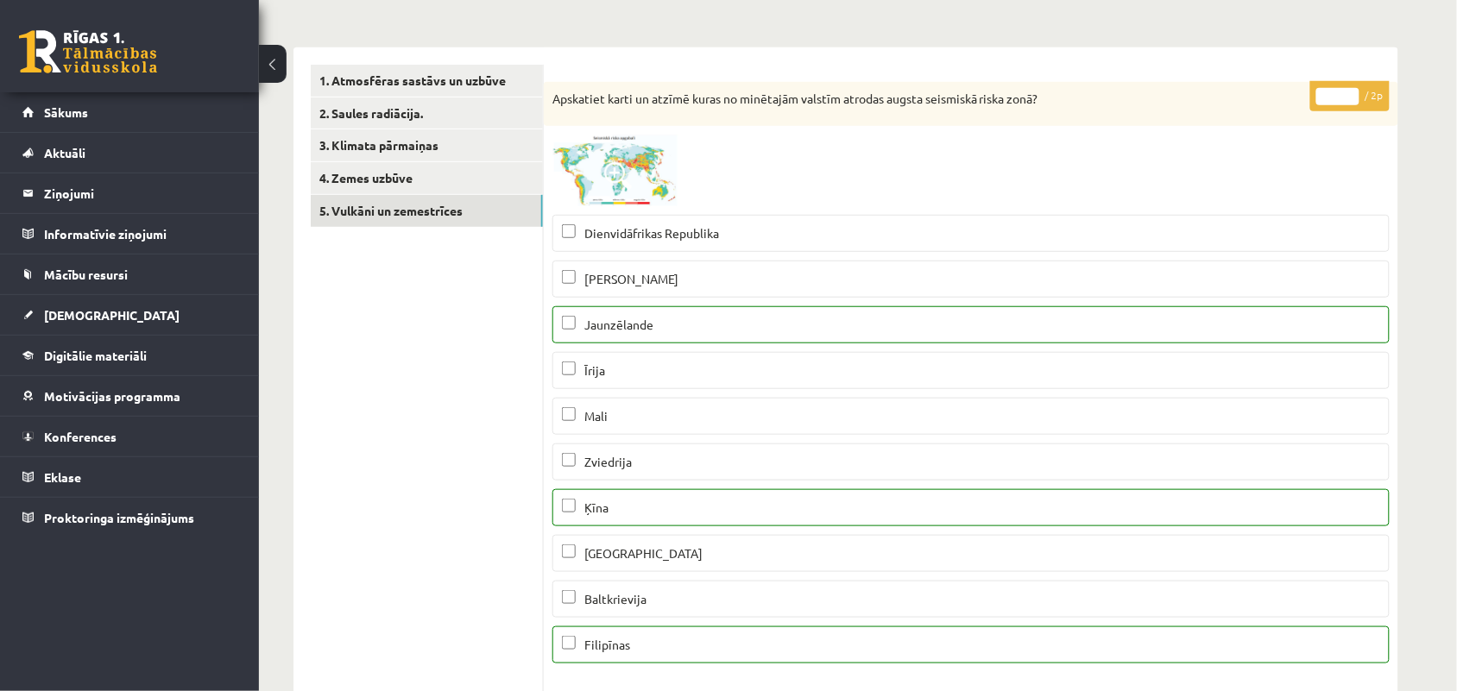
click at [1356, 92] on input "*" at bounding box center [1337, 96] width 43 height 17
type input "*"
click at [1356, 92] on input "*" at bounding box center [1337, 96] width 43 height 17
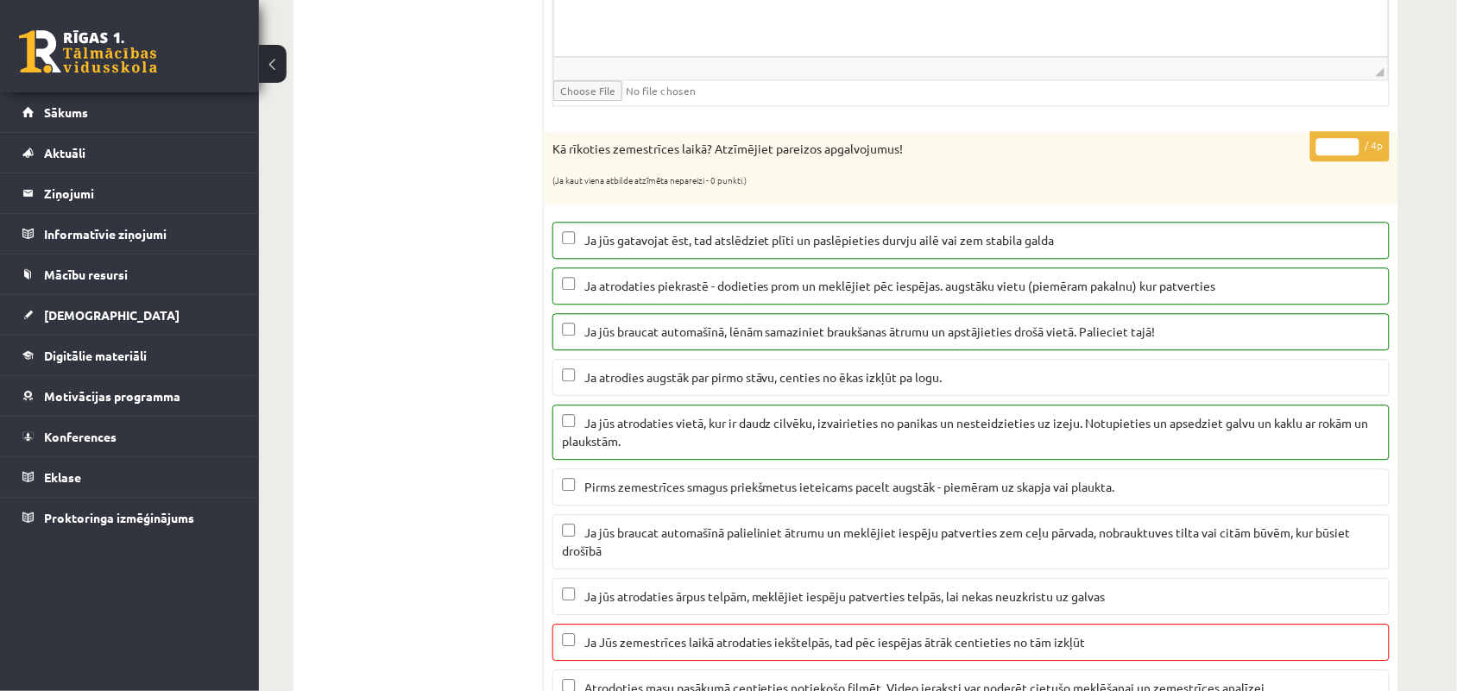
scroll to position [1187, 0]
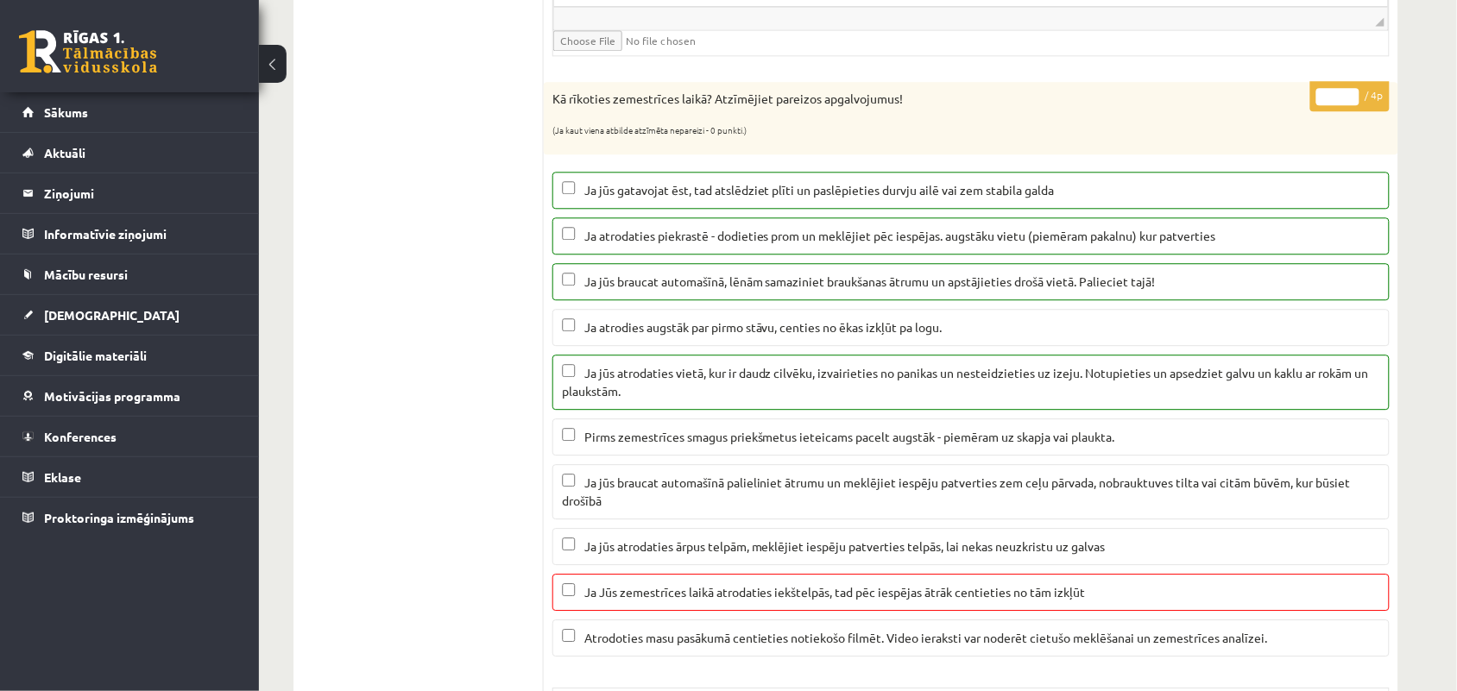
click at [1347, 104] on input "*" at bounding box center [1337, 96] width 43 height 17
type input "*"
click at [1347, 104] on input "*" at bounding box center [1337, 96] width 43 height 17
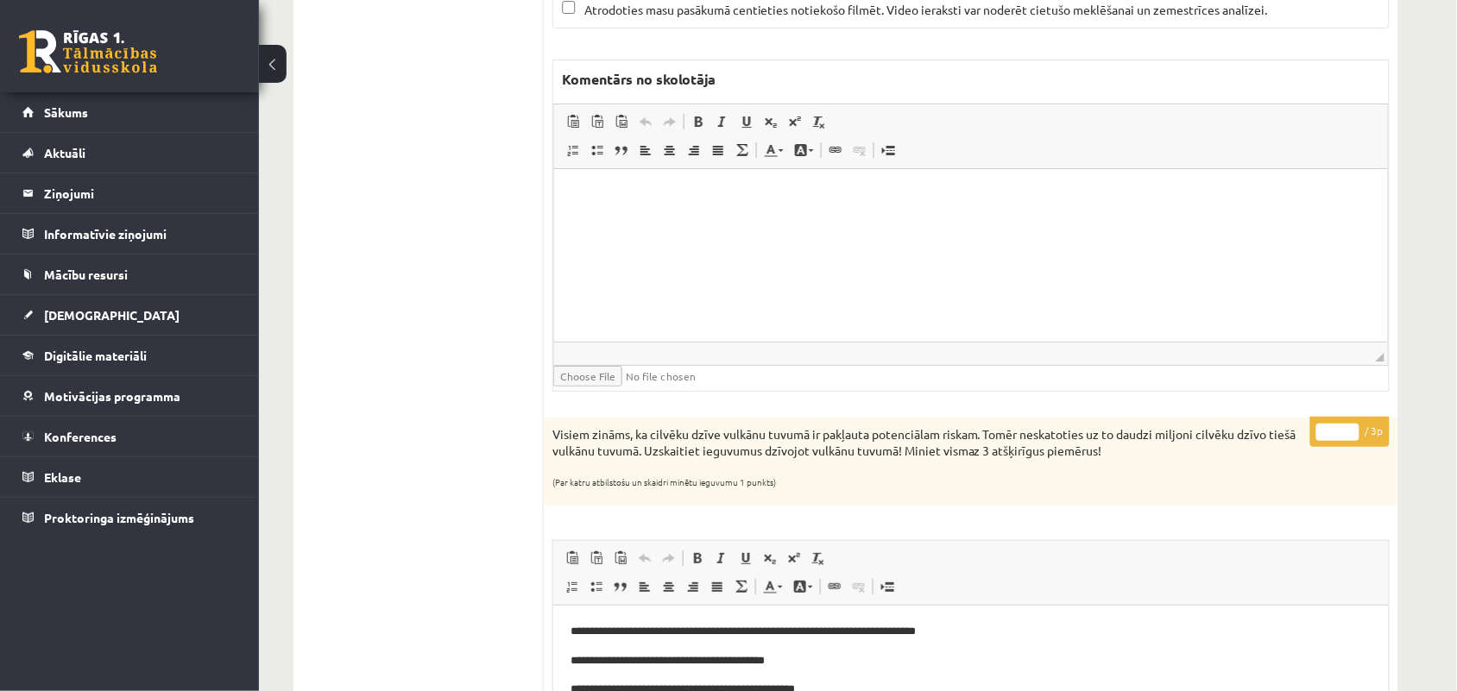
scroll to position [1942, 0]
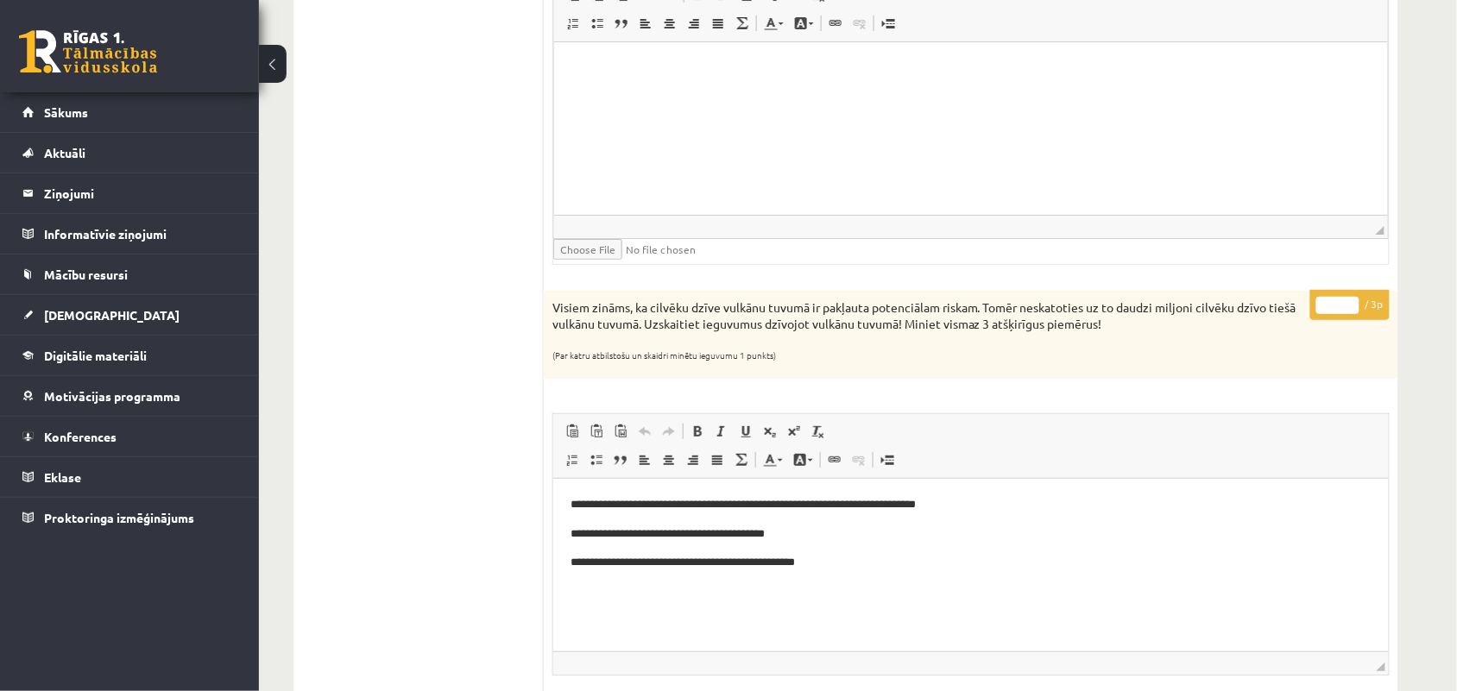
click at [1345, 312] on input "*" at bounding box center [1337, 305] width 43 height 17
type input "*"
click at [1345, 312] on input "*" at bounding box center [1337, 305] width 43 height 17
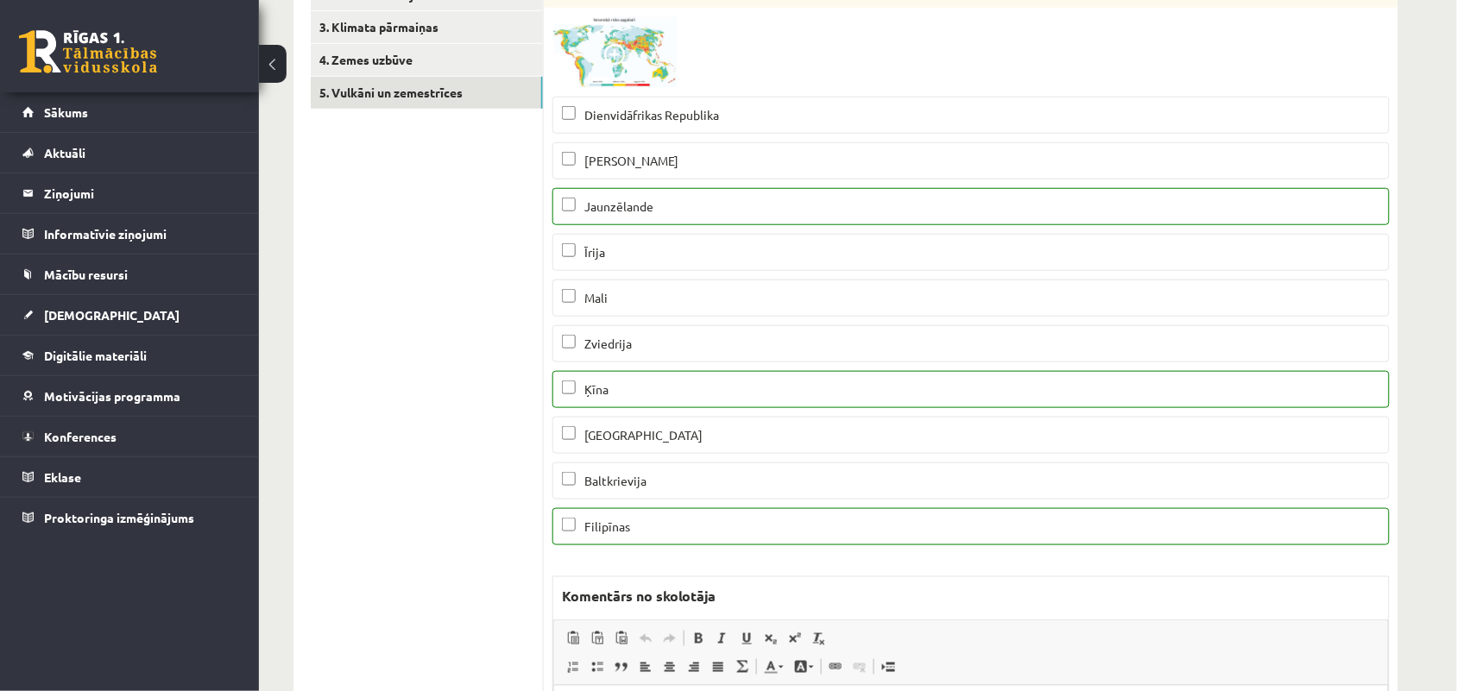
scroll to position [0, 0]
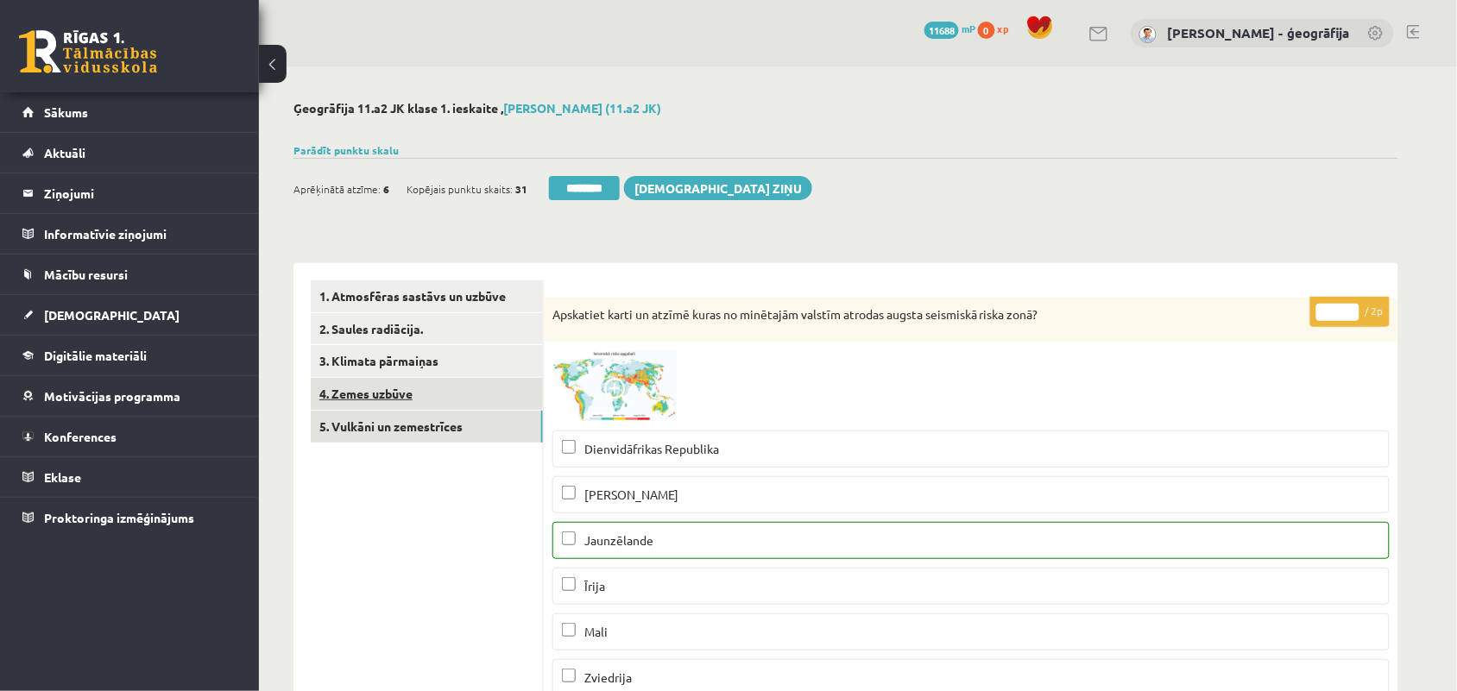
click at [381, 385] on link "4. Zemes uzbūve" at bounding box center [427, 394] width 232 height 32
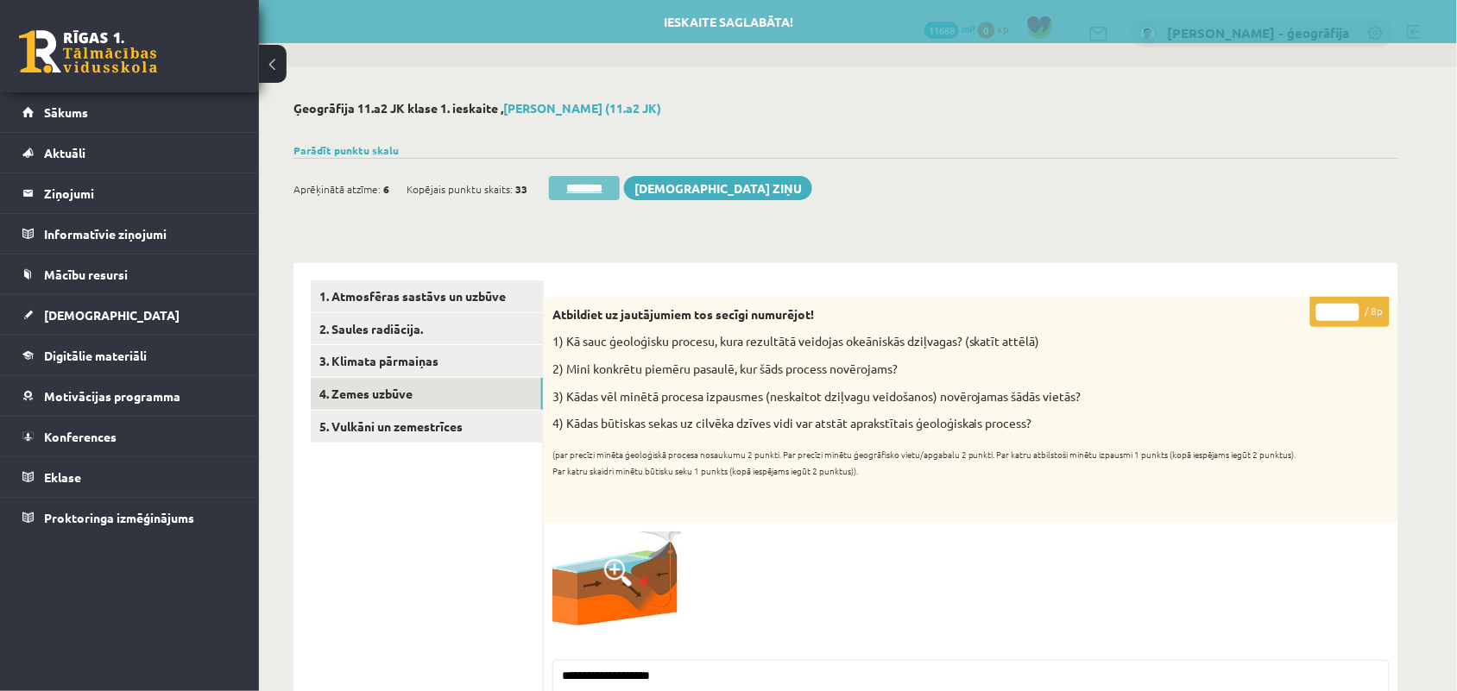
click at [596, 186] on input "********" at bounding box center [584, 188] width 71 height 24
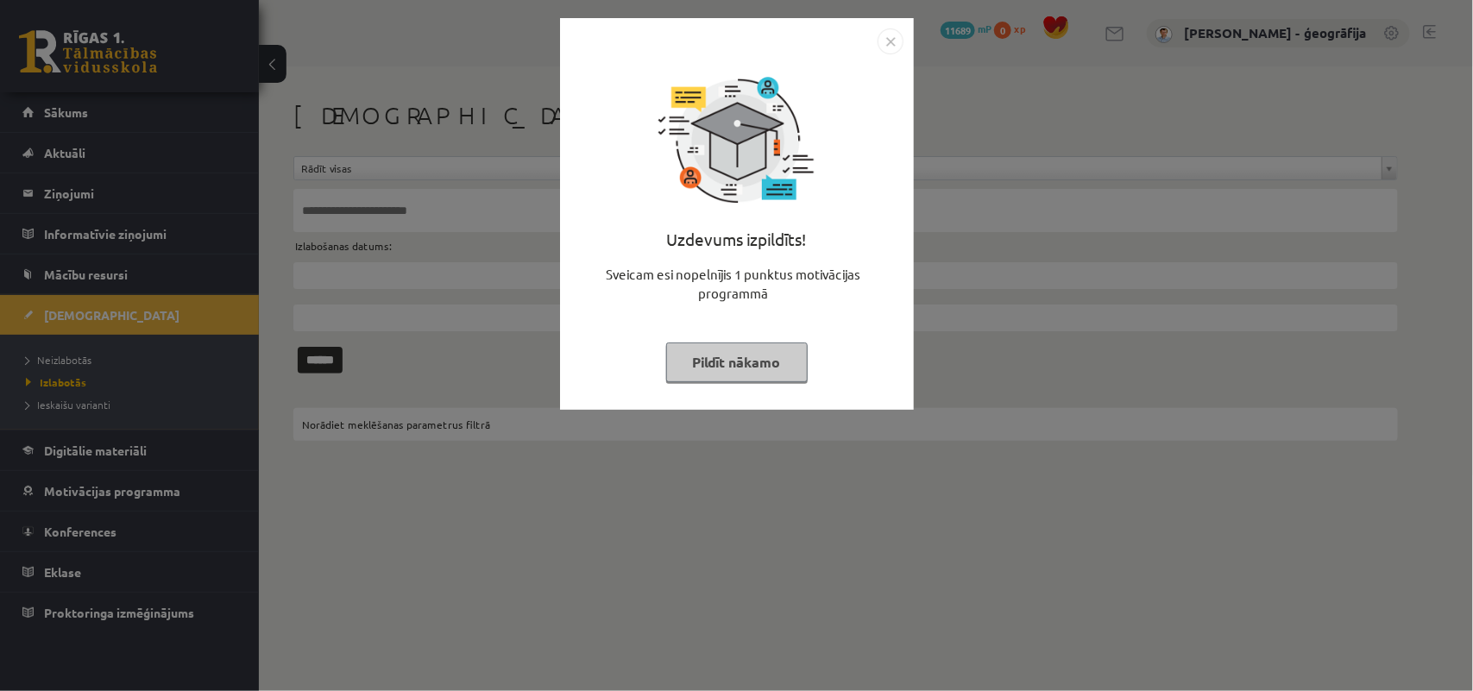
click at [695, 350] on button "Pildīt nākamo" at bounding box center [737, 363] width 142 height 40
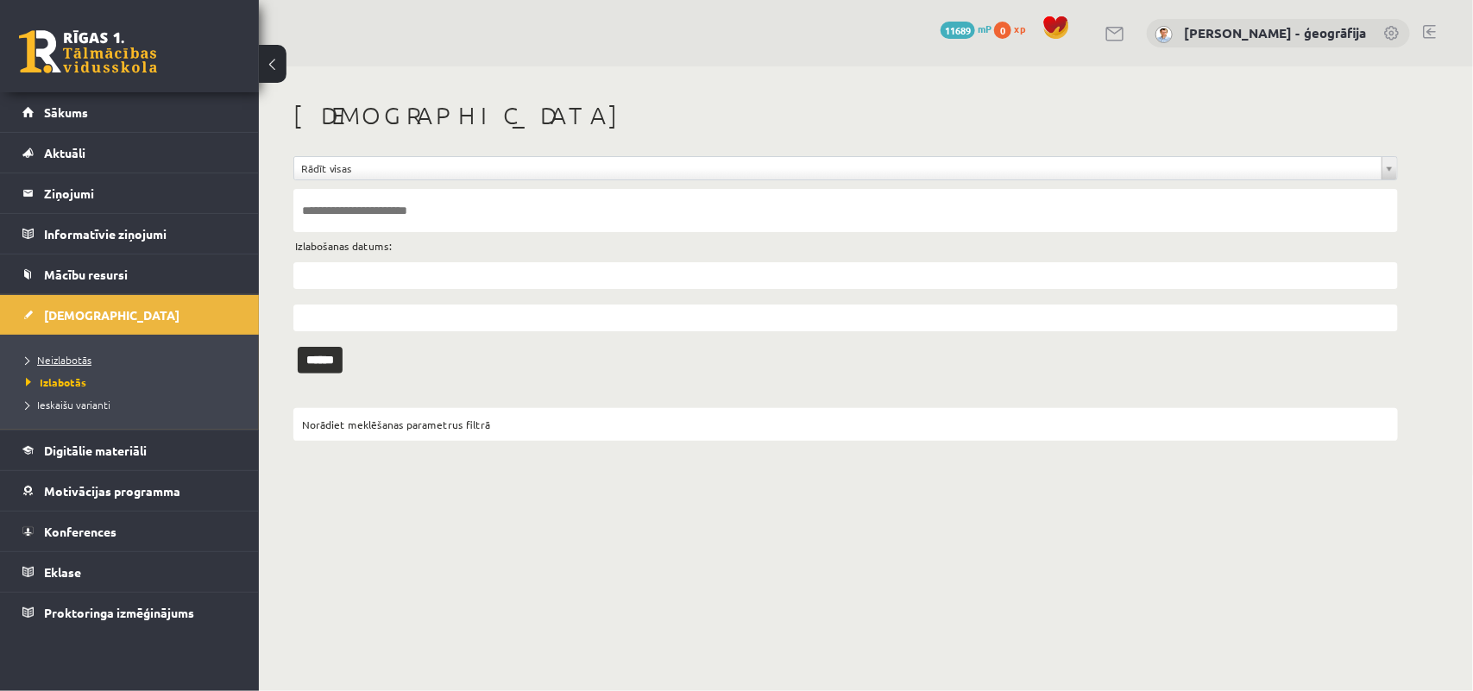
click at [75, 355] on span "Neizlabotās" at bounding box center [59, 360] width 66 height 14
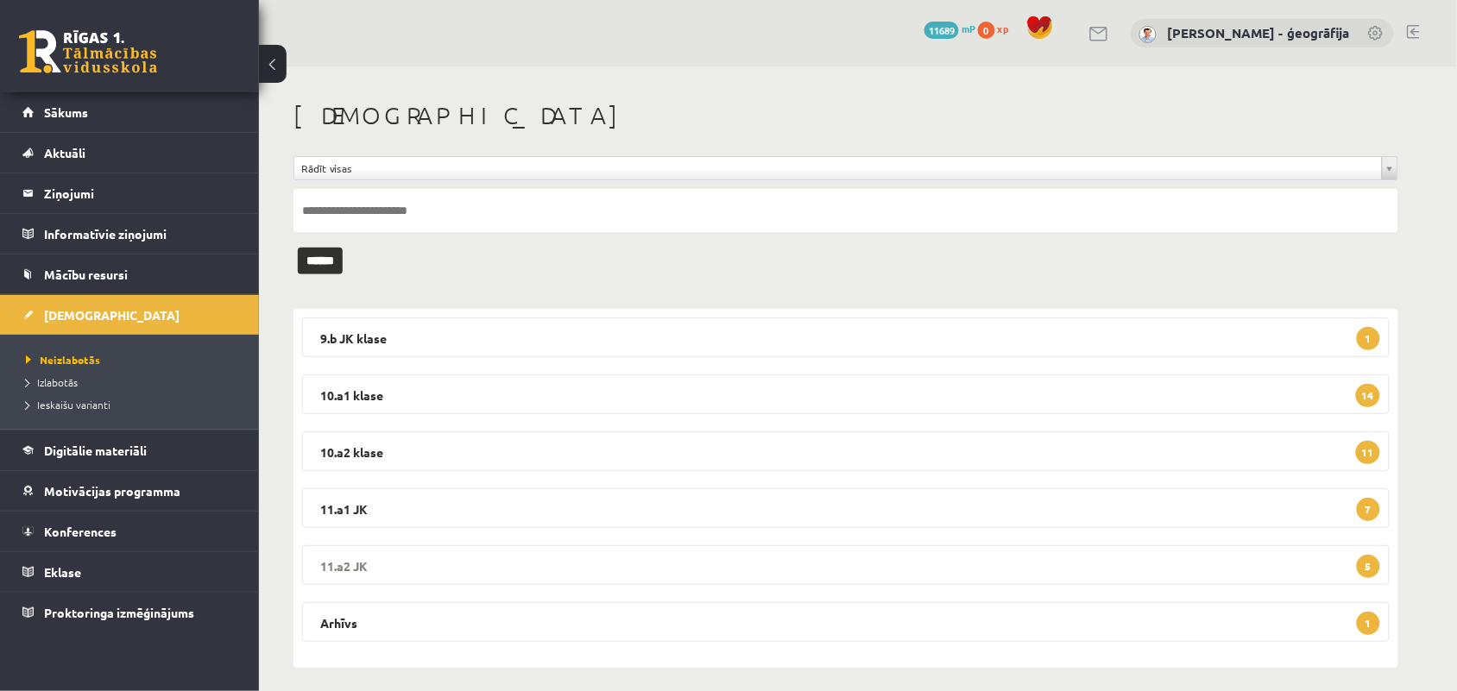
click at [406, 564] on legend "11.a2 JK 5" at bounding box center [846, 565] width 1088 height 40
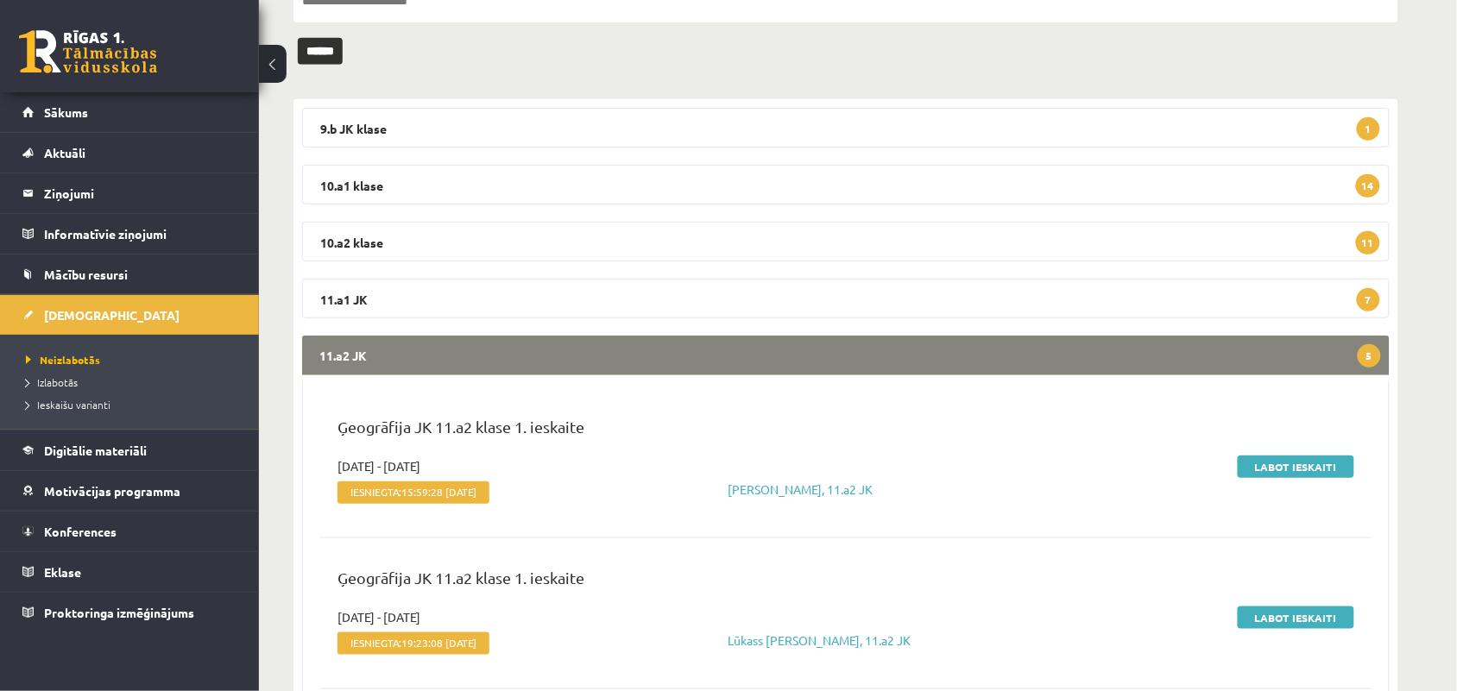
scroll to position [216, 0]
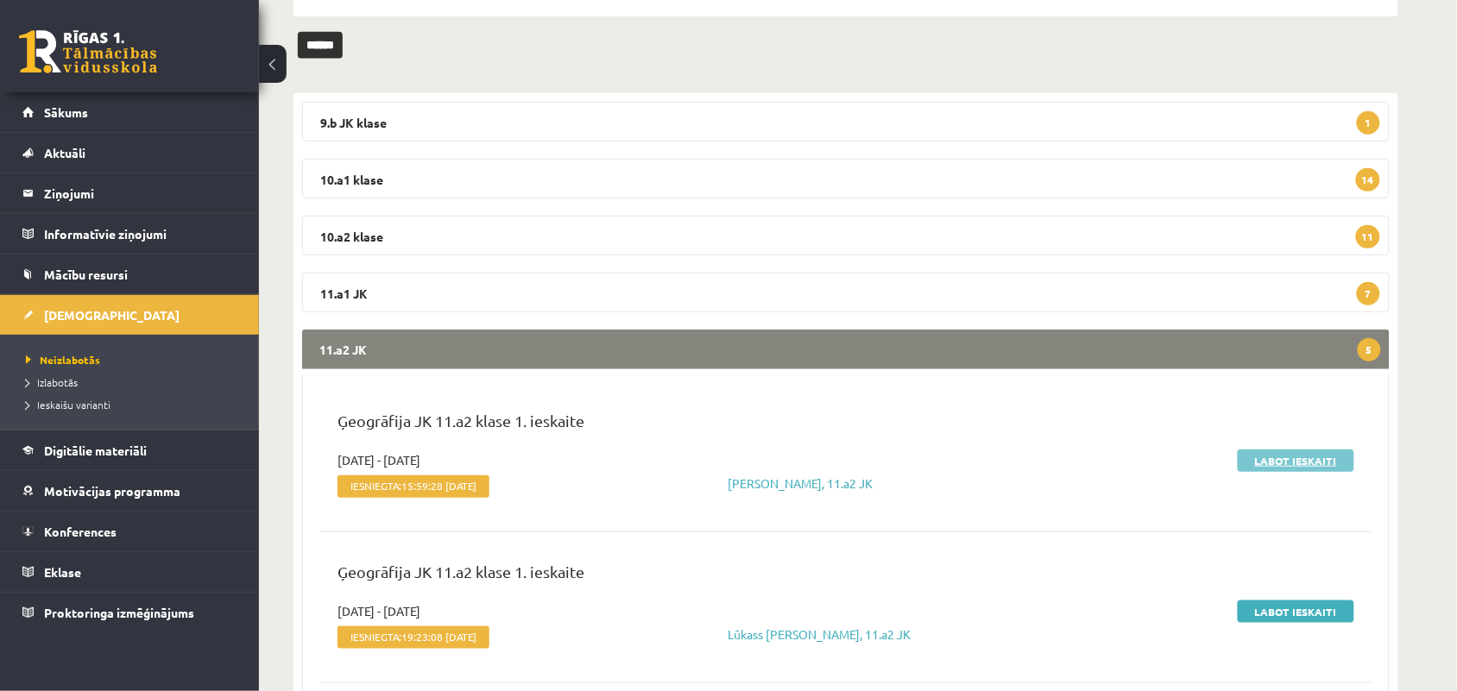
click at [1264, 464] on link "Labot ieskaiti" at bounding box center [1296, 461] width 117 height 22
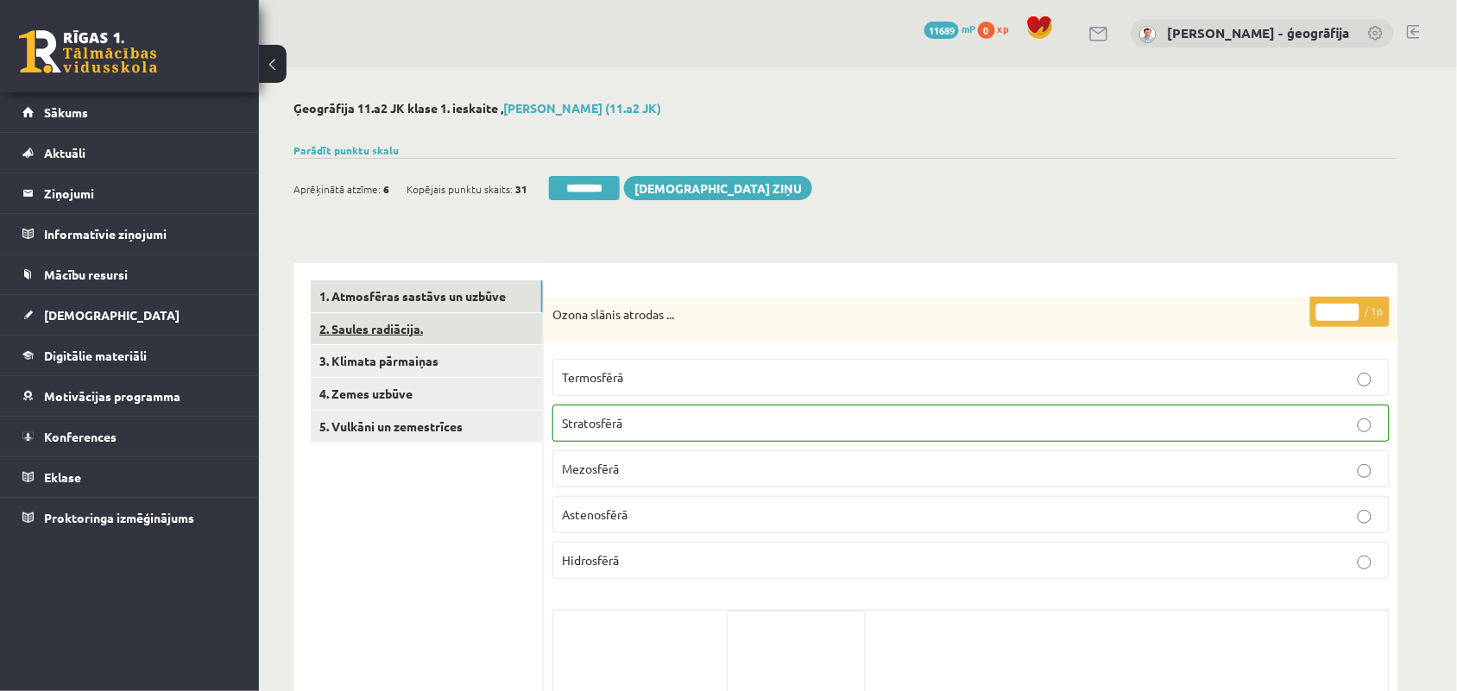
click at [403, 328] on link "2. Saules radiācija." at bounding box center [427, 329] width 232 height 32
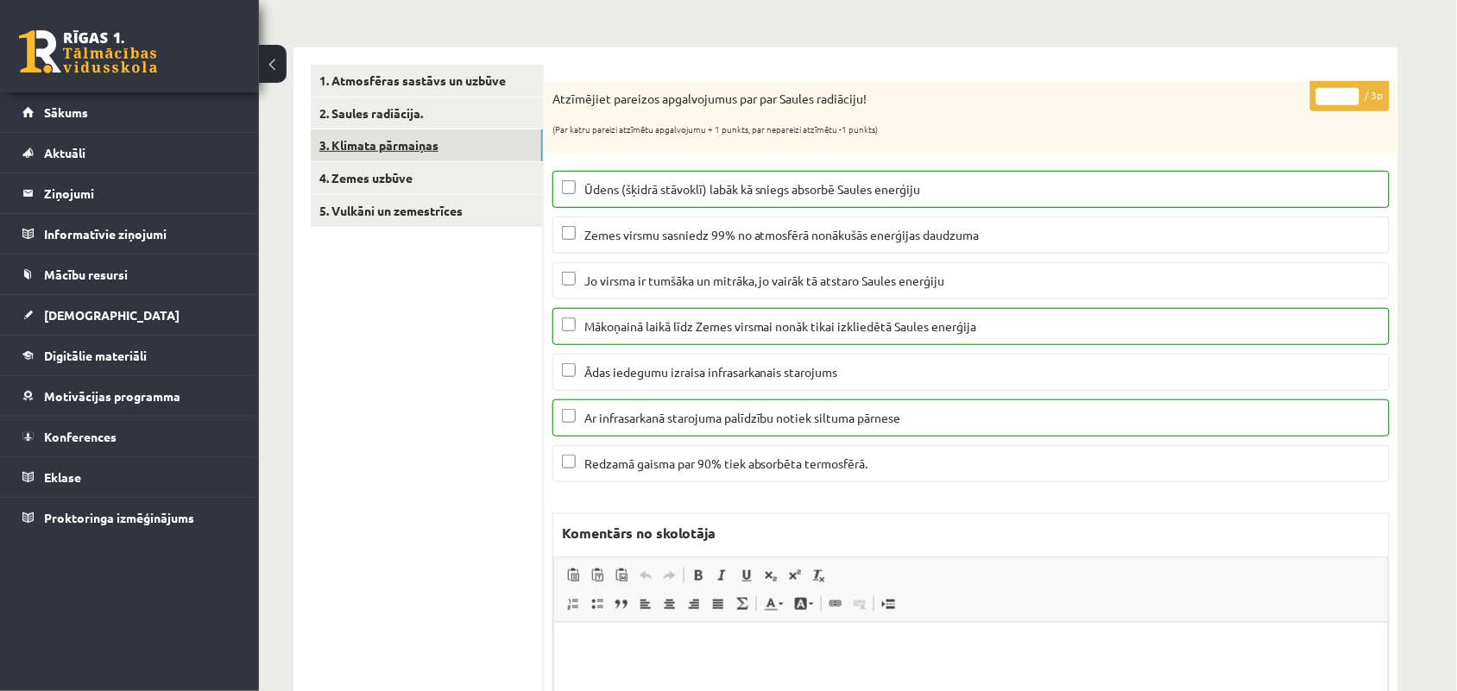
click at [364, 156] on link "3. Klimata pārmaiņas" at bounding box center [427, 145] width 232 height 32
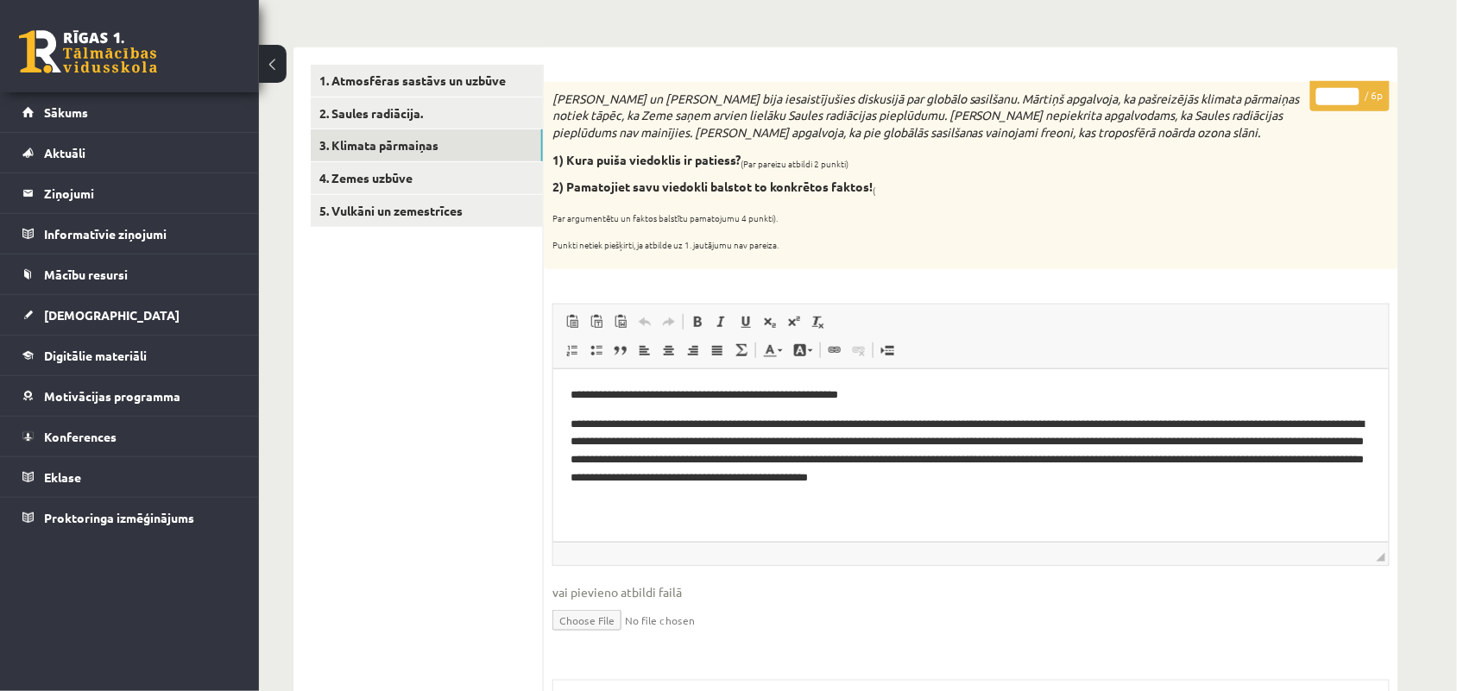
type input "*"
click at [1355, 91] on input "*" at bounding box center [1337, 96] width 43 height 17
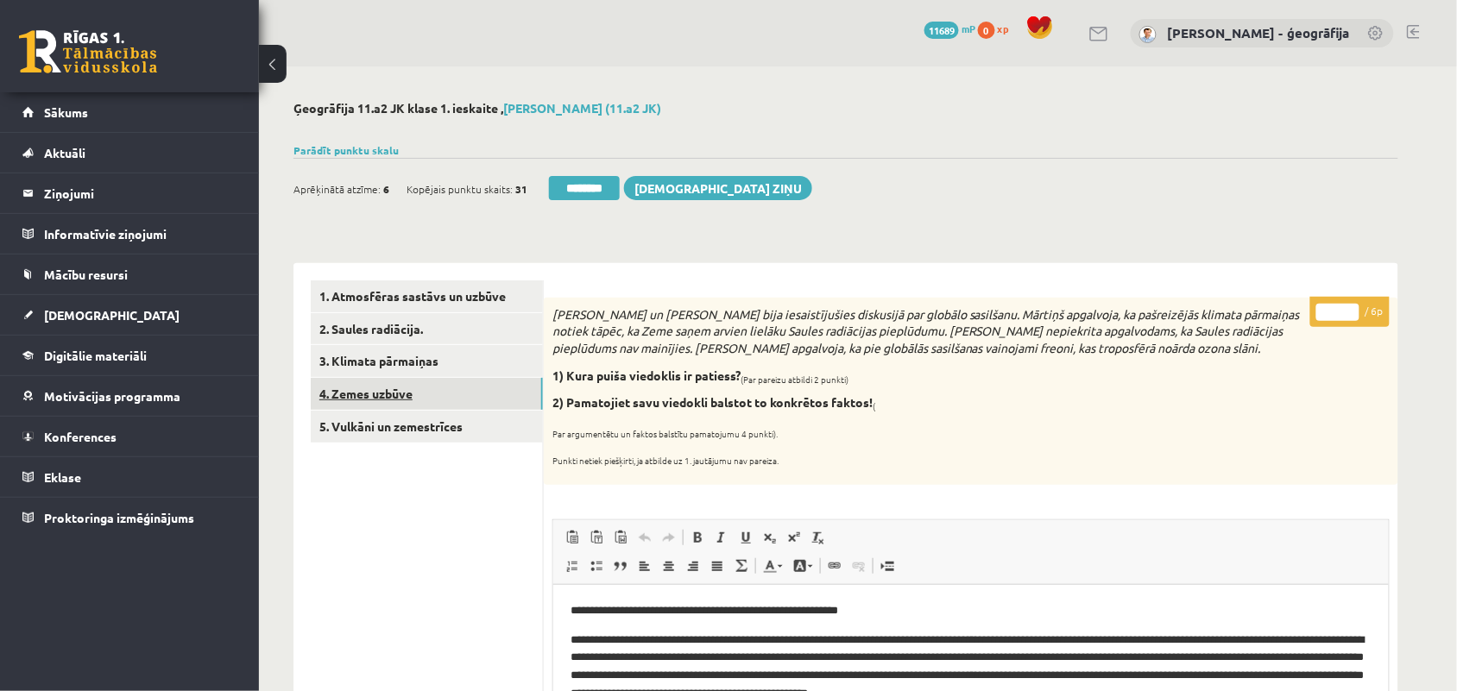
click at [382, 391] on link "4. Zemes uzbūve" at bounding box center [427, 394] width 232 height 32
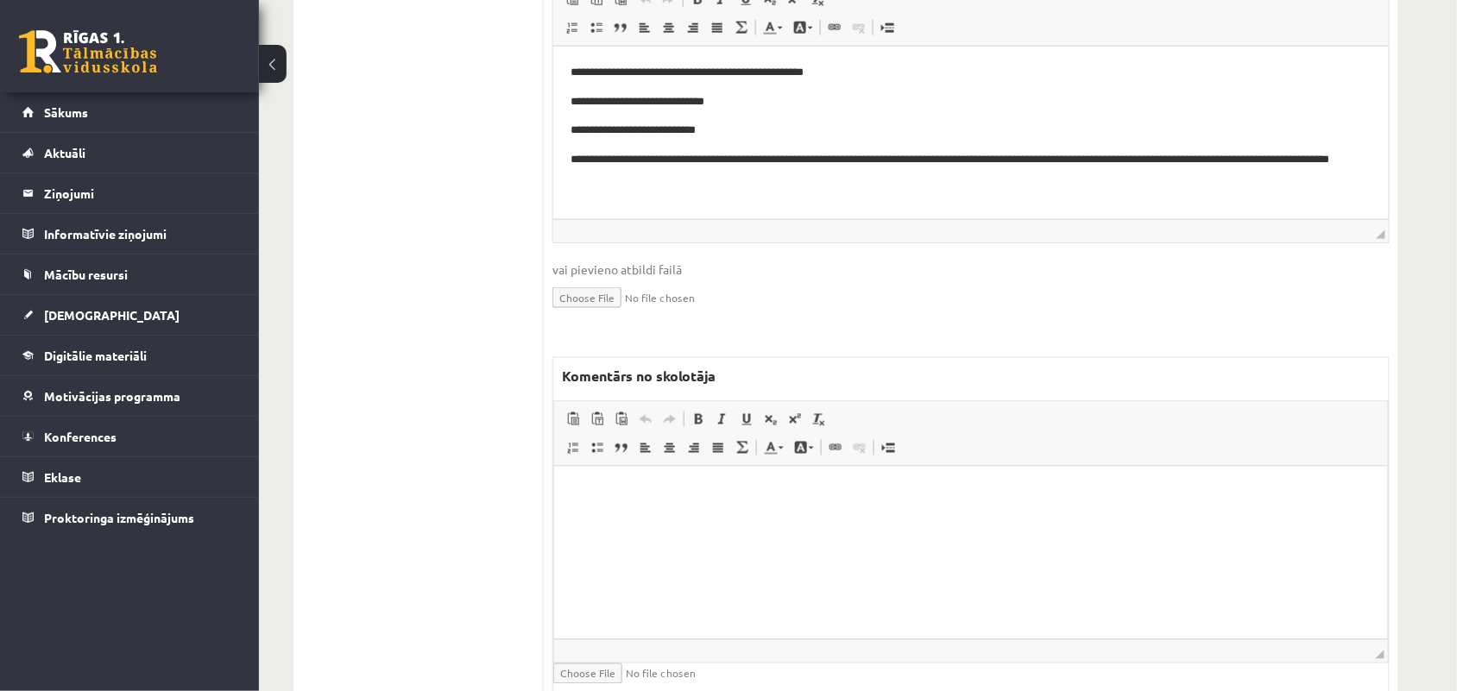
scroll to position [647, 0]
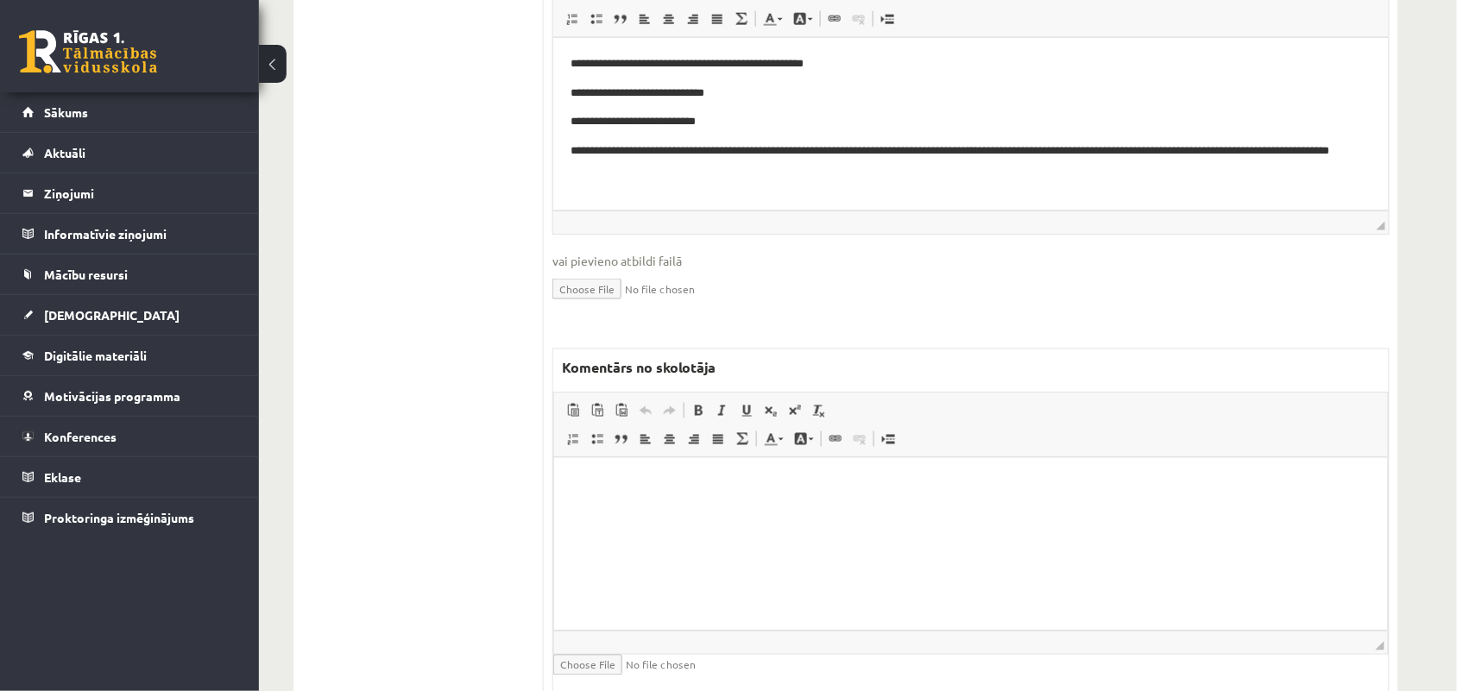
click at [680, 495] on html at bounding box center [970, 483] width 834 height 53
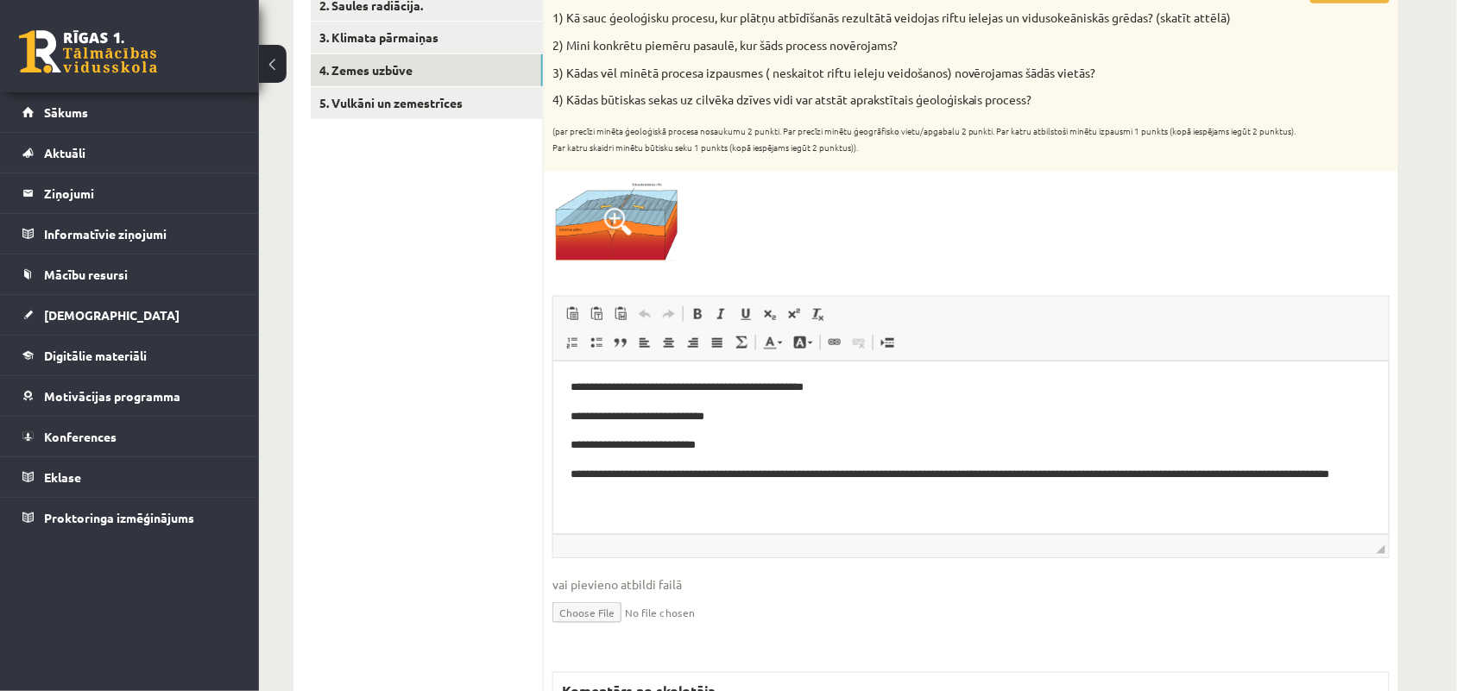
scroll to position [216, 0]
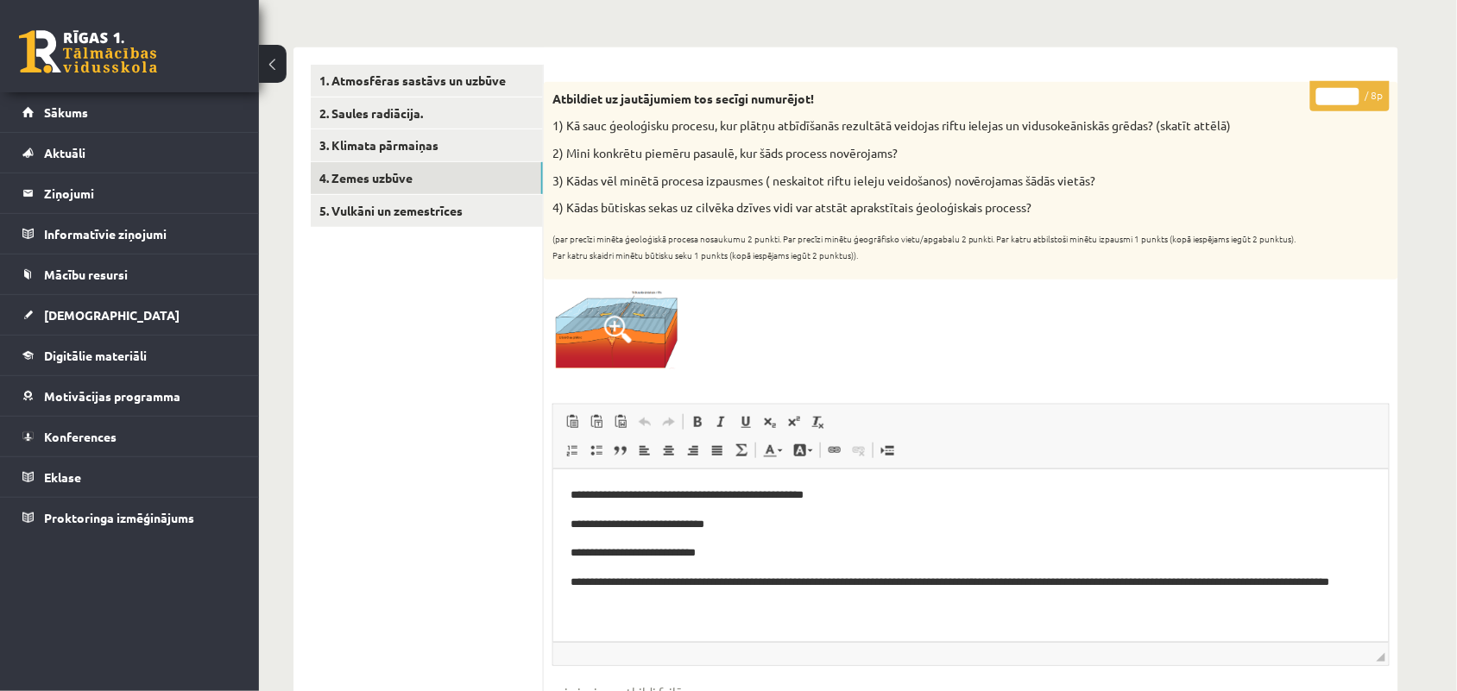
click at [1335, 95] on input "*" at bounding box center [1337, 96] width 43 height 17
type input "*"
click at [463, 213] on link "5. Vulkāni un zemestrīces" at bounding box center [427, 211] width 232 height 32
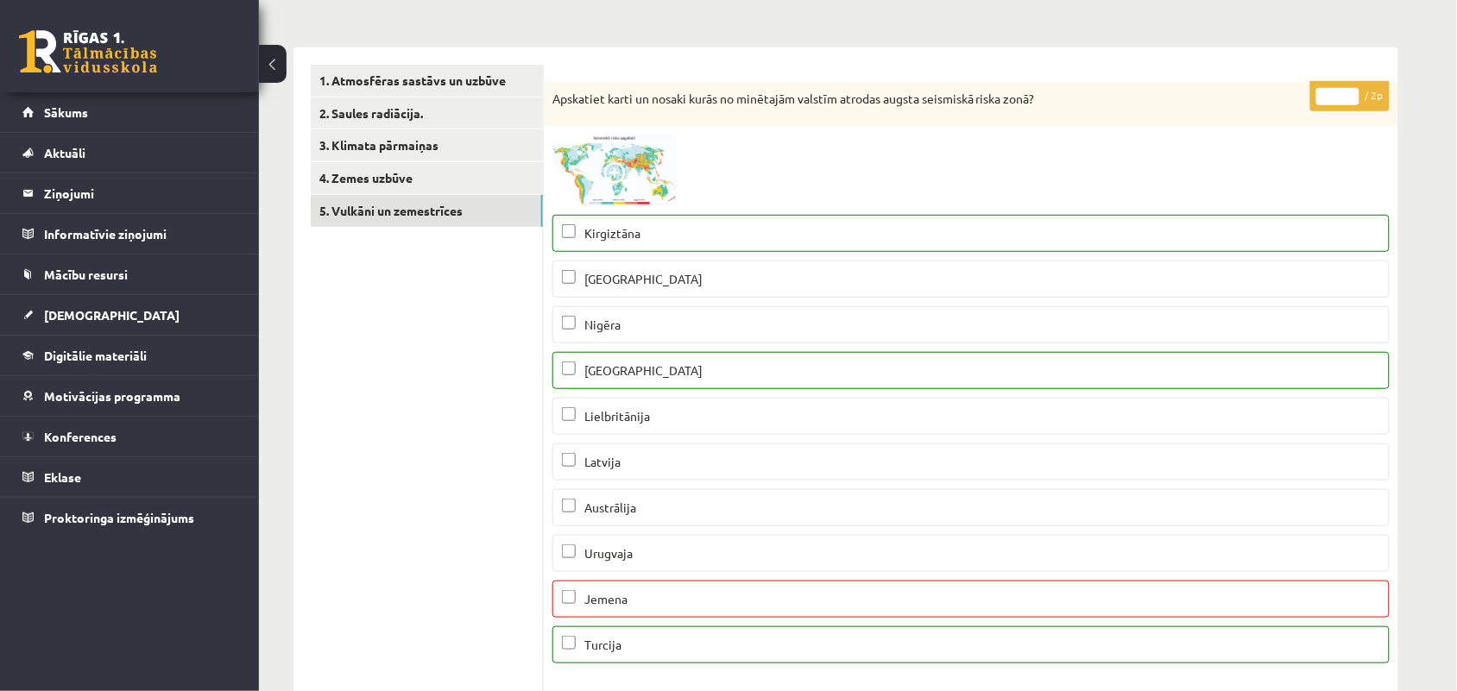
type input "*"
click at [1348, 93] on input "*" at bounding box center [1337, 96] width 43 height 17
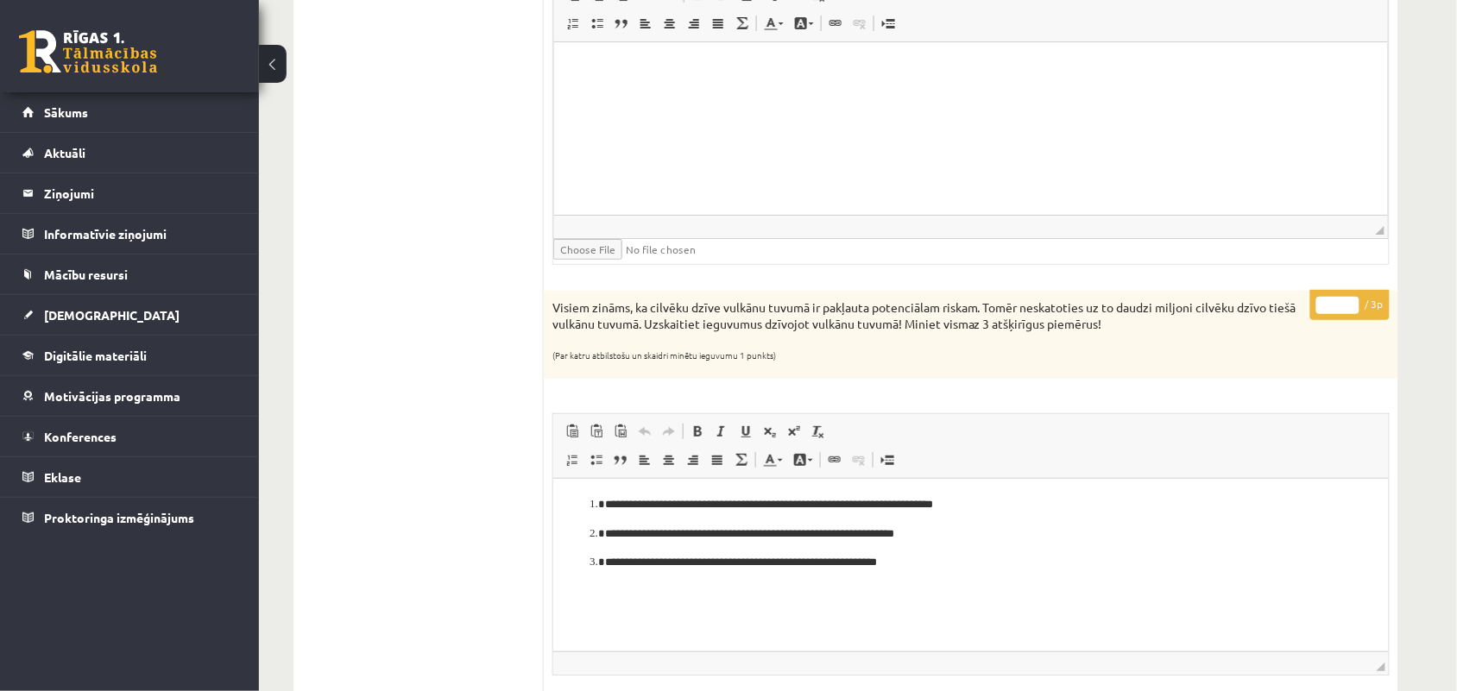
scroll to position [2050, 0]
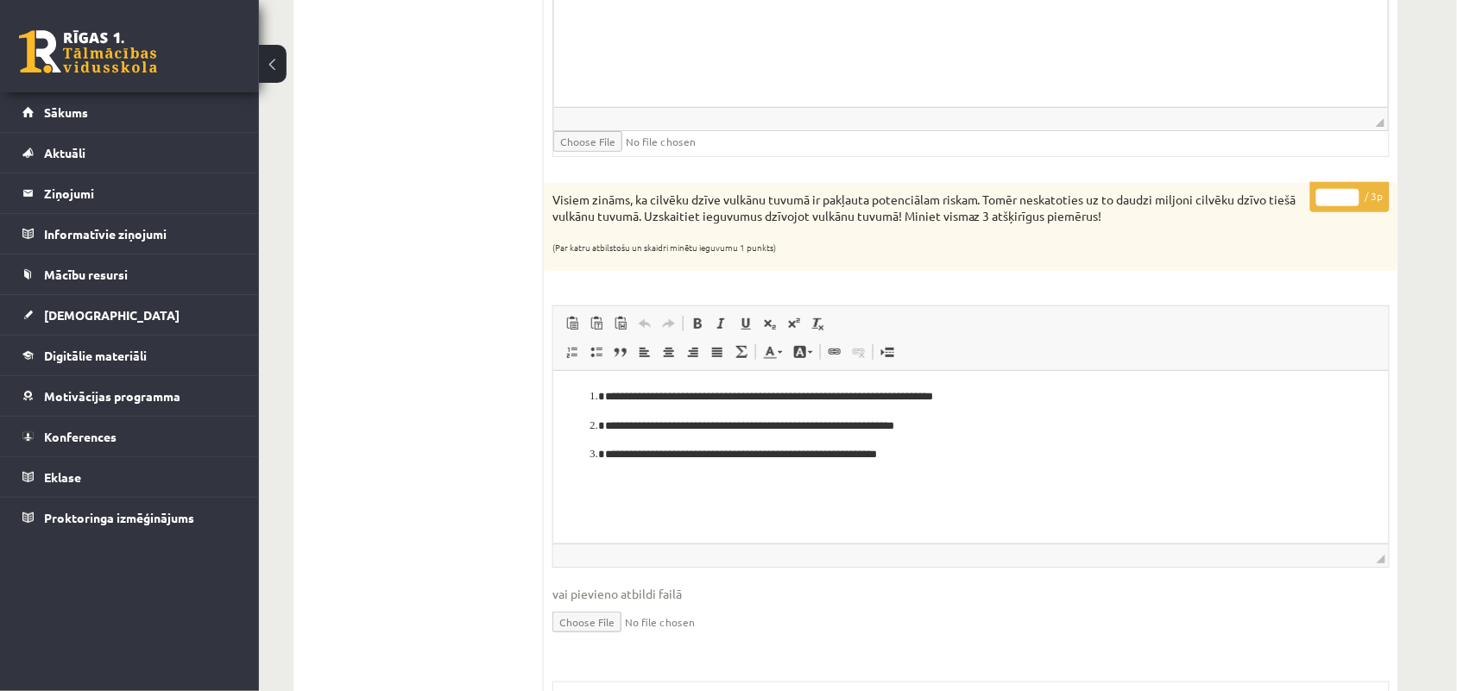
type input "*"
click at [1346, 199] on input "*" at bounding box center [1337, 197] width 43 height 17
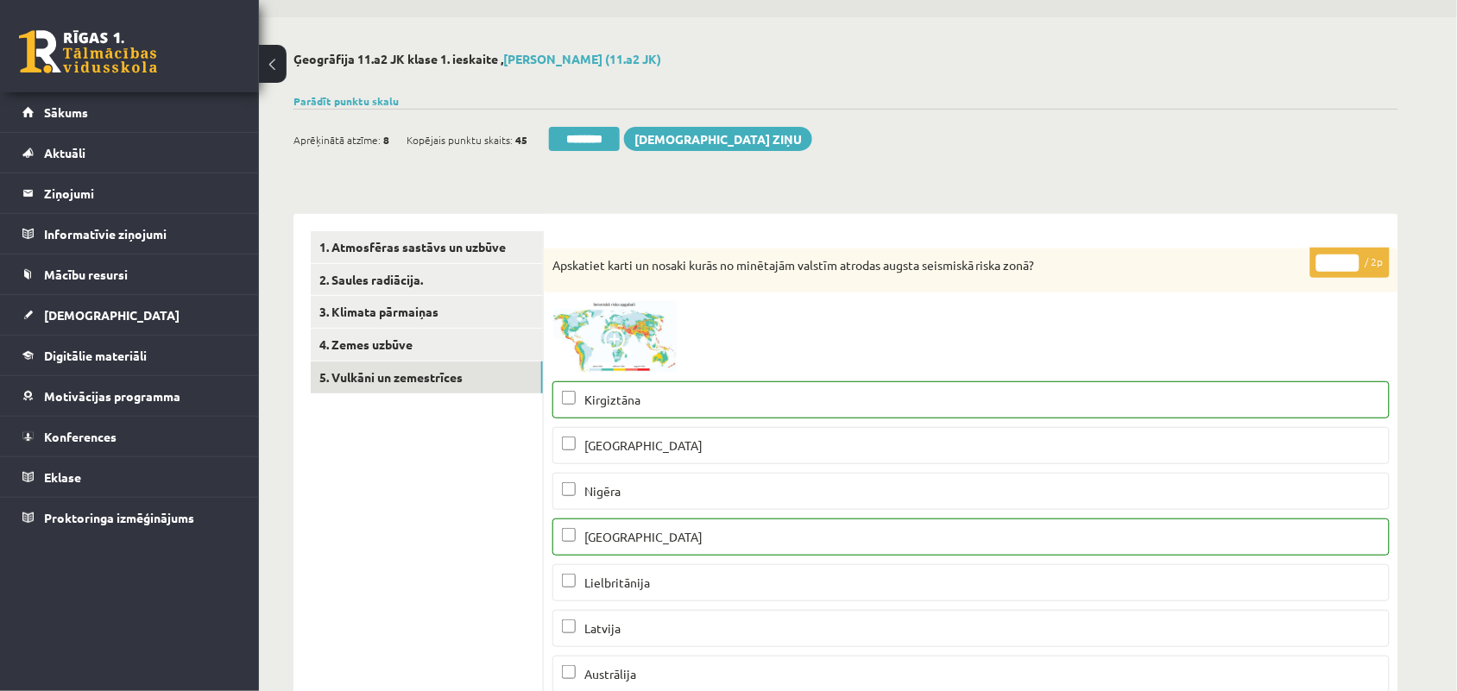
scroll to position [0, 0]
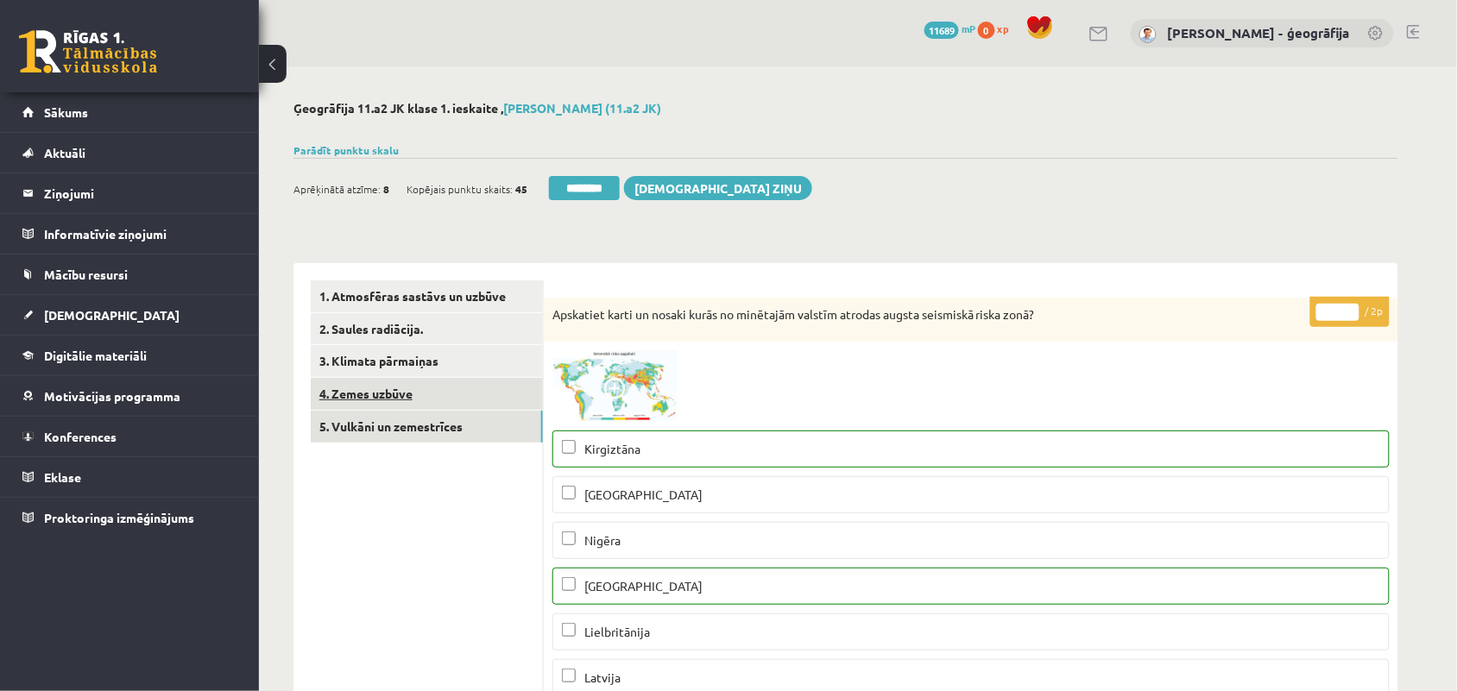
click at [389, 386] on link "4. Zemes uzbūve" at bounding box center [427, 394] width 232 height 32
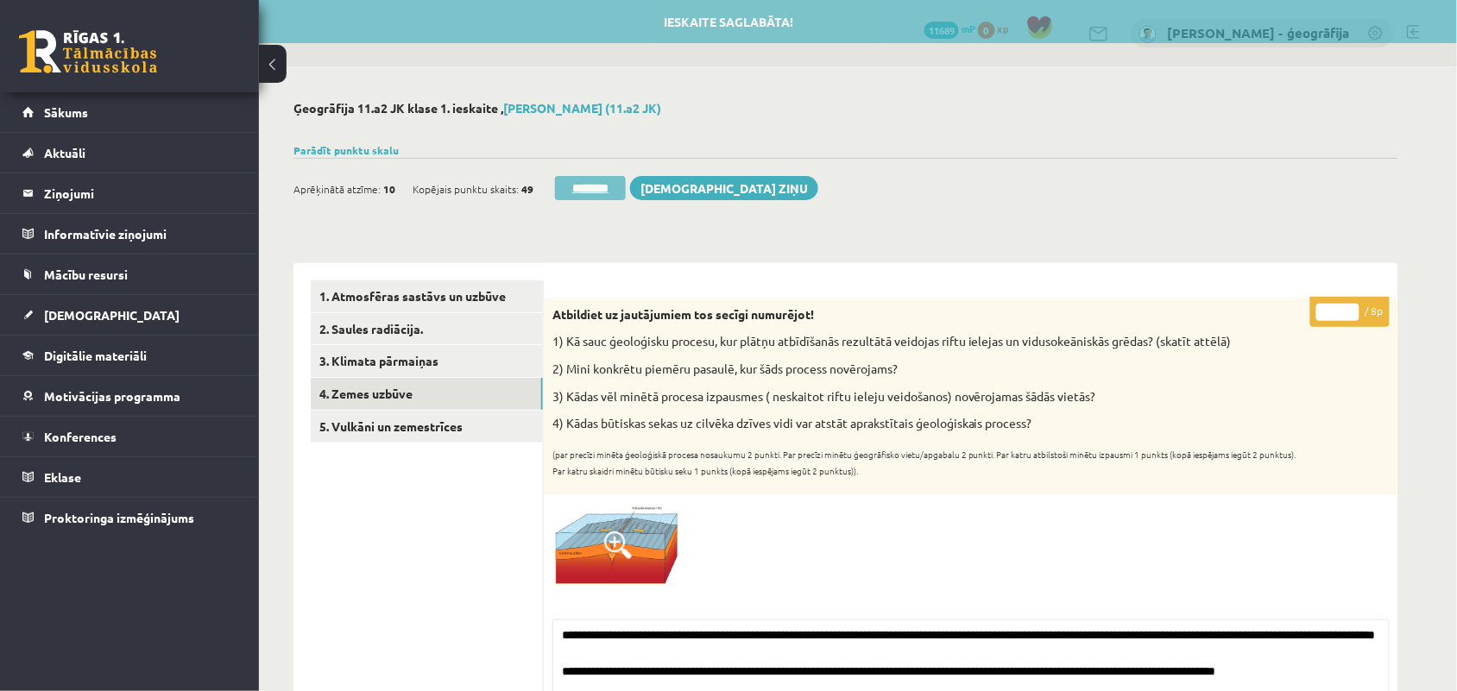
click at [601, 196] on input "********" at bounding box center [590, 188] width 71 height 24
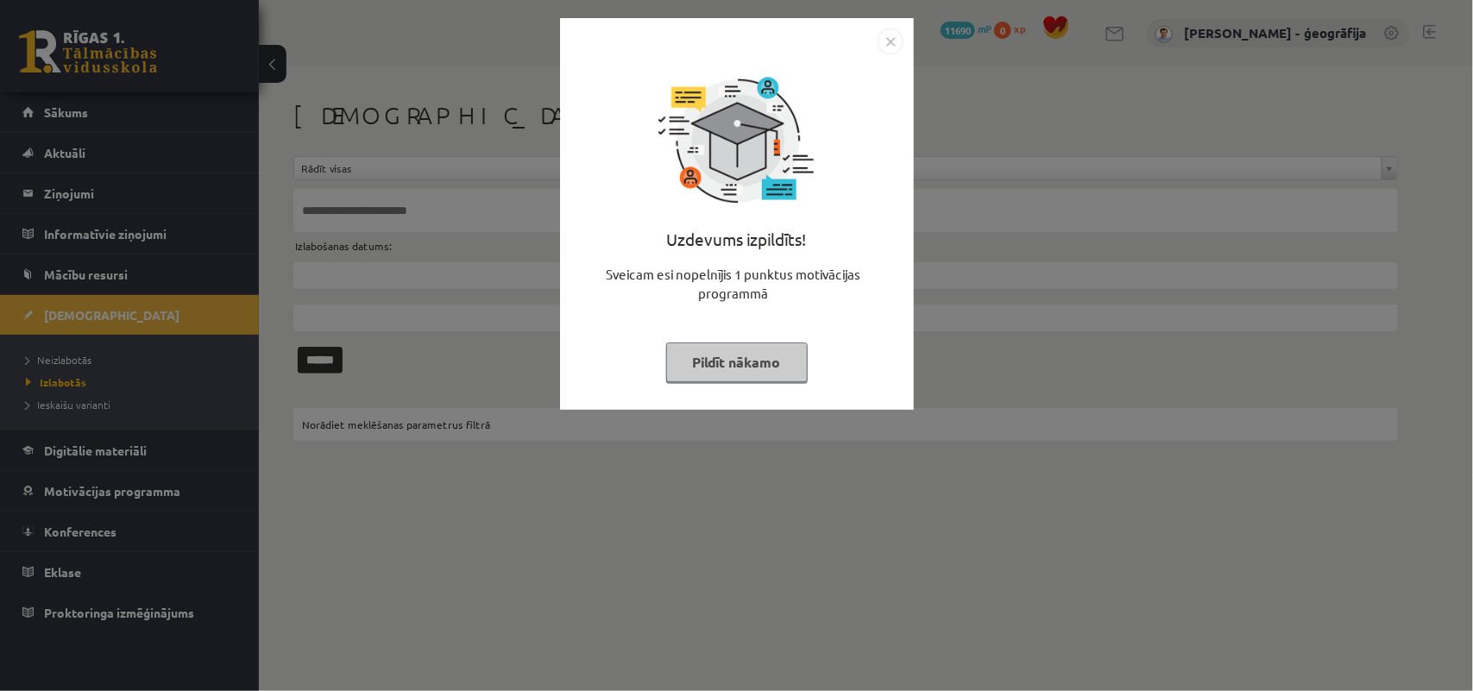
click at [757, 364] on button "Pildīt nākamo" at bounding box center [737, 363] width 142 height 40
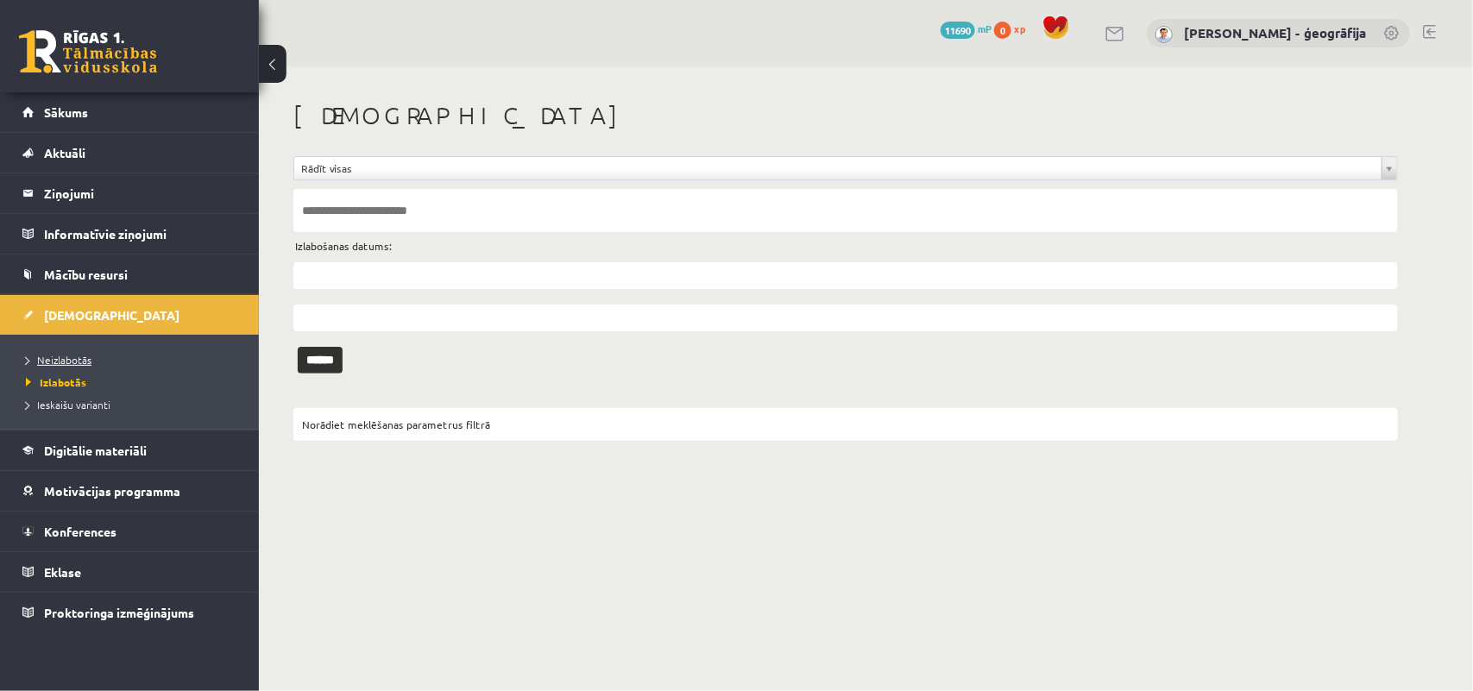
click at [41, 361] on span "Neizlabotās" at bounding box center [59, 360] width 66 height 14
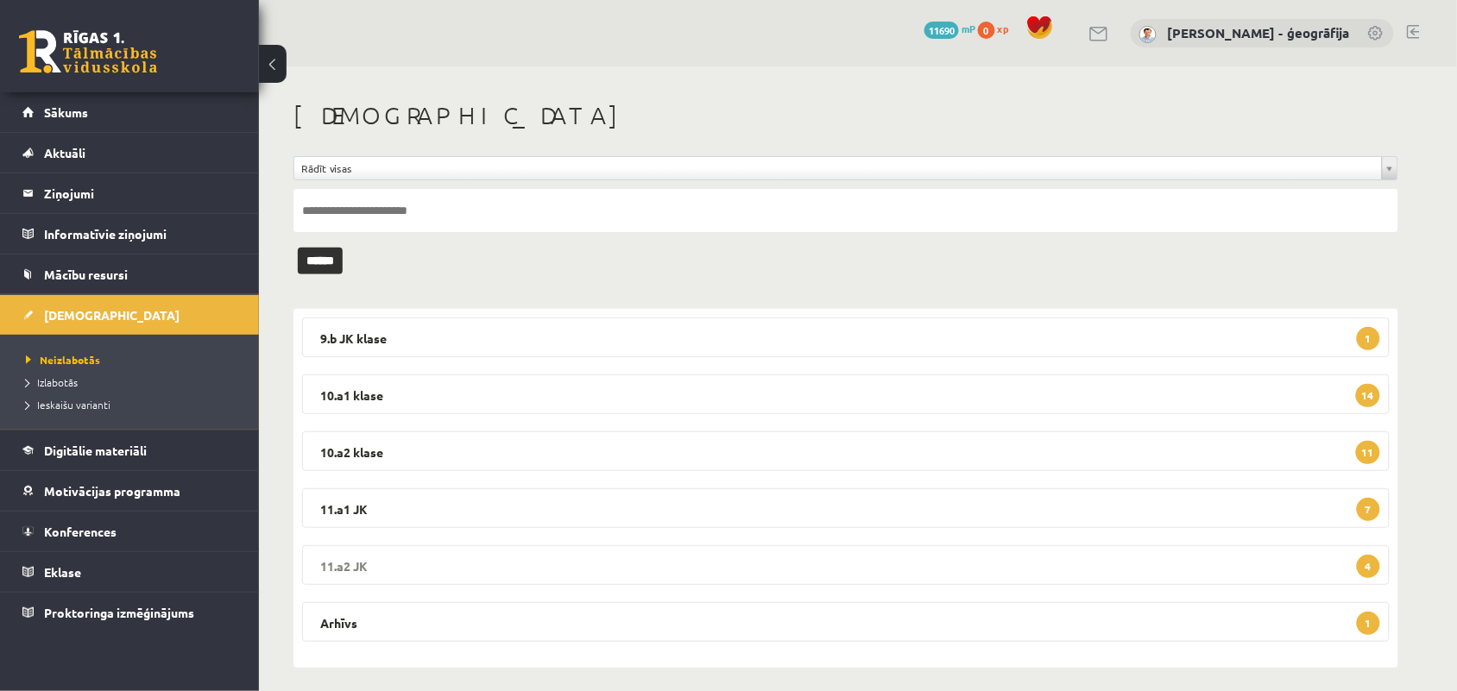
click at [511, 559] on legend "11.a2 JK 4" at bounding box center [846, 565] width 1088 height 40
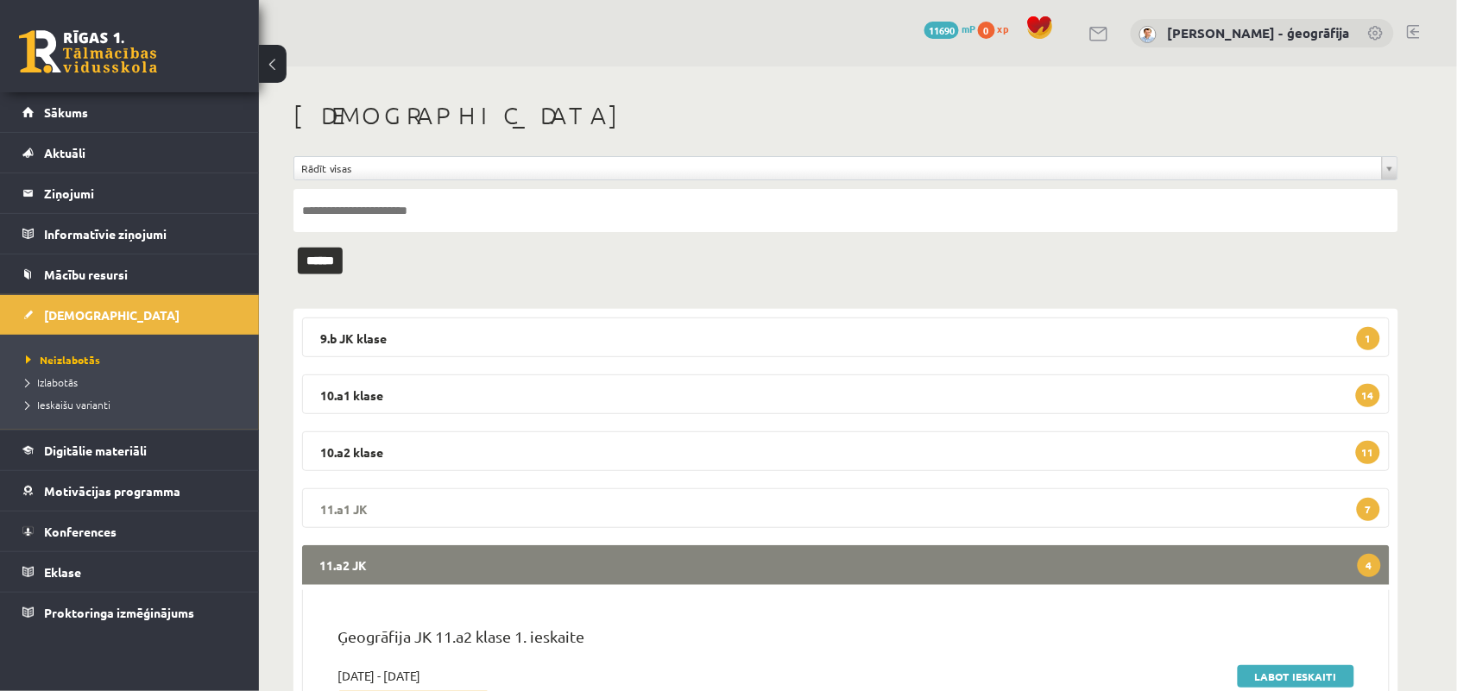
scroll to position [216, 0]
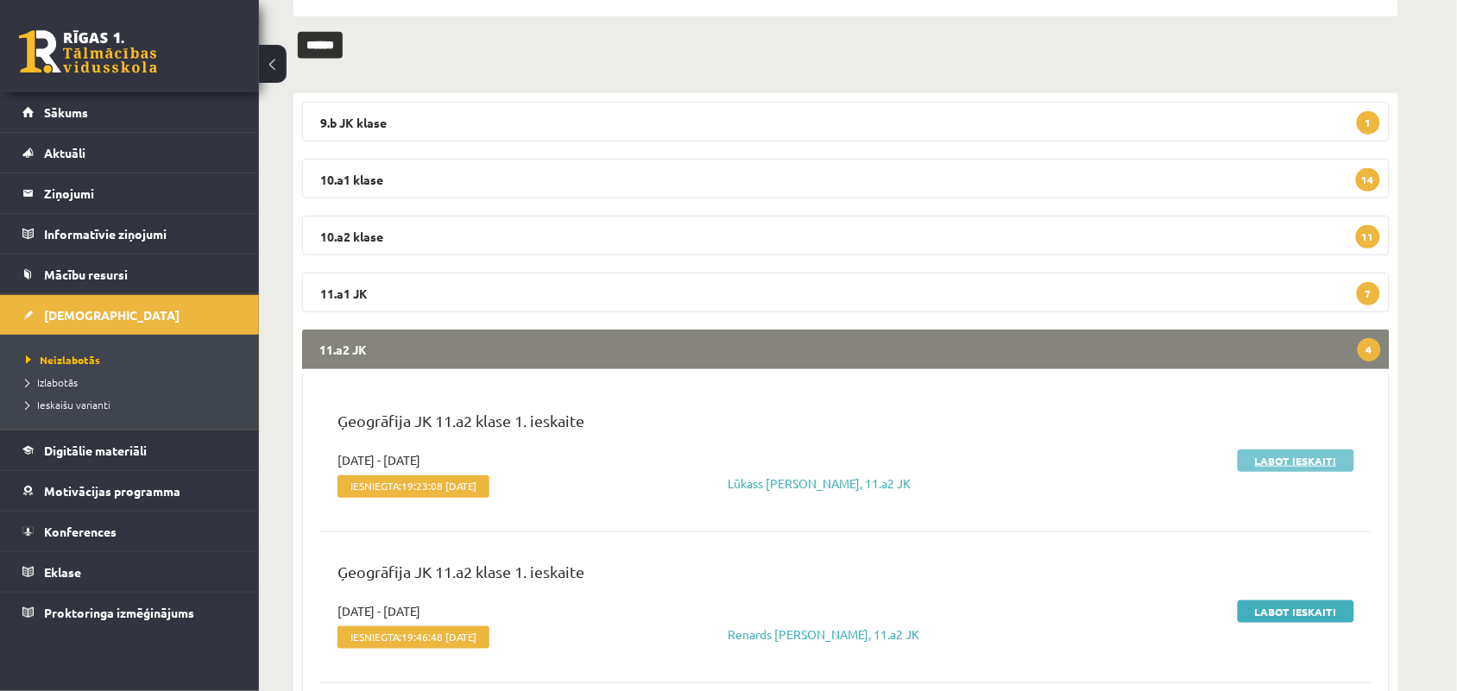
click at [1265, 456] on link "Labot ieskaiti" at bounding box center [1296, 461] width 117 height 22
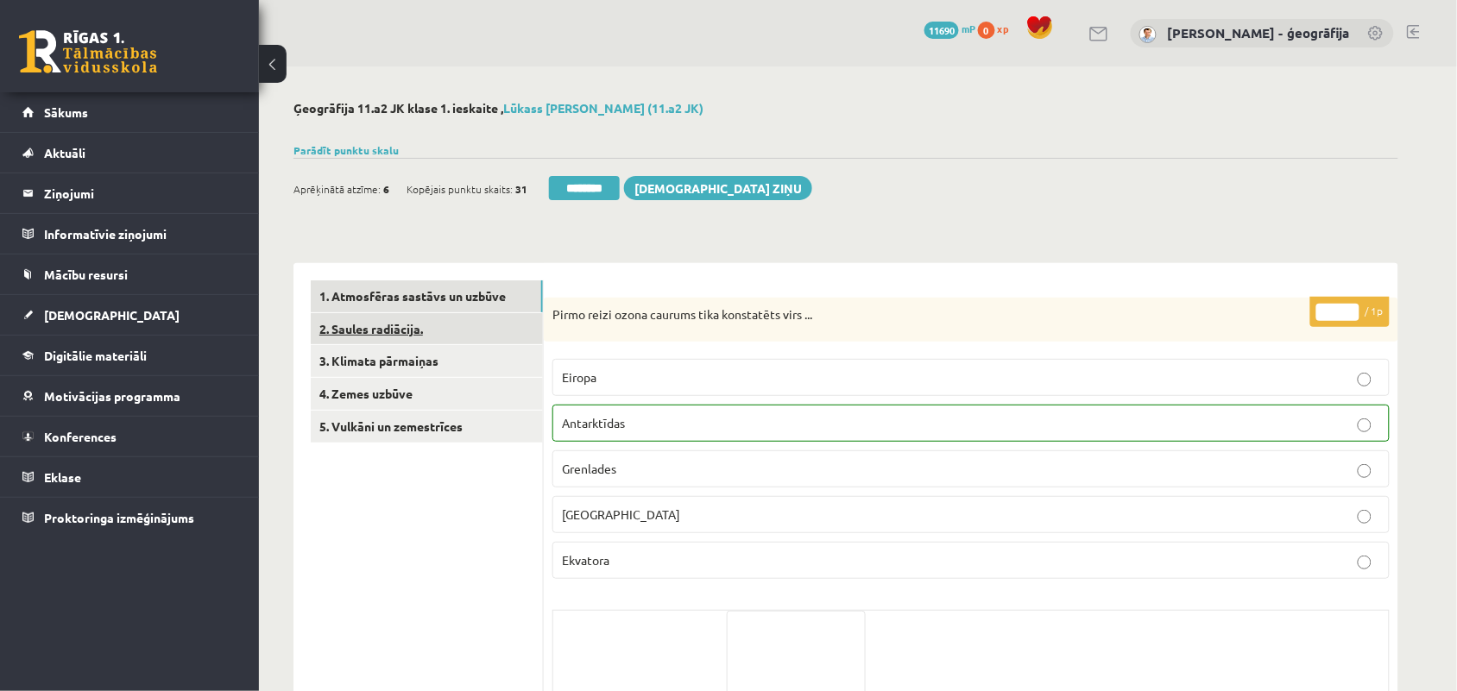
click at [425, 337] on link "2. Saules radiācija." at bounding box center [427, 329] width 232 height 32
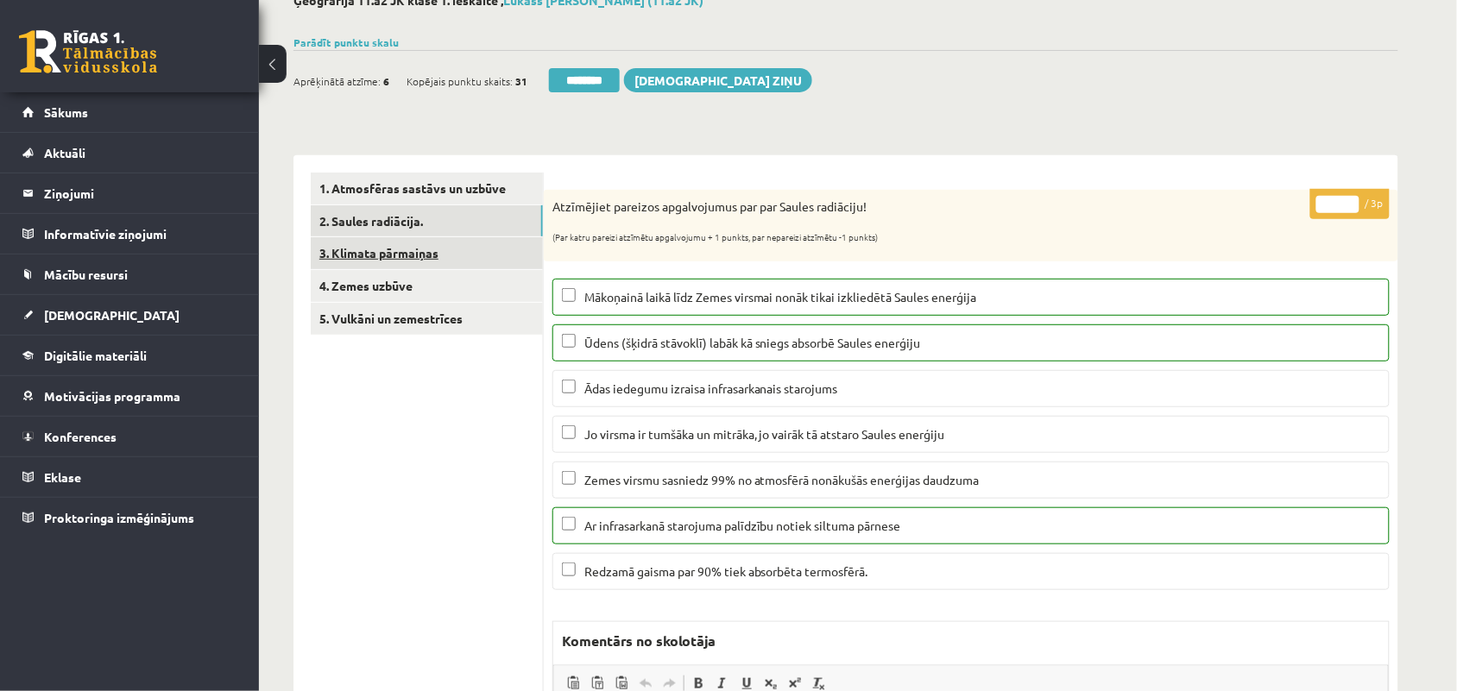
click at [334, 257] on link "3. Klimata pārmaiņas" at bounding box center [427, 253] width 232 height 32
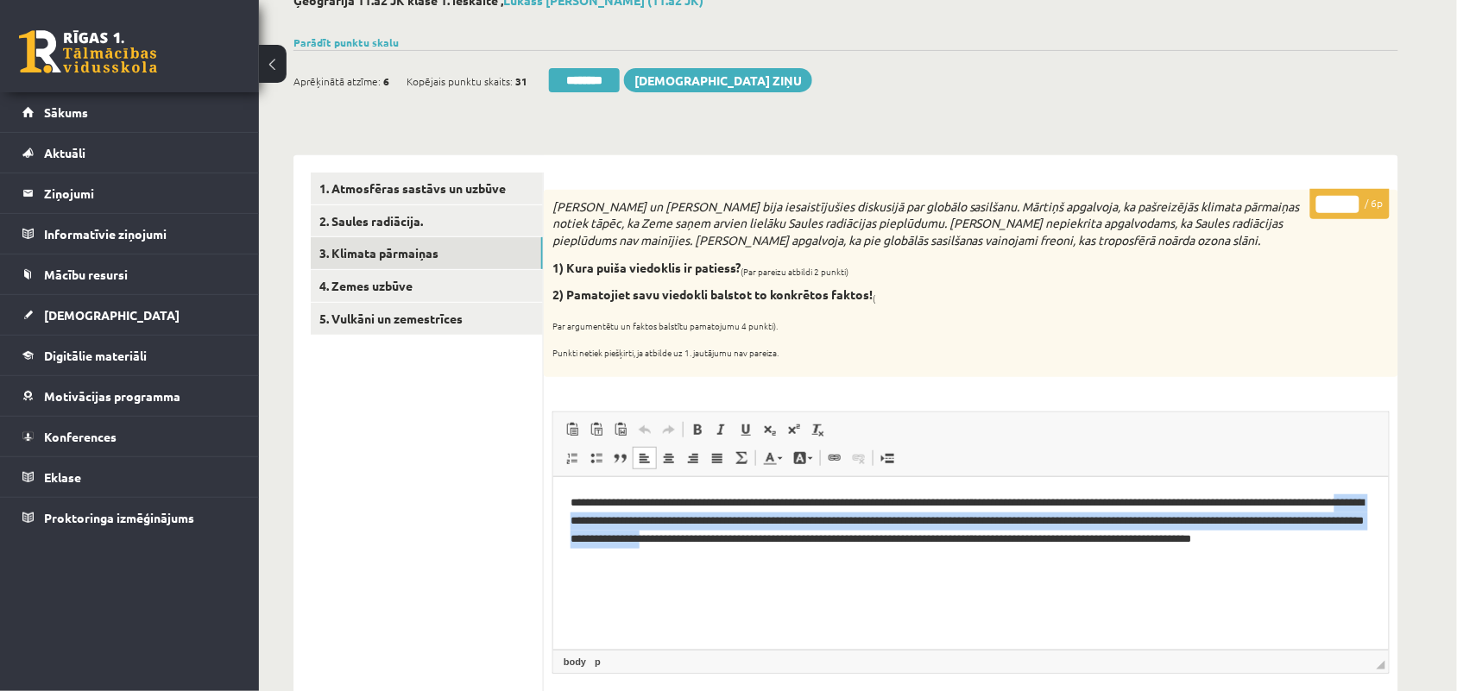
drag, startPoint x: 649, startPoint y: 519, endPoint x: 867, endPoint y: 538, distance: 219.2
click at [867, 538] on p "**********" at bounding box center [970, 530] width 801 height 72
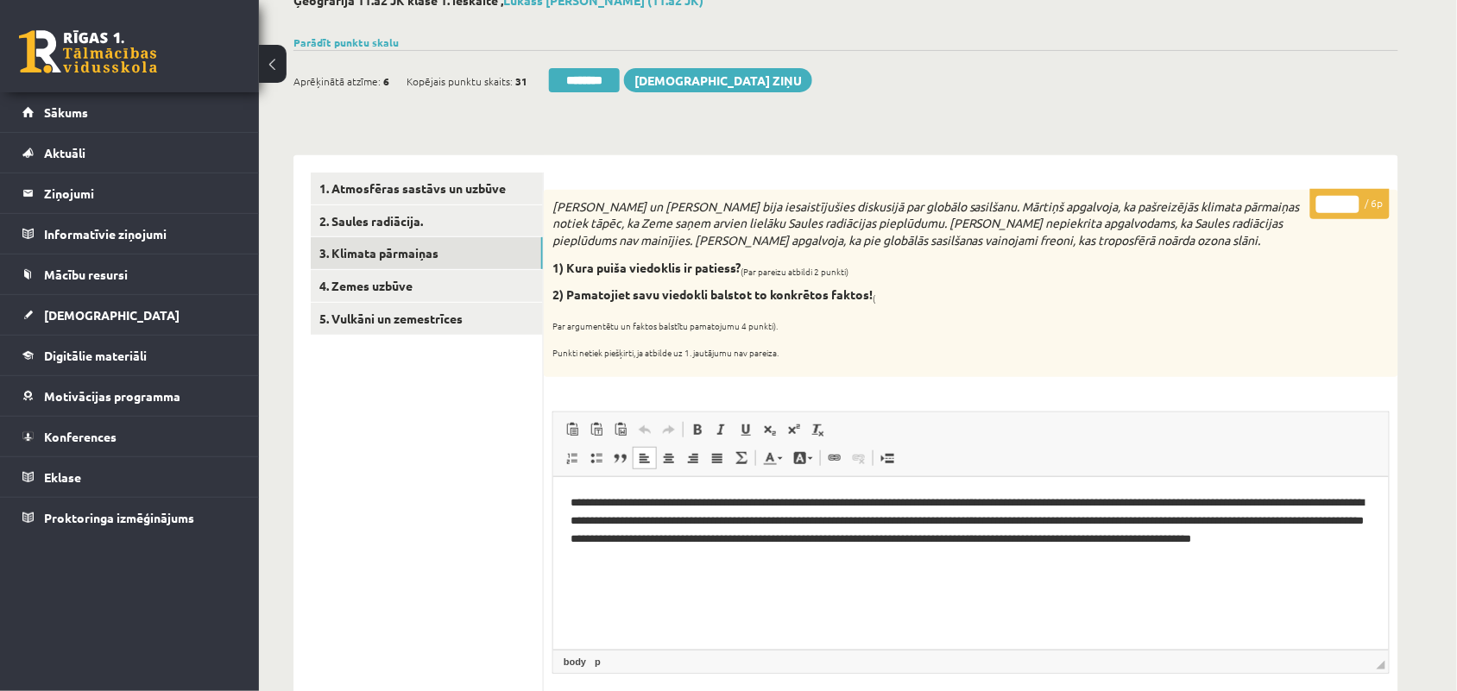
click at [869, 556] on p "**********" at bounding box center [970, 530] width 801 height 72
type input "*"
click at [1352, 197] on input "*" at bounding box center [1337, 204] width 43 height 17
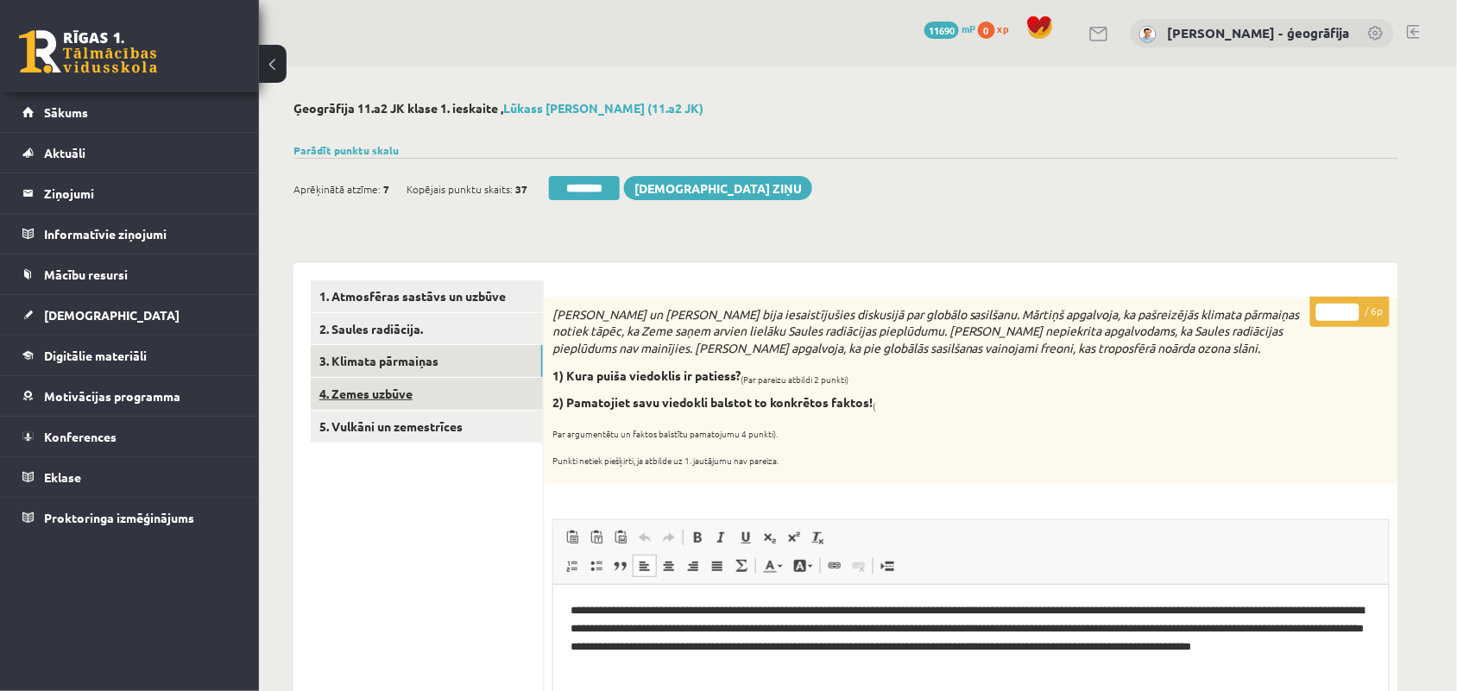
click at [381, 394] on link "4. Zemes uzbūve" at bounding box center [427, 394] width 232 height 32
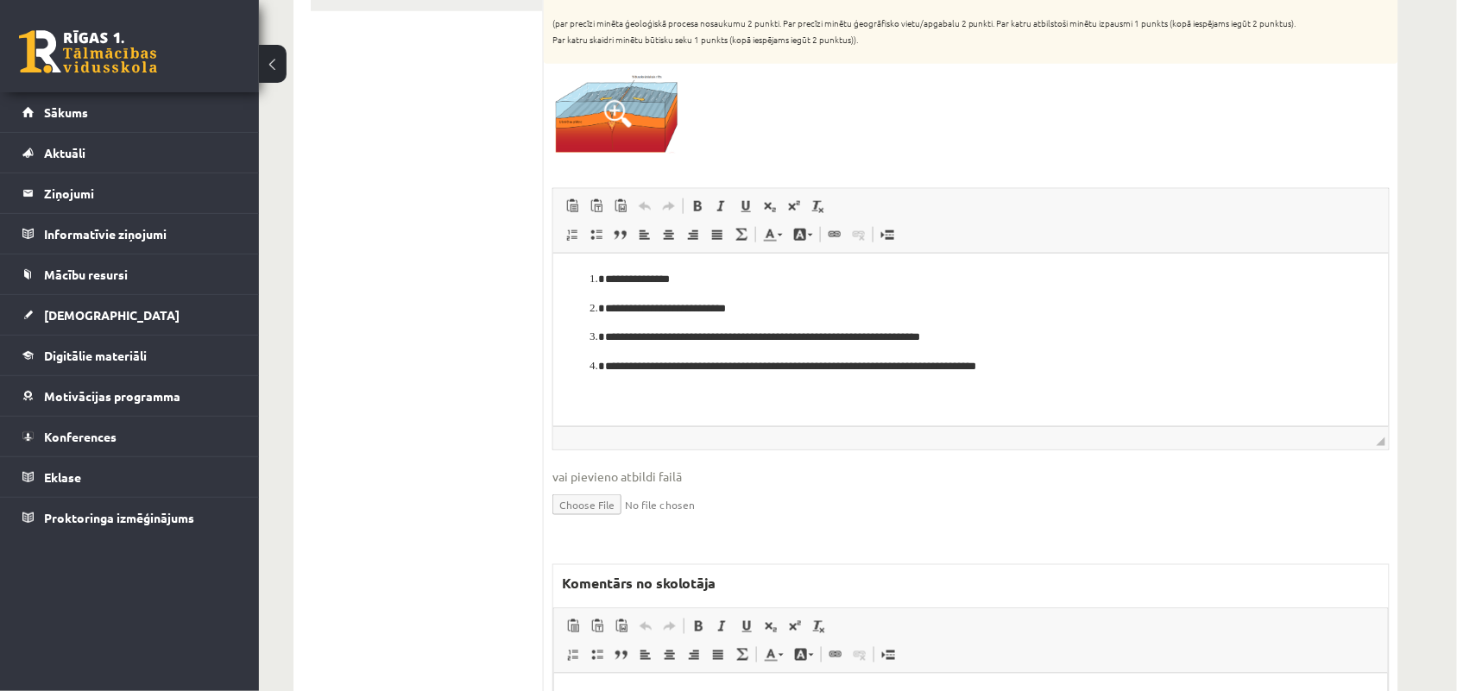
scroll to position [539, 0]
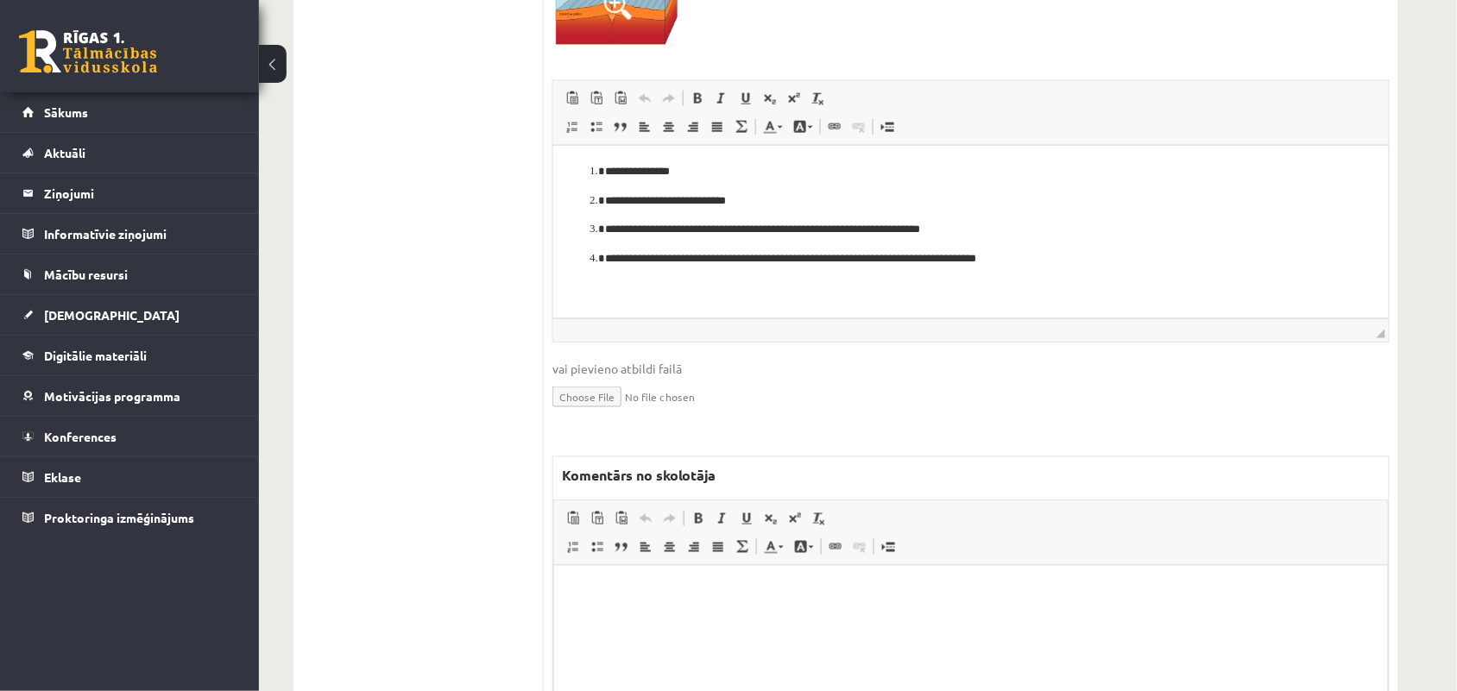
click at [622, 605] on html at bounding box center [970, 591] width 834 height 53
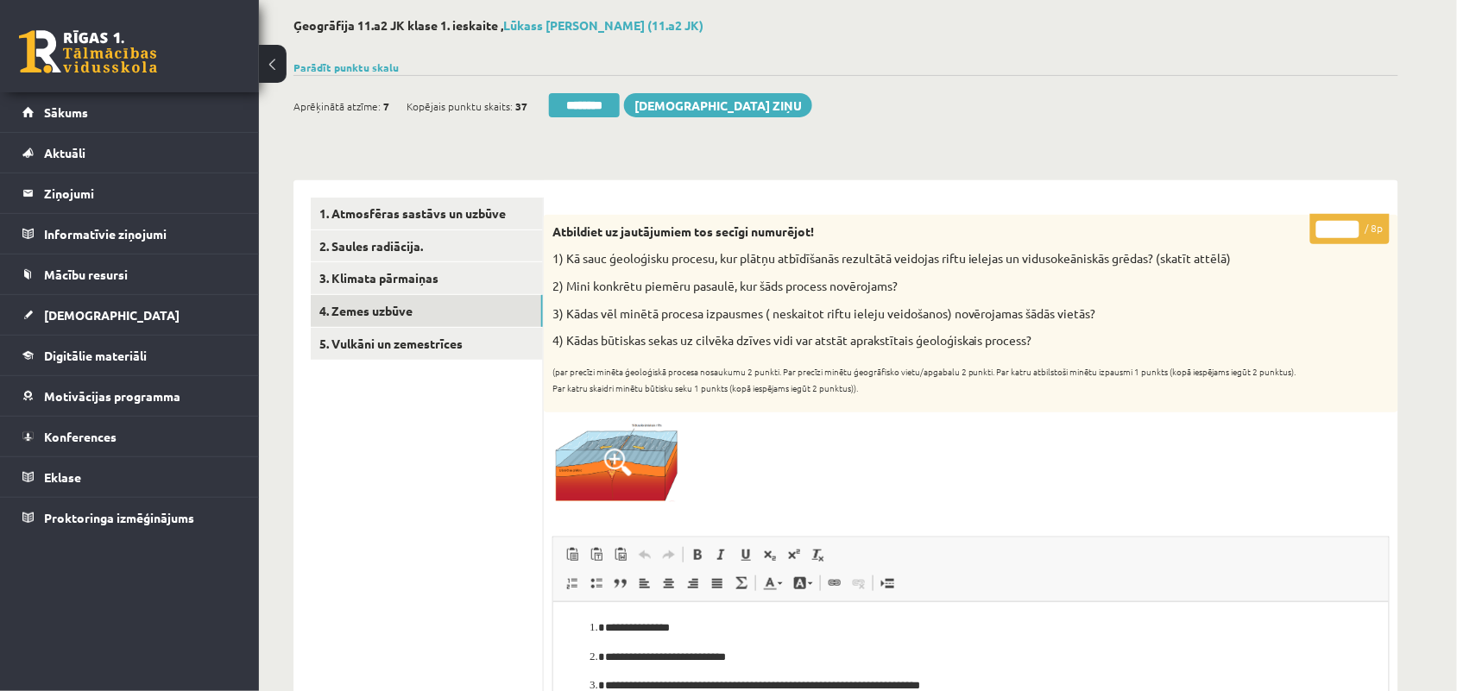
scroll to position [0, 0]
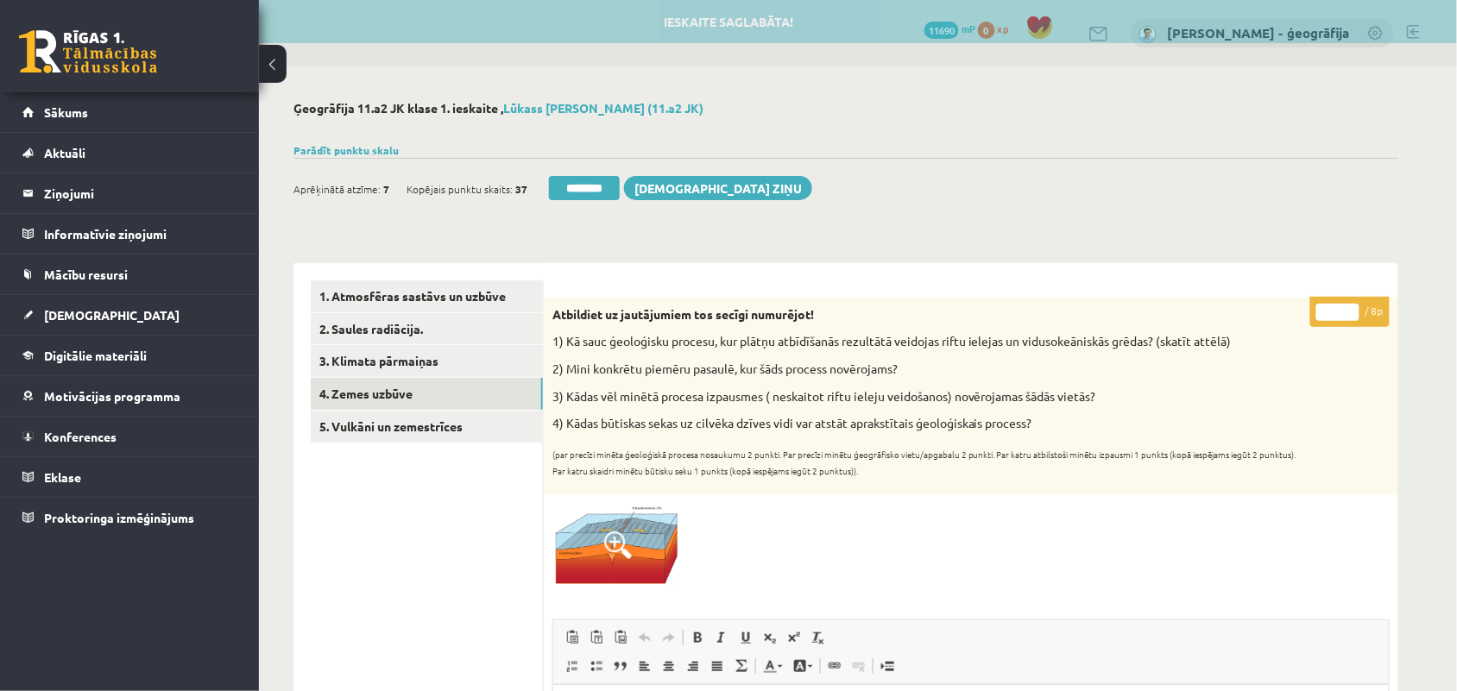
drag, startPoint x: 1342, startPoint y: 299, endPoint x: 1338, endPoint y: 308, distance: 10.4
click at [1335, 306] on p "* / 8p" at bounding box center [1349, 312] width 79 height 30
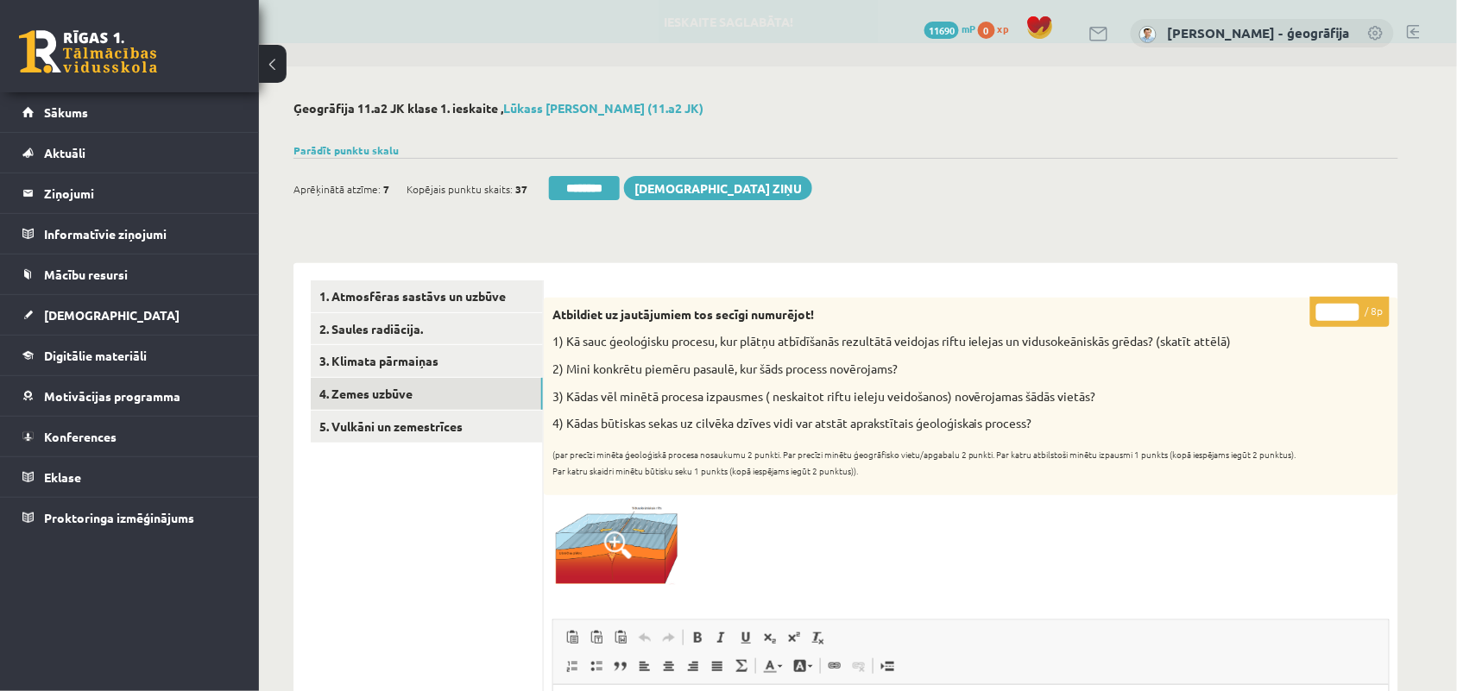
click at [1338, 308] on input "*" at bounding box center [1337, 312] width 43 height 17
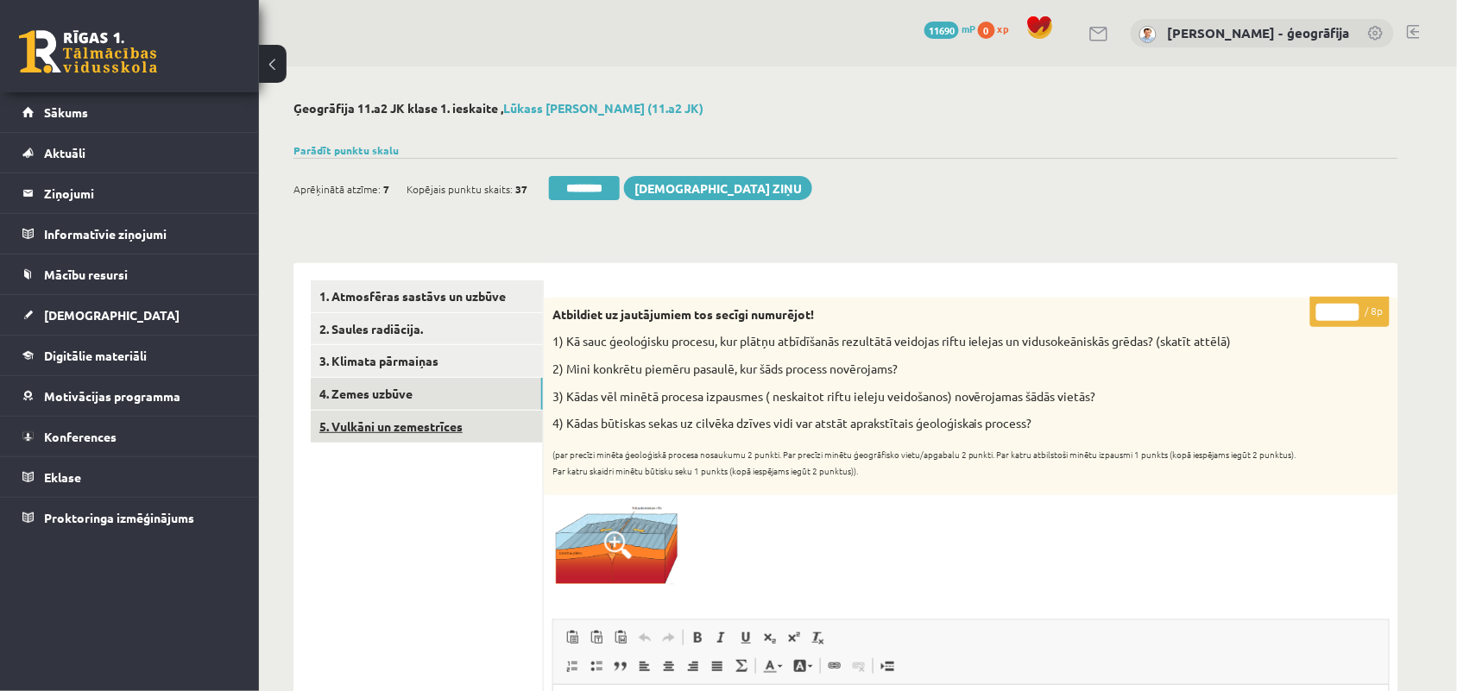
type input "*"
click at [447, 421] on link "5. Vulkāni un zemestrīces" at bounding box center [427, 427] width 232 height 32
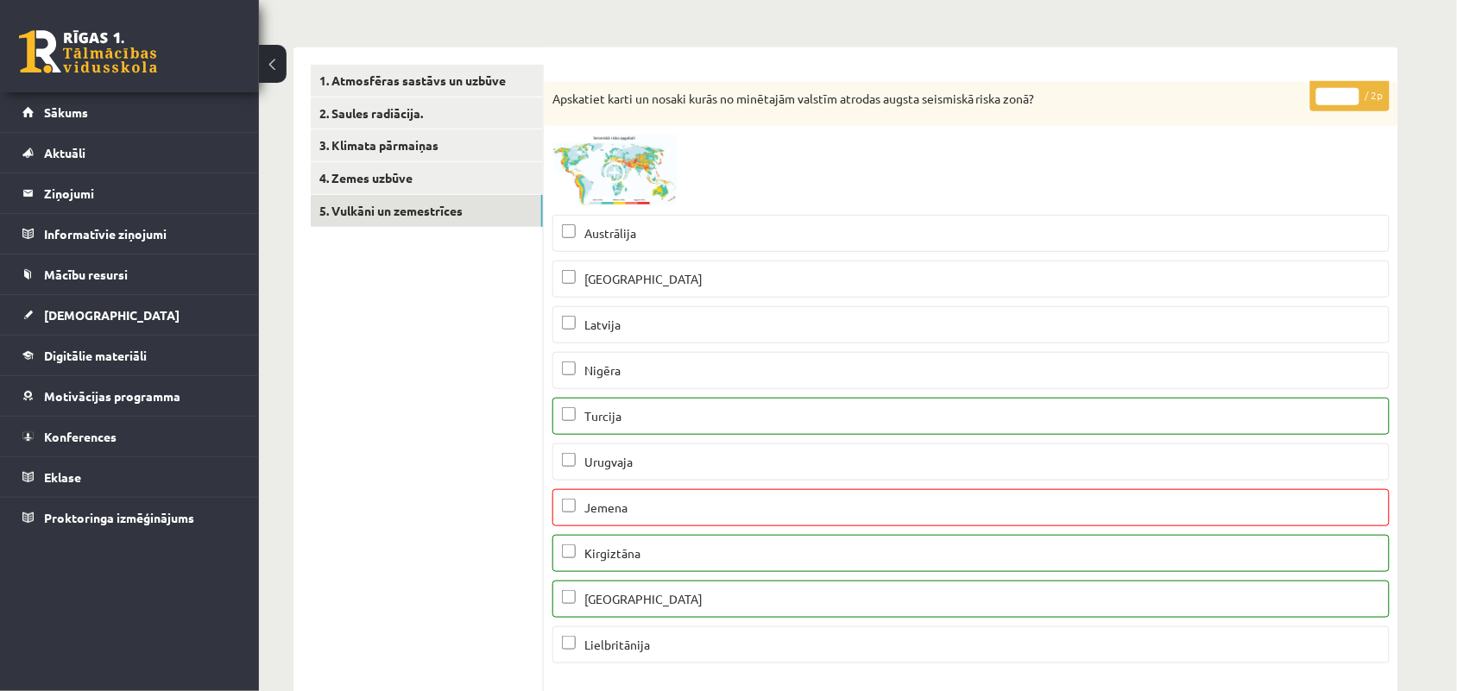
type input "*"
click at [1353, 89] on input "*" at bounding box center [1337, 96] width 43 height 17
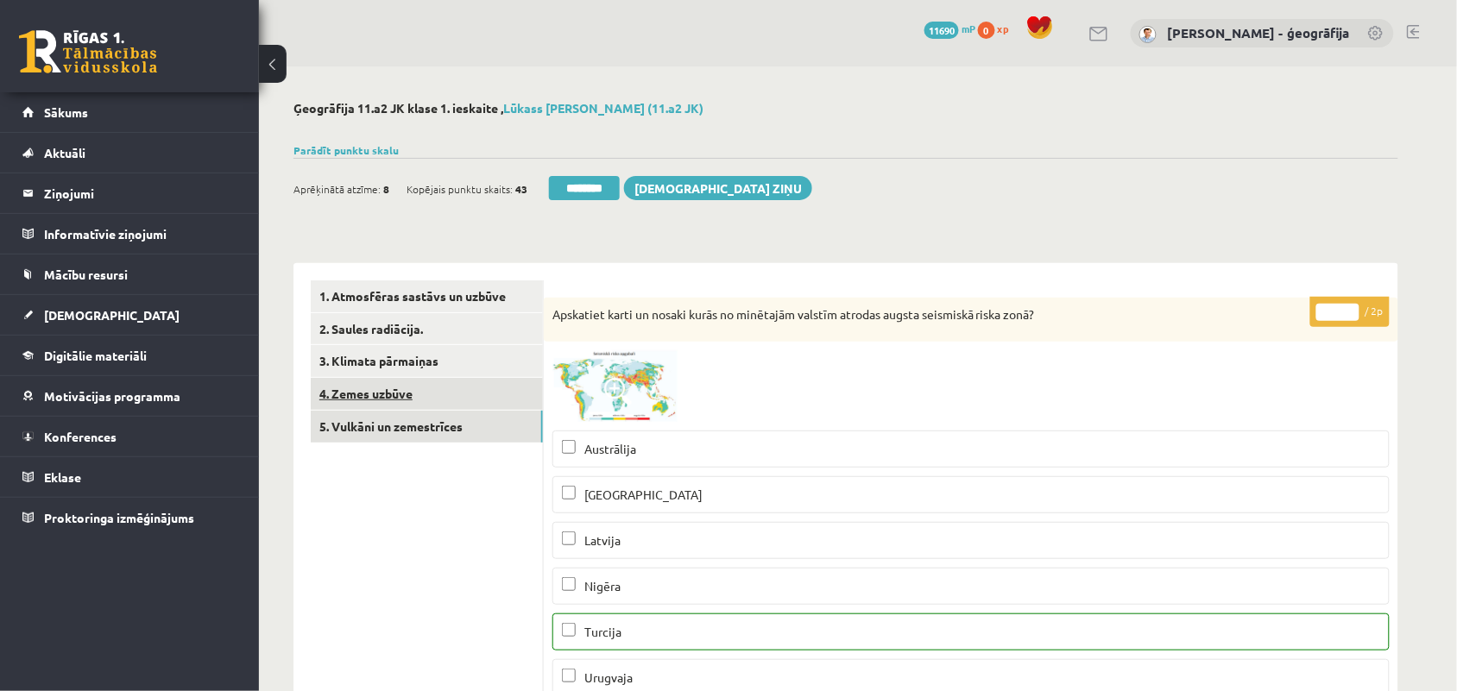
click at [360, 404] on link "4. Zemes uzbūve" at bounding box center [427, 394] width 232 height 32
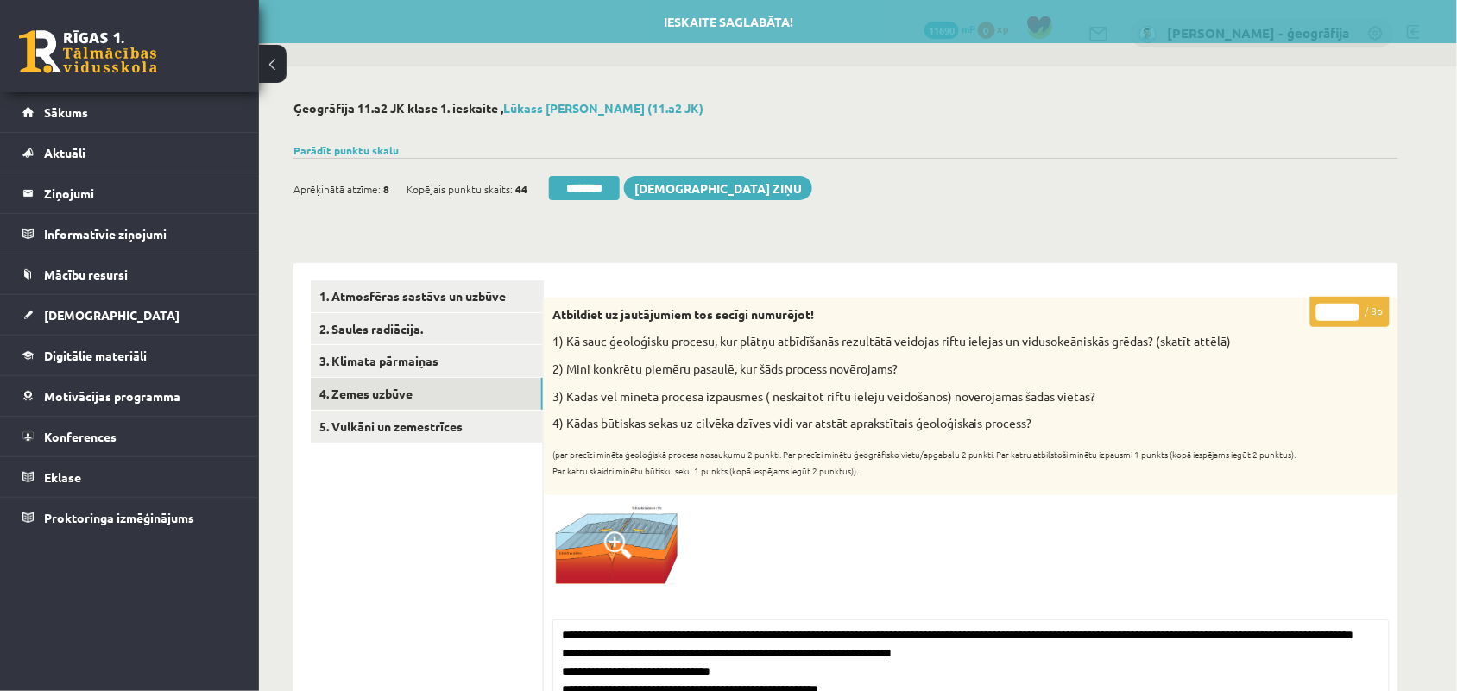
click at [558, 201] on div "Aprēķinātā atzīme: 8 Kopējais punktu skaits: 44 ******** [DEMOGRAPHIC_DATA] ziņu" at bounding box center [552, 191] width 519 height 30
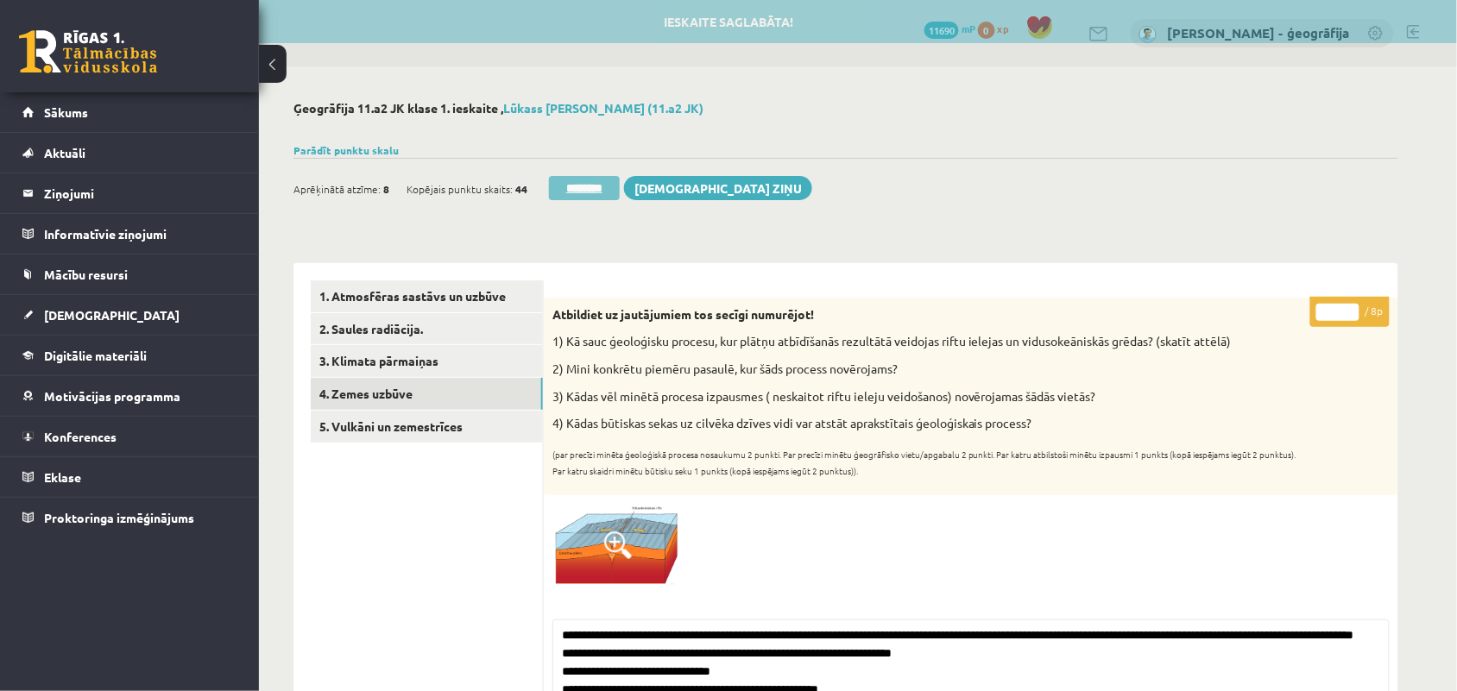
click at [574, 190] on input "********" at bounding box center [584, 188] width 71 height 24
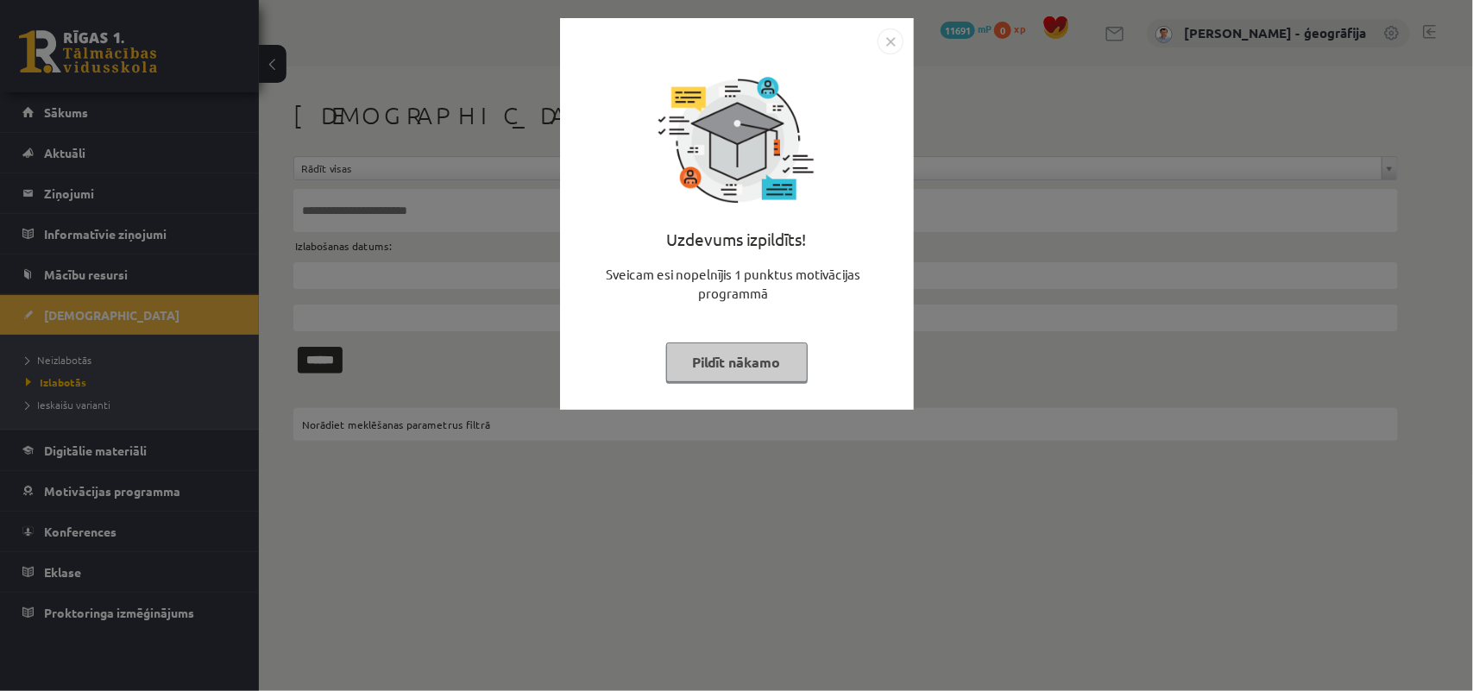
click at [791, 364] on button "Pildīt nākamo" at bounding box center [737, 363] width 142 height 40
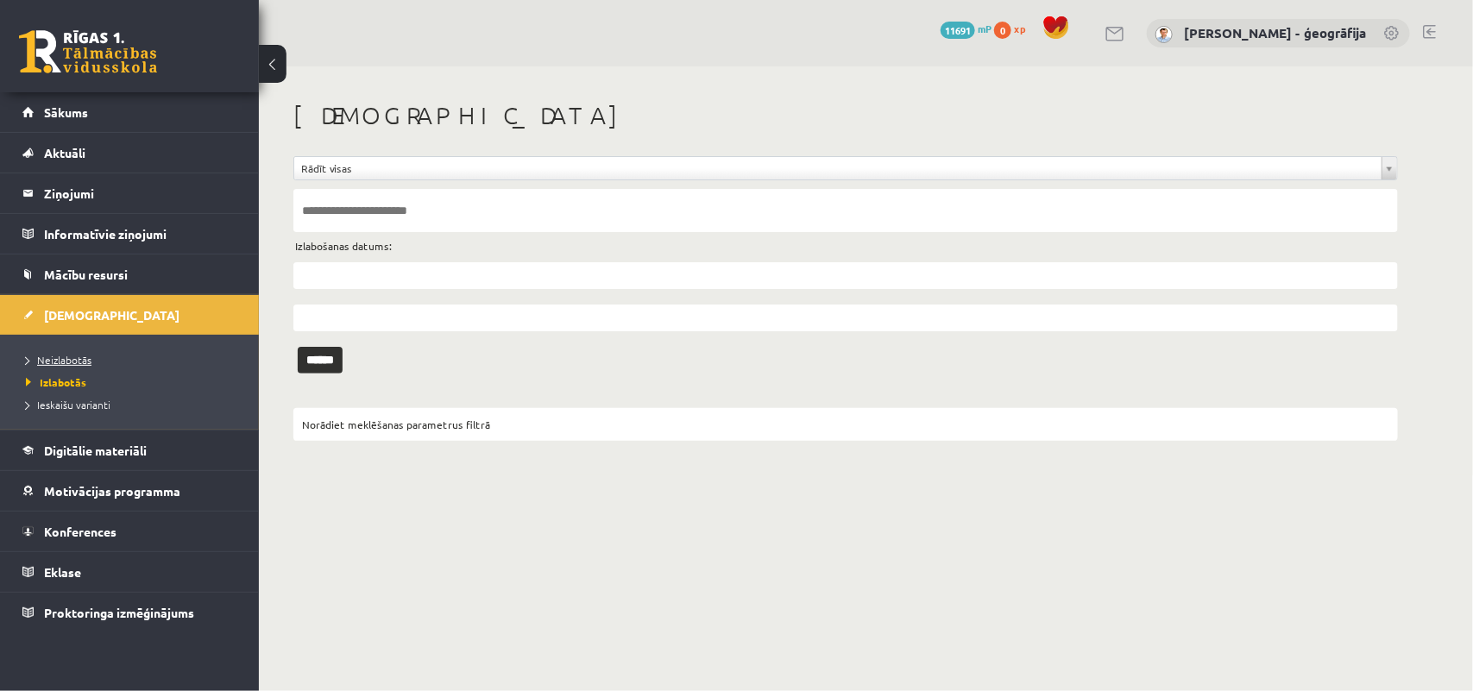
click at [143, 352] on link "Neizlabotās" at bounding box center [134, 360] width 216 height 16
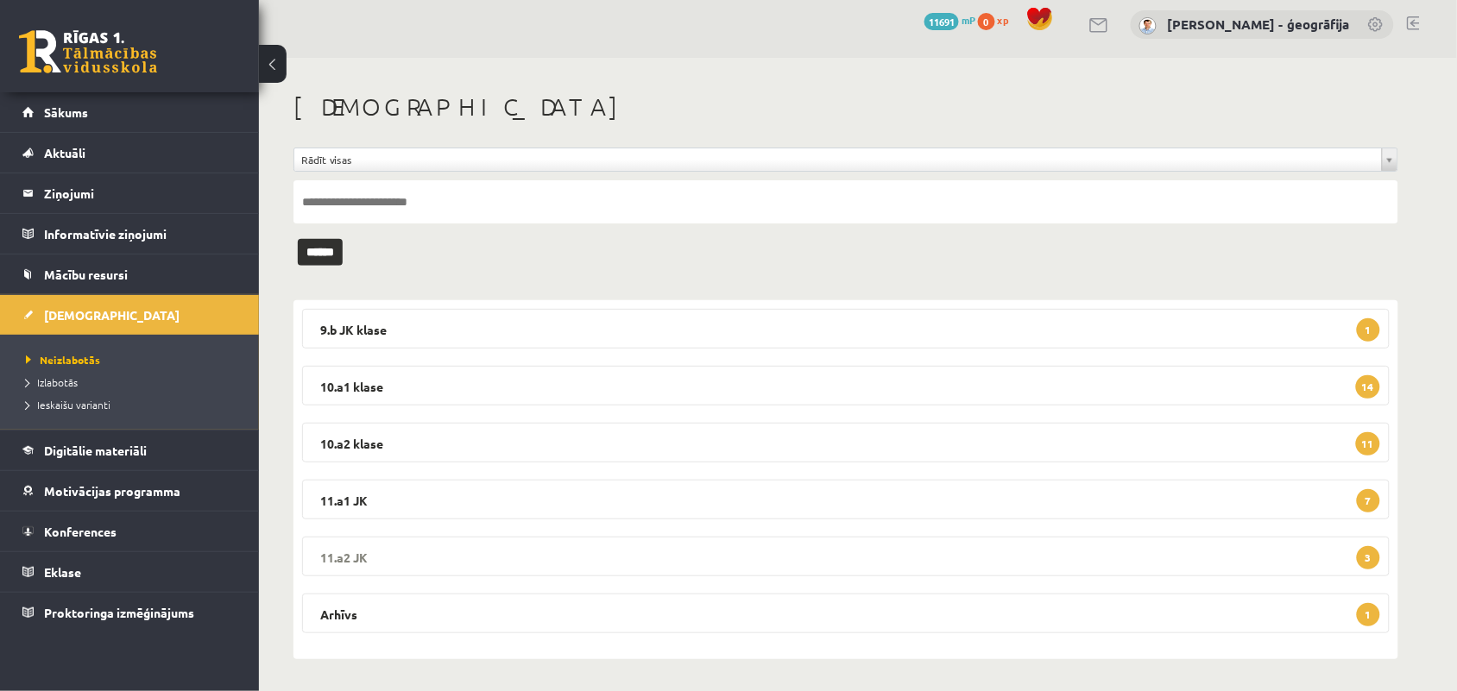
scroll to position [10, 0]
click at [545, 497] on legend "11.a1 JK 7" at bounding box center [846, 498] width 1088 height 40
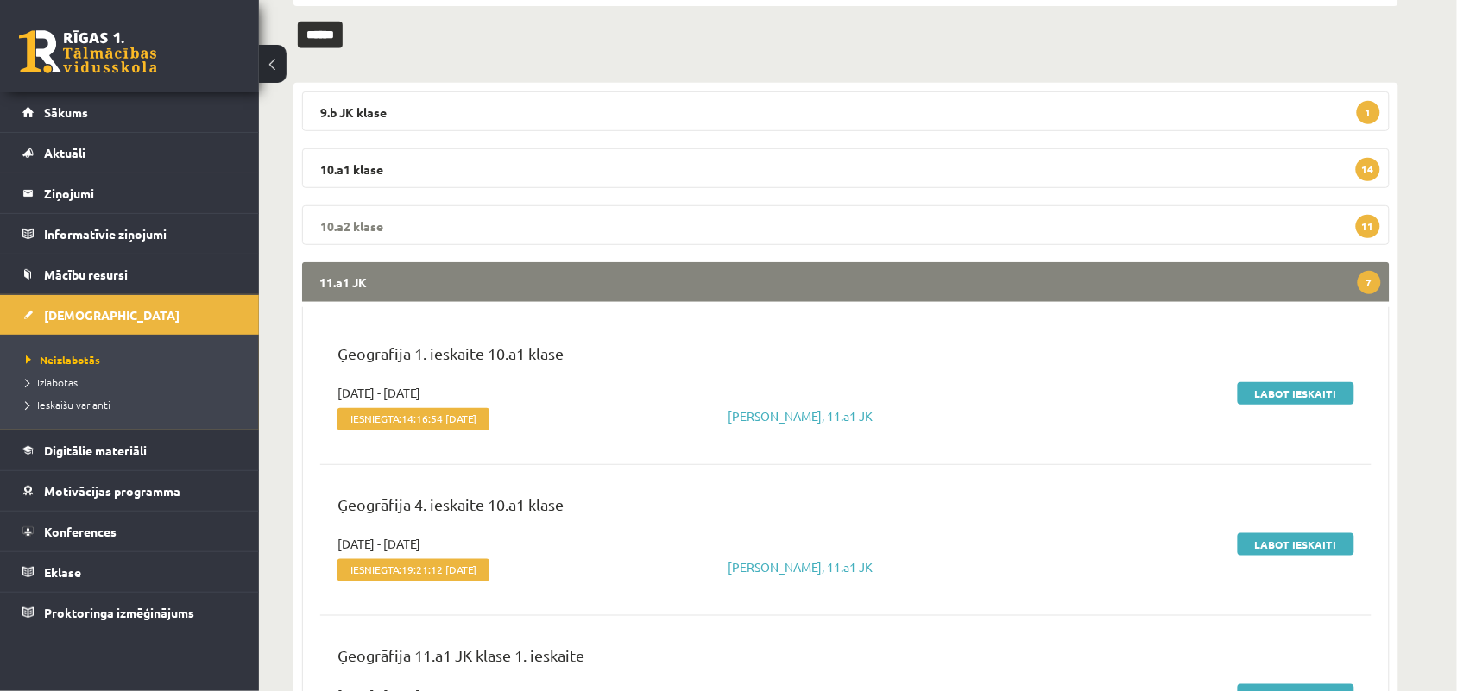
scroll to position [334, 0]
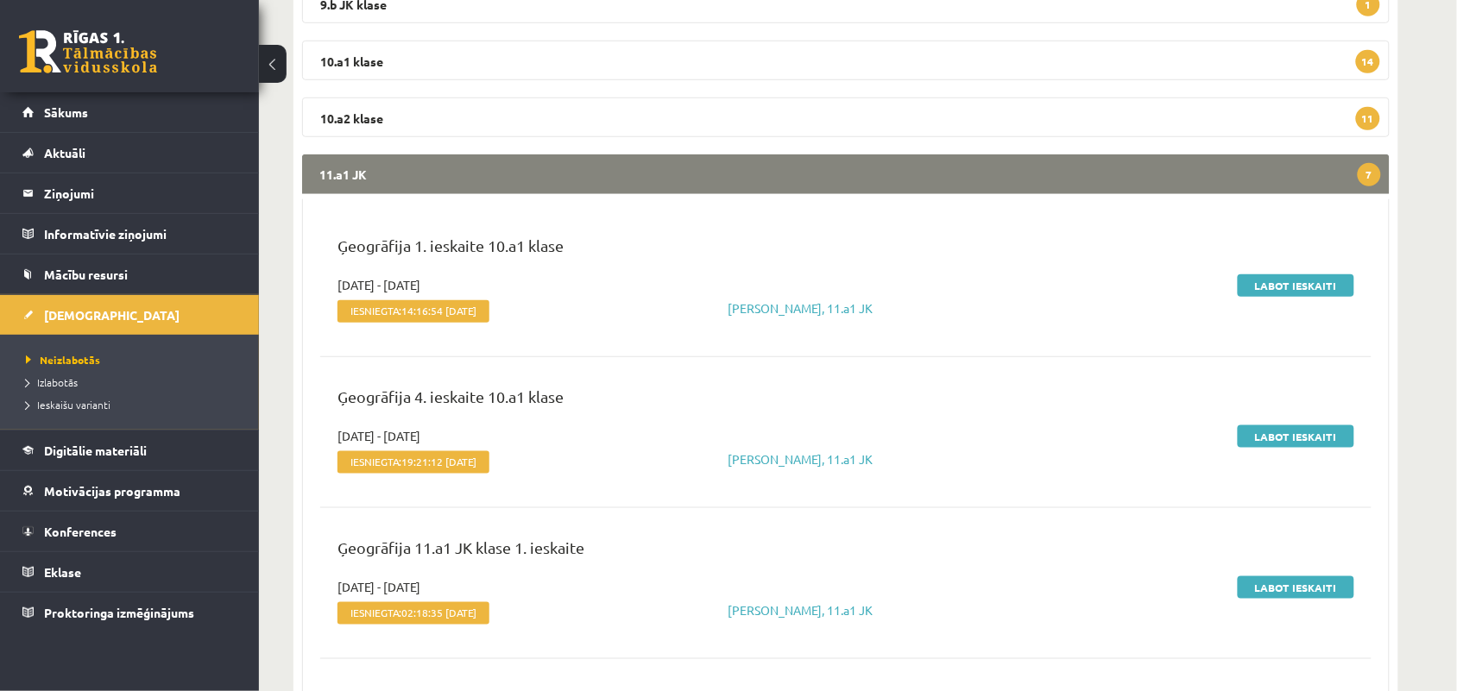
click at [1265, 295] on div "Labot ieskaiti" at bounding box center [1193, 302] width 348 height 53
click at [1274, 285] on link "Labot ieskaiti" at bounding box center [1296, 285] width 117 height 22
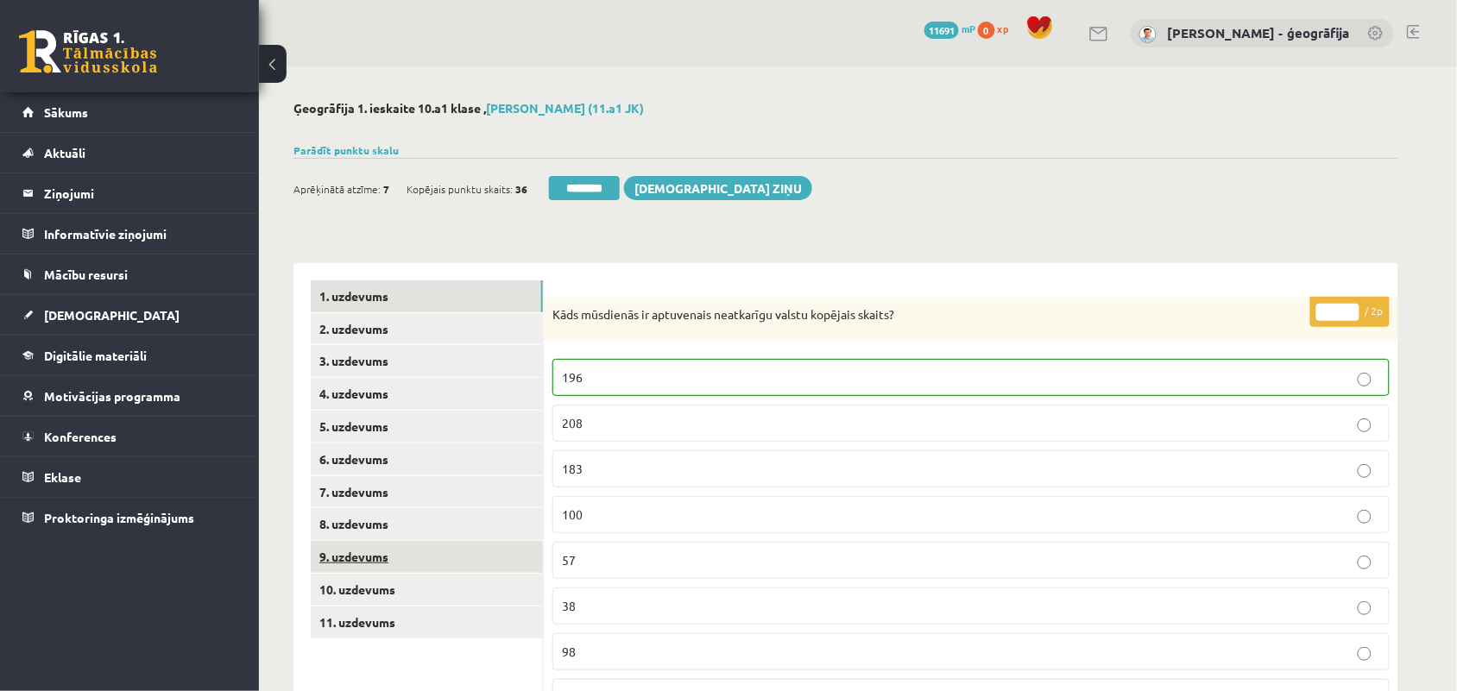
click at [364, 568] on link "9. uzdevums" at bounding box center [427, 557] width 232 height 32
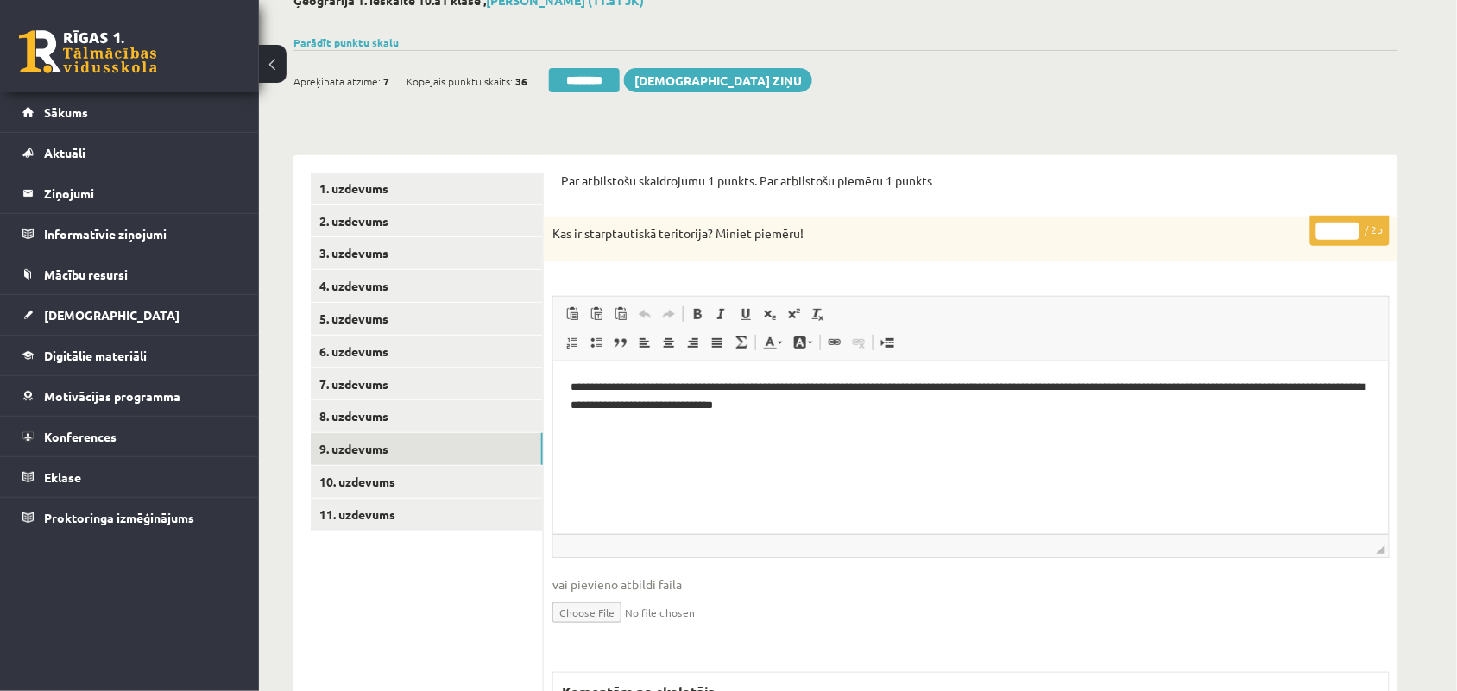
type input "*"
click at [1355, 227] on input "*" at bounding box center [1337, 231] width 43 height 17
click at [347, 486] on link "10. uzdevums" at bounding box center [427, 482] width 232 height 32
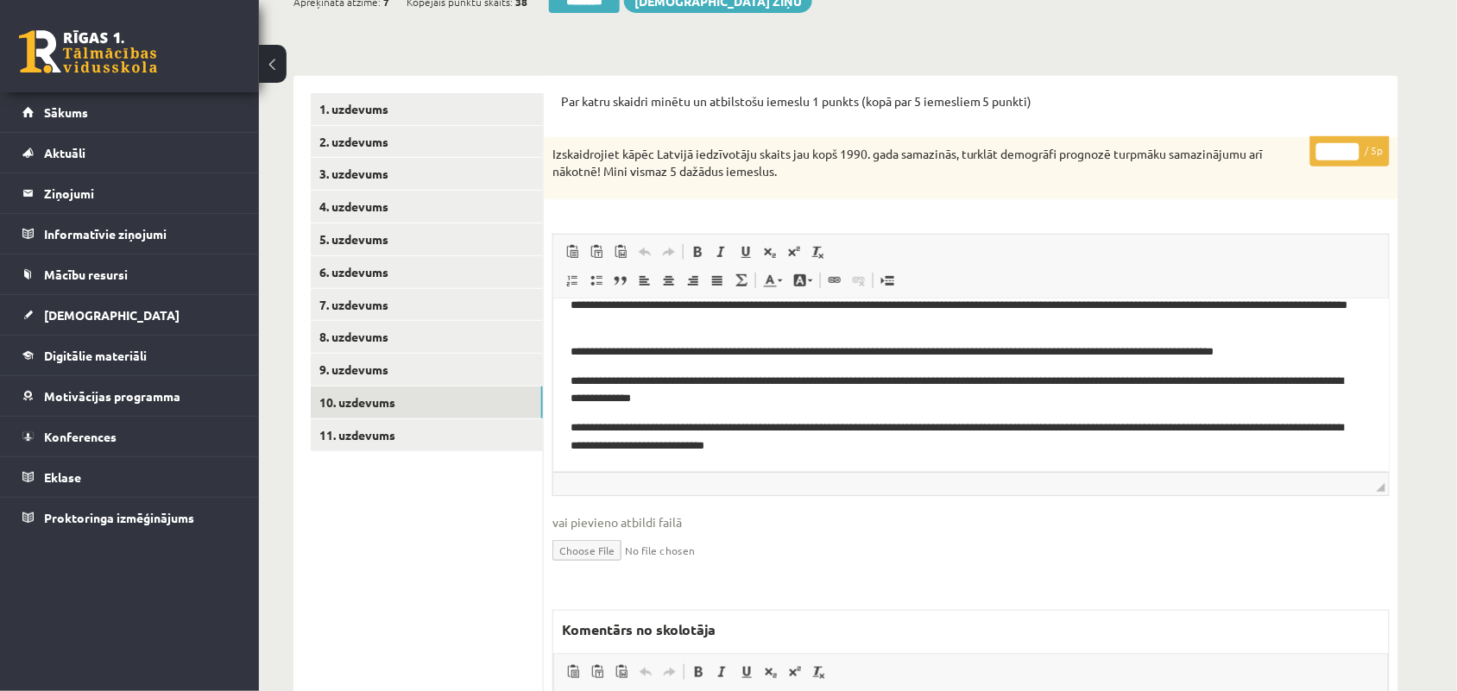
scroll to position [432, 0]
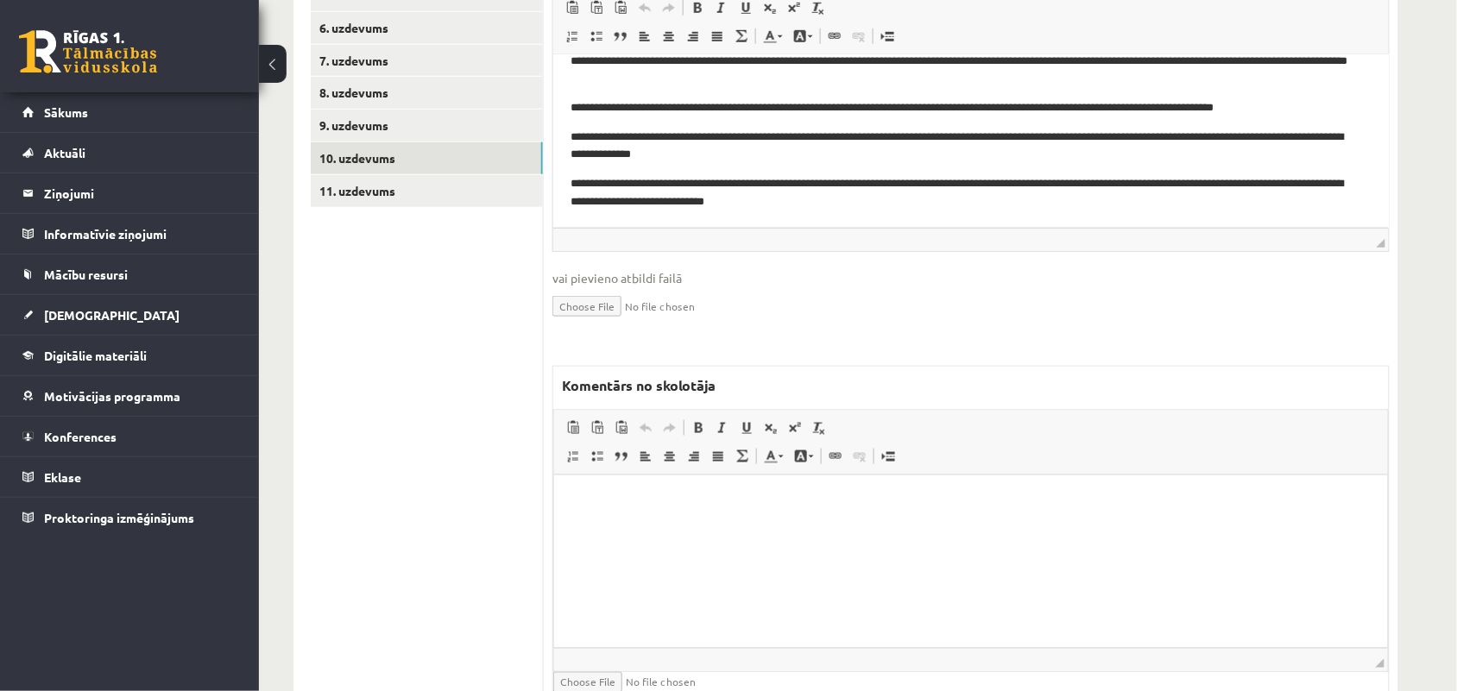
click at [745, 527] on html at bounding box center [970, 501] width 834 height 53
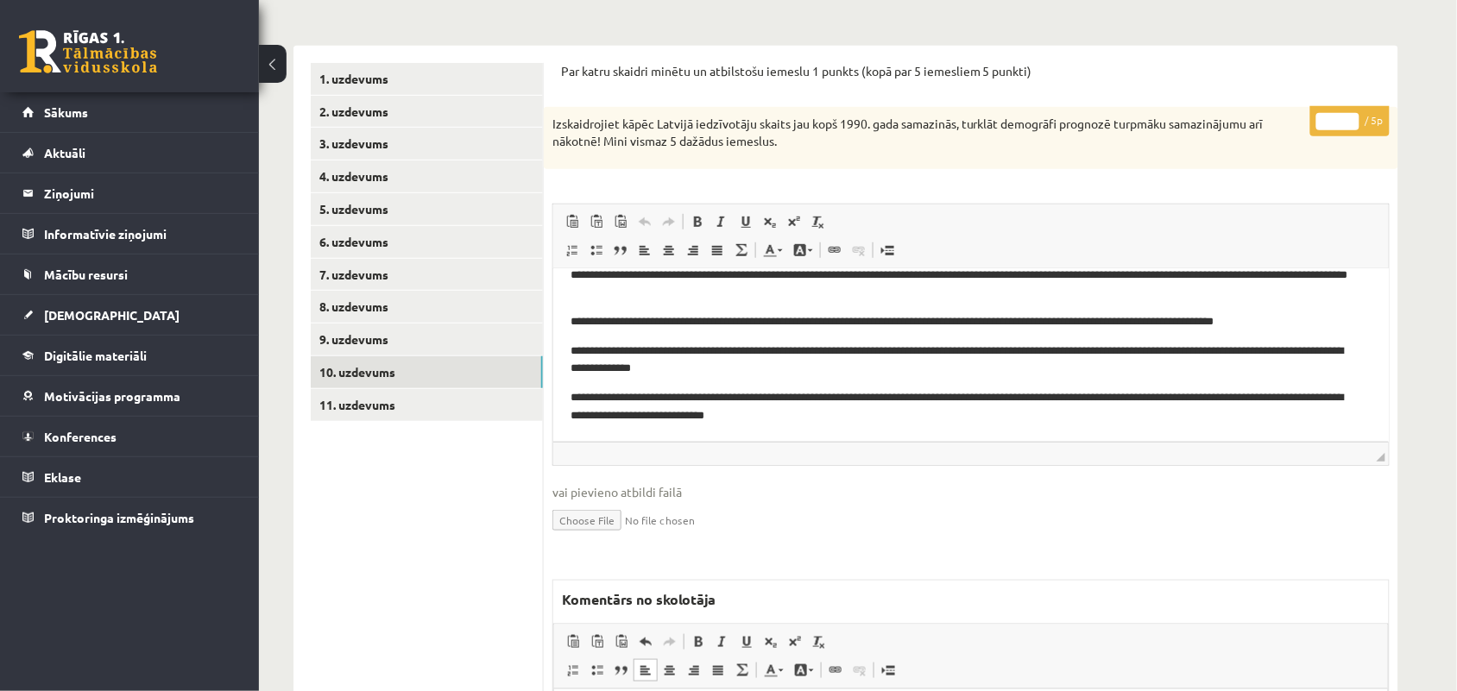
scroll to position [216, 0]
click at [1353, 118] on input "*" at bounding box center [1337, 123] width 43 height 17
type input "*"
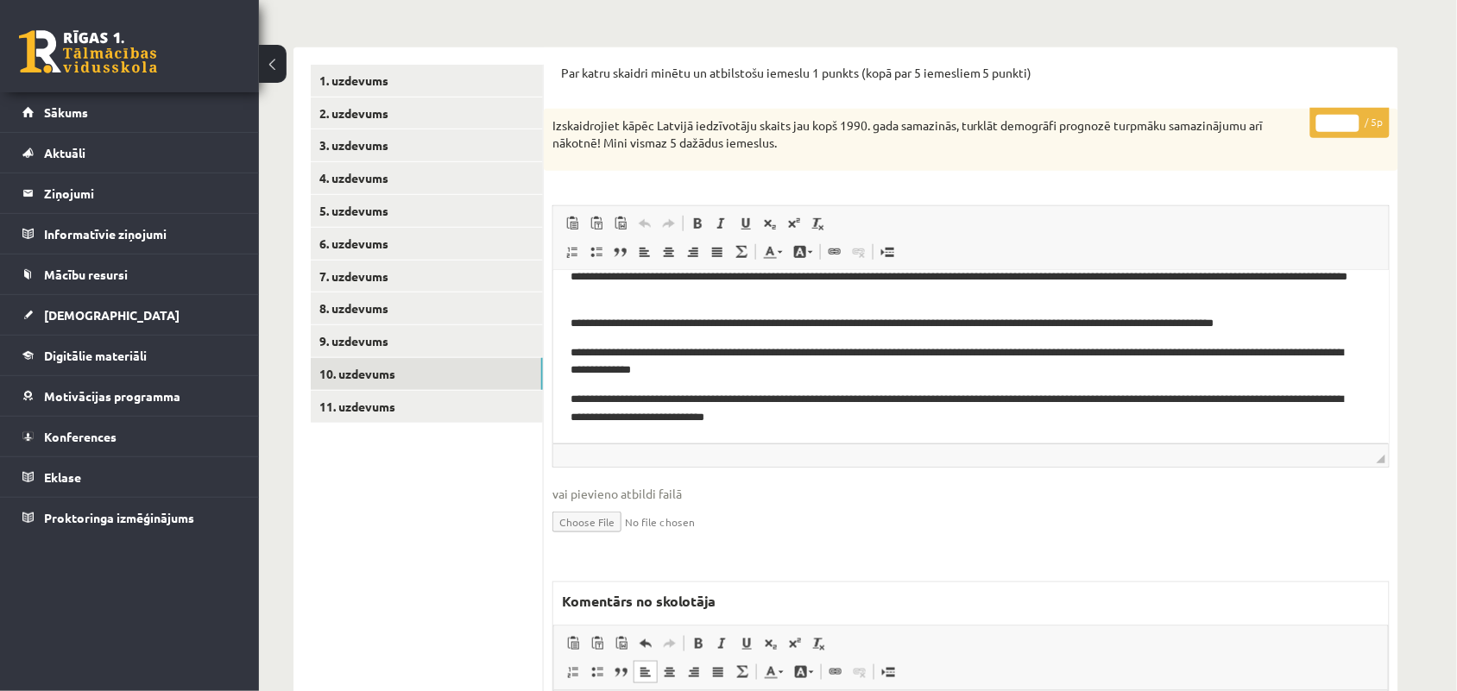
click at [1353, 118] on input "*" at bounding box center [1337, 123] width 43 height 17
click at [385, 407] on link "11. uzdevums" at bounding box center [427, 407] width 232 height 32
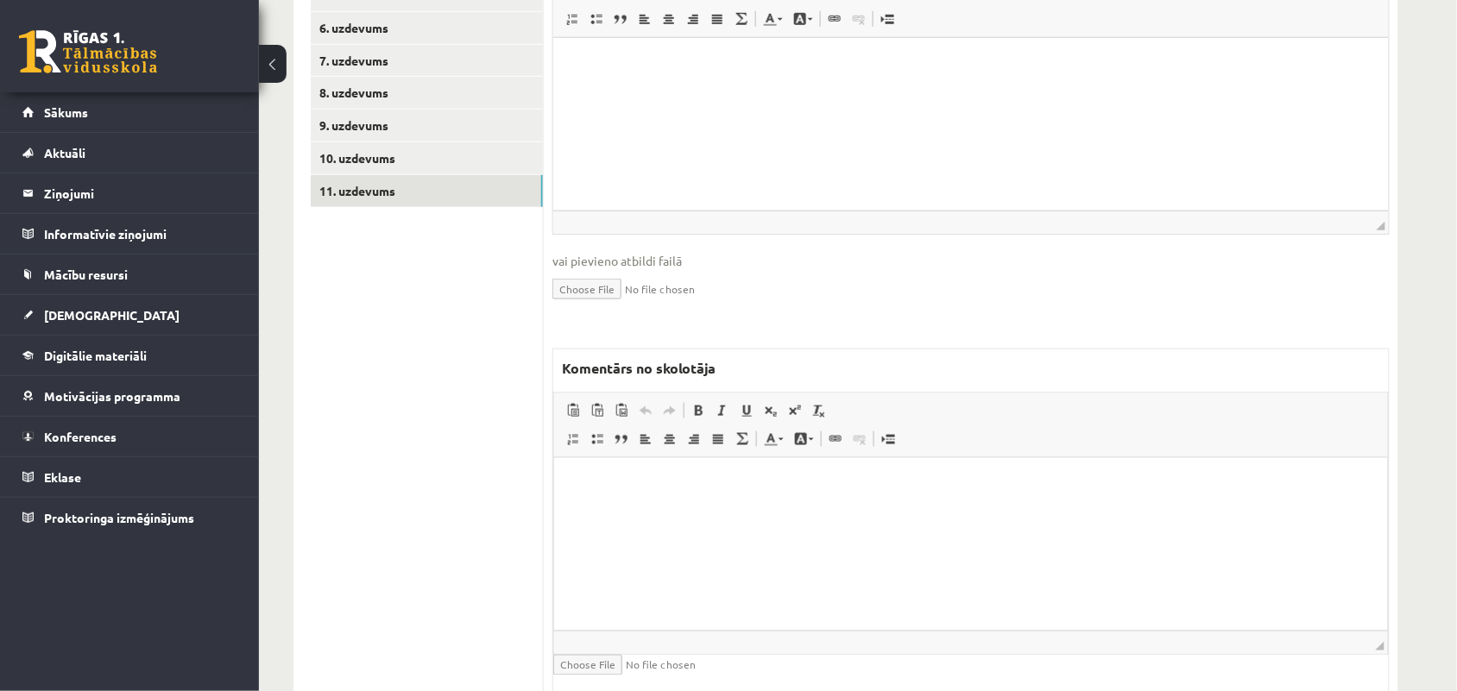
scroll to position [0, 0]
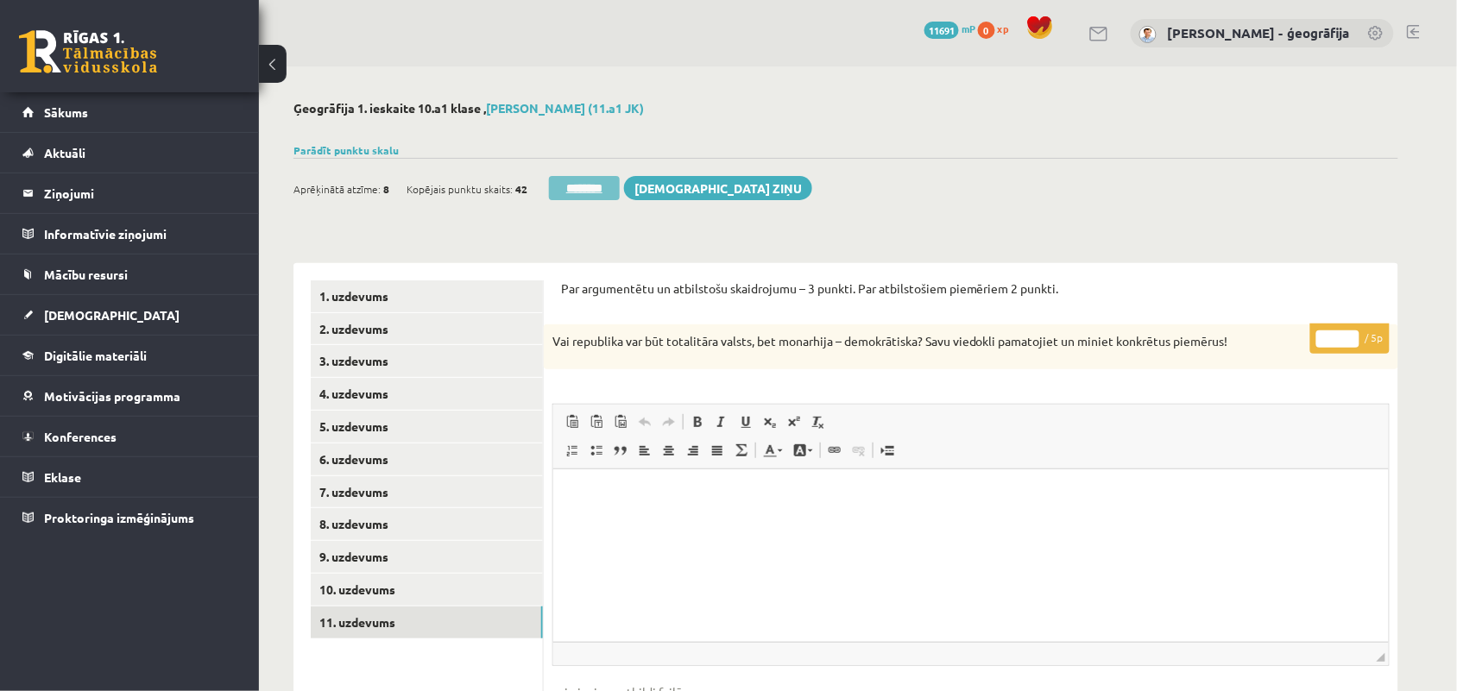
click at [584, 192] on input "********" at bounding box center [584, 188] width 71 height 24
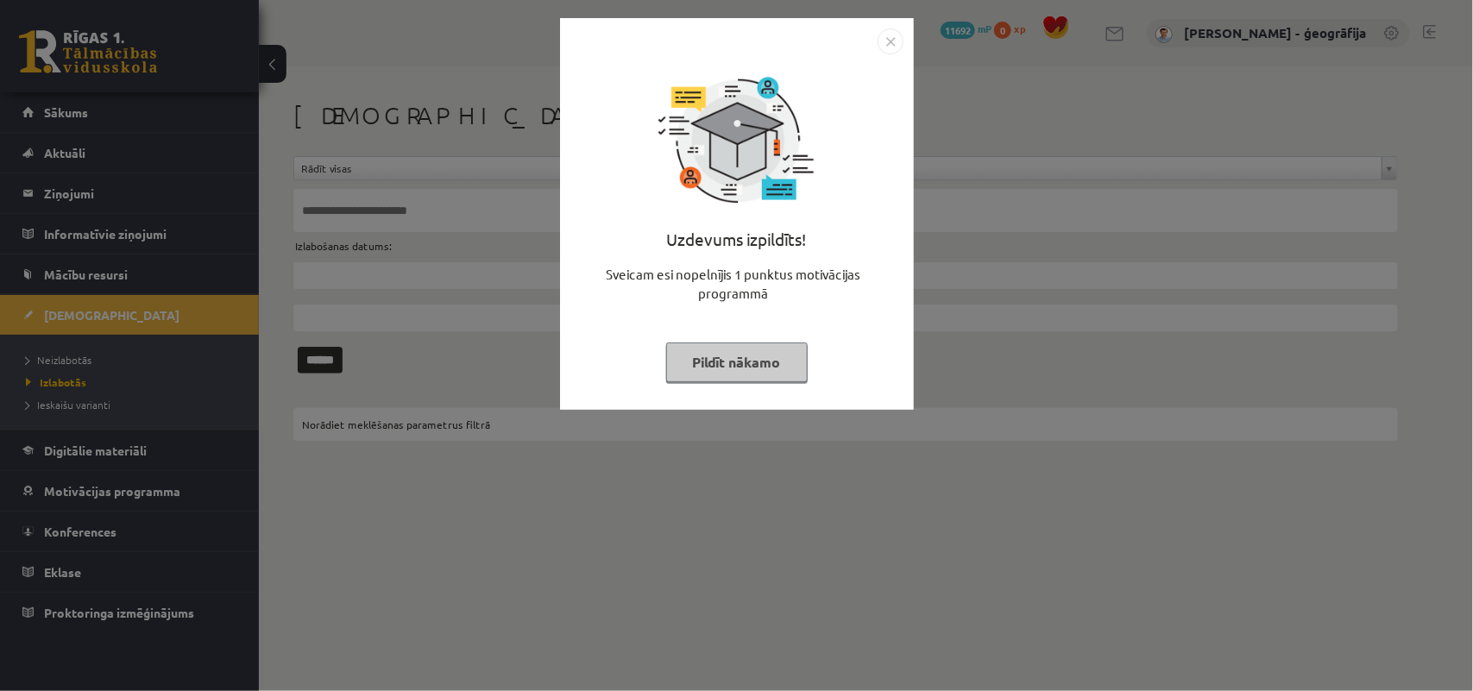
click at [727, 350] on button "Pildīt nākamo" at bounding box center [737, 363] width 142 height 40
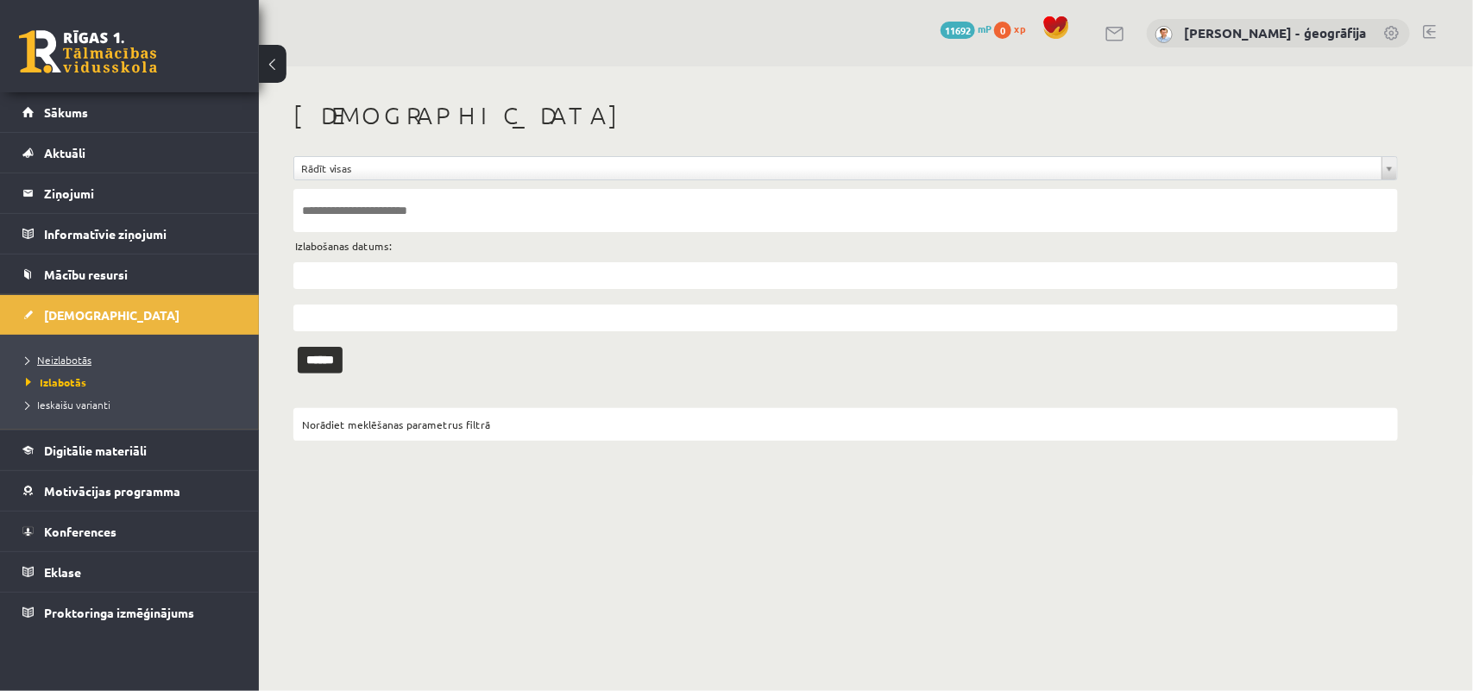
click at [54, 354] on span "Neizlabotās" at bounding box center [59, 360] width 66 height 14
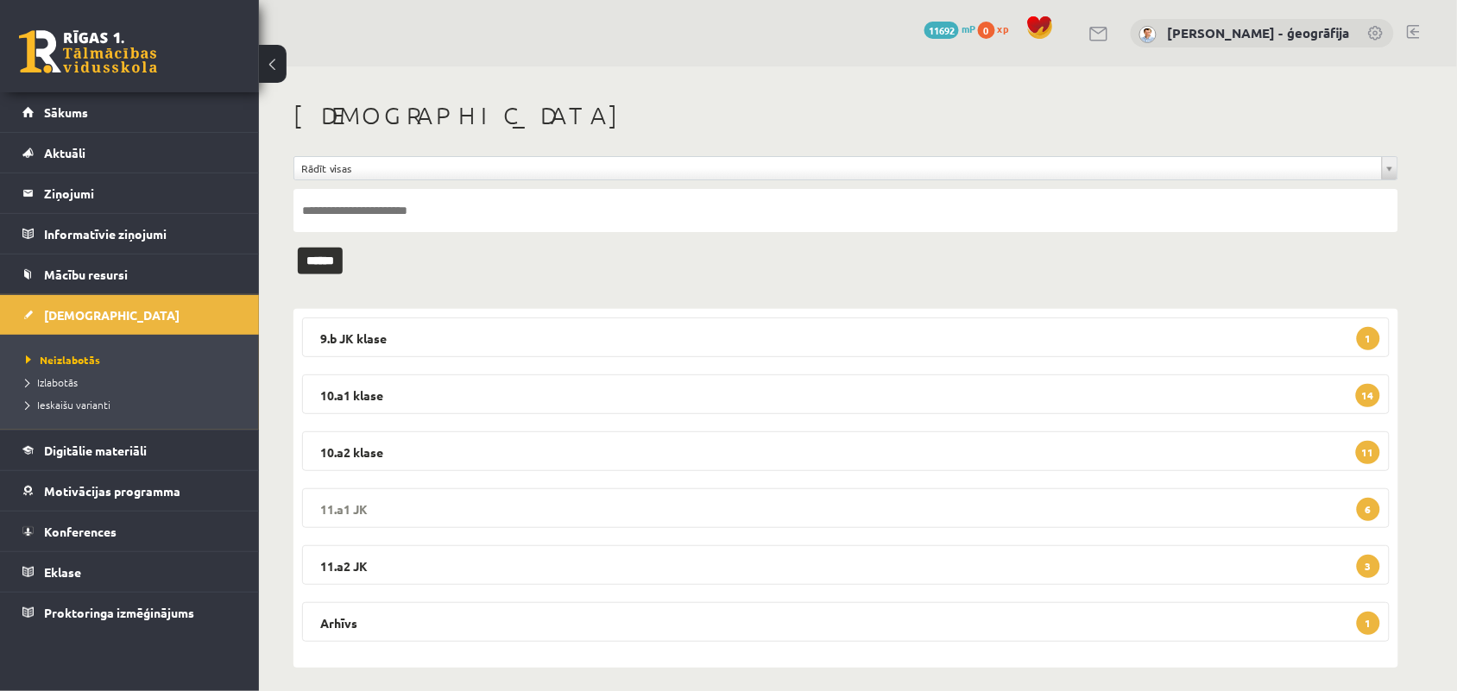
click at [469, 518] on legend "11.a1 JK 6" at bounding box center [846, 509] width 1088 height 40
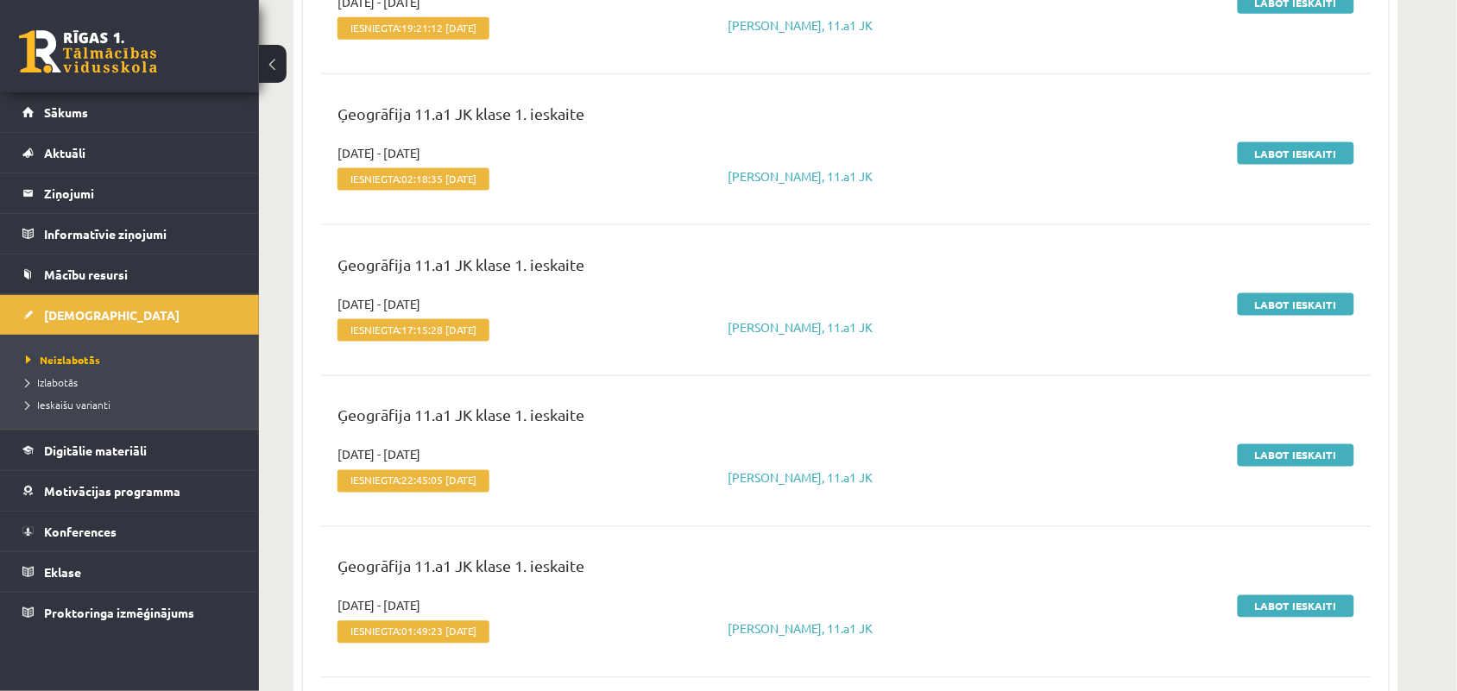
scroll to position [614, 0]
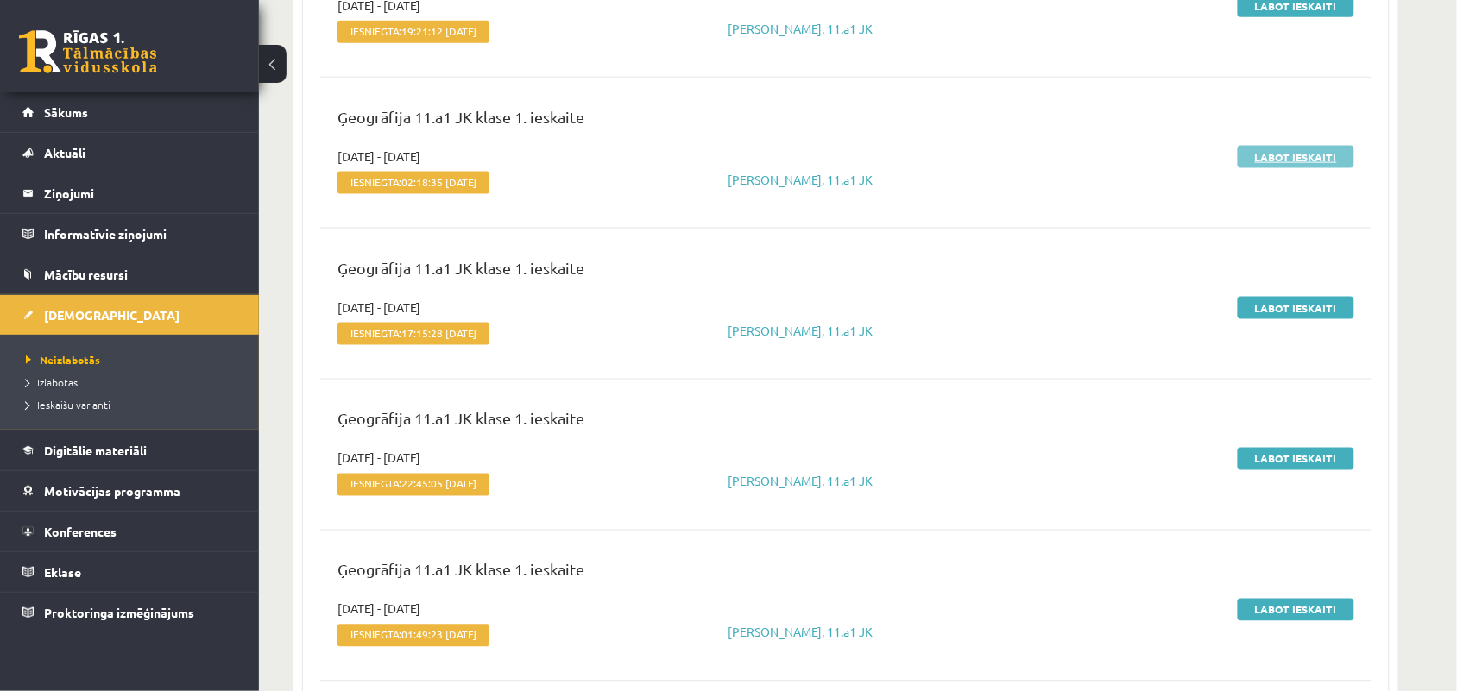
click at [1286, 155] on link "Labot ieskaiti" at bounding box center [1296, 157] width 117 height 22
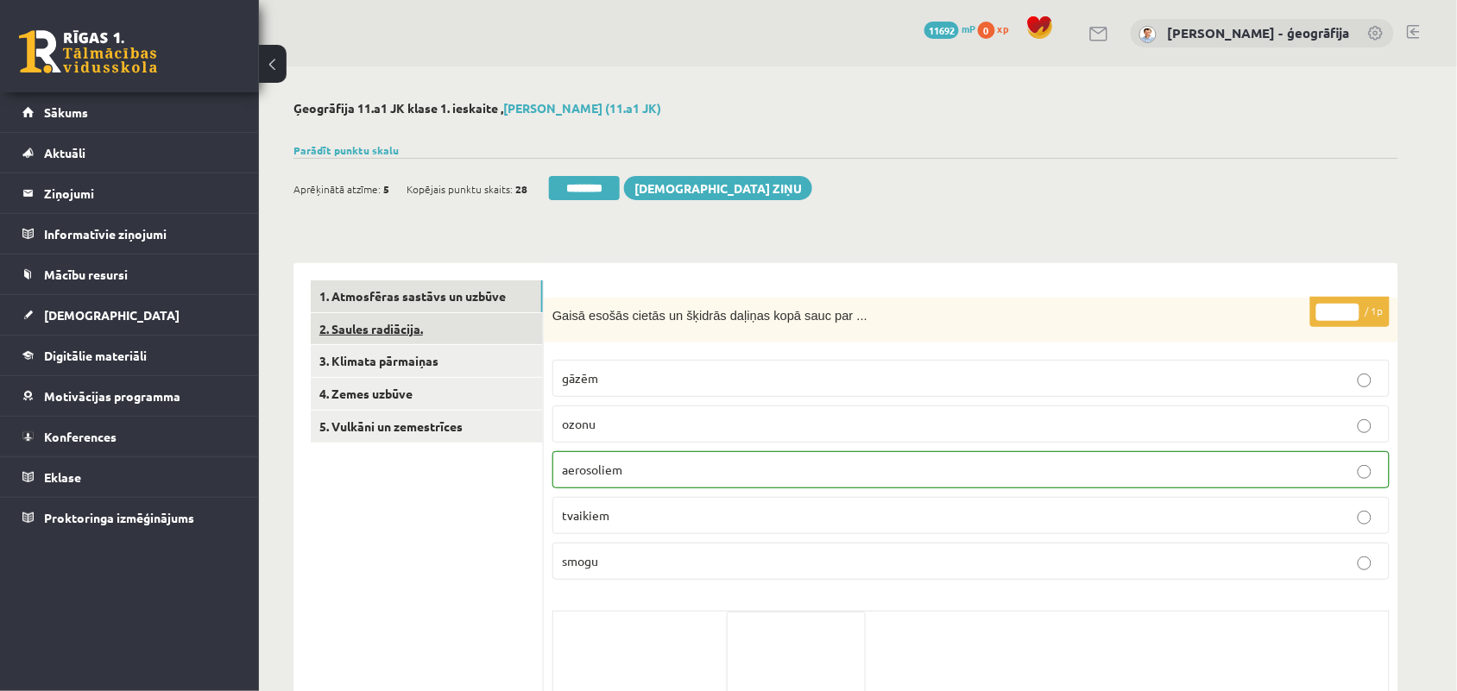
click at [381, 325] on link "2. Saules radiācija." at bounding box center [427, 329] width 232 height 32
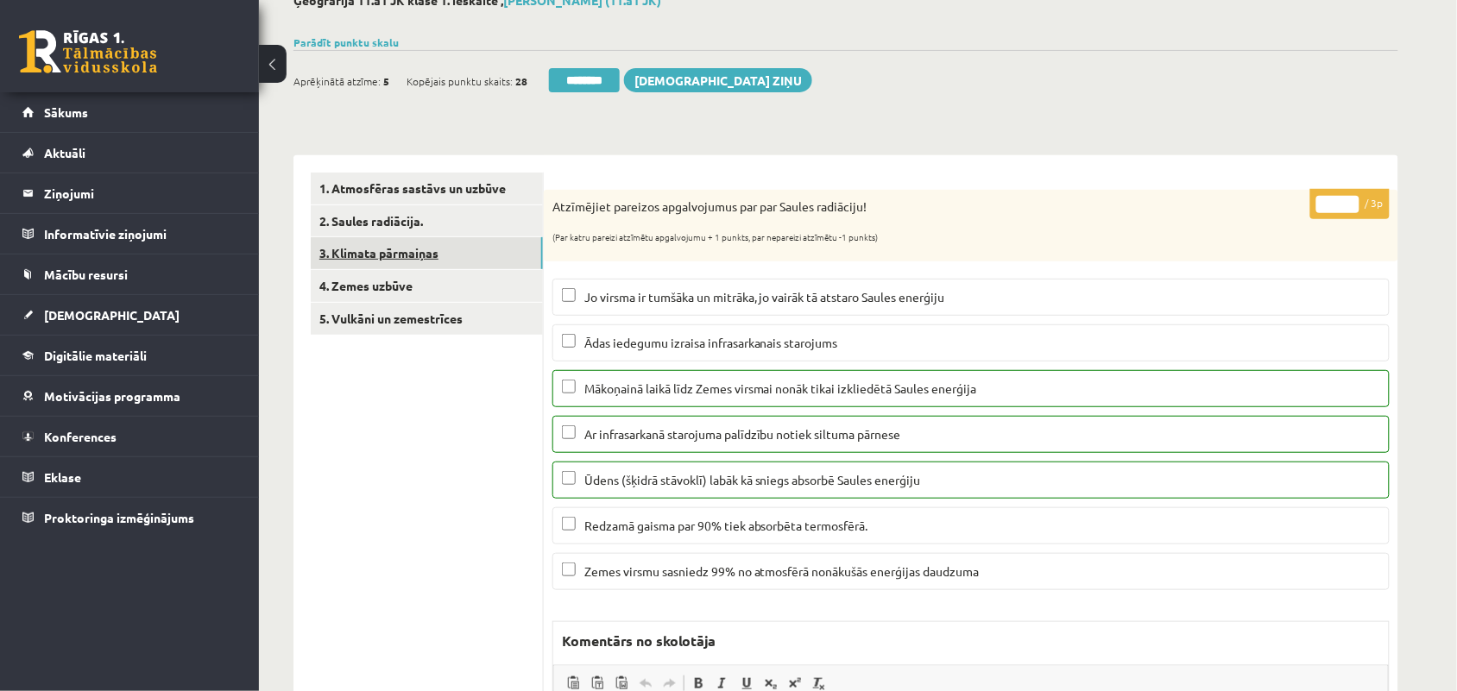
click at [384, 252] on link "3. Klimata pārmaiņas" at bounding box center [427, 253] width 232 height 32
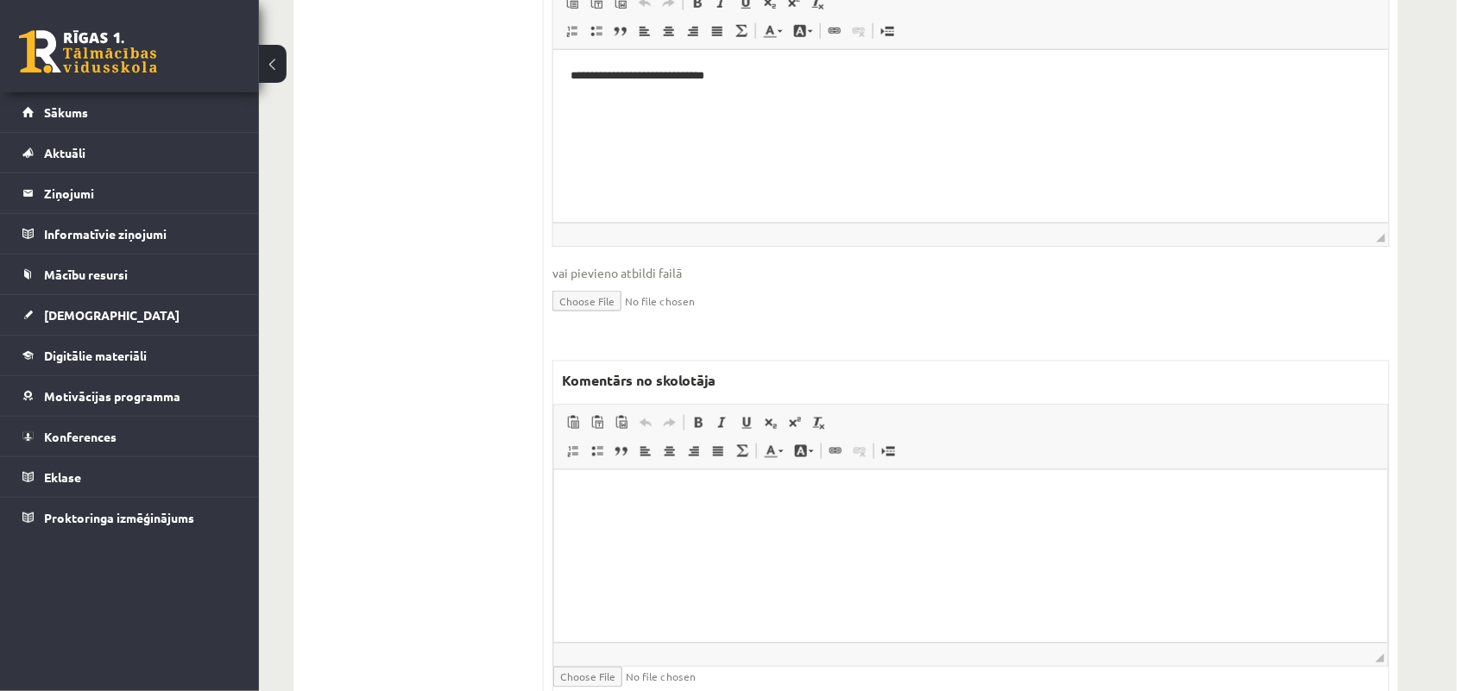
scroll to position [539, 0]
click at [749, 491] on p "Bagātinātā teksta redaktors, wiswyg-editor-47024854818580-1757843780-46" at bounding box center [970, 491] width 799 height 18
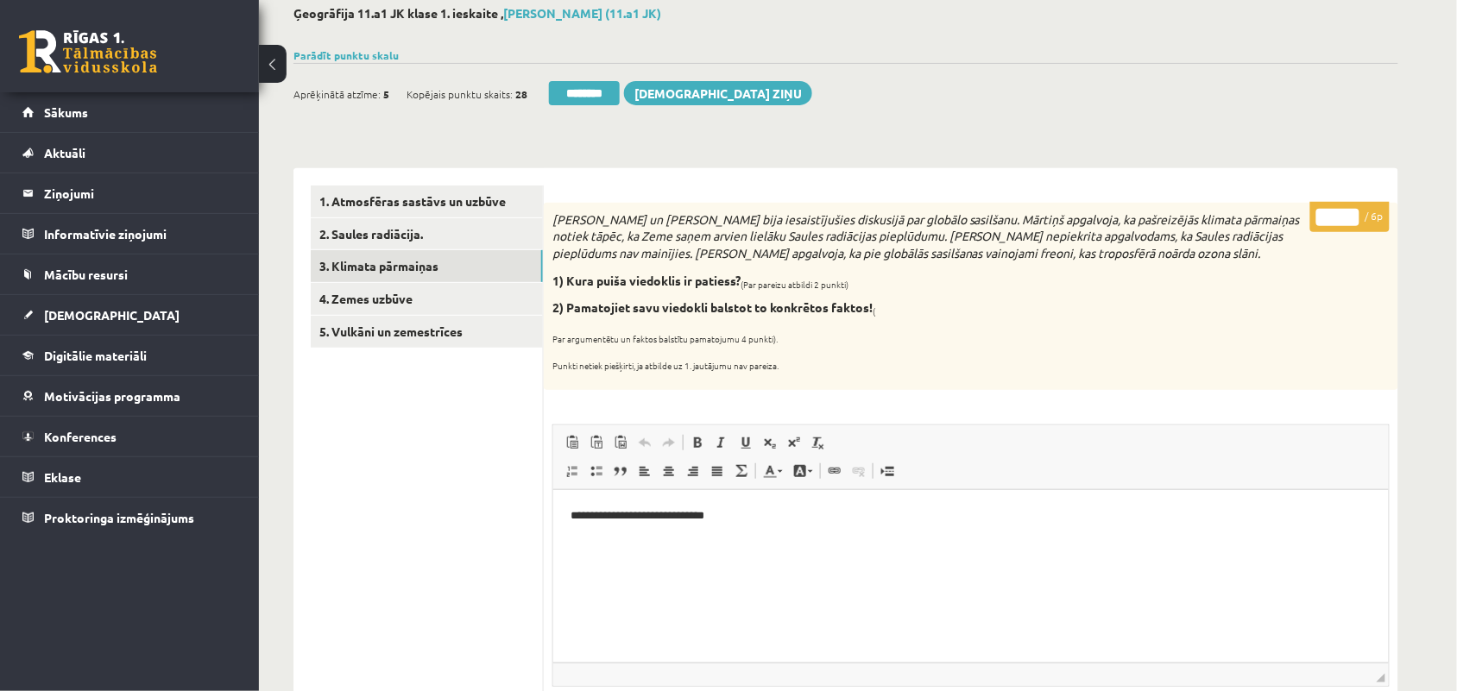
scroll to position [0, 0]
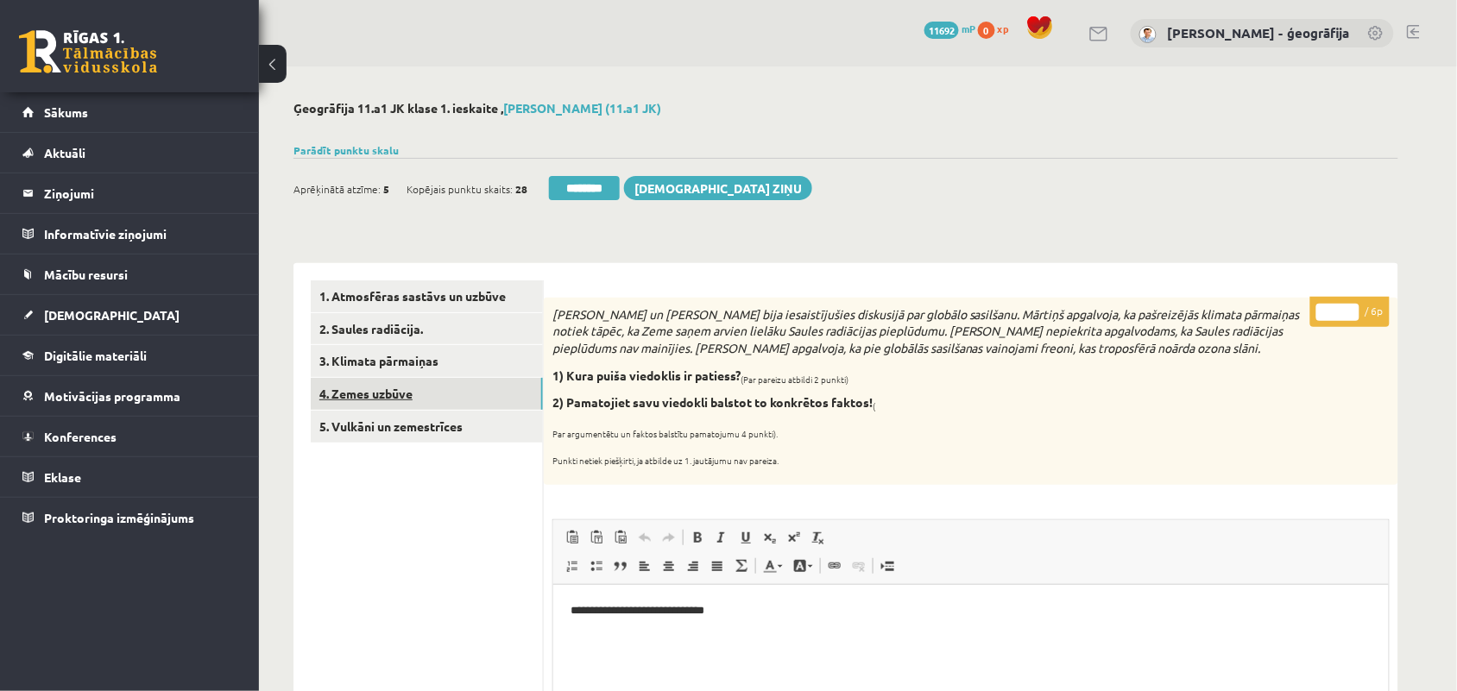
click at [376, 403] on link "4. Zemes uzbūve" at bounding box center [427, 394] width 232 height 32
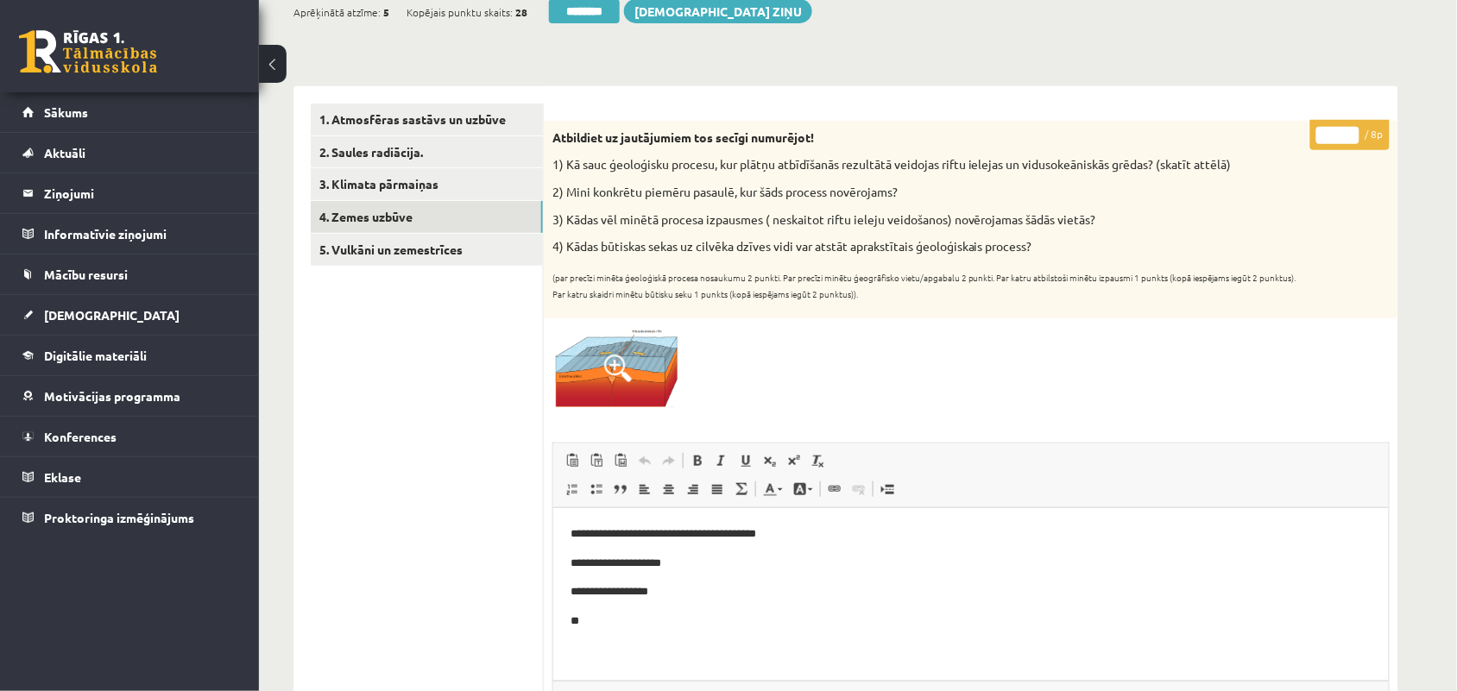
scroll to position [216, 0]
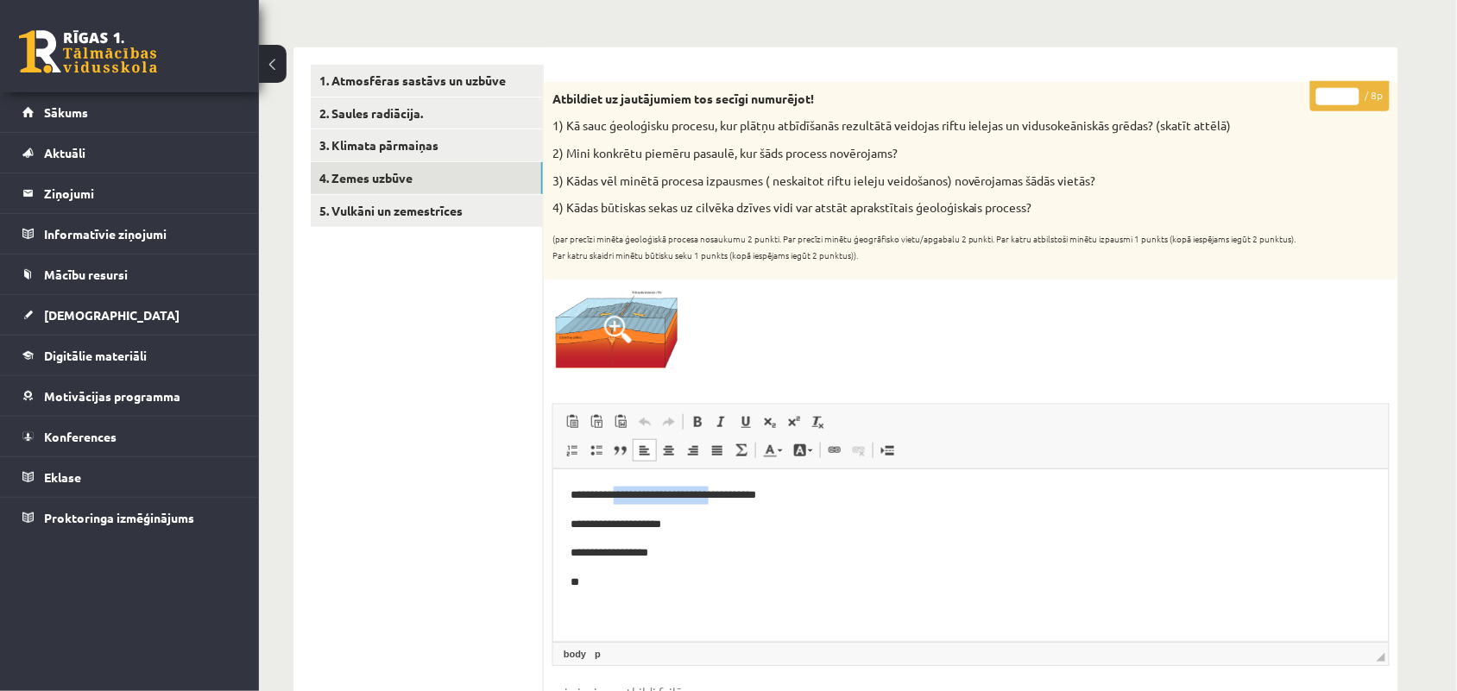
drag, startPoint x: 619, startPoint y: 494, endPoint x: 729, endPoint y: 488, distance: 110.6
click at [729, 488] on p "**********" at bounding box center [970, 495] width 801 height 18
click at [1348, 88] on input "*" at bounding box center [1337, 96] width 43 height 17
click at [1349, 98] on input "*" at bounding box center [1337, 96] width 43 height 17
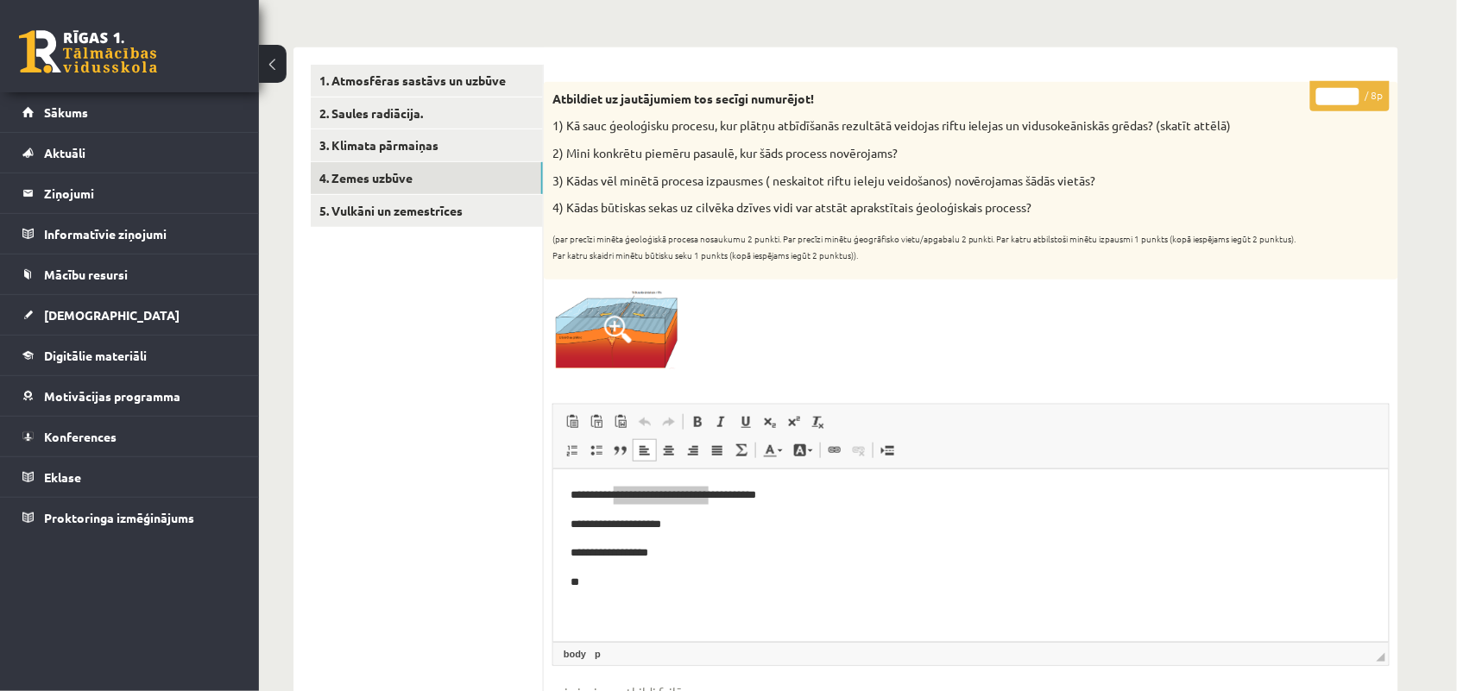
click at [1349, 98] on input "*" at bounding box center [1337, 96] width 43 height 17
type input "*"
click at [1349, 98] on input "*" at bounding box center [1337, 96] width 43 height 17
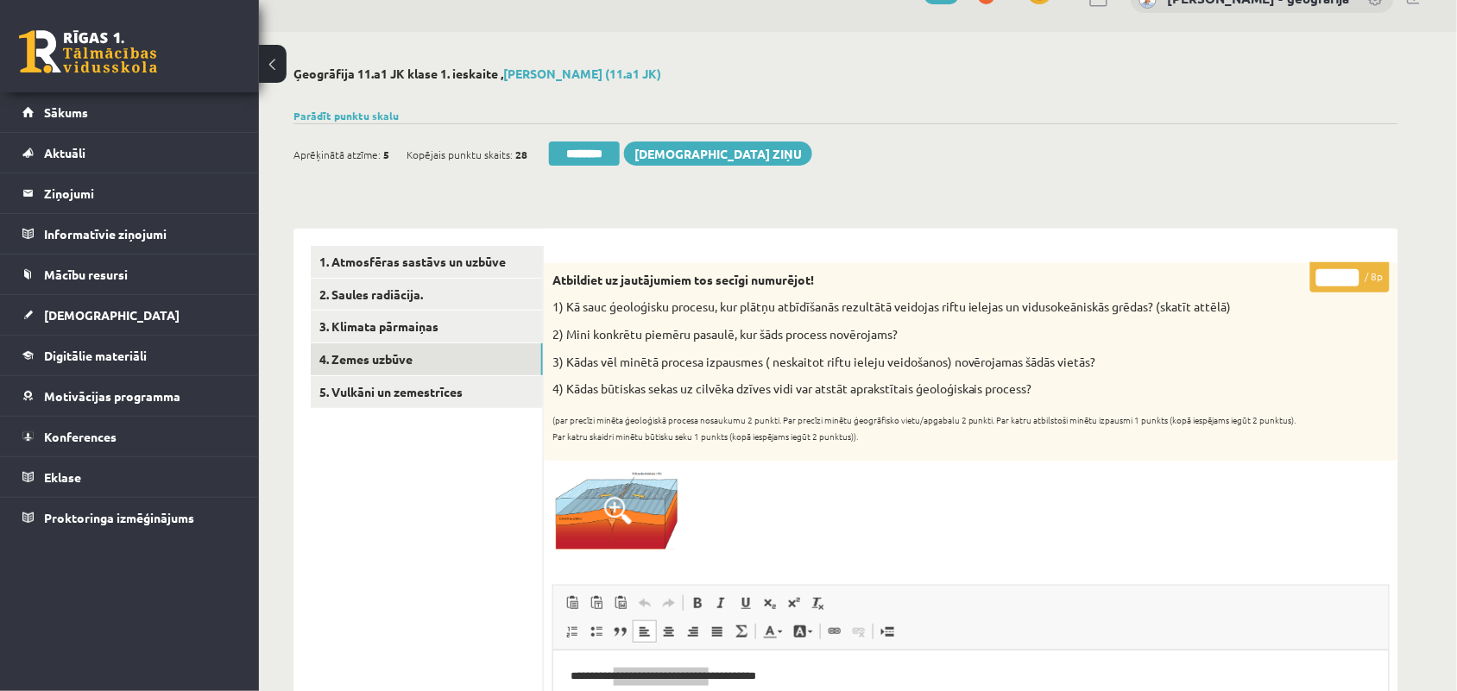
scroll to position [0, 0]
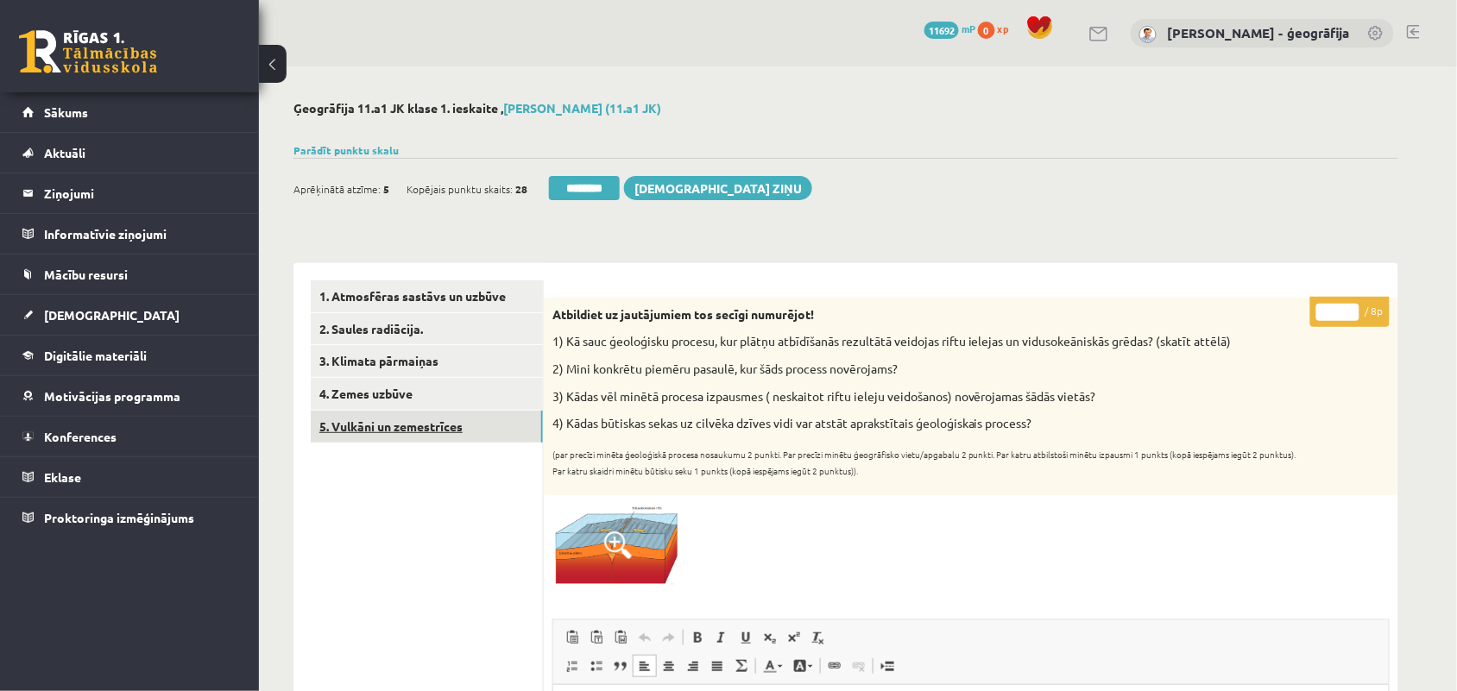
click at [443, 438] on link "5. Vulkāni un zemestrīces" at bounding box center [427, 427] width 232 height 32
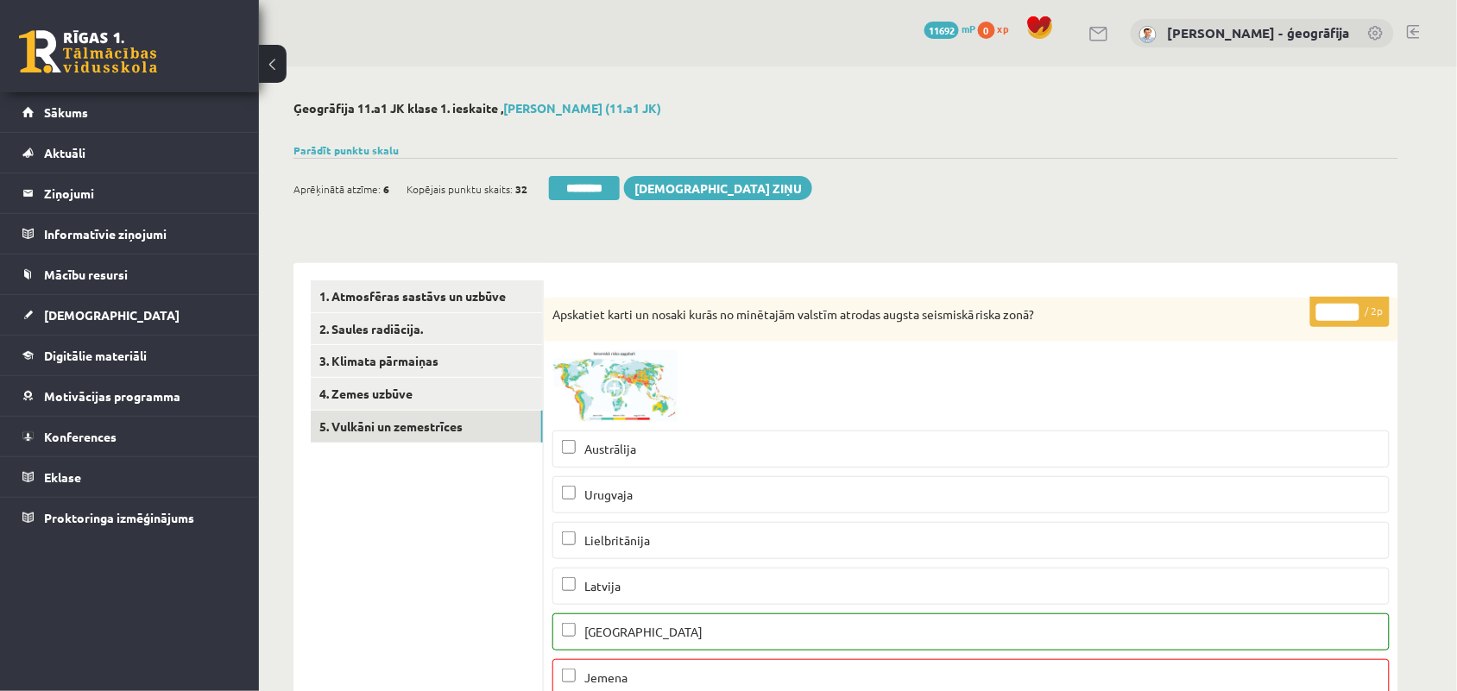
click at [1349, 304] on input "*" at bounding box center [1337, 312] width 43 height 17
type input "*"
click at [1349, 313] on input "*" at bounding box center [1337, 312] width 43 height 17
click at [387, 398] on link "4. Zemes uzbūve" at bounding box center [427, 394] width 232 height 32
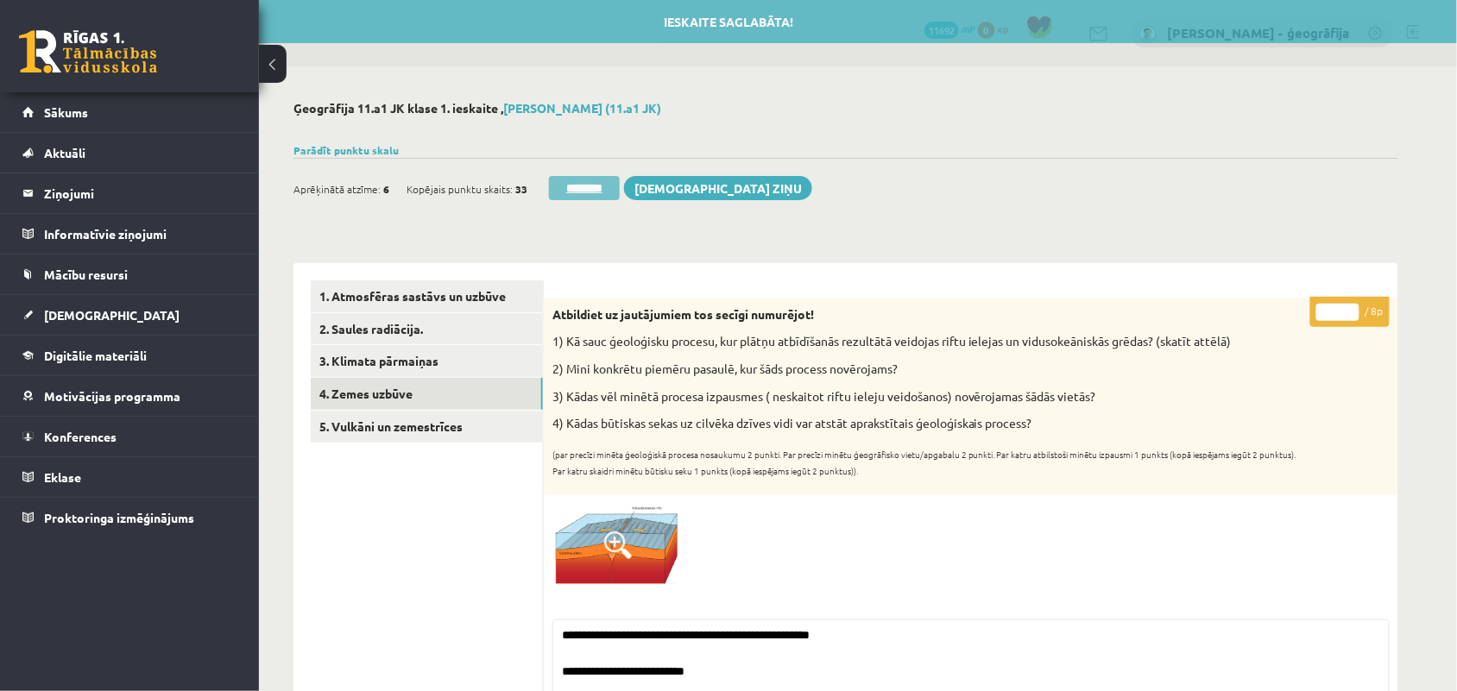
click at [590, 191] on input "********" at bounding box center [584, 188] width 71 height 24
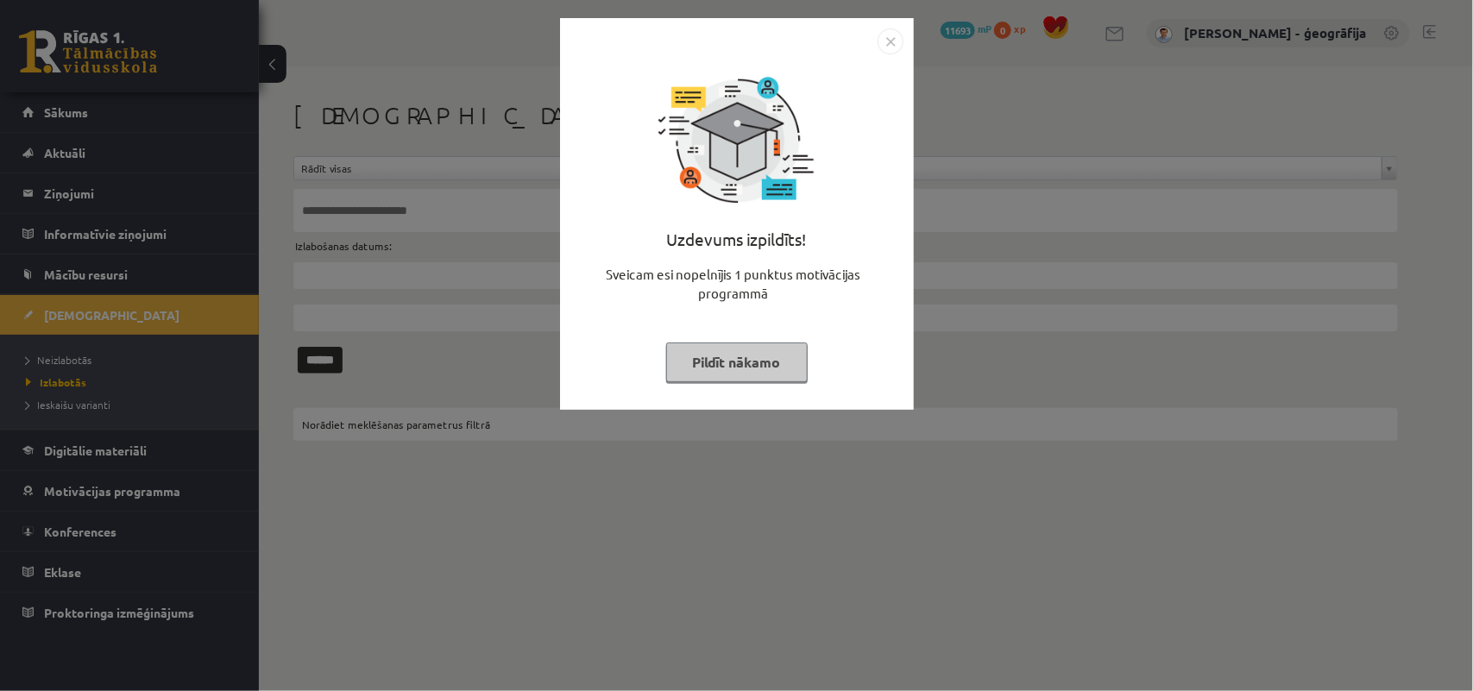
click at [732, 356] on button "Pildīt nākamo" at bounding box center [737, 363] width 142 height 40
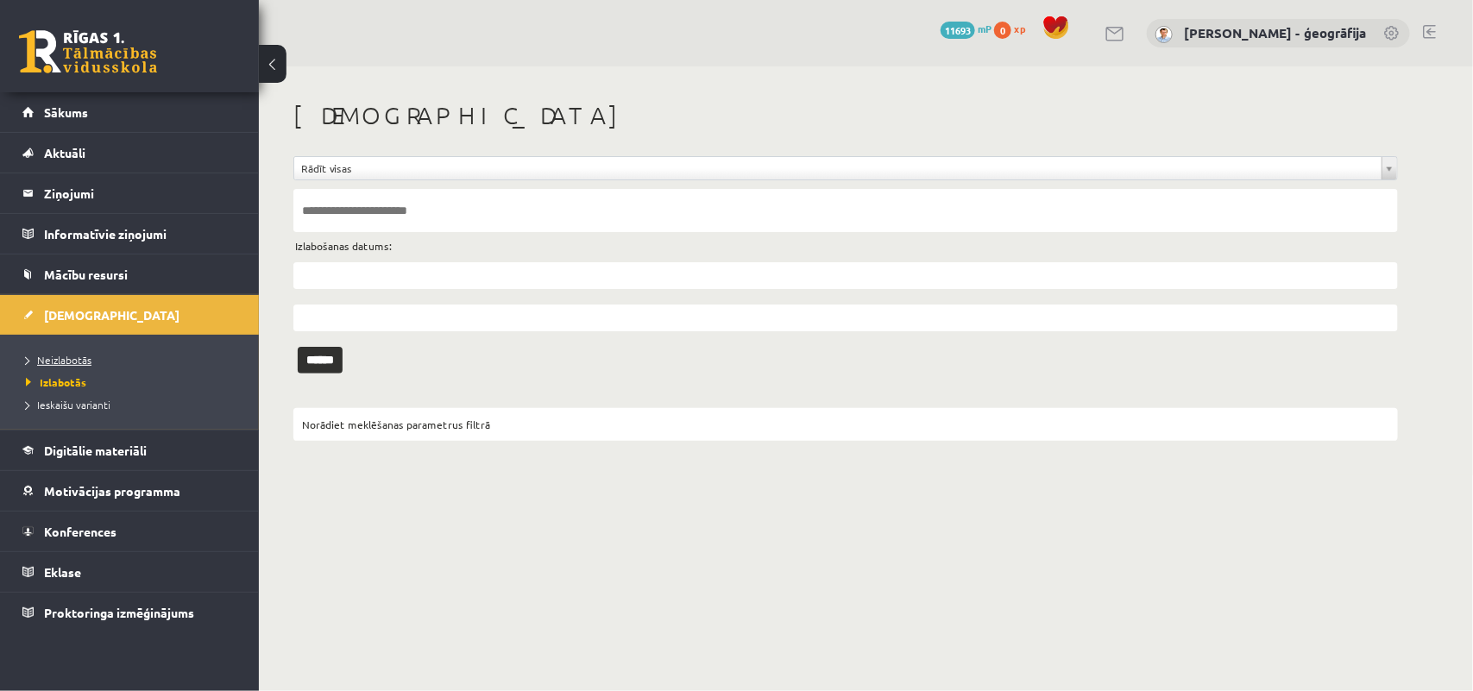
click at [48, 365] on link "Neizlabotās" at bounding box center [134, 360] width 216 height 16
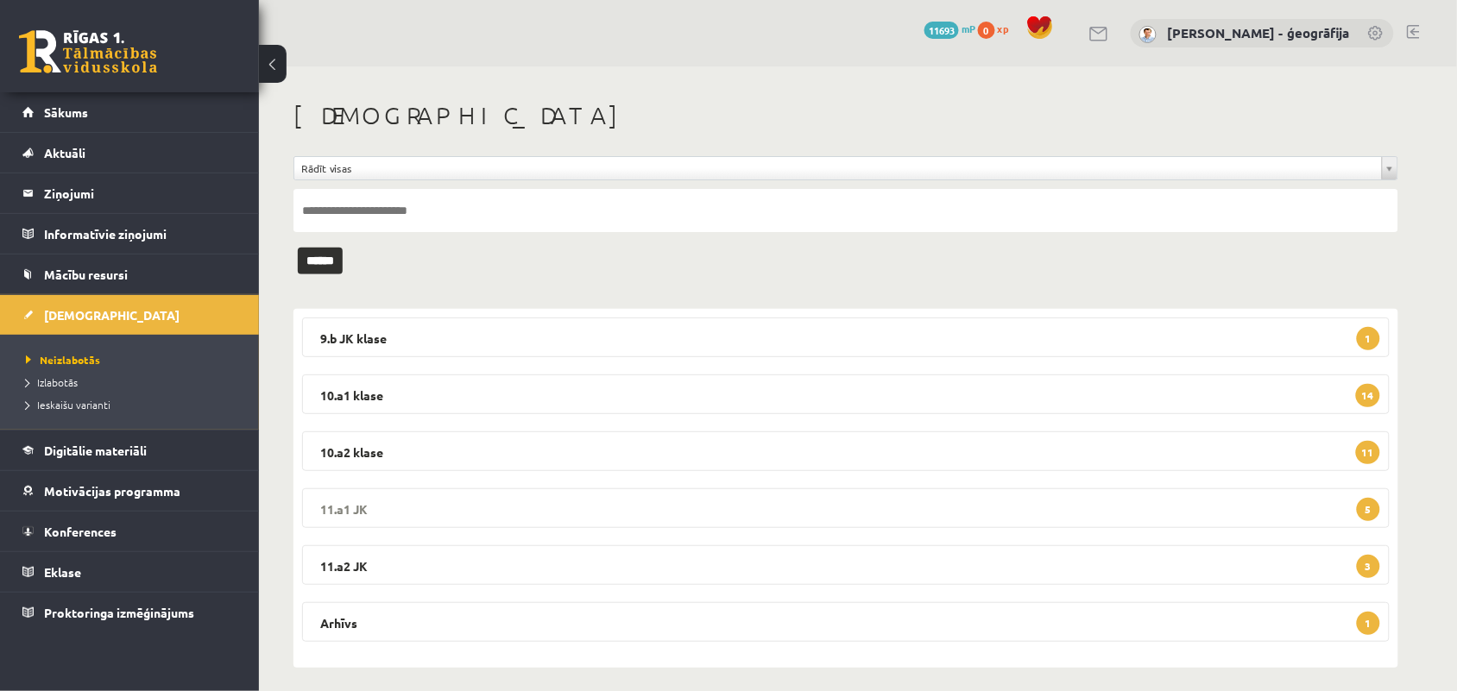
click at [401, 501] on legend "11.a1 JK 5" at bounding box center [846, 509] width 1088 height 40
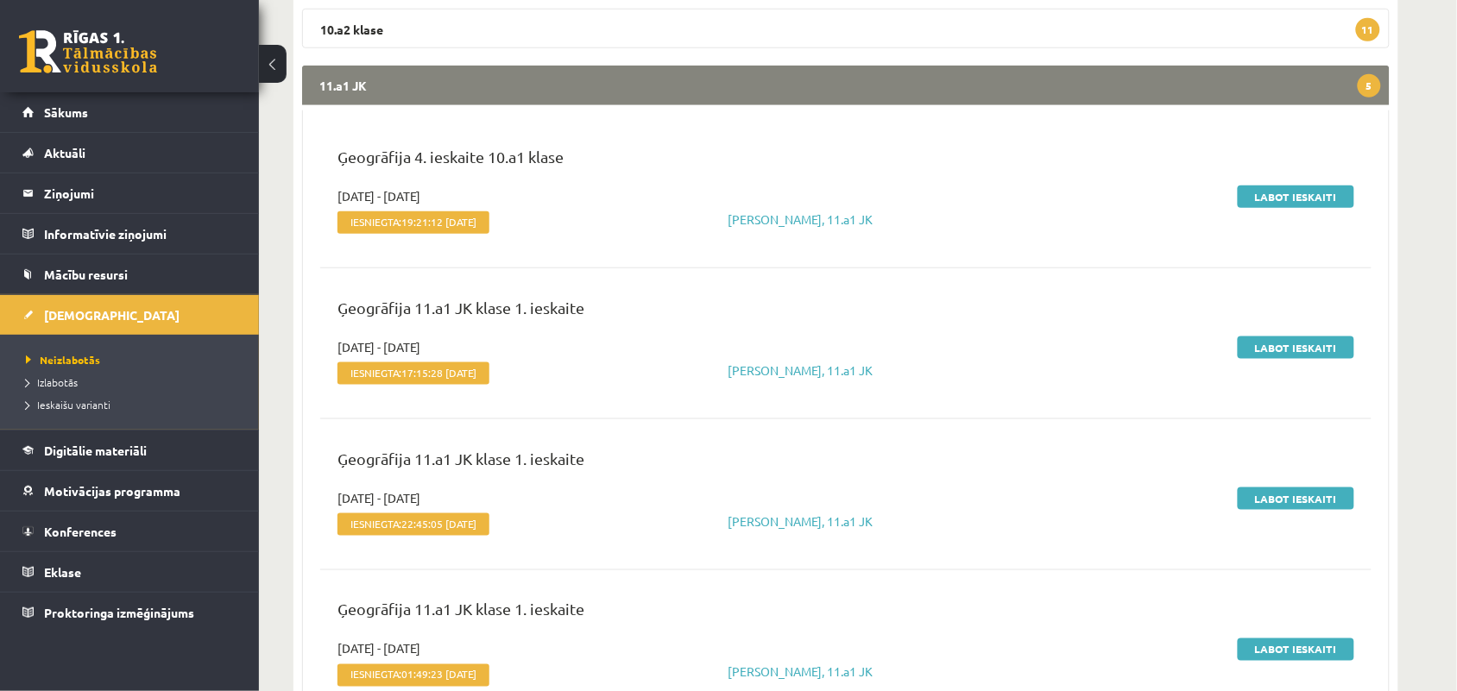
scroll to position [432, 0]
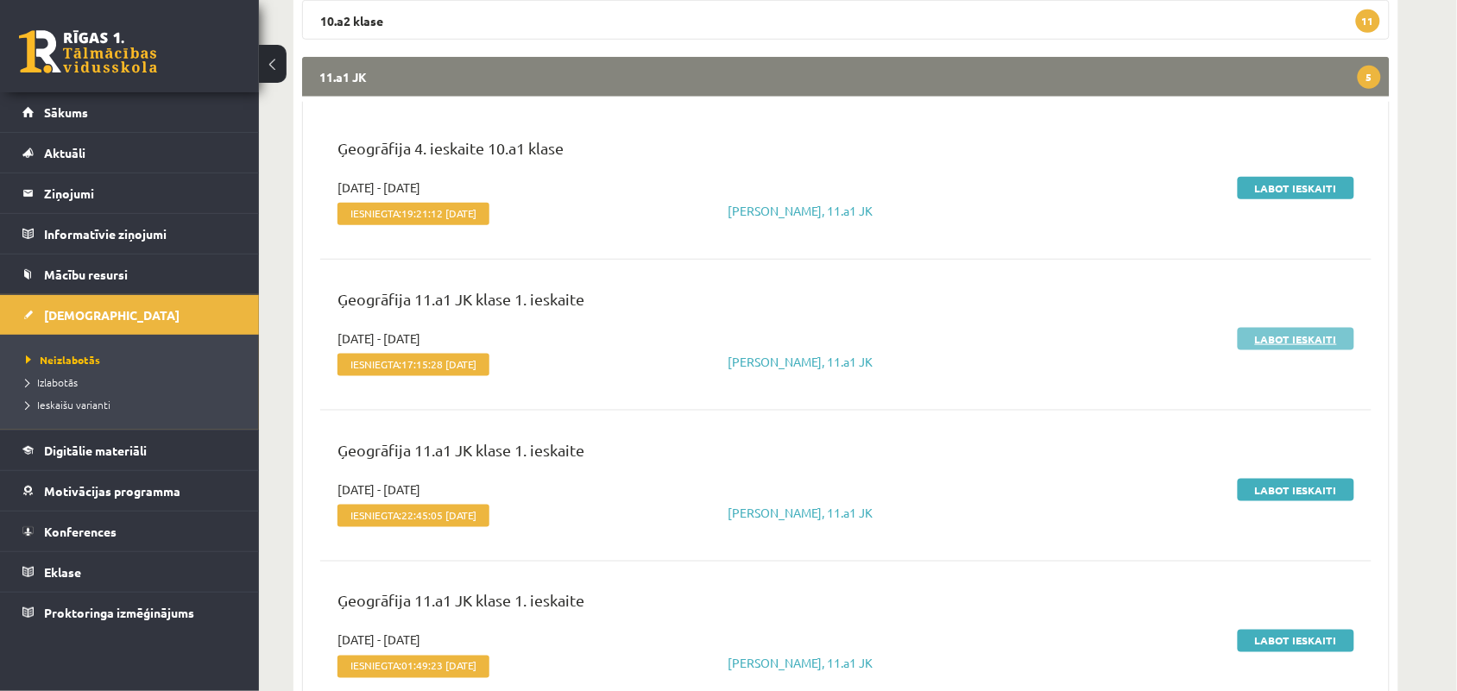
click at [1270, 329] on link "Labot ieskaiti" at bounding box center [1296, 339] width 117 height 22
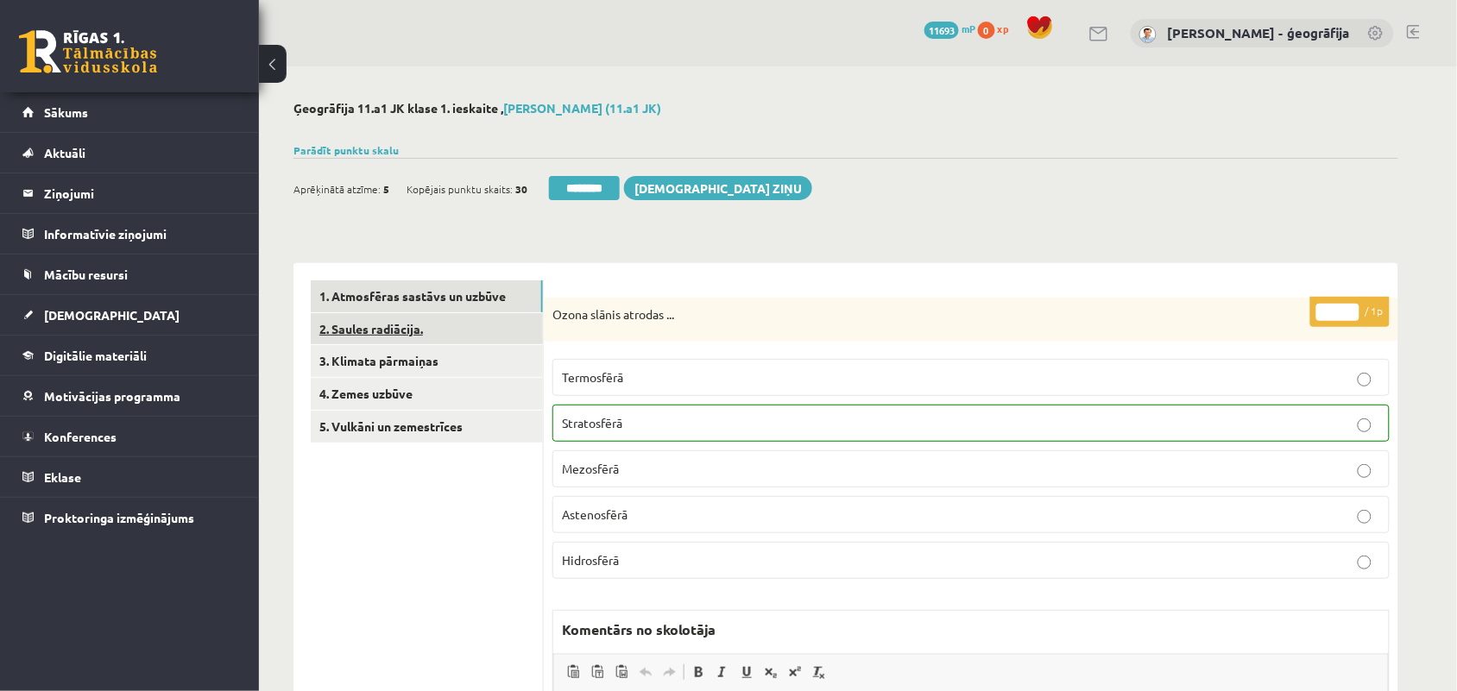
click at [406, 330] on link "2. Saules radiācija." at bounding box center [427, 329] width 232 height 32
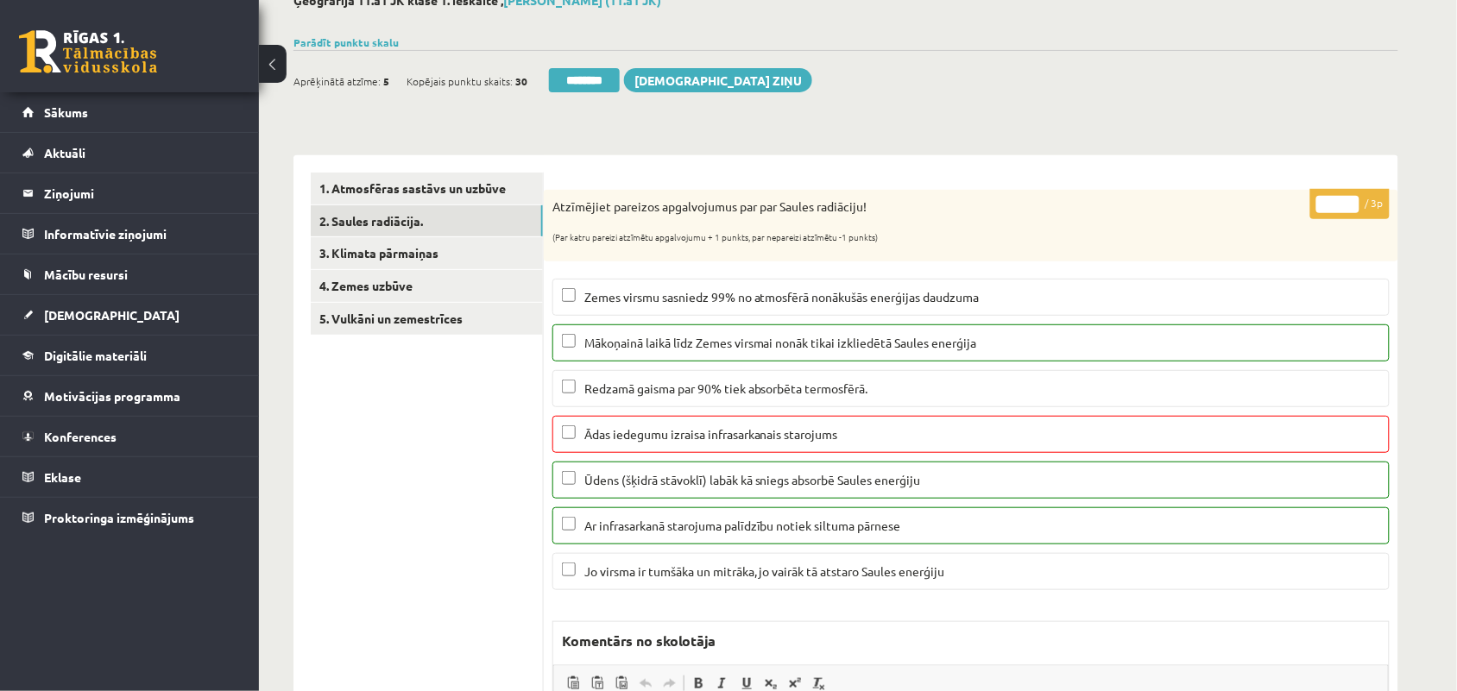
type input "*"
click at [1352, 210] on input "*" at bounding box center [1337, 204] width 43 height 17
click at [419, 262] on link "3. Klimata pārmaiņas" at bounding box center [427, 253] width 232 height 32
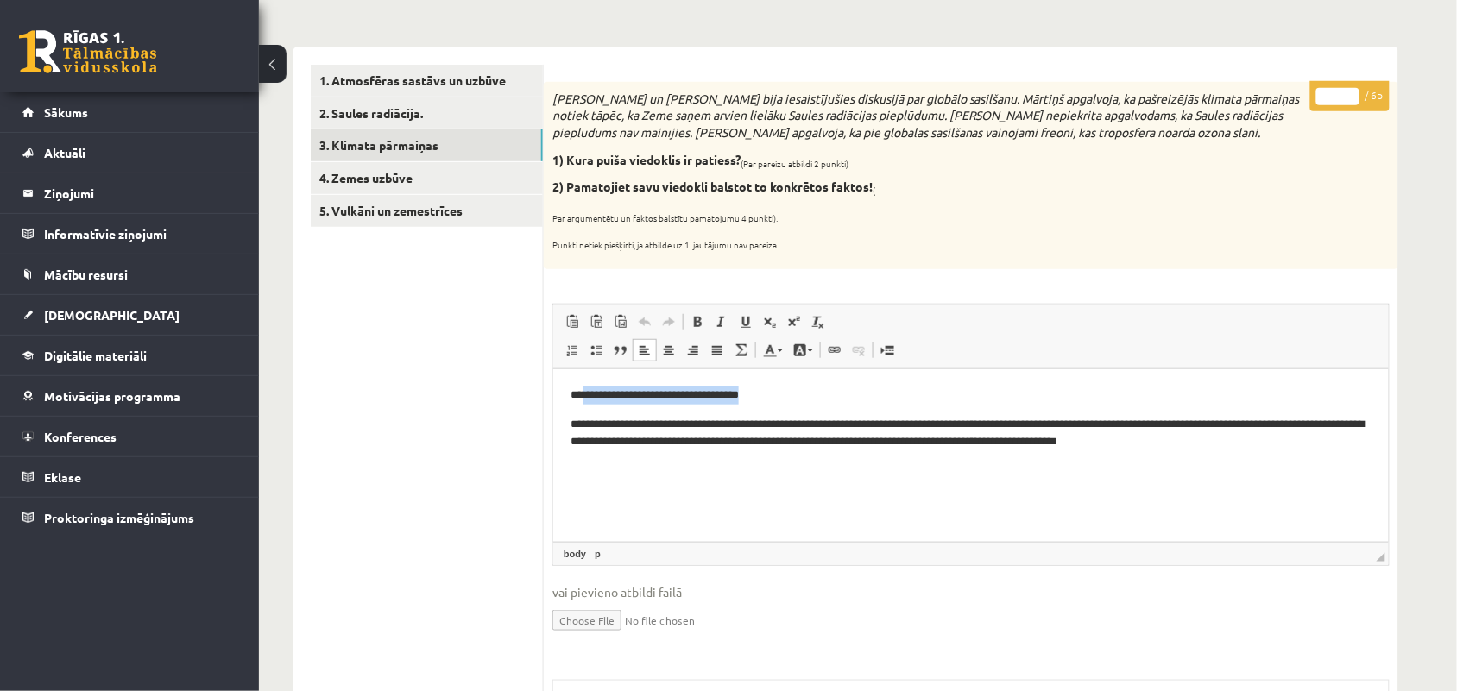
drag, startPoint x: 584, startPoint y: 390, endPoint x: 781, endPoint y: 389, distance: 196.8
click at [781, 389] on p "**********" at bounding box center [970, 395] width 801 height 18
type input "*"
click at [1346, 91] on input "*" at bounding box center [1337, 96] width 43 height 17
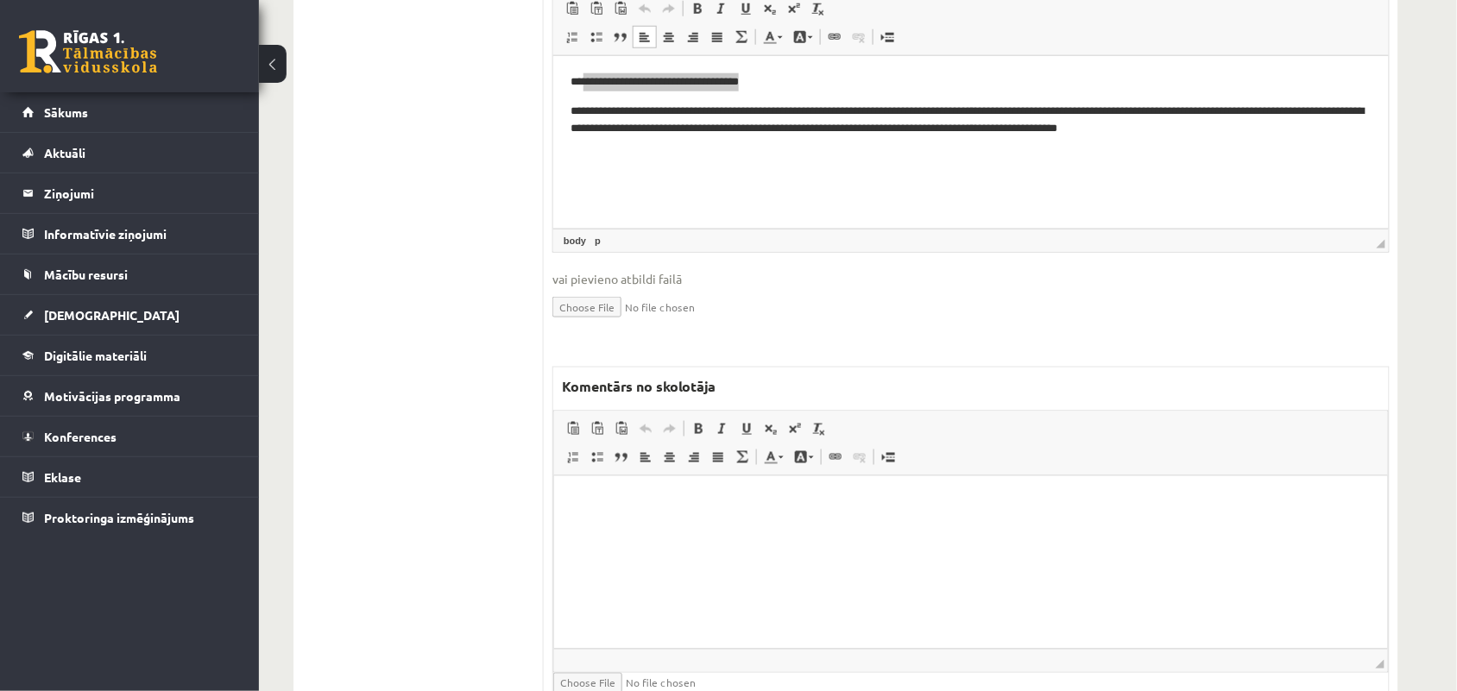
scroll to position [647, 0]
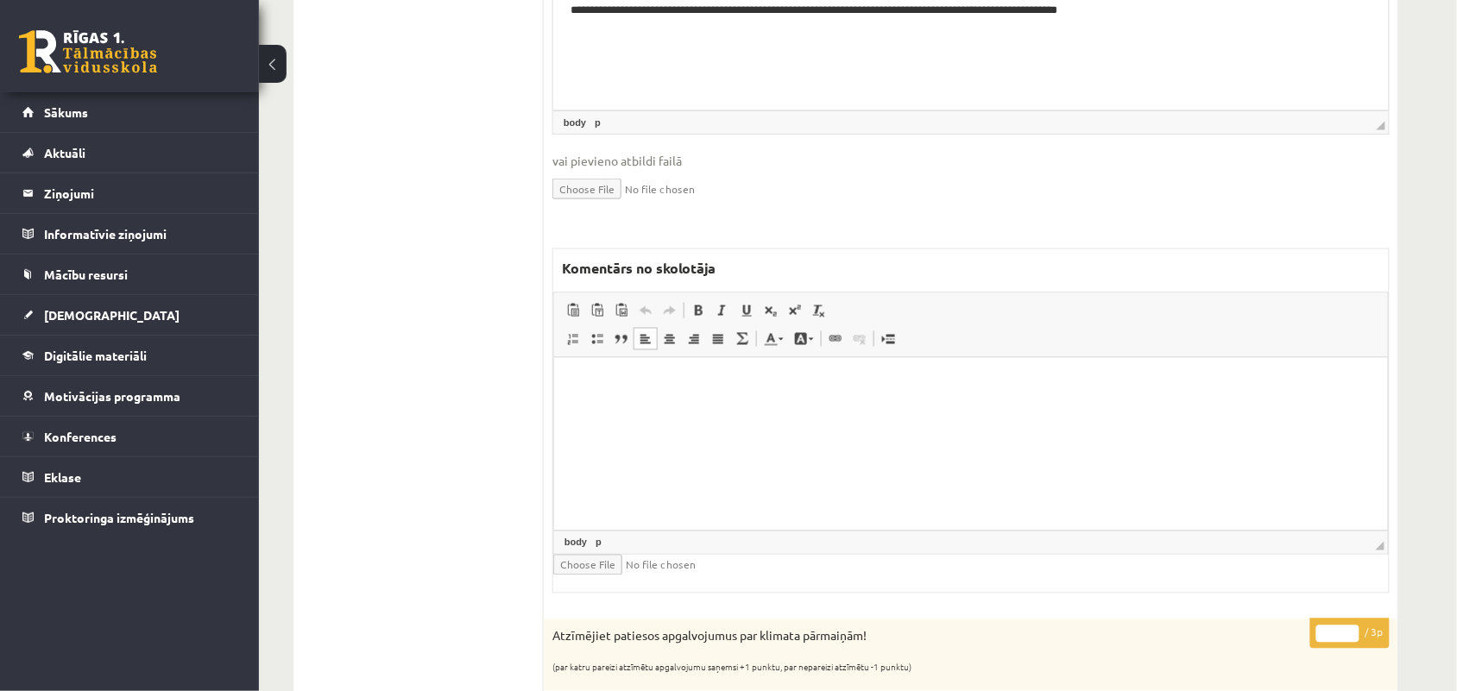
click at [710, 410] on html at bounding box center [970, 383] width 834 height 53
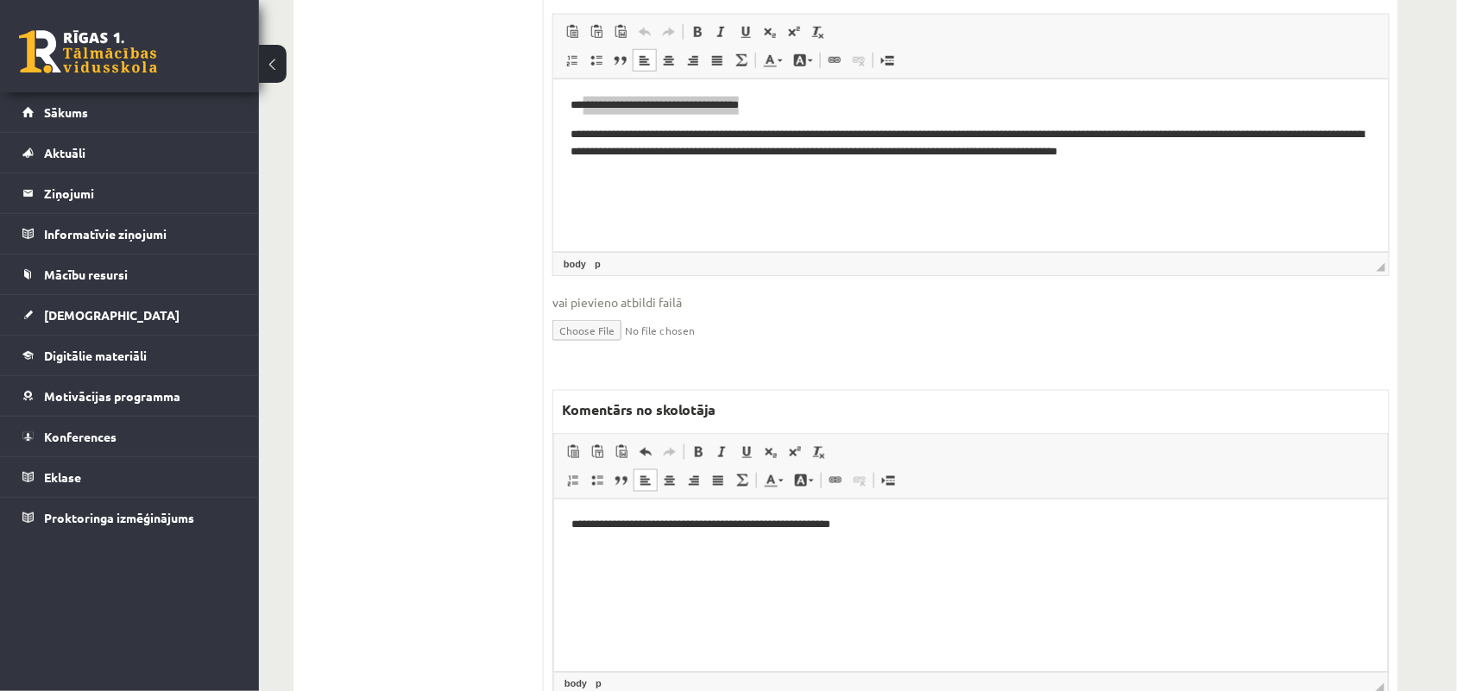
scroll to position [539, 0]
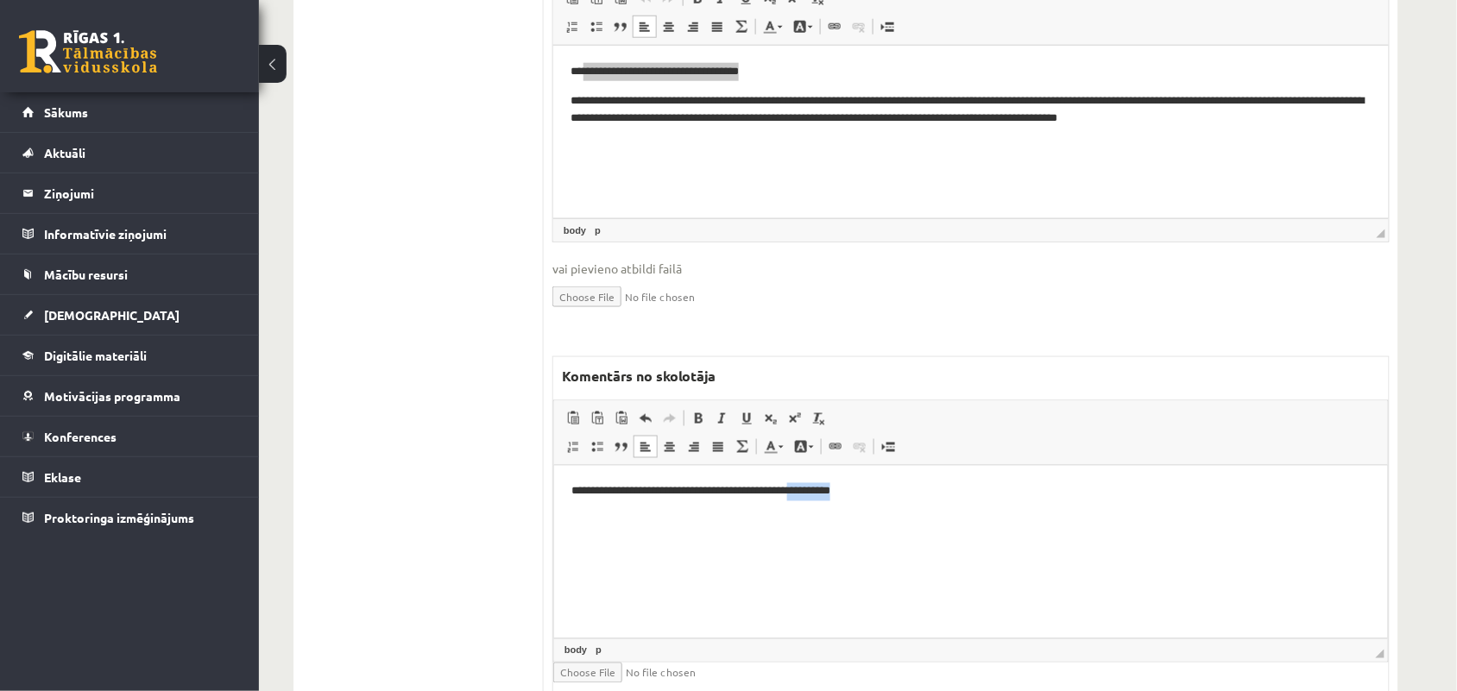
drag, startPoint x: 835, startPoint y: 493, endPoint x: 944, endPoint y: 489, distance: 108.8
click at [944, 489] on p "**********" at bounding box center [970, 491] width 798 height 18
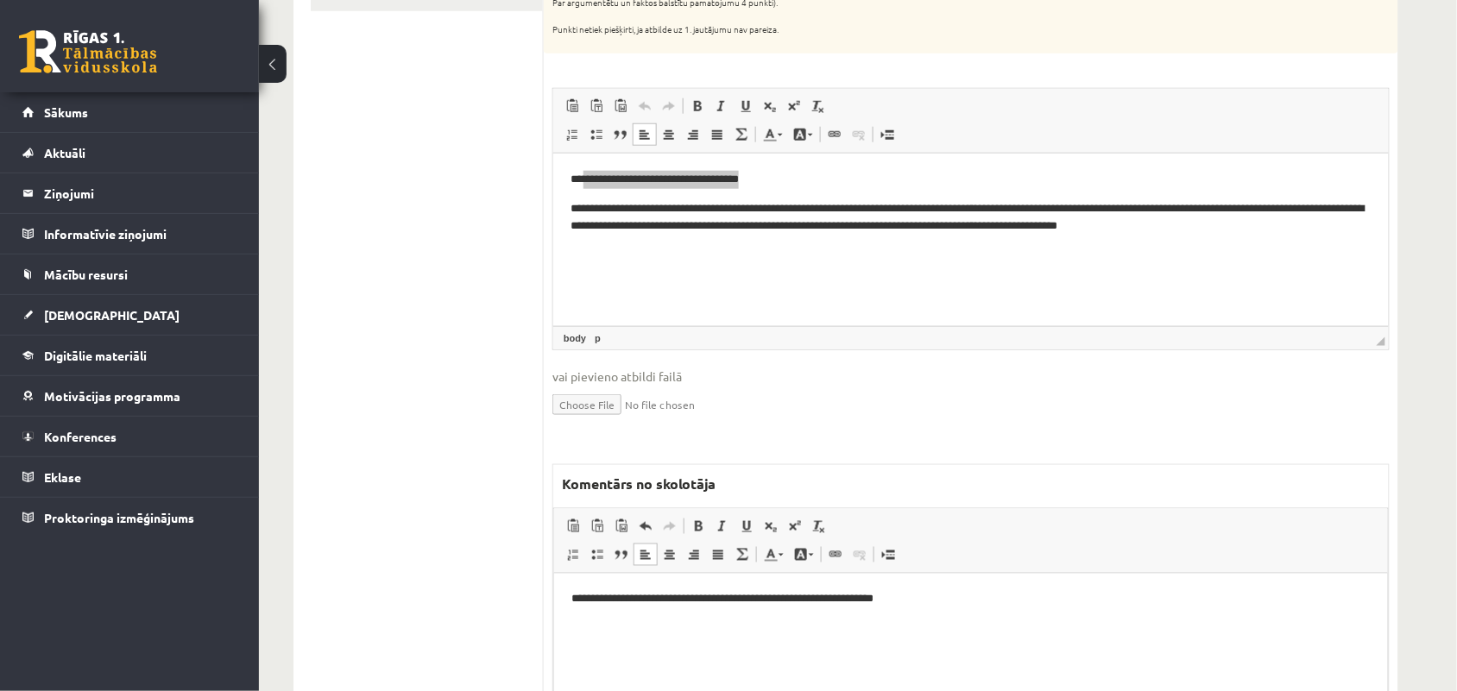
click at [569, 596] on html "**********" at bounding box center [970, 599] width 834 height 53
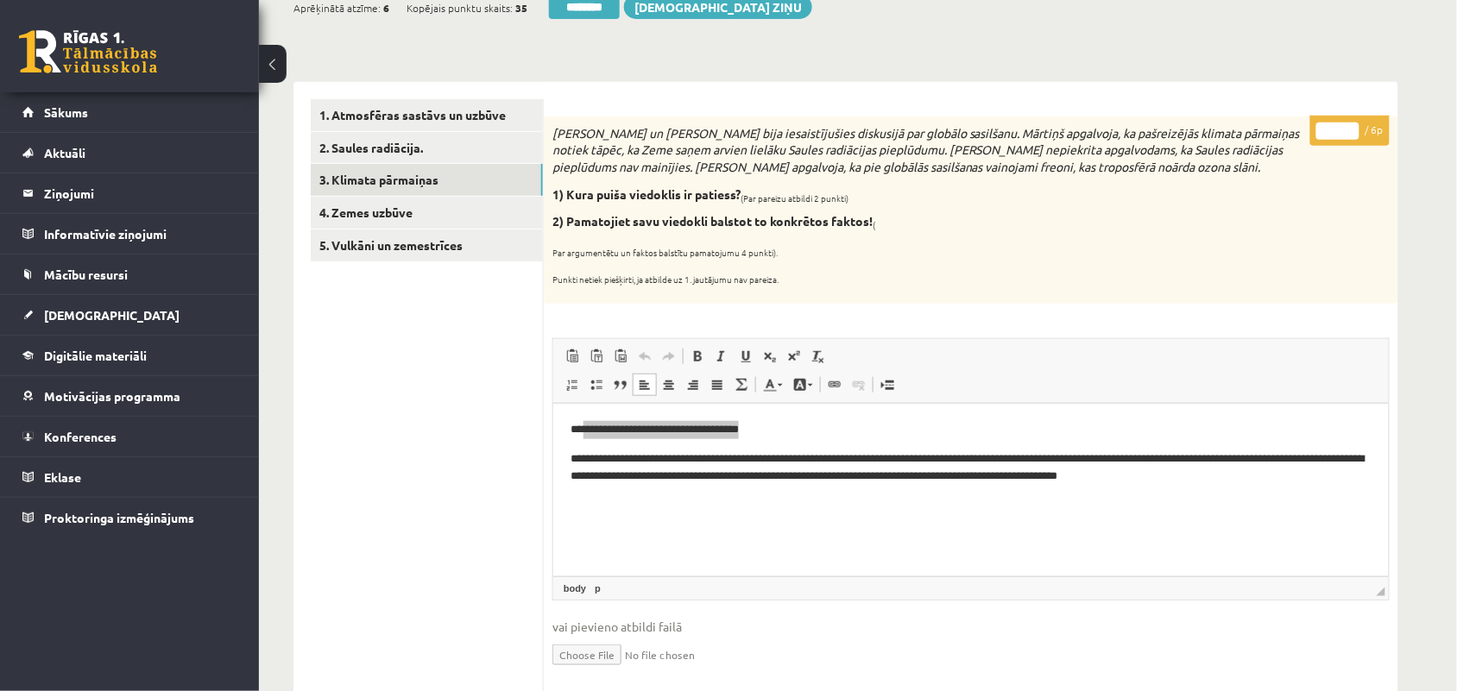
scroll to position [108, 0]
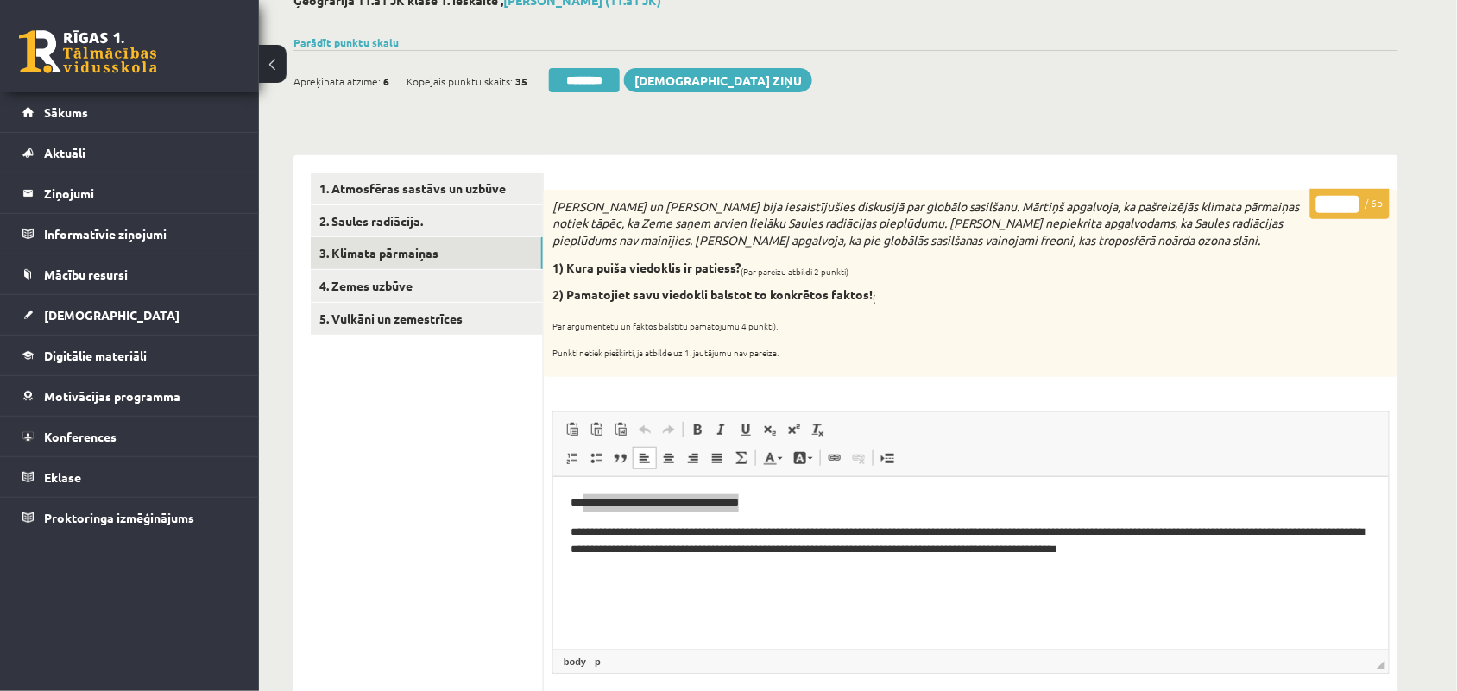
click at [1352, 209] on input "*" at bounding box center [1337, 204] width 43 height 17
type input "*"
click at [1352, 209] on input "*" at bounding box center [1337, 204] width 43 height 17
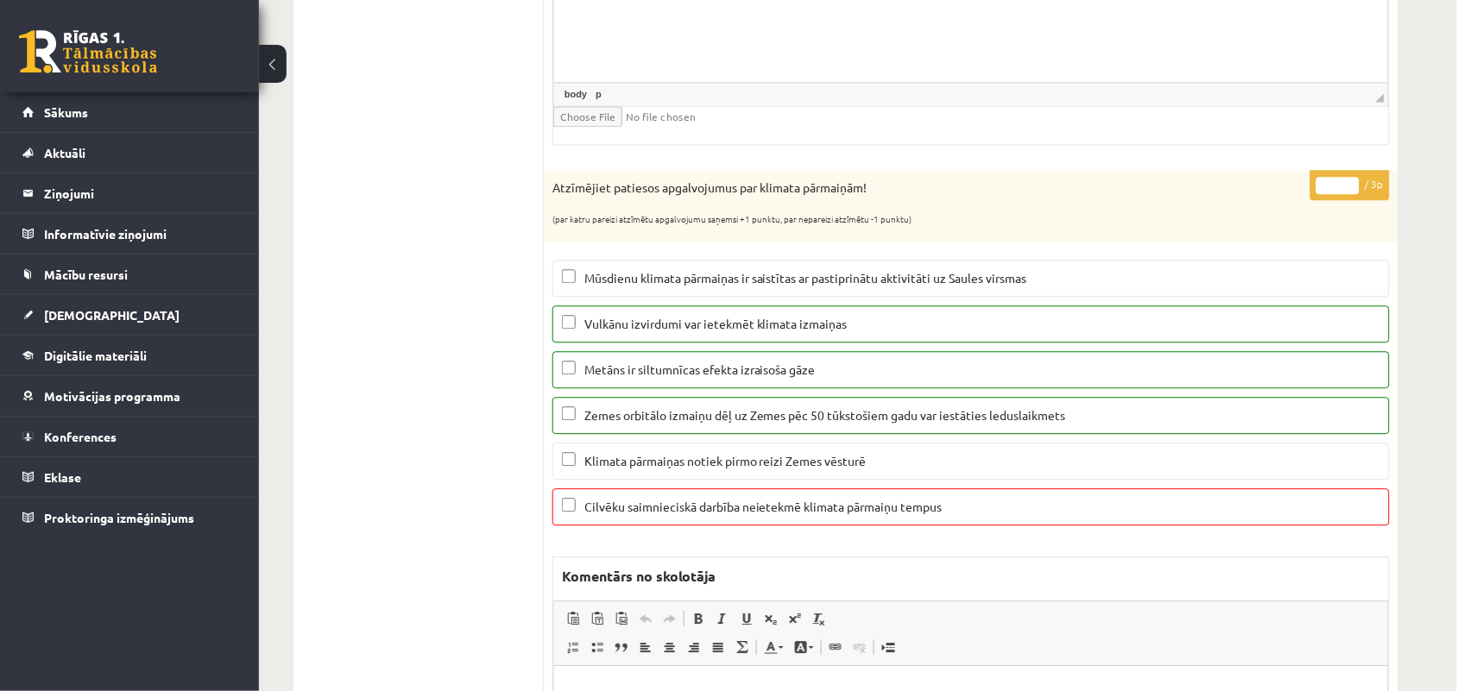
scroll to position [1079, 0]
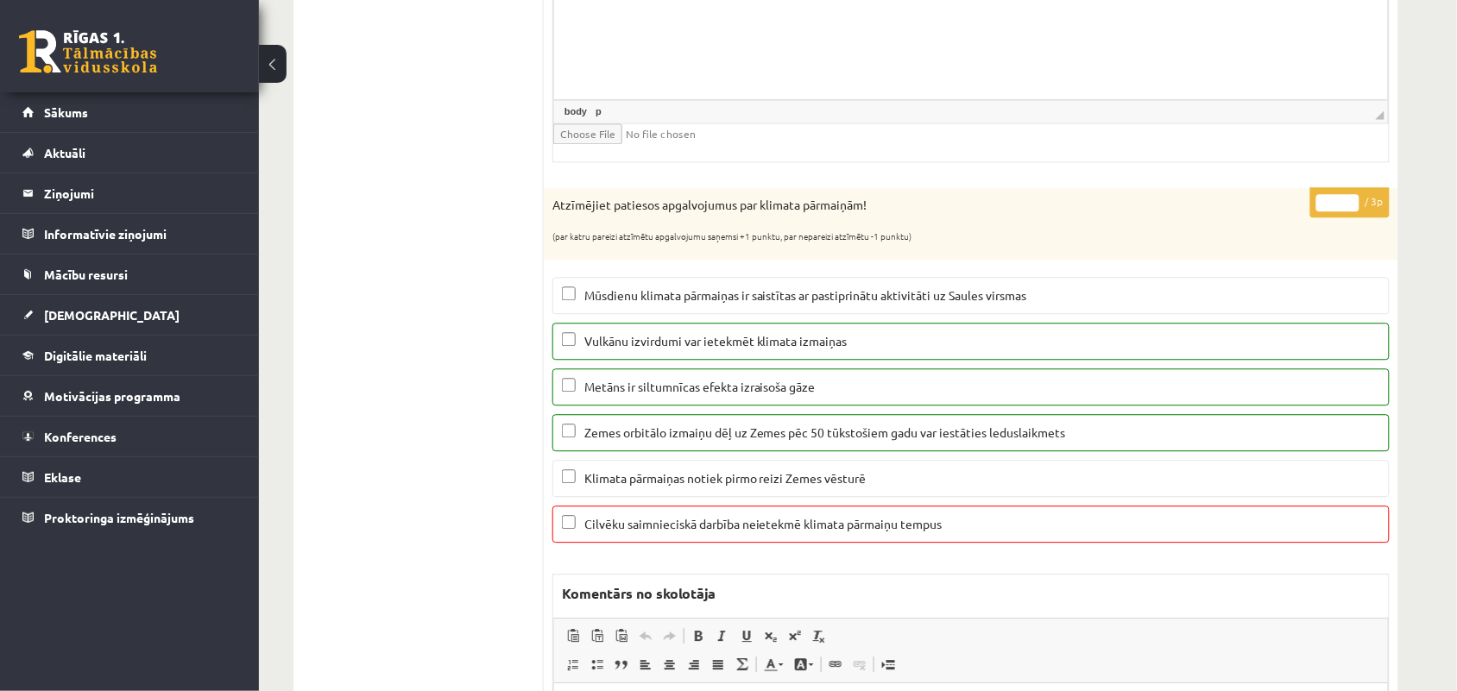
type input "*"
click at [1347, 208] on input "*" at bounding box center [1337, 202] width 43 height 17
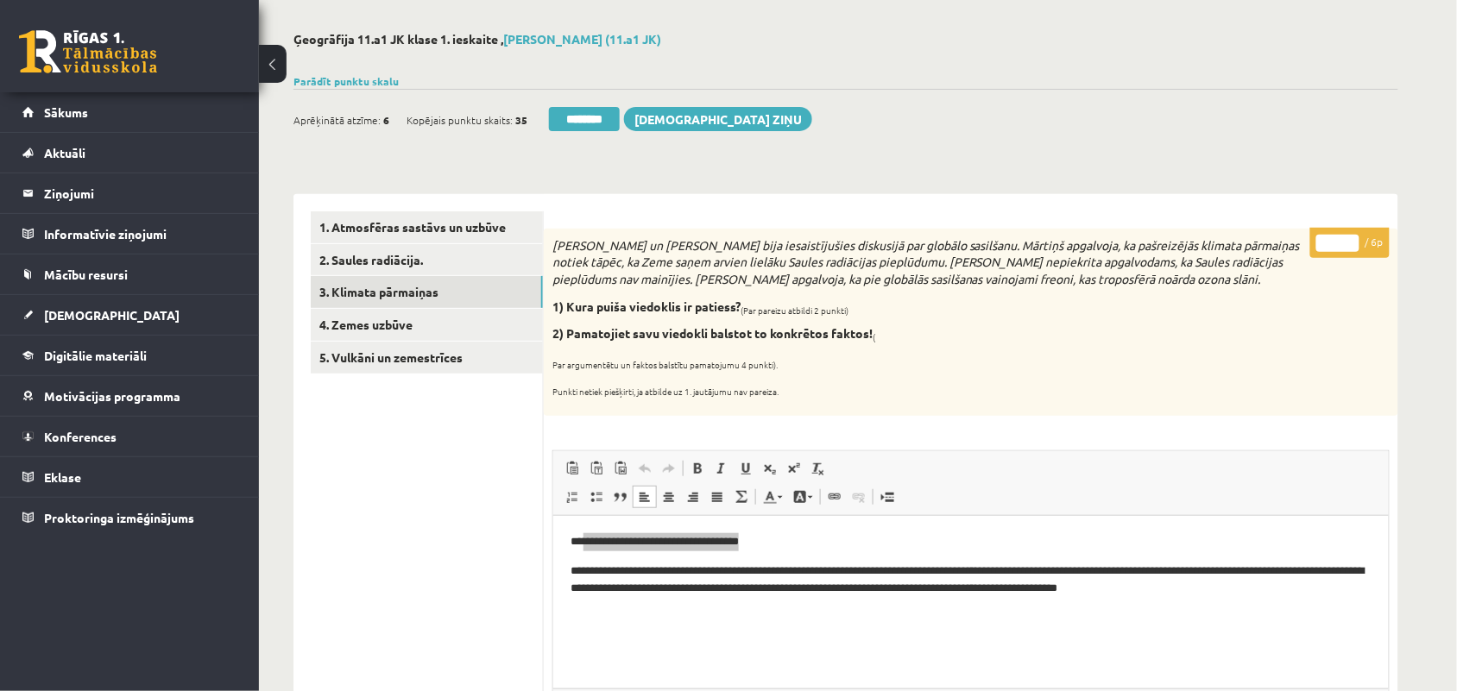
scroll to position [0, 0]
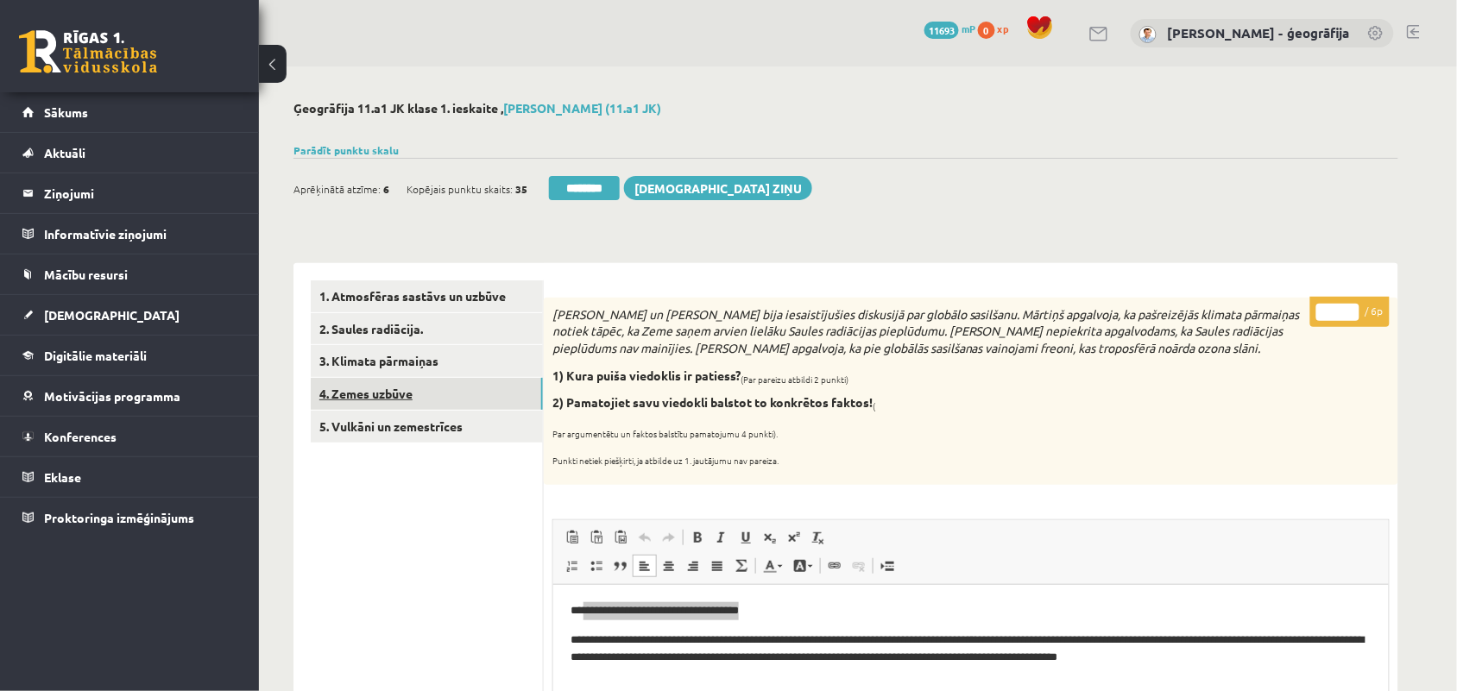
click at [395, 400] on link "4. Zemes uzbūve" at bounding box center [427, 394] width 232 height 32
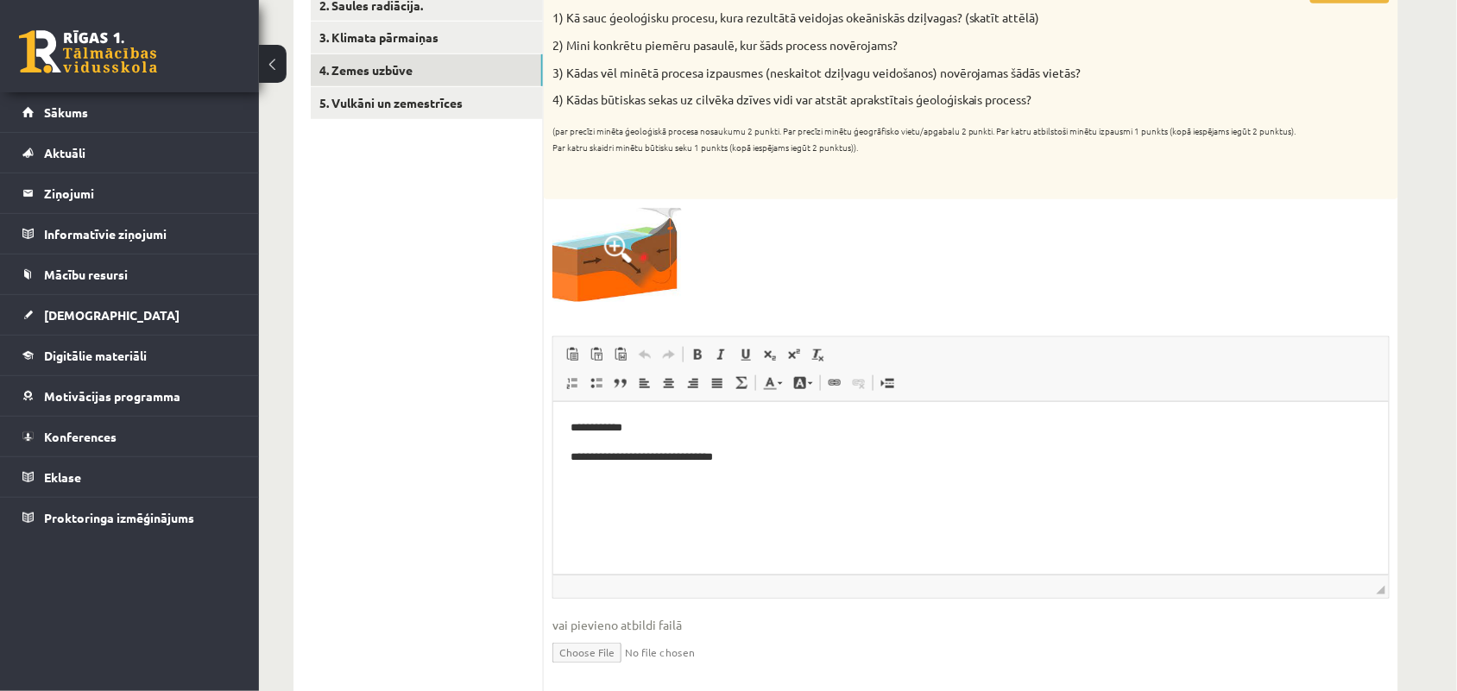
scroll to position [216, 0]
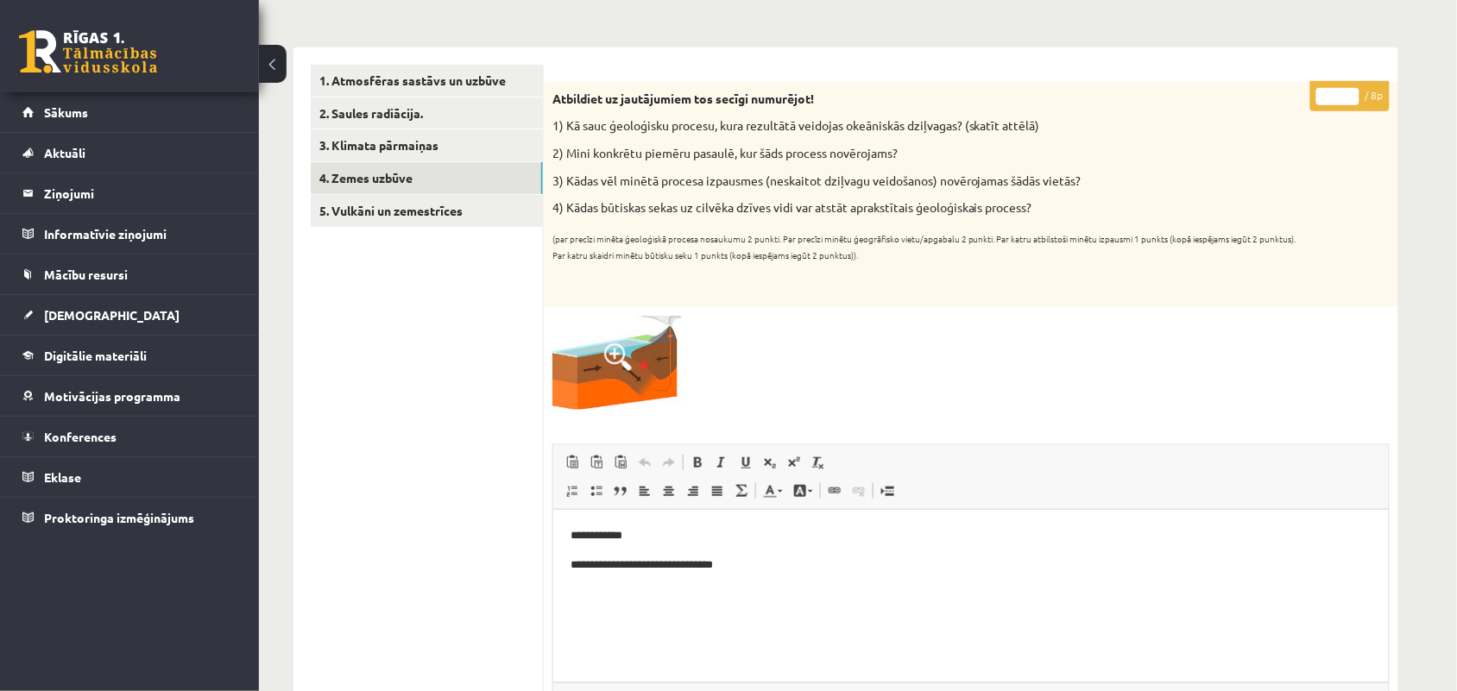
click at [1355, 91] on input "*" at bounding box center [1337, 96] width 43 height 17
type input "*"
click at [1355, 91] on input "*" at bounding box center [1337, 96] width 43 height 17
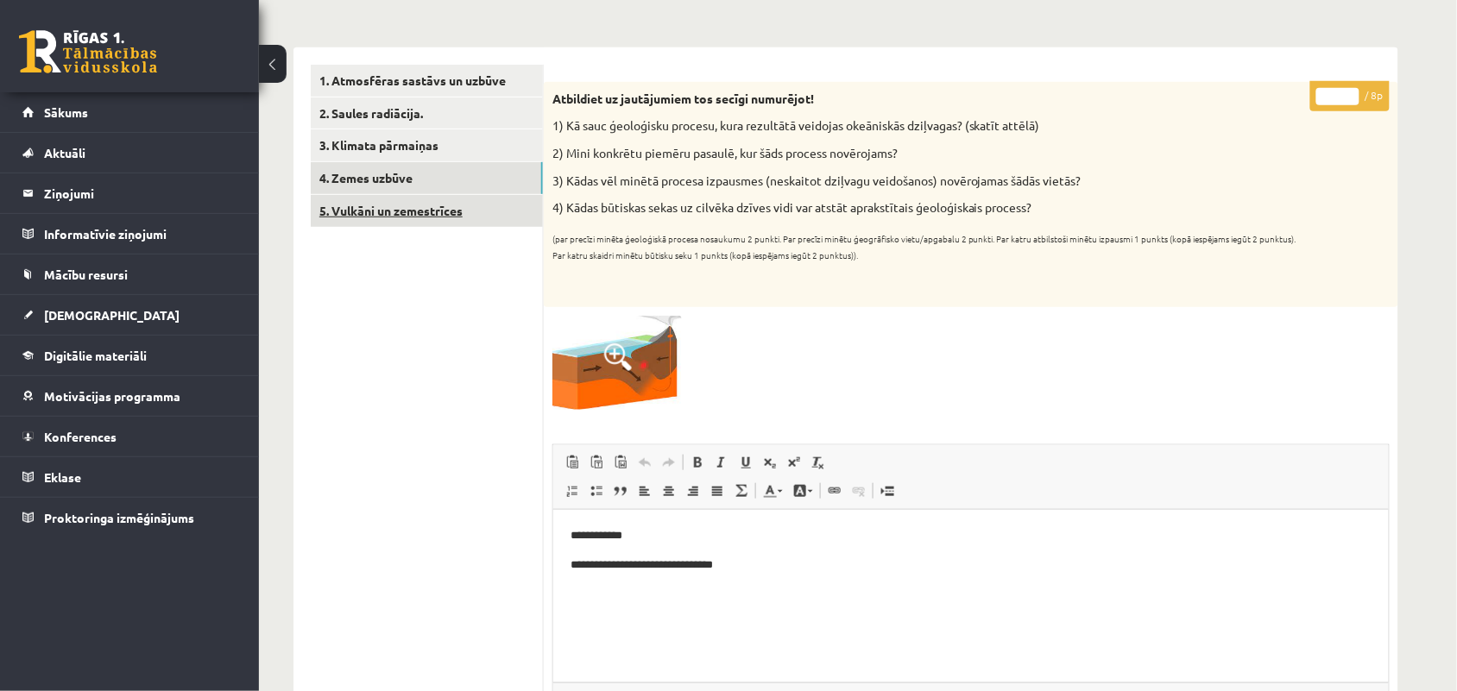
click at [375, 216] on link "5. Vulkāni un zemestrīces" at bounding box center [427, 211] width 232 height 32
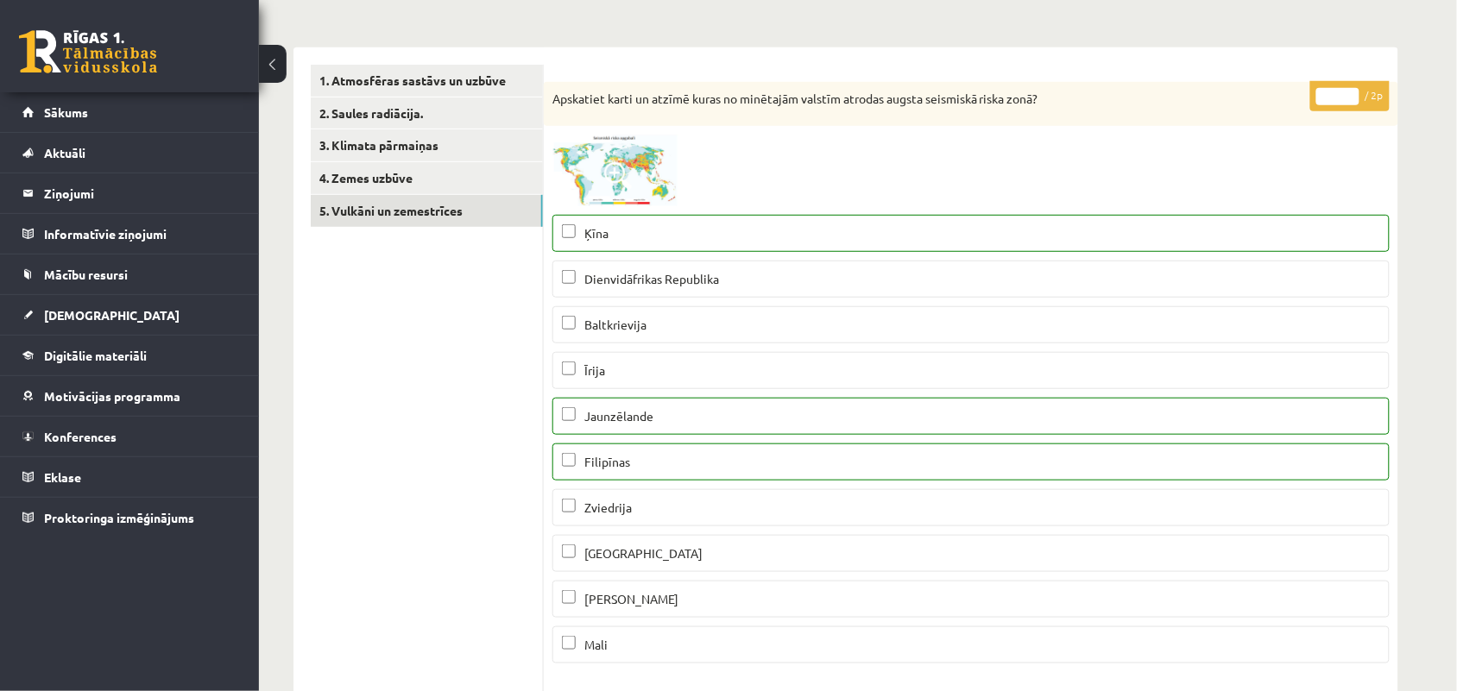
type input "*"
click at [1349, 91] on input "*" at bounding box center [1337, 96] width 43 height 17
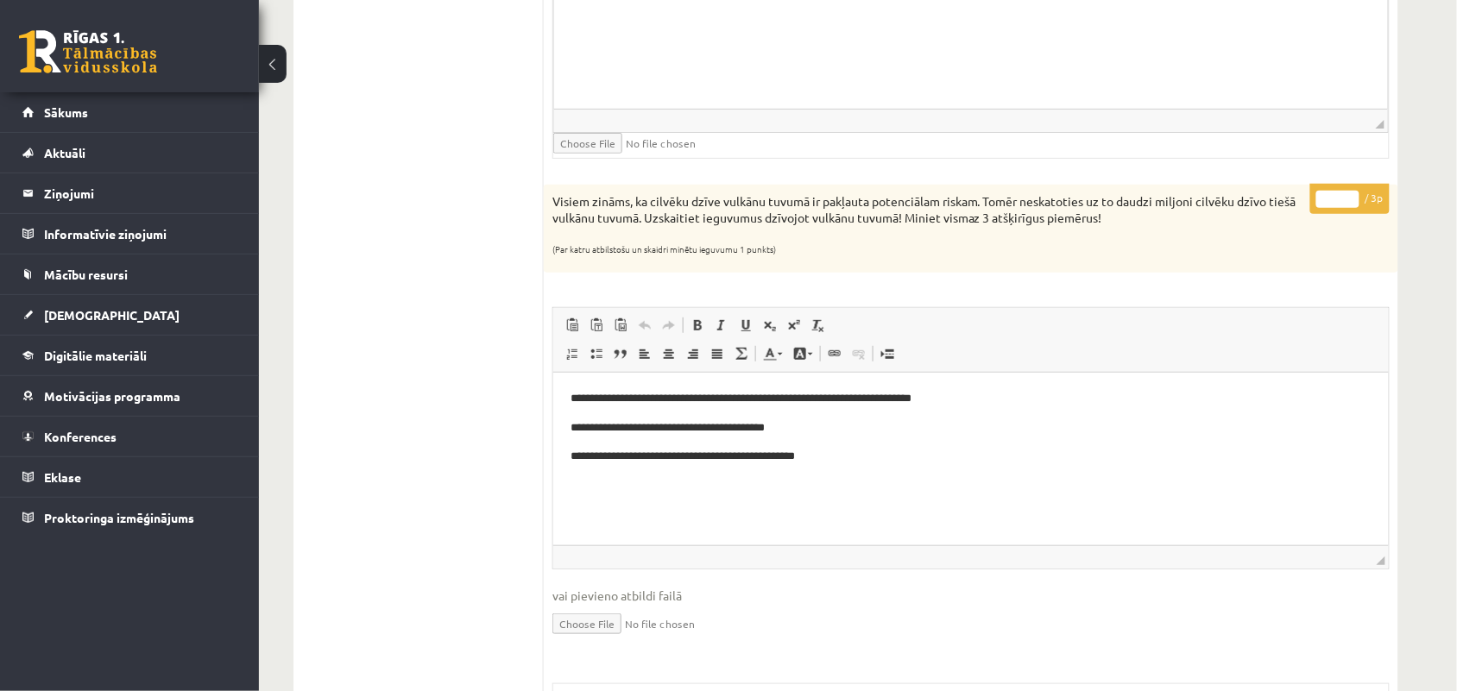
scroll to position [2050, 0]
click at [1348, 199] on input "*" at bounding box center [1337, 197] width 43 height 17
type input "*"
click at [1348, 199] on input "*" at bounding box center [1337, 197] width 43 height 17
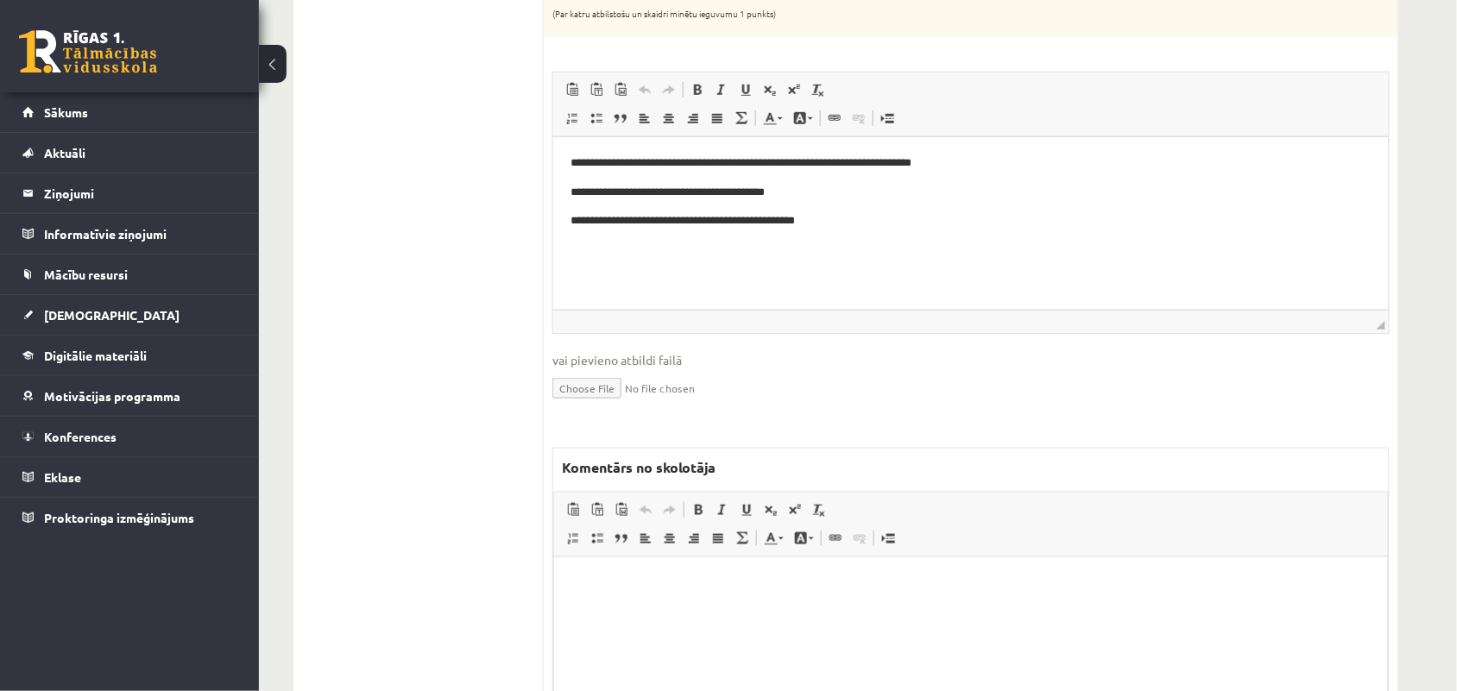
scroll to position [2374, 0]
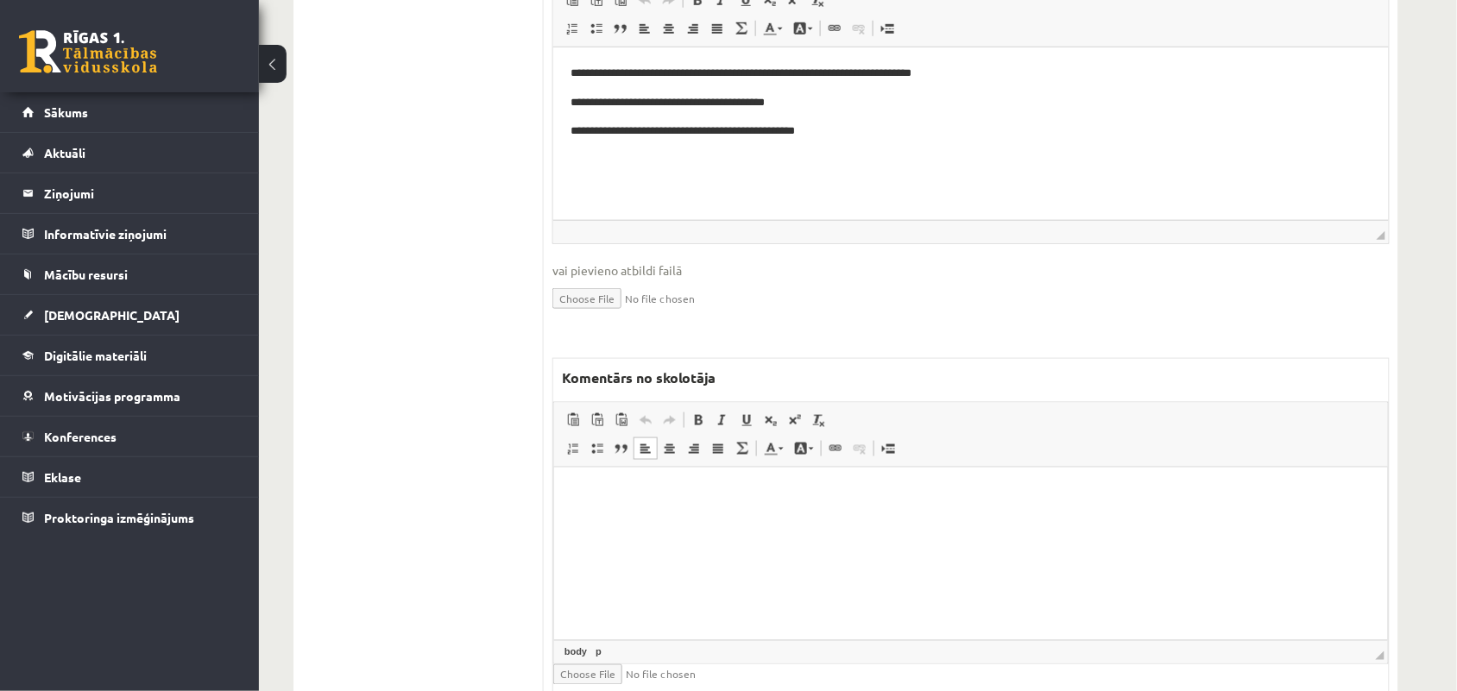
click at [706, 520] on html at bounding box center [970, 494] width 834 height 53
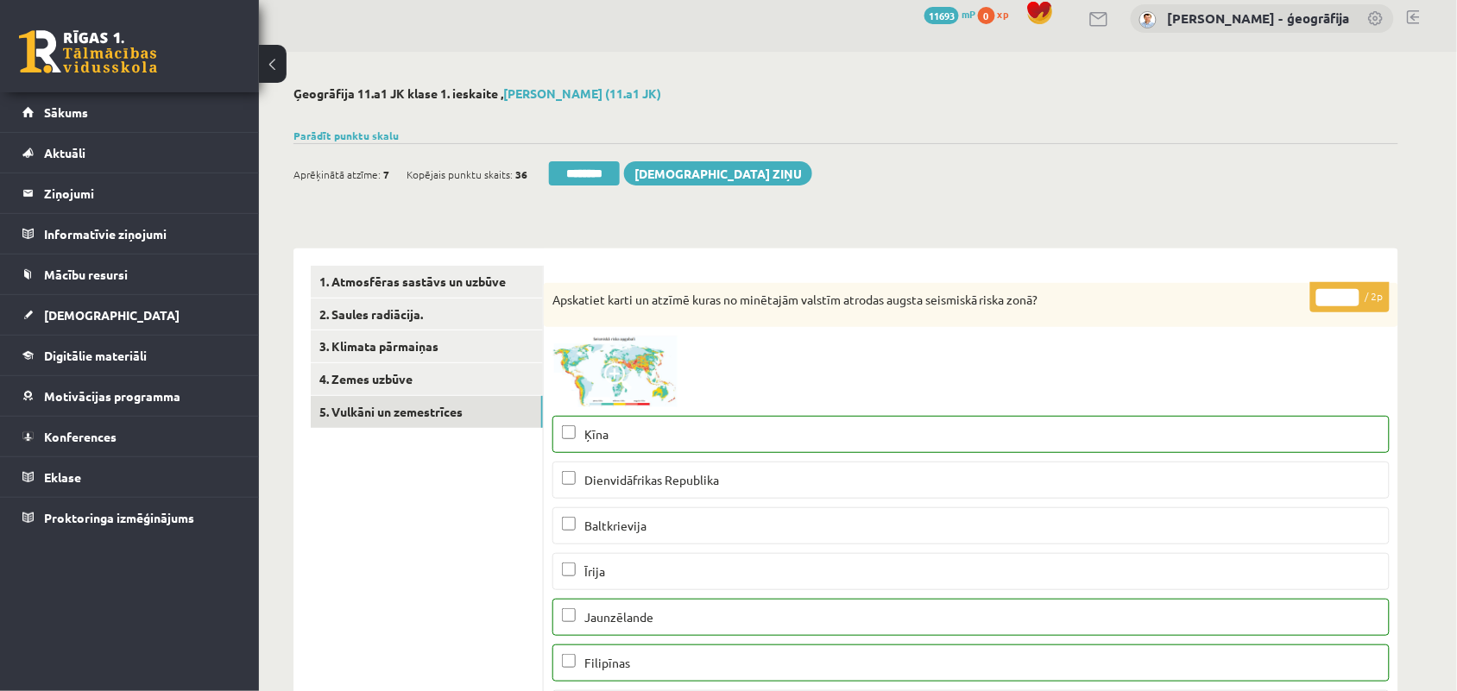
scroll to position [0, 0]
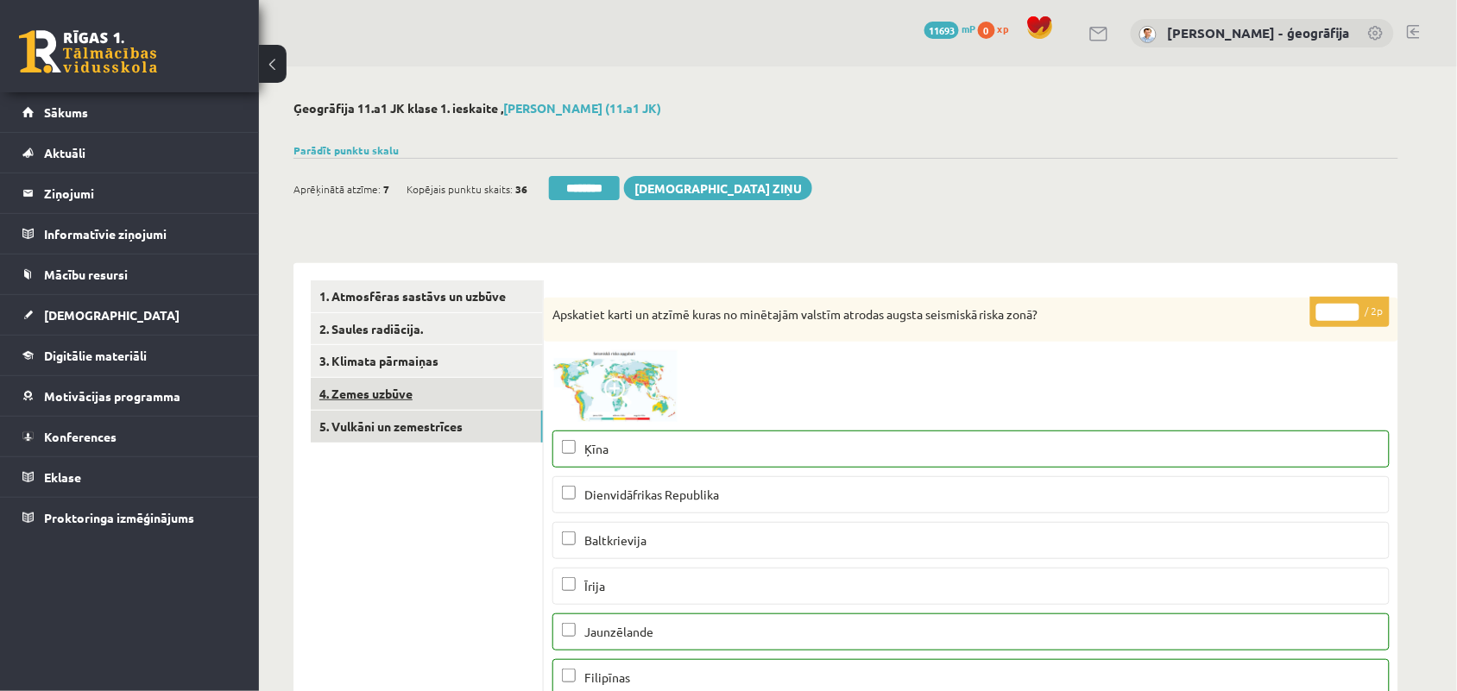
click at [421, 394] on link "4. Zemes uzbūve" at bounding box center [427, 394] width 232 height 32
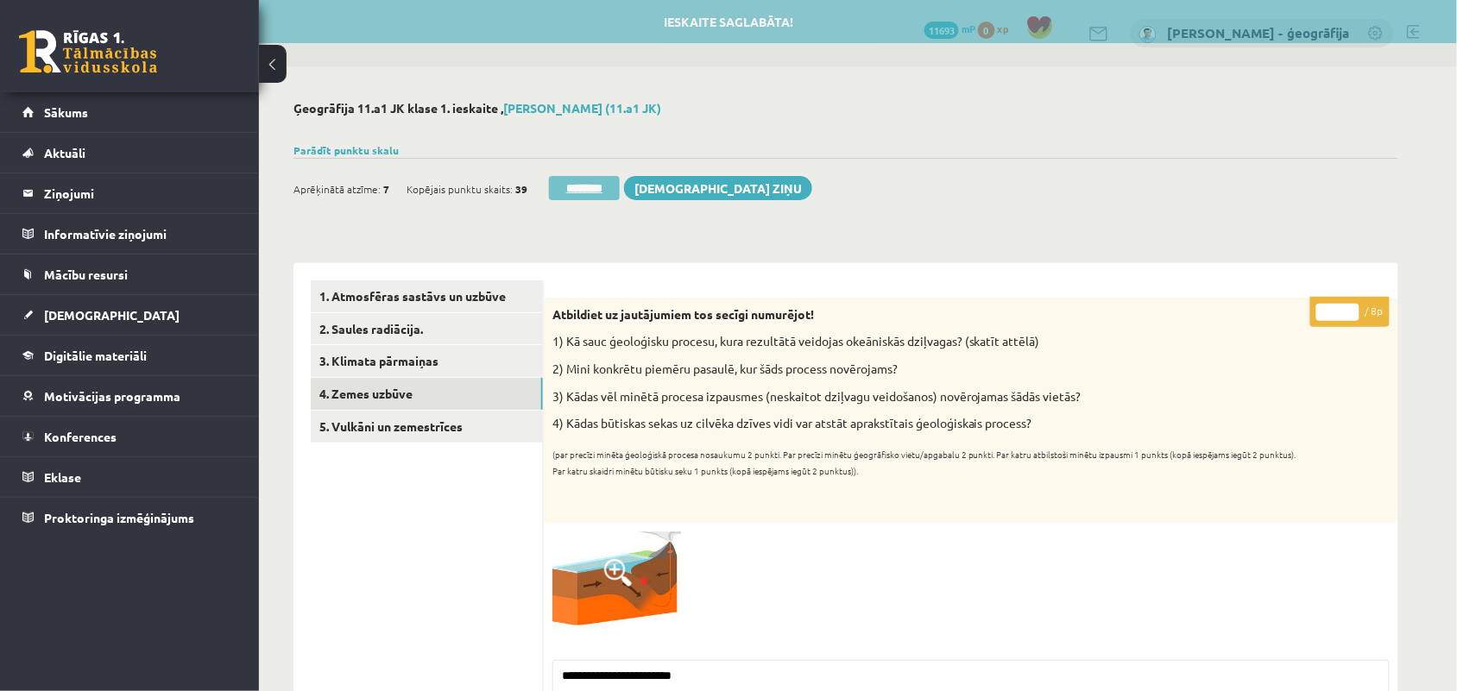
click at [577, 190] on input "********" at bounding box center [584, 188] width 71 height 24
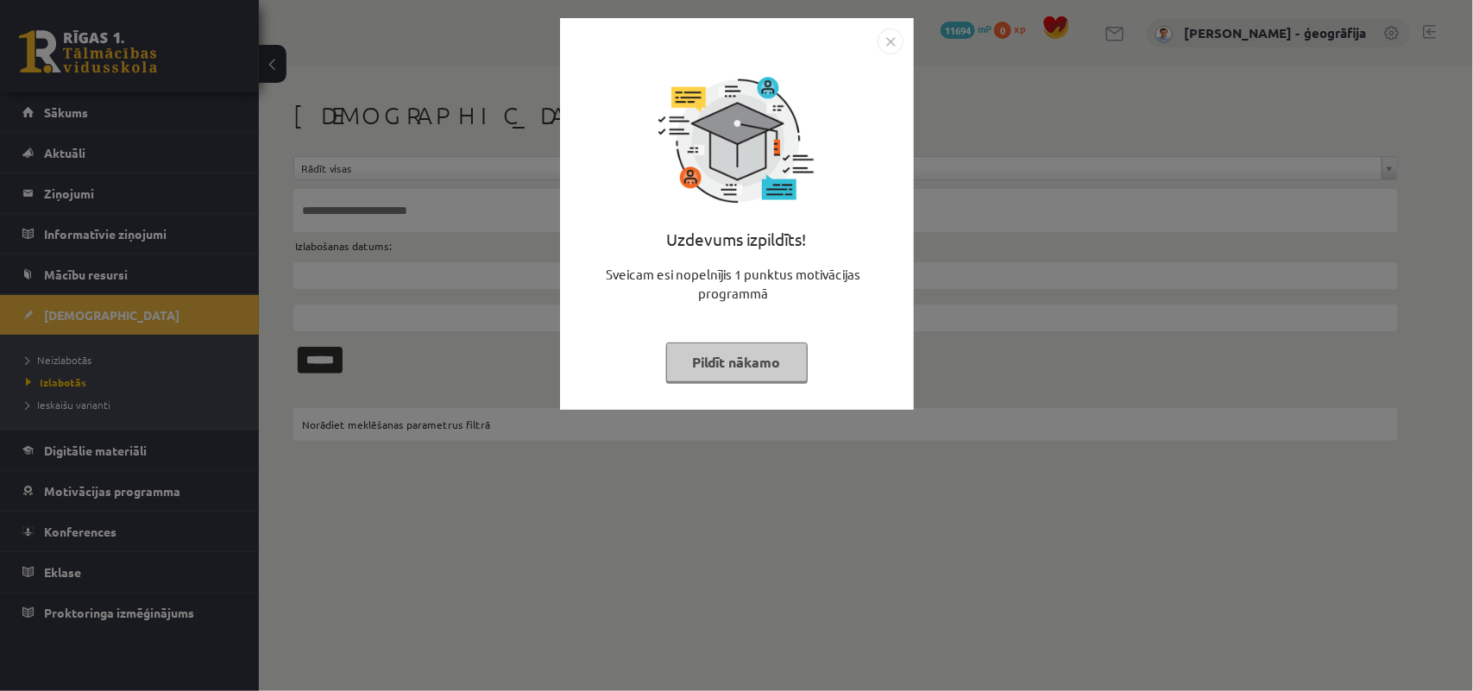
click at [778, 354] on button "Pildīt nākamo" at bounding box center [737, 363] width 142 height 40
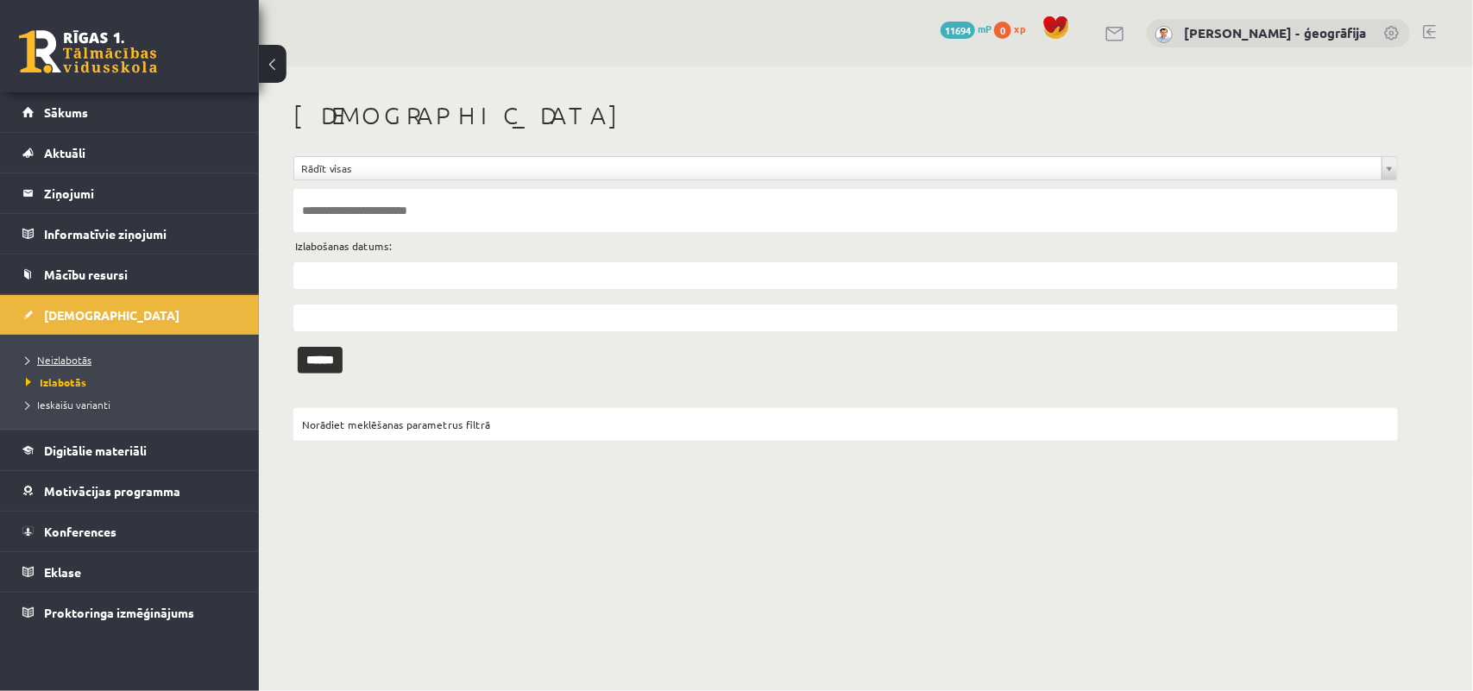
click at [69, 354] on span "Neizlabotās" at bounding box center [59, 360] width 66 height 14
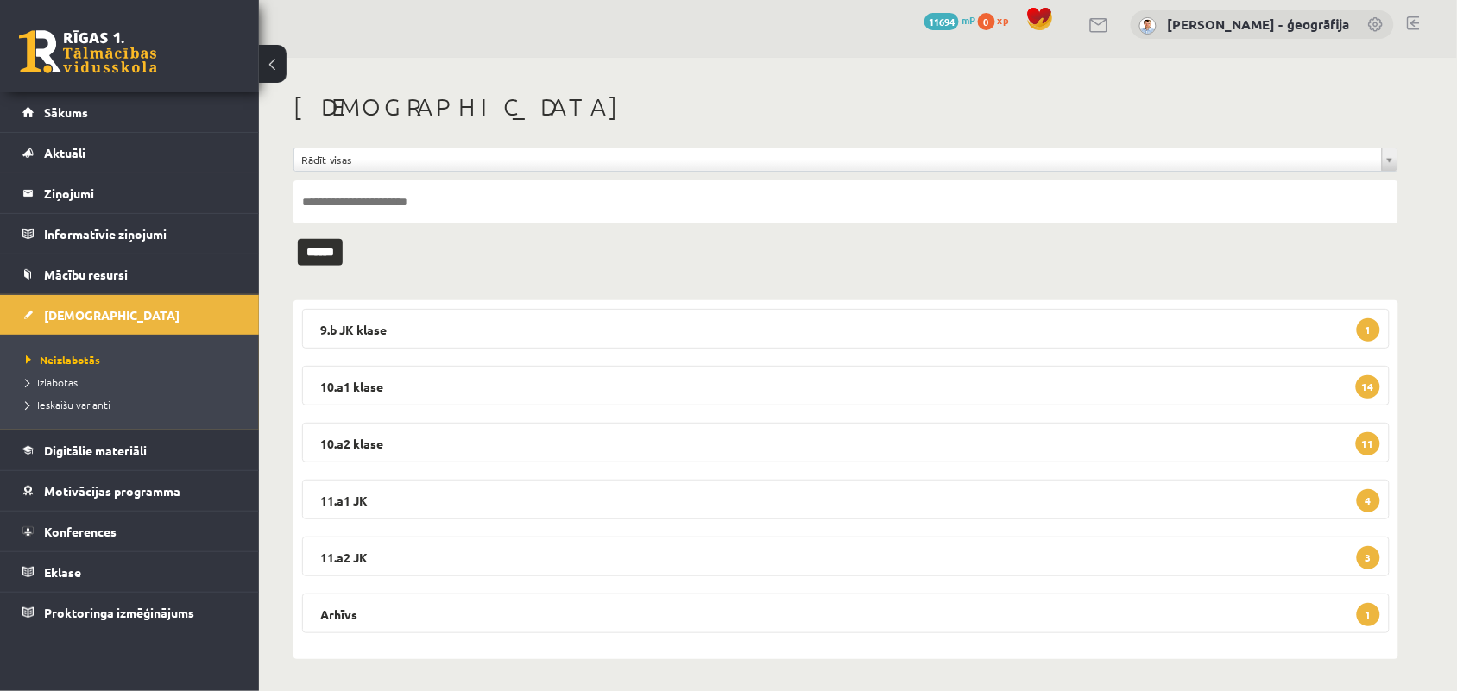
scroll to position [10, 0]
click at [761, 554] on legend "11.a2 JK 3" at bounding box center [846, 555] width 1088 height 40
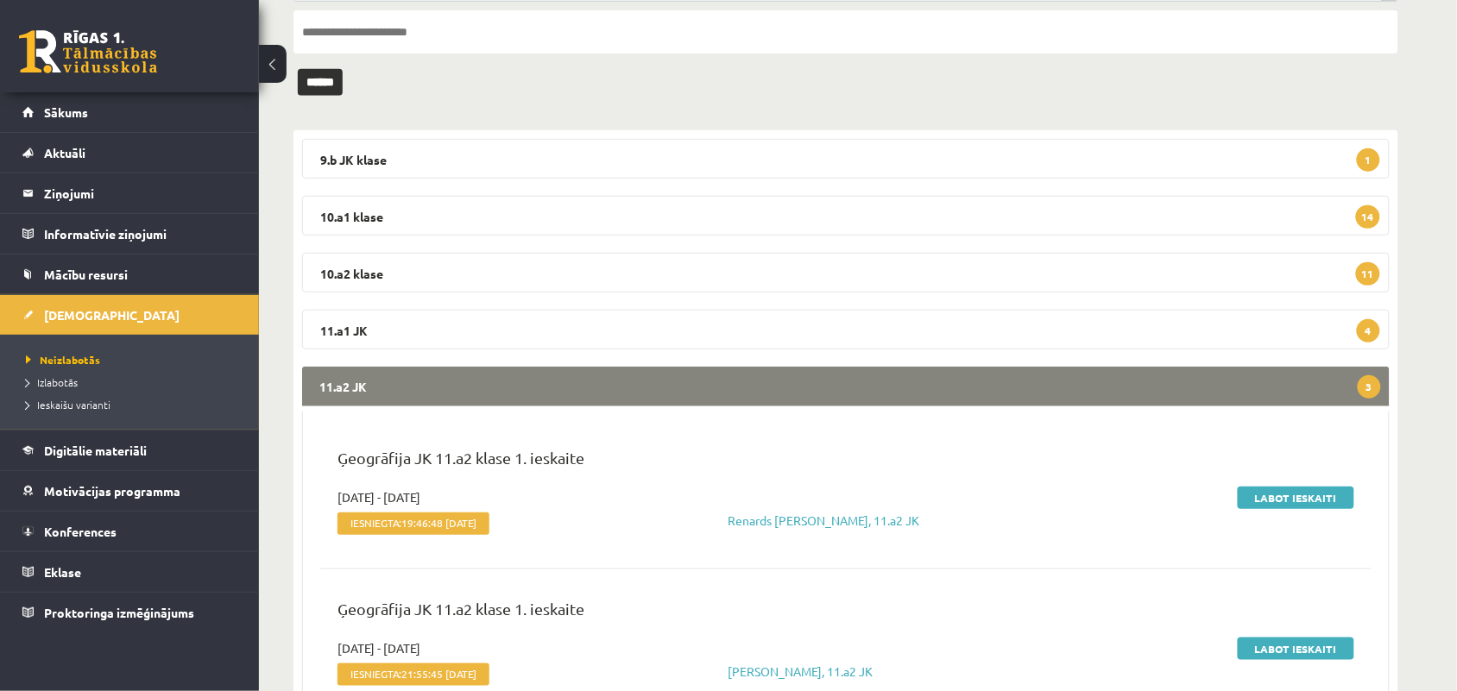
scroll to position [226, 0]
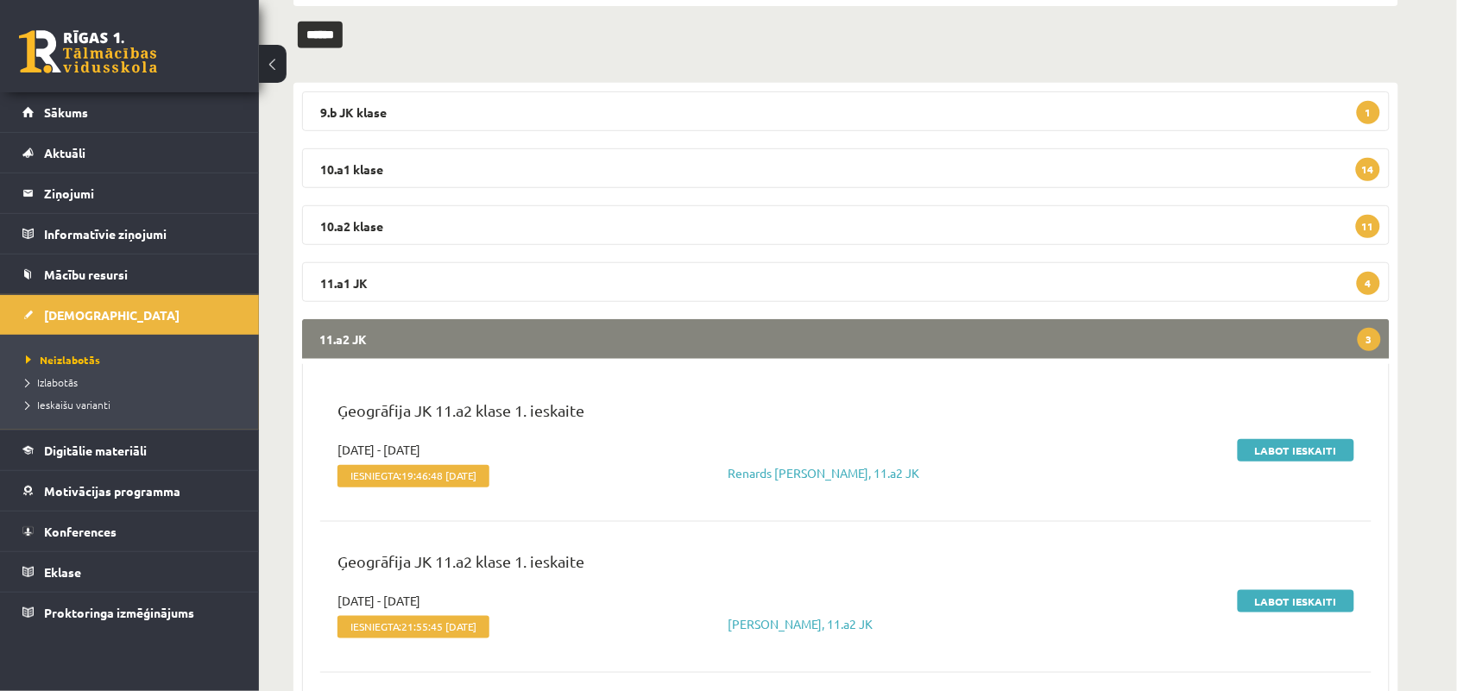
click at [770, 355] on legend "11.a2 JK 3" at bounding box center [846, 339] width 1088 height 40
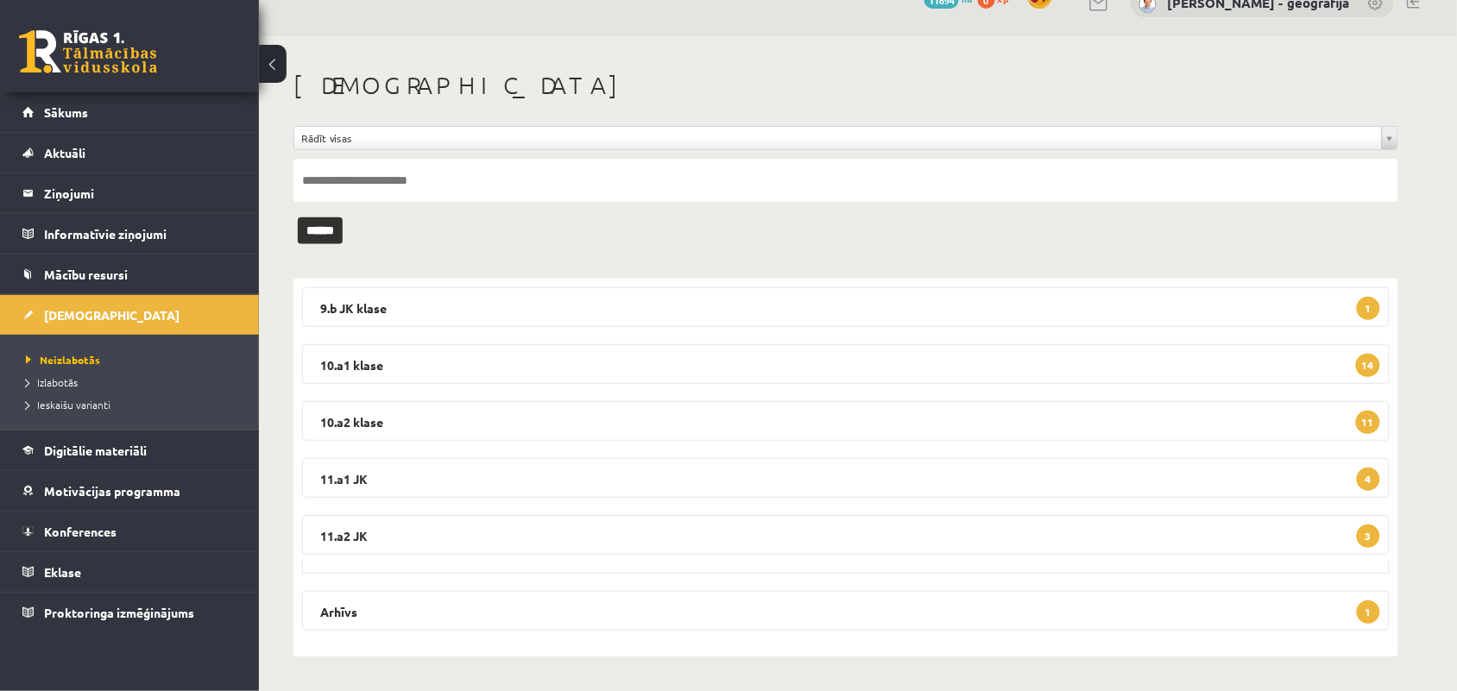
scroll to position [10, 0]
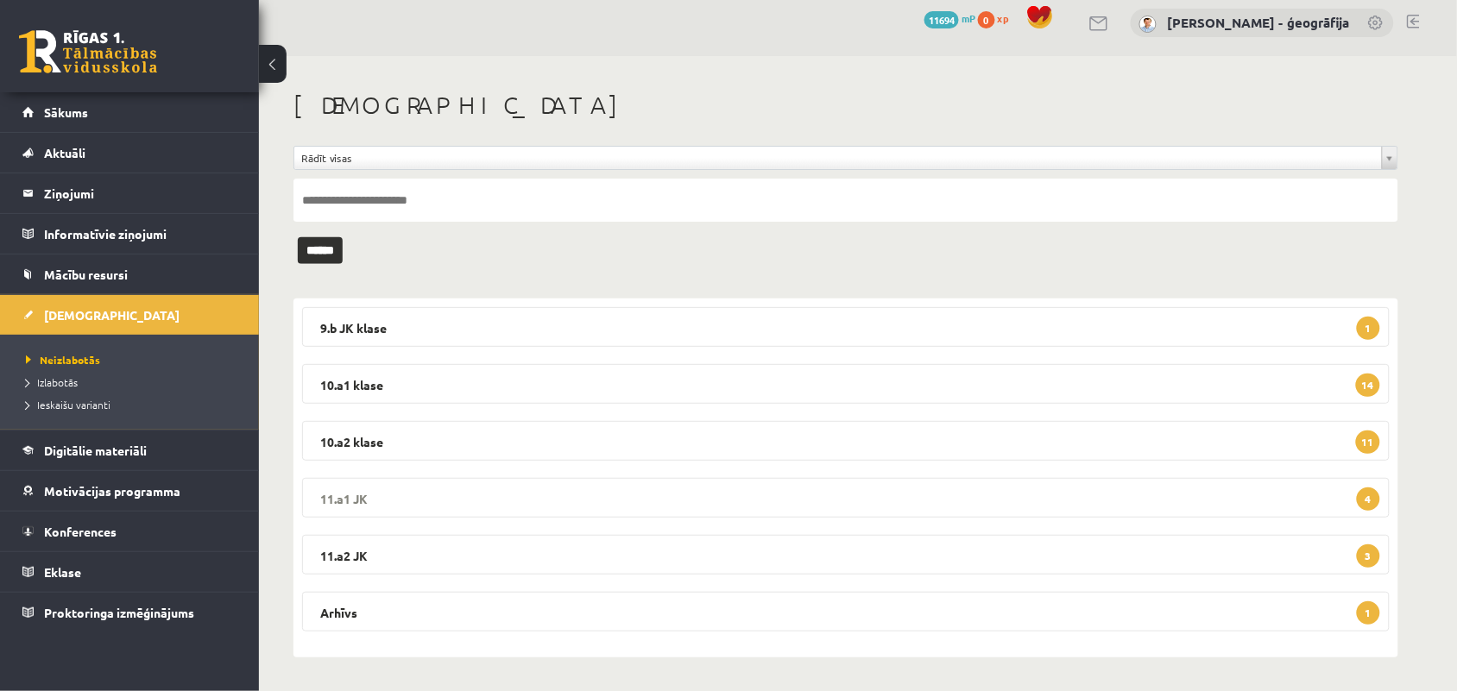
click at [606, 497] on legend "11.a1 JK 4" at bounding box center [846, 498] width 1088 height 40
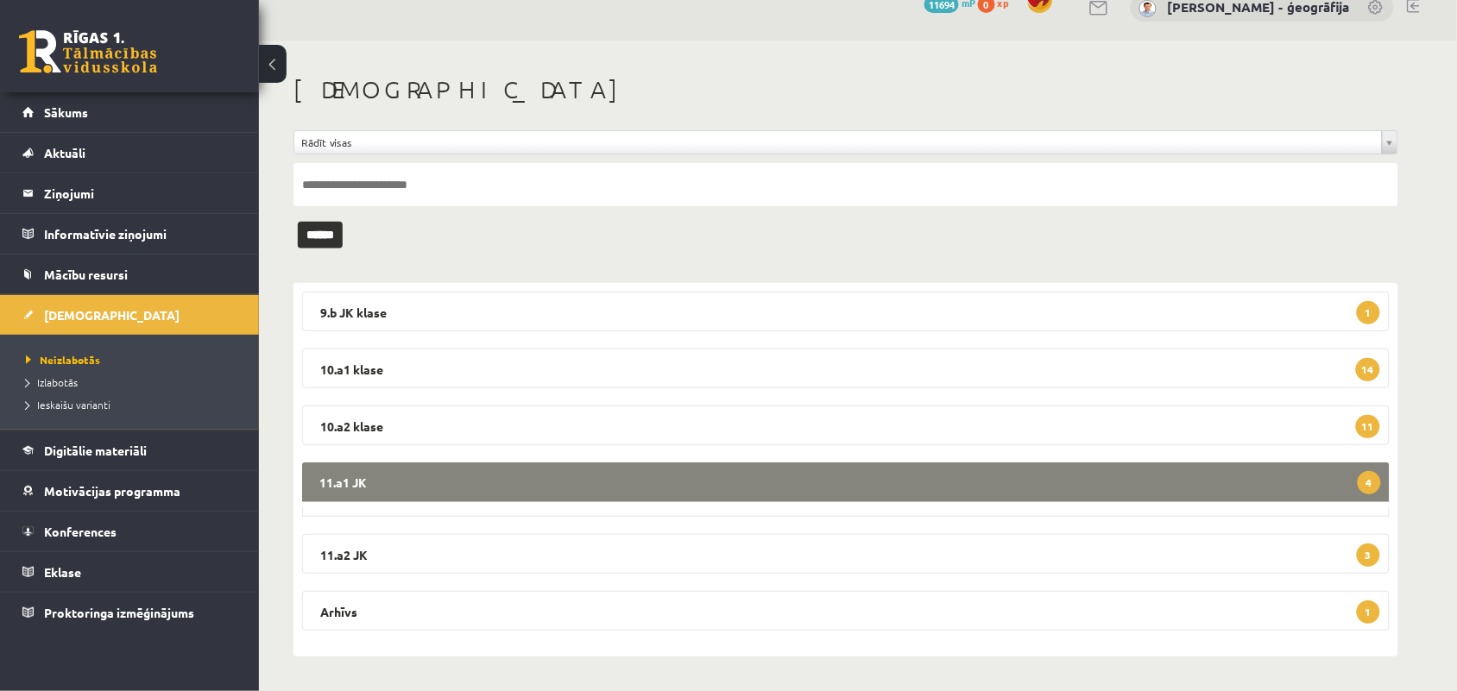
scroll to position [226, 0]
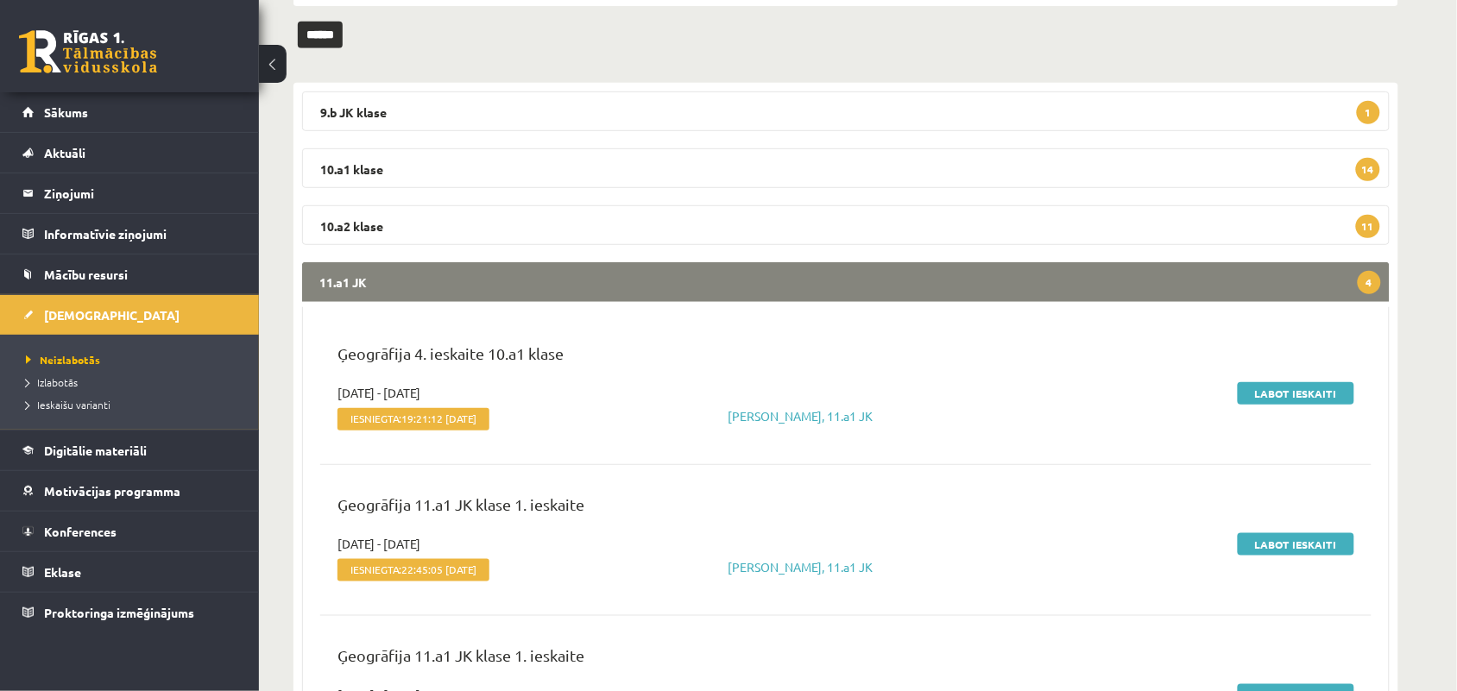
click at [878, 283] on legend "11.a1 JK 4" at bounding box center [846, 282] width 1088 height 40
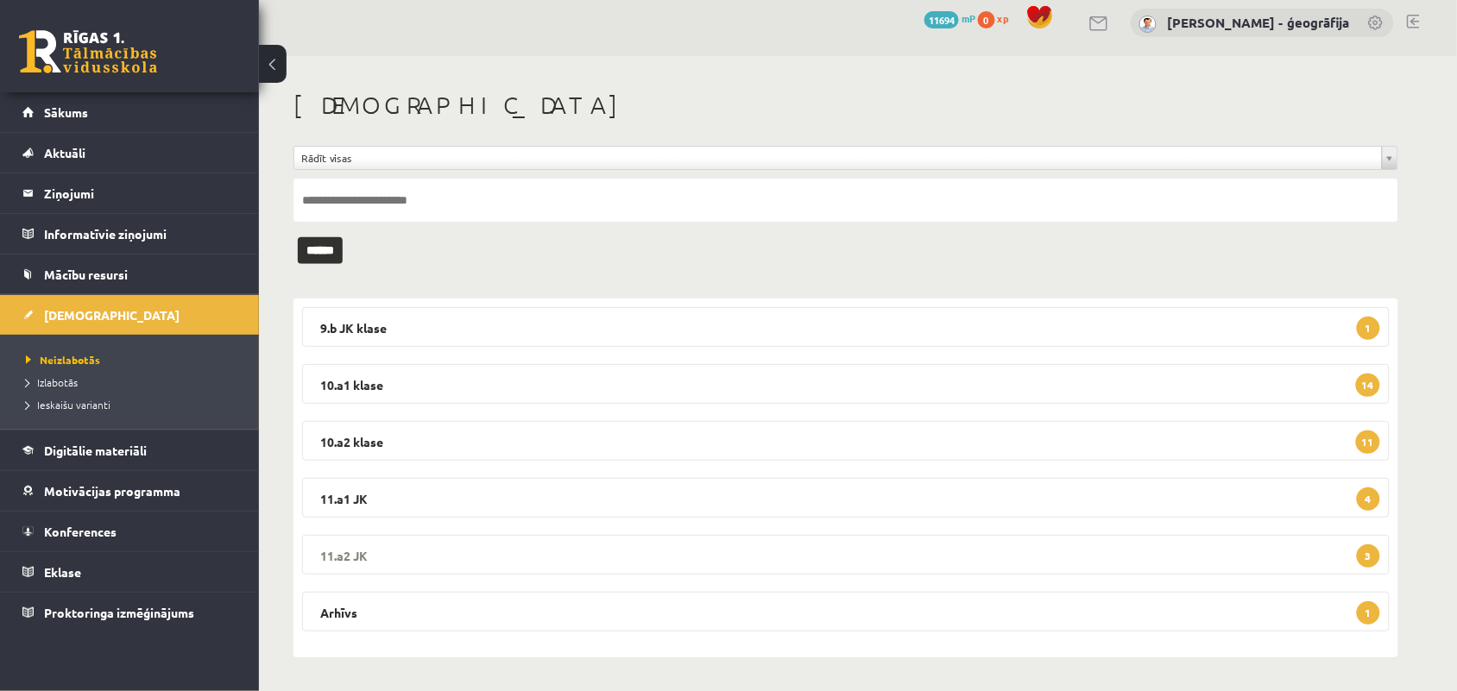
click at [725, 561] on legend "11.a2 JK 3" at bounding box center [846, 555] width 1088 height 40
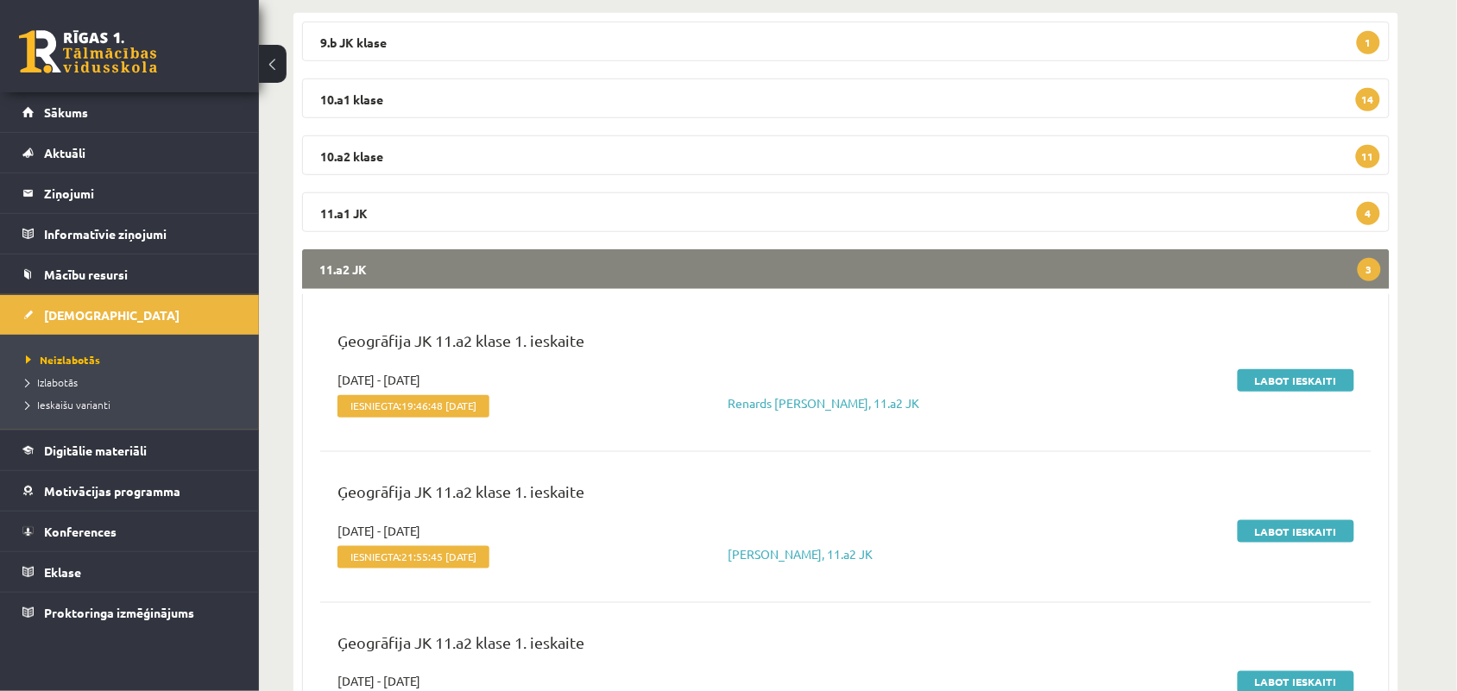
scroll to position [334, 0]
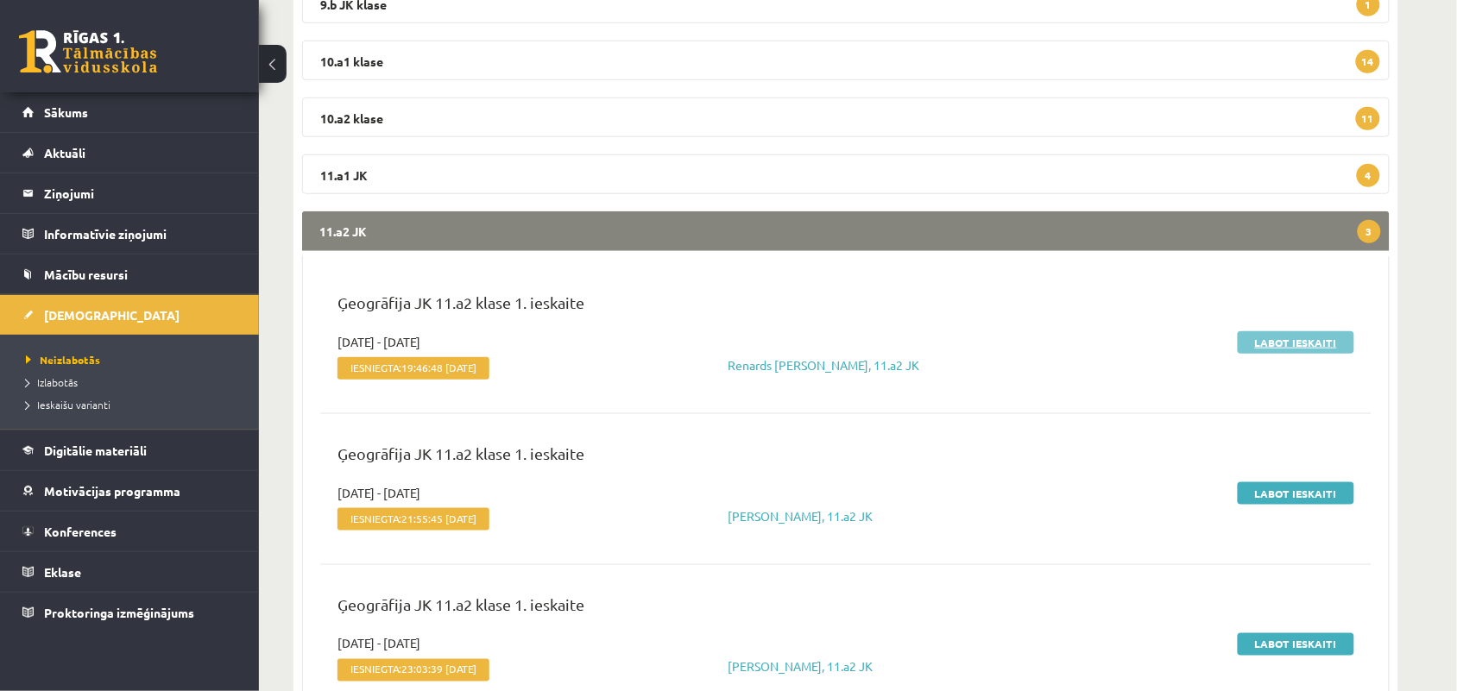
click at [1303, 333] on link "Labot ieskaiti" at bounding box center [1296, 342] width 117 height 22
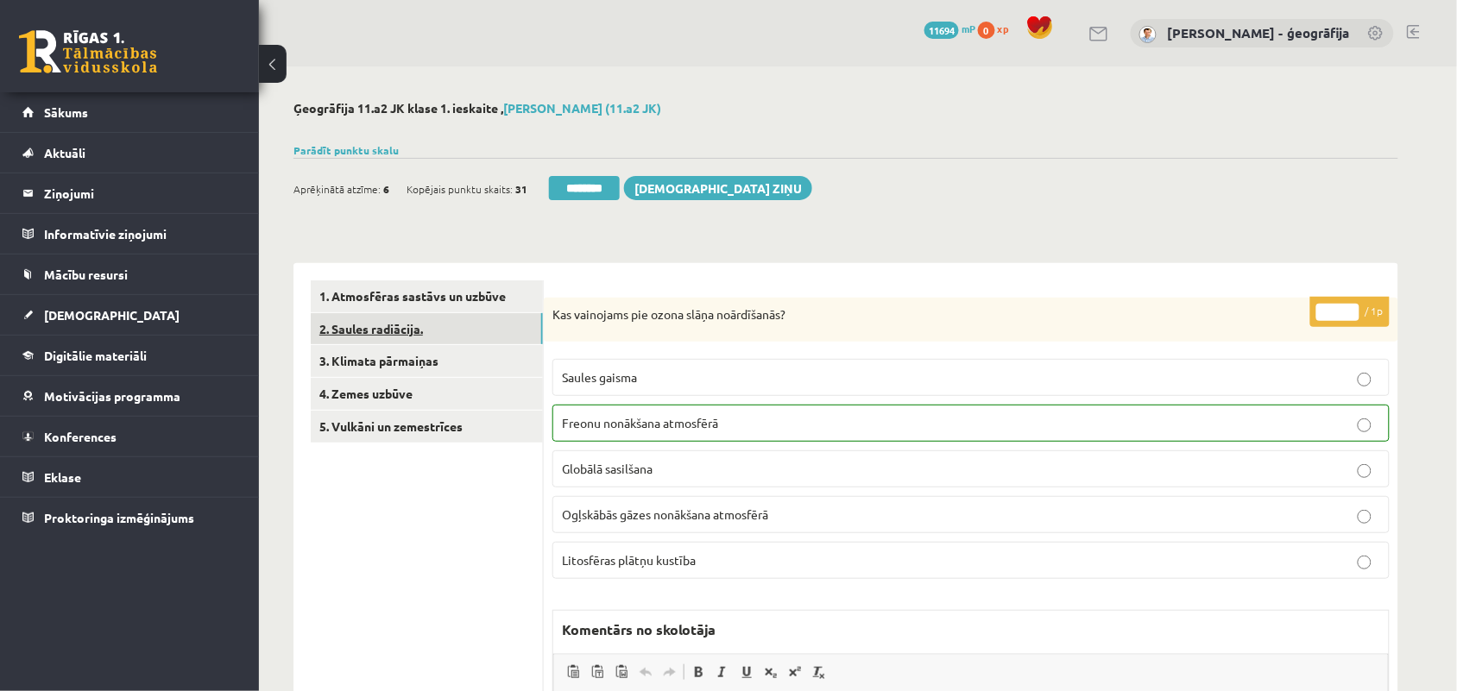
click at [393, 338] on link "2. Saules radiācija." at bounding box center [427, 329] width 232 height 32
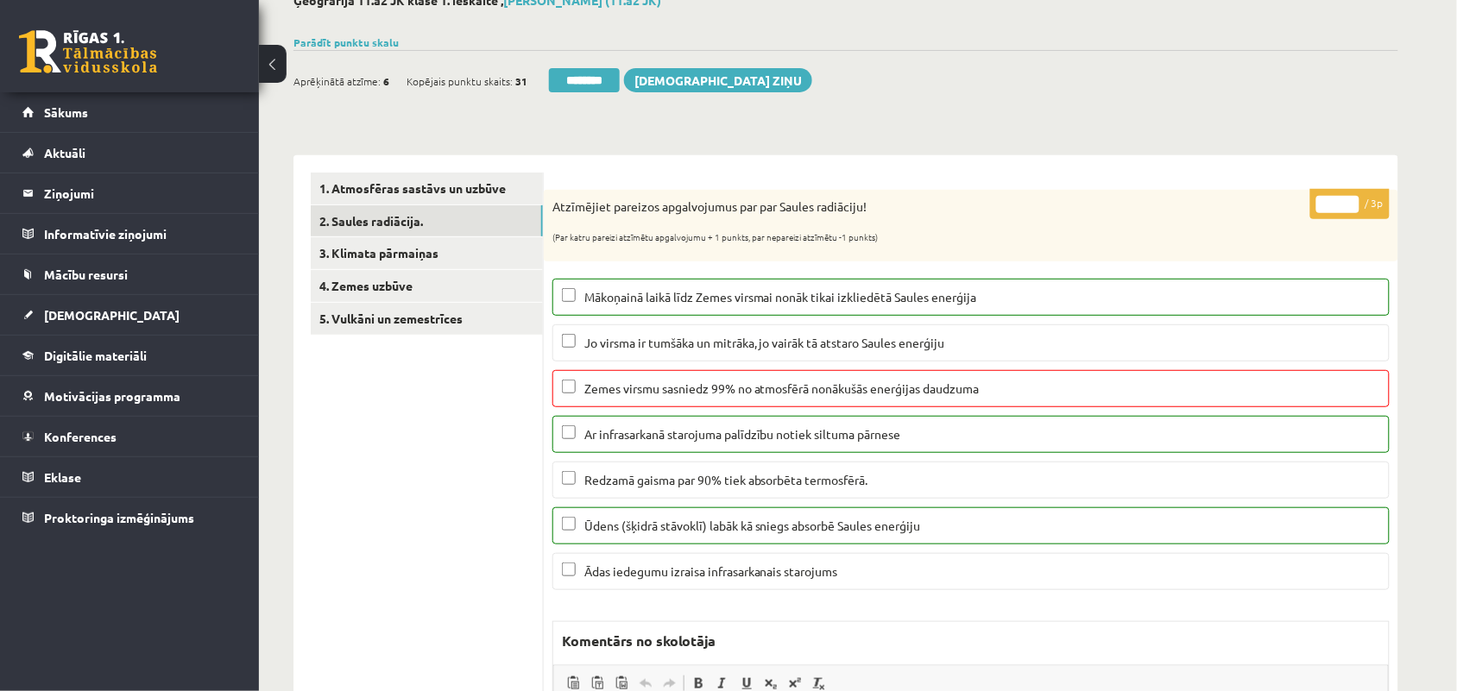
type input "*"
click at [1352, 208] on input "*" at bounding box center [1337, 204] width 43 height 17
click at [384, 256] on link "3. Klimata pārmaiņas" at bounding box center [427, 253] width 232 height 32
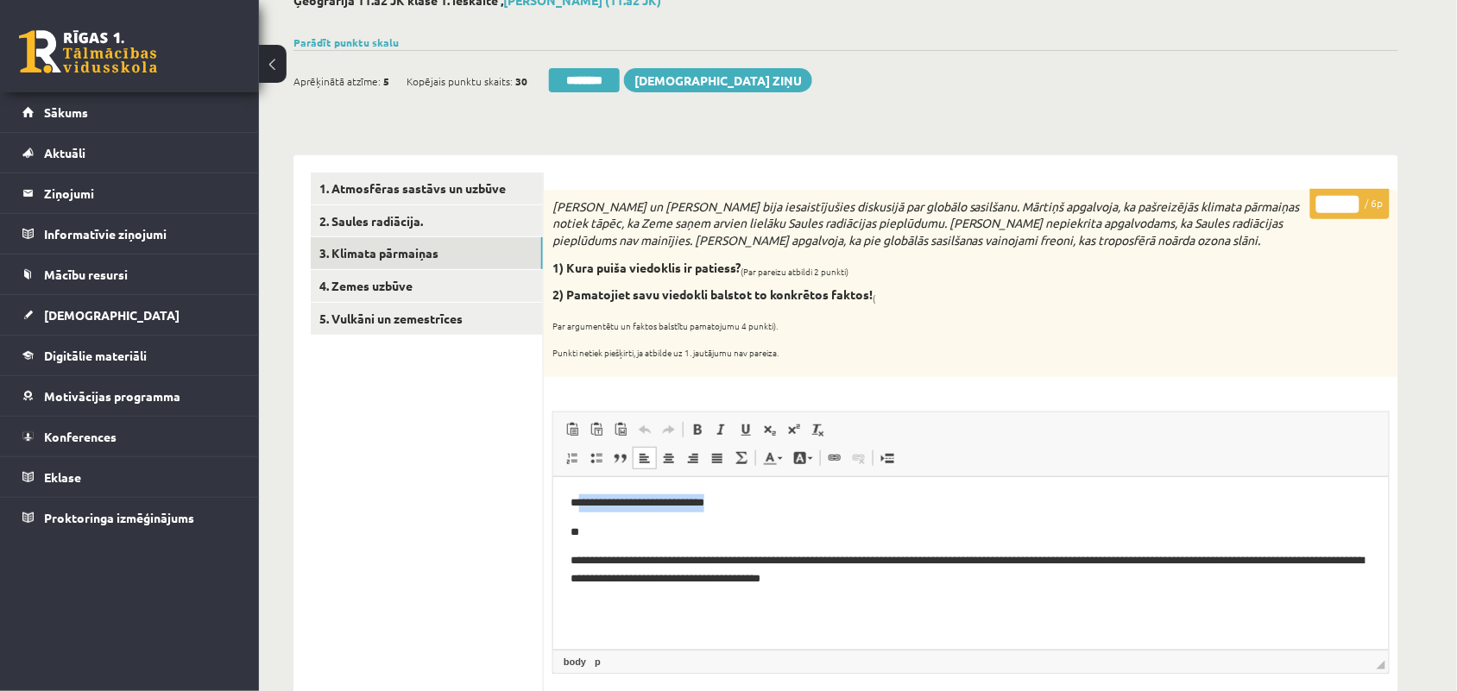
drag, startPoint x: 579, startPoint y: 500, endPoint x: 739, endPoint y: 489, distance: 160.0
click at [739, 489] on html "**********" at bounding box center [969, 555] width 835 height 158
click at [751, 514] on body "**********" at bounding box center [970, 555] width 801 height 123
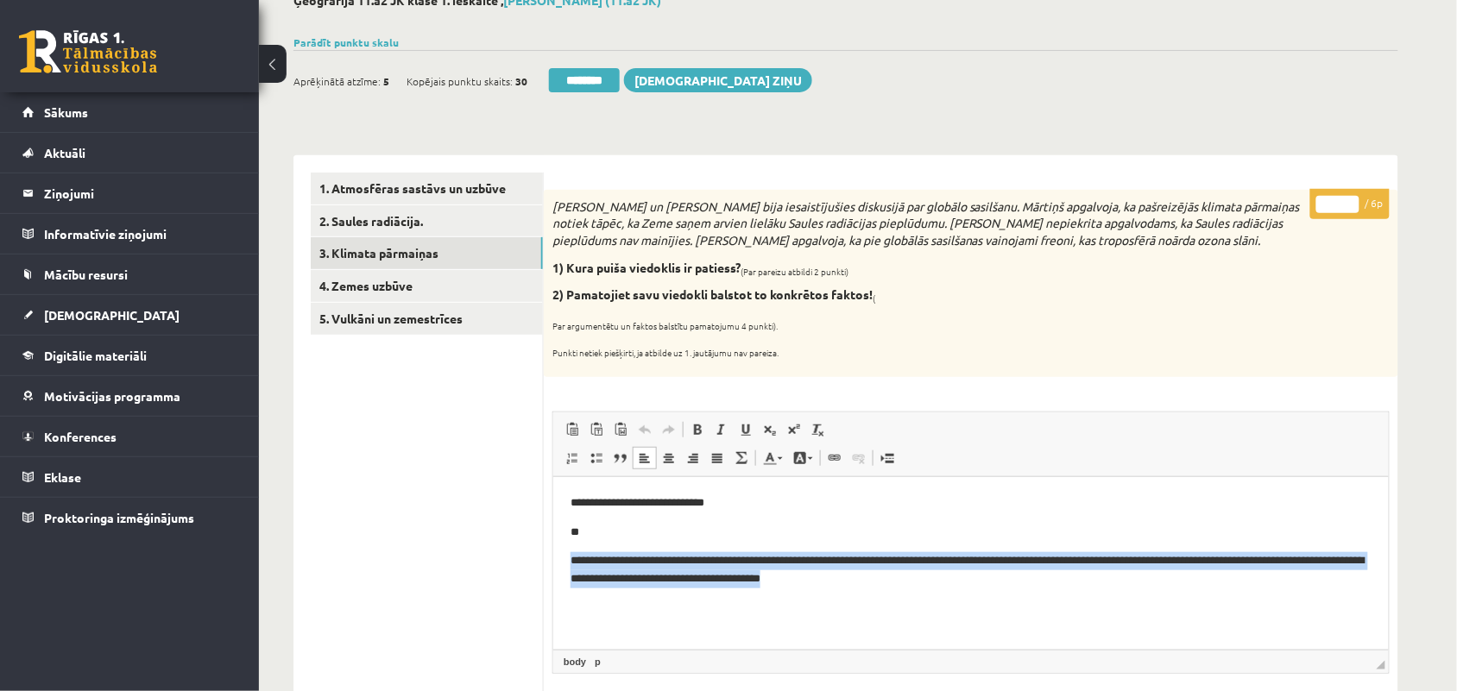
drag, startPoint x: 562, startPoint y: 558, endPoint x: 936, endPoint y: 588, distance: 375.7
click at [936, 588] on html "**********" at bounding box center [969, 555] width 835 height 158
click at [935, 585] on p "**********" at bounding box center [970, 570] width 801 height 36
drag, startPoint x: 567, startPoint y: 562, endPoint x: 891, endPoint y: 590, distance: 324.9
click at [891, 590] on html "**********" at bounding box center [969, 555] width 835 height 158
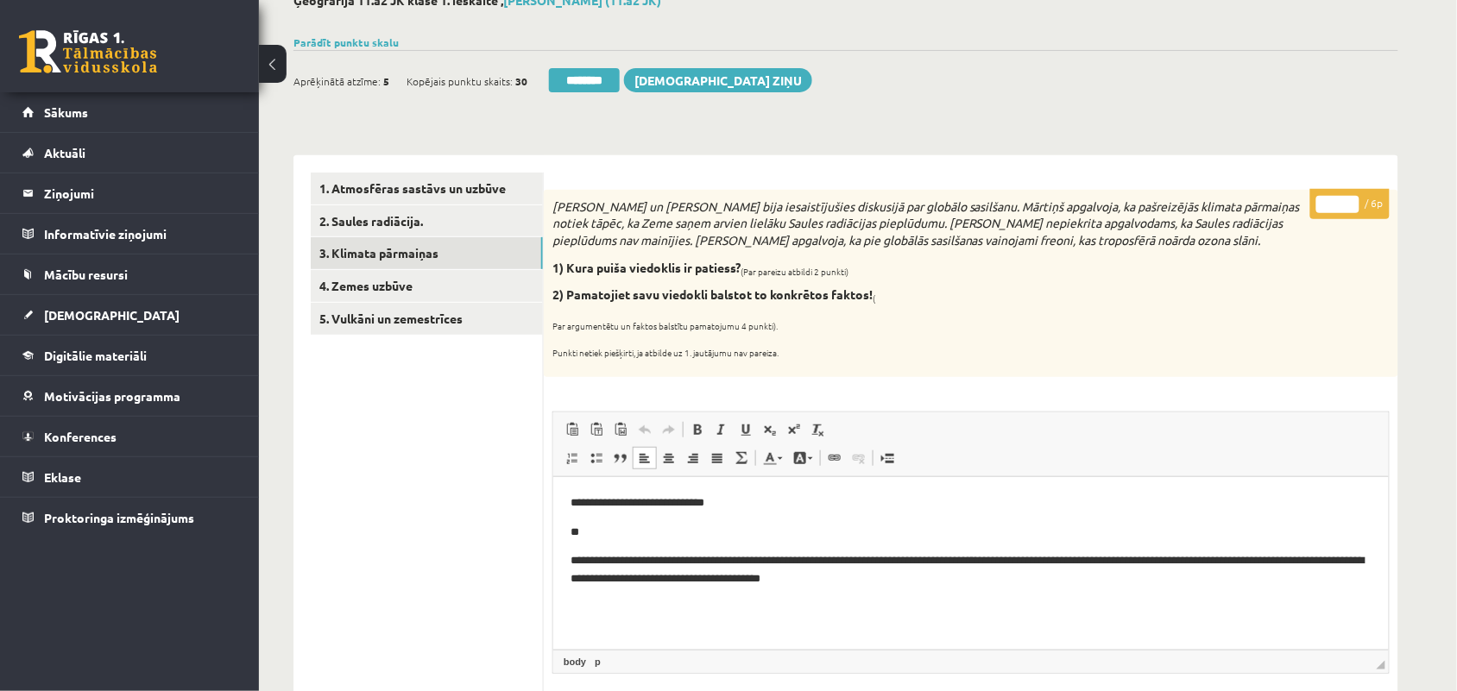
click at [861, 529] on p "**" at bounding box center [970, 532] width 801 height 18
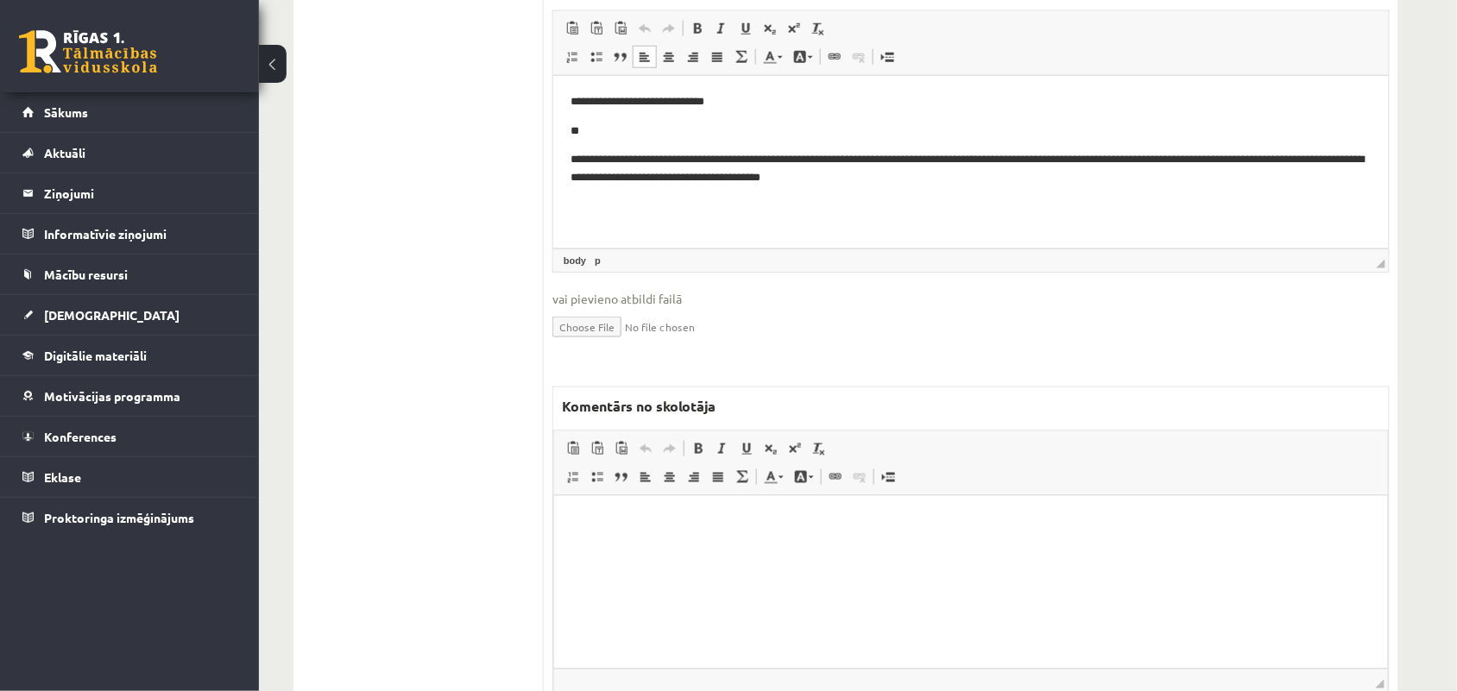
scroll to position [539, 0]
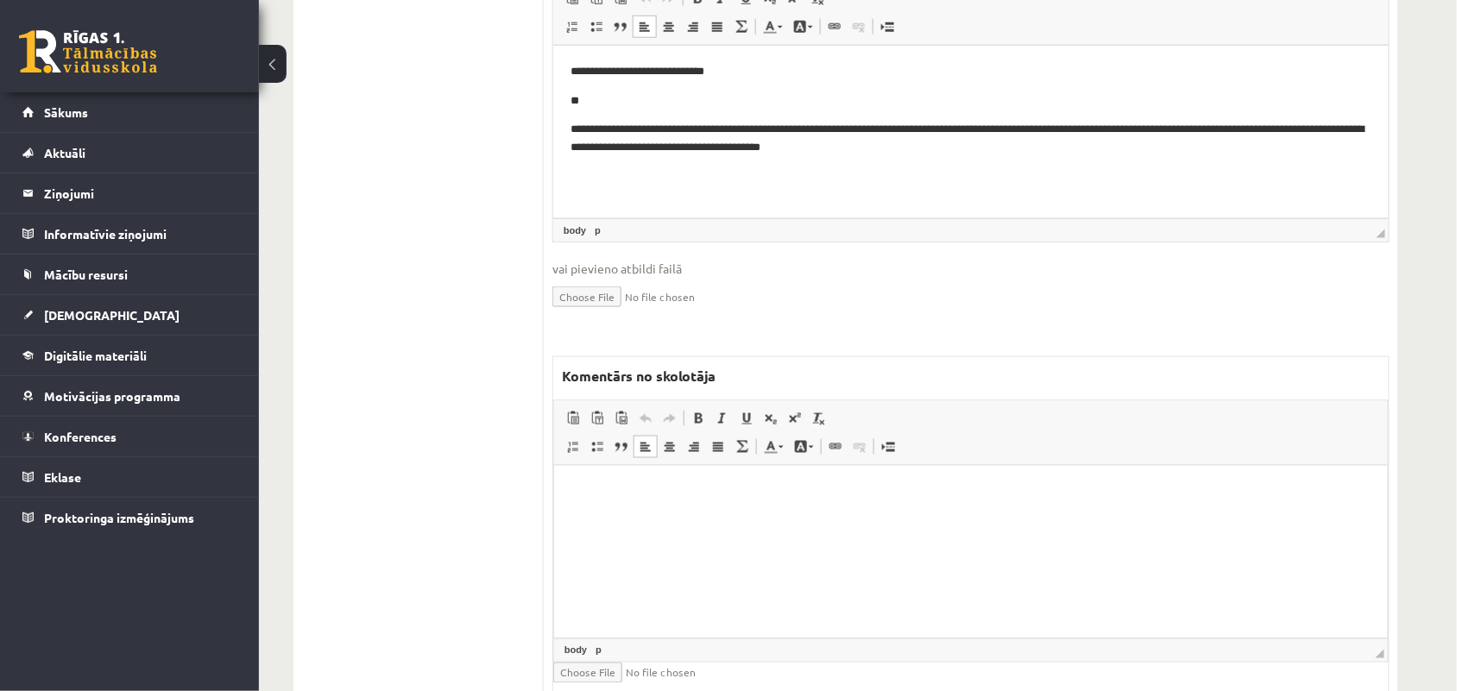
click at [812, 518] on html at bounding box center [970, 491] width 834 height 53
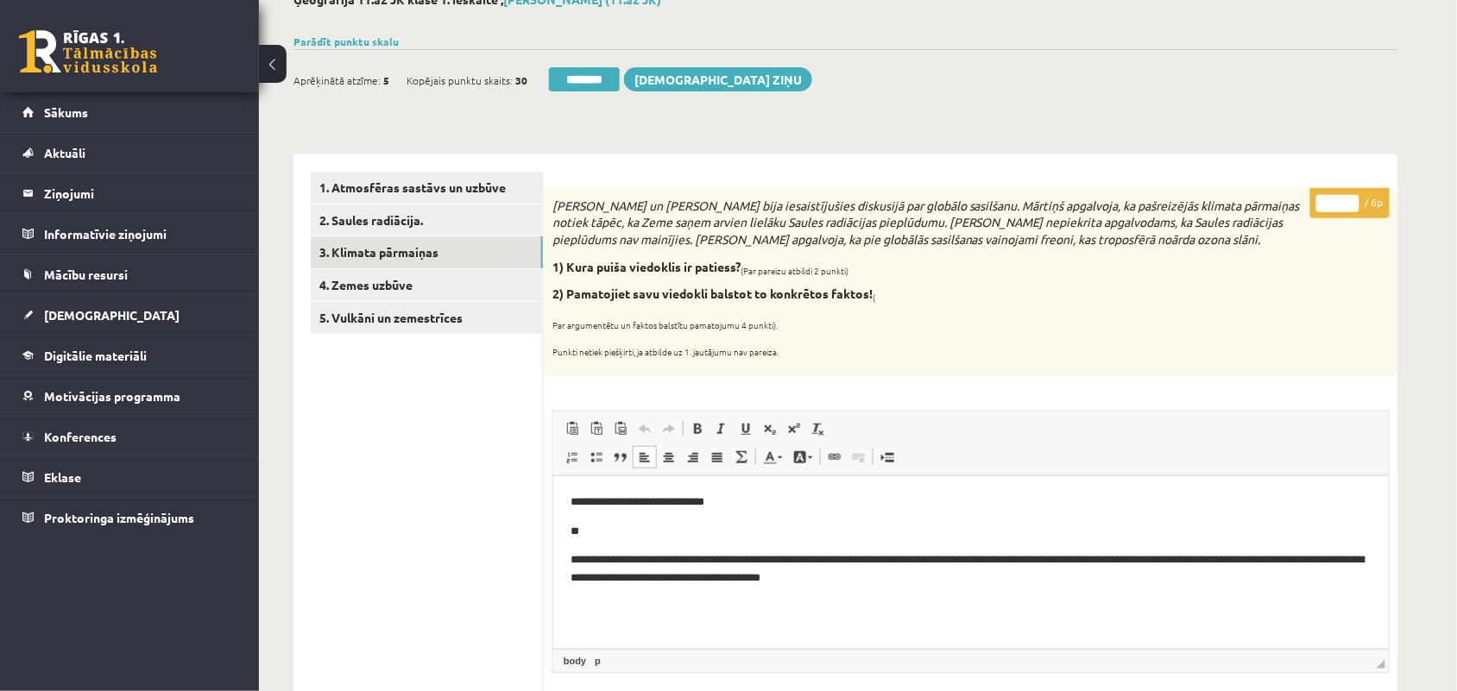
scroll to position [108, 0]
click at [1346, 199] on input "*" at bounding box center [1337, 204] width 43 height 17
type input "*"
click at [1352, 205] on input "*" at bounding box center [1337, 204] width 43 height 17
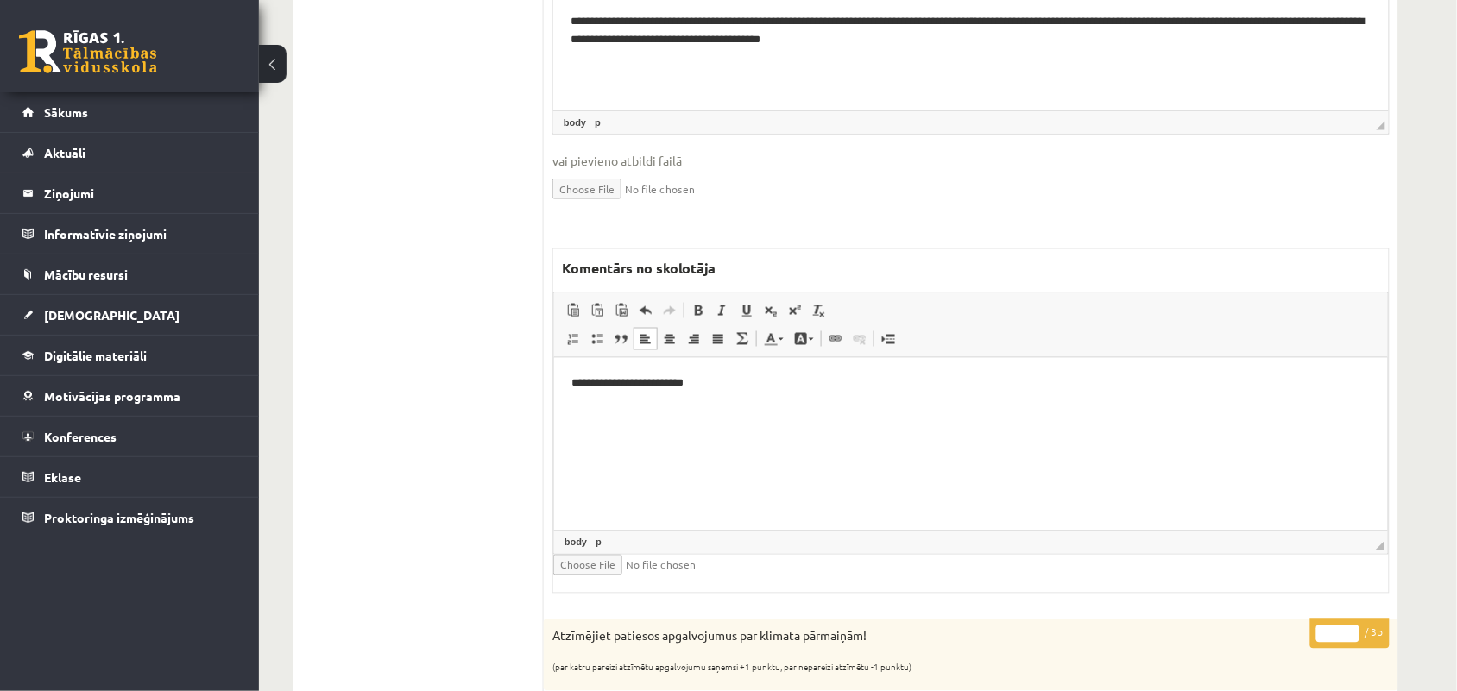
scroll to position [0, 0]
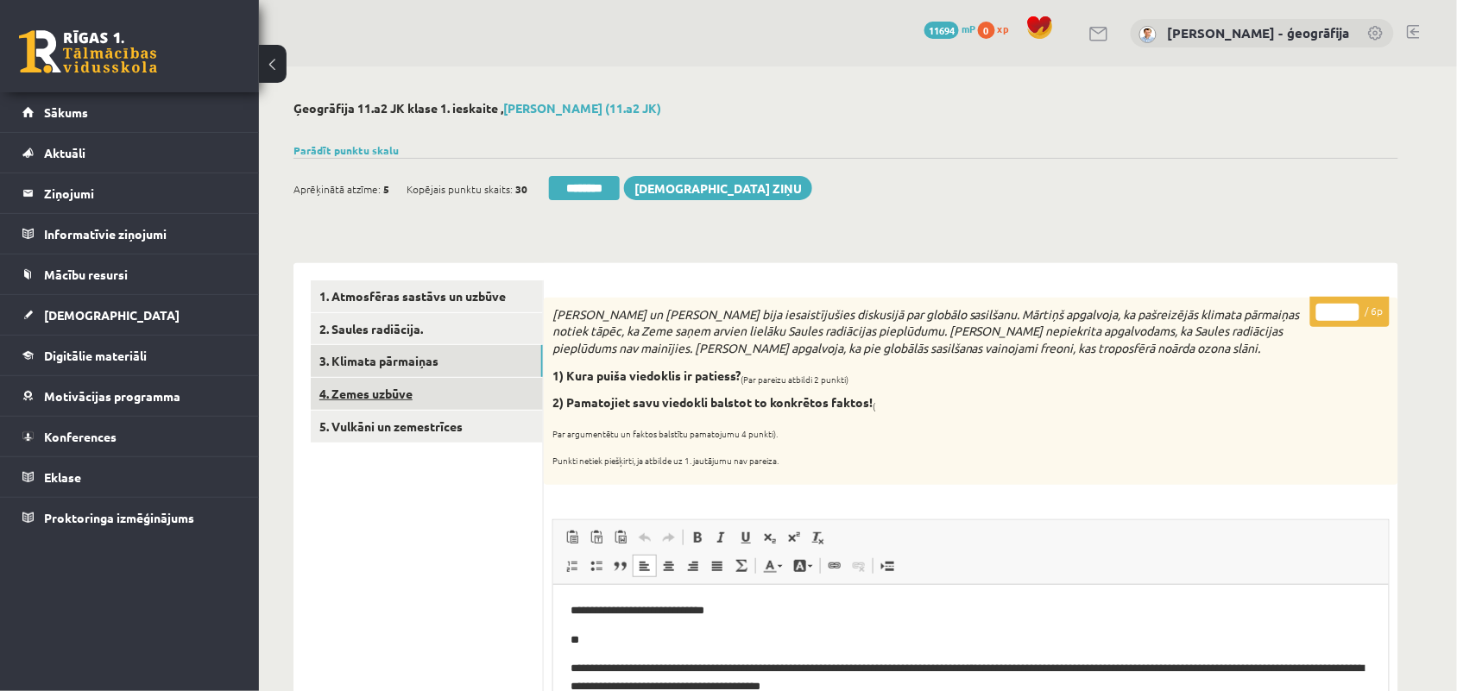
click at [419, 397] on link "4. Zemes uzbūve" at bounding box center [427, 394] width 232 height 32
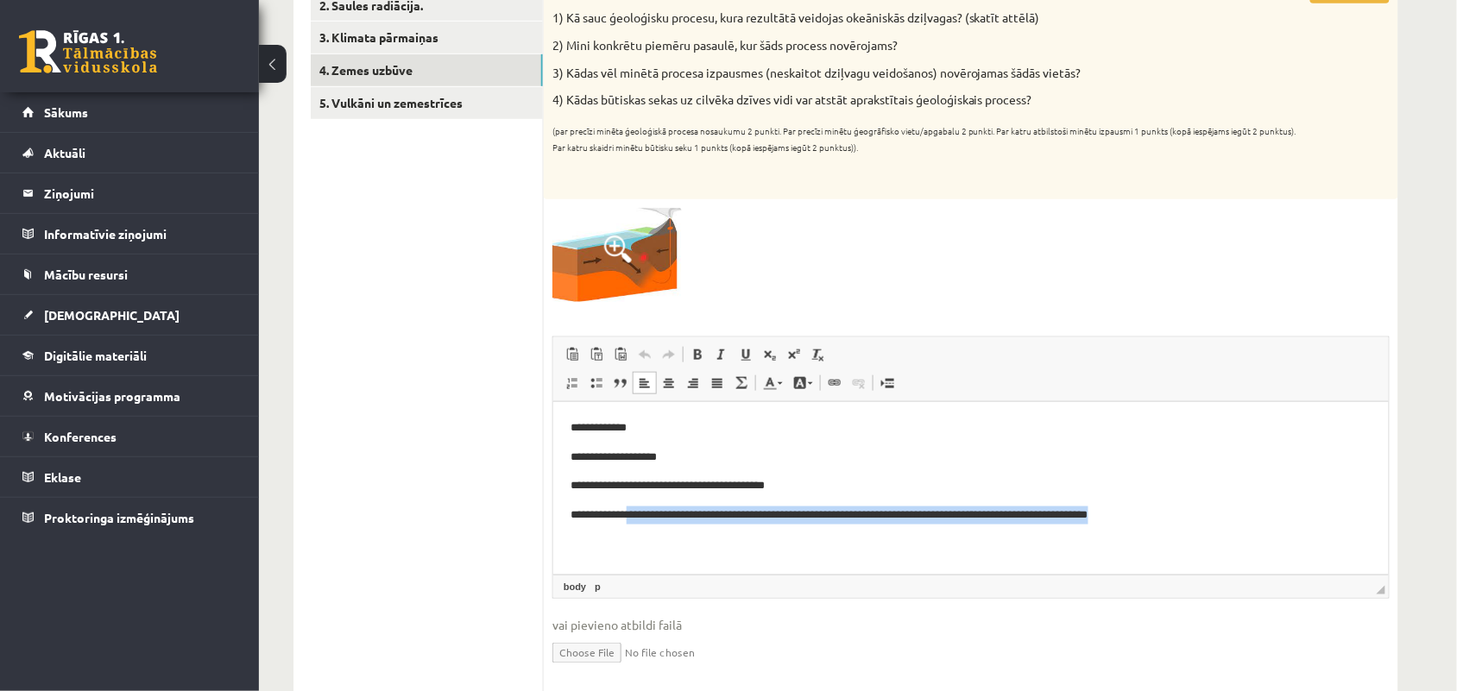
drag, startPoint x: 641, startPoint y: 514, endPoint x: 1211, endPoint y: 512, distance: 569.7
click at [1211, 512] on p "**********" at bounding box center [970, 515] width 801 height 18
click at [1192, 489] on p "**********" at bounding box center [970, 485] width 801 height 18
drag, startPoint x: 583, startPoint y: 517, endPoint x: 1228, endPoint y: 515, distance: 645.6
click at [1228, 515] on p "**********" at bounding box center [970, 515] width 801 height 18
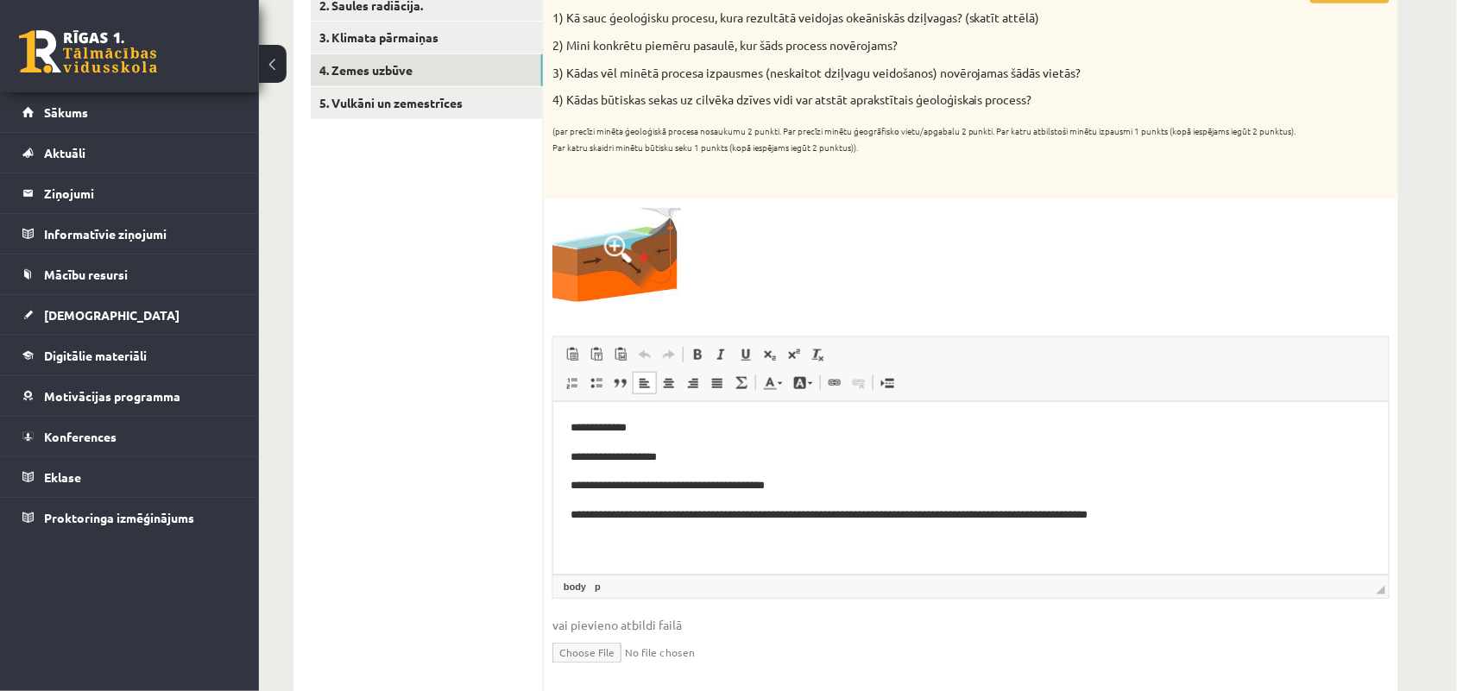
click at [891, 489] on p "**********" at bounding box center [970, 485] width 801 height 18
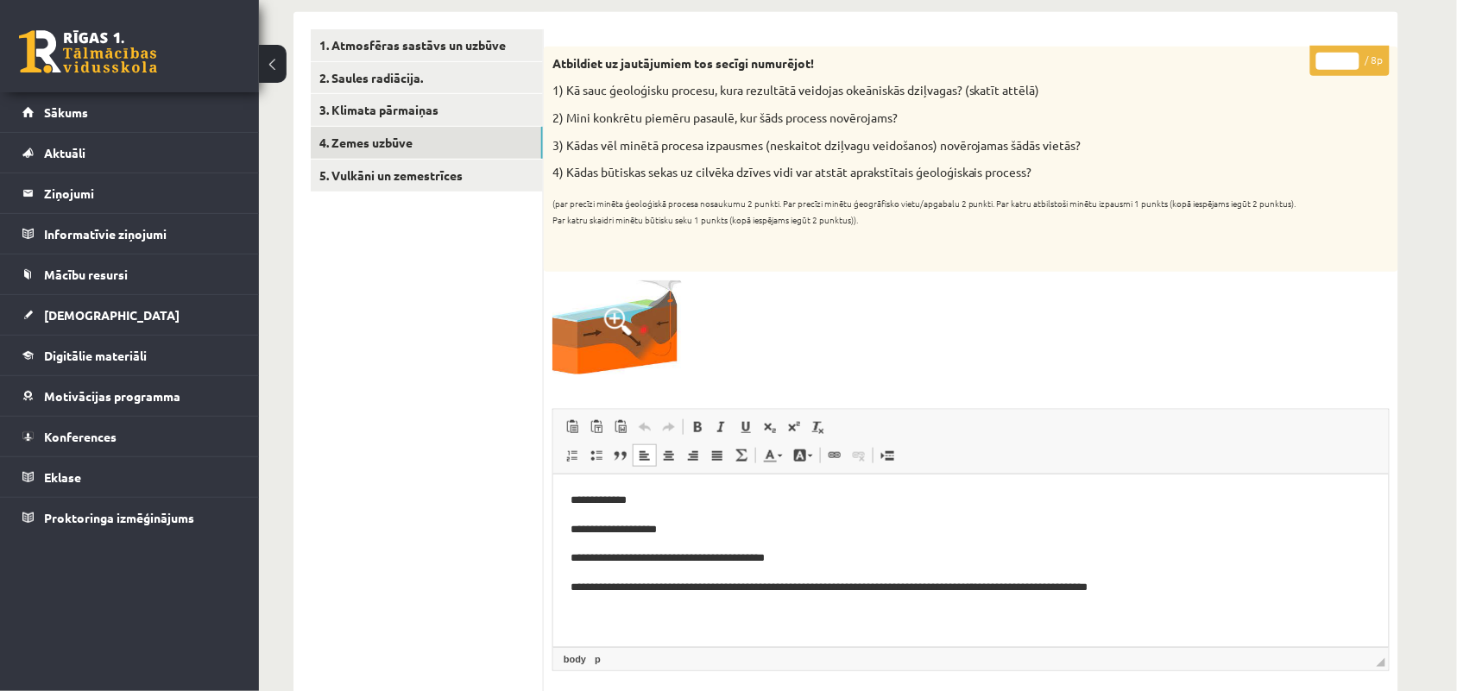
scroll to position [216, 0]
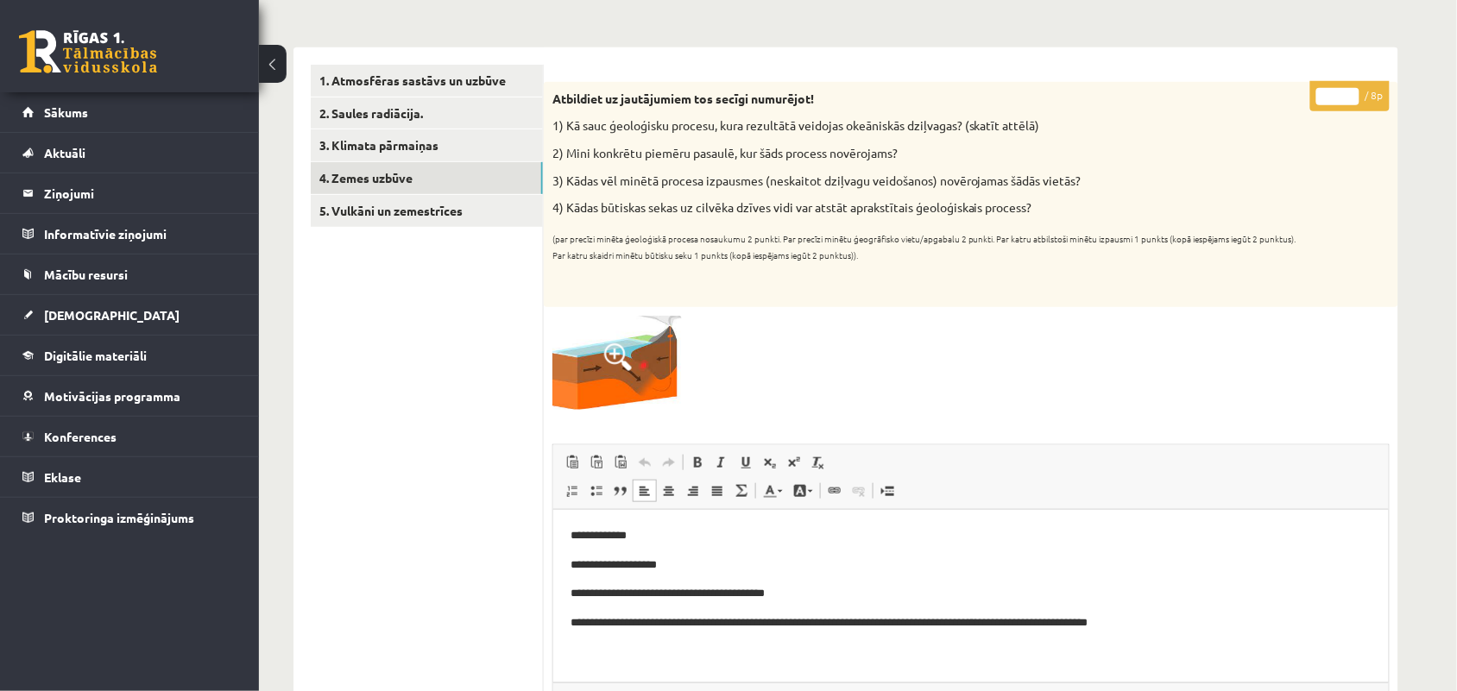
type input "*"
click at [1352, 88] on input "*" at bounding box center [1337, 96] width 43 height 17
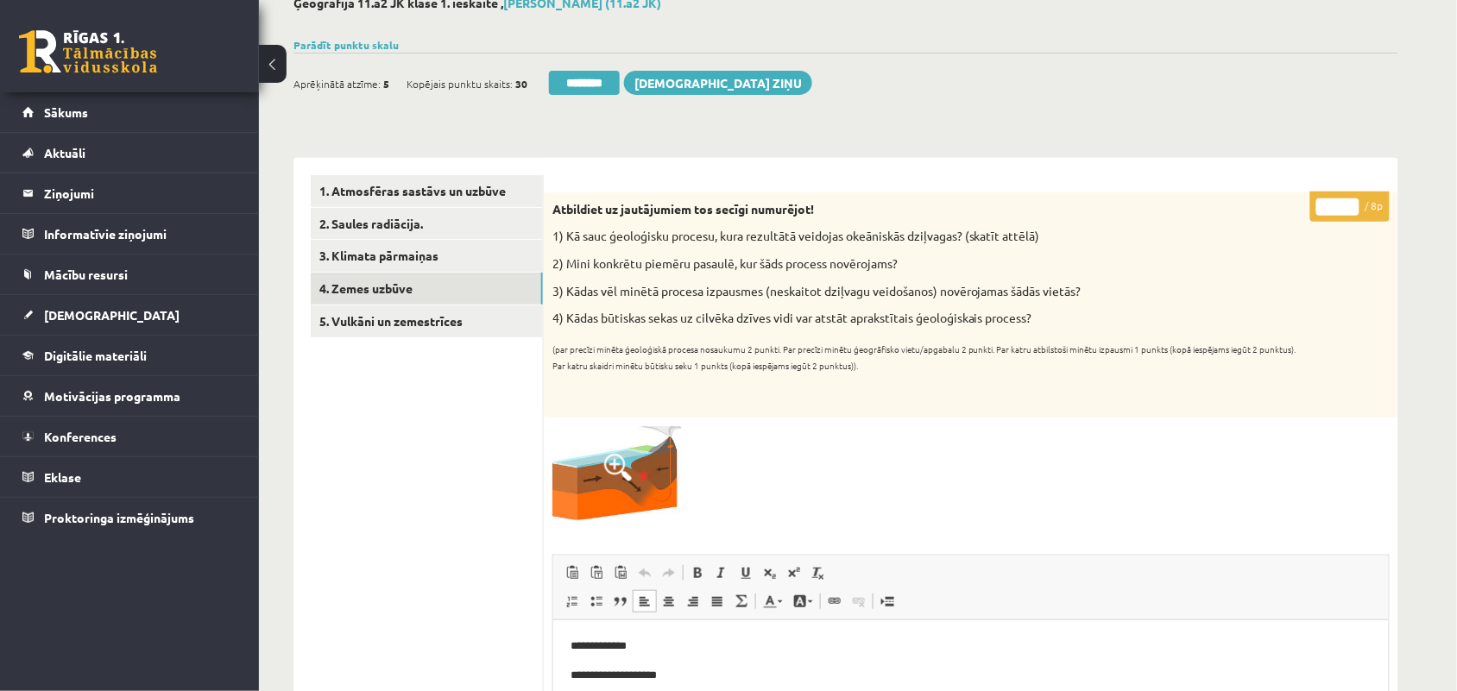
scroll to position [0, 0]
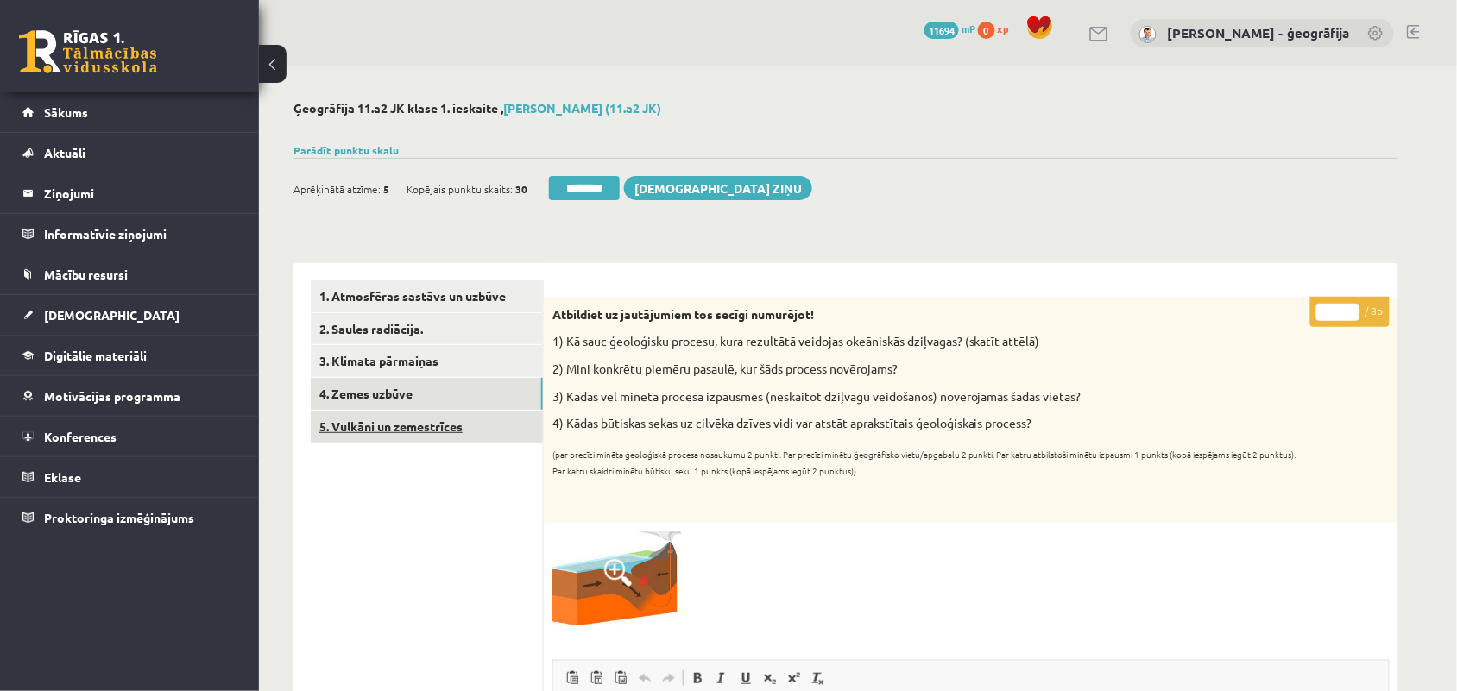
click at [390, 432] on link "5. Vulkāni un zemestrīces" at bounding box center [427, 427] width 232 height 32
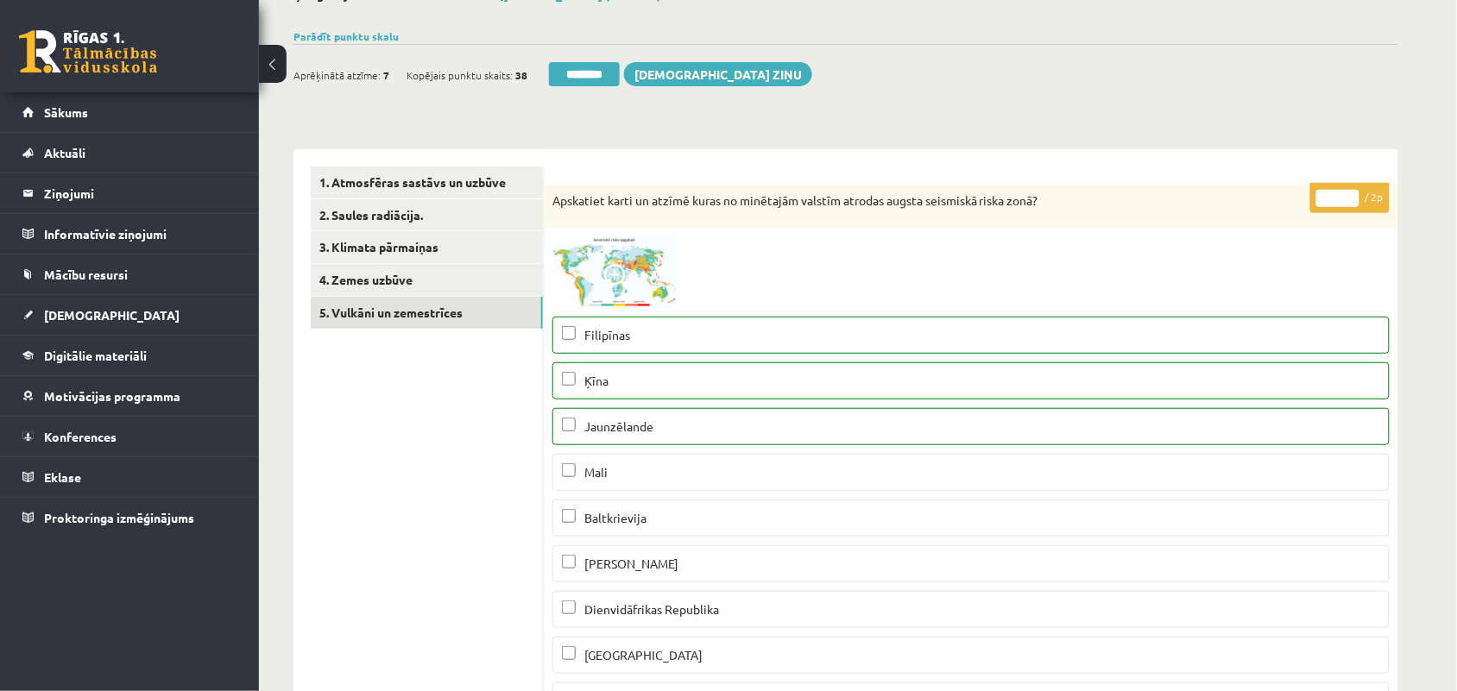
scroll to position [108, 0]
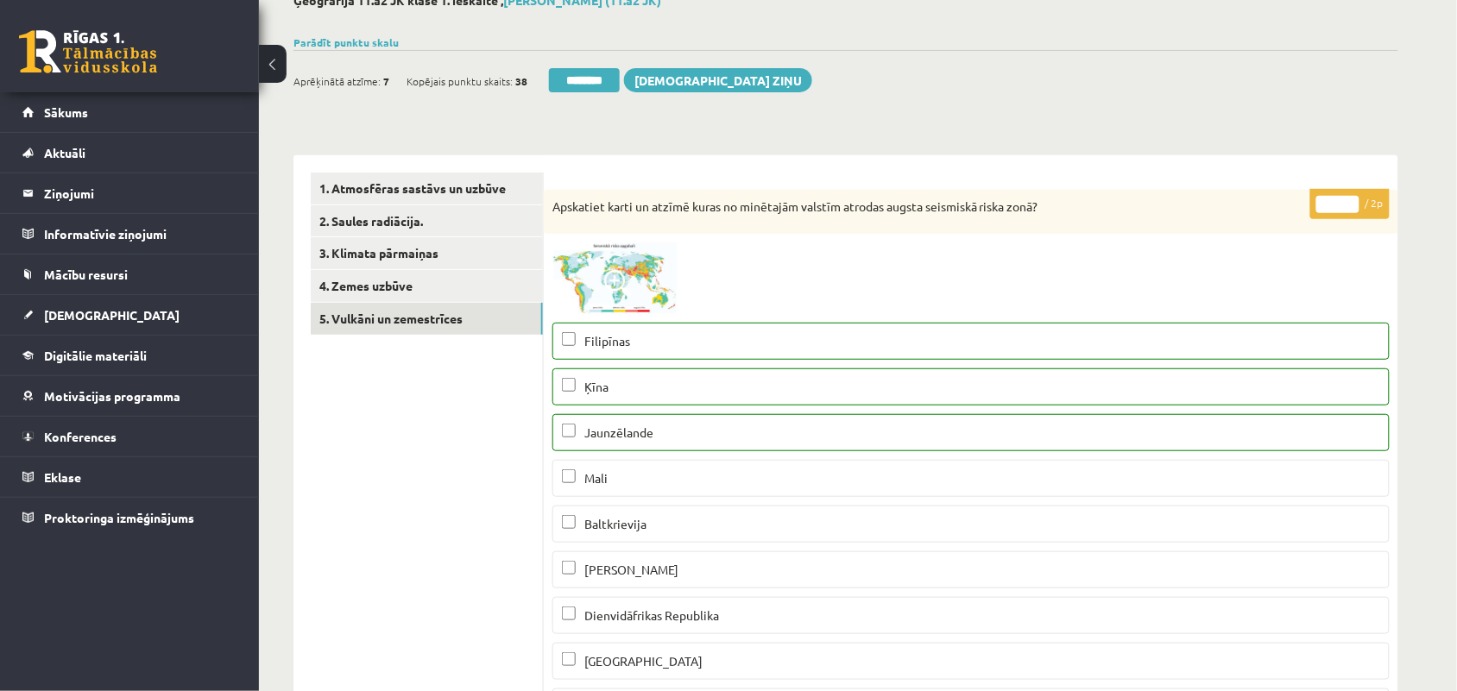
type input "*"
click at [1344, 199] on input "*" at bounding box center [1337, 204] width 43 height 17
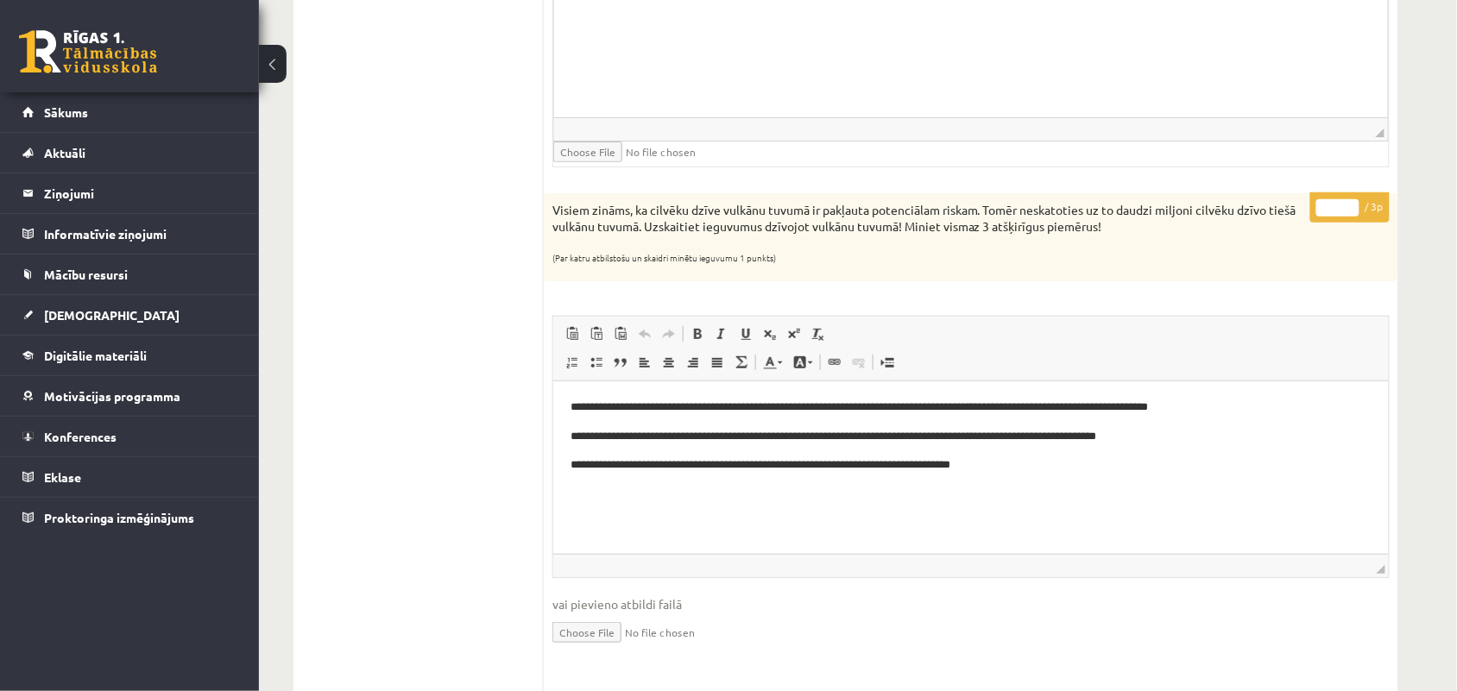
scroll to position [2050, 0]
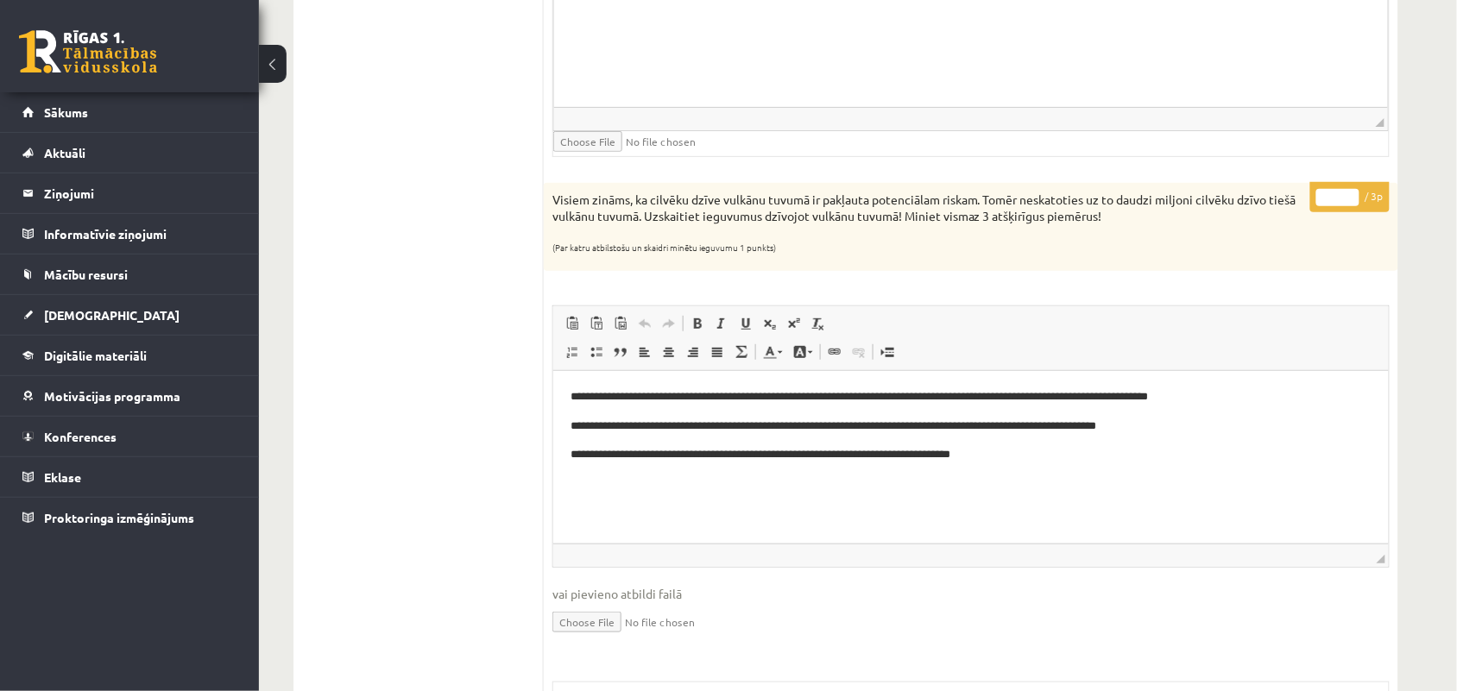
click at [1347, 201] on input "*" at bounding box center [1337, 197] width 43 height 17
type input "*"
click at [1347, 201] on input "*" at bounding box center [1337, 197] width 43 height 17
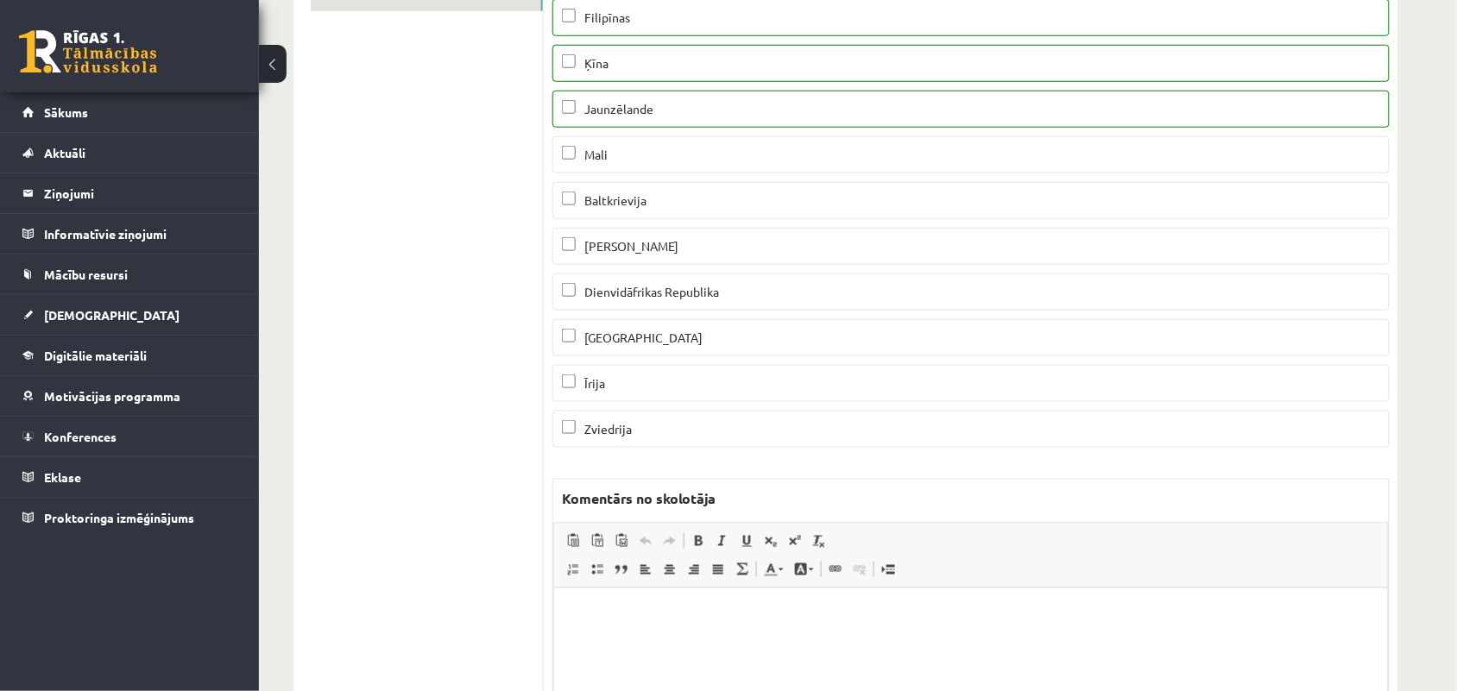
scroll to position [0, 0]
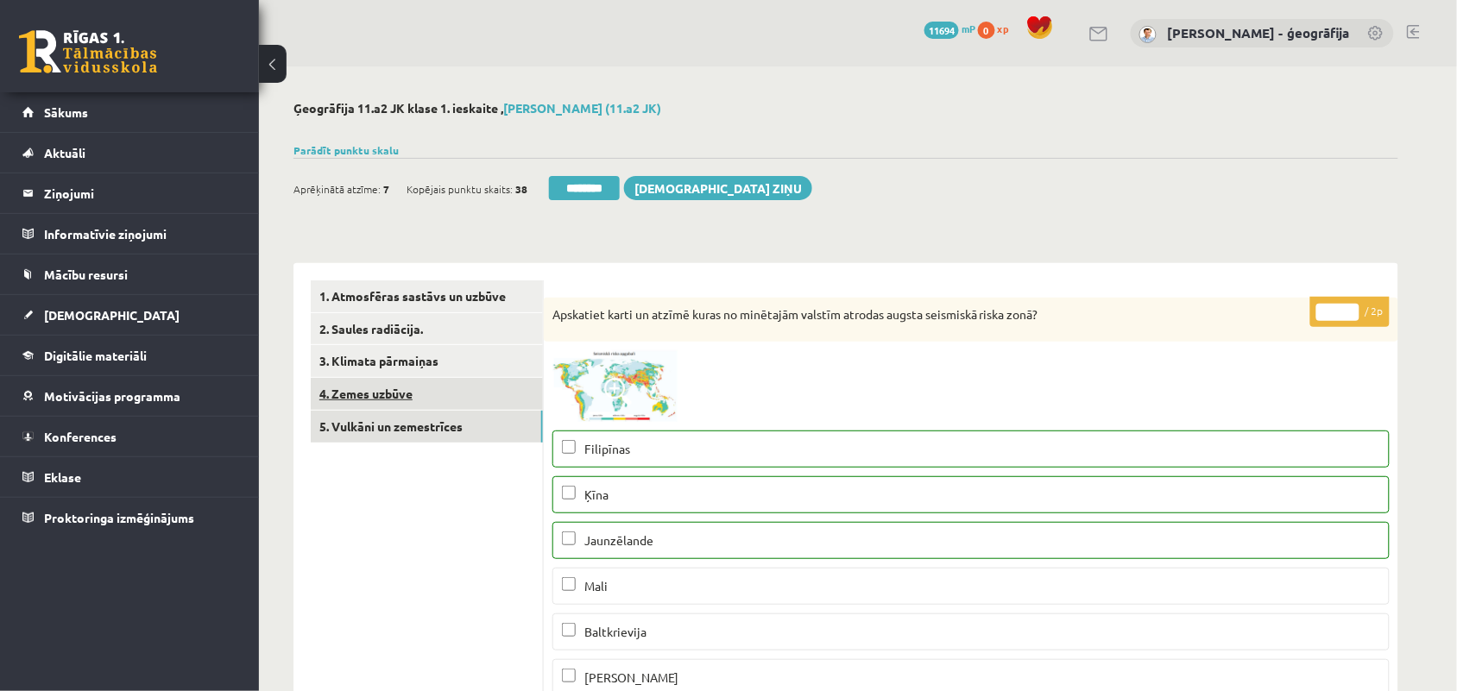
click at [397, 393] on link "4. Zemes uzbūve" at bounding box center [427, 394] width 232 height 32
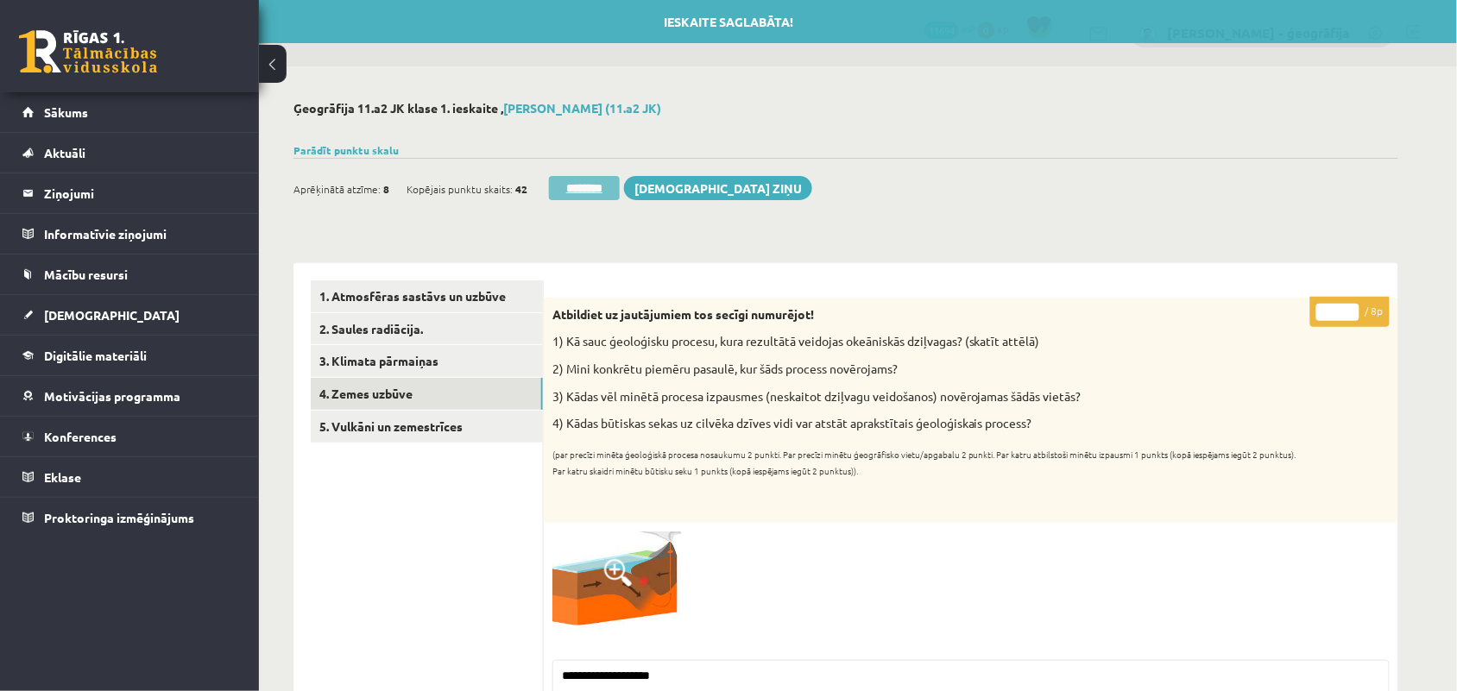
click at [575, 190] on input "********" at bounding box center [584, 188] width 71 height 24
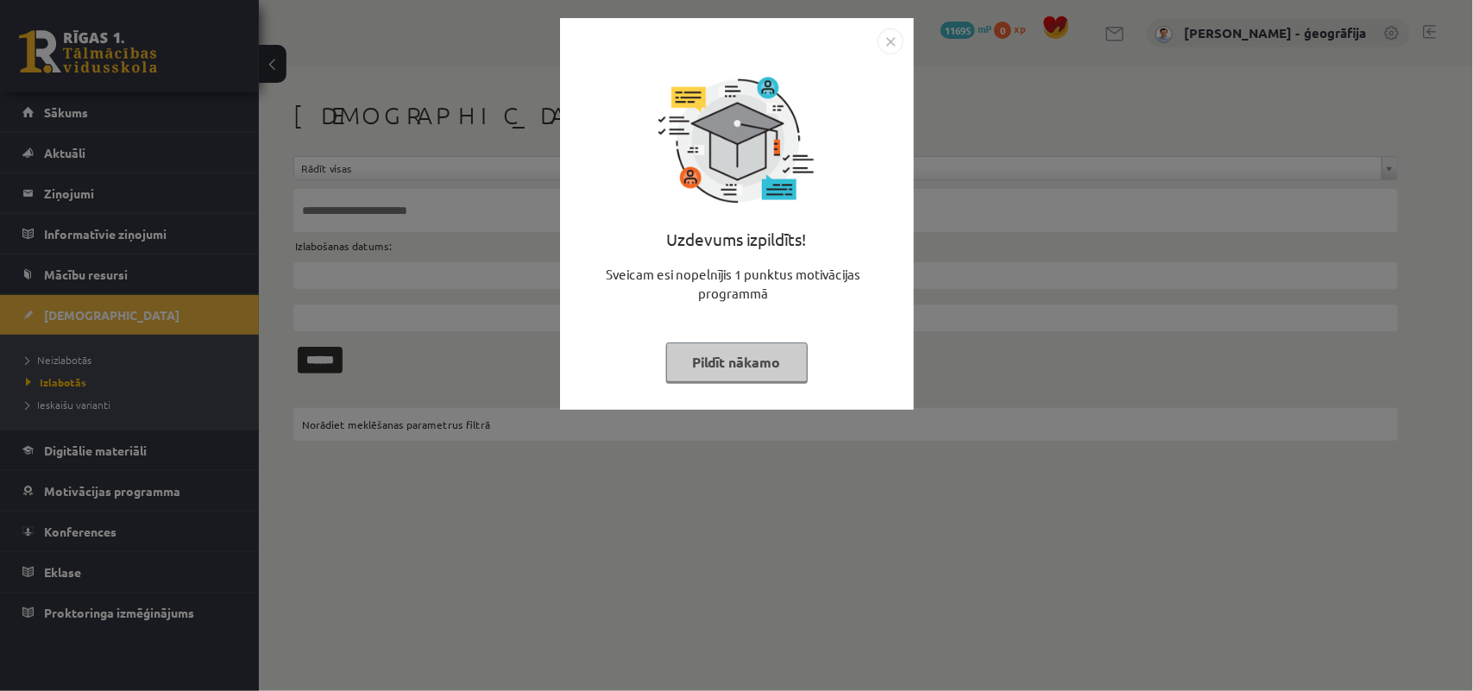
click at [771, 369] on button "Pildīt nākamo" at bounding box center [737, 363] width 142 height 40
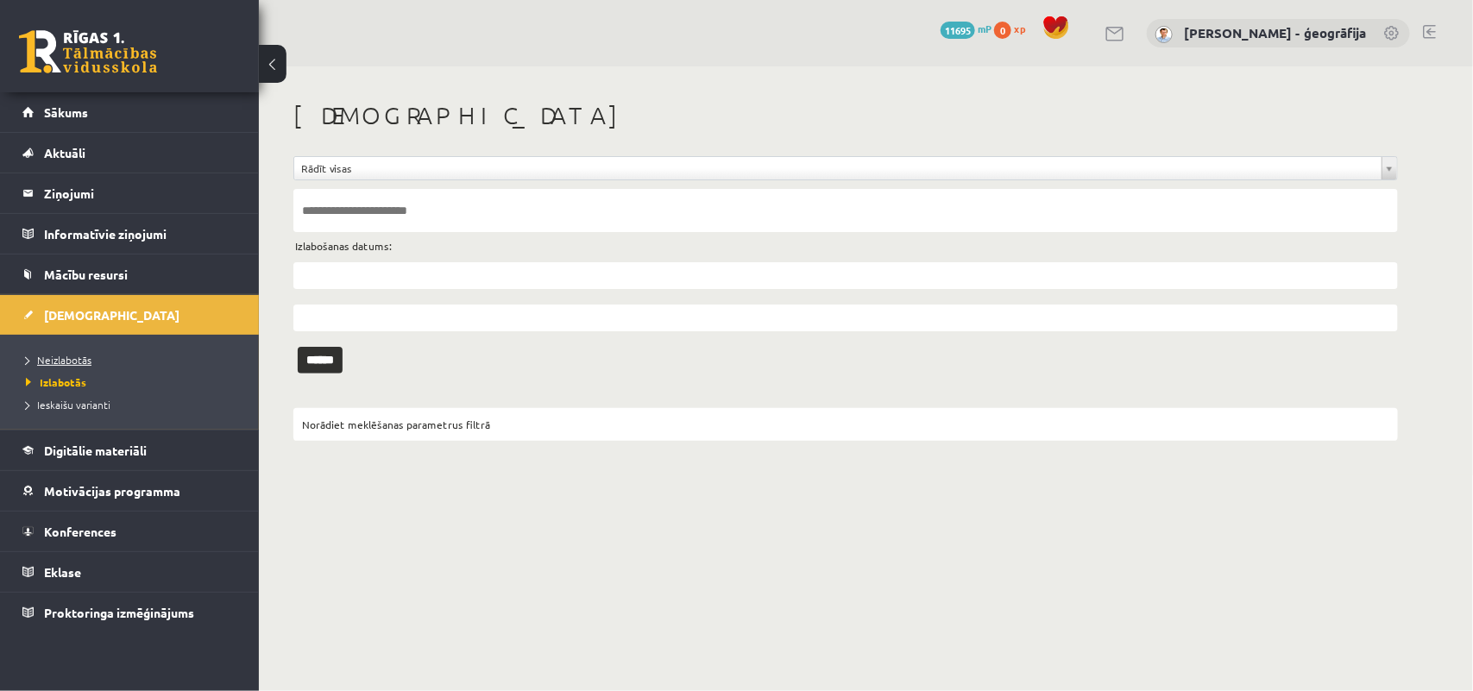
click at [79, 356] on span "Neizlabotās" at bounding box center [59, 360] width 66 height 14
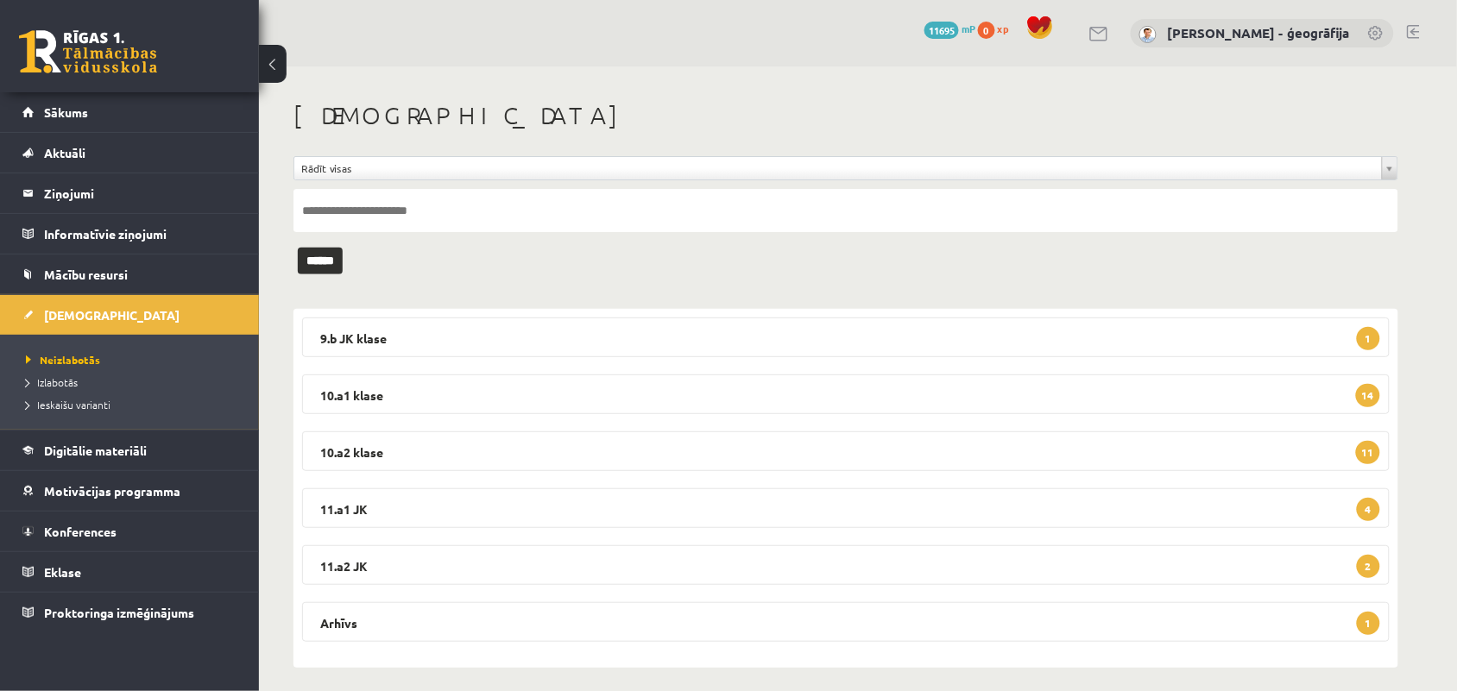
scroll to position [10, 0]
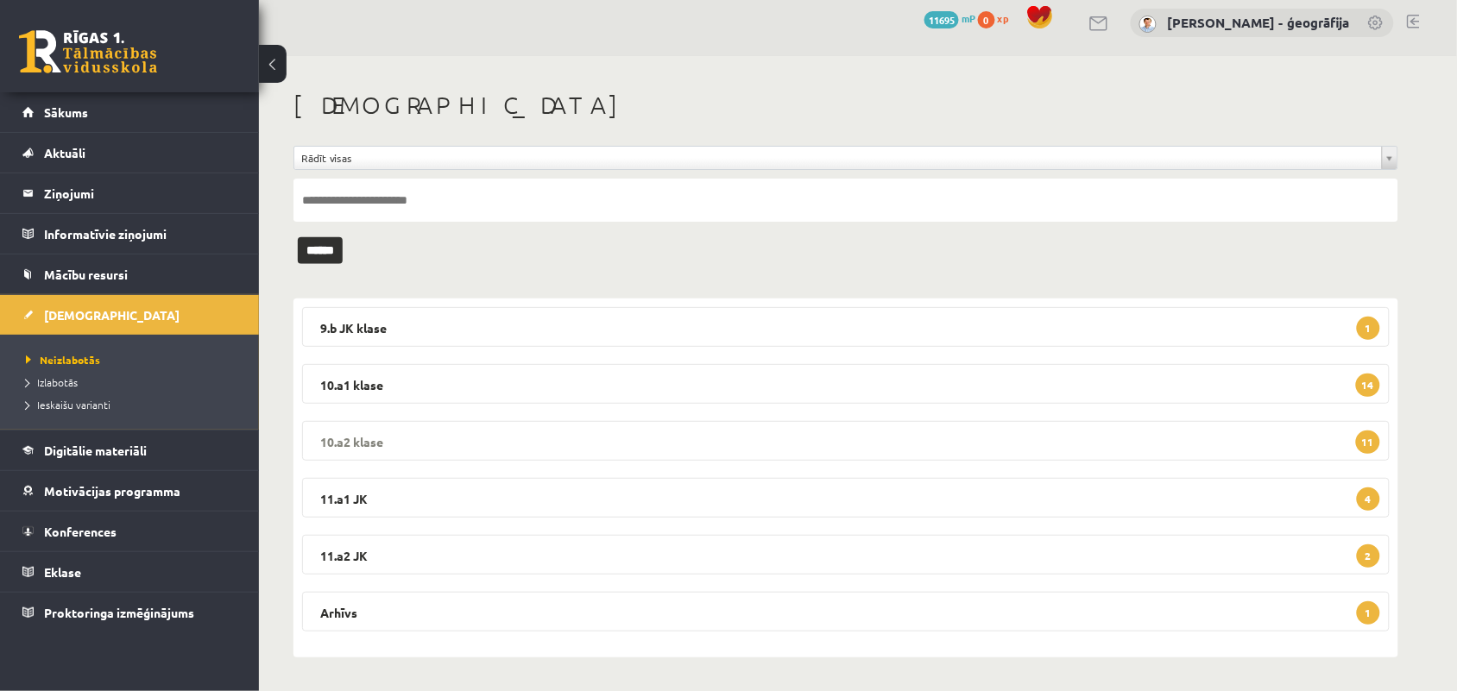
click at [643, 430] on legend "10.a2 klase 11" at bounding box center [846, 441] width 1088 height 40
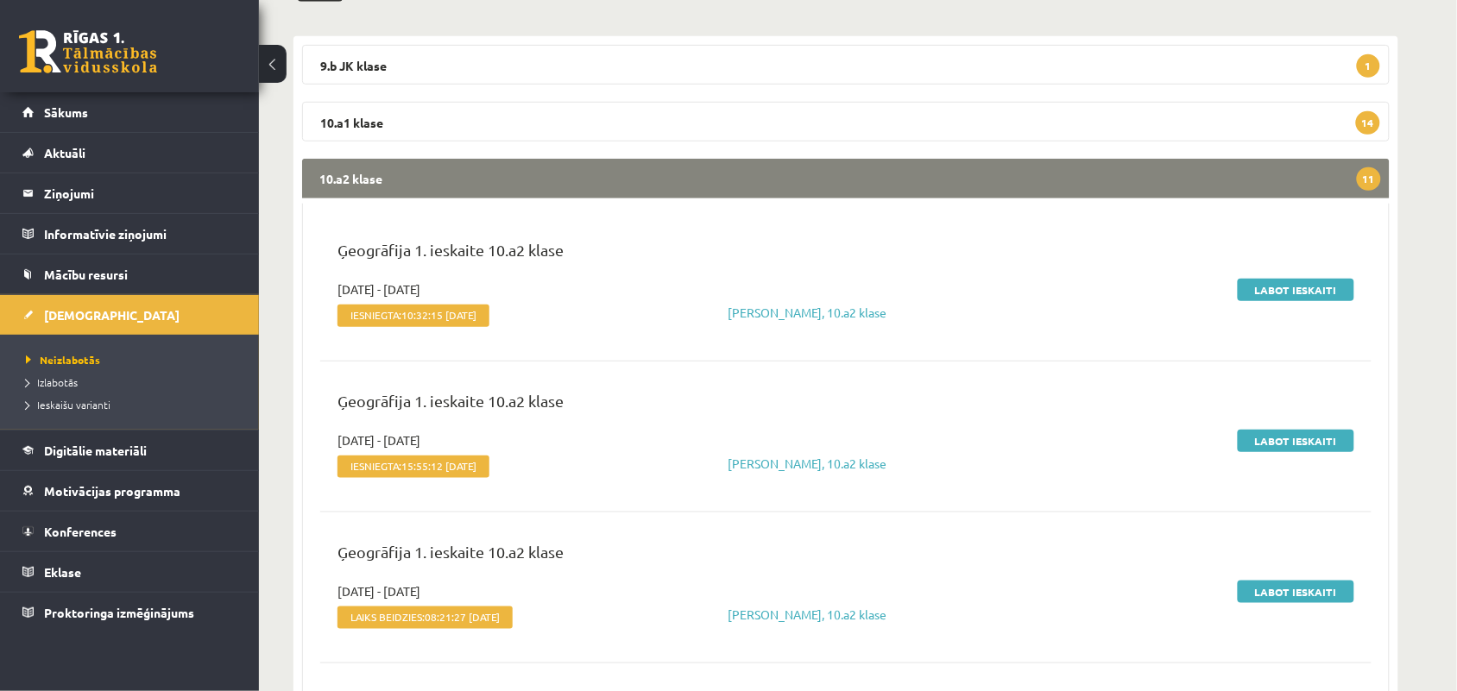
scroll to position [334, 0]
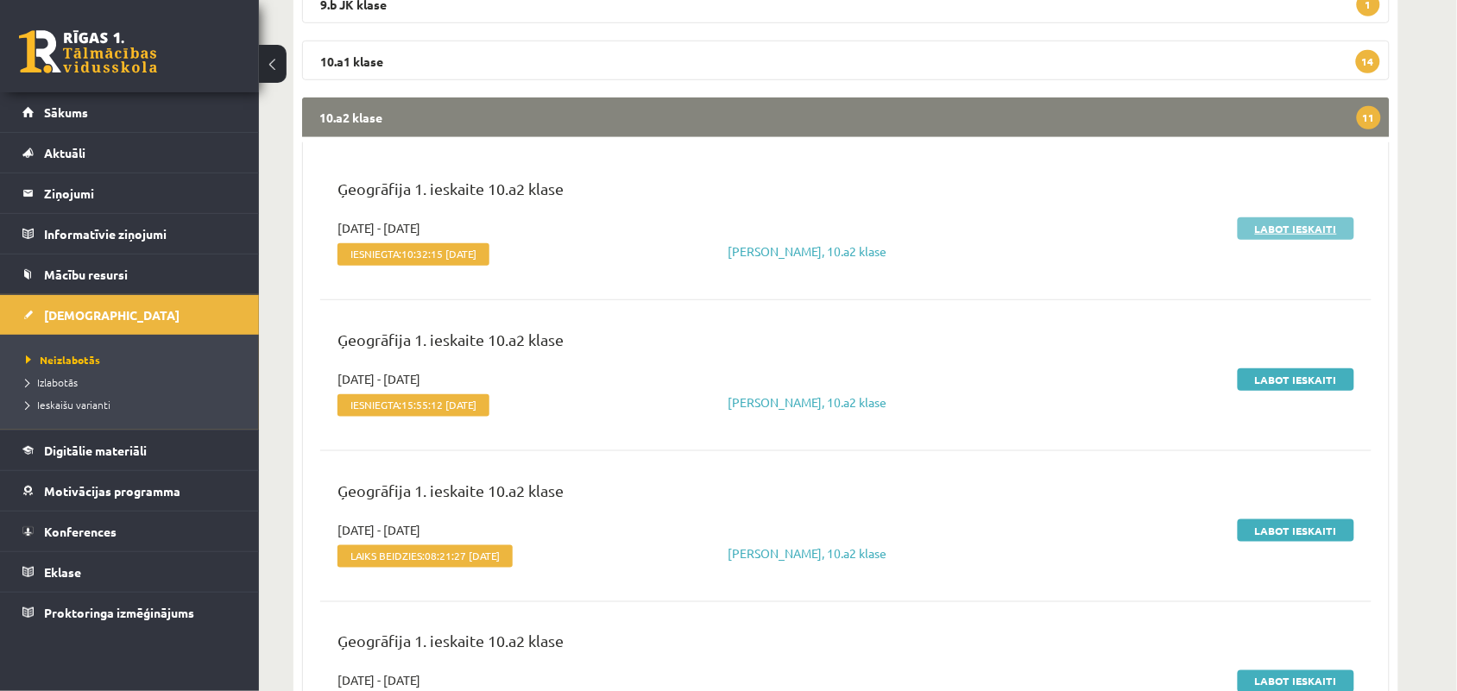
click at [1301, 224] on link "Labot ieskaiti" at bounding box center [1296, 229] width 117 height 22
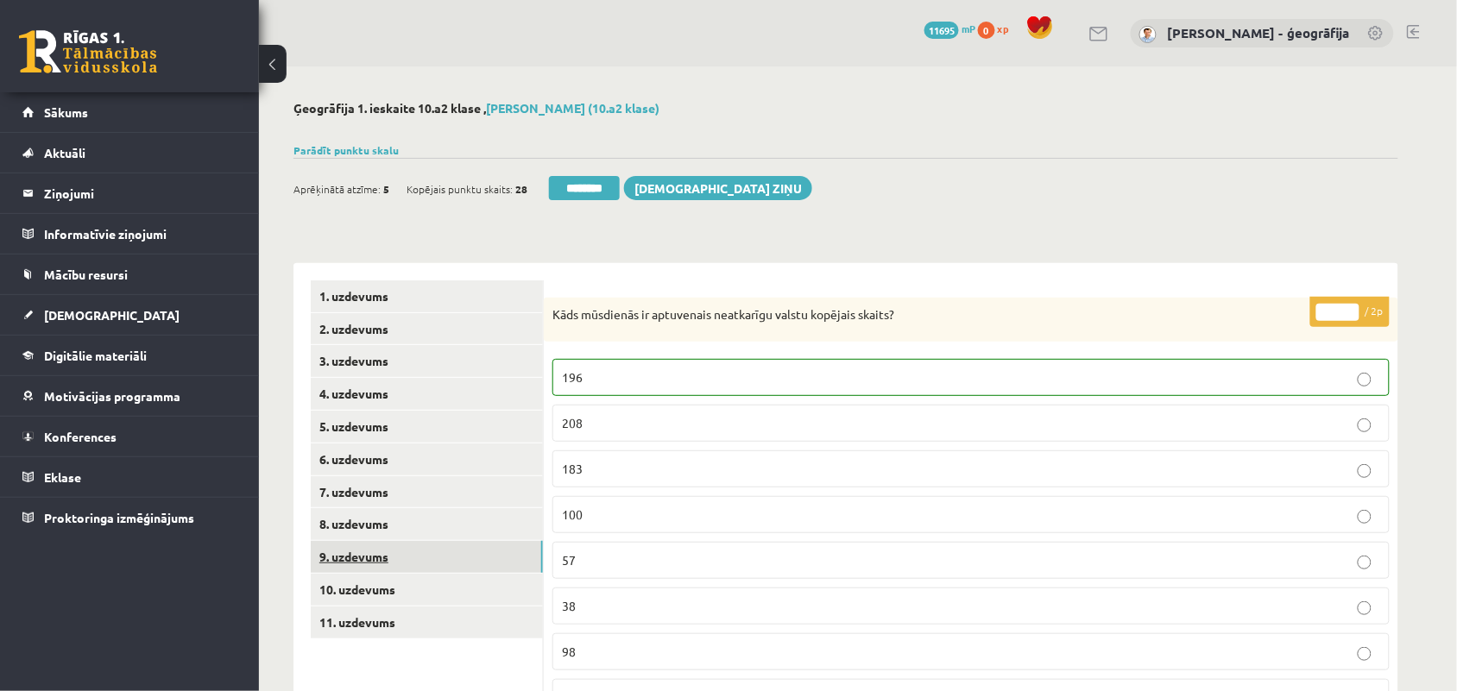
click at [358, 567] on link "9. uzdevums" at bounding box center [427, 557] width 232 height 32
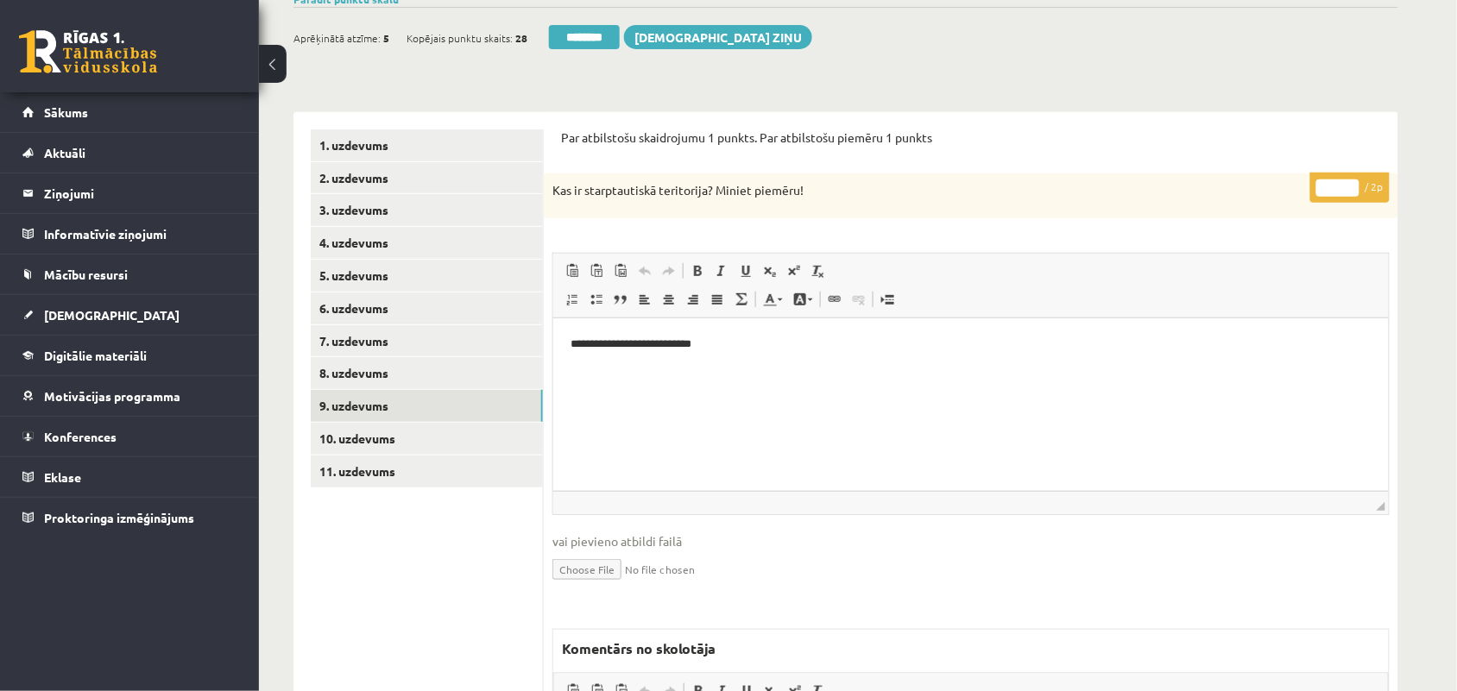
type input "*"
click at [1352, 182] on input "*" at bounding box center [1337, 188] width 43 height 17
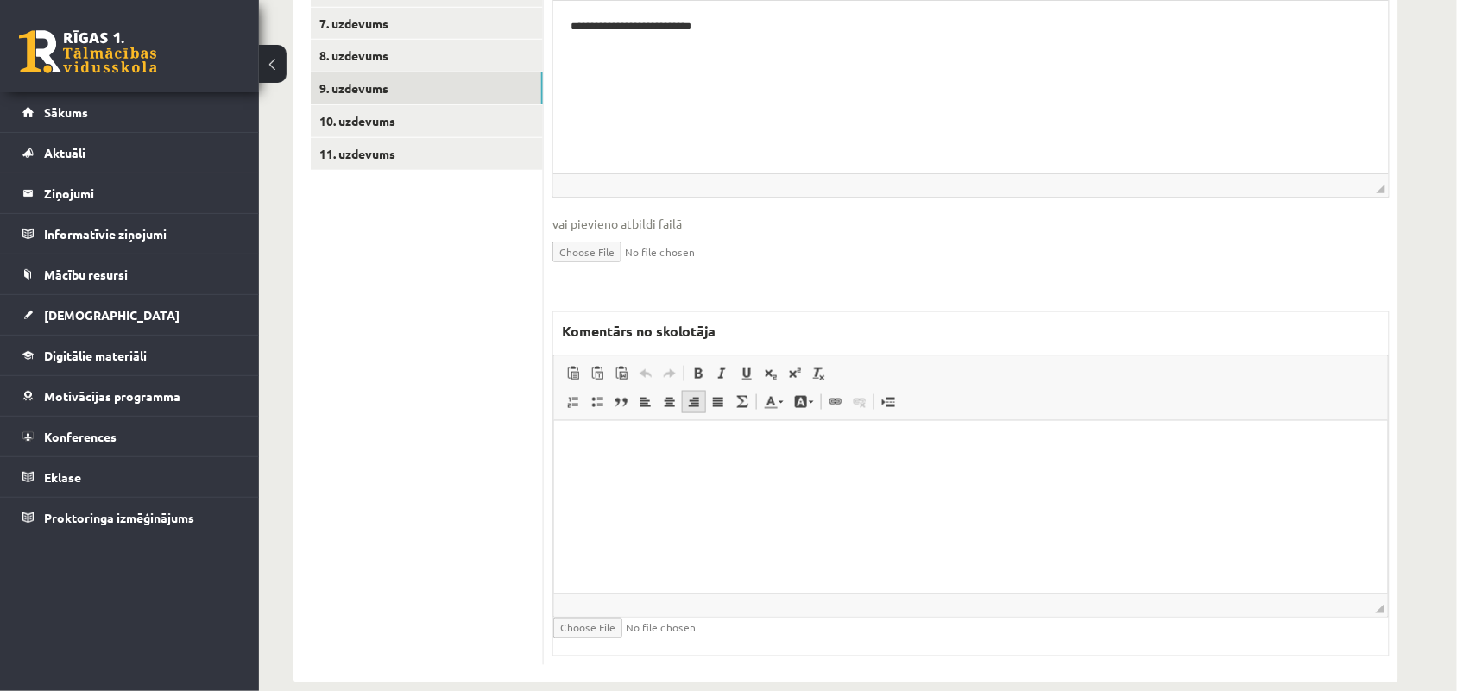
scroll to position [496, 0]
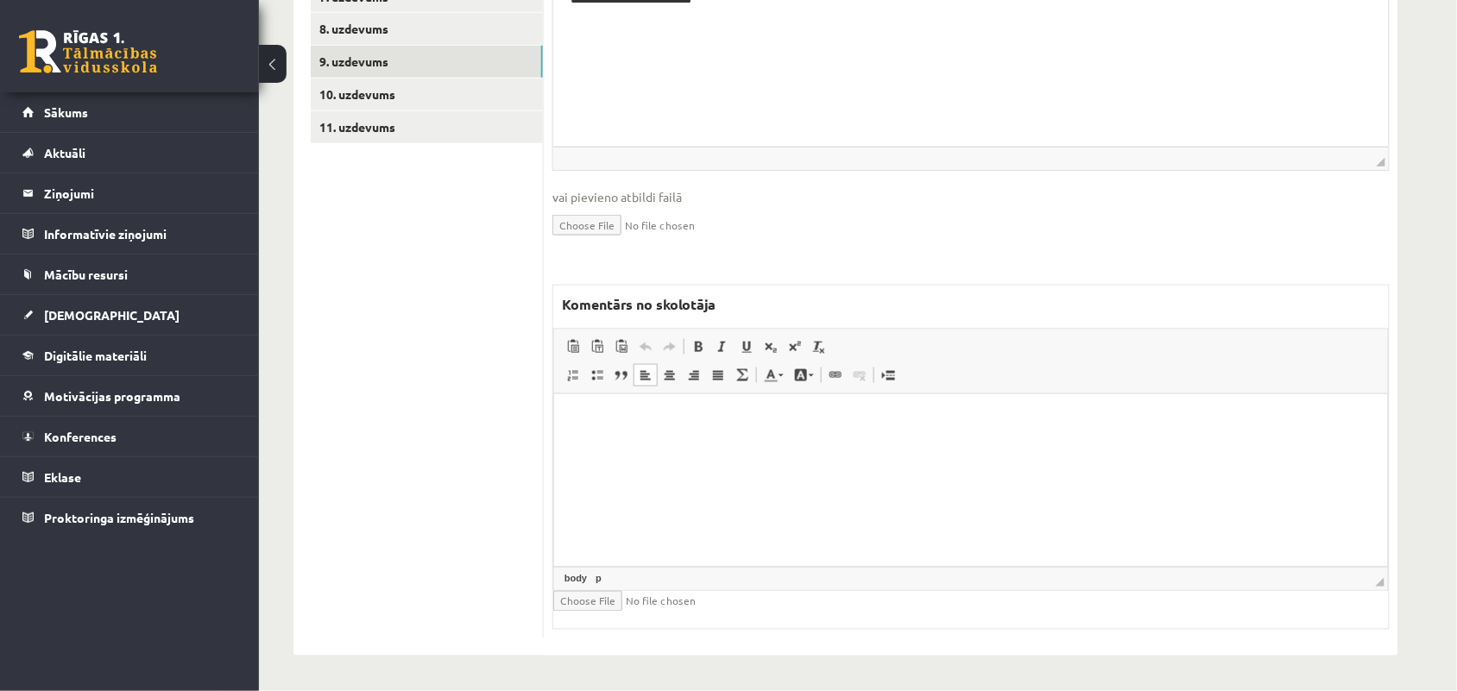
click at [629, 446] on html at bounding box center [970, 420] width 834 height 53
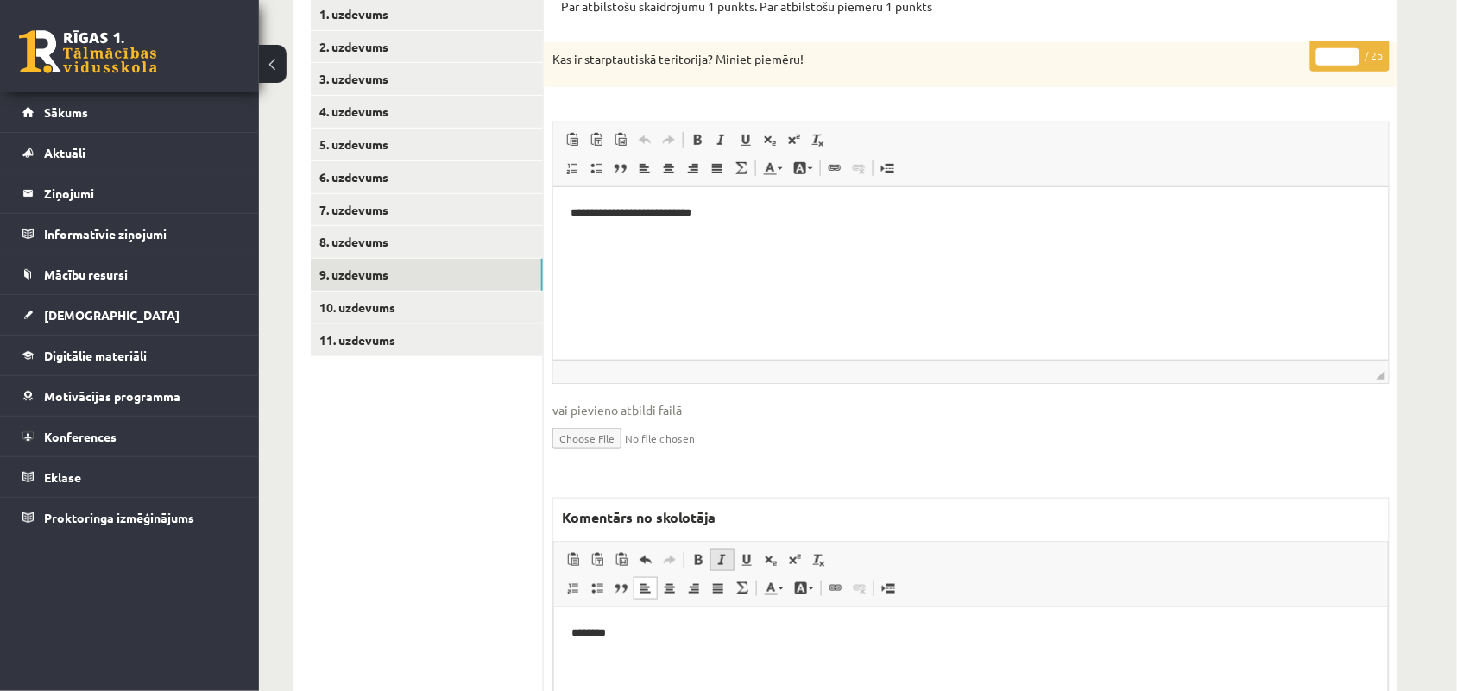
scroll to position [281, 0]
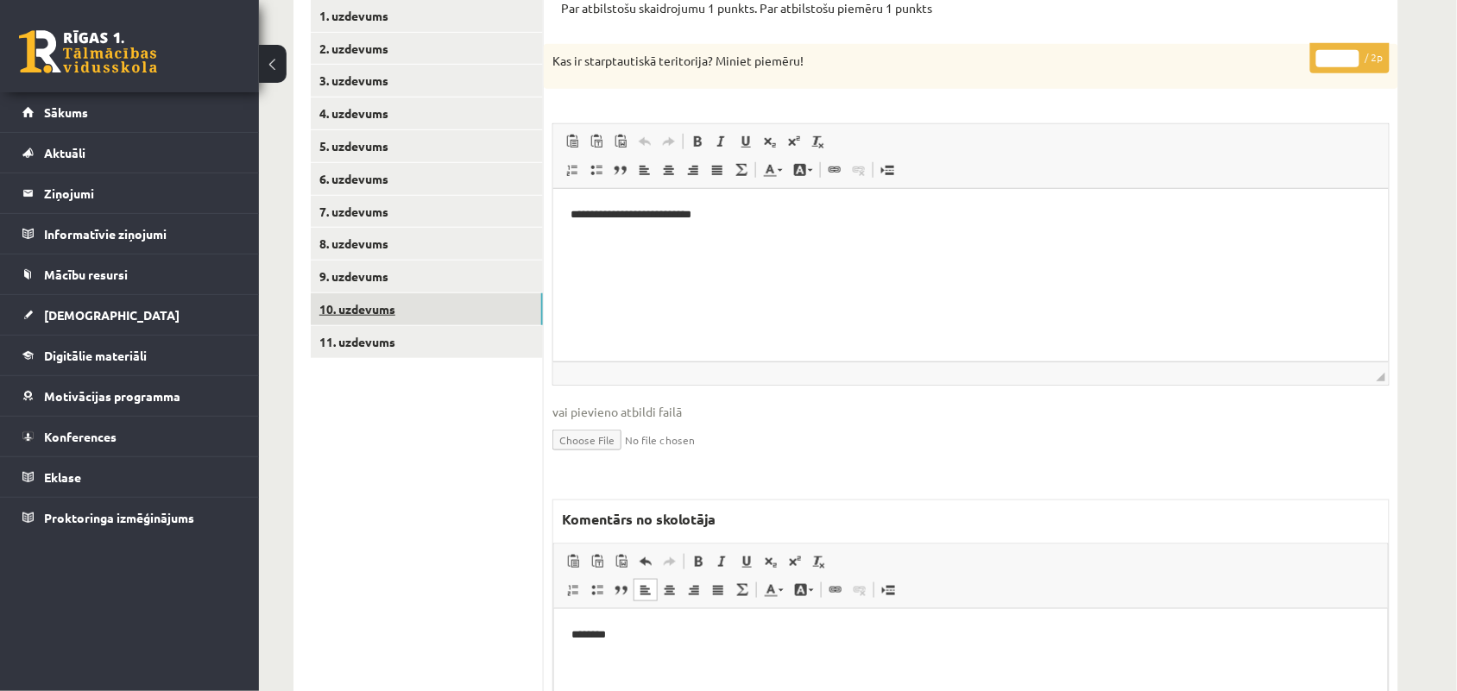
click at [350, 313] on link "10. uzdevums" at bounding box center [427, 309] width 232 height 32
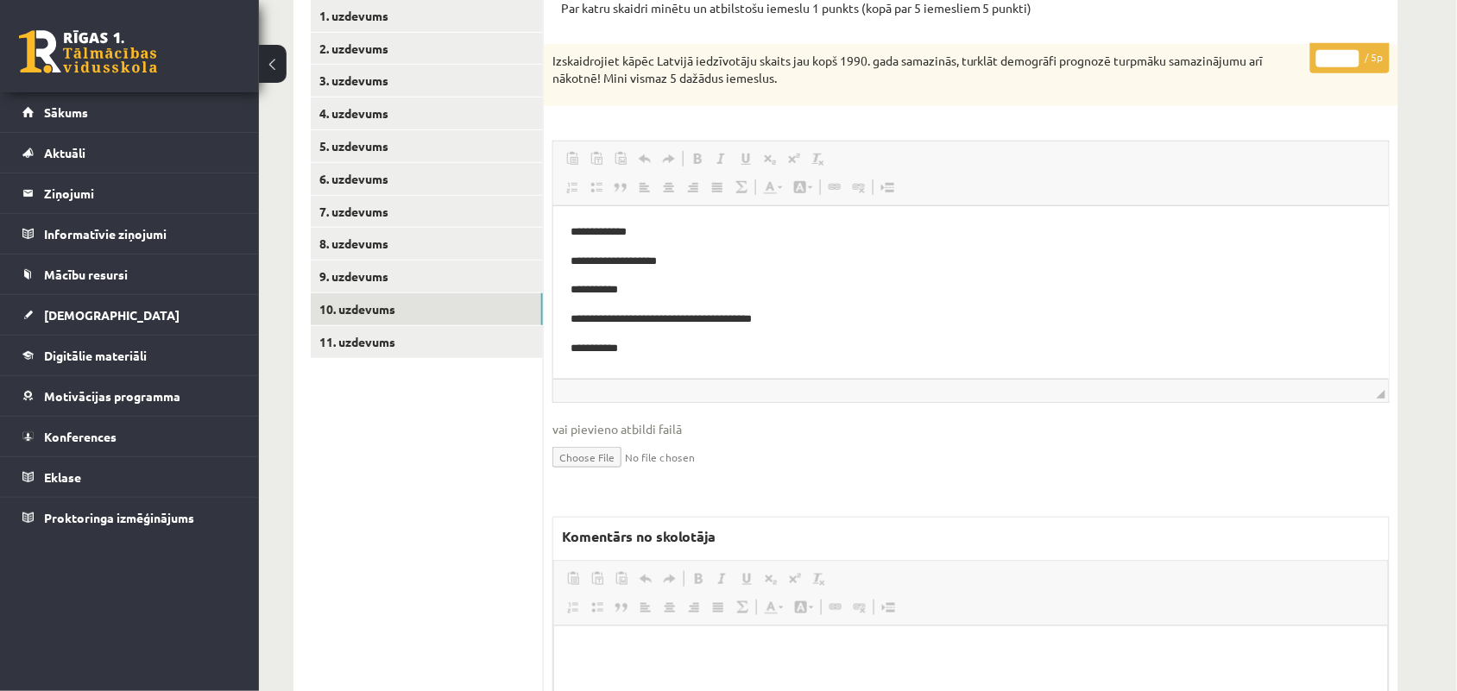
scroll to position [0, 0]
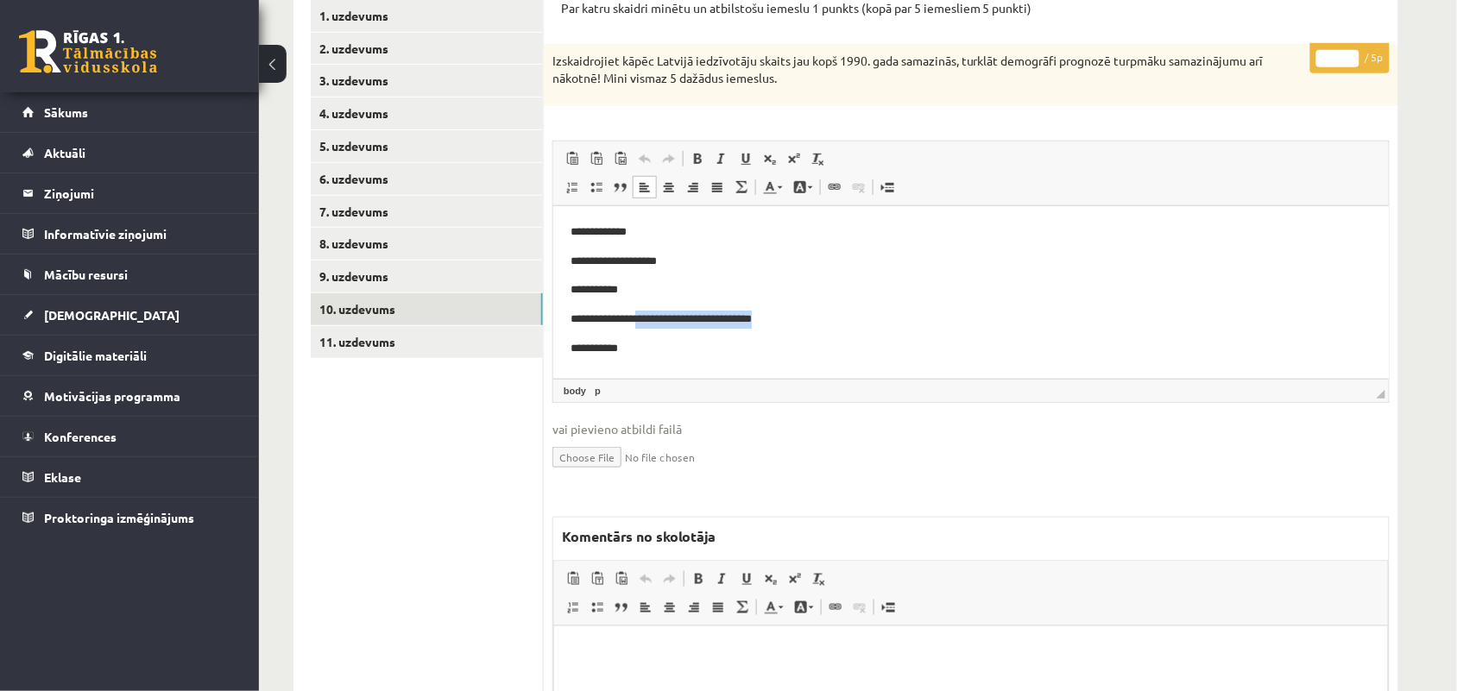
drag, startPoint x: 639, startPoint y: 325, endPoint x: 786, endPoint y: 325, distance: 147.6
click at [786, 325] on p "**********" at bounding box center [962, 319] width 785 height 18
click at [791, 322] on p "**********" at bounding box center [962, 319] width 785 height 18
click at [1352, 53] on input "*" at bounding box center [1337, 58] width 43 height 17
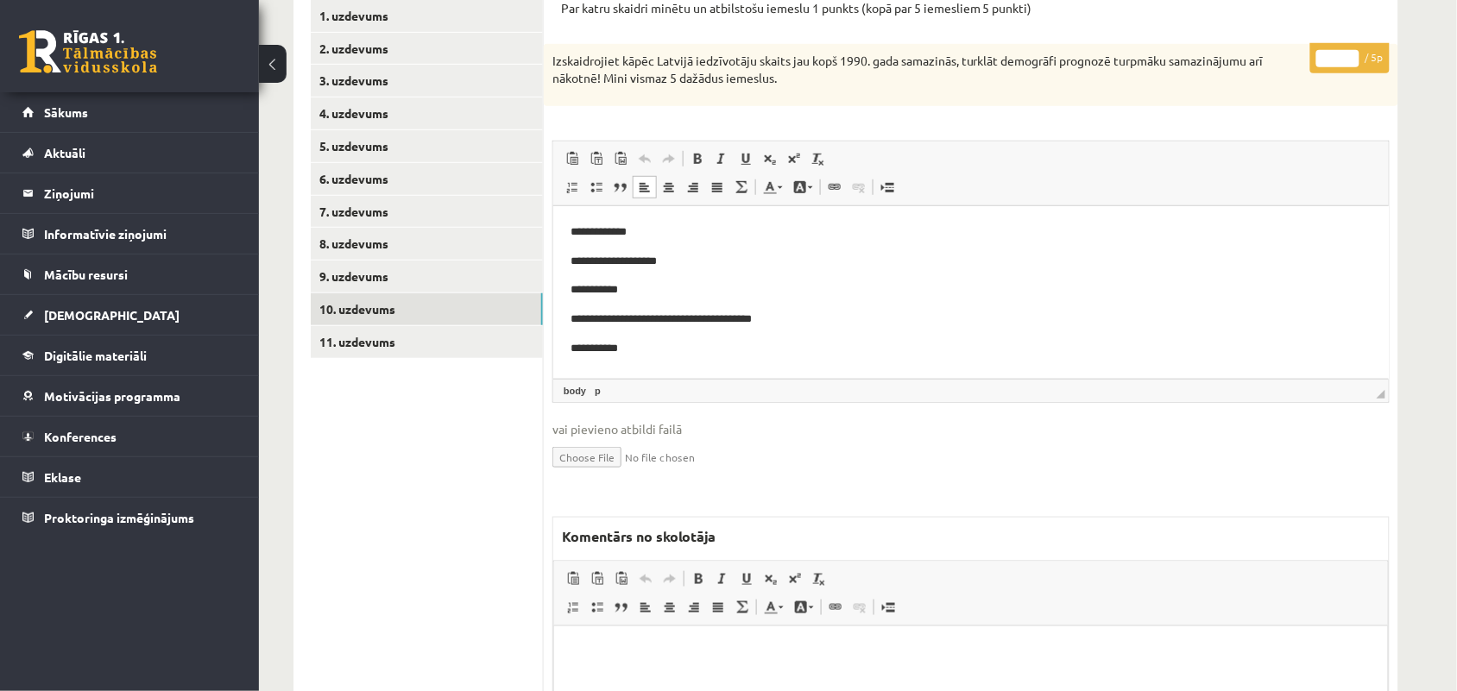
type input "*"
click at [1352, 53] on input "*" at bounding box center [1337, 58] width 43 height 17
click at [615, 668] on html at bounding box center [970, 652] width 834 height 53
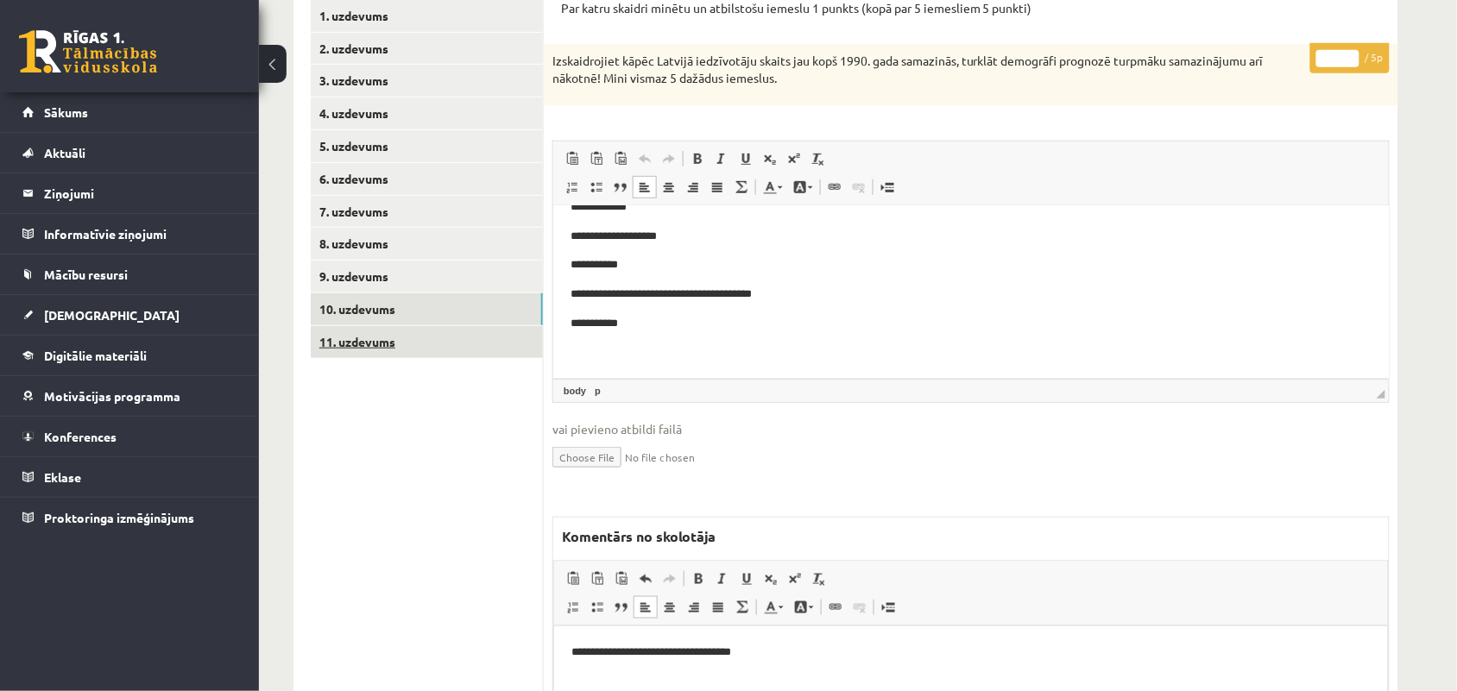
click at [356, 334] on link "11. uzdevums" at bounding box center [427, 342] width 232 height 32
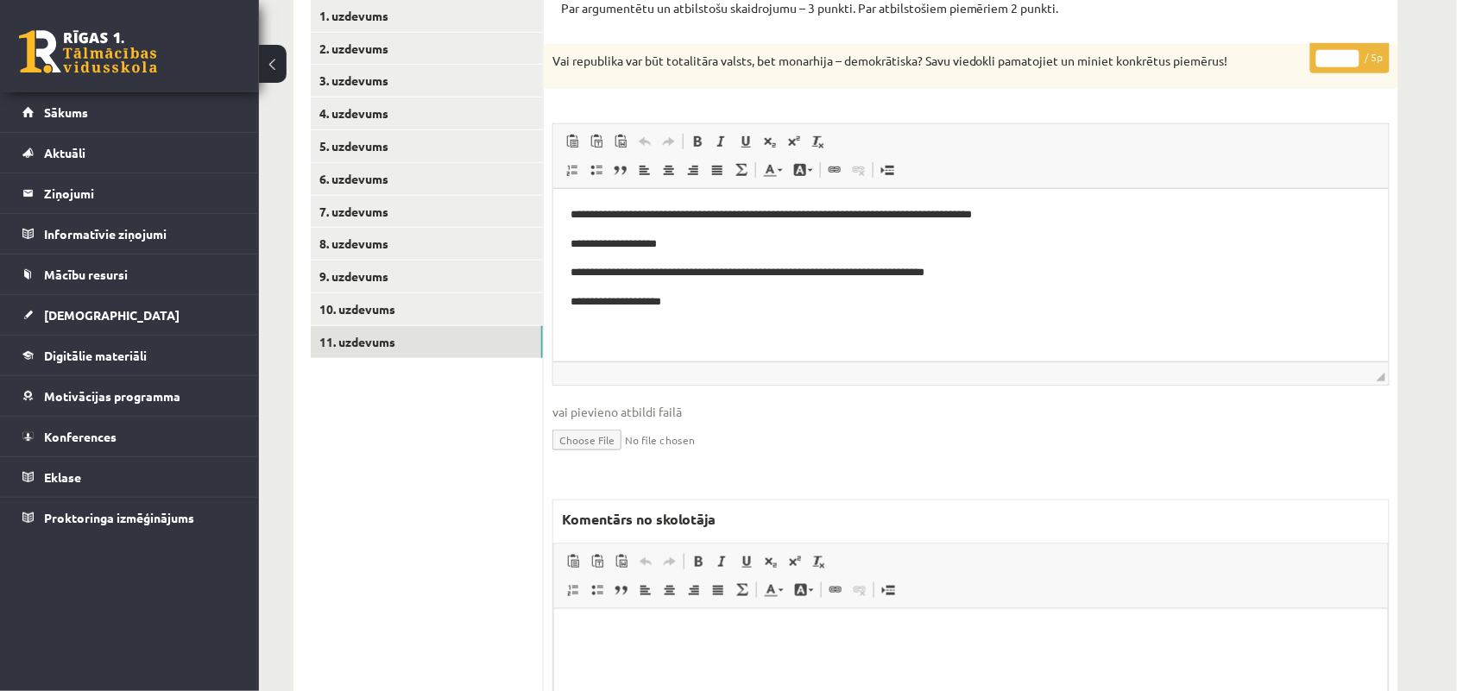
scroll to position [173, 0]
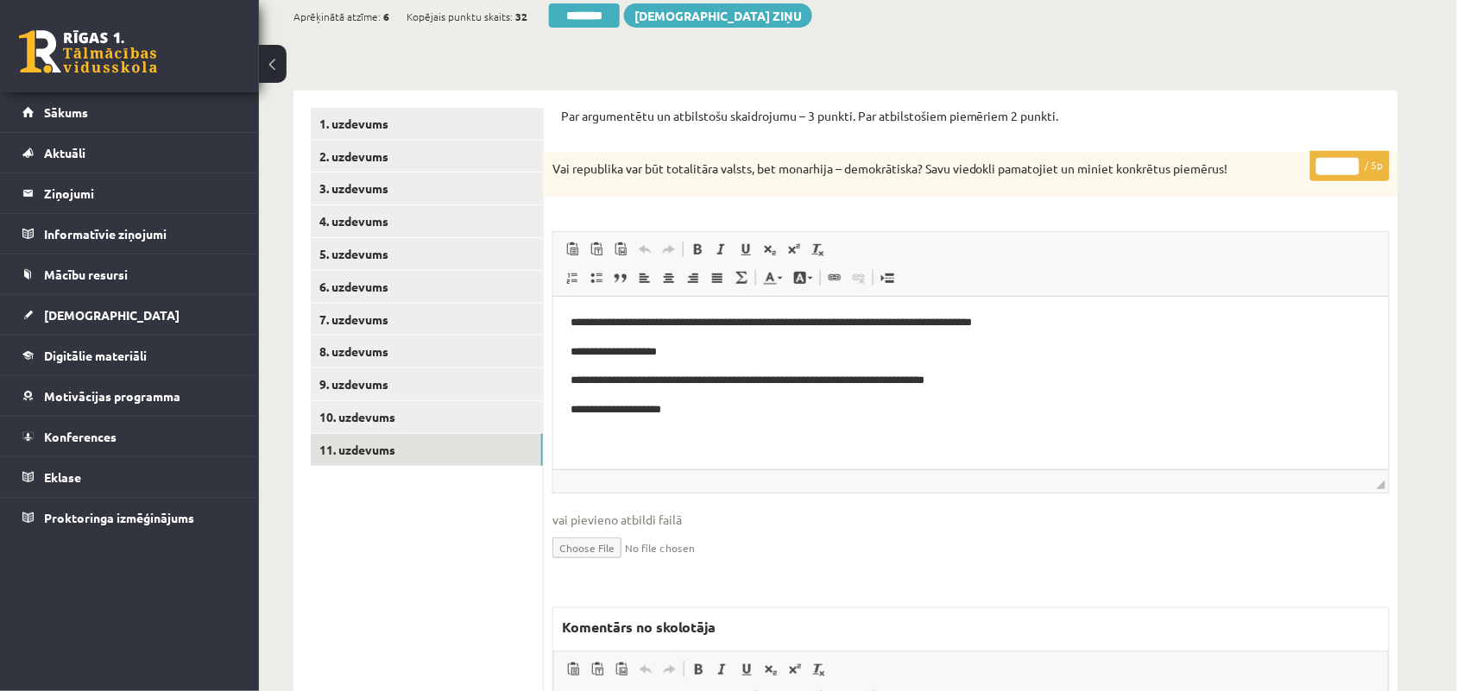
click at [1349, 160] on input "*" at bounding box center [1337, 166] width 43 height 17
click at [1351, 168] on input "*" at bounding box center [1337, 166] width 43 height 17
click at [1346, 174] on input "*" at bounding box center [1337, 166] width 43 height 17
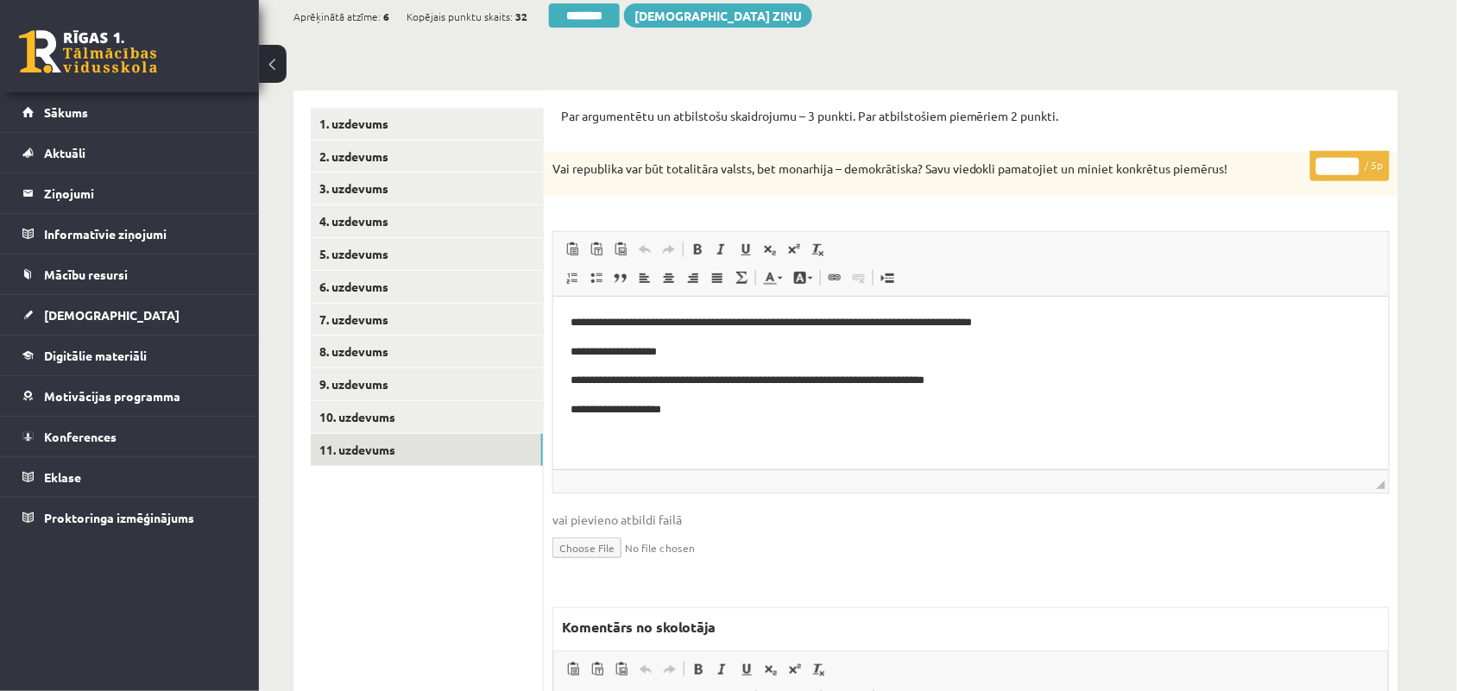
click at [1347, 166] on input "*" at bounding box center [1337, 166] width 43 height 17
click at [1347, 173] on input "*" at bounding box center [1337, 166] width 43 height 17
type input "*"
click at [1351, 170] on input "*" at bounding box center [1337, 166] width 43 height 17
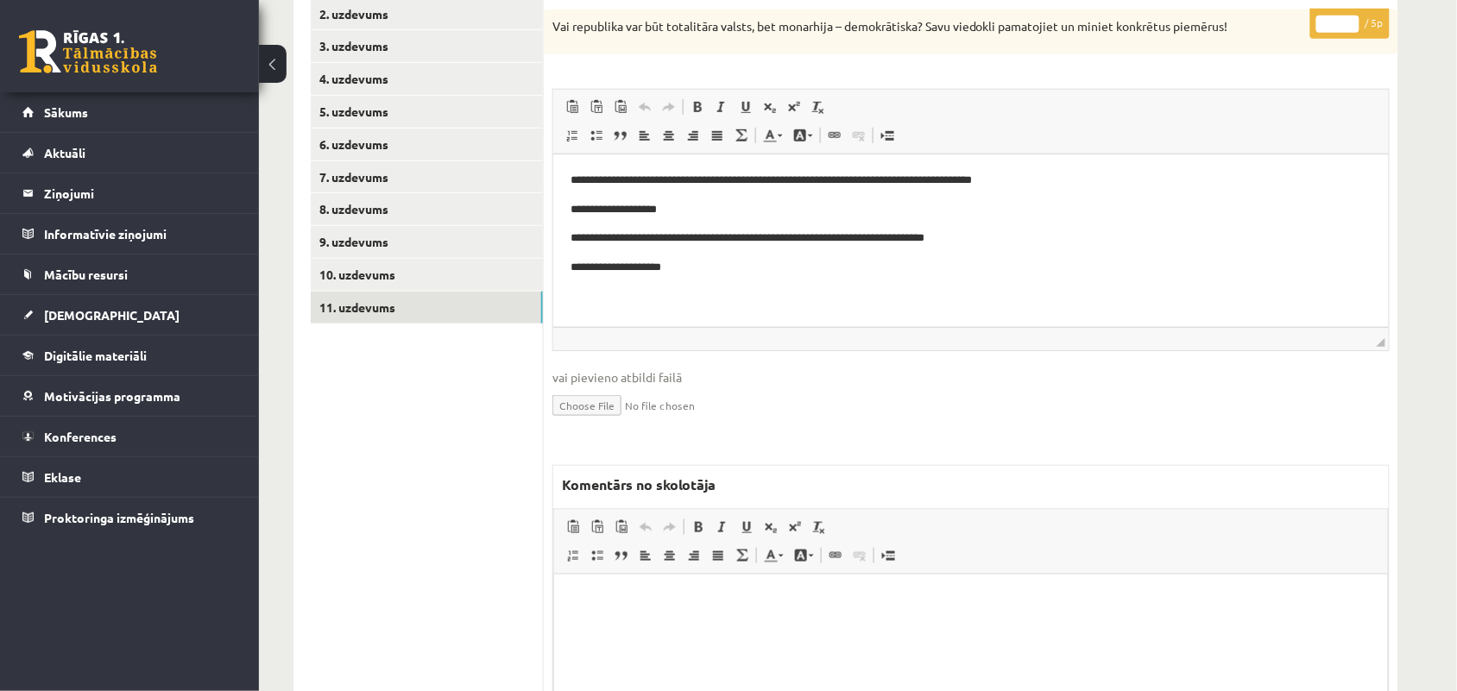
scroll to position [388, 0]
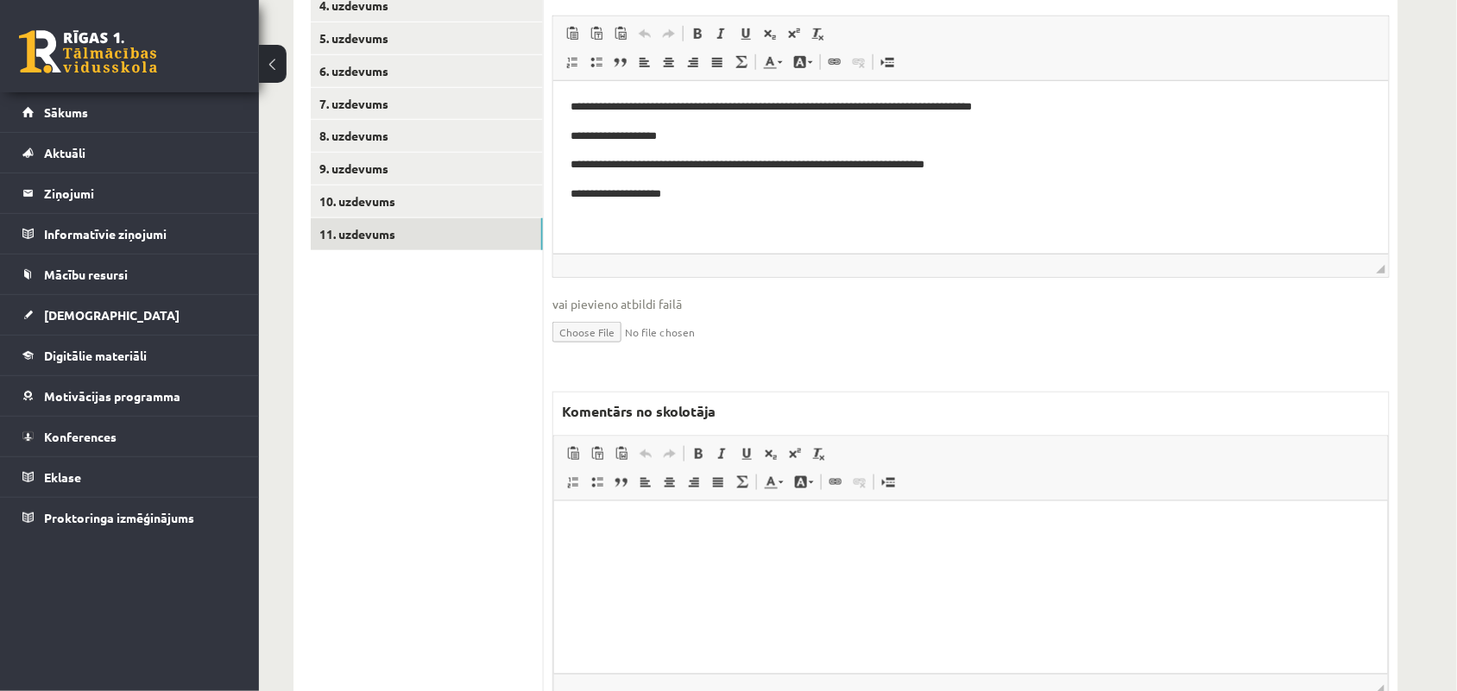
click at [709, 553] on html at bounding box center [970, 527] width 834 height 53
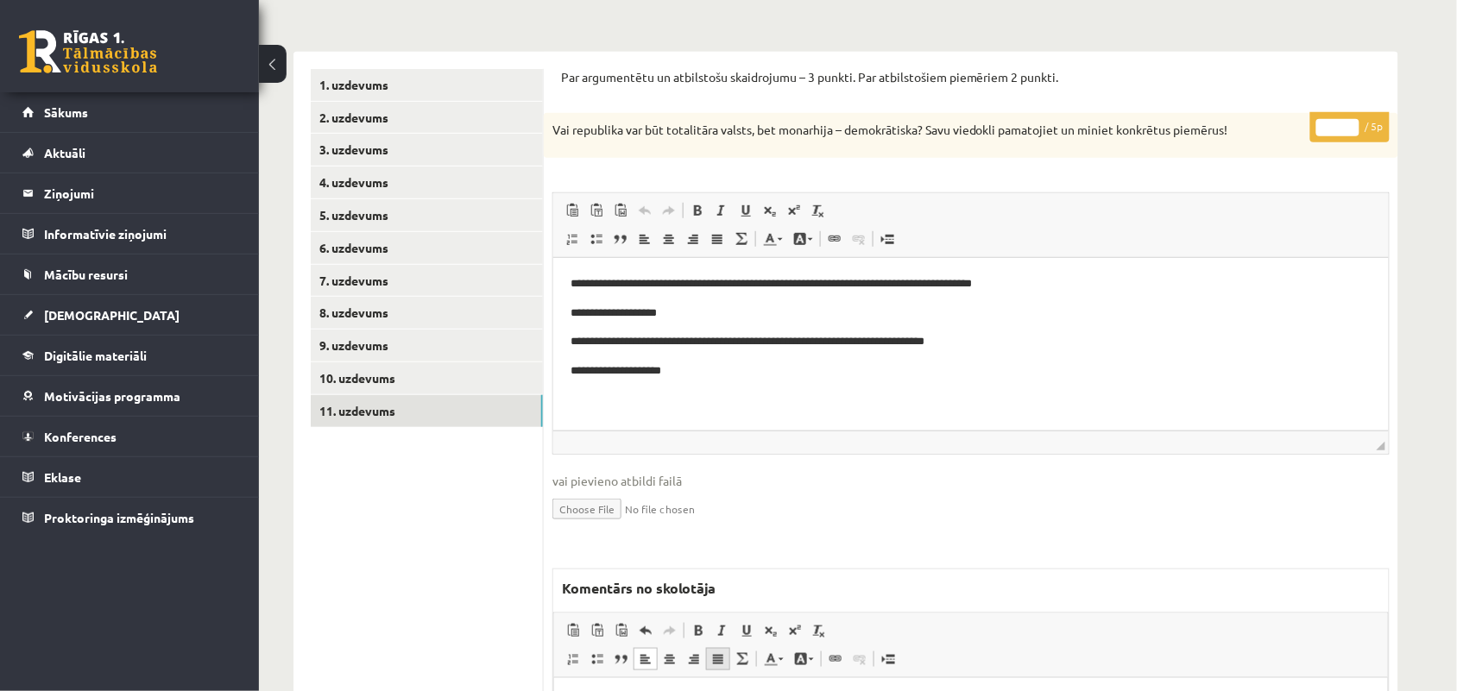
scroll to position [173, 0]
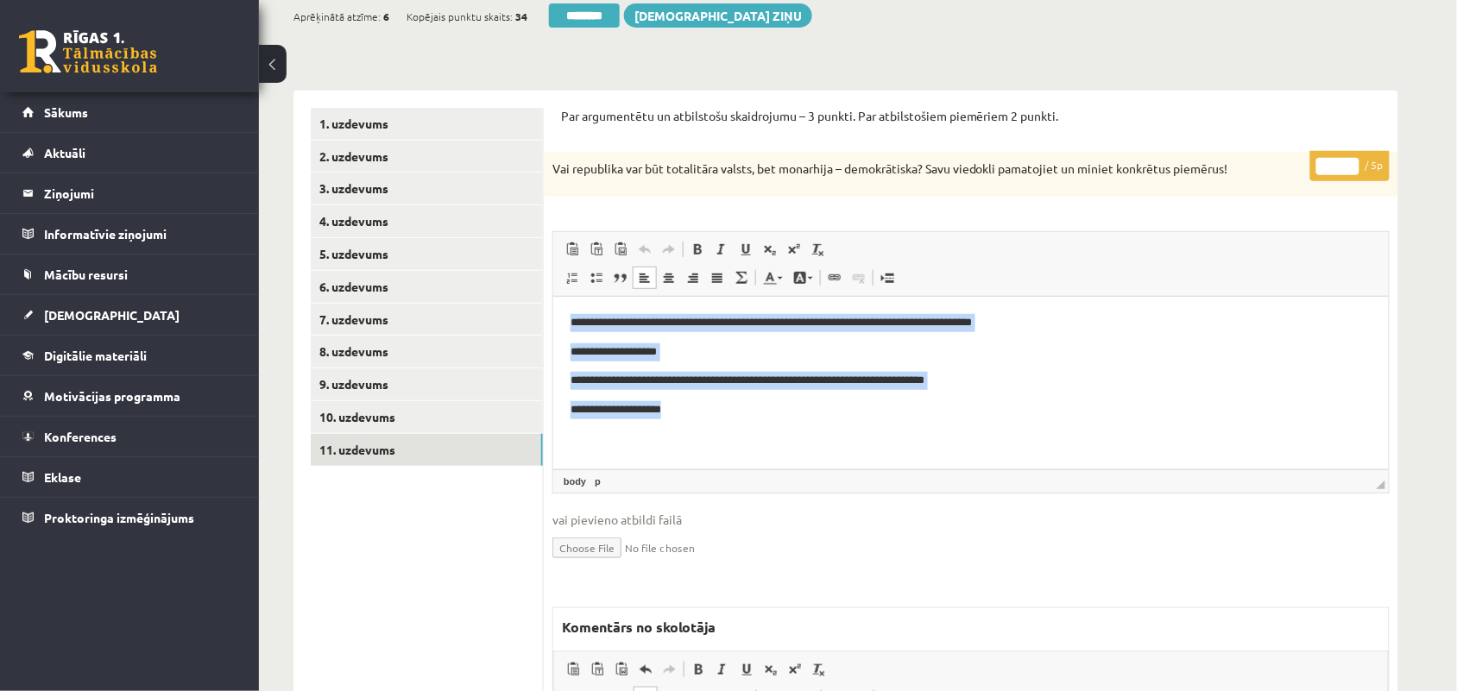
drag, startPoint x: 566, startPoint y: 316, endPoint x: 675, endPoint y: 409, distance: 143.2
click at [675, 409] on html "**********" at bounding box center [969, 366] width 835 height 140
copy body "**********"
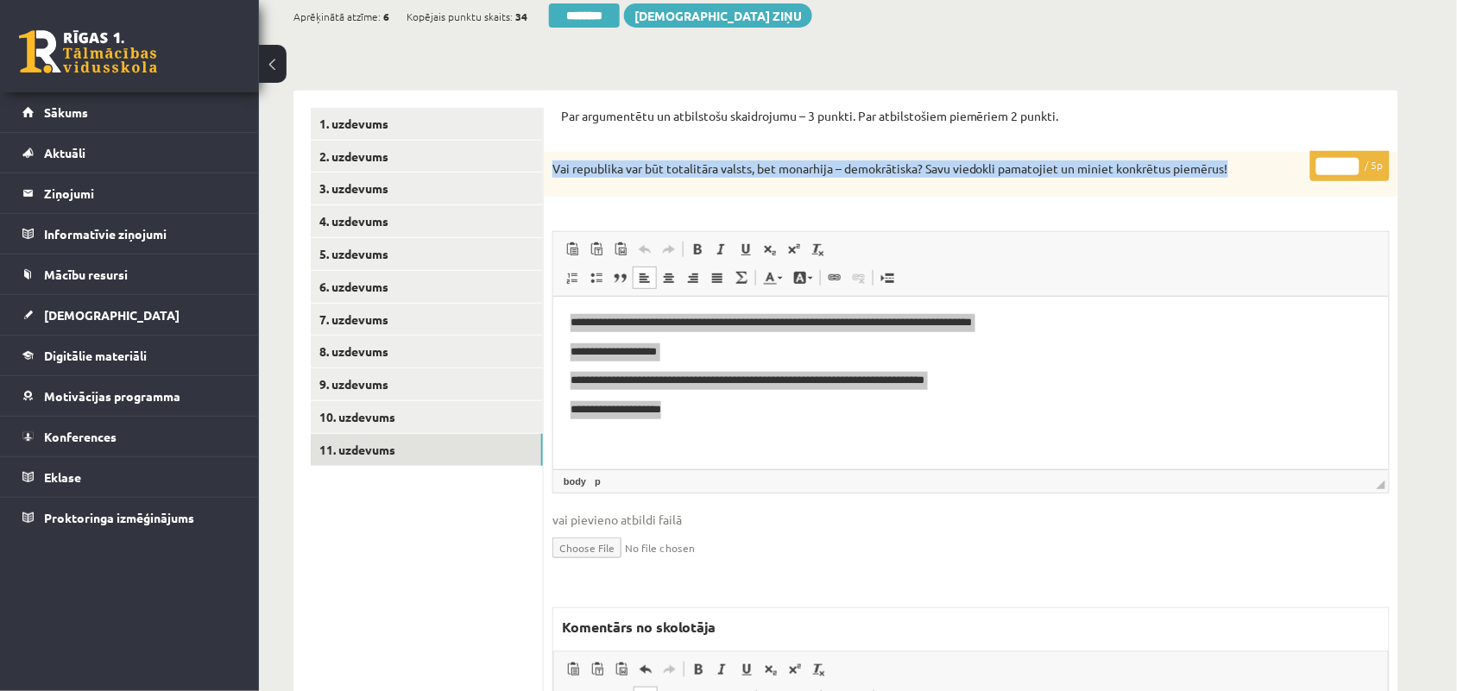
drag, startPoint x: 554, startPoint y: 173, endPoint x: 1239, endPoint y: 190, distance: 685.5
click at [1239, 190] on div "Vai republika var būt totalitāra valsts, bet monarhija – demokrātiska? Savu vie…" at bounding box center [971, 174] width 854 height 45
copy p "Vai republika var būt totalitāra valsts, bet monarhija – demokrātiska? Savu vie…"
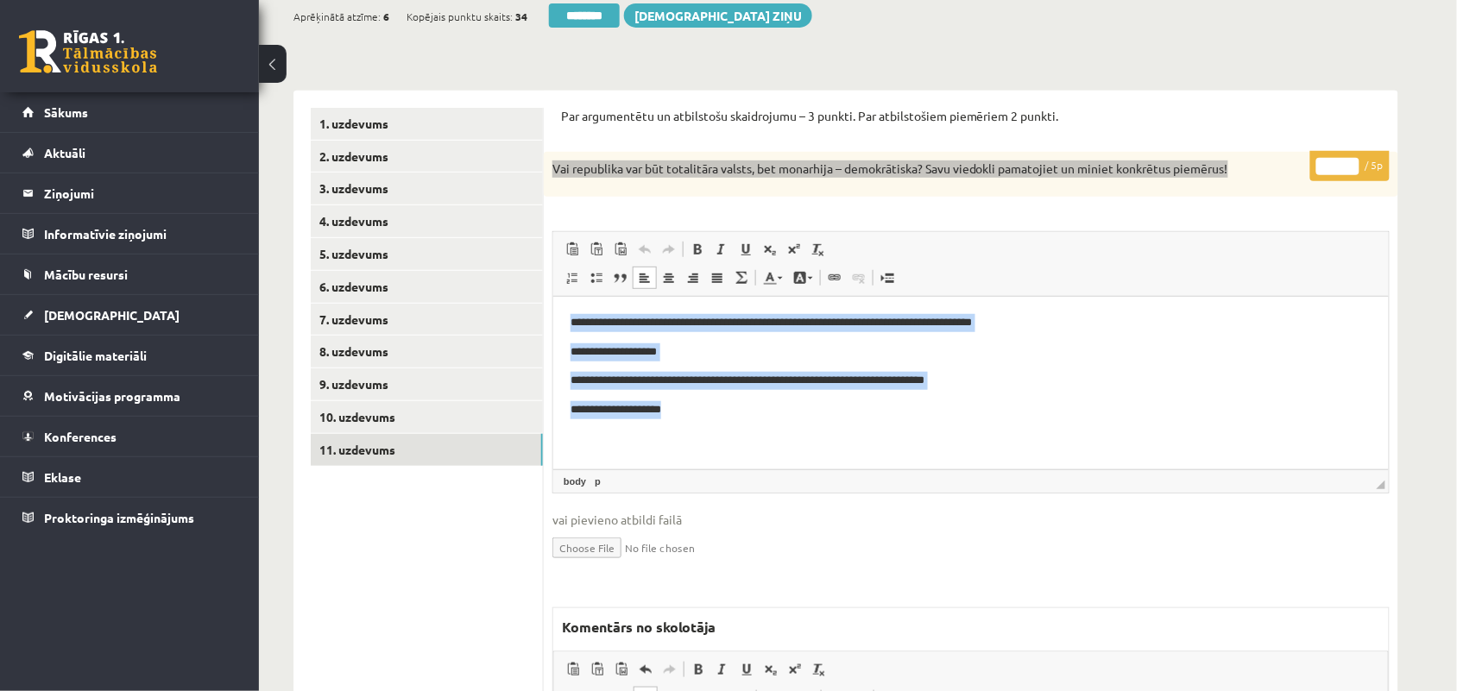
click at [692, 405] on p "**********" at bounding box center [970, 409] width 801 height 18
drag, startPoint x: 691, startPoint y: 405, endPoint x: 558, endPoint y: 318, distance: 158.5
click at [558, 318] on html "**********" at bounding box center [969, 366] width 835 height 140
copy body "**********"
click at [684, 414] on p "**********" at bounding box center [970, 409] width 801 height 18
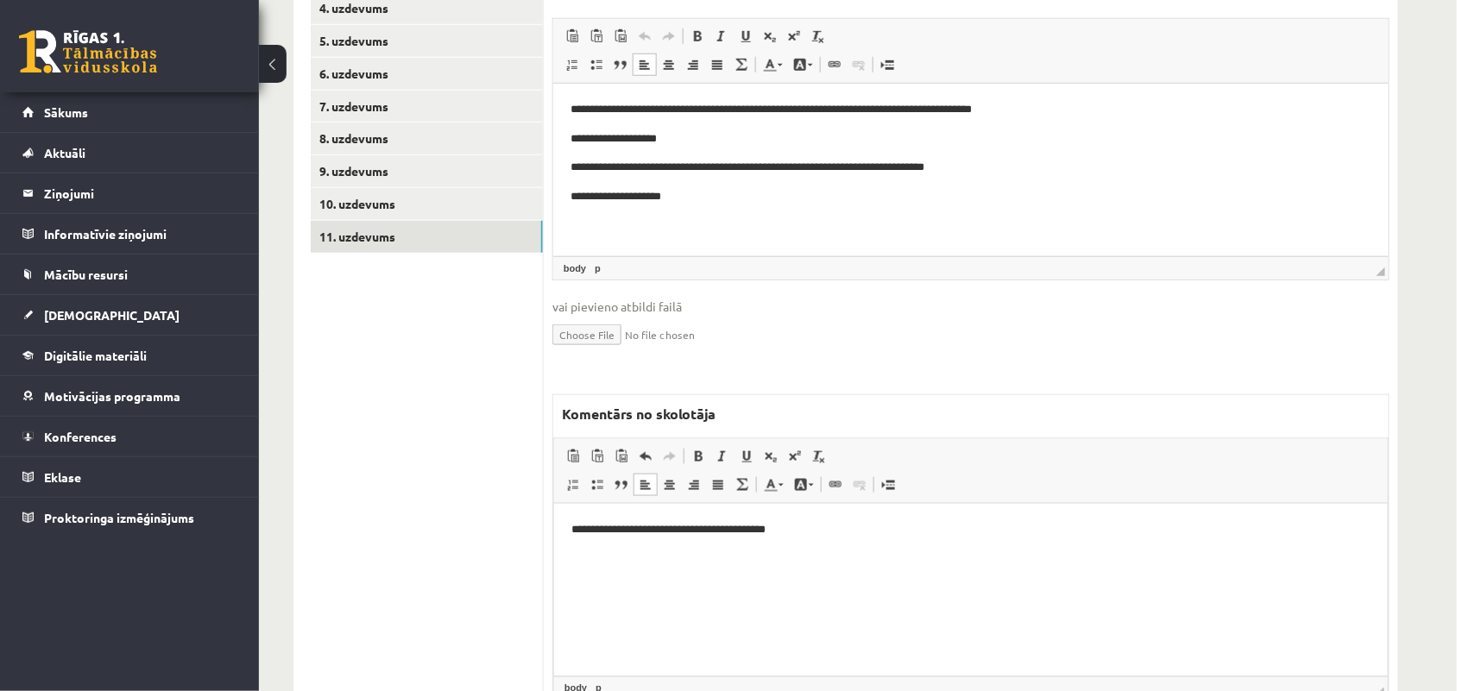
scroll to position [388, 0]
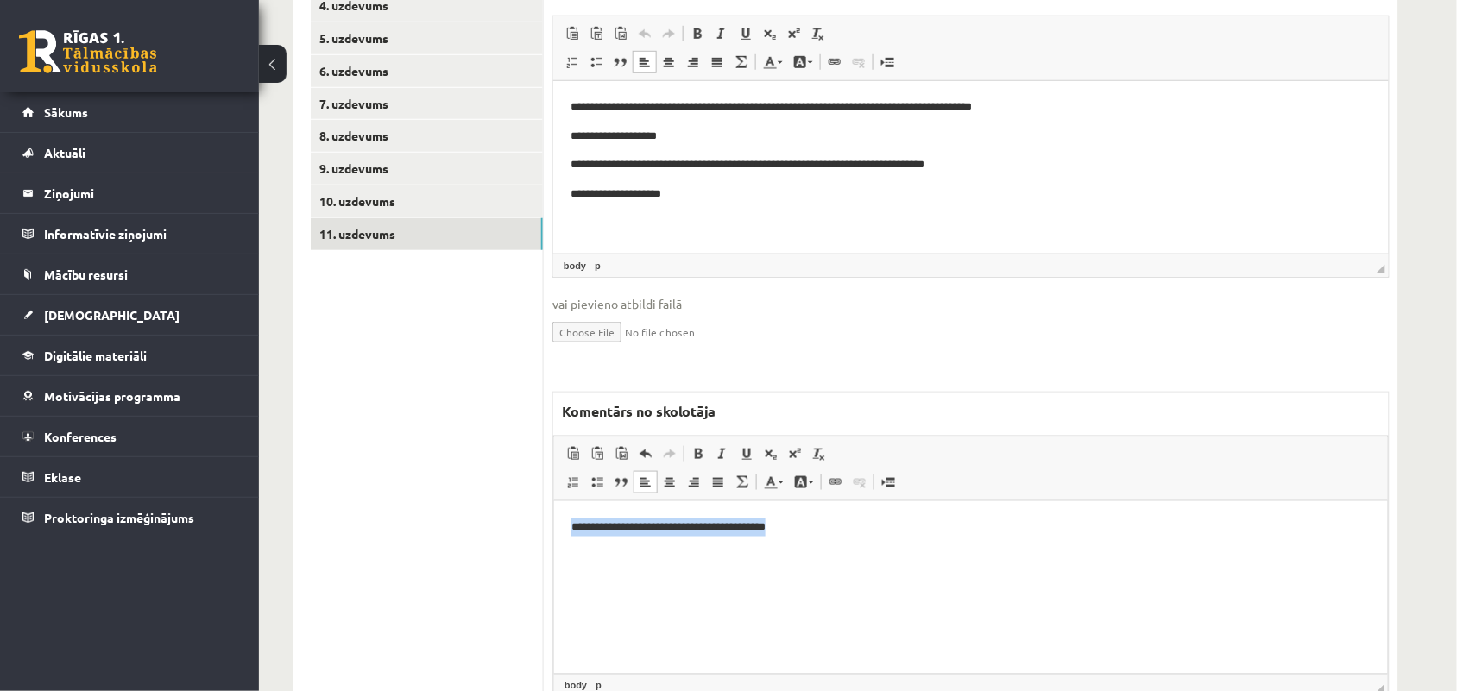
drag, startPoint x: 817, startPoint y: 533, endPoint x: 459, endPoint y: 550, distance: 357.7
click at [553, 550] on html "**********" at bounding box center [970, 527] width 834 height 53
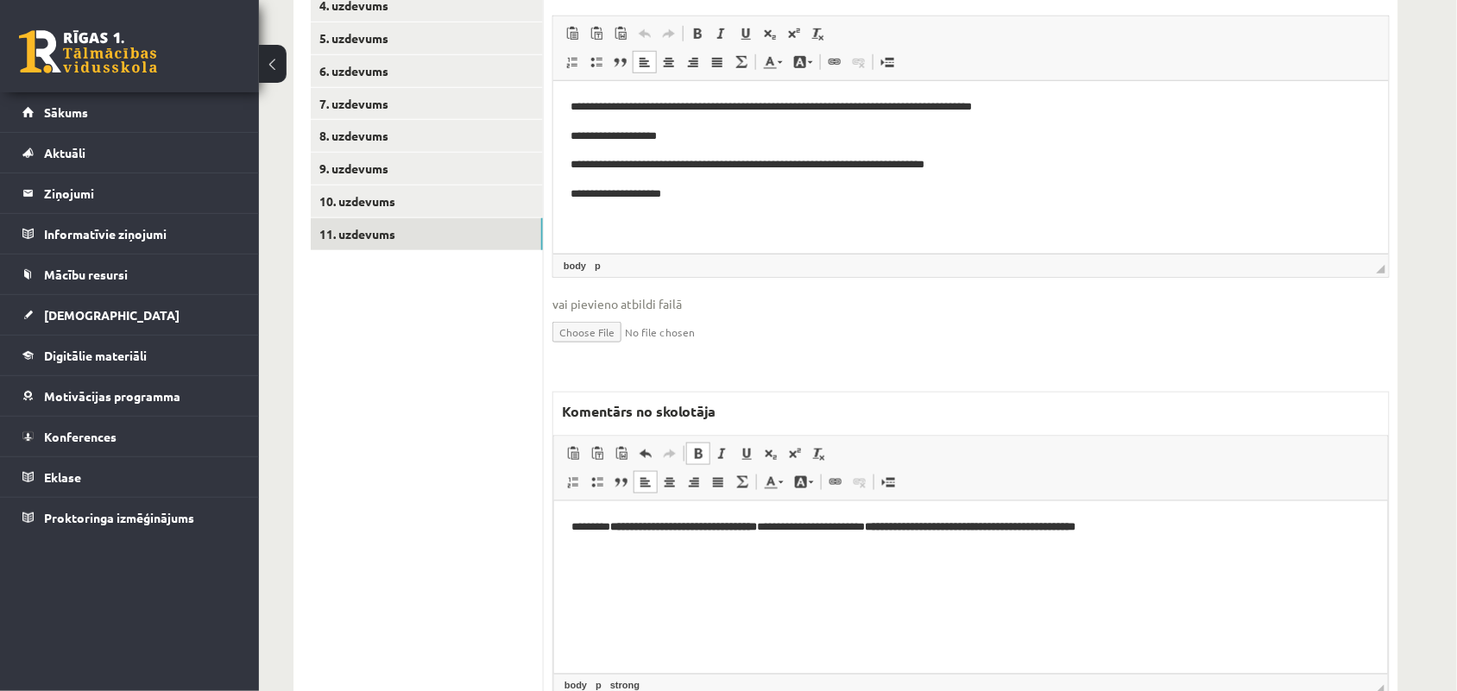
click at [572, 521] on p "**********" at bounding box center [970, 527] width 798 height 18
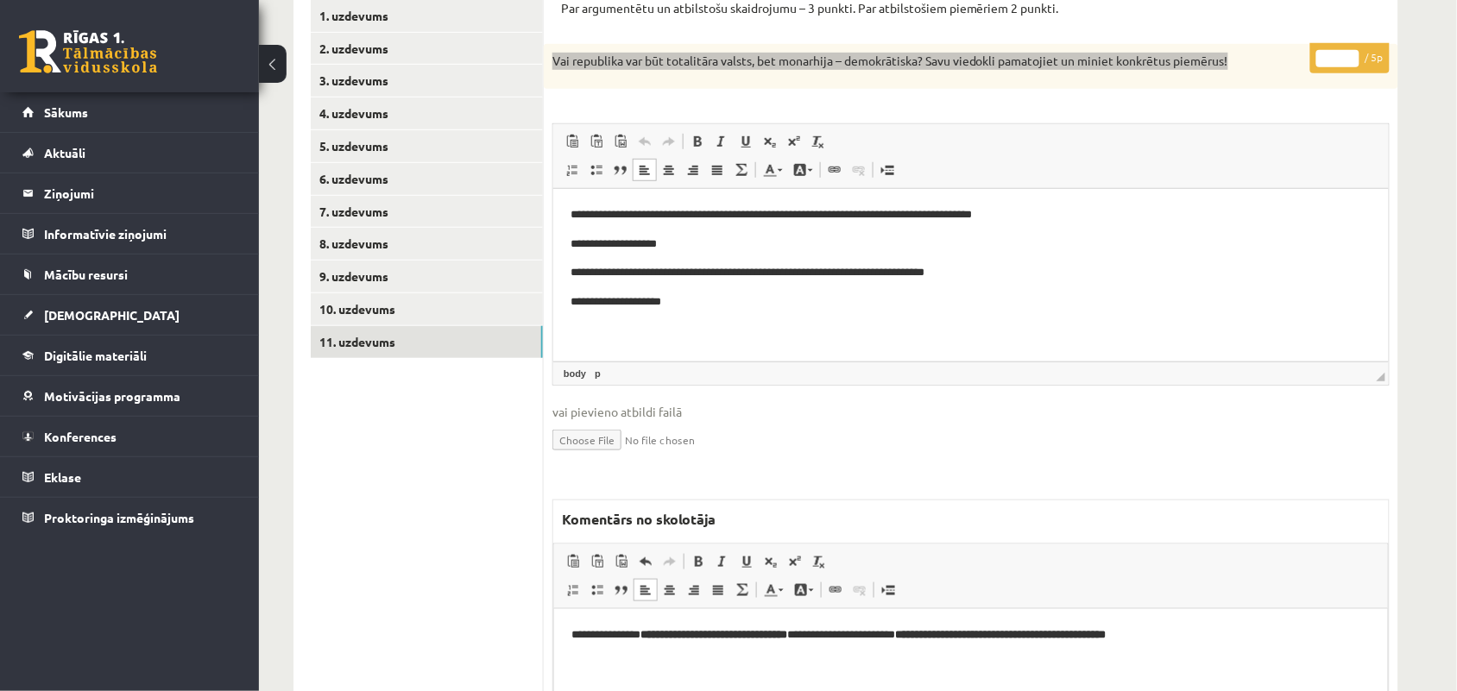
scroll to position [173, 0]
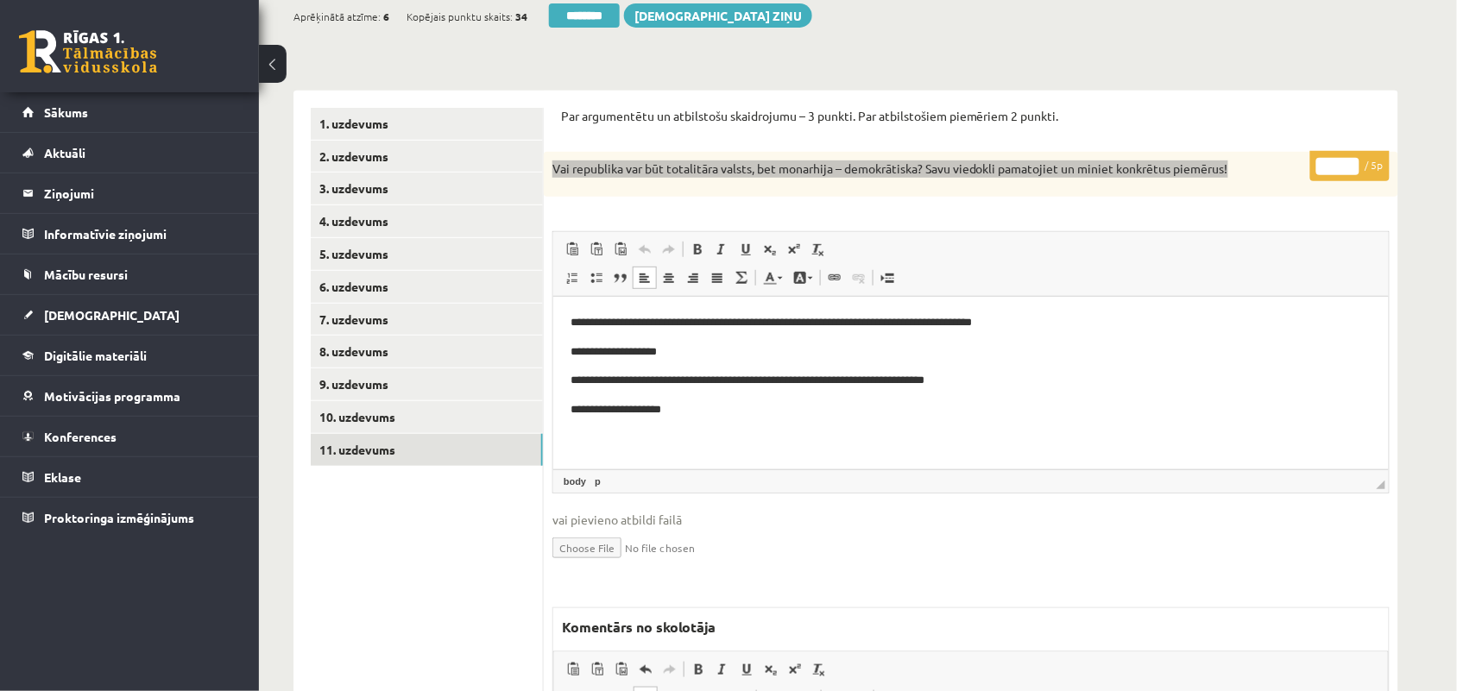
click at [887, 335] on body "**********" at bounding box center [970, 365] width 801 height 105
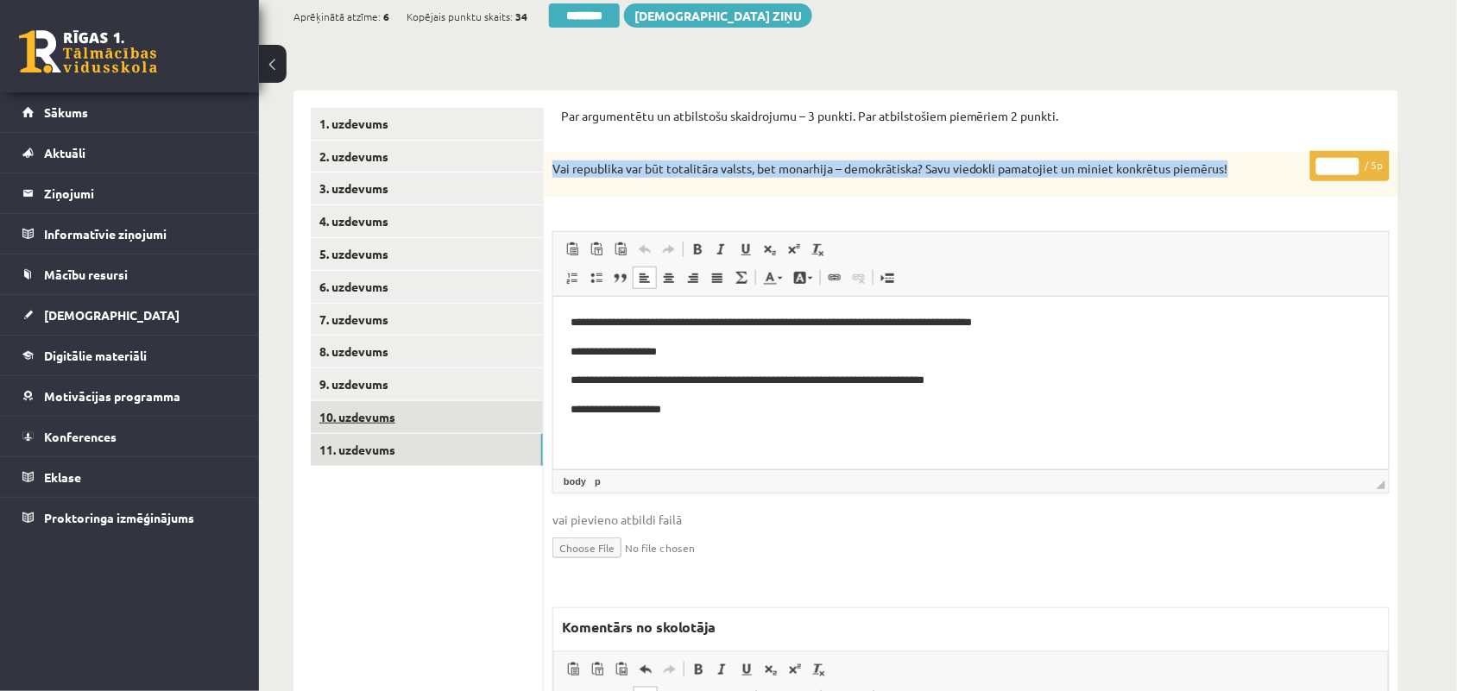
click at [347, 419] on link "10. uzdevums" at bounding box center [427, 417] width 232 height 32
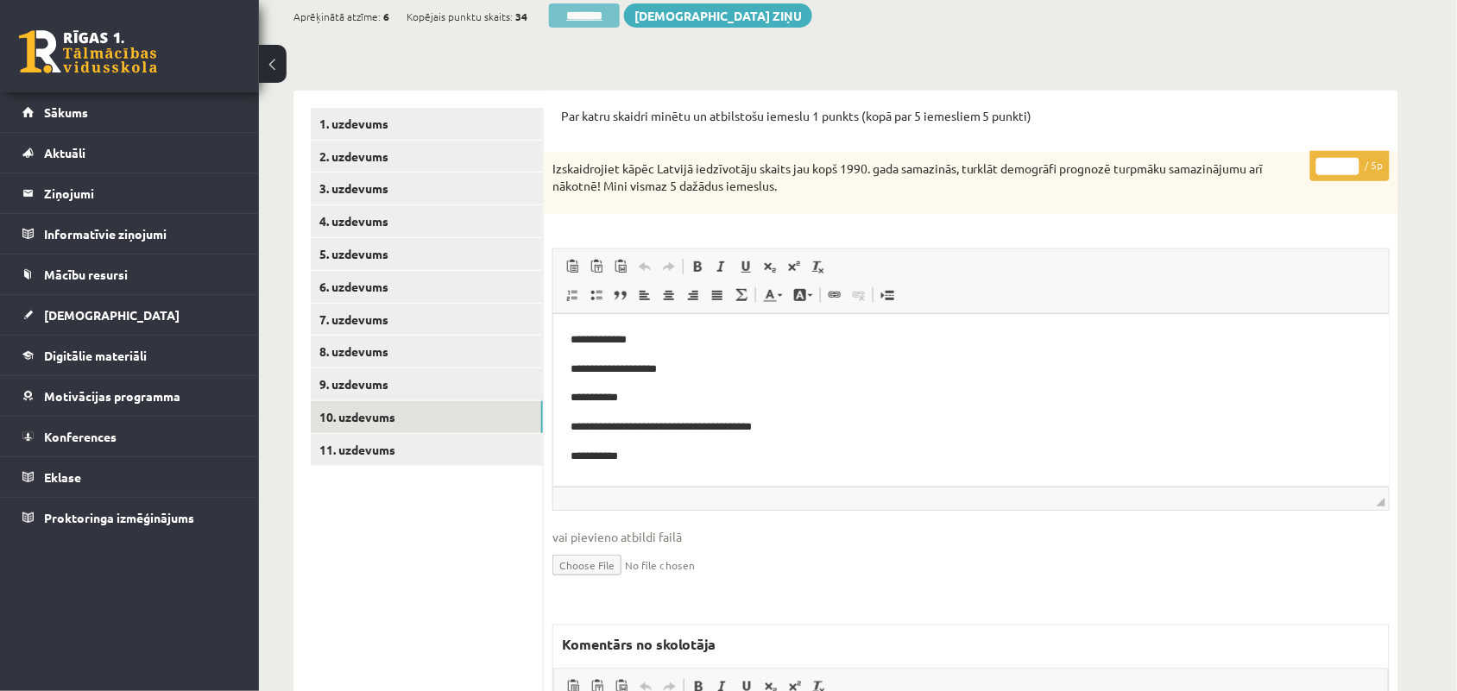
scroll to position [0, 0]
click at [574, 20] on input "********" at bounding box center [584, 15] width 71 height 24
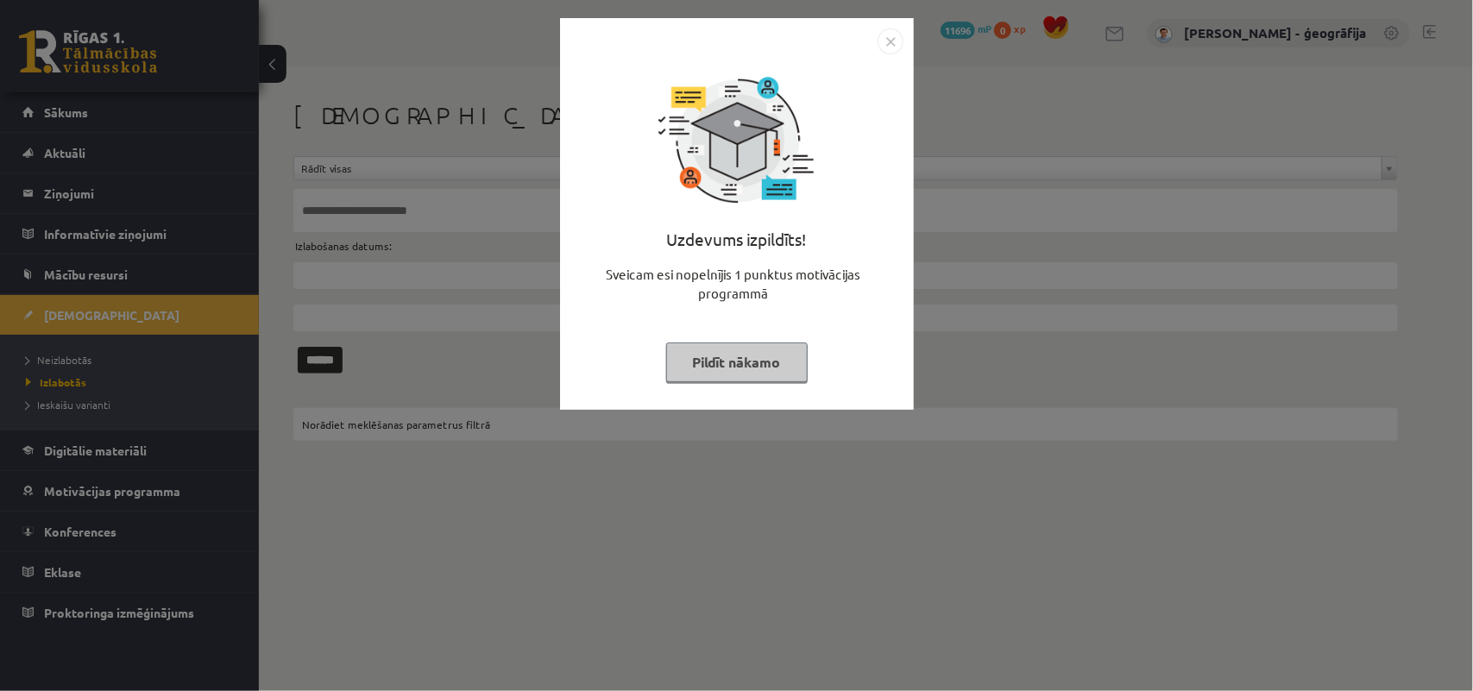
click at [748, 364] on button "Pildīt nākamo" at bounding box center [737, 363] width 142 height 40
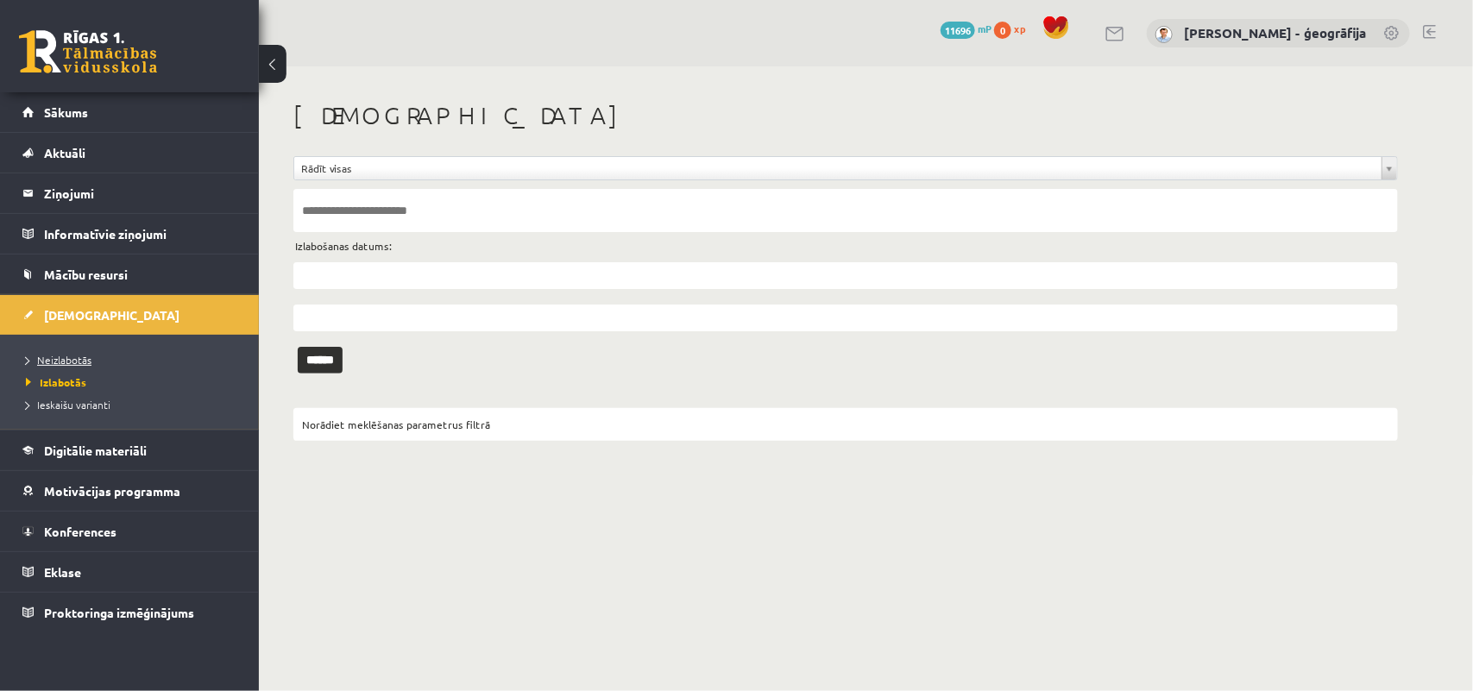
click at [91, 350] on li "Neizlabotās" at bounding box center [134, 360] width 216 height 22
click at [91, 361] on span "Neizlabotās" at bounding box center [63, 360] width 74 height 14
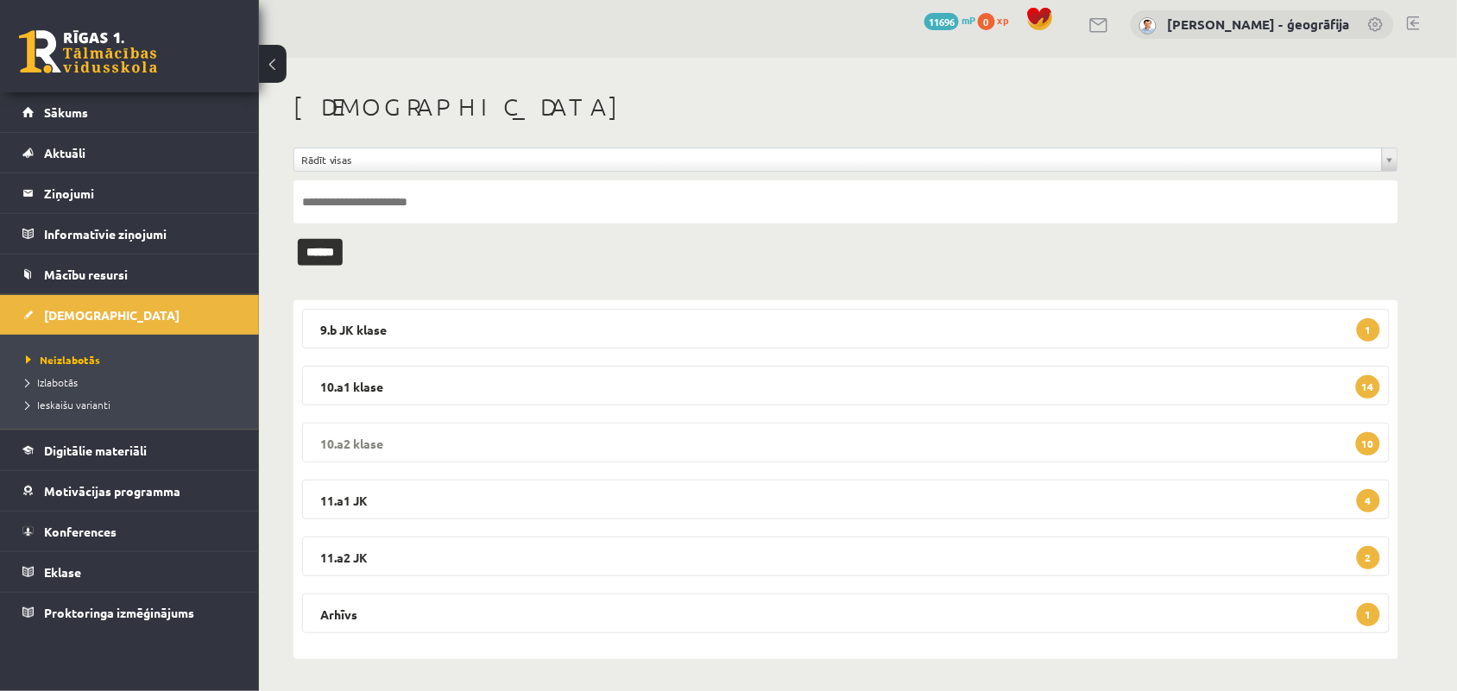
scroll to position [10, 0]
click at [426, 387] on legend "10.a1 klase 14" at bounding box center [846, 384] width 1088 height 40
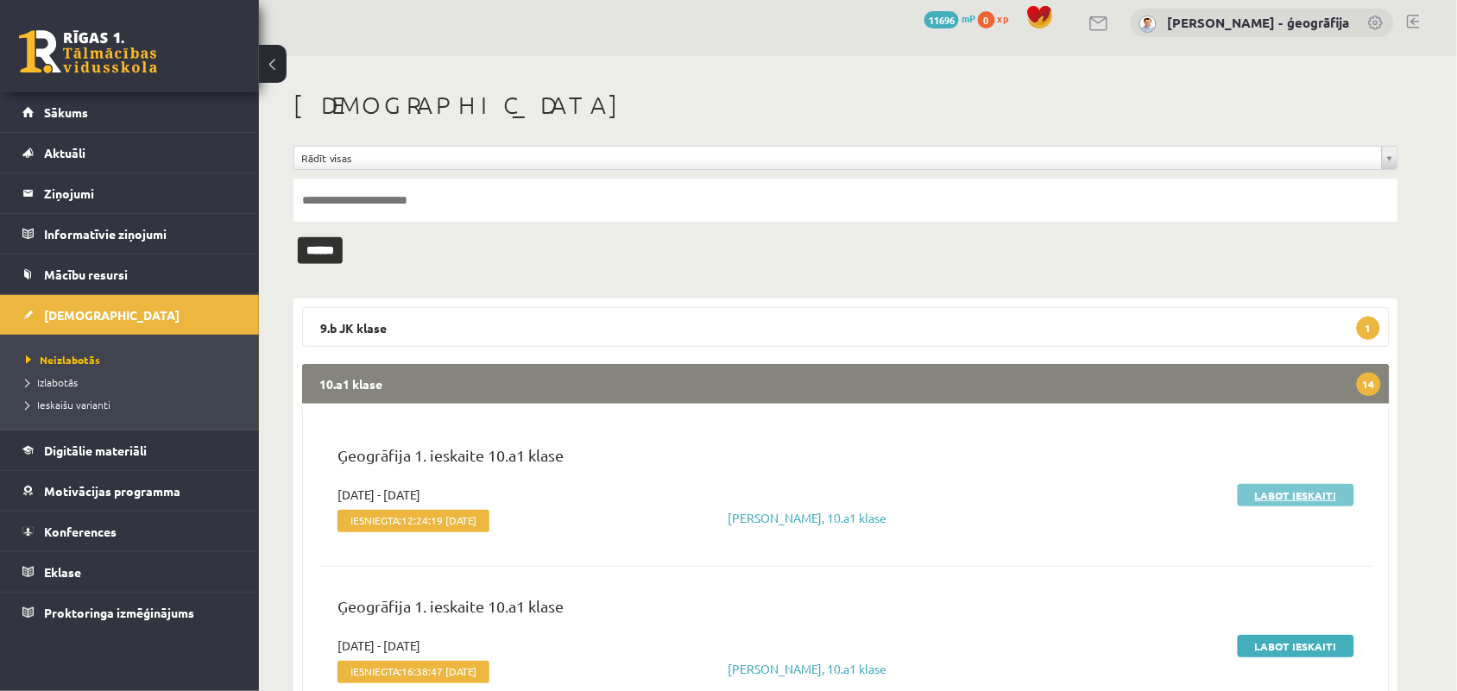
click at [1305, 502] on link "Labot ieskaiti" at bounding box center [1296, 495] width 117 height 22
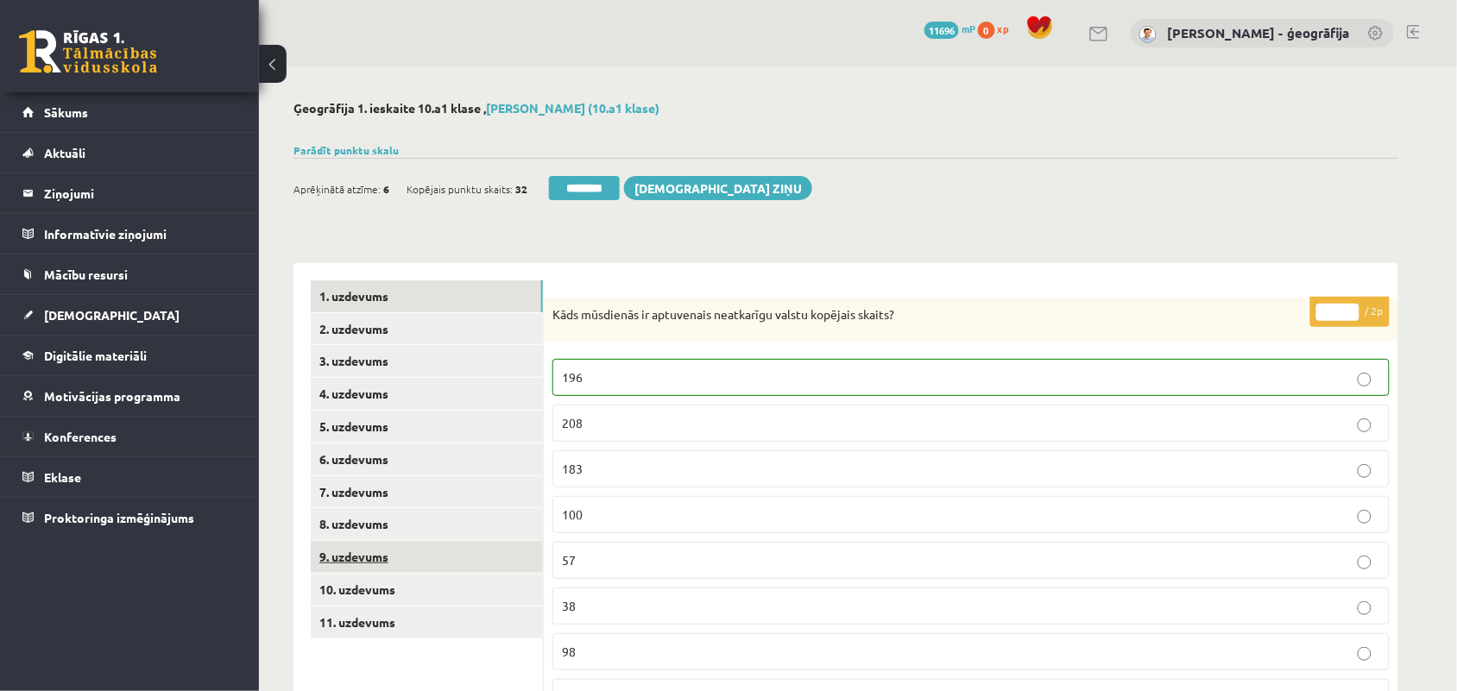
click at [351, 563] on link "9. uzdevums" at bounding box center [427, 557] width 232 height 32
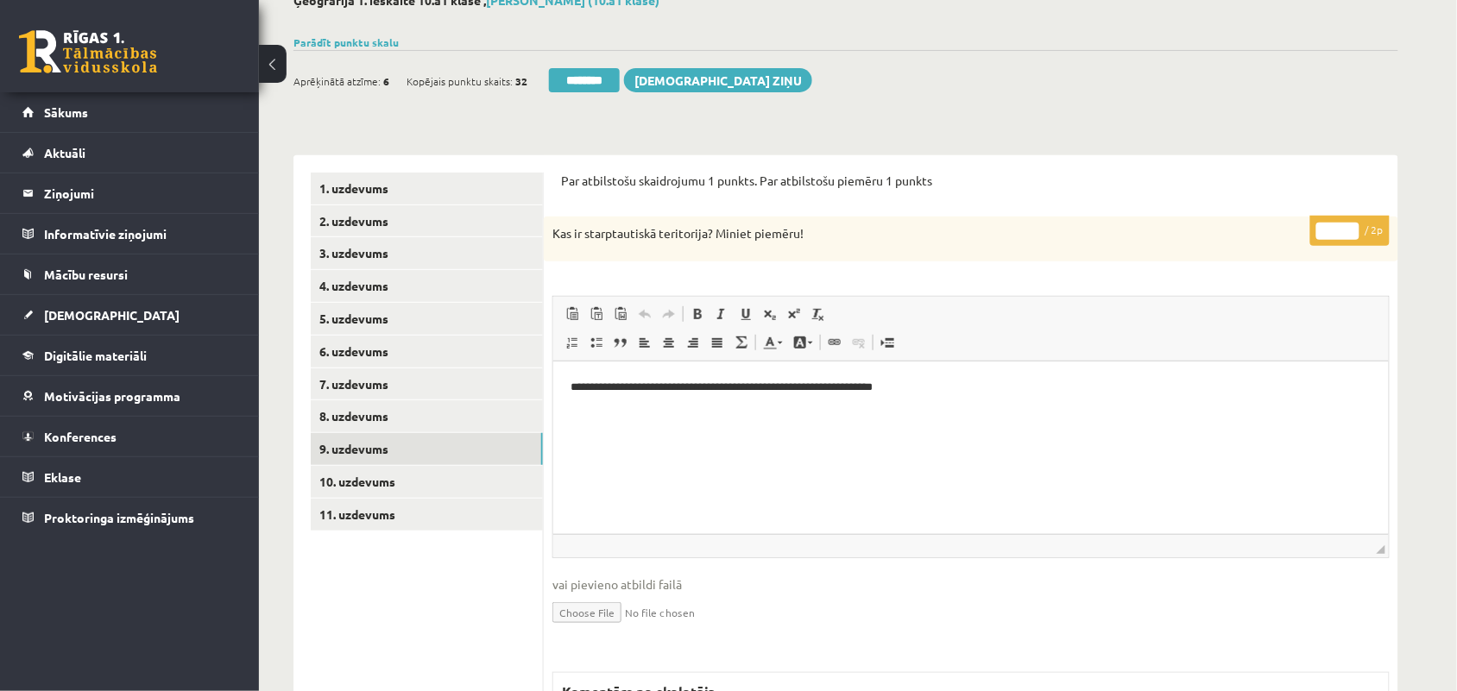
type input "*"
click at [1353, 225] on input "*" at bounding box center [1337, 231] width 43 height 17
click at [428, 476] on link "10. uzdevums" at bounding box center [427, 482] width 232 height 32
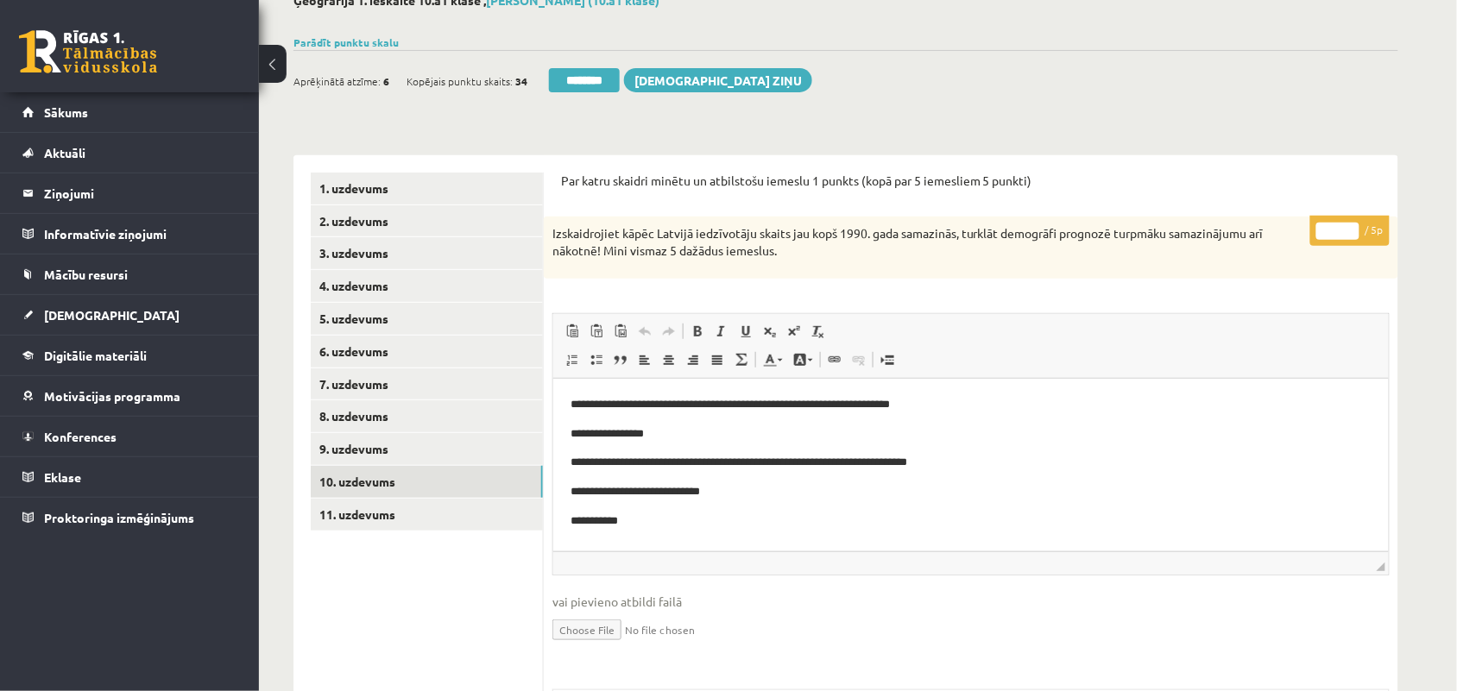
click at [1344, 227] on input "*" at bounding box center [1337, 231] width 43 height 17
type input "*"
click at [1348, 235] on input "*" at bounding box center [1337, 231] width 43 height 17
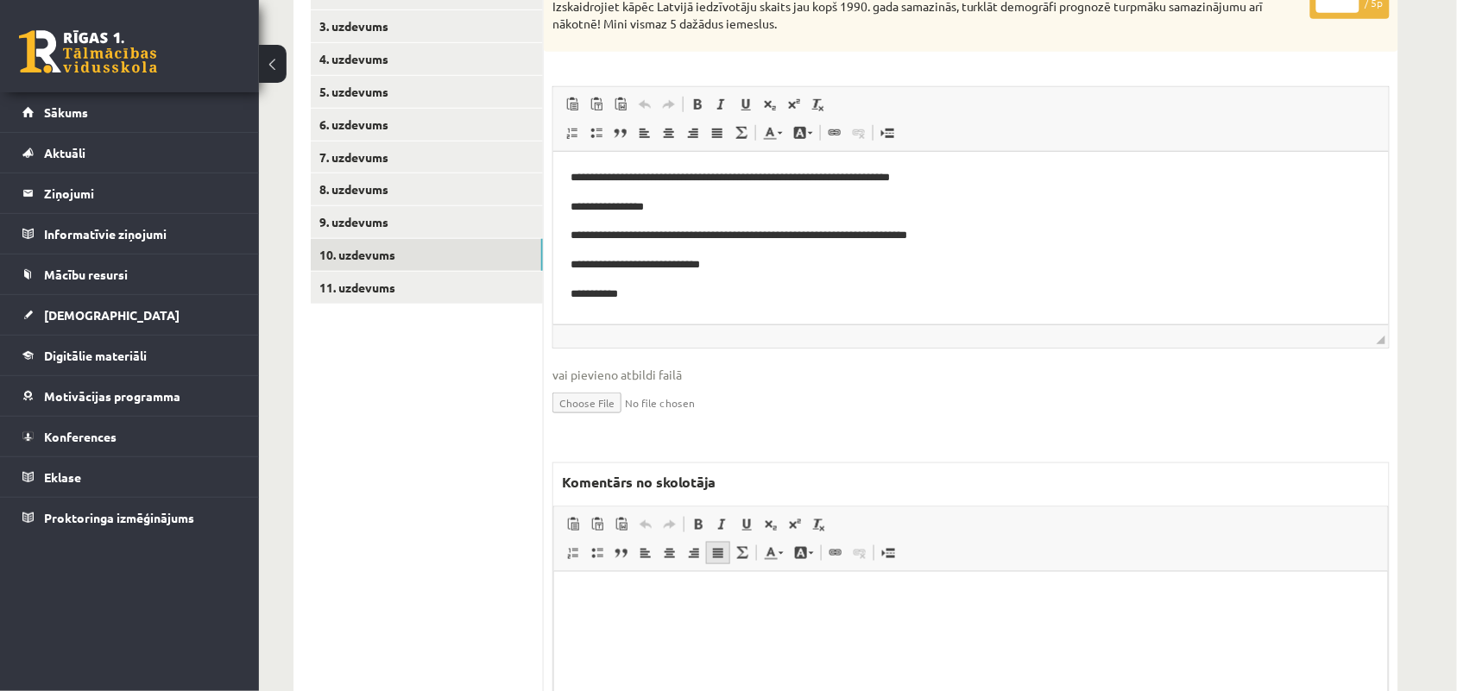
scroll to position [432, 0]
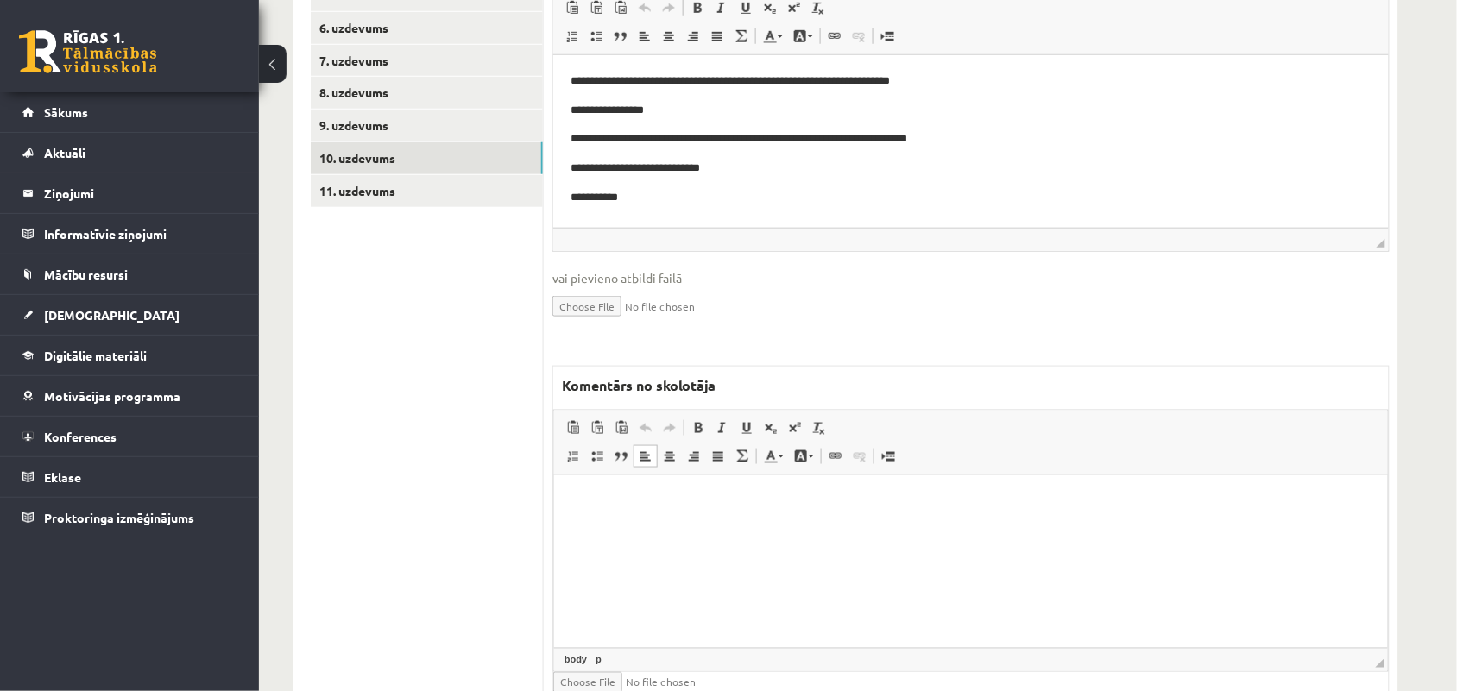
click at [719, 518] on html at bounding box center [970, 501] width 834 height 53
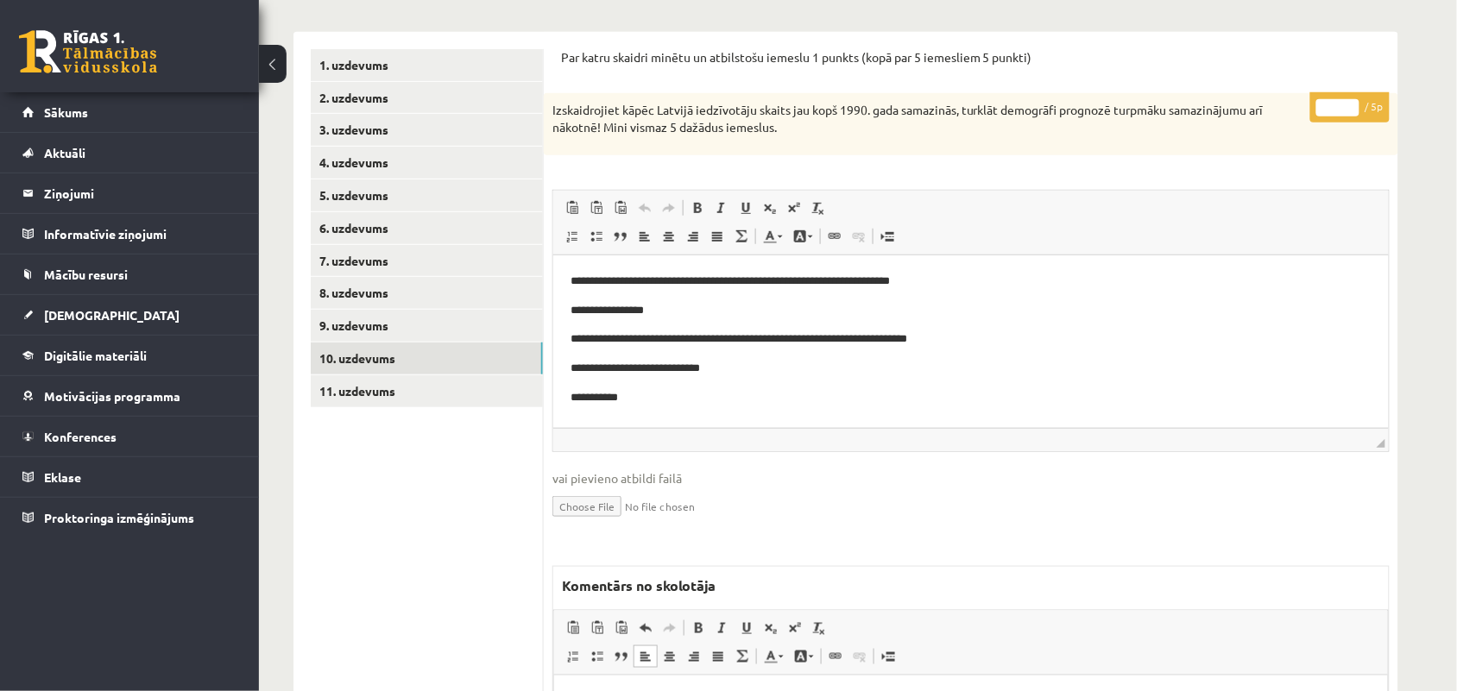
scroll to position [216, 0]
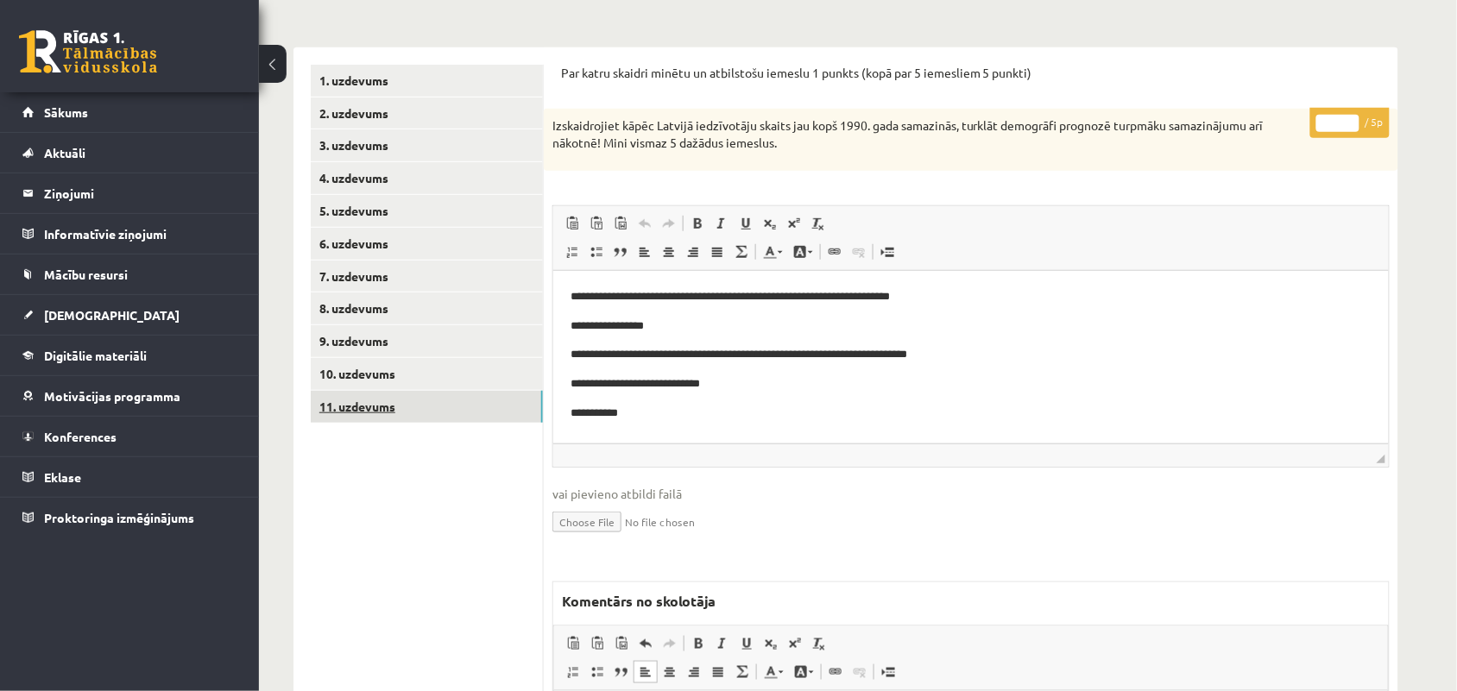
click at [387, 394] on link "11. uzdevums" at bounding box center [427, 407] width 232 height 32
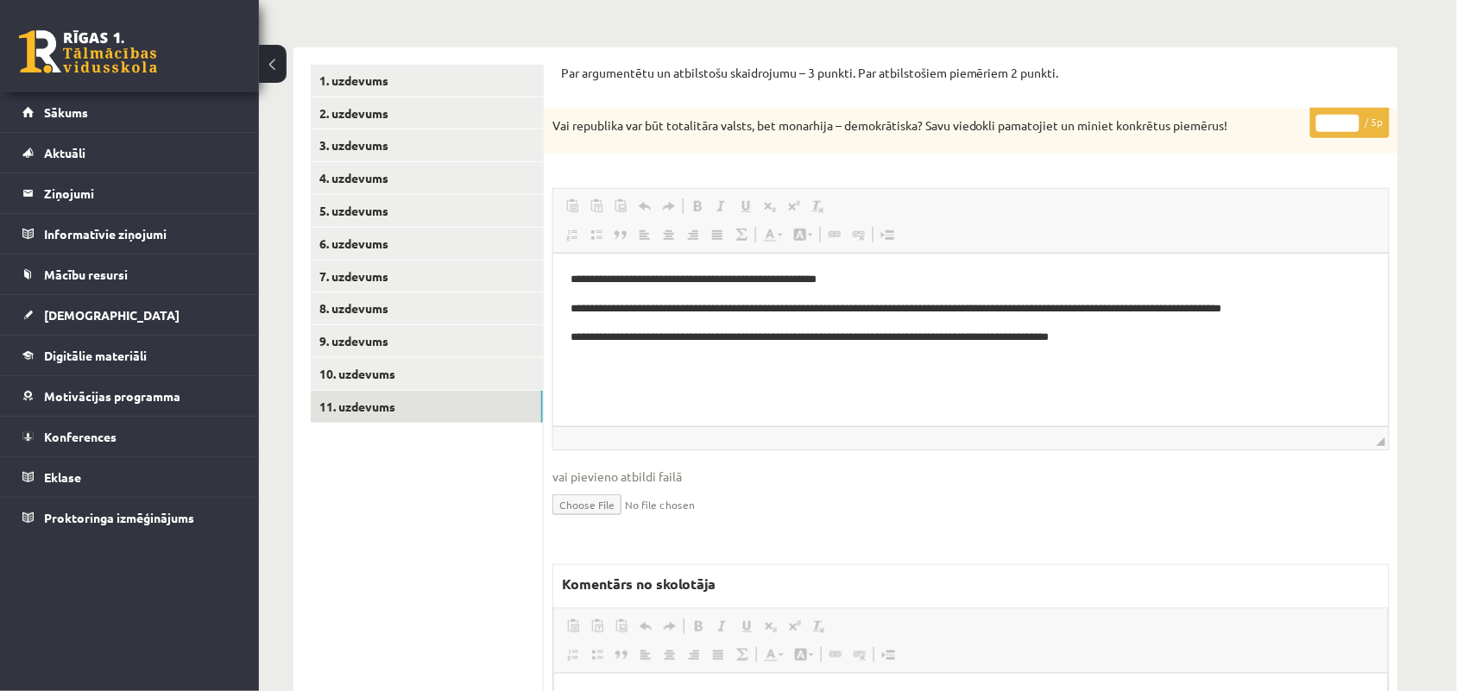
scroll to position [0, 0]
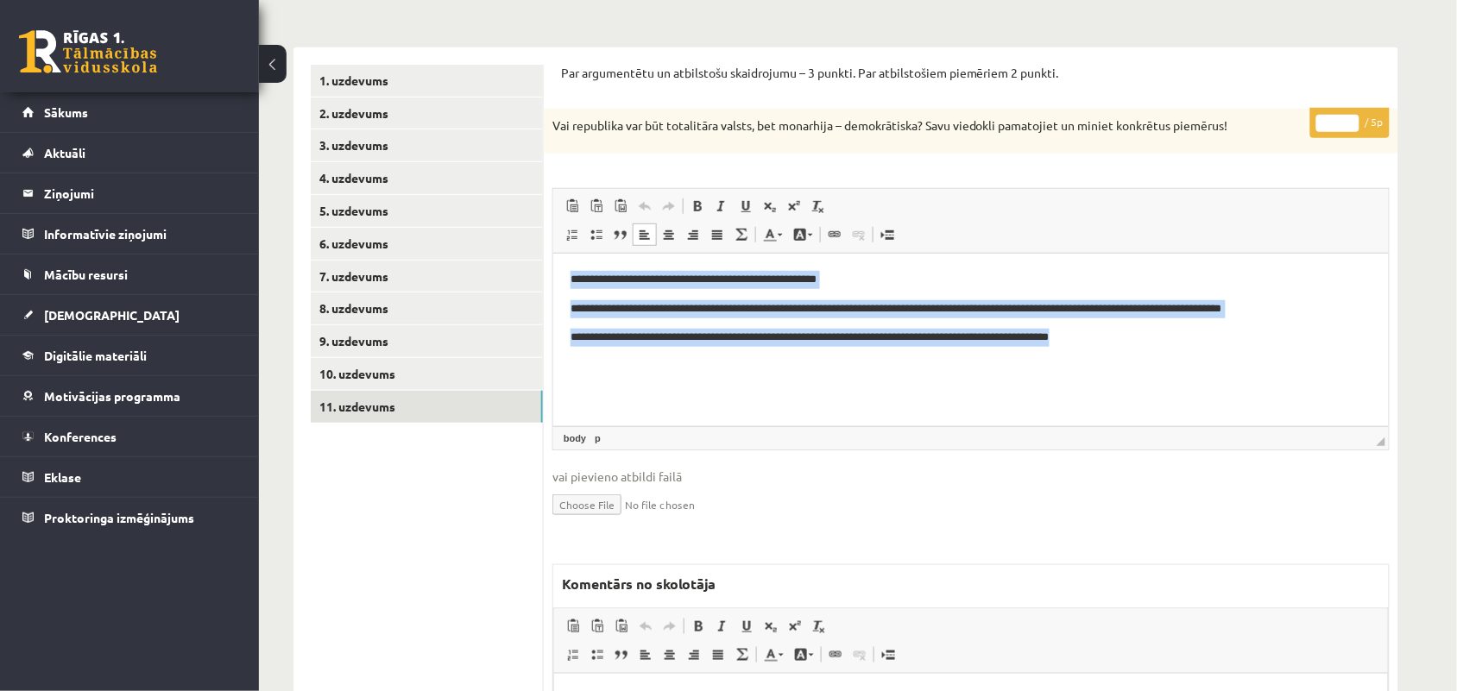
drag, startPoint x: 559, startPoint y: 279, endPoint x: 1132, endPoint y: 344, distance: 575.9
click at [1132, 344] on html "**********" at bounding box center [969, 308] width 835 height 110
copy body "**********"
click at [735, 363] on html "**********" at bounding box center [969, 308] width 835 height 110
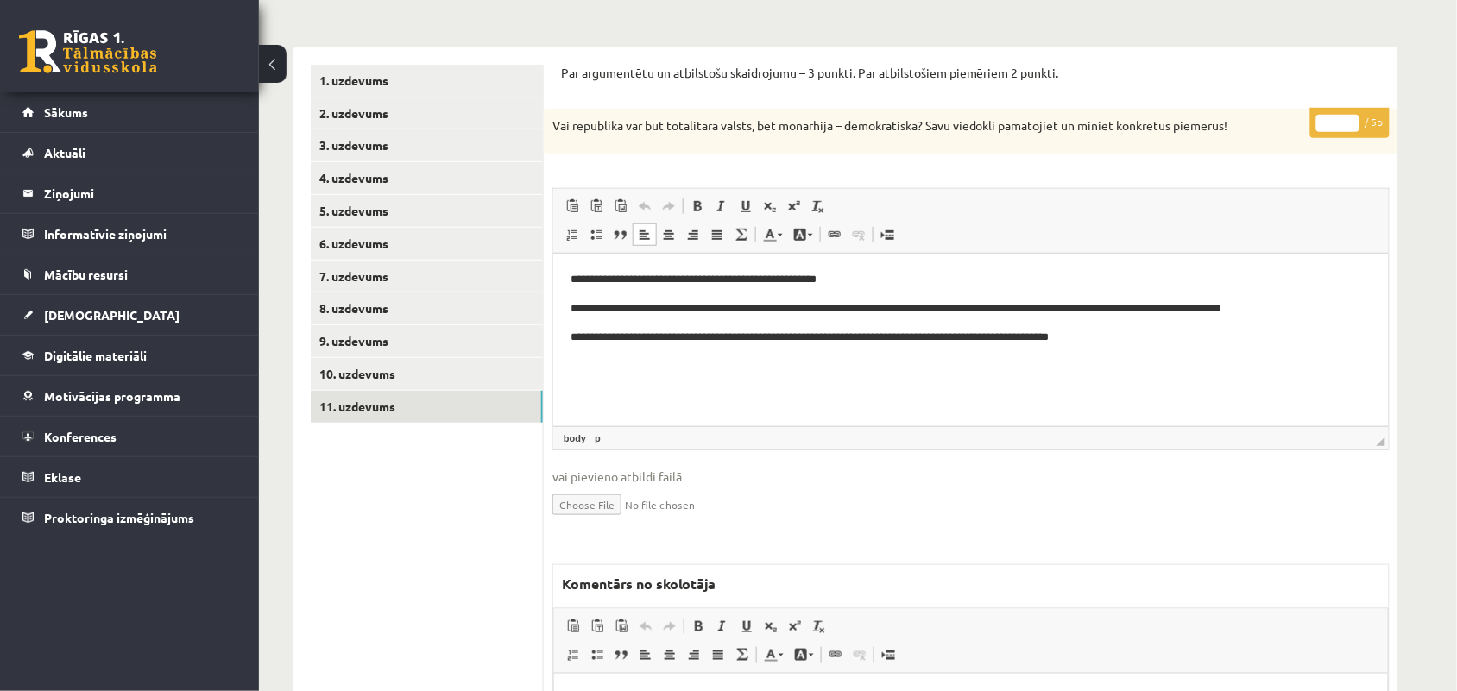
type input "*"
click at [1351, 118] on input "*" at bounding box center [1337, 123] width 43 height 17
click at [387, 382] on link "10. uzdevums" at bounding box center [427, 374] width 232 height 32
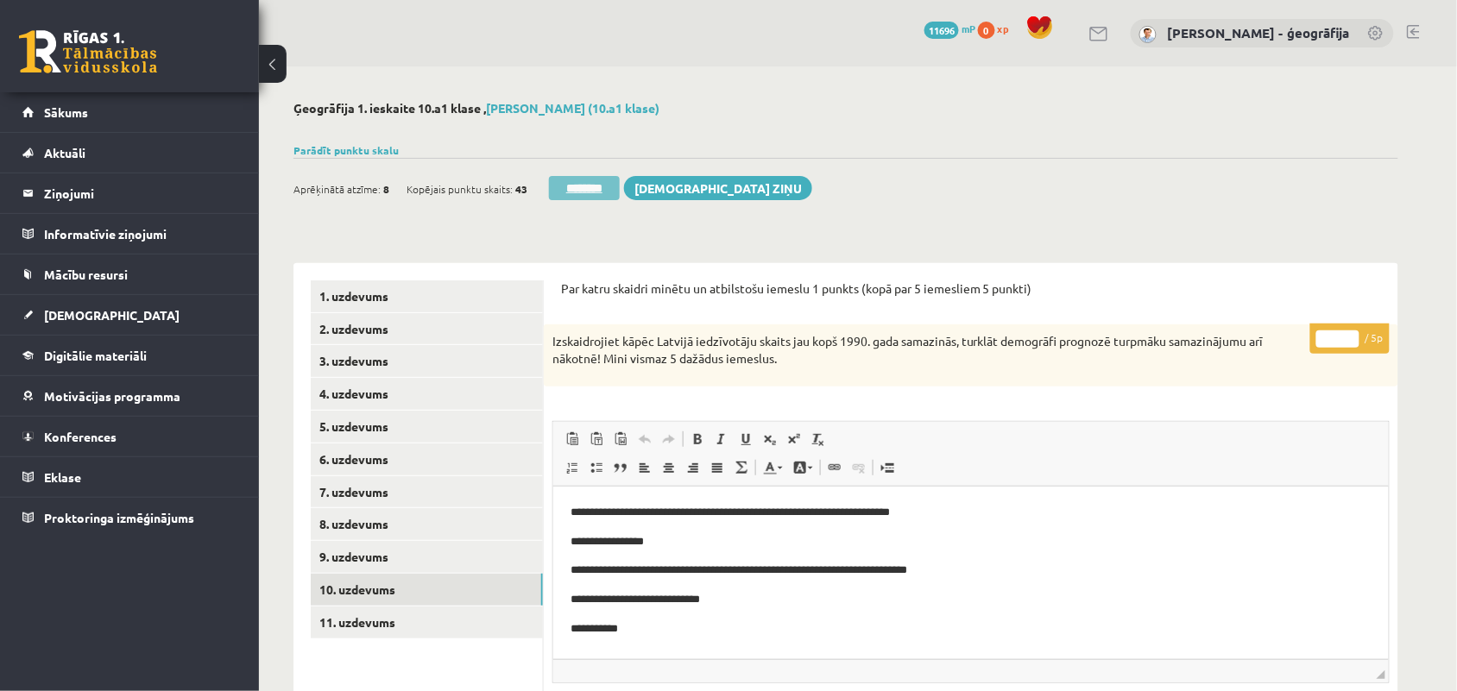
click at [576, 192] on input "********" at bounding box center [584, 188] width 71 height 24
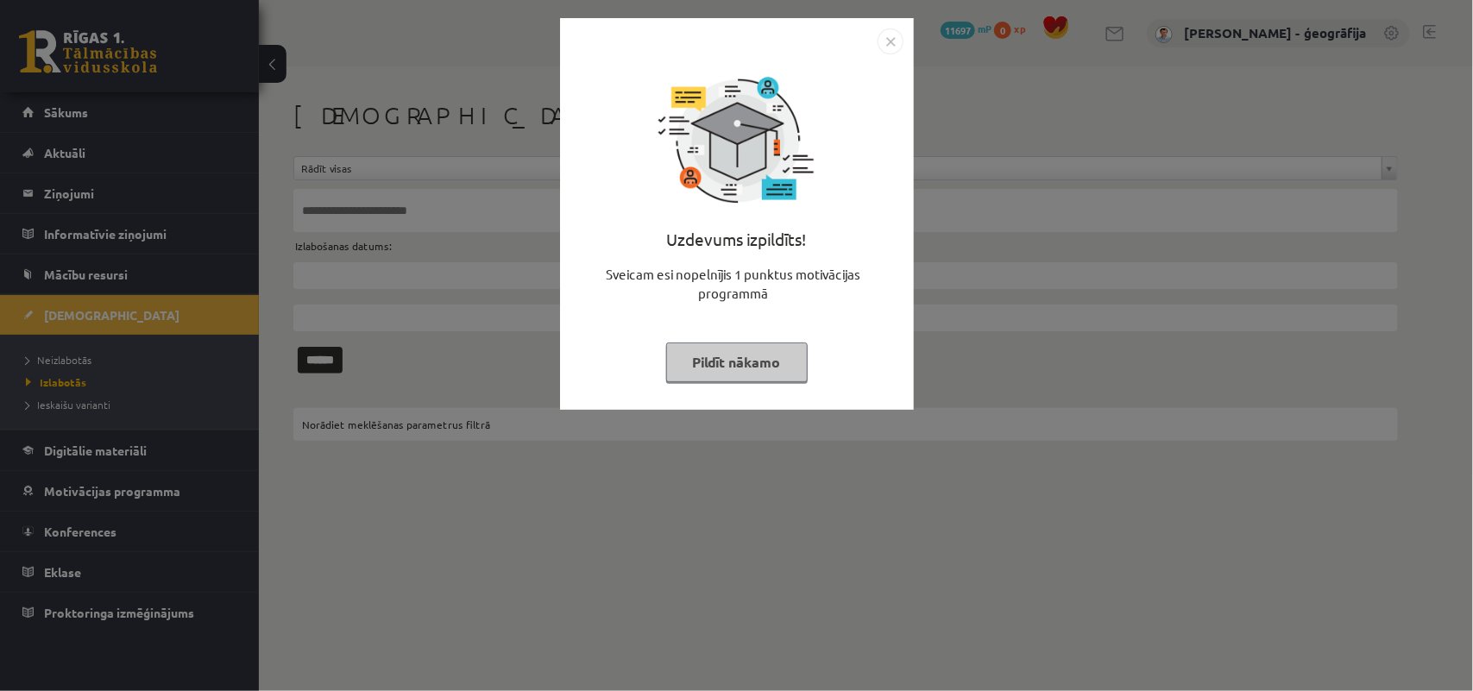
click at [695, 354] on button "Pildīt nākamo" at bounding box center [737, 363] width 142 height 40
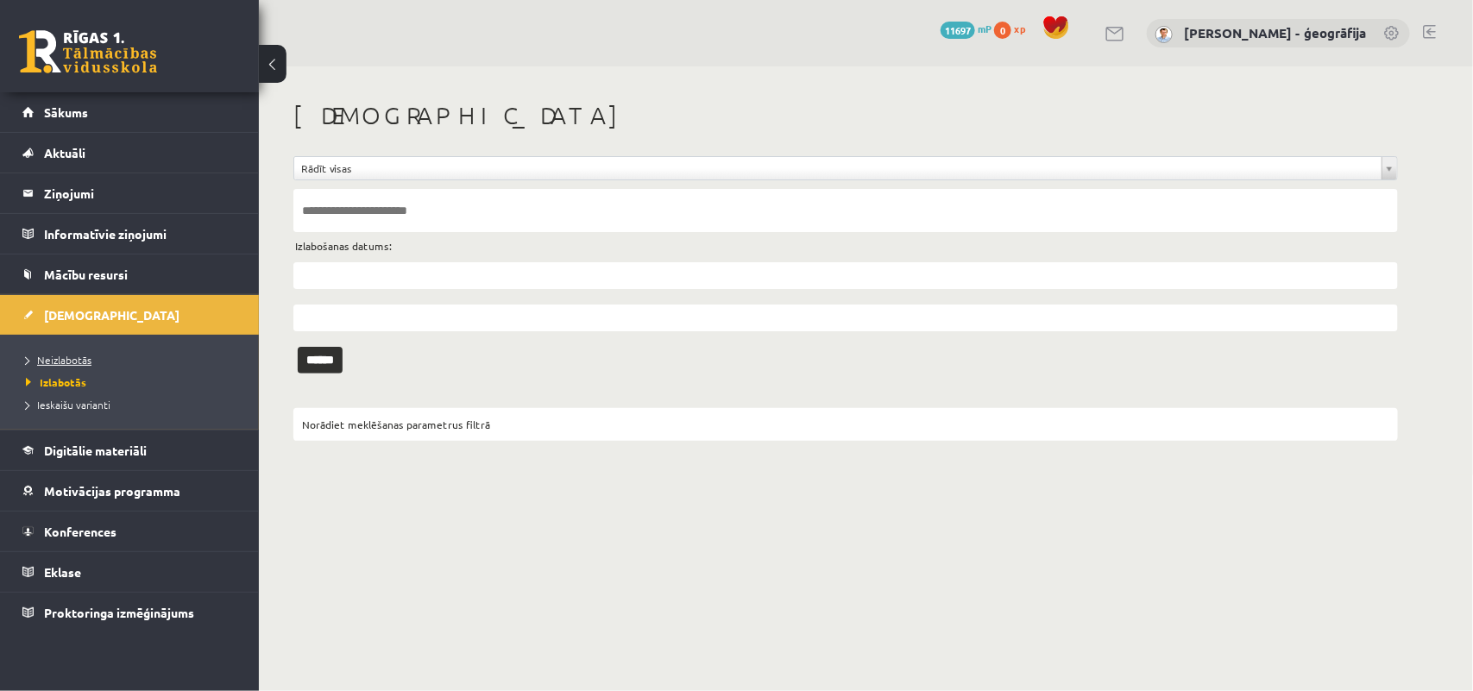
click at [65, 361] on span "Neizlabotās" at bounding box center [59, 360] width 66 height 14
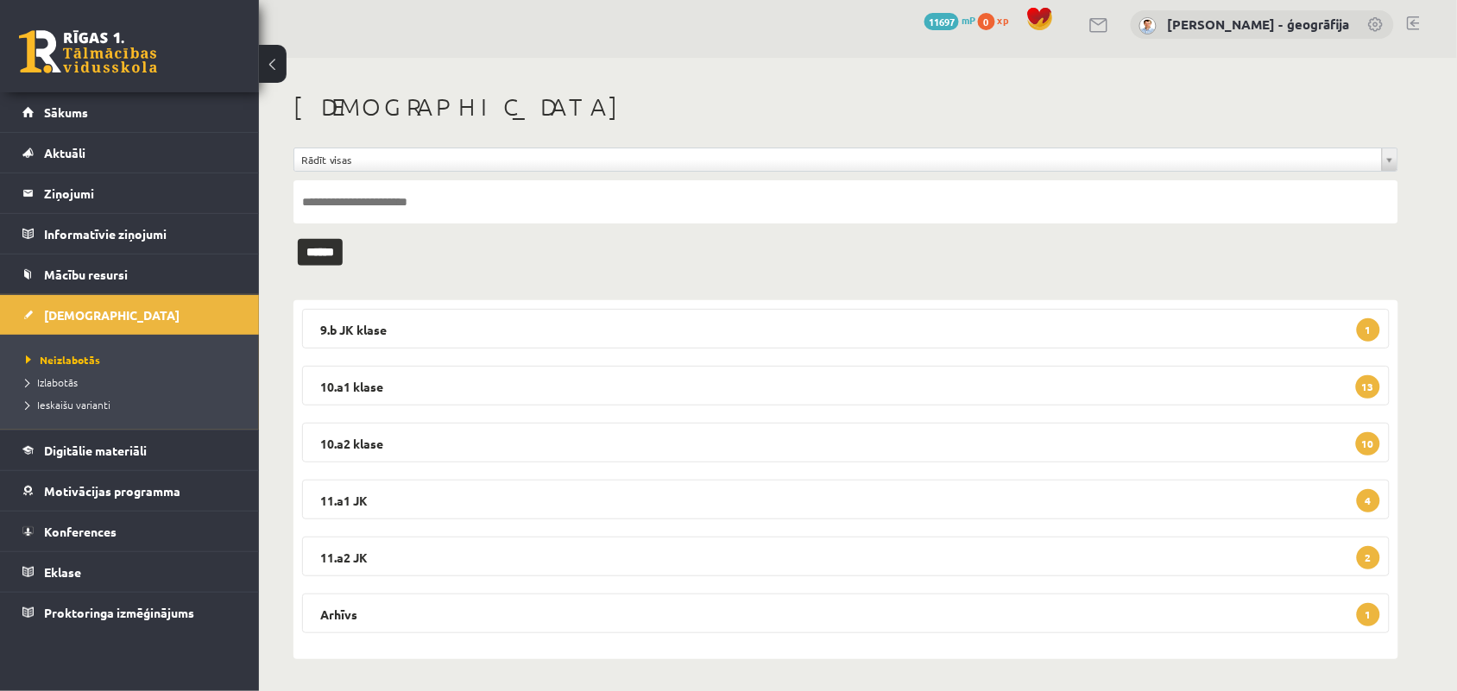
scroll to position [10, 0]
click at [518, 375] on legend "10.a1 klase 13" at bounding box center [846, 384] width 1088 height 40
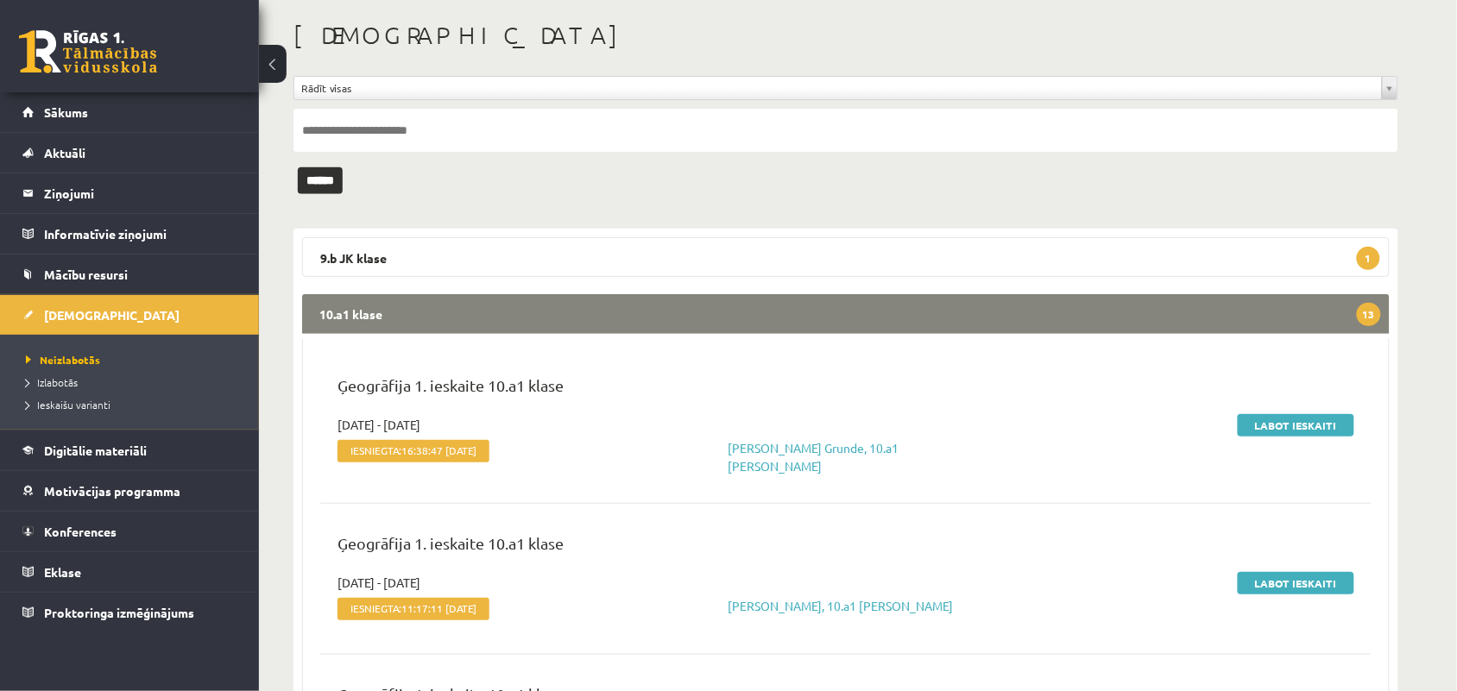
scroll to position [118, 0]
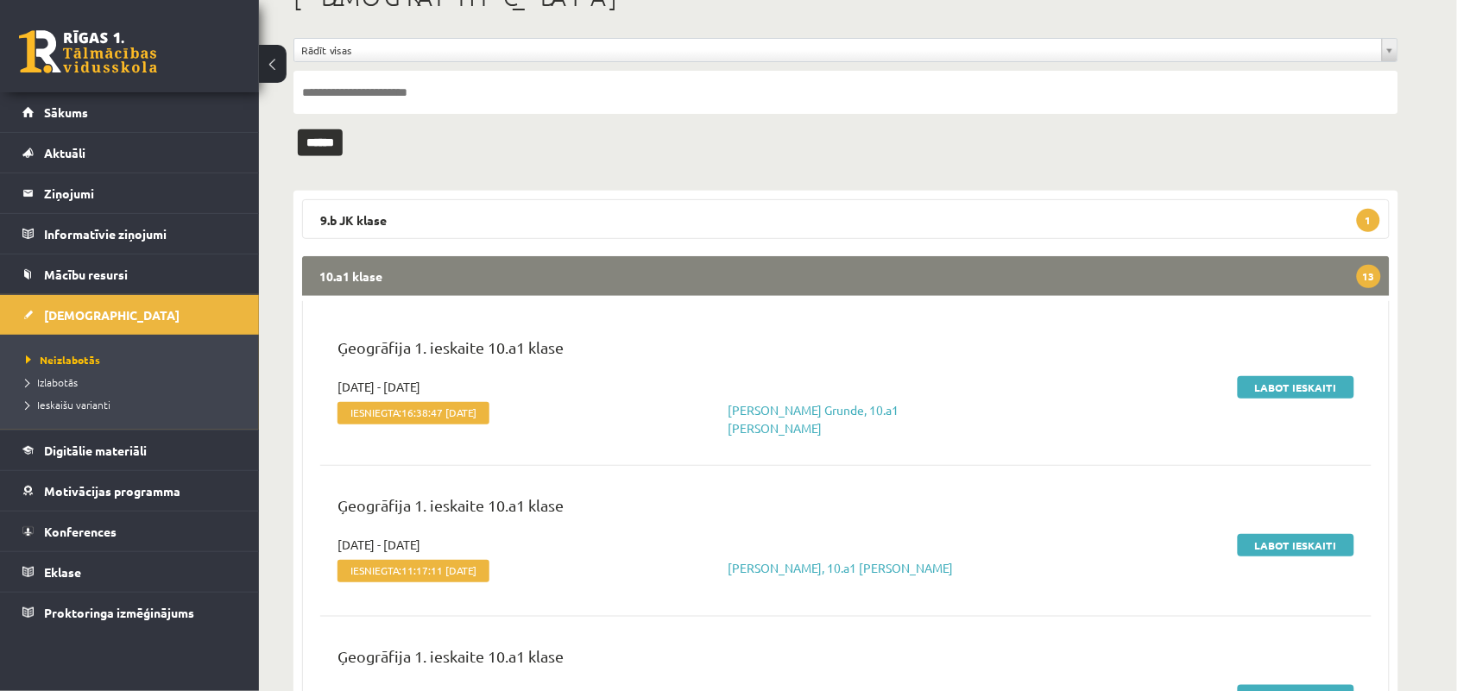
click at [1267, 399] on div "Labot ieskaiti" at bounding box center [1193, 408] width 348 height 60
click at [1275, 387] on link "Labot ieskaiti" at bounding box center [1296, 387] width 117 height 22
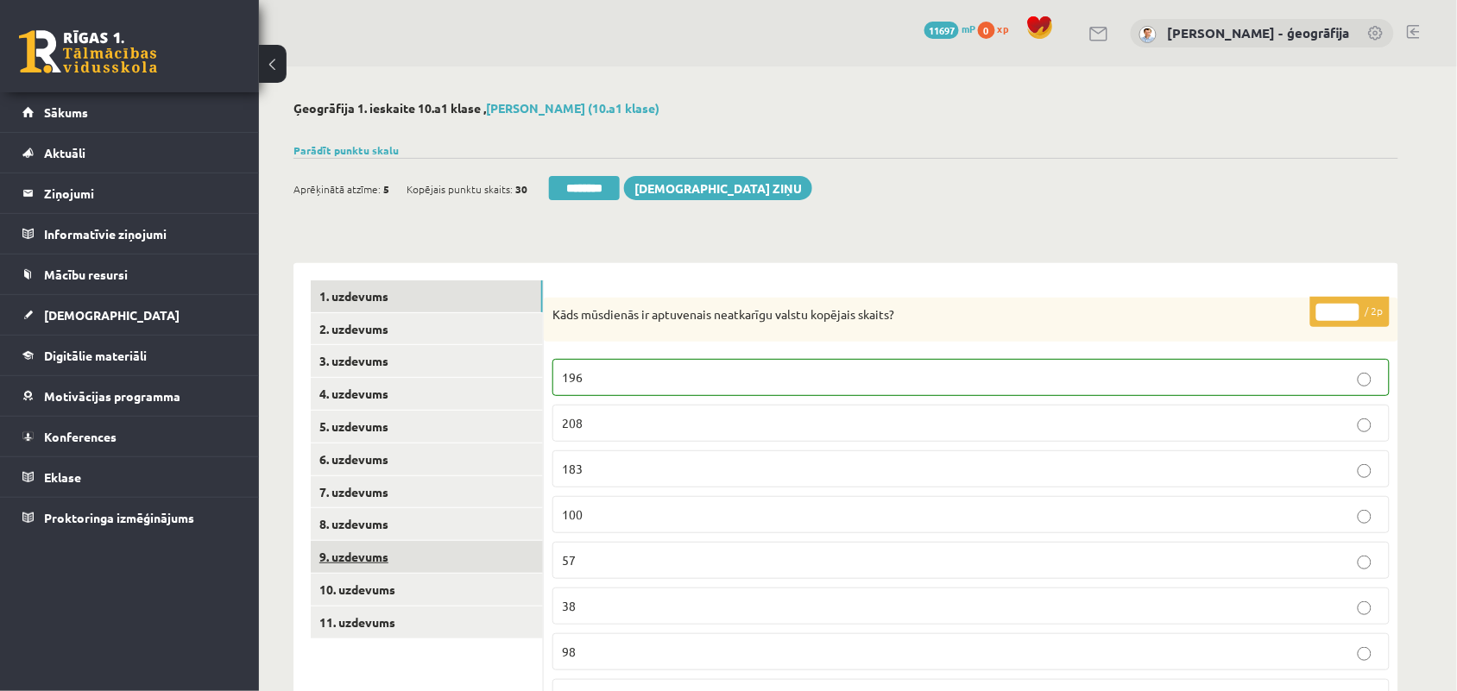
click at [325, 558] on link "9. uzdevums" at bounding box center [427, 557] width 232 height 32
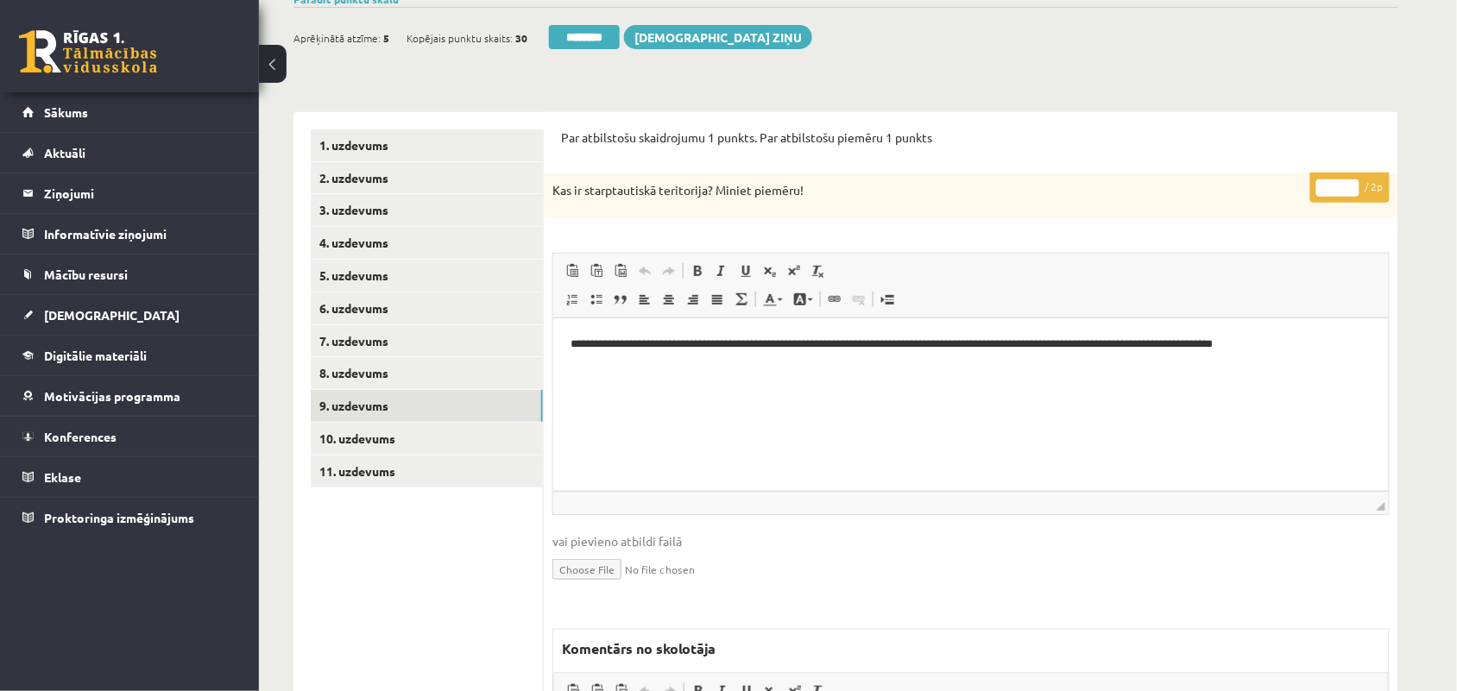
click at [1355, 186] on input "*" at bounding box center [1337, 188] width 43 height 17
type input "*"
click at [1355, 186] on input "*" at bounding box center [1337, 188] width 43 height 17
click at [356, 438] on link "10. uzdevums" at bounding box center [427, 439] width 232 height 32
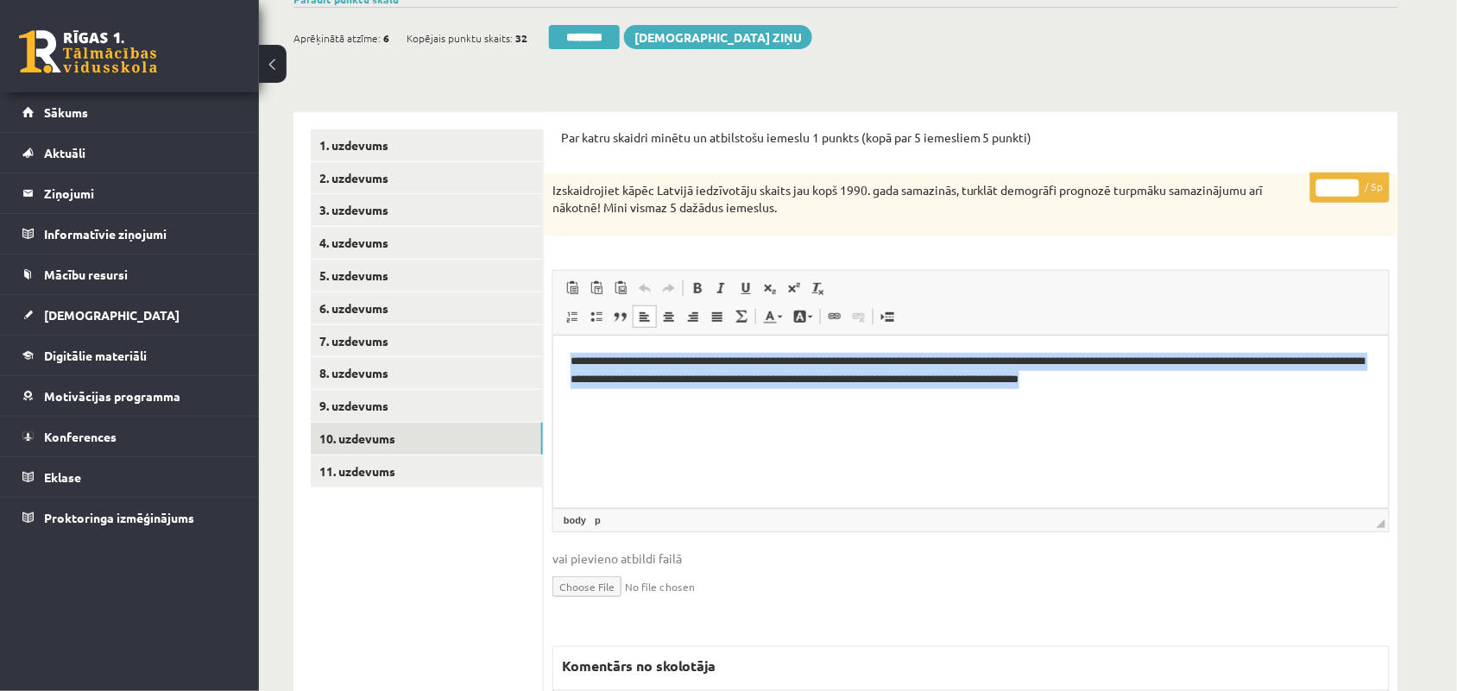
drag, startPoint x: 565, startPoint y: 357, endPoint x: 1226, endPoint y: 372, distance: 660.4
click at [1226, 372] on html "**********" at bounding box center [969, 370] width 835 height 71
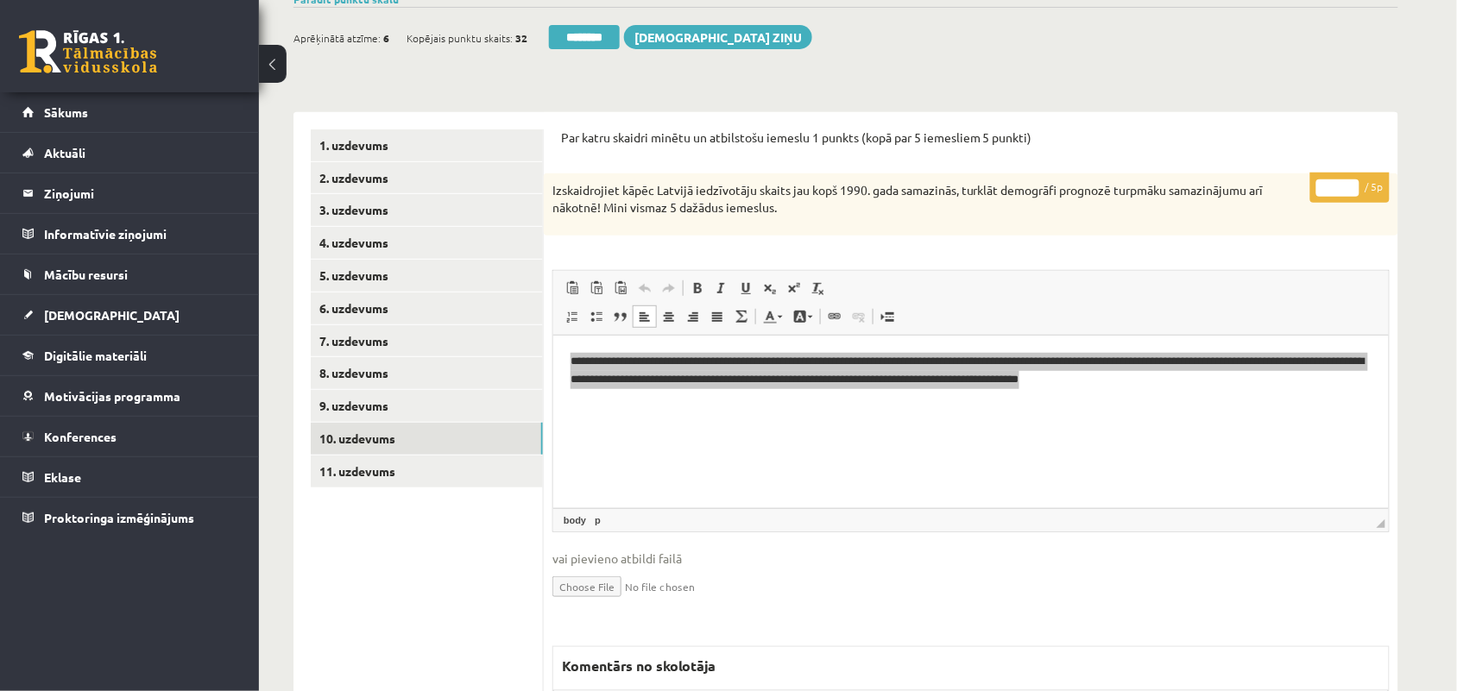
click at [1349, 184] on input "*" at bounding box center [1337, 188] width 43 height 17
type input "*"
click at [1349, 184] on input "*" at bounding box center [1337, 188] width 43 height 17
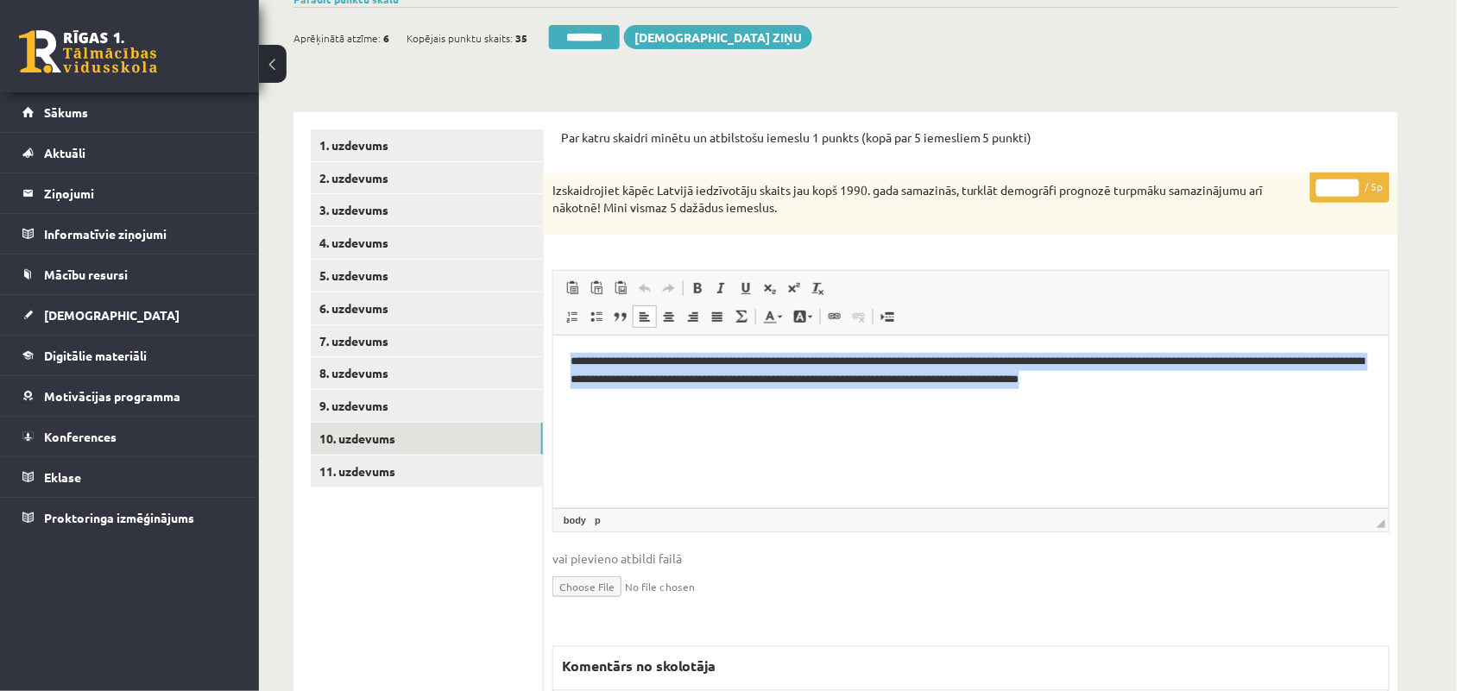
click at [1252, 375] on p "**********" at bounding box center [970, 370] width 801 height 36
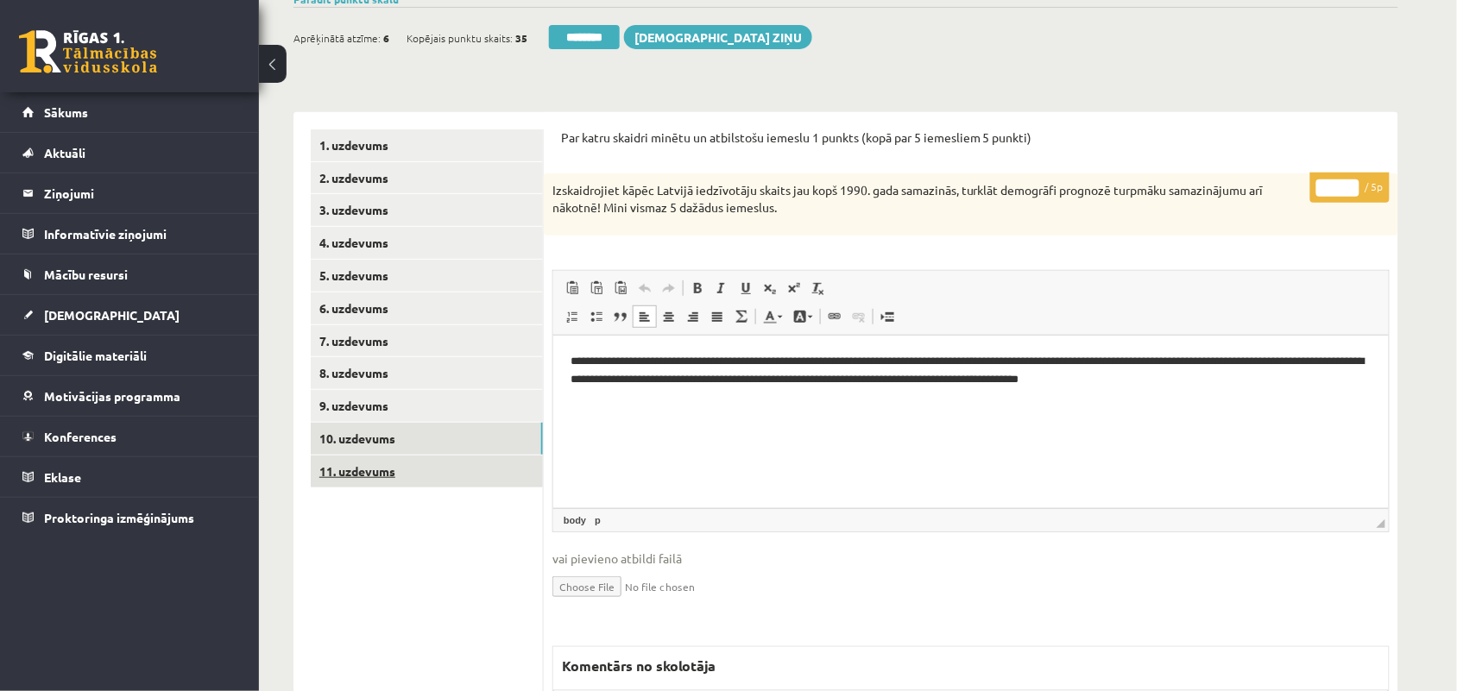
click at [339, 460] on link "11. uzdevums" at bounding box center [427, 472] width 232 height 32
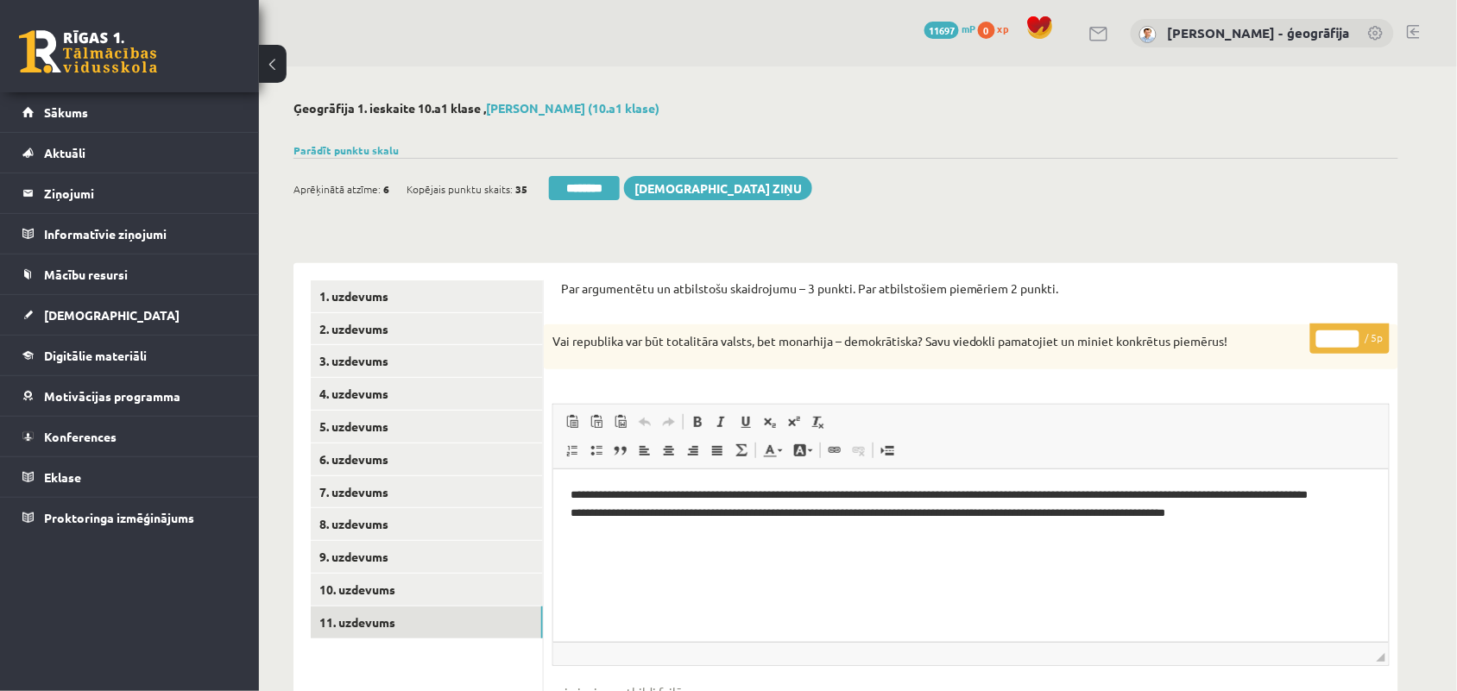
scroll to position [108, 0]
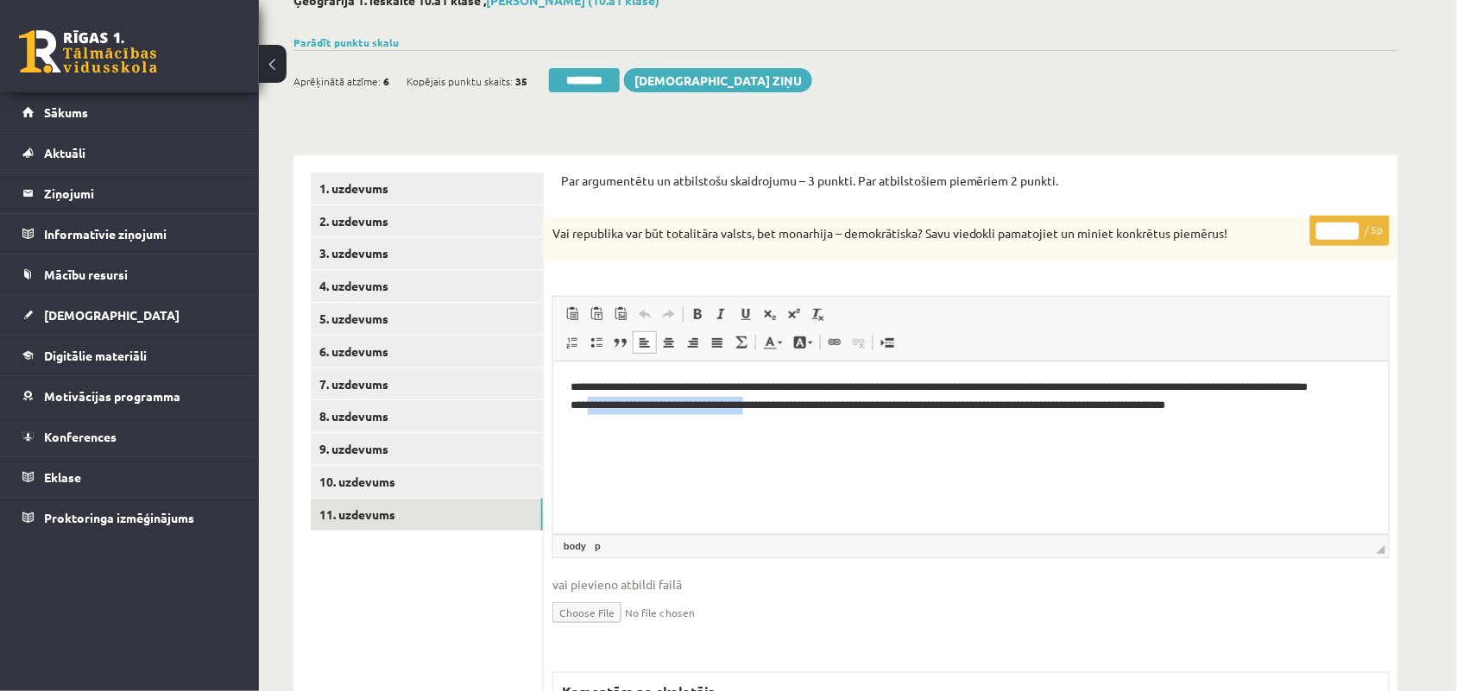
drag, startPoint x: 602, startPoint y: 425, endPoint x: 775, endPoint y: 423, distance: 173.5
click at [775, 423] on p "**********" at bounding box center [970, 405] width 801 height 54
drag, startPoint x: 952, startPoint y: 423, endPoint x: 1062, endPoint y: 423, distance: 109.6
click at [1062, 423] on p "**********" at bounding box center [970, 405] width 801 height 54
type input "*"
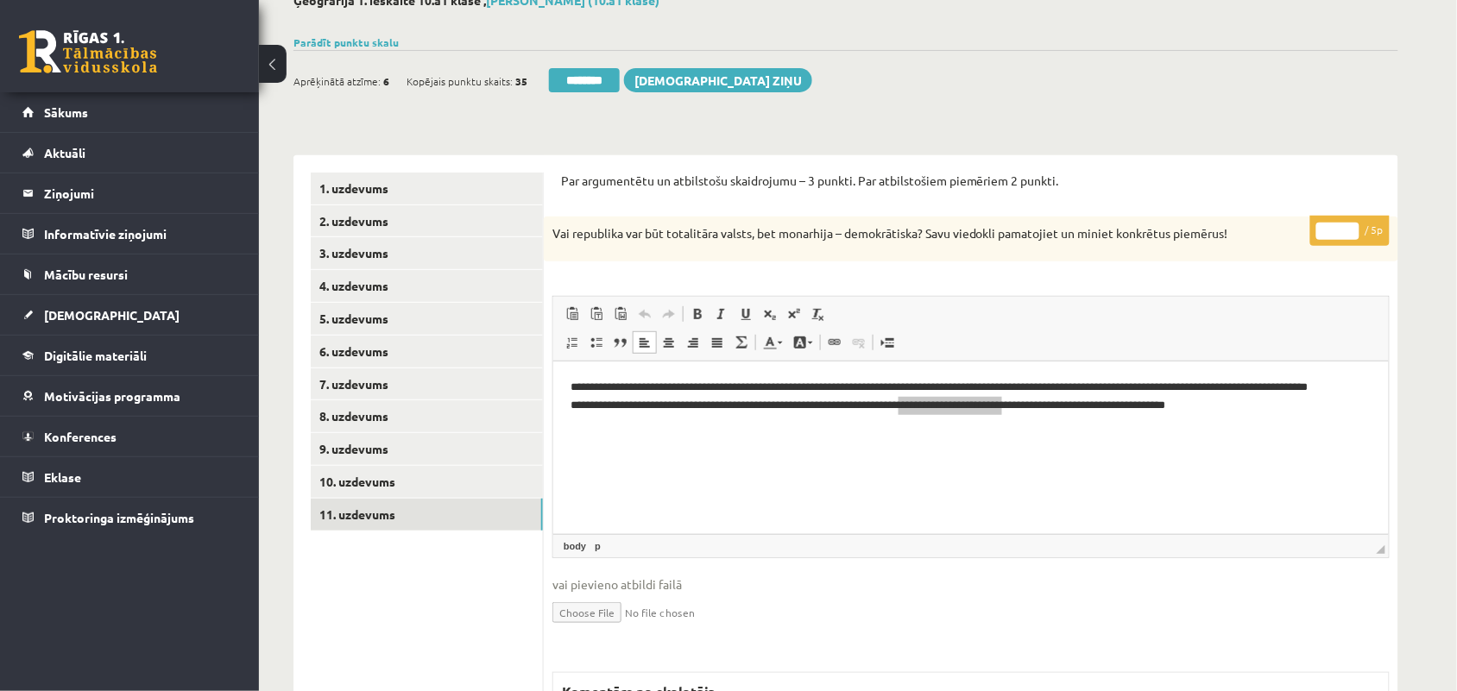
click at [1349, 230] on input "*" at bounding box center [1337, 231] width 43 height 17
click at [407, 480] on link "10. uzdevums" at bounding box center [427, 482] width 232 height 32
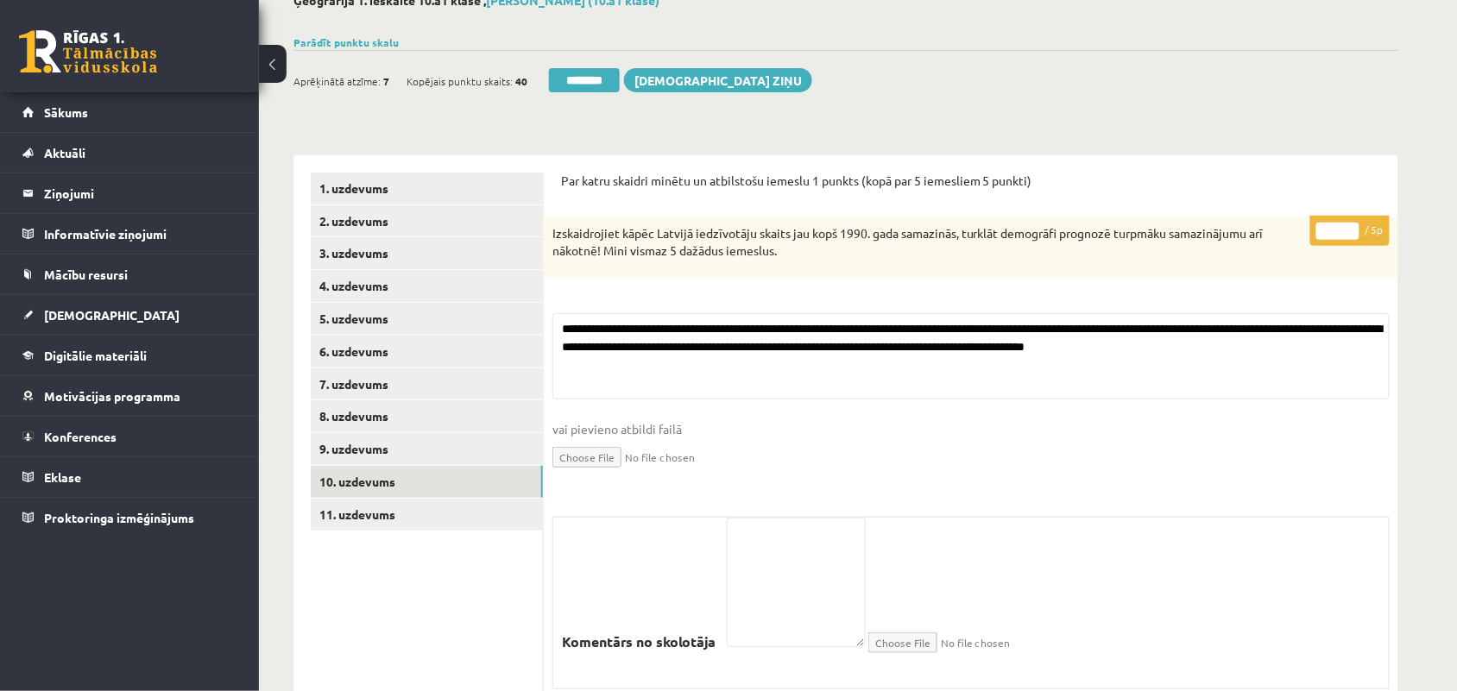
drag, startPoint x: 594, startPoint y: 85, endPoint x: 823, endPoint y: 117, distance: 230.9
click at [594, 85] on input "********" at bounding box center [584, 80] width 71 height 24
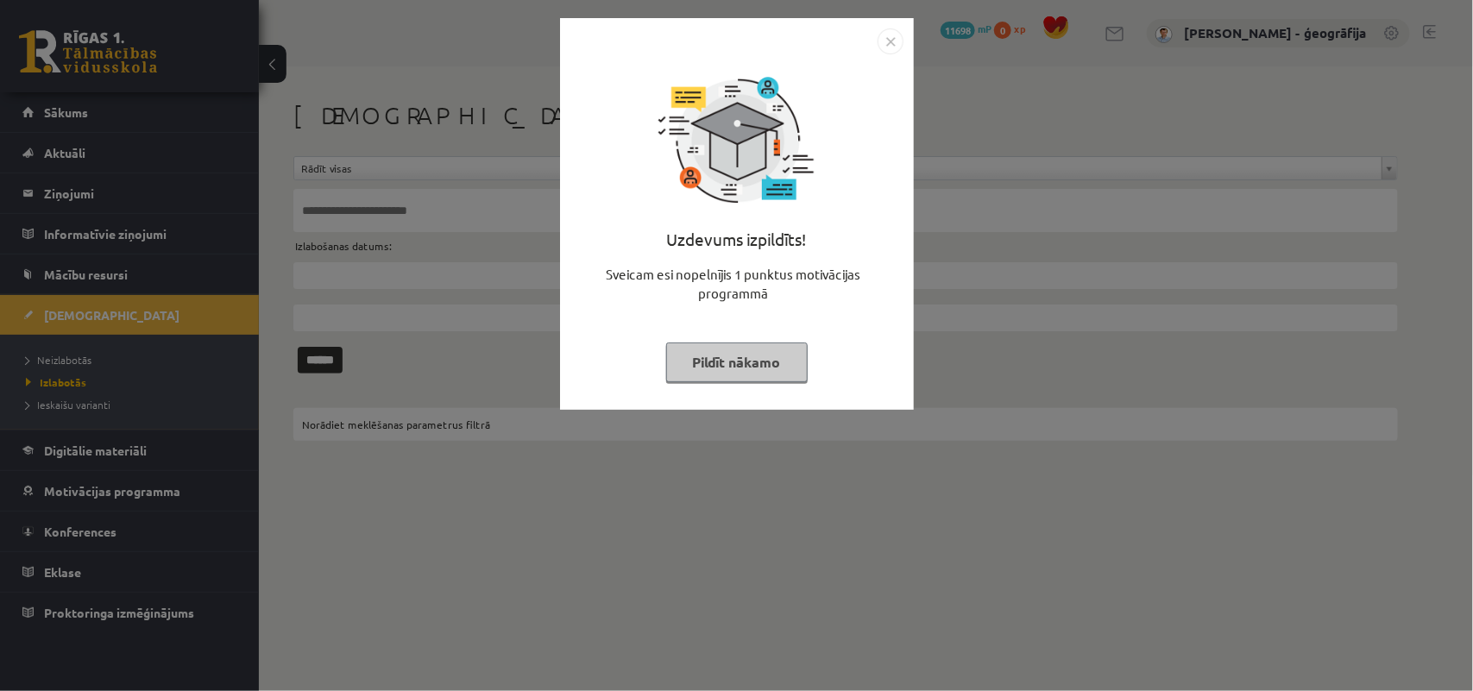
click at [716, 352] on button "Pildīt nākamo" at bounding box center [737, 363] width 142 height 40
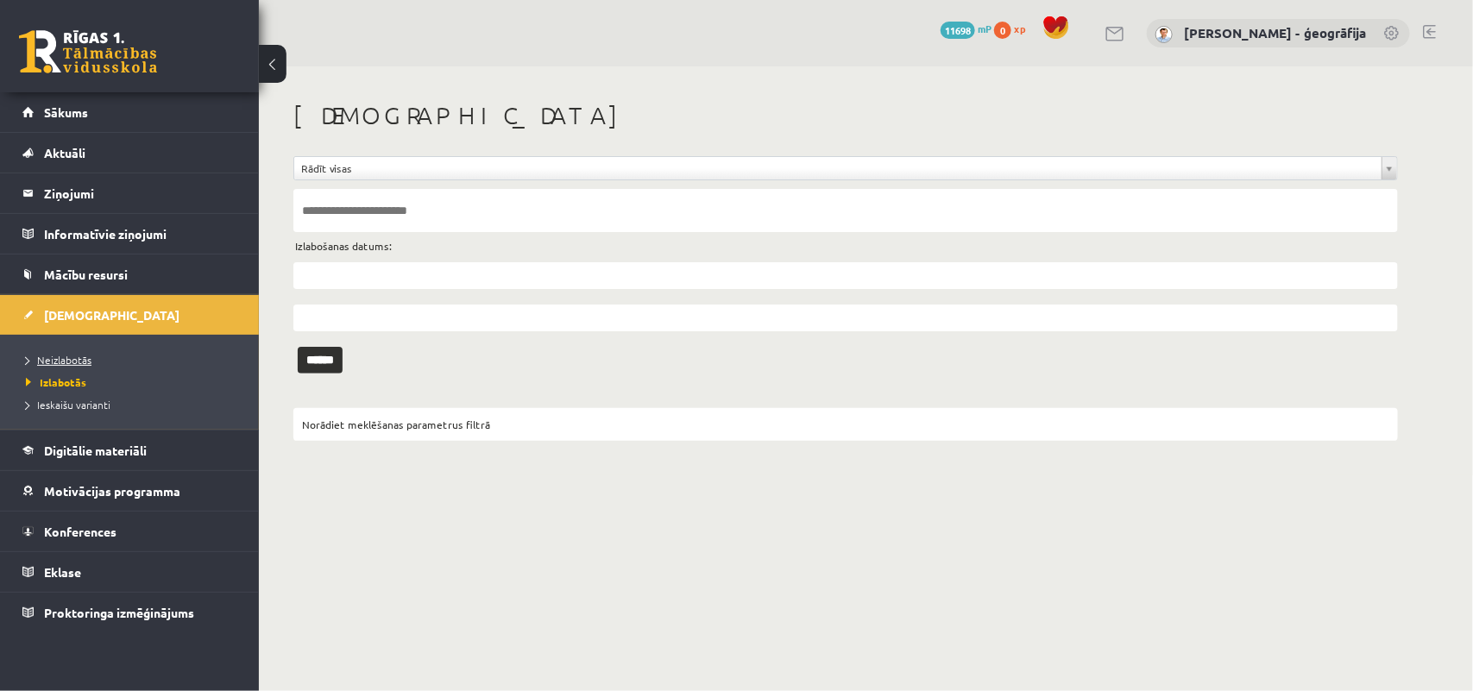
click at [87, 364] on span "Neizlabotās" at bounding box center [59, 360] width 66 height 14
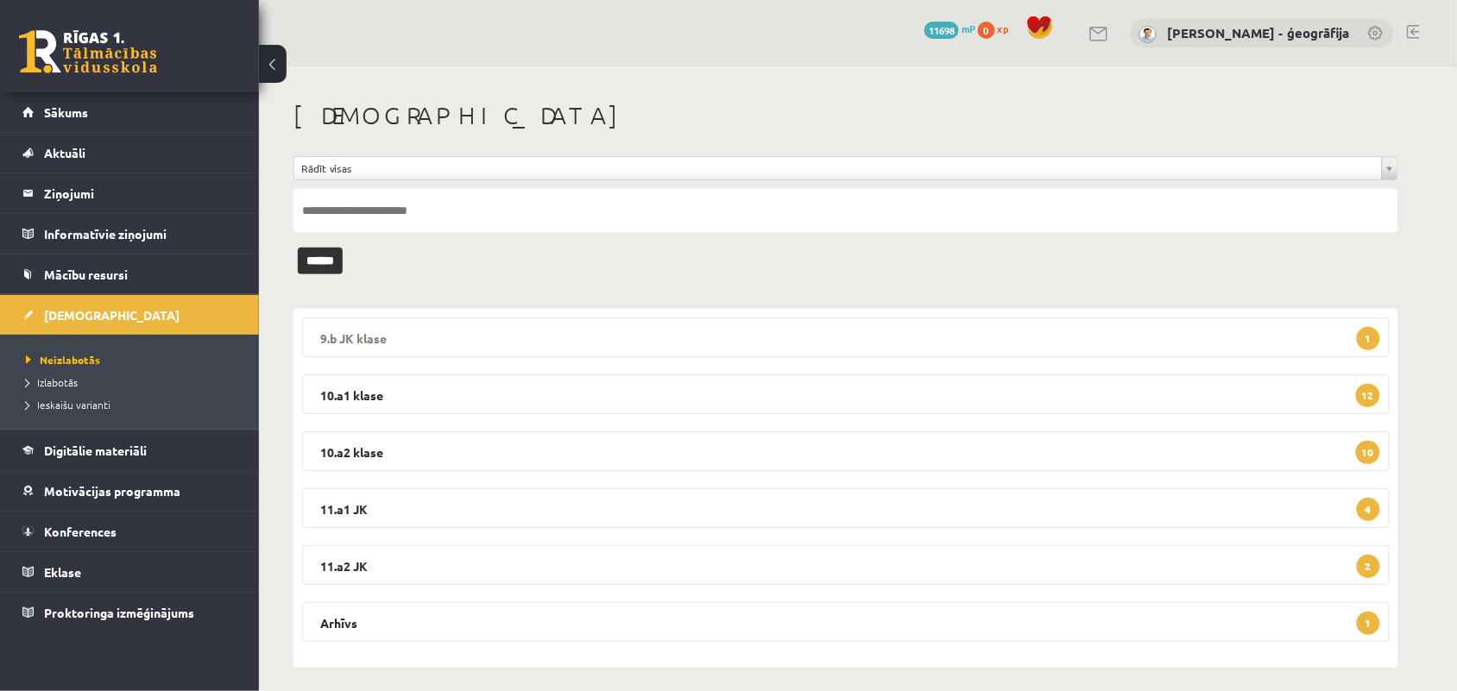
click at [402, 335] on legend "9.b JK klase 1" at bounding box center [846, 338] width 1088 height 40
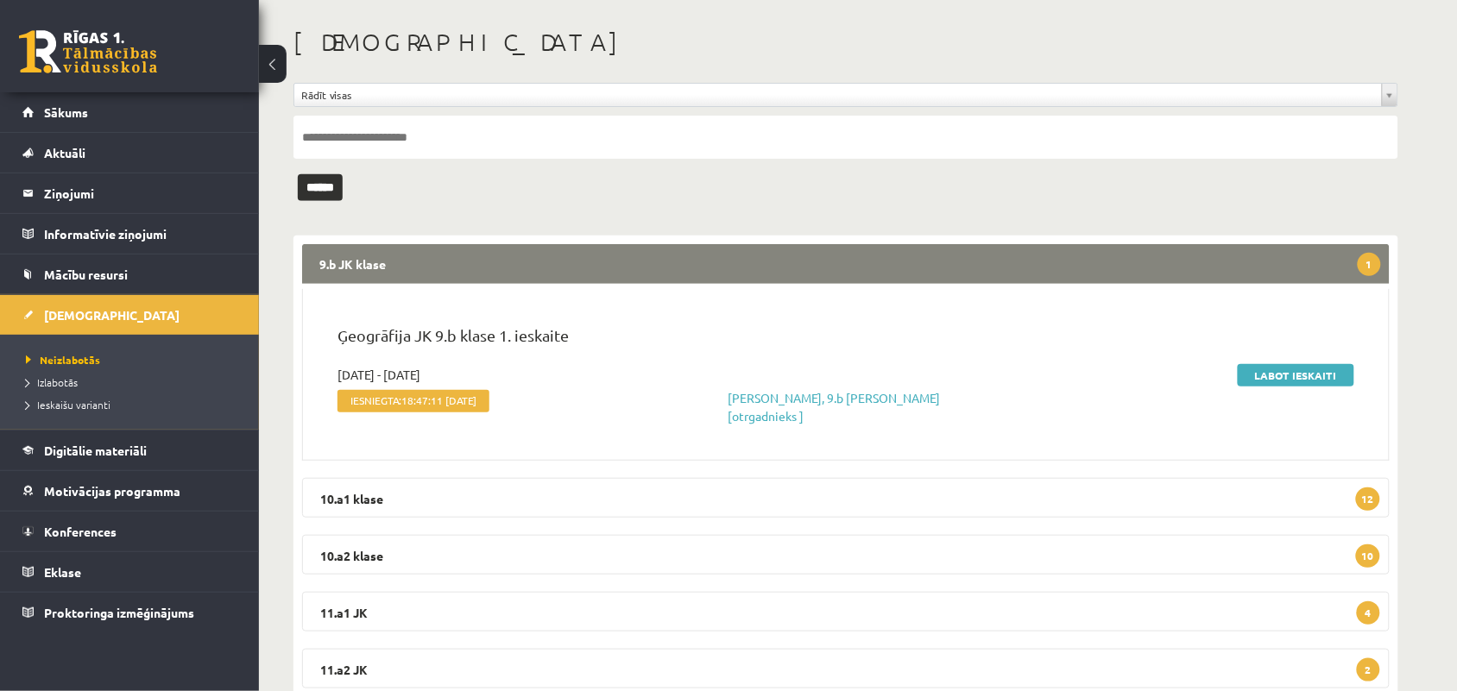
scroll to position [108, 0]
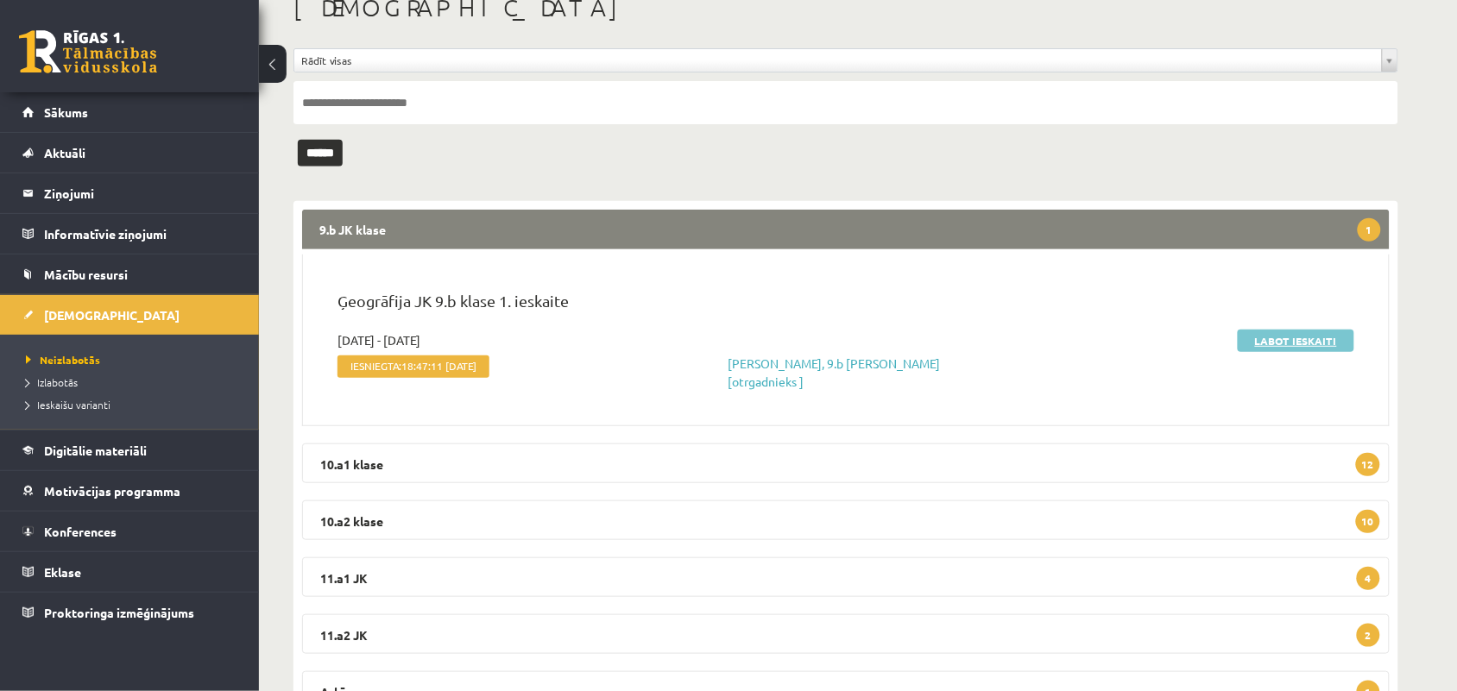
click at [1258, 341] on link "Labot ieskaiti" at bounding box center [1296, 341] width 117 height 22
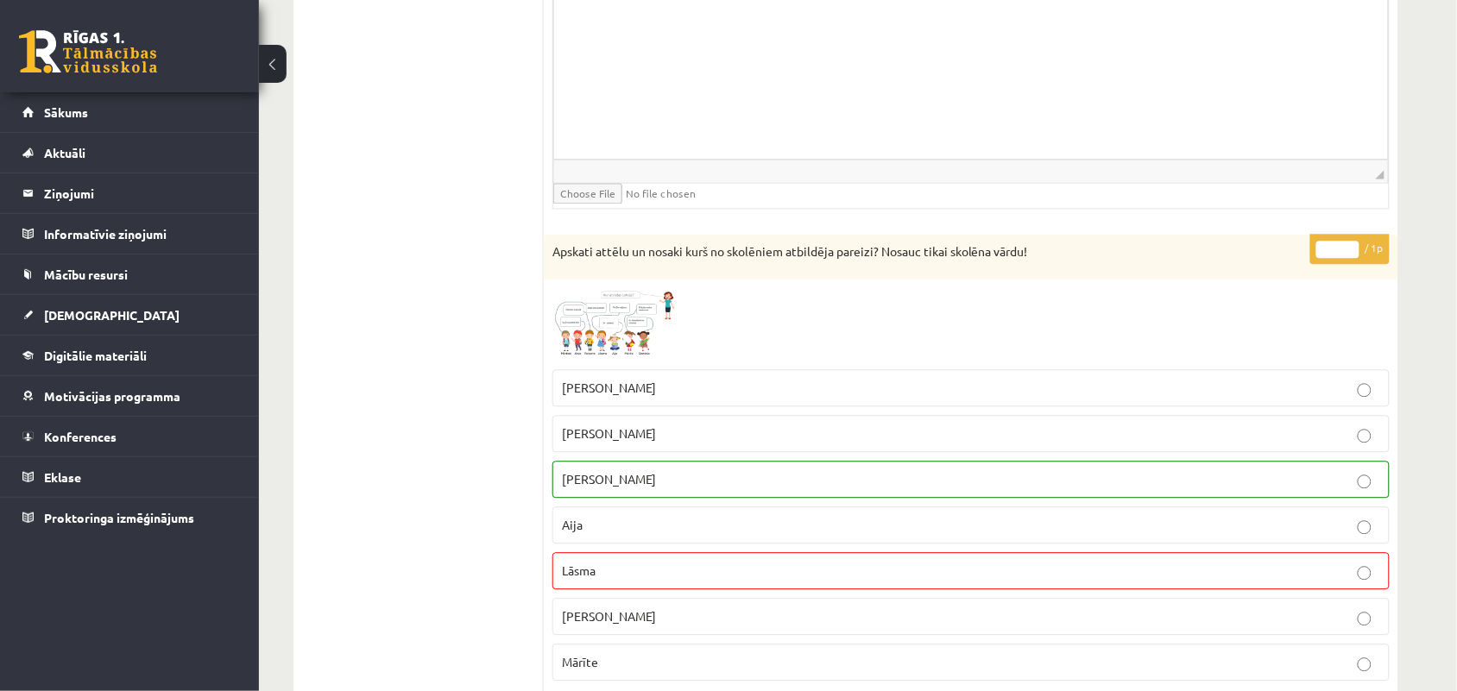
scroll to position [3021, 0]
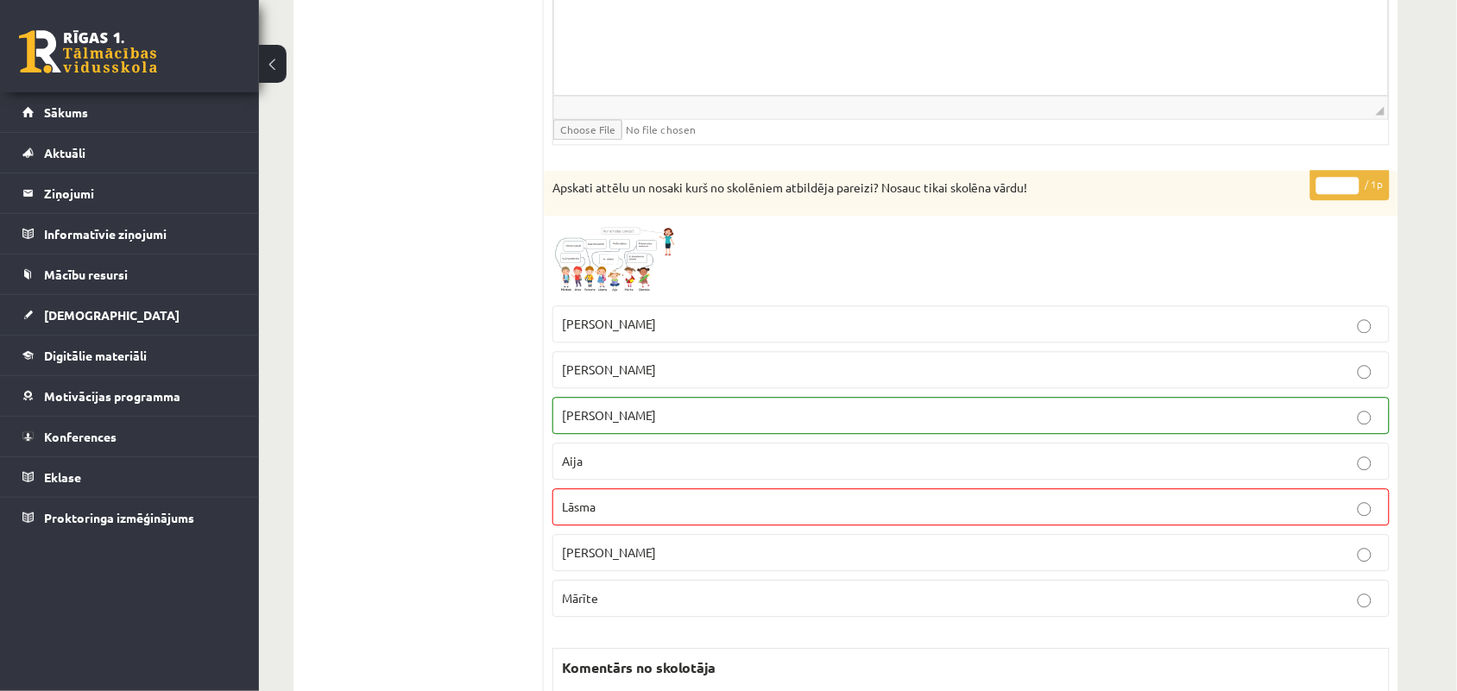
click at [633, 266] on img at bounding box center [616, 260] width 129 height 73
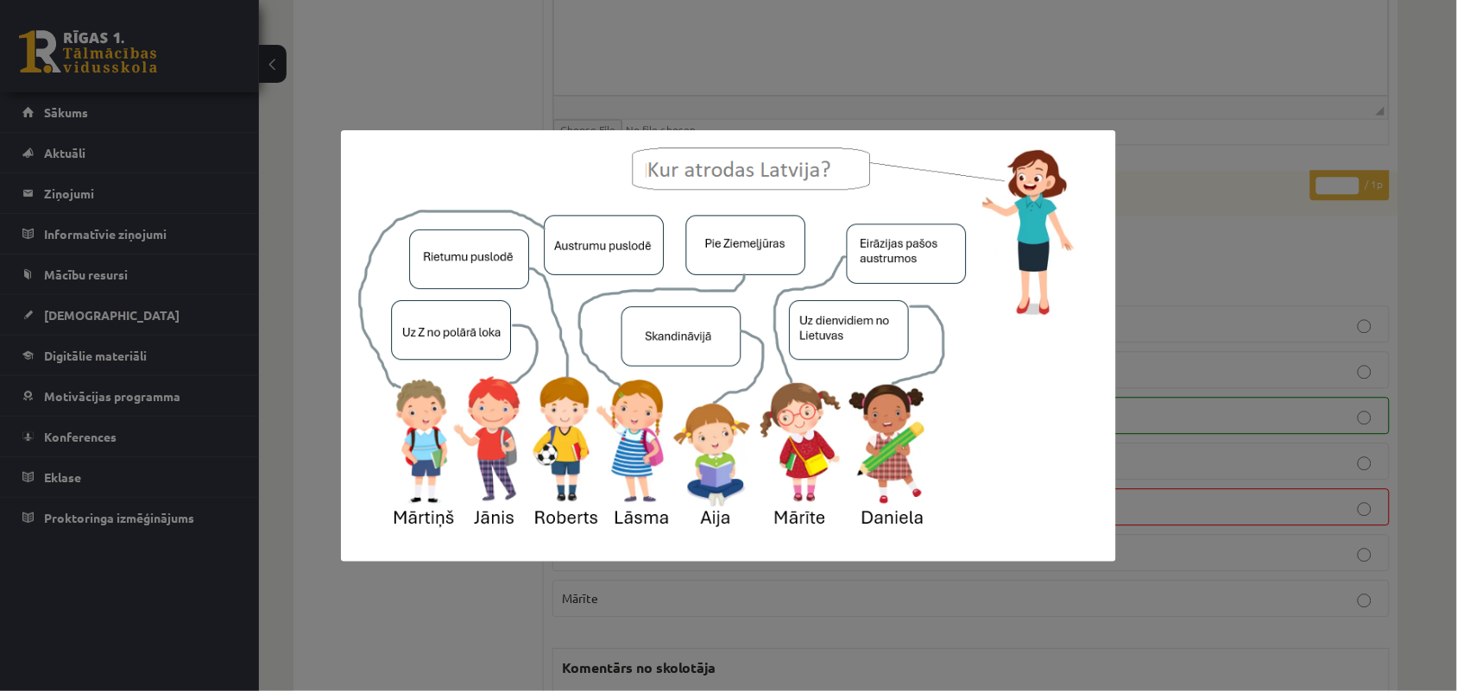
click at [633, 266] on img at bounding box center [728, 346] width 775 height 432
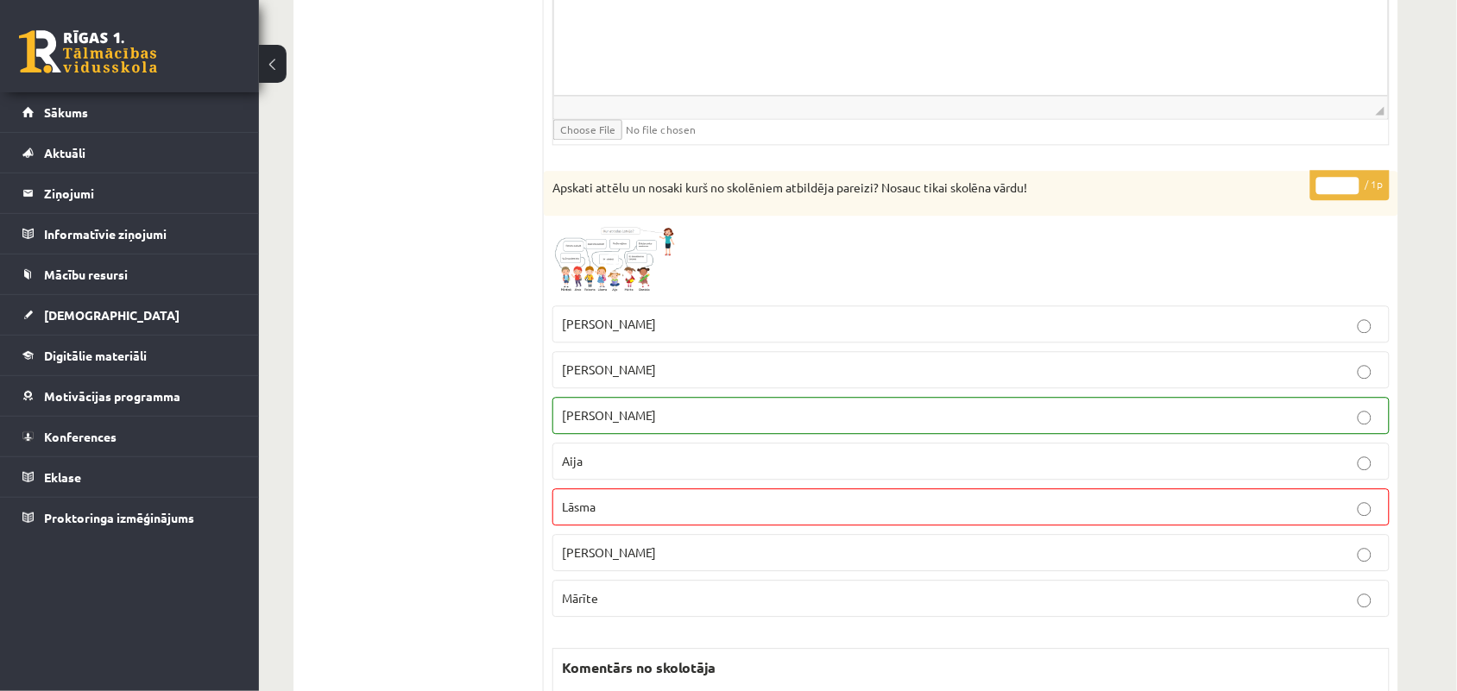
click at [633, 266] on img at bounding box center [616, 260] width 129 height 73
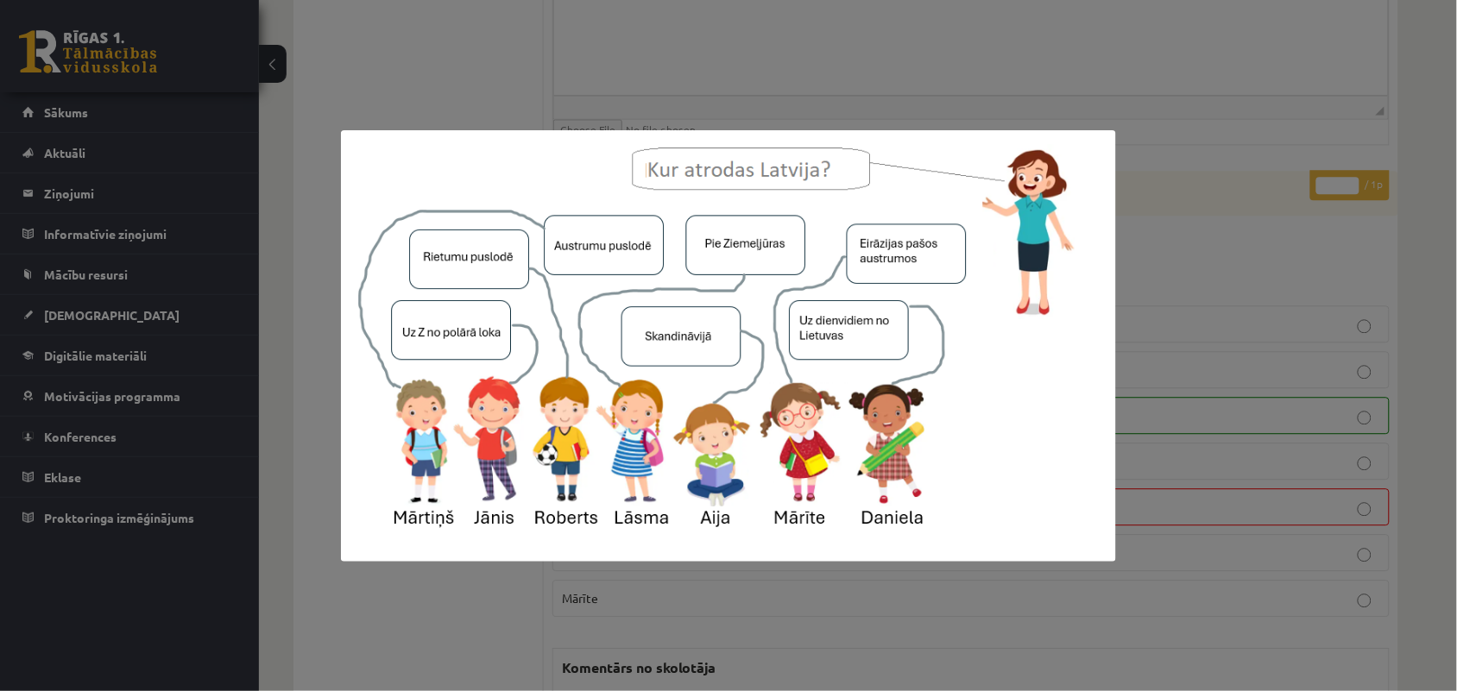
click at [633, 266] on img at bounding box center [728, 346] width 775 height 432
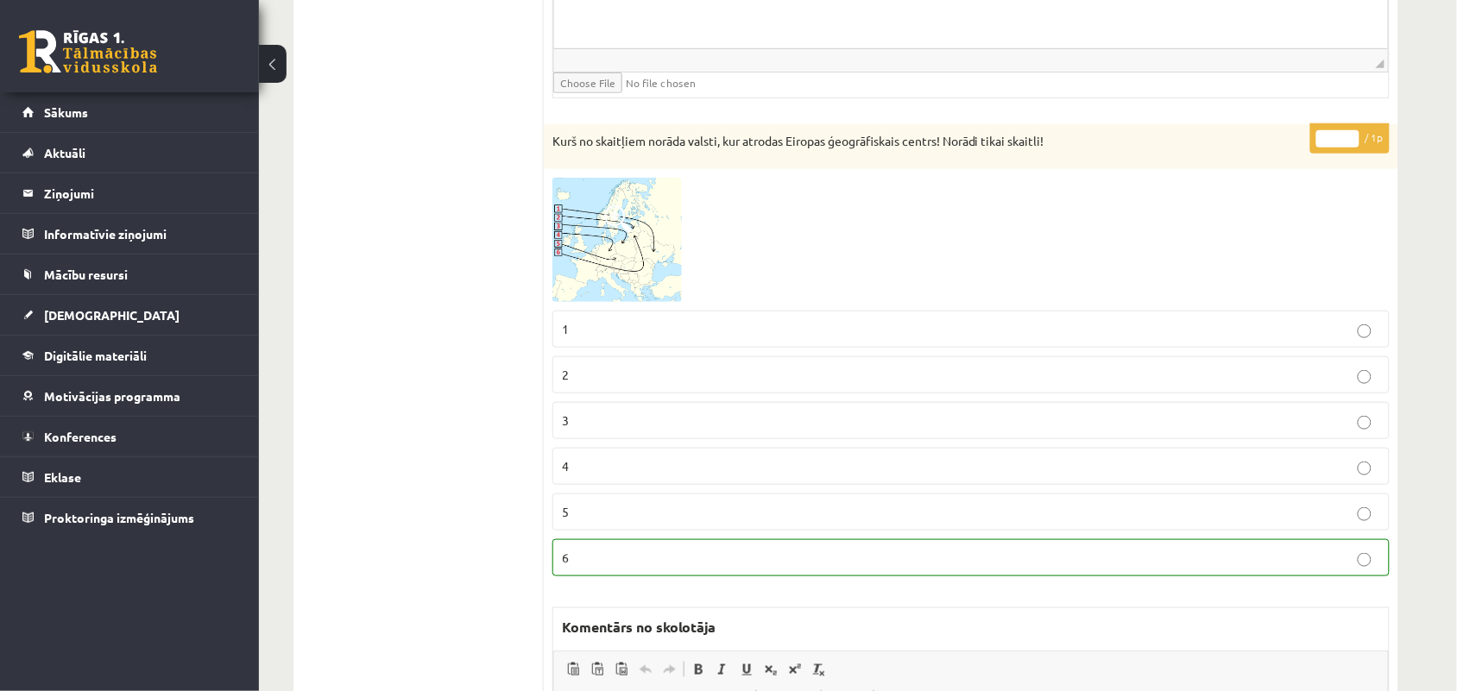
scroll to position [6150, 0]
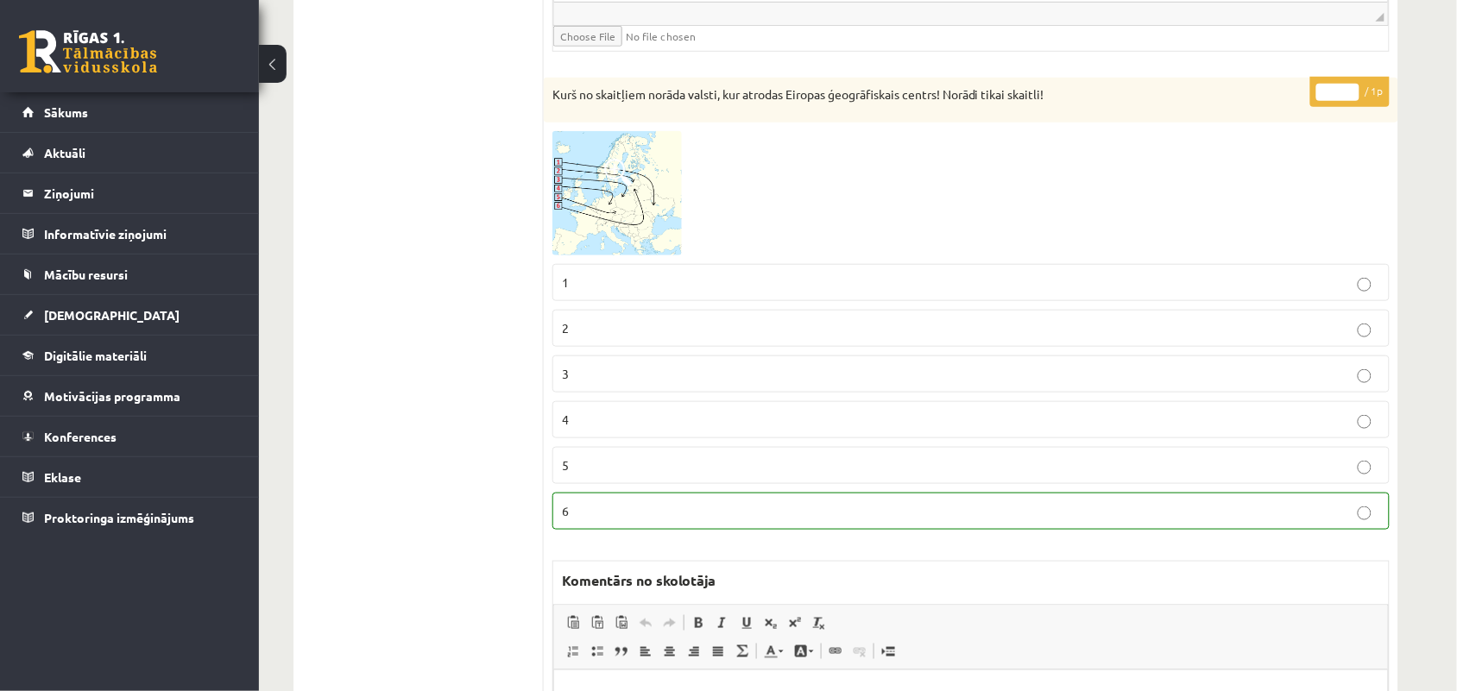
click at [623, 243] on img at bounding box center [616, 193] width 129 height 125
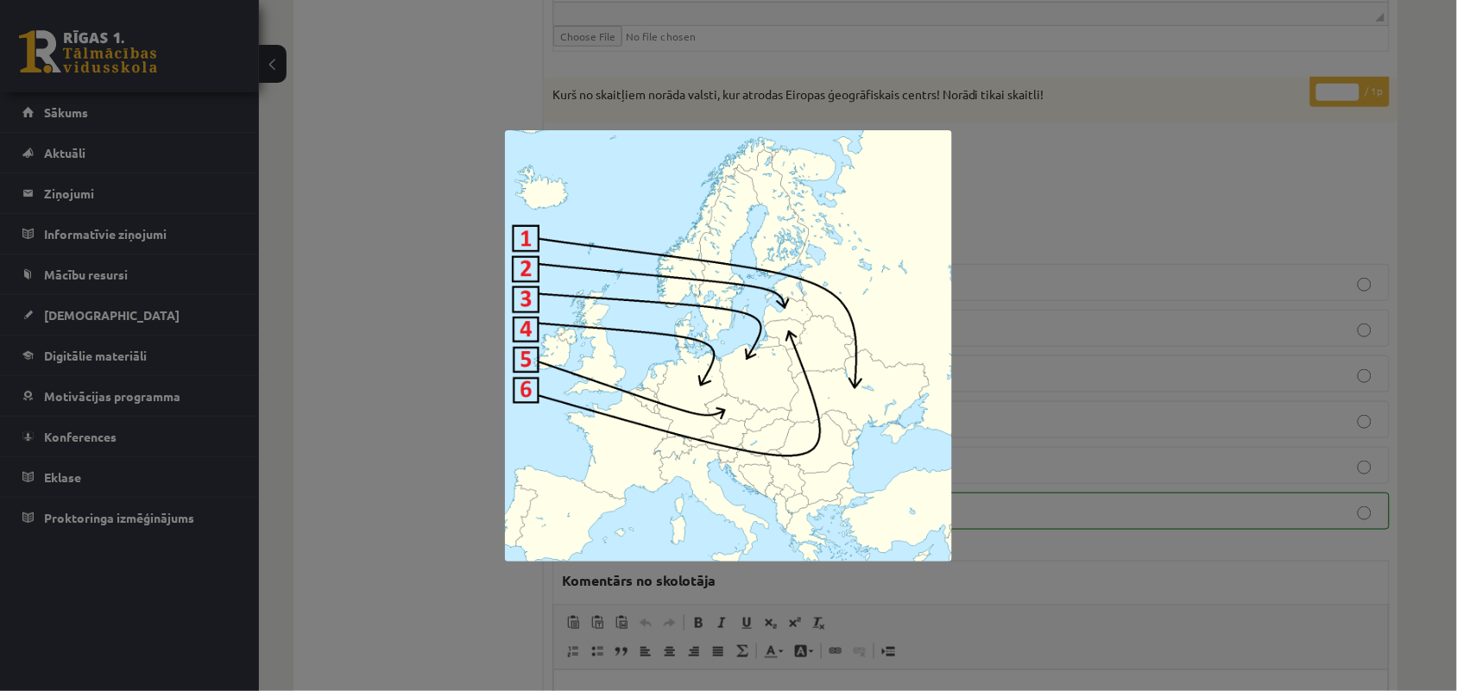
click at [623, 243] on img at bounding box center [729, 346] width 448 height 432
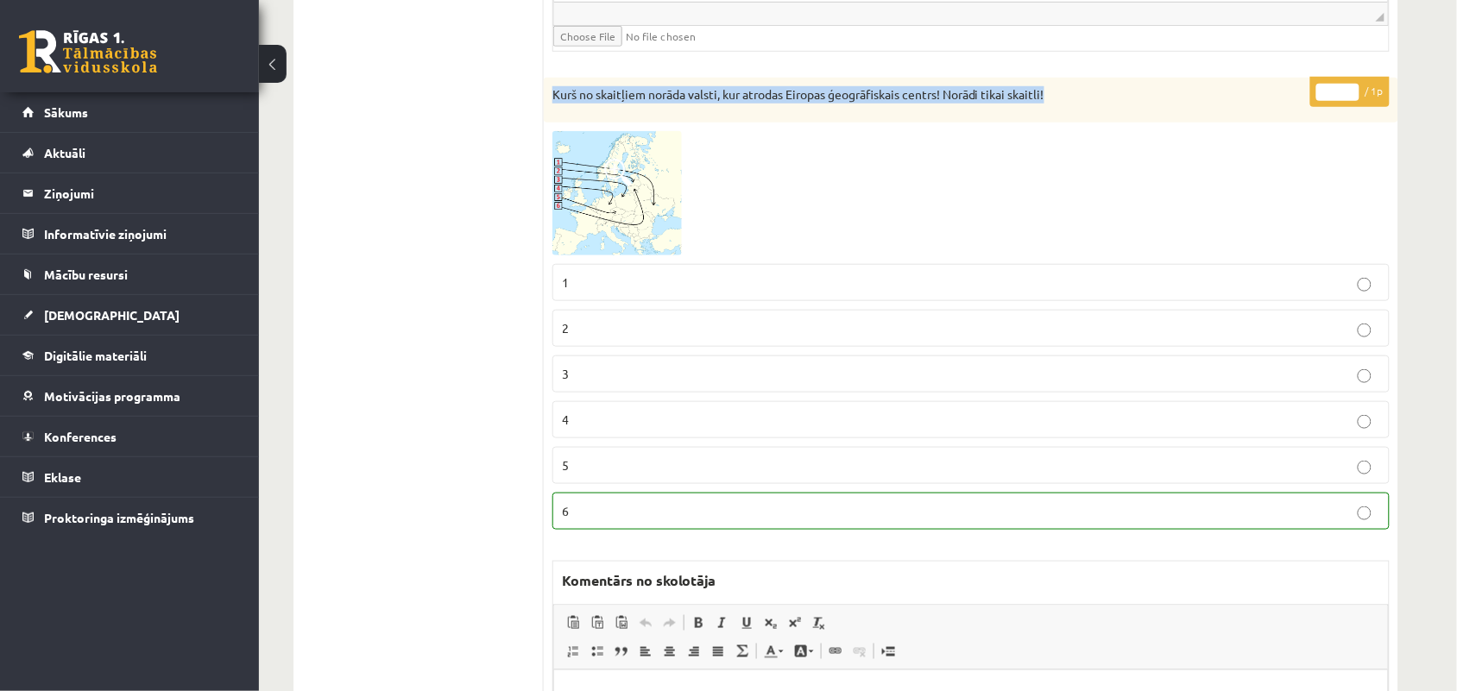
drag, startPoint x: 552, startPoint y: 112, endPoint x: 1083, endPoint y: 117, distance: 530.8
click at [1083, 104] on p "Kurš no skaitļiem norāda valsti, kur atrodas Eiropas ģeogrāfiskais centrs! Norā…" at bounding box center [927, 94] width 751 height 17
copy p "Kurš no skaitļiem norāda valsti, kur atrodas Eiropas ģeogrāfiskais centrs! Norā…"
click at [801, 235] on div at bounding box center [970, 193] width 837 height 125
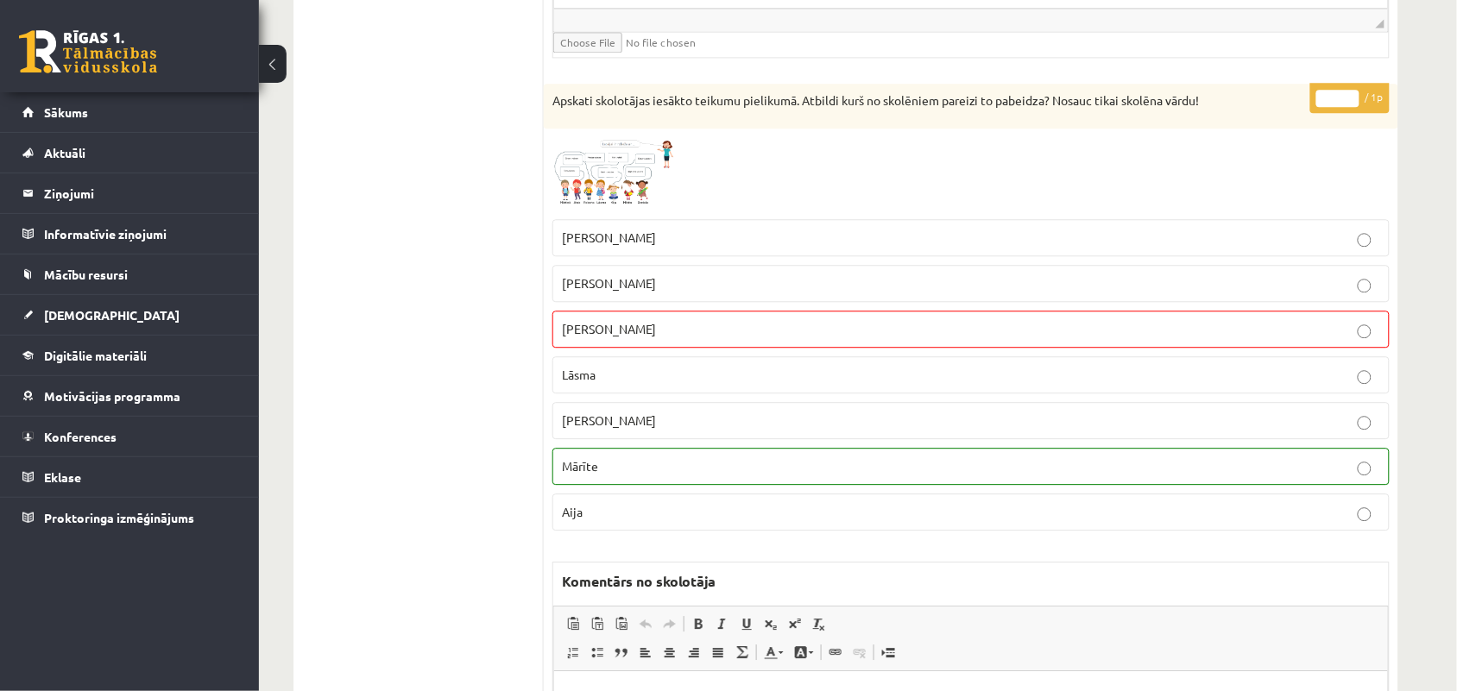
scroll to position [7013, 0]
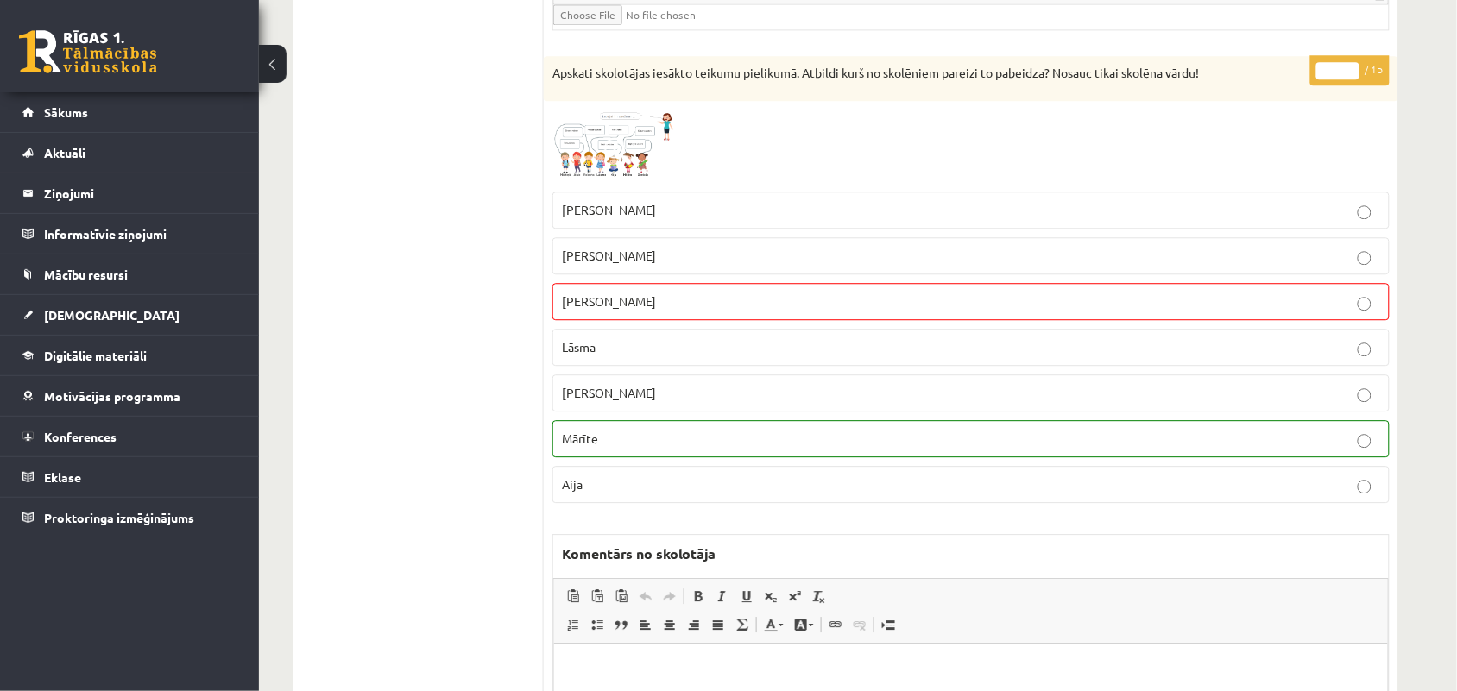
click at [594, 175] on img at bounding box center [616, 146] width 129 height 73
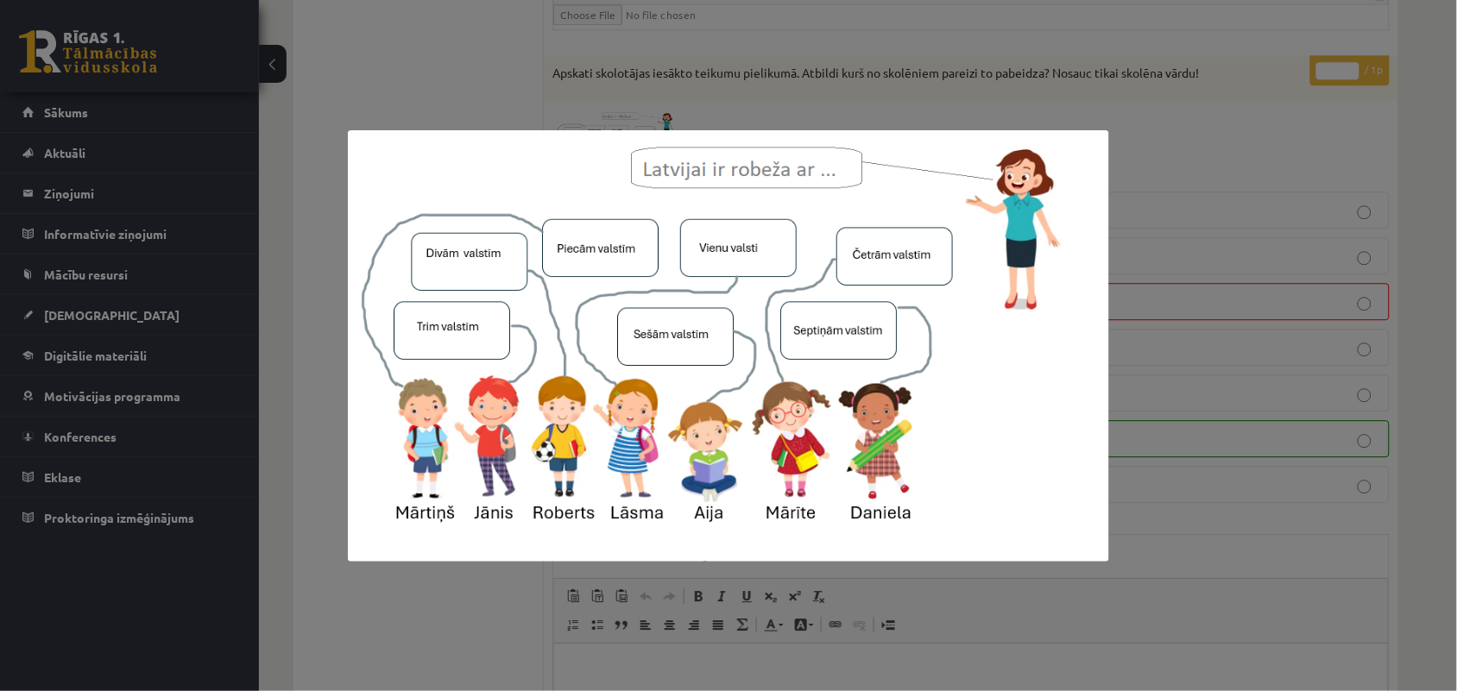
click at [420, 63] on div at bounding box center [728, 345] width 1457 height 691
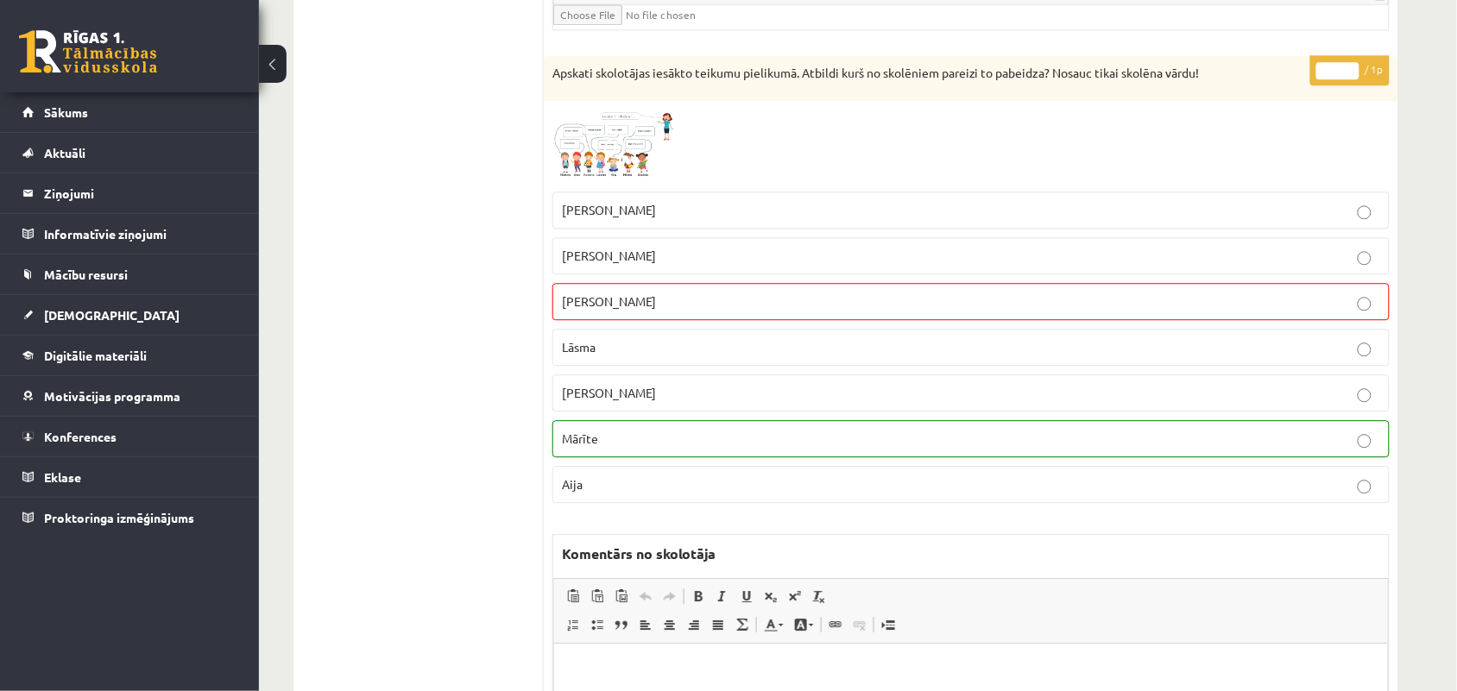
click at [613, 160] on img at bounding box center [616, 146] width 129 height 73
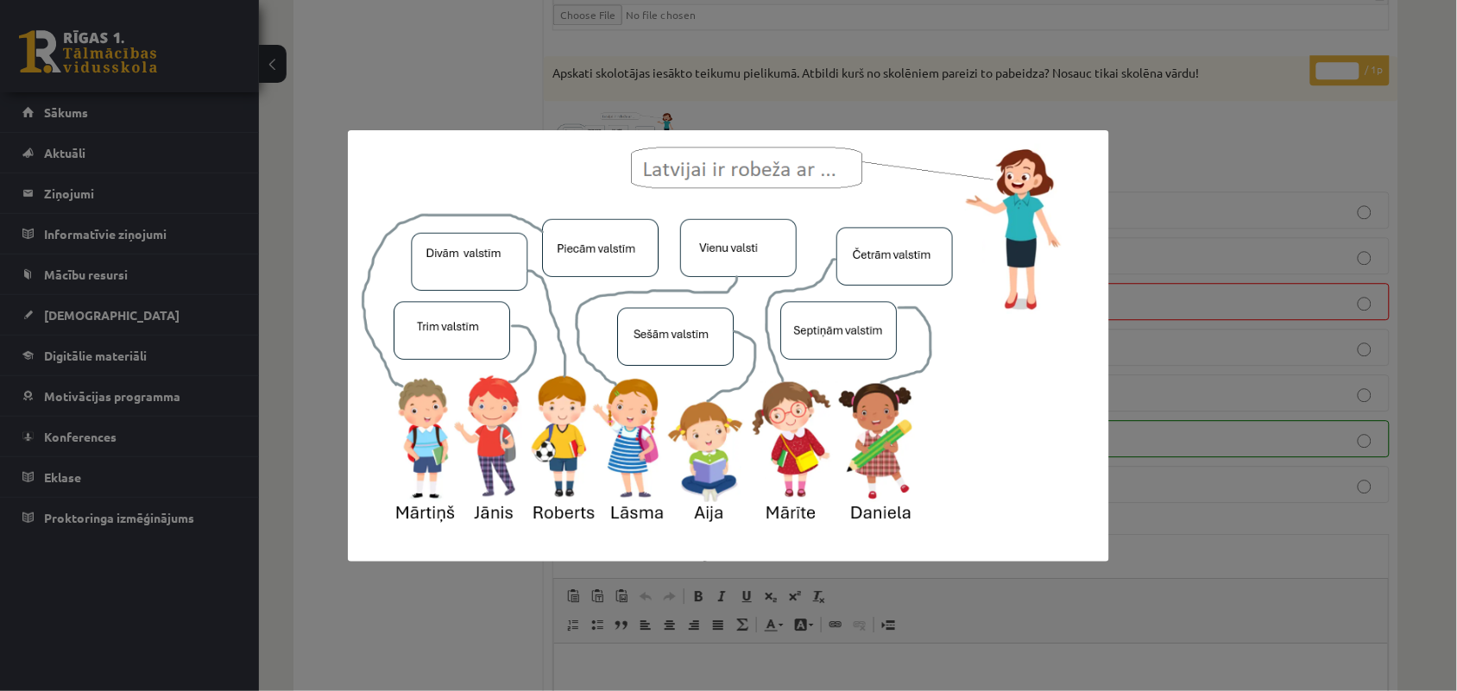
click at [613, 160] on img at bounding box center [728, 346] width 760 height 432
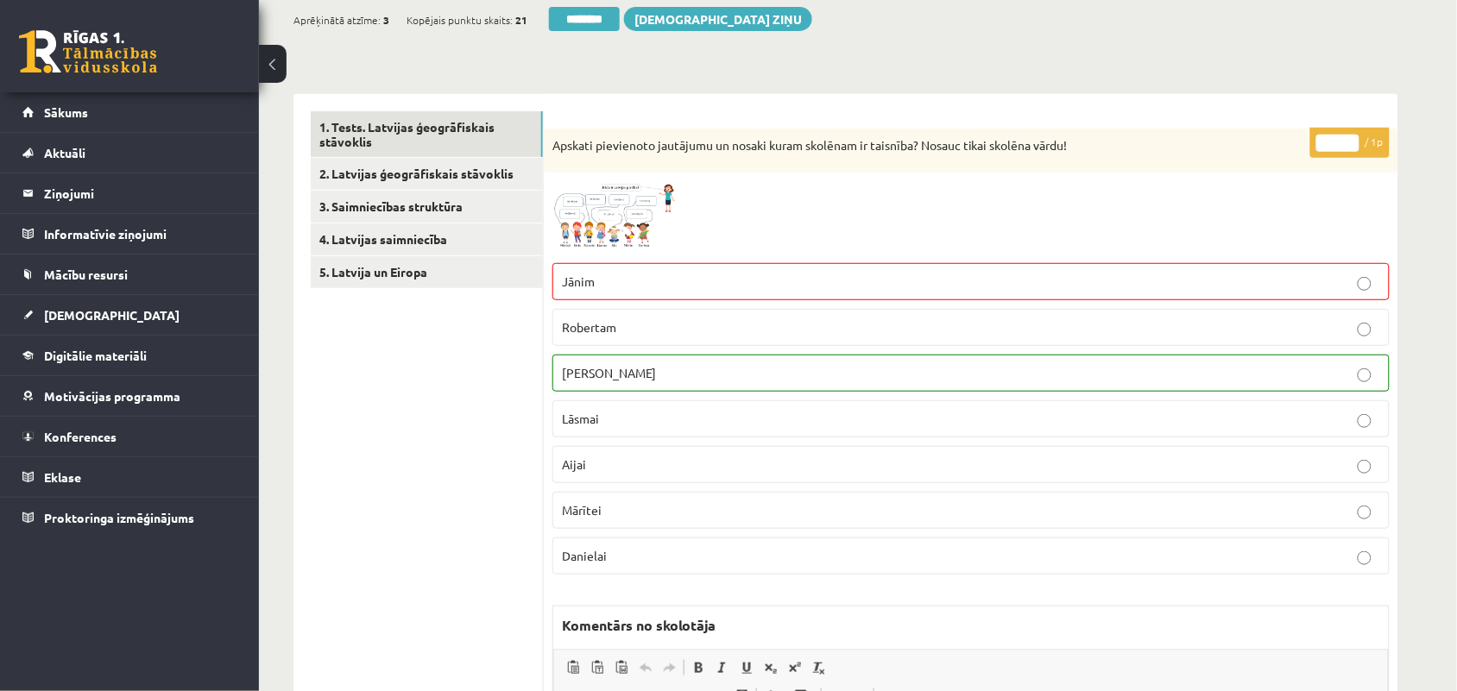
scroll to position [0, 0]
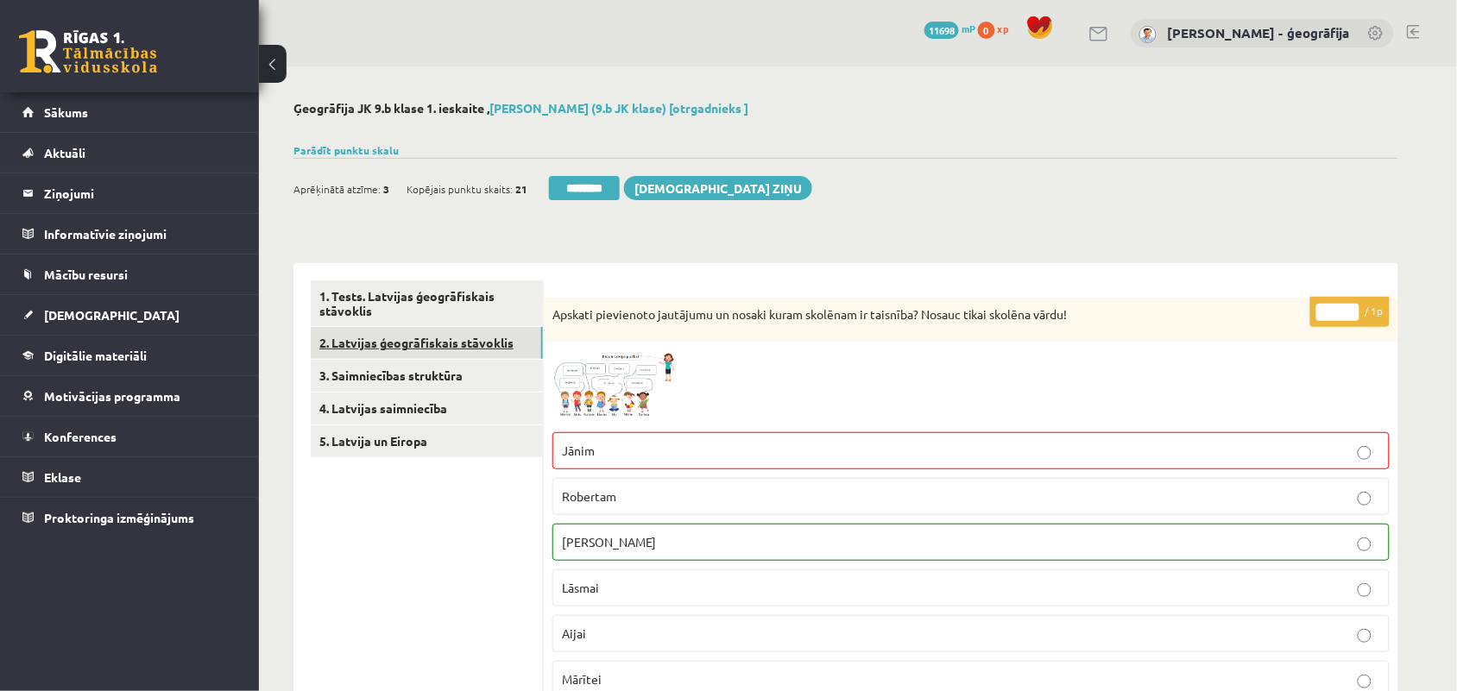
click at [463, 337] on link "2. Latvijas ģeogrāfiskais stāvoklis" at bounding box center [427, 343] width 232 height 32
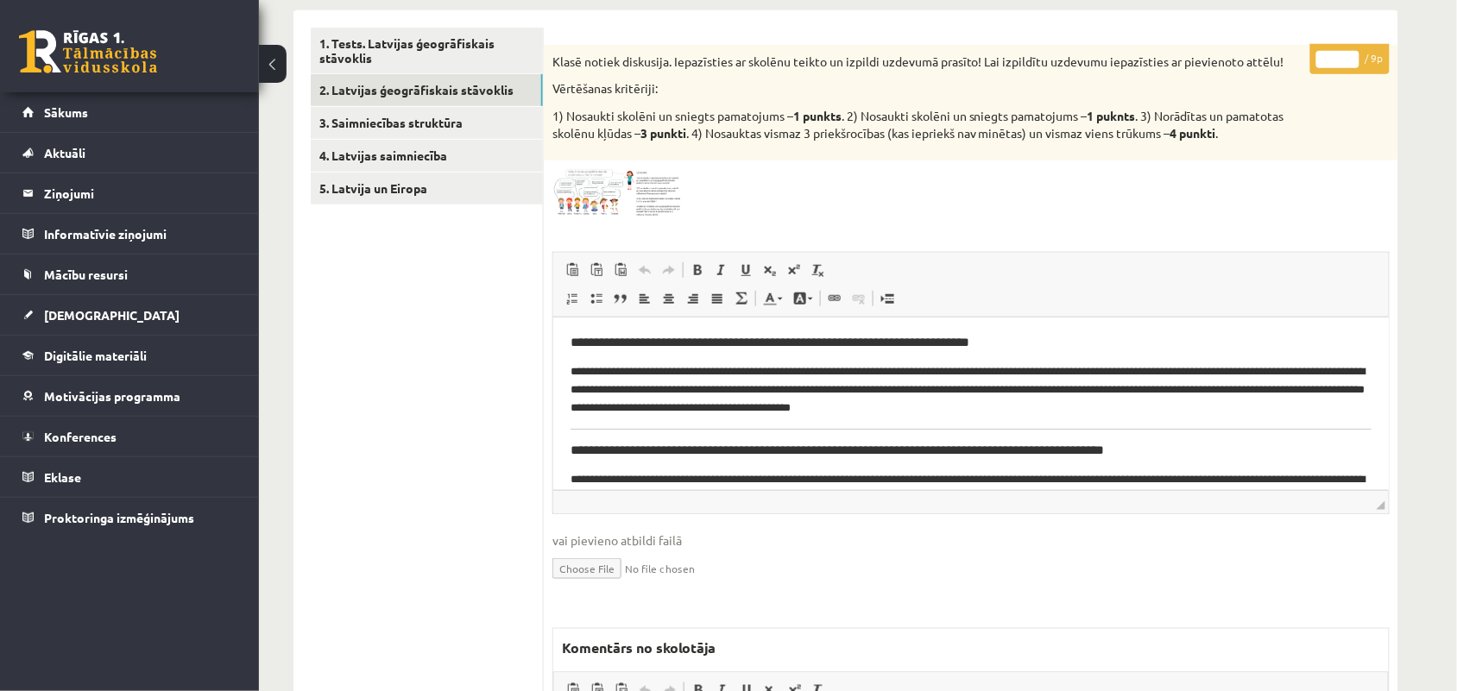
scroll to position [216, 0]
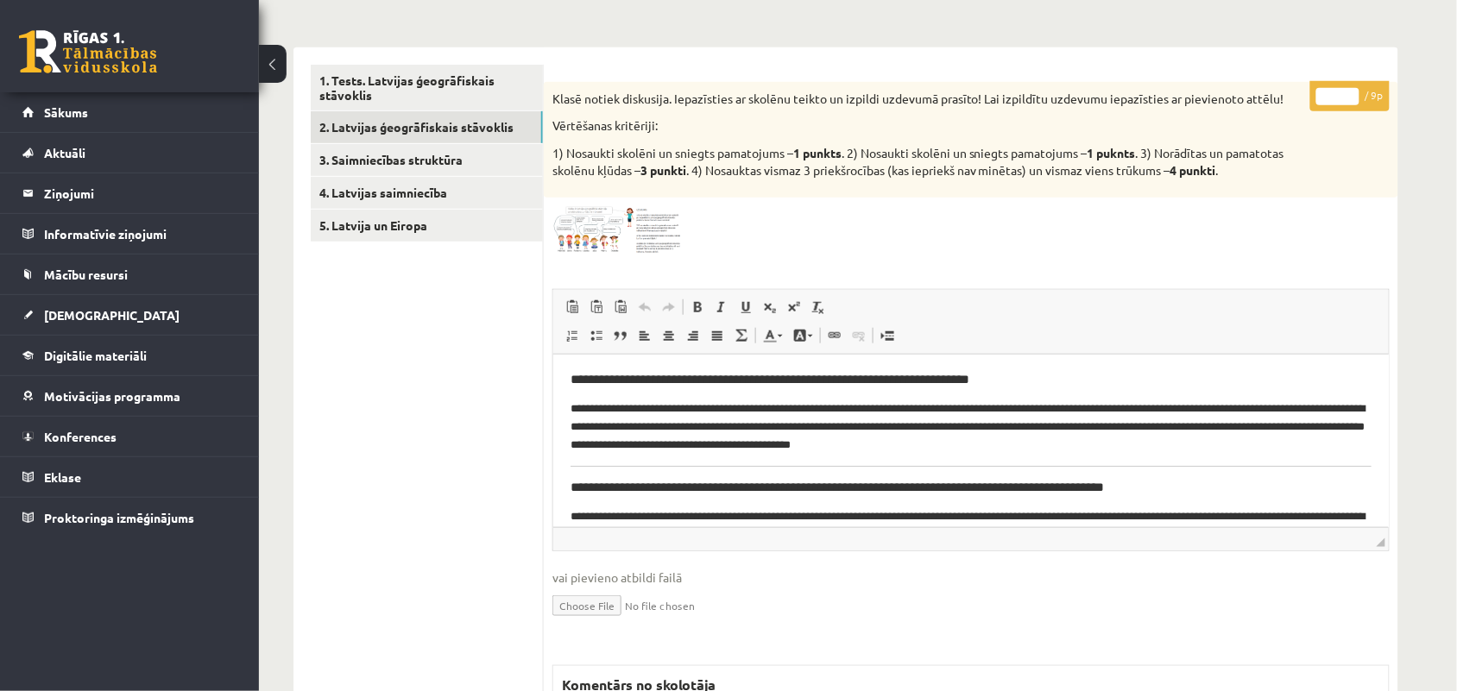
click at [604, 243] on span at bounding box center [618, 248] width 28 height 28
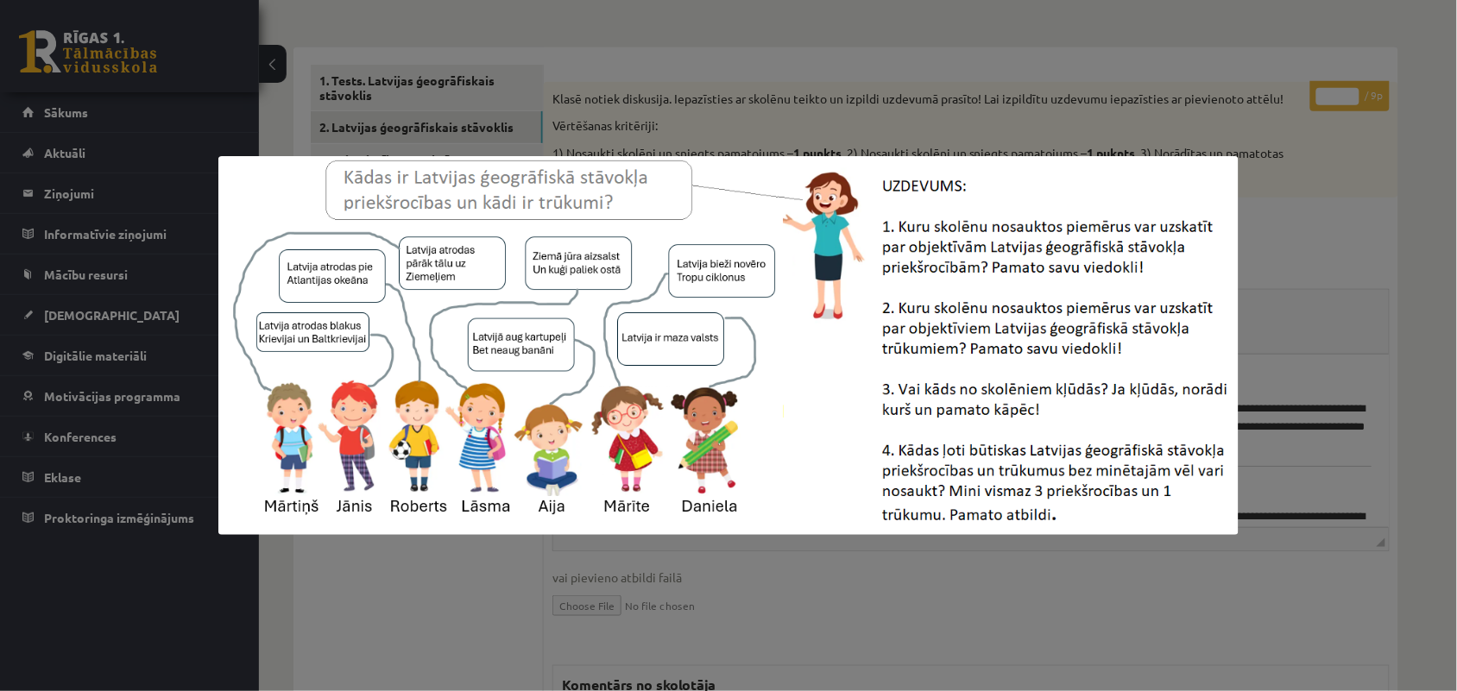
click at [604, 243] on img at bounding box center [728, 345] width 1020 height 379
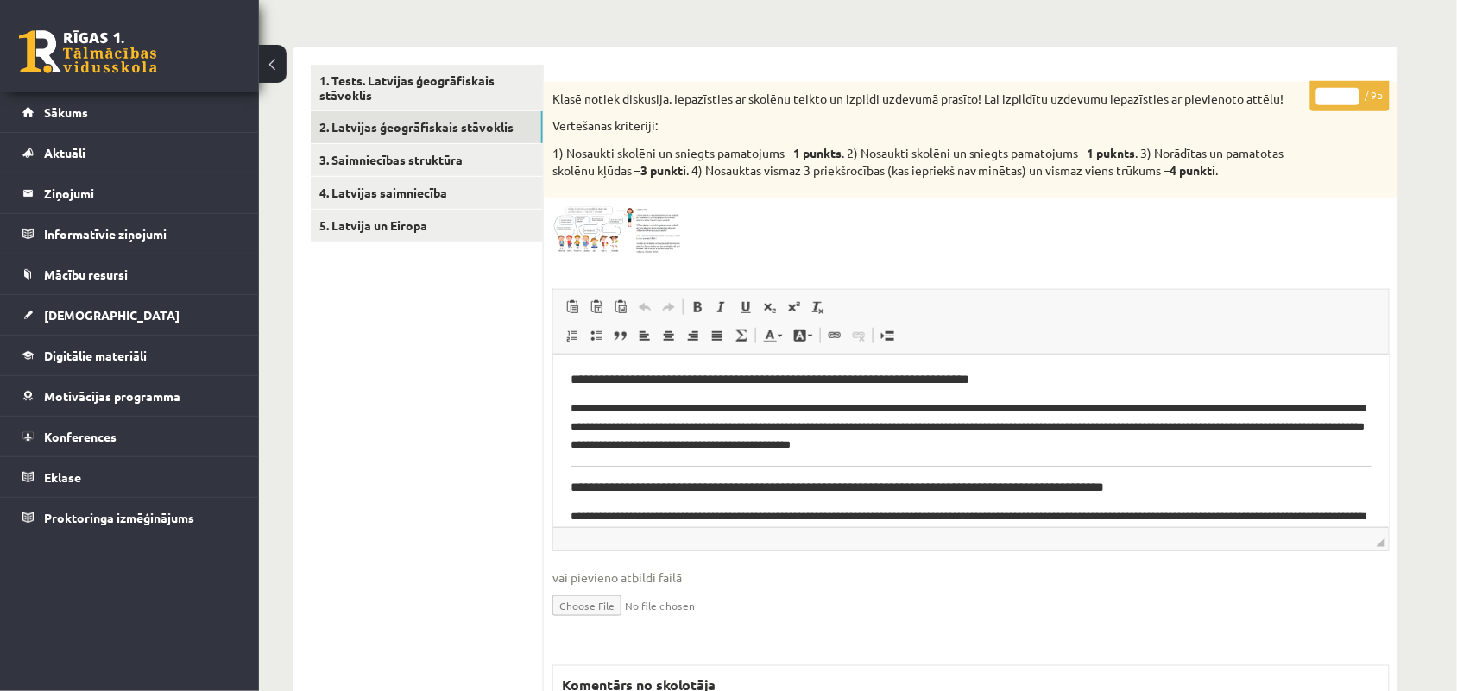
click at [631, 238] on span at bounding box center [618, 248] width 28 height 28
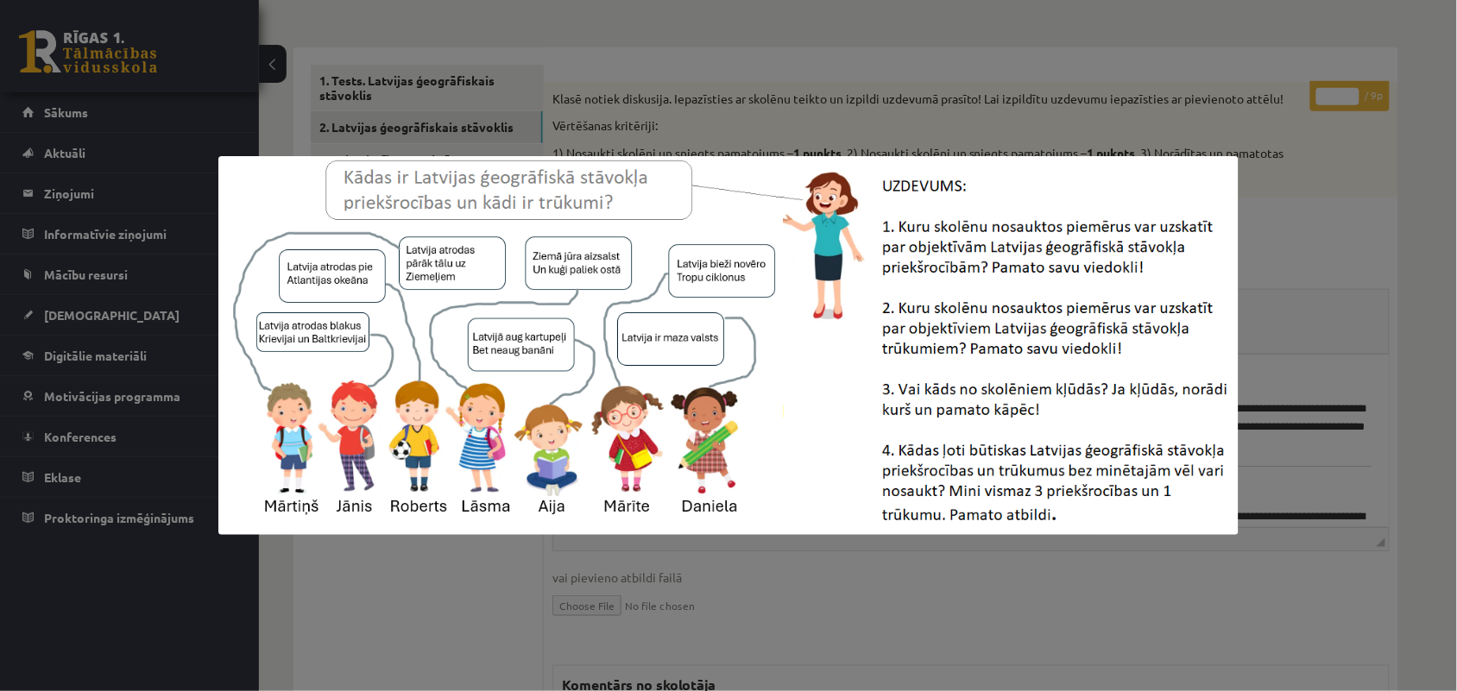
click at [631, 238] on img at bounding box center [728, 345] width 1020 height 379
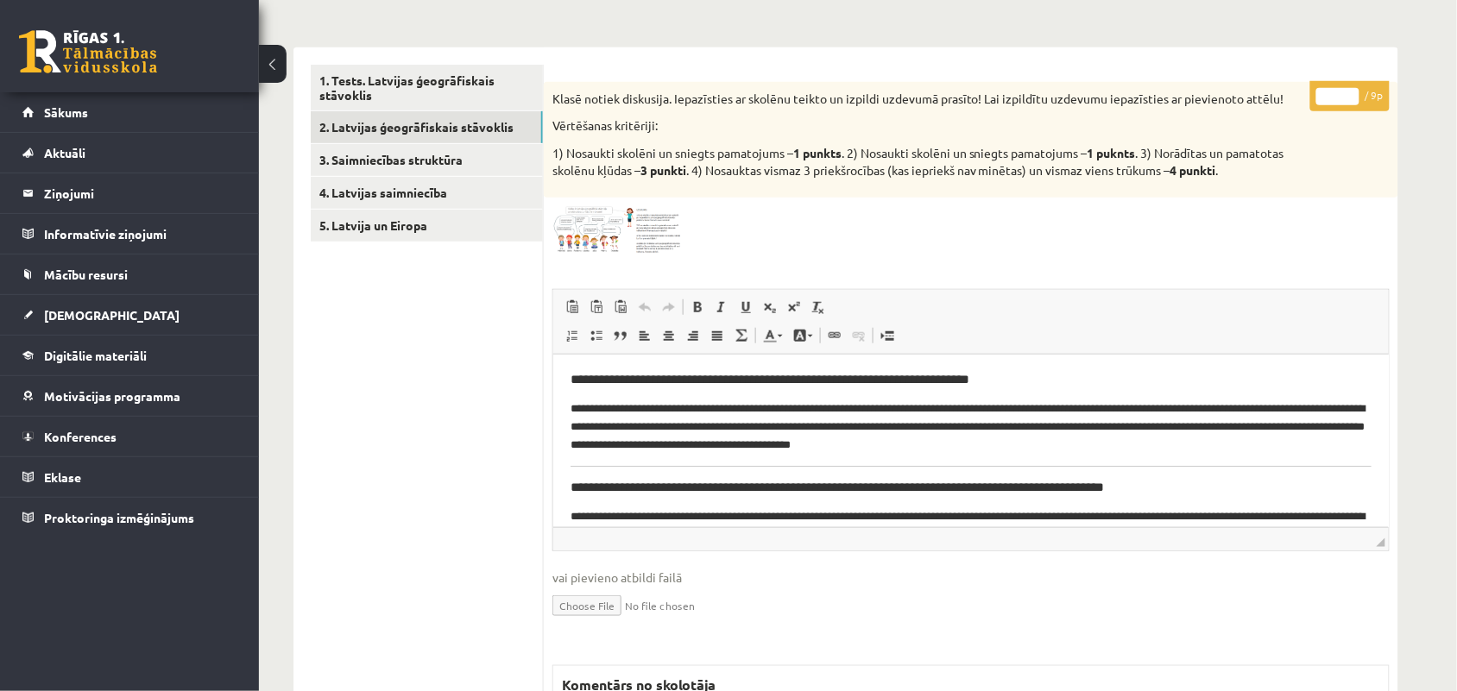
click at [631, 238] on span at bounding box center [618, 248] width 28 height 28
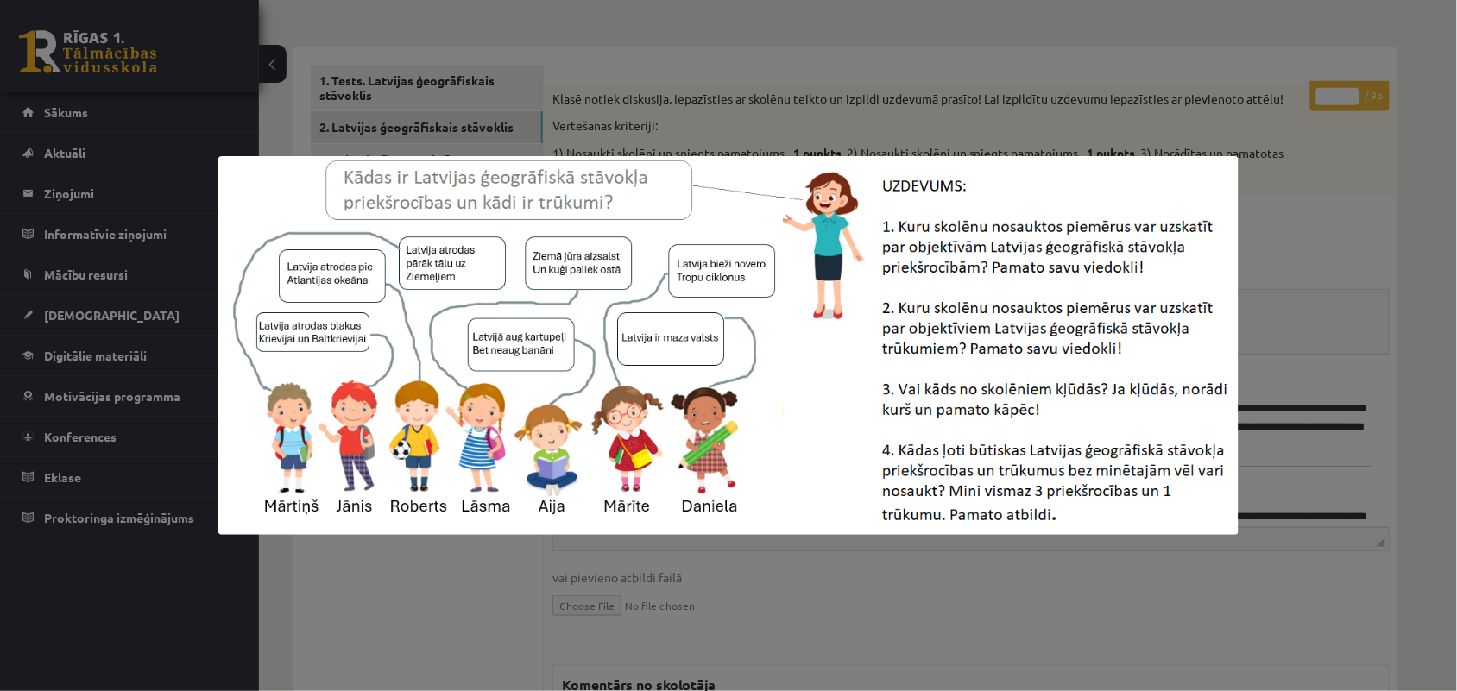
click at [631, 238] on img at bounding box center [728, 345] width 1020 height 379
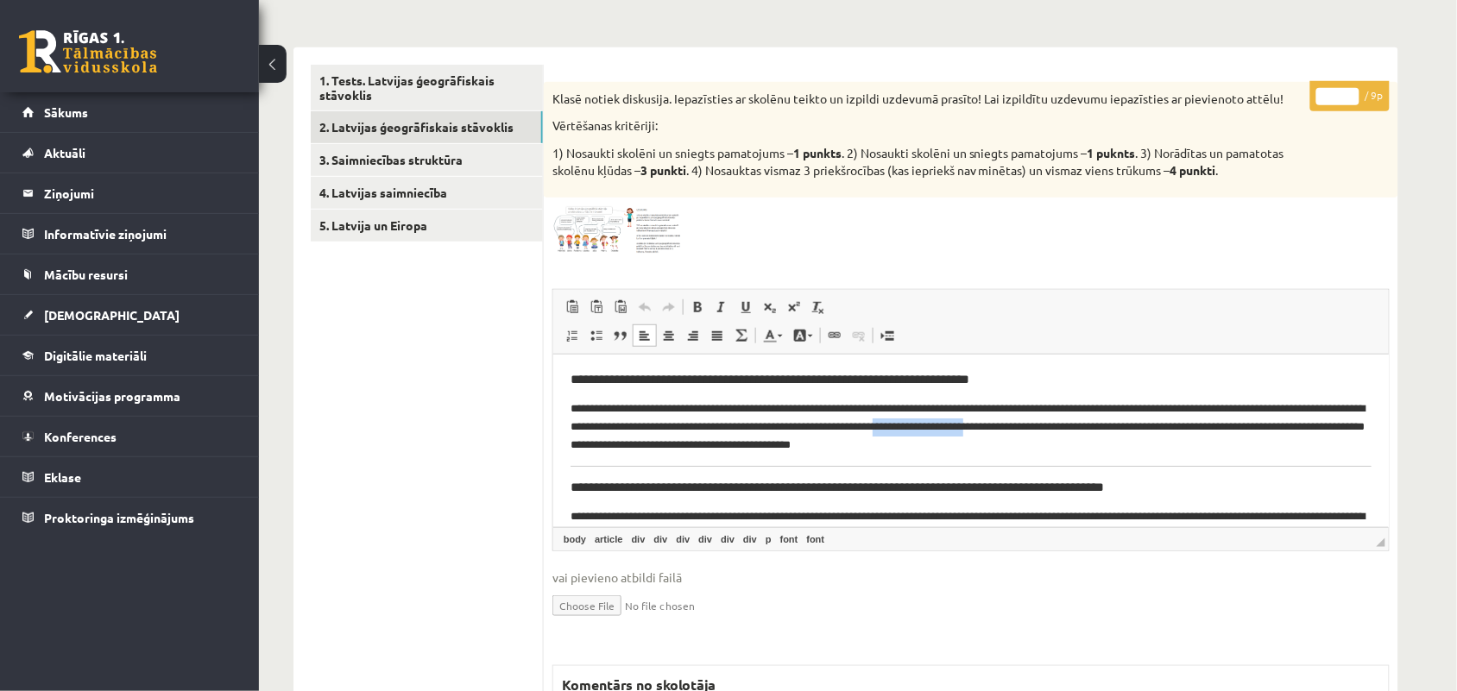
drag, startPoint x: 1033, startPoint y: 423, endPoint x: 1142, endPoint y: 421, distance: 108.8
click at [1142, 421] on font "**********" at bounding box center [967, 425] width 794 height 47
click at [646, 242] on img at bounding box center [616, 230] width 129 height 48
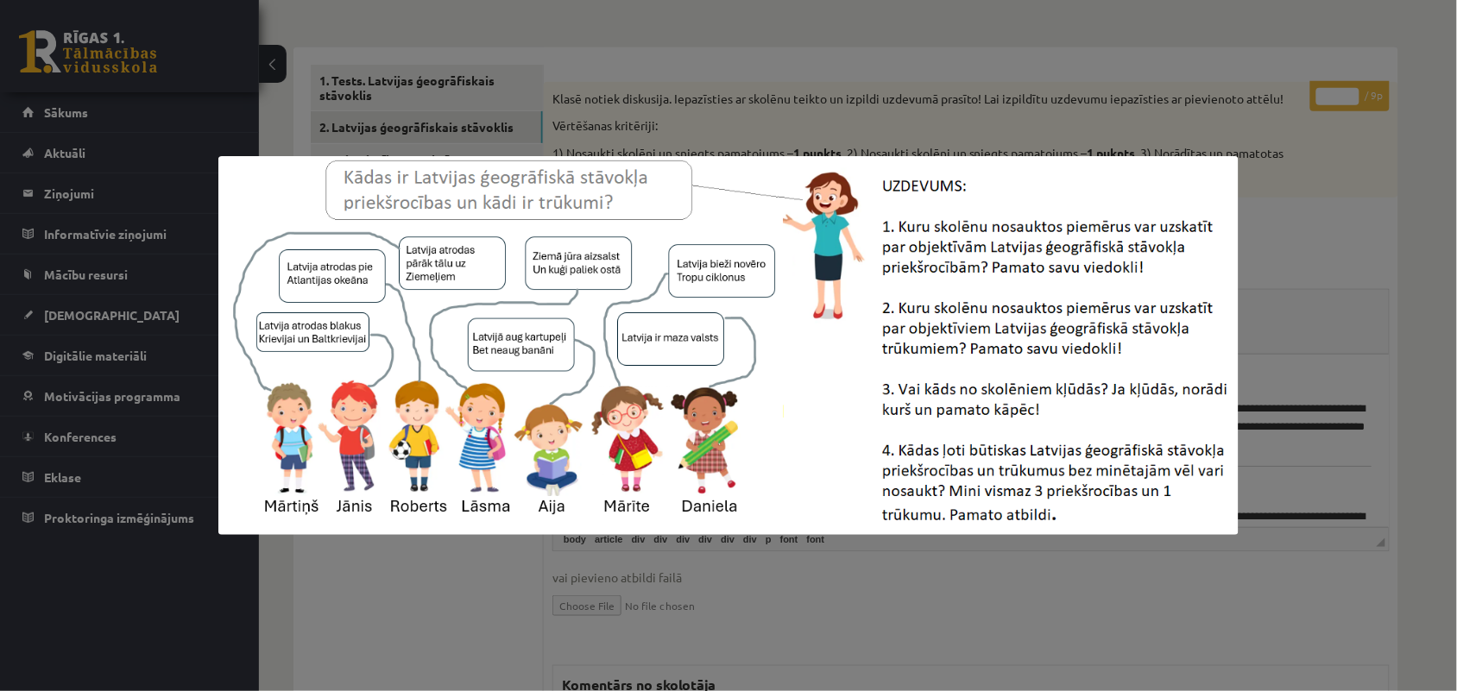
click at [646, 242] on img at bounding box center [728, 345] width 1020 height 379
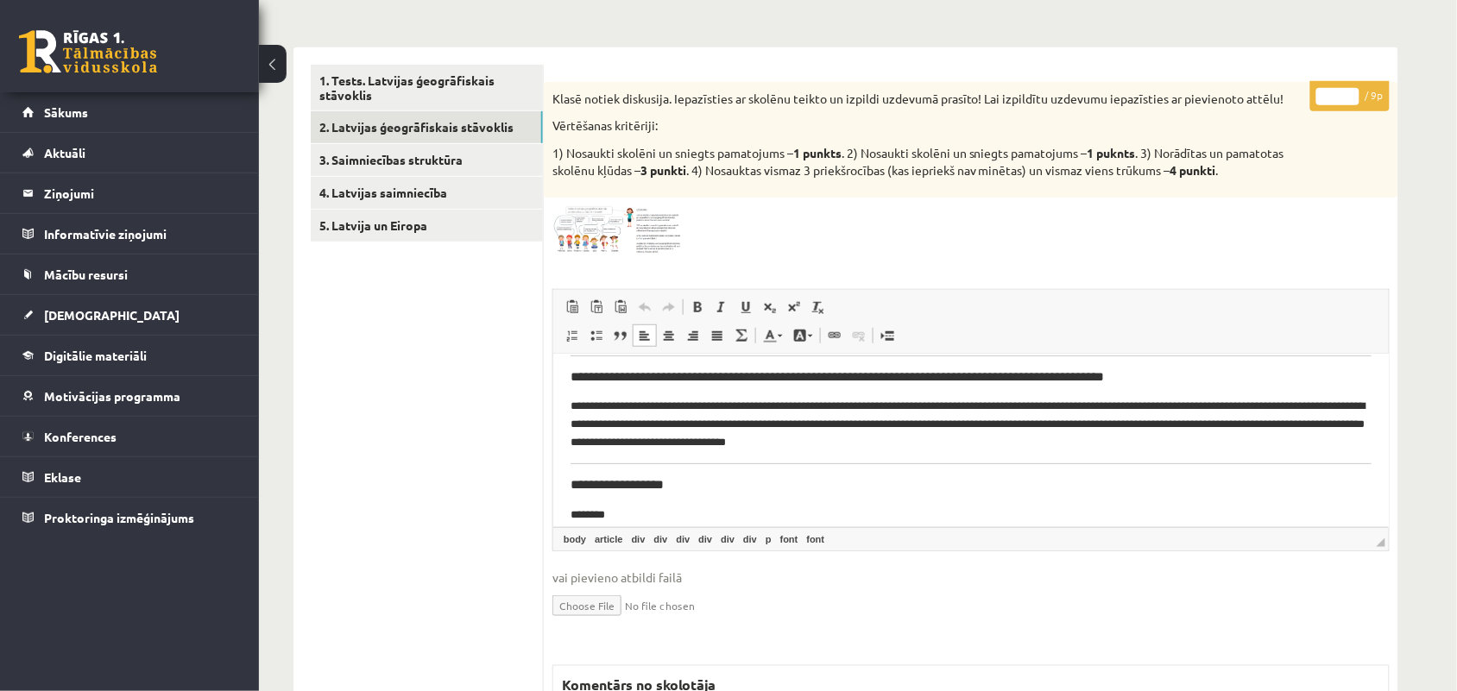
scroll to position [122, 0]
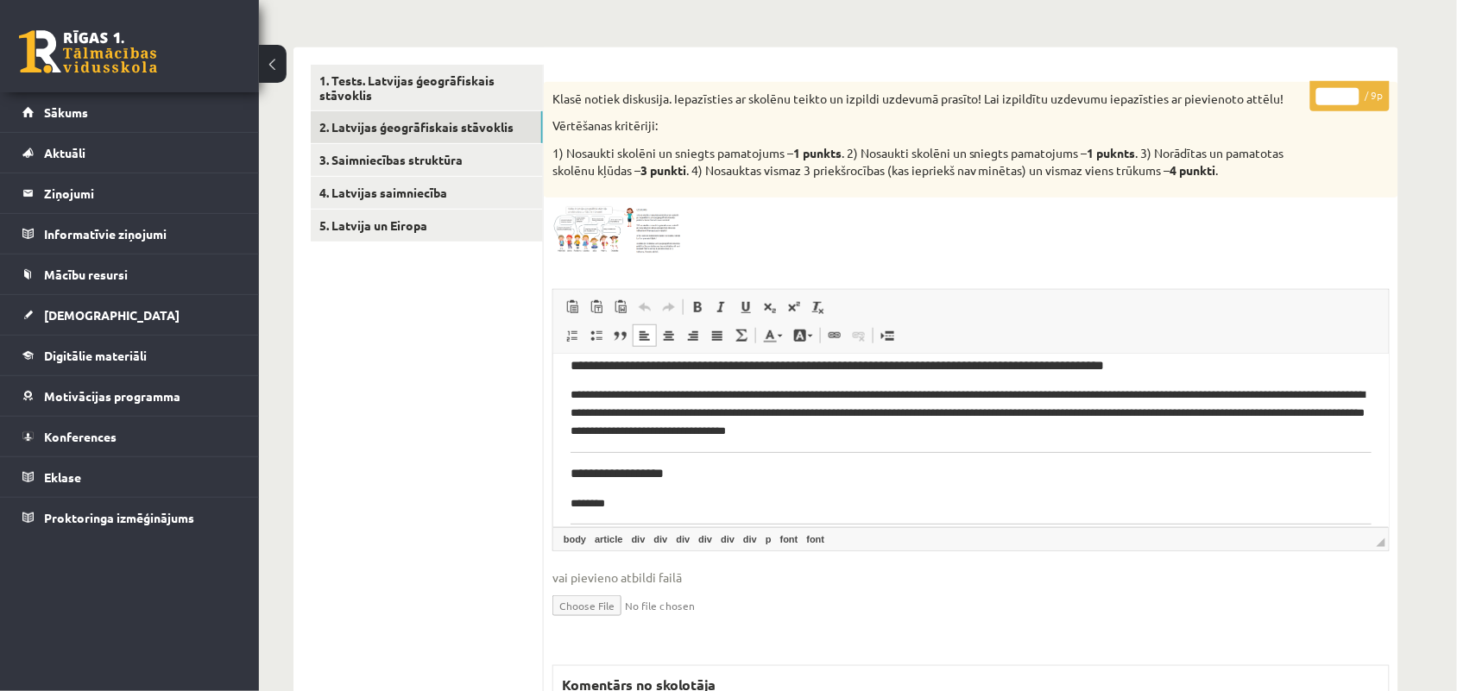
click at [628, 234] on span at bounding box center [618, 248] width 28 height 28
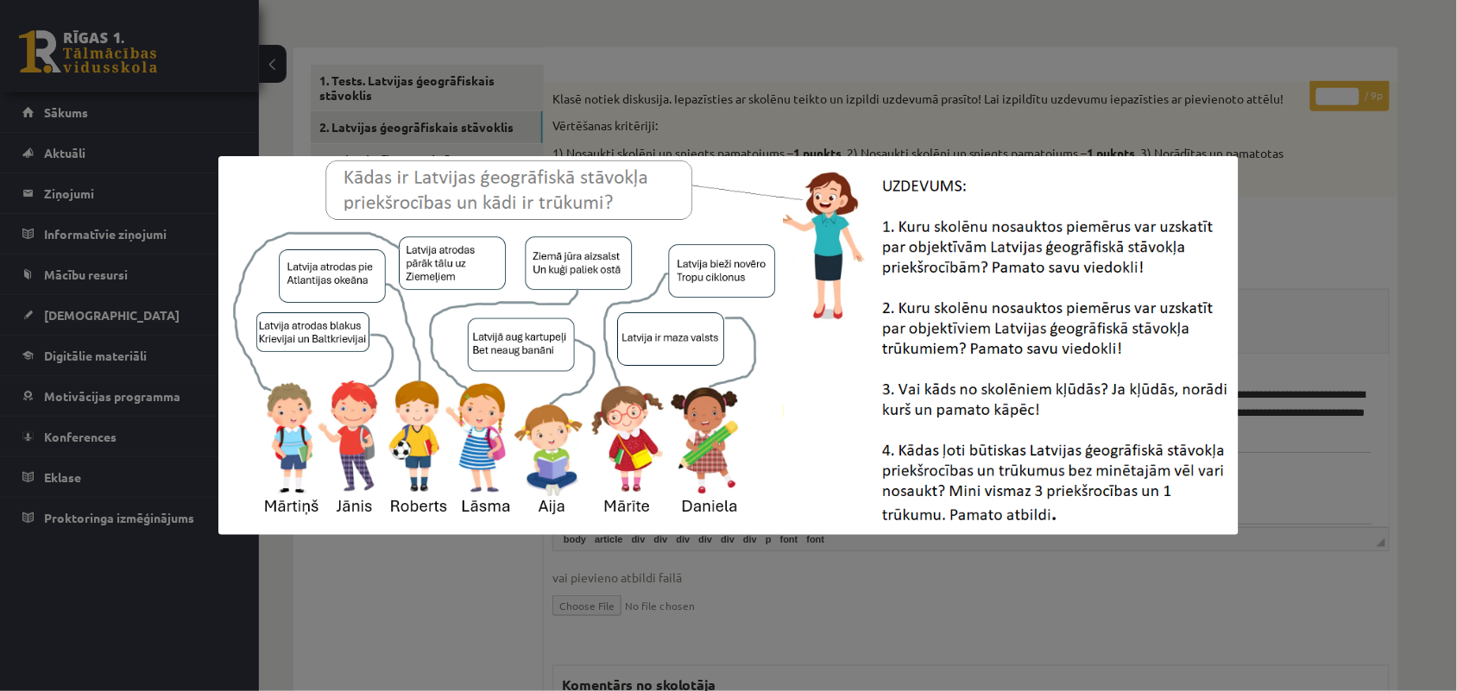
click at [630, 234] on img at bounding box center [728, 345] width 1020 height 379
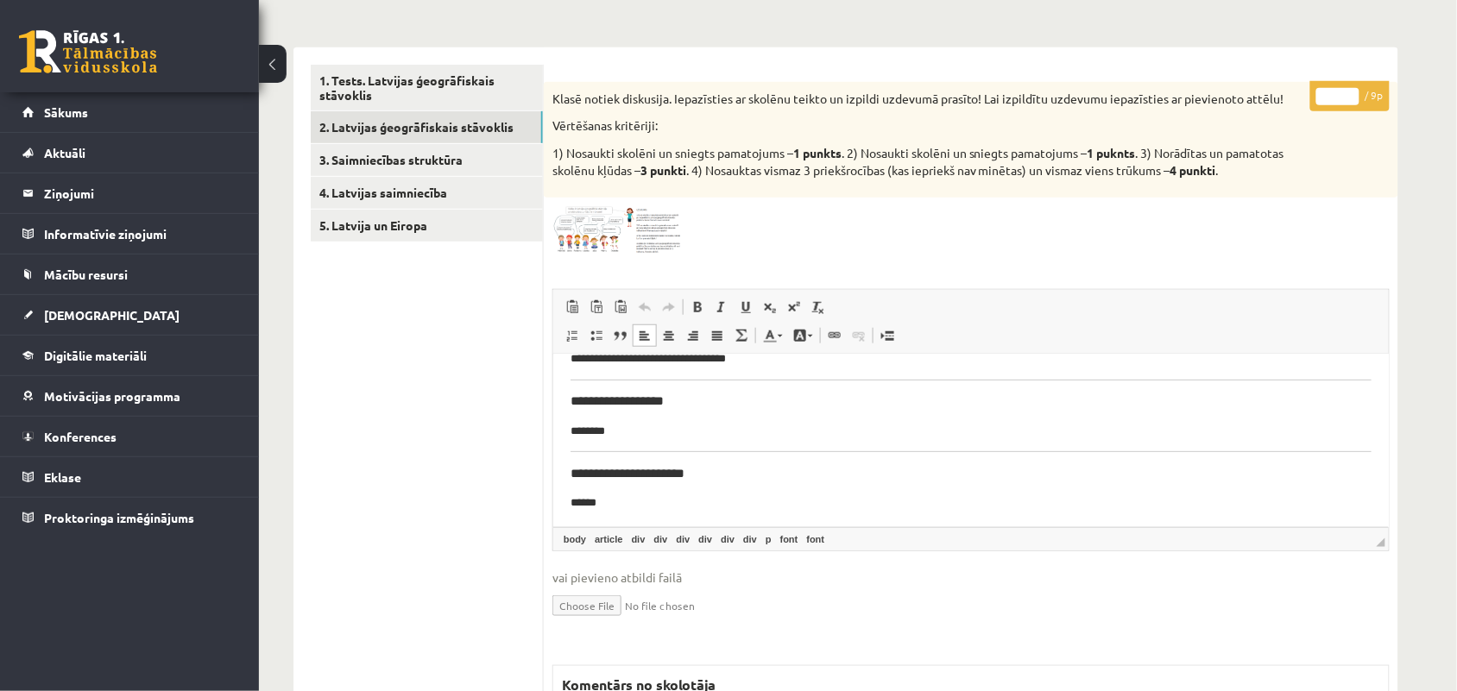
scroll to position [230, 0]
click at [623, 225] on img at bounding box center [616, 230] width 129 height 48
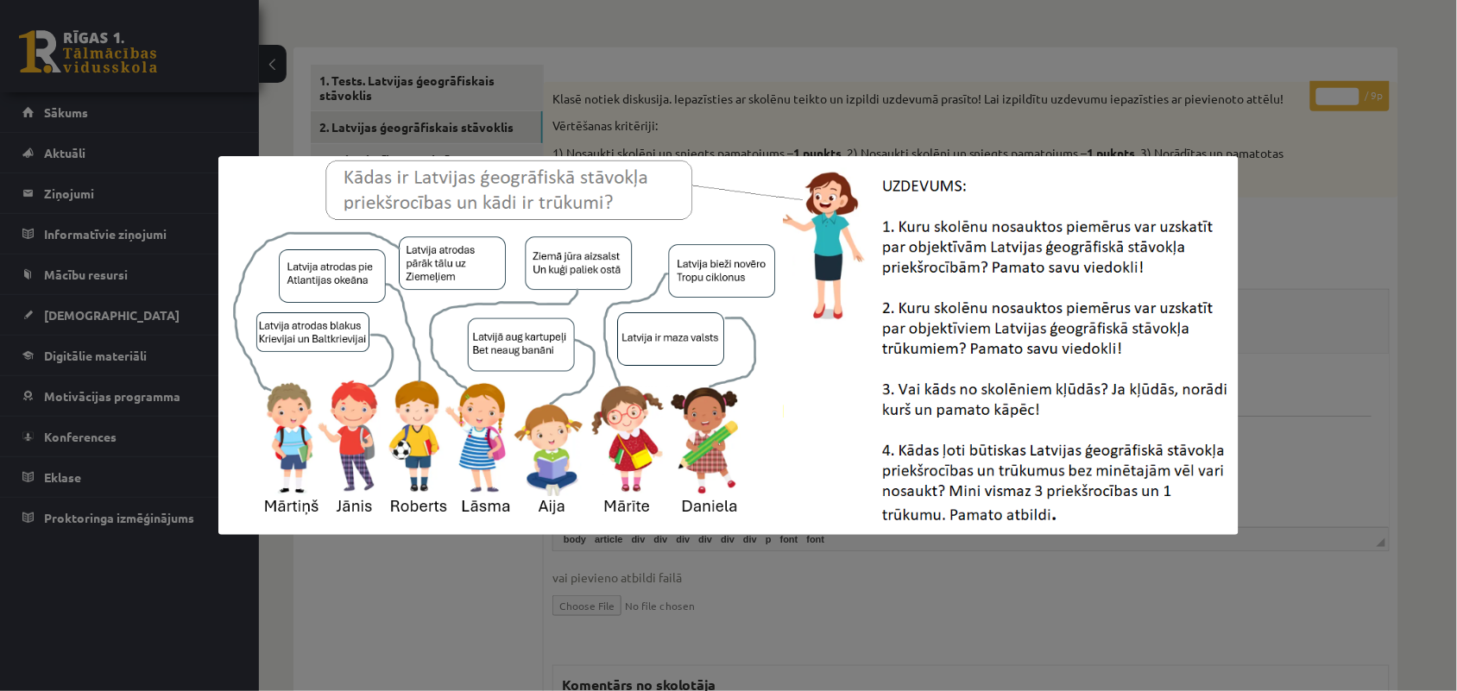
click at [623, 225] on img at bounding box center [728, 345] width 1020 height 379
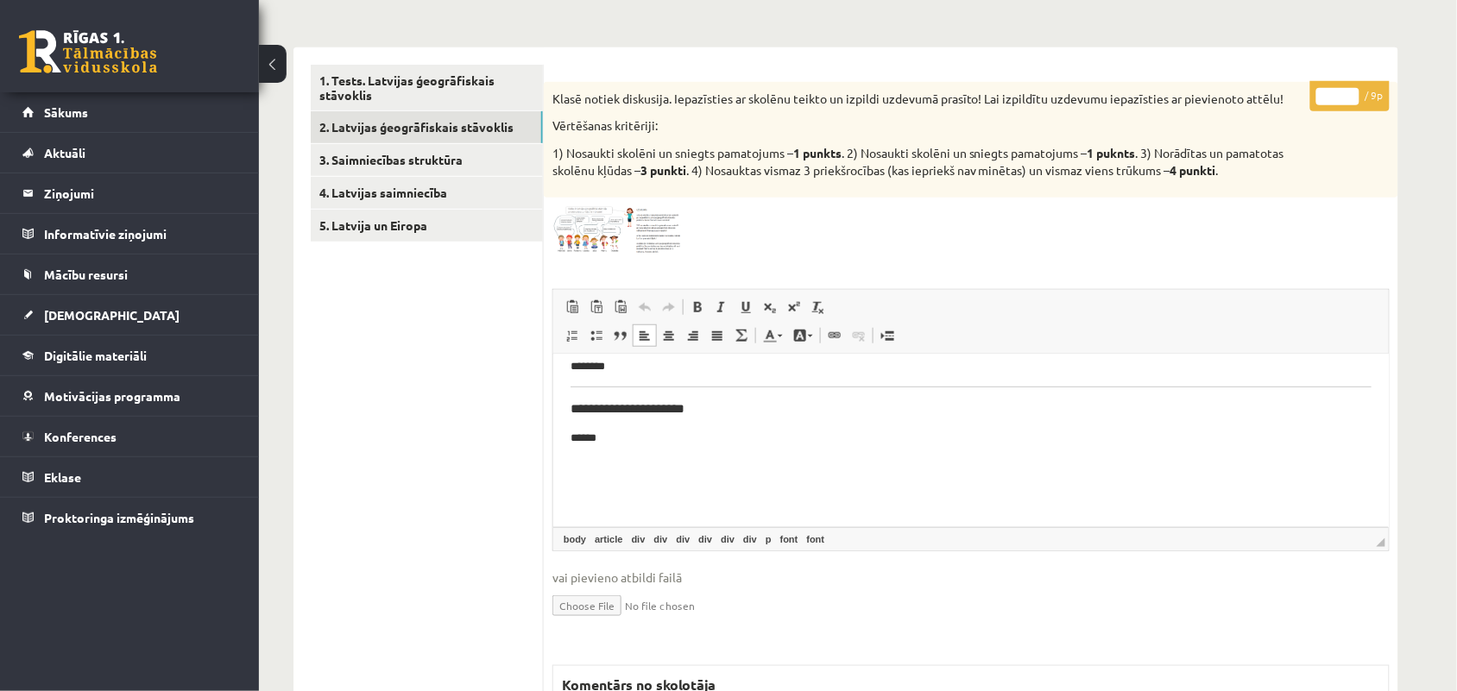
scroll to position [273, 0]
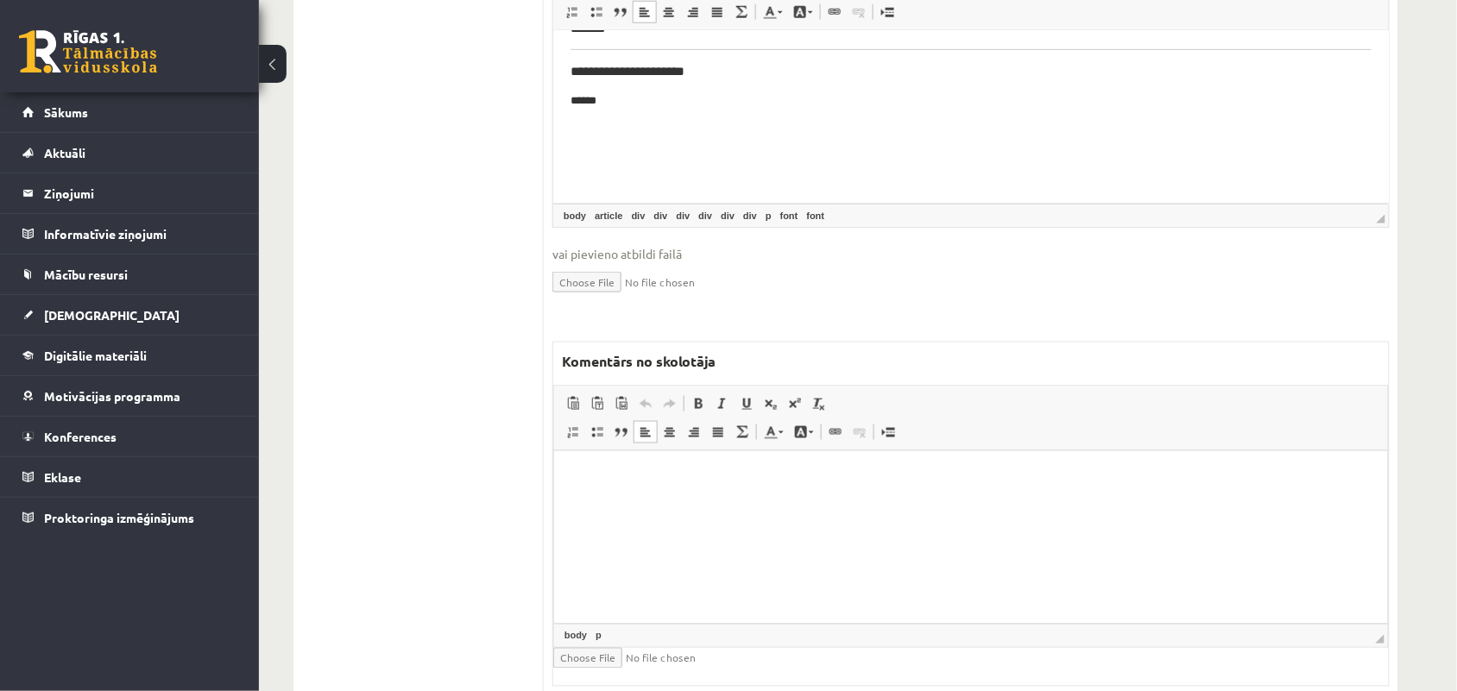
click at [603, 503] on html at bounding box center [970, 477] width 834 height 53
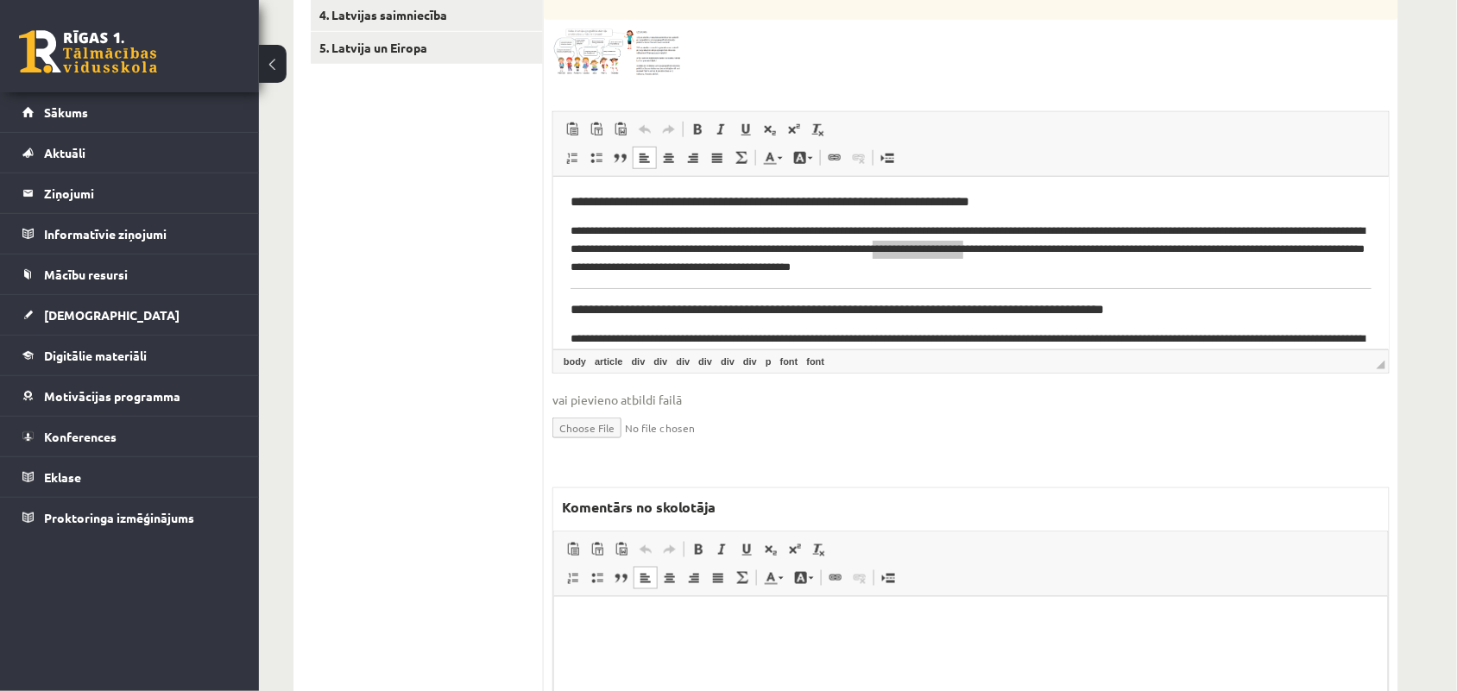
scroll to position [432, 0]
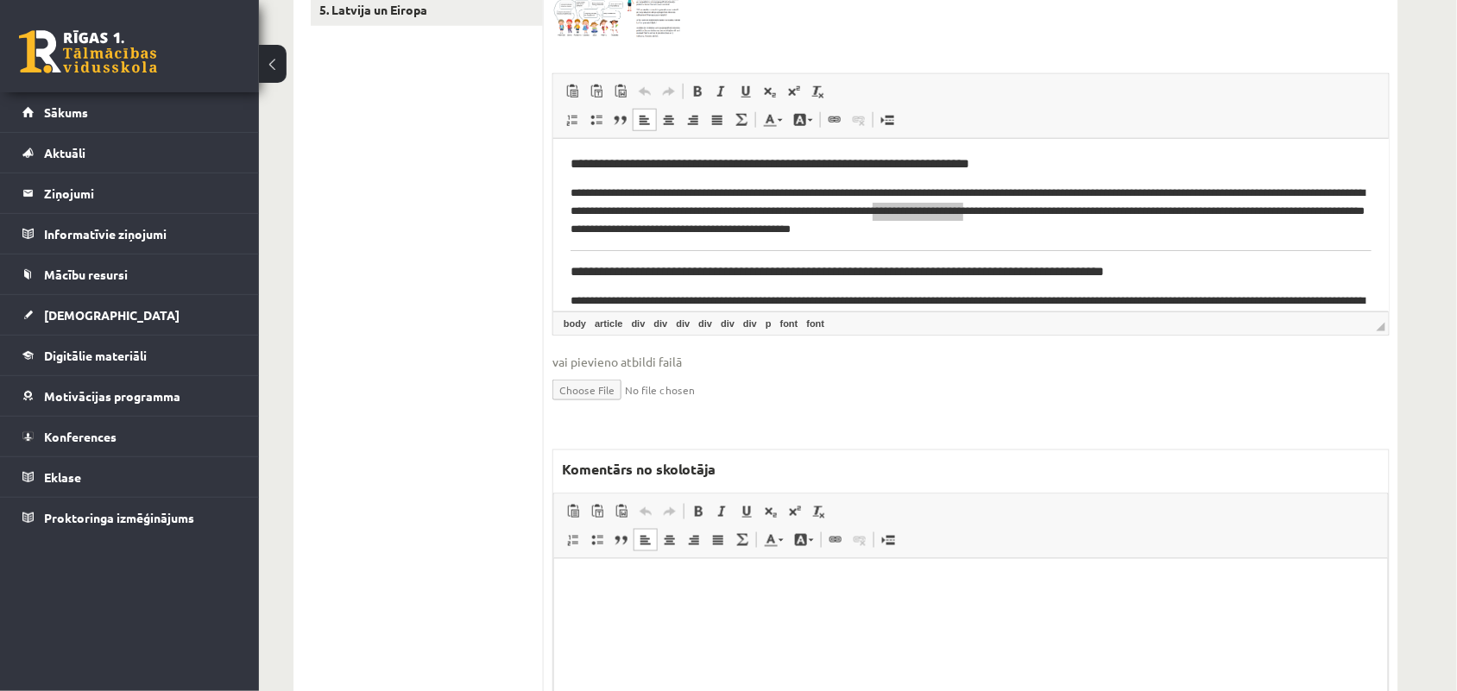
click at [612, 591] on p "Bagātinātā teksta redaktors, wiswyg-editor-47025008522600-1757844773-584" at bounding box center [970, 585] width 799 height 18
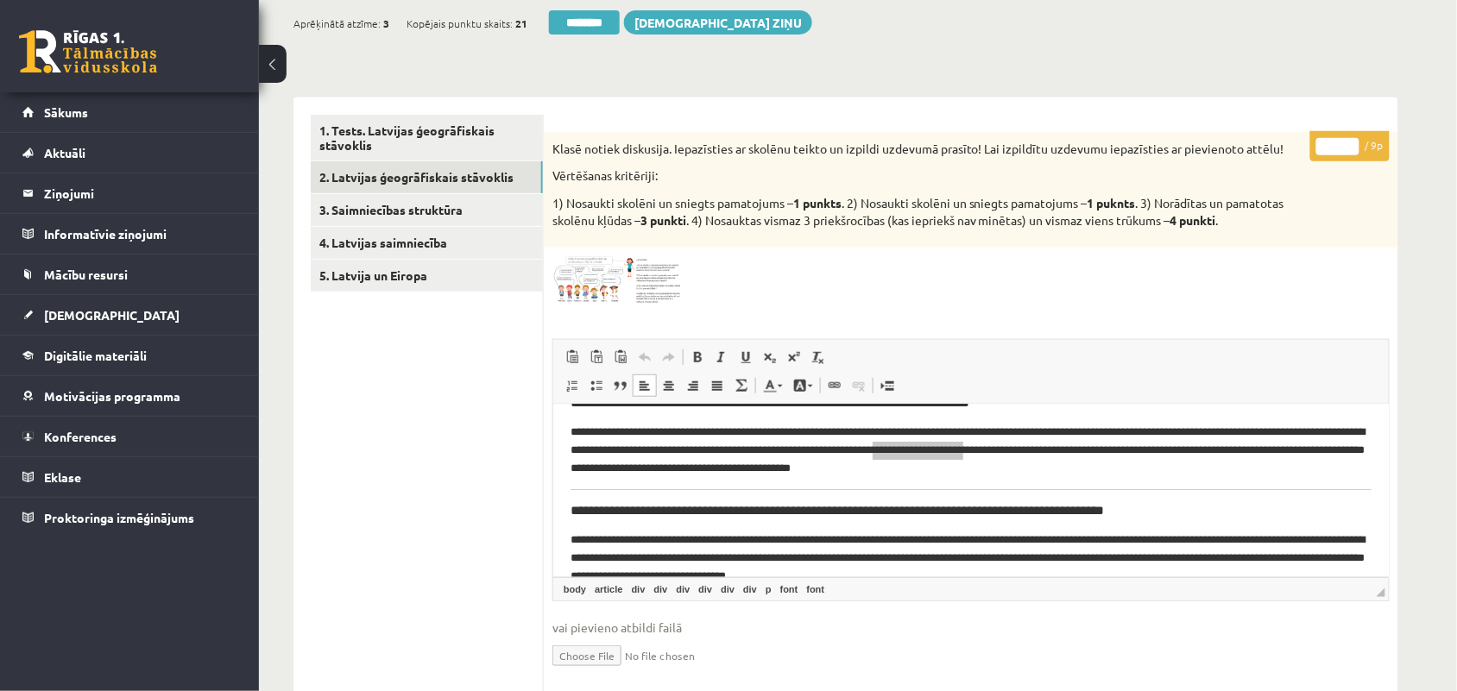
scroll to position [0, 0]
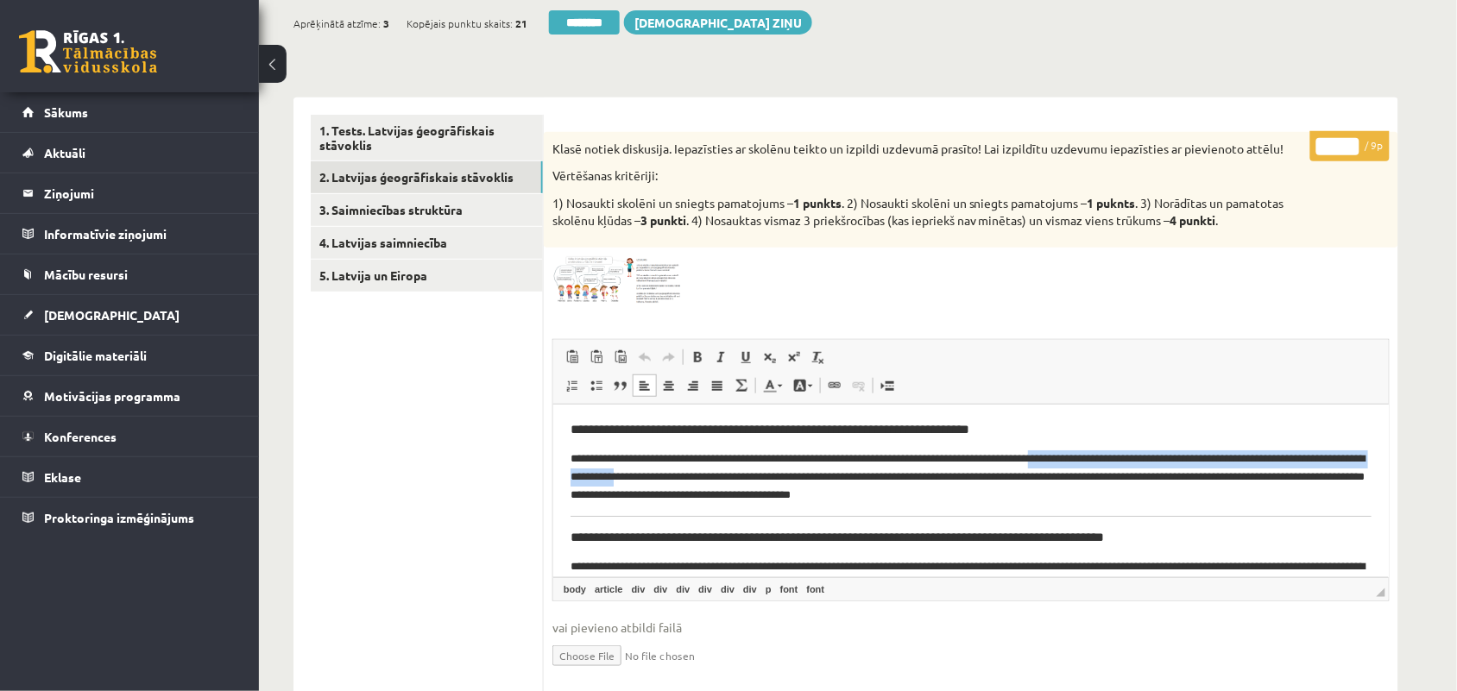
drag, startPoint x: 1103, startPoint y: 456, endPoint x: 747, endPoint y: 471, distance: 355.9
click at [747, 471] on font "**********" at bounding box center [967, 475] width 794 height 47
click at [1102, 457] on font "**********" at bounding box center [967, 475] width 794 height 47
drag, startPoint x: 1103, startPoint y: 457, endPoint x: 743, endPoint y: 476, distance: 360.4
click at [743, 476] on font "**********" at bounding box center [967, 475] width 794 height 47
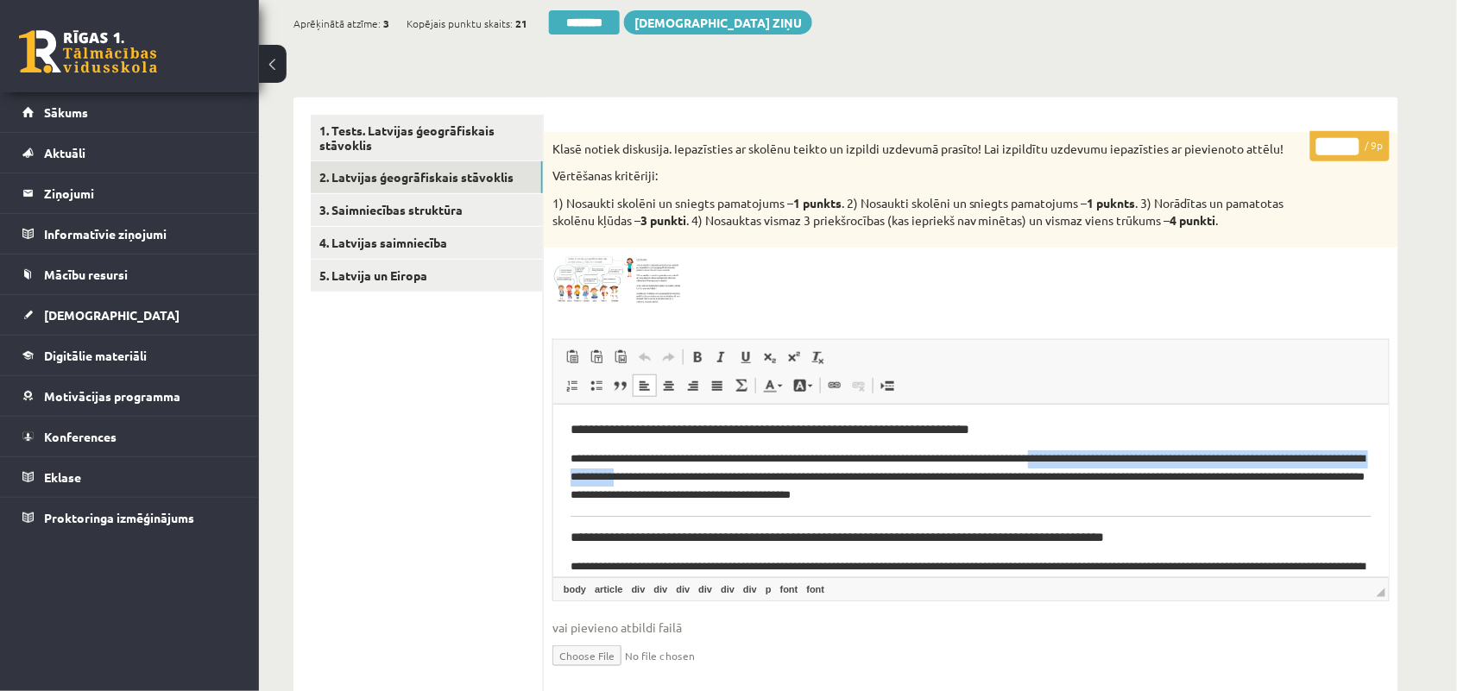
copy font "**********"
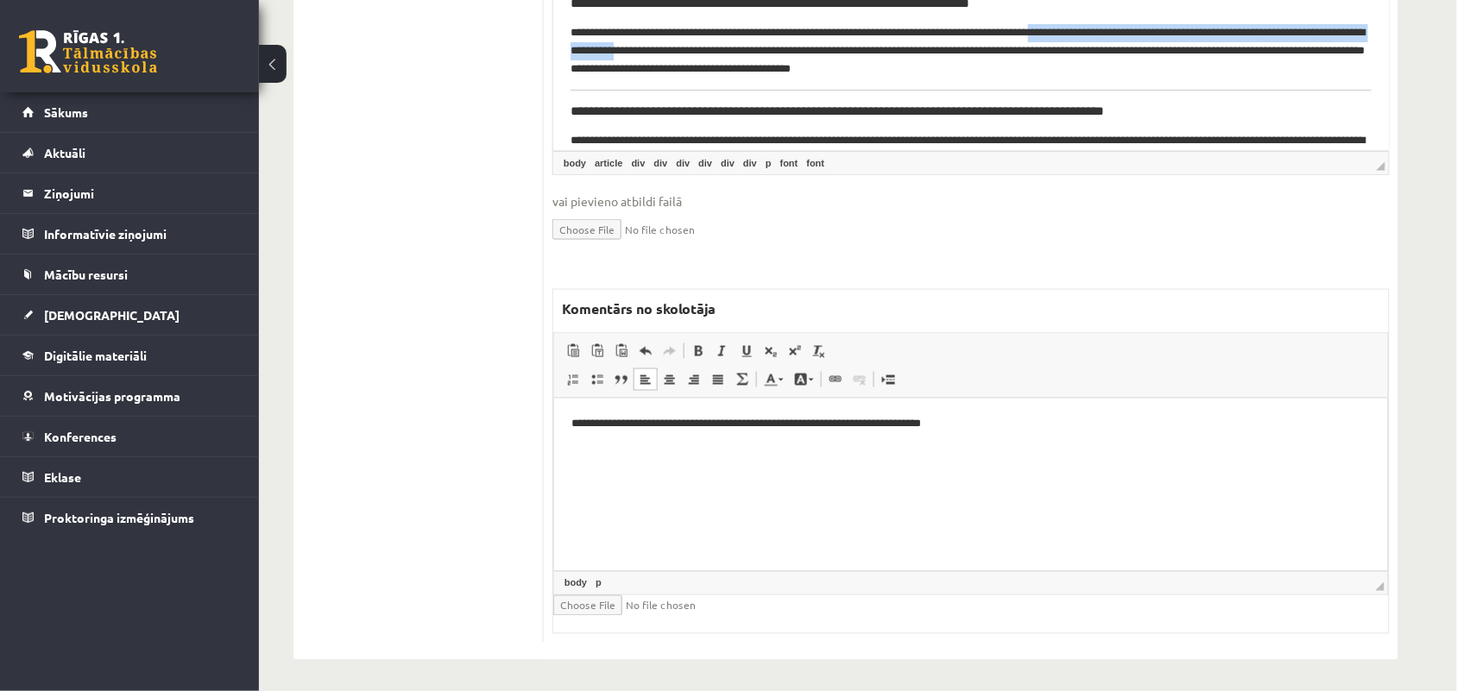
scroll to position [597, 0]
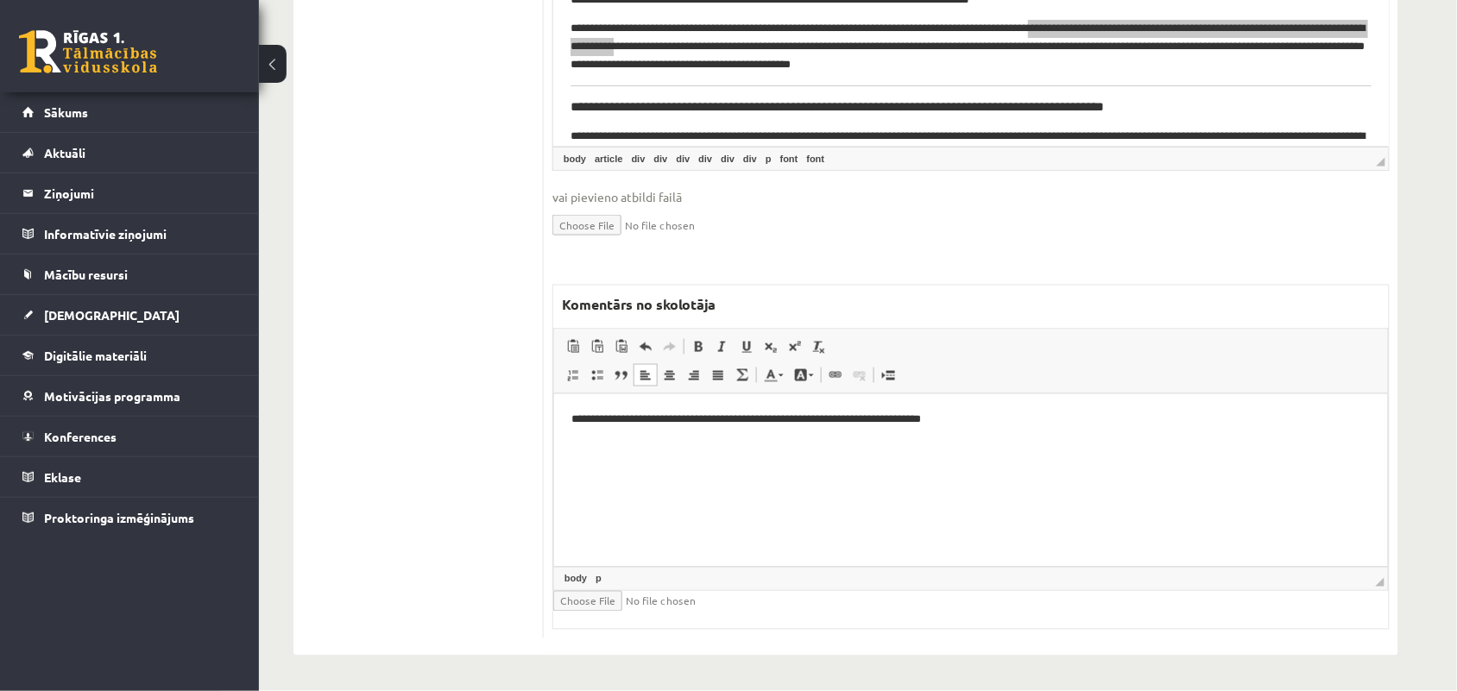
click at [567, 419] on html "**********" at bounding box center [970, 420] width 834 height 53
click at [640, 419] on font "**********" at bounding box center [791, 418] width 380 height 11
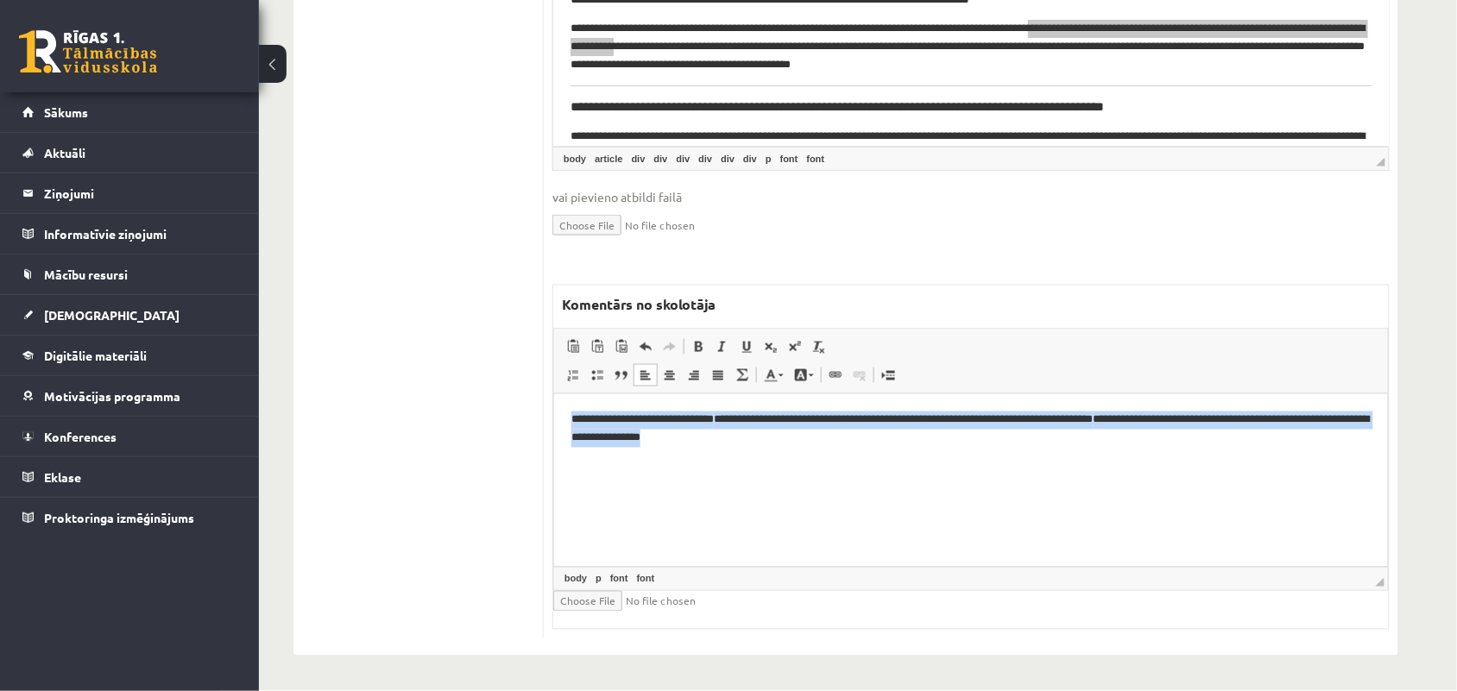
drag, startPoint x: 795, startPoint y: 439, endPoint x: 567, endPoint y: 407, distance: 230.2
click at [567, 407] on html "**********" at bounding box center [970, 429] width 834 height 71
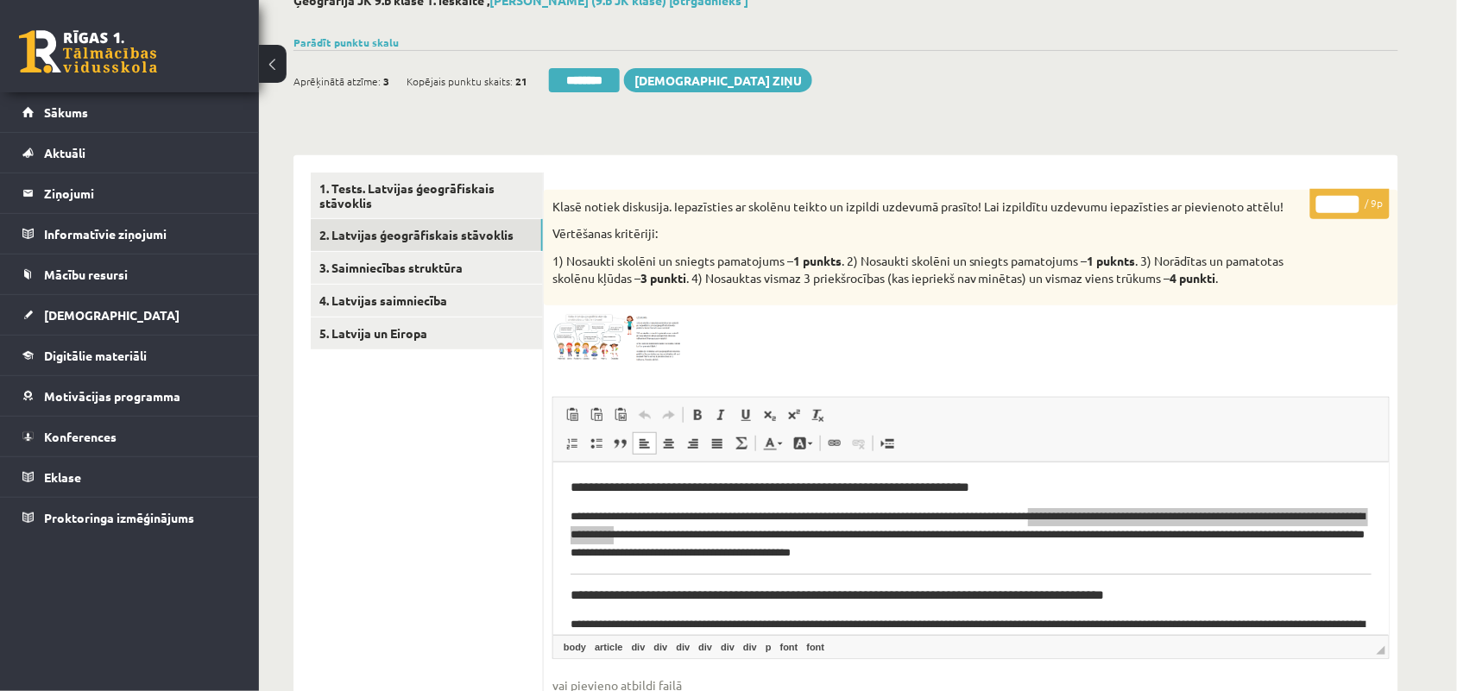
scroll to position [58, 0]
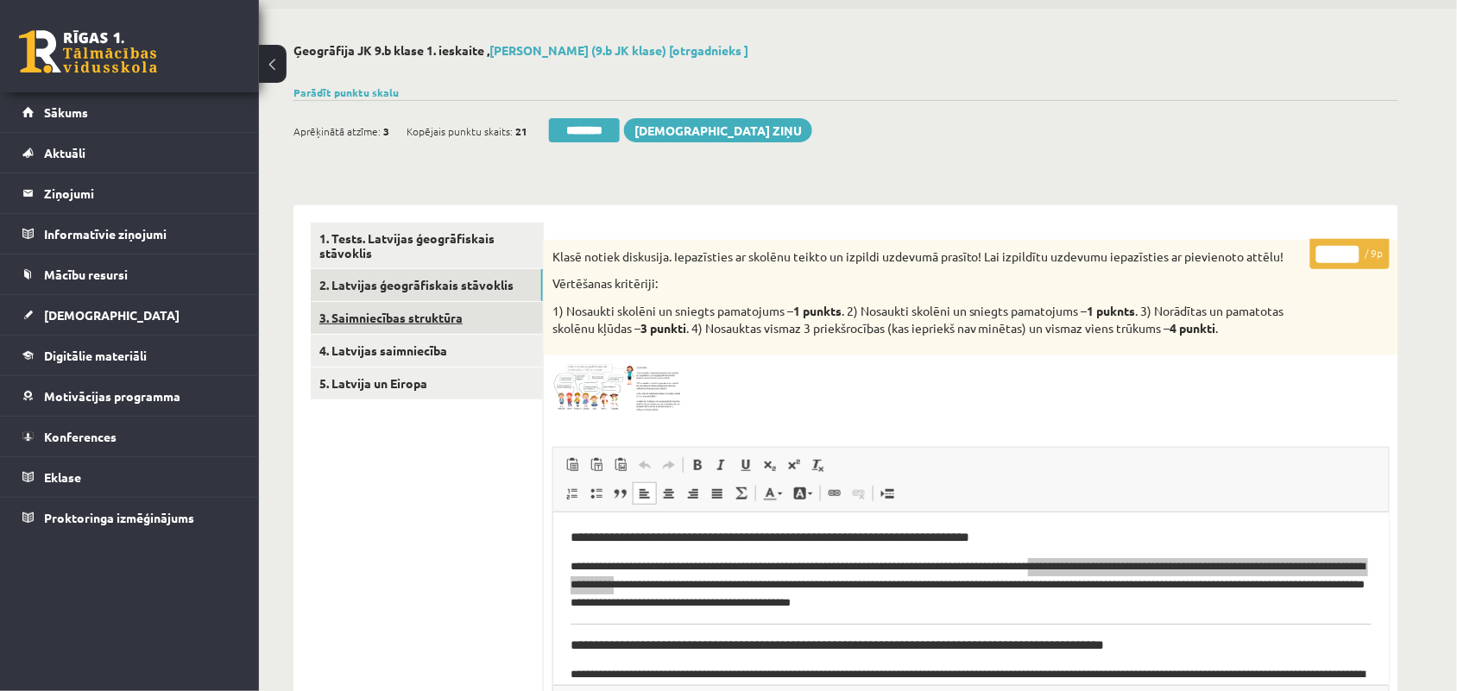
click at [369, 325] on link "3. Saimniecības struktūra" at bounding box center [427, 318] width 232 height 32
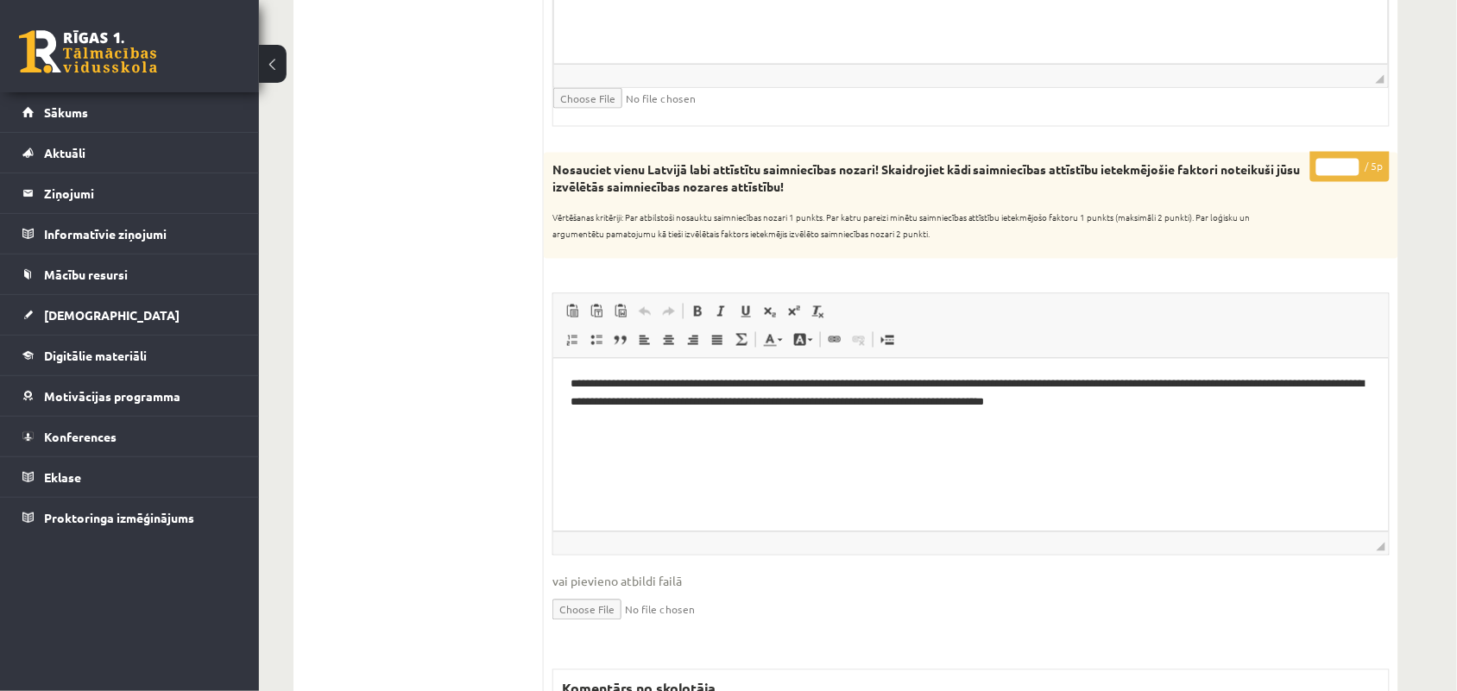
scroll to position [705, 0]
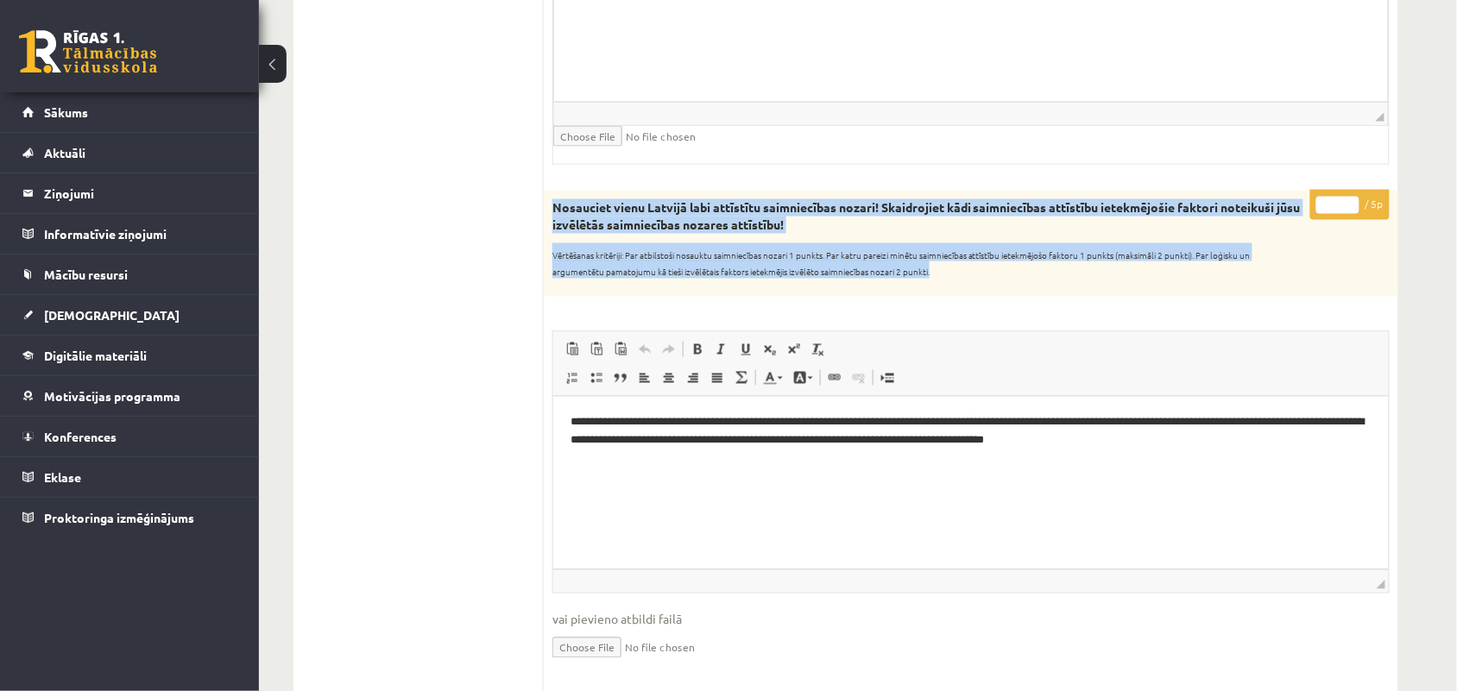
drag, startPoint x: 552, startPoint y: 212, endPoint x: 937, endPoint y: 274, distance: 389.9
click at [937, 274] on div "Nosauciet vienu Latvijā labi attīstītu saimniecības nozari! Skaidrojiet kādi sa…" at bounding box center [971, 243] width 854 height 105
copy div "Nosauciet vienu Latvijā labi attīstītu saimniecības nozari! Skaidrojiet kādi sa…"
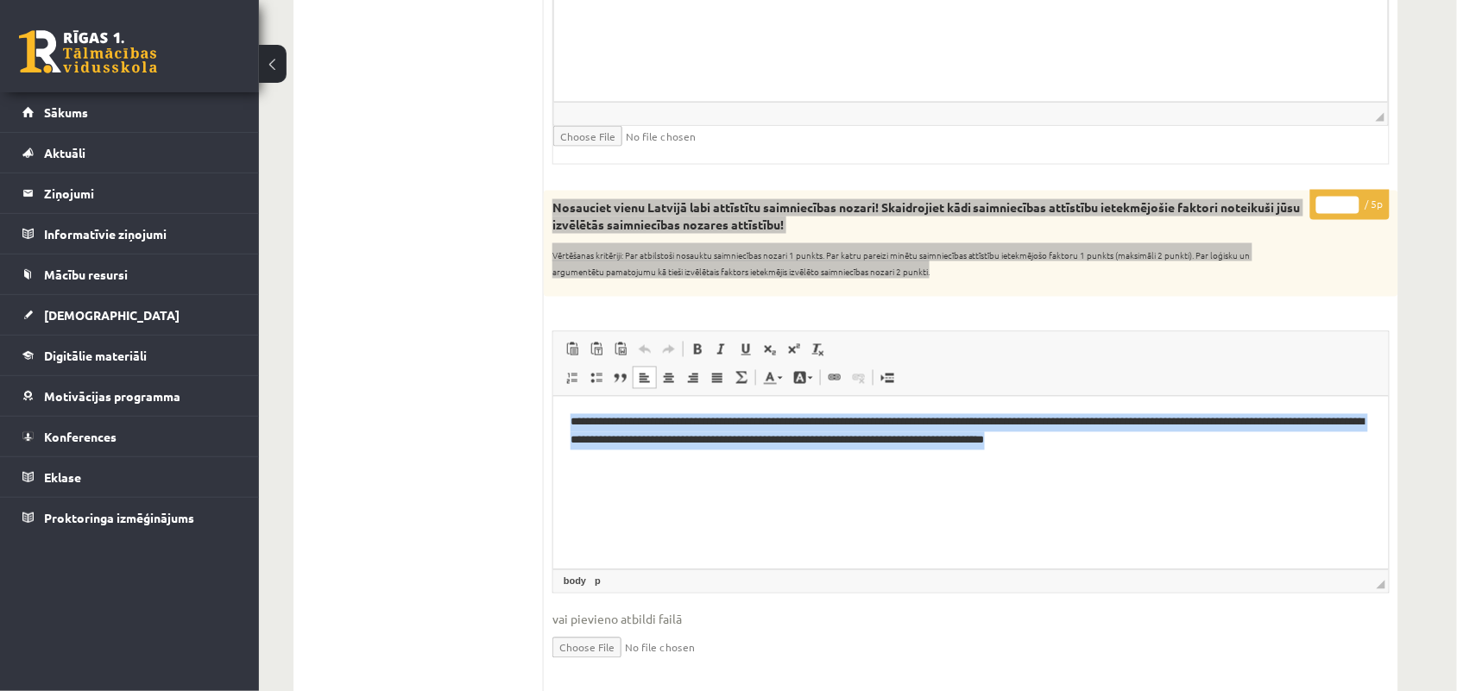
drag, startPoint x: 568, startPoint y: 420, endPoint x: 1336, endPoint y: 454, distance: 768.9
click at [1336, 454] on html "**********" at bounding box center [969, 431] width 835 height 71
copy p "**********"
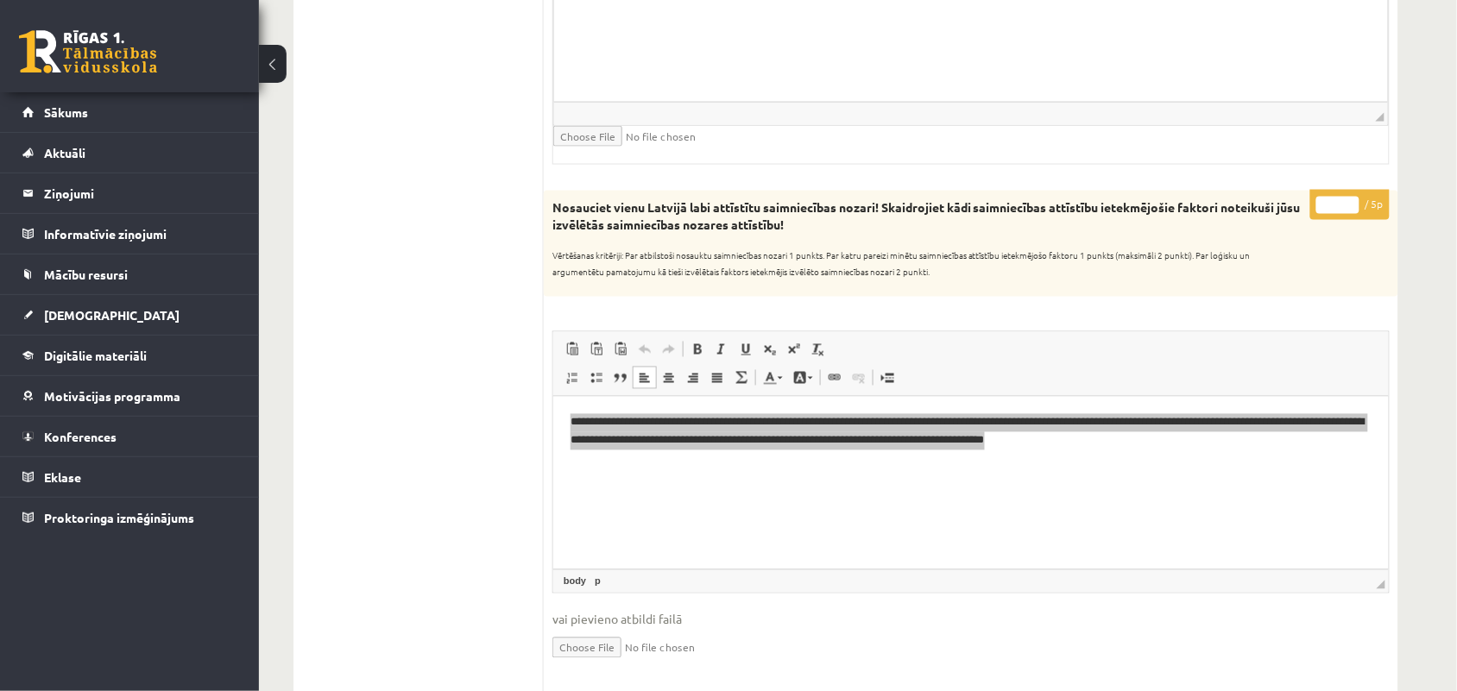
click at [893, 303] on div "**********" at bounding box center [971, 626] width 854 height 870
click at [597, 274] on sub "Vērtēšanas kritēriji: Par atbilstoši nosauktu saimniecības nozari 1 punkts. Par…" at bounding box center [901, 264] width 698 height 30
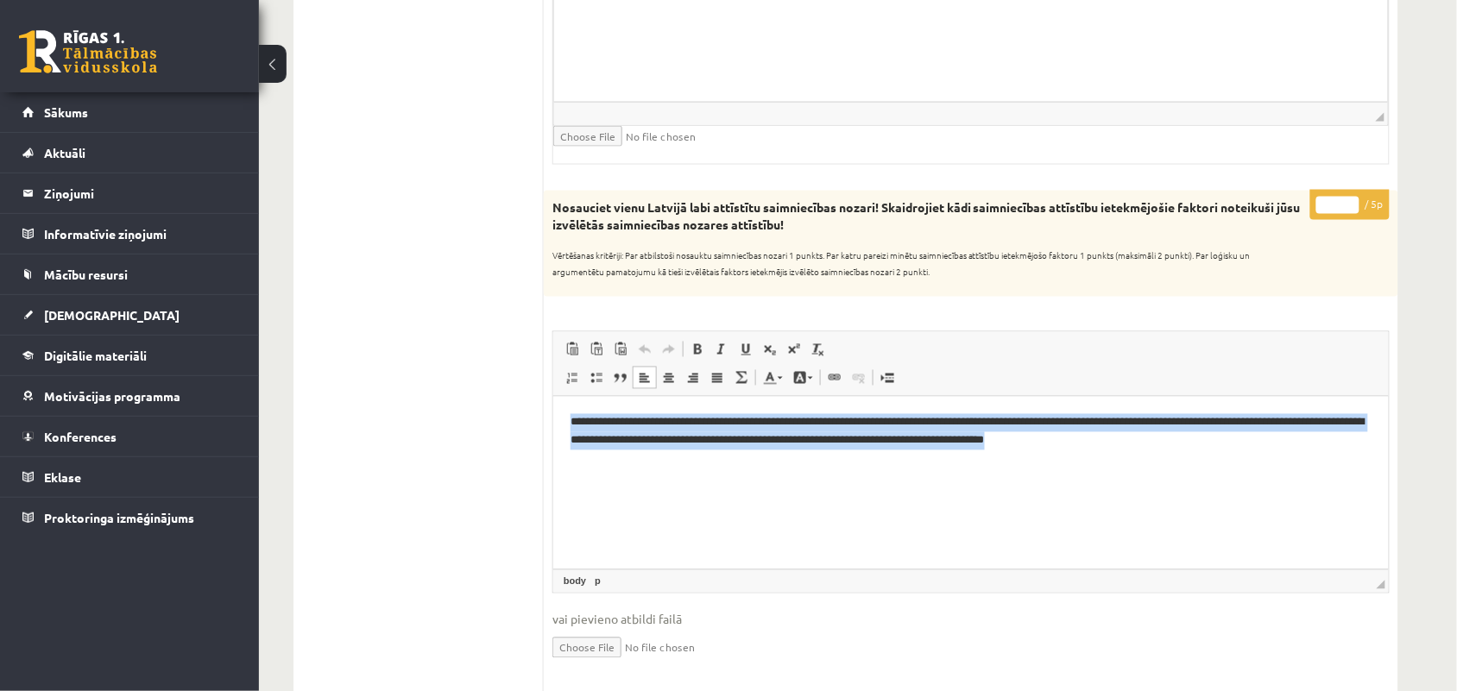
click at [723, 434] on p "**********" at bounding box center [970, 431] width 801 height 36
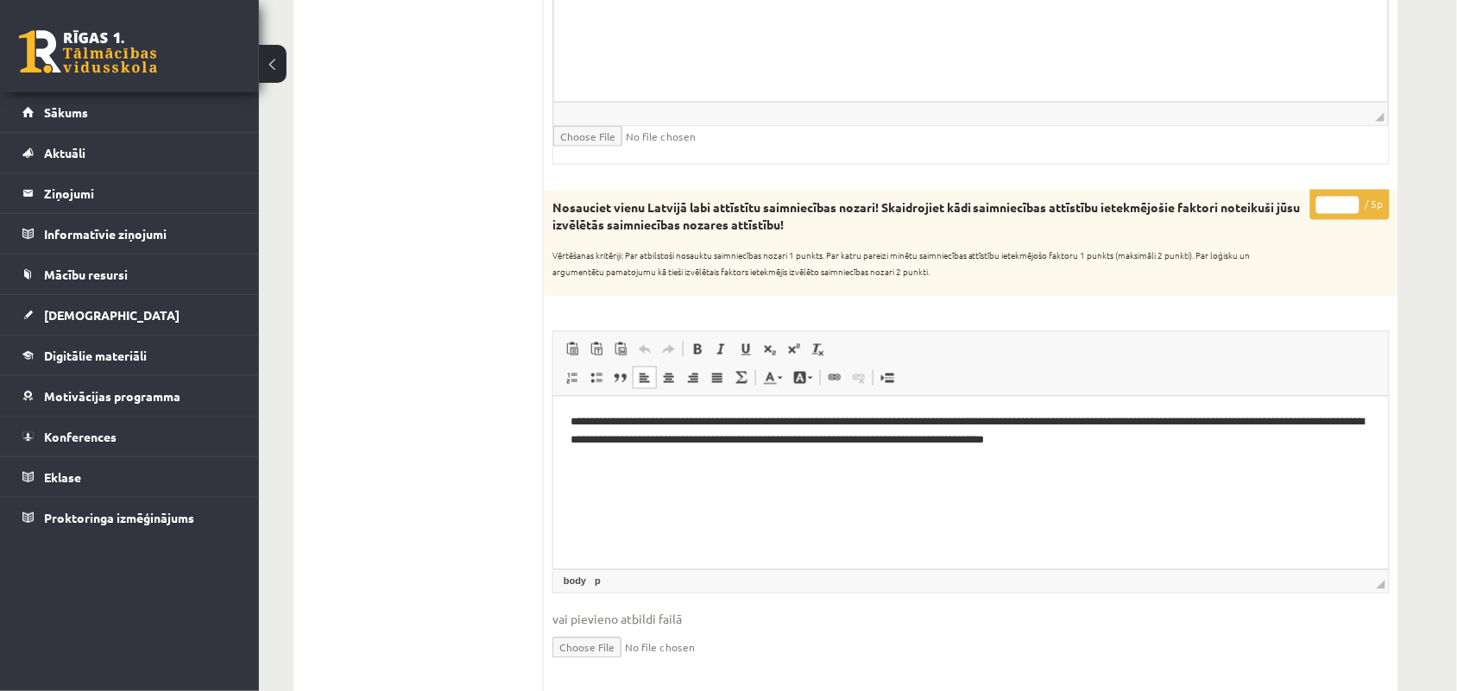
click at [1347, 199] on input "*" at bounding box center [1337, 205] width 43 height 17
type input "*"
click at [1347, 199] on input "*" at bounding box center [1337, 205] width 43 height 17
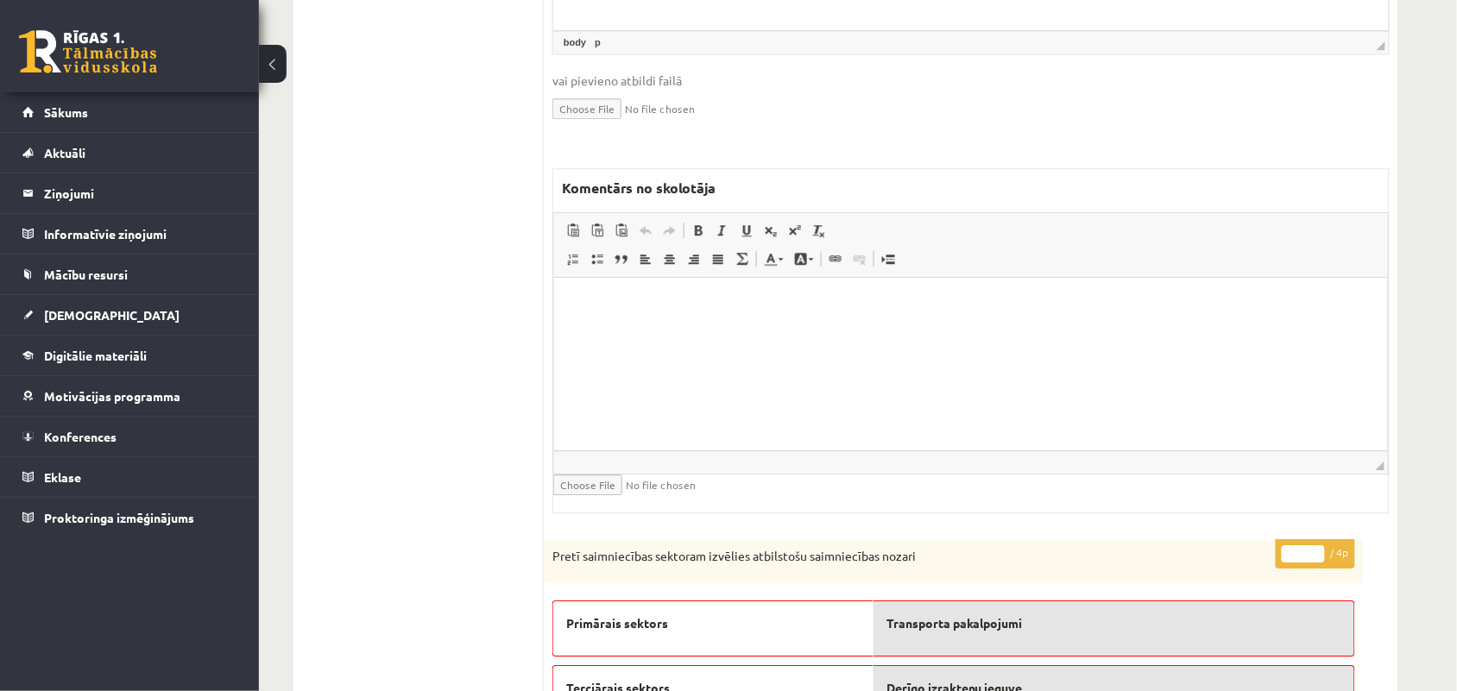
scroll to position [1029, 0]
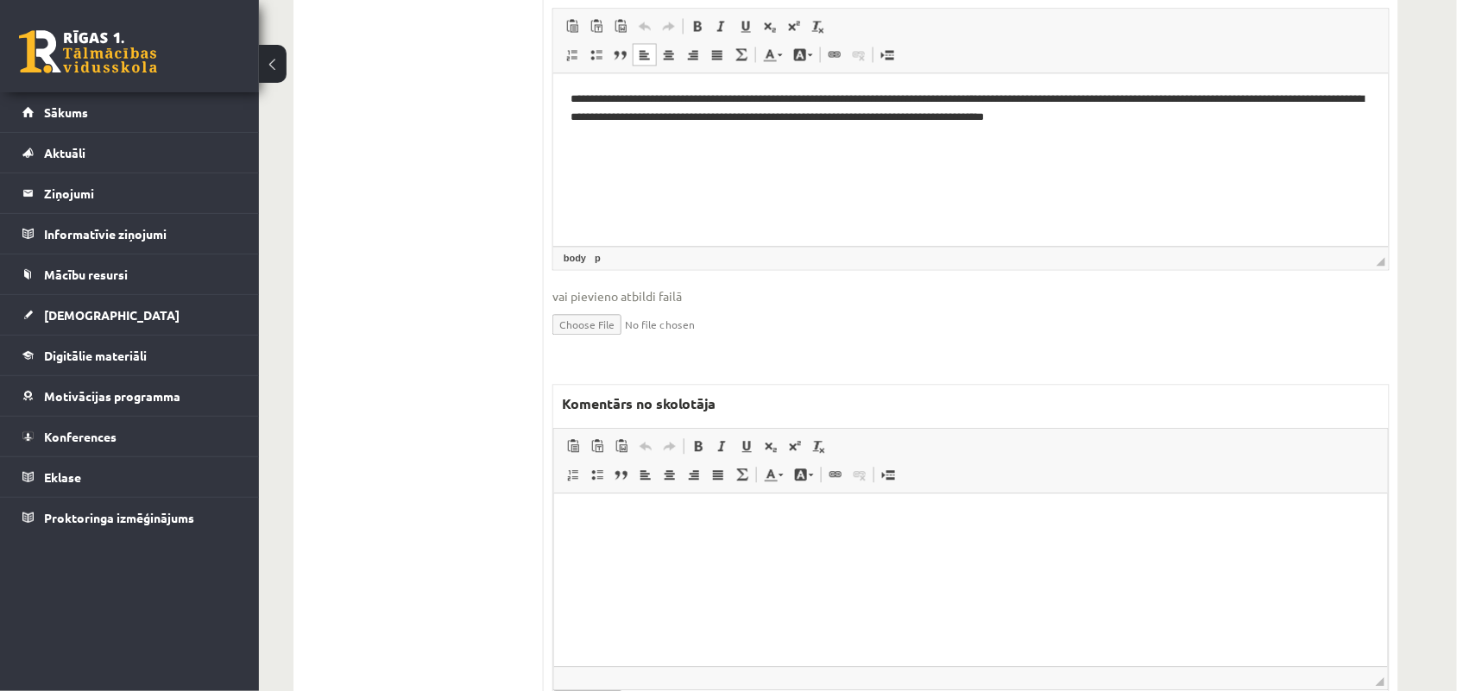
click at [783, 524] on p "Bagātinātā teksta redaktors, wiswyg-editor-47024989031260-1757845077-489" at bounding box center [970, 519] width 799 height 18
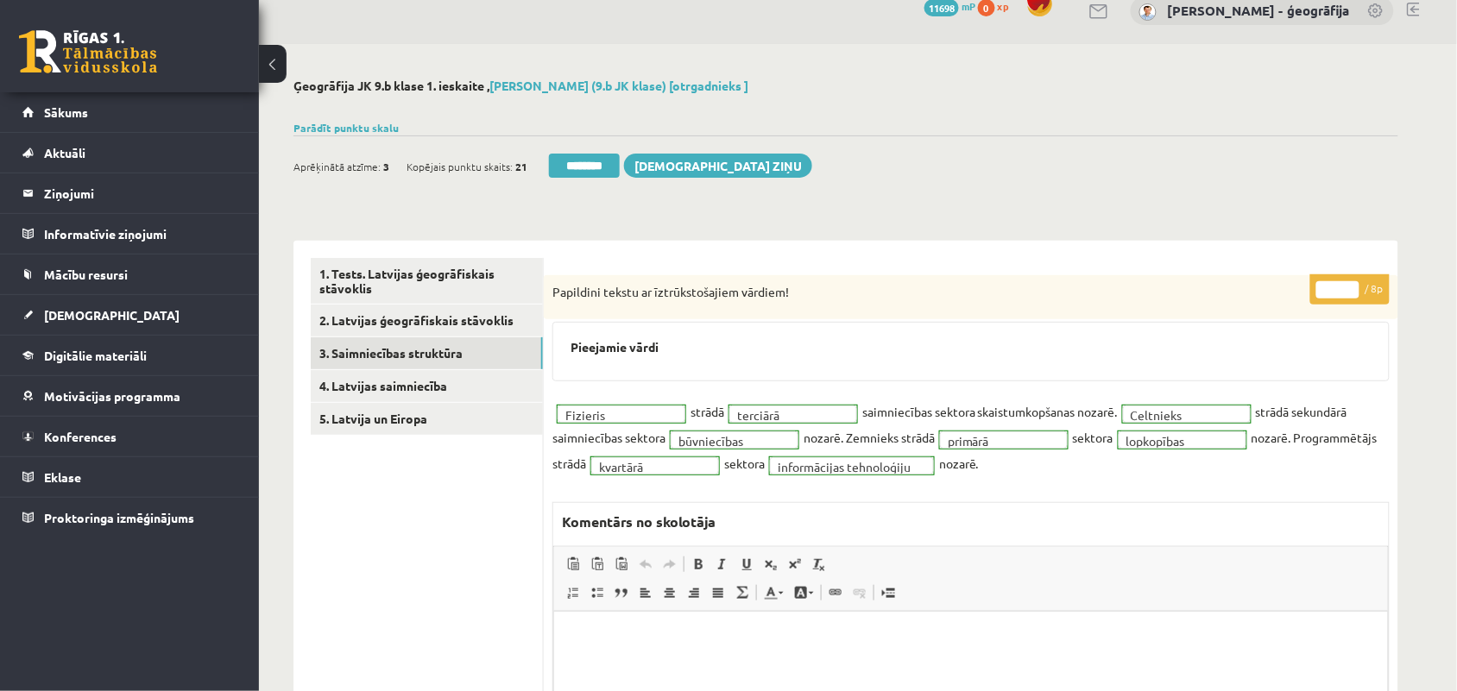
scroll to position [0, 0]
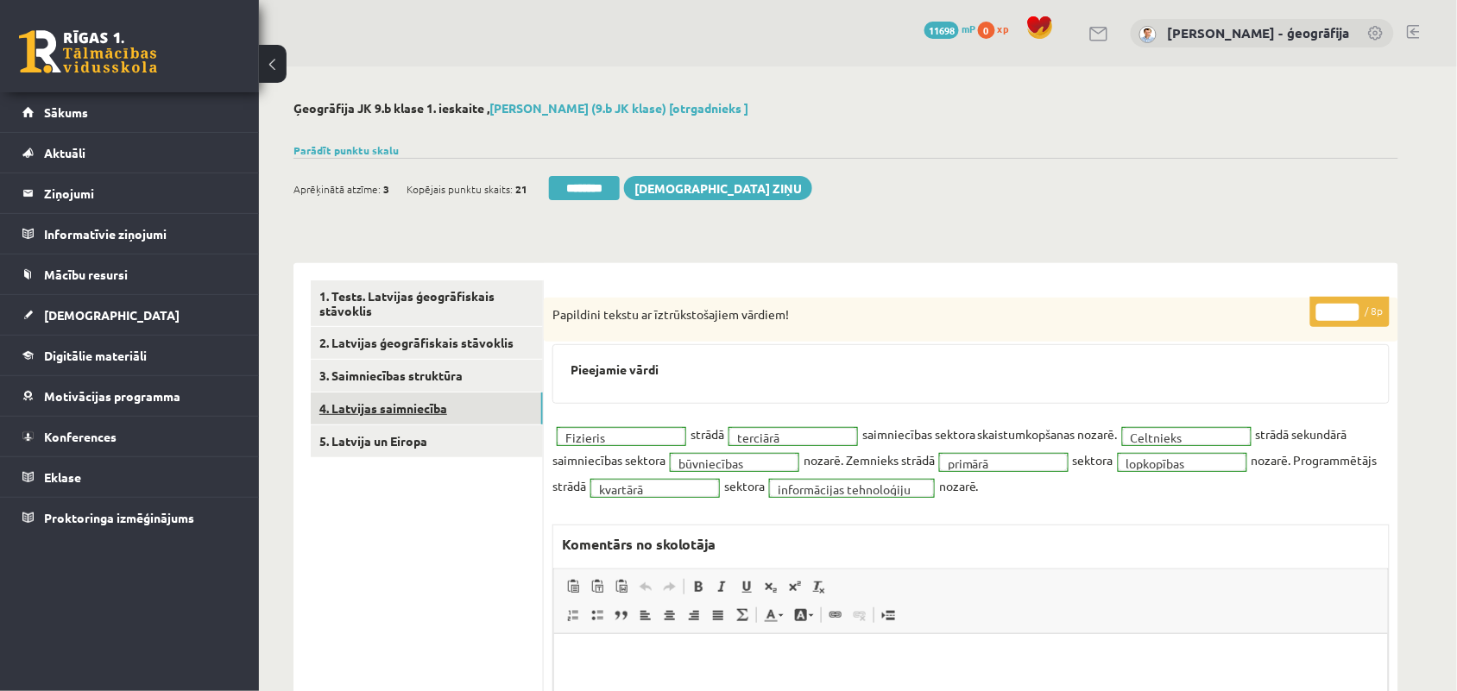
click at [341, 404] on link "4. Latvijas saimniecība" at bounding box center [427, 409] width 232 height 32
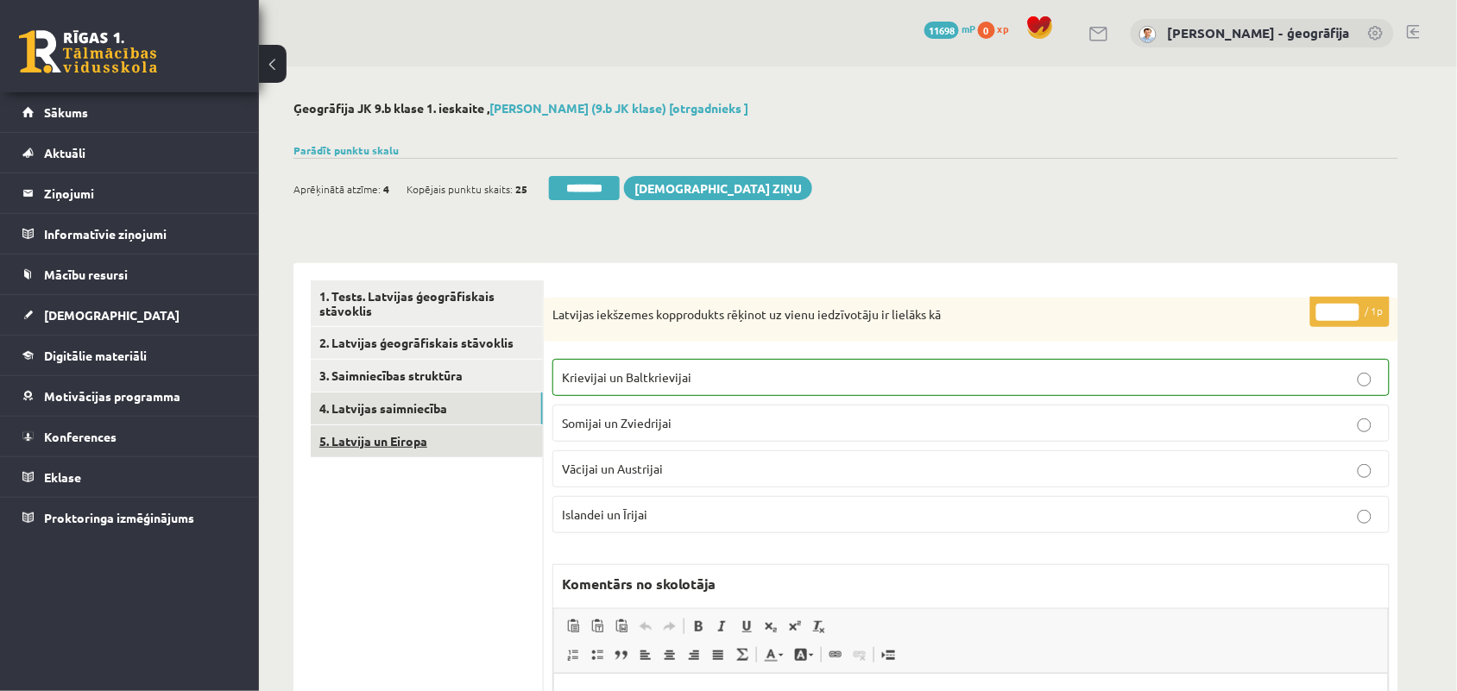
click at [389, 430] on link "5. Latvija un Eiropa" at bounding box center [427, 442] width 232 height 32
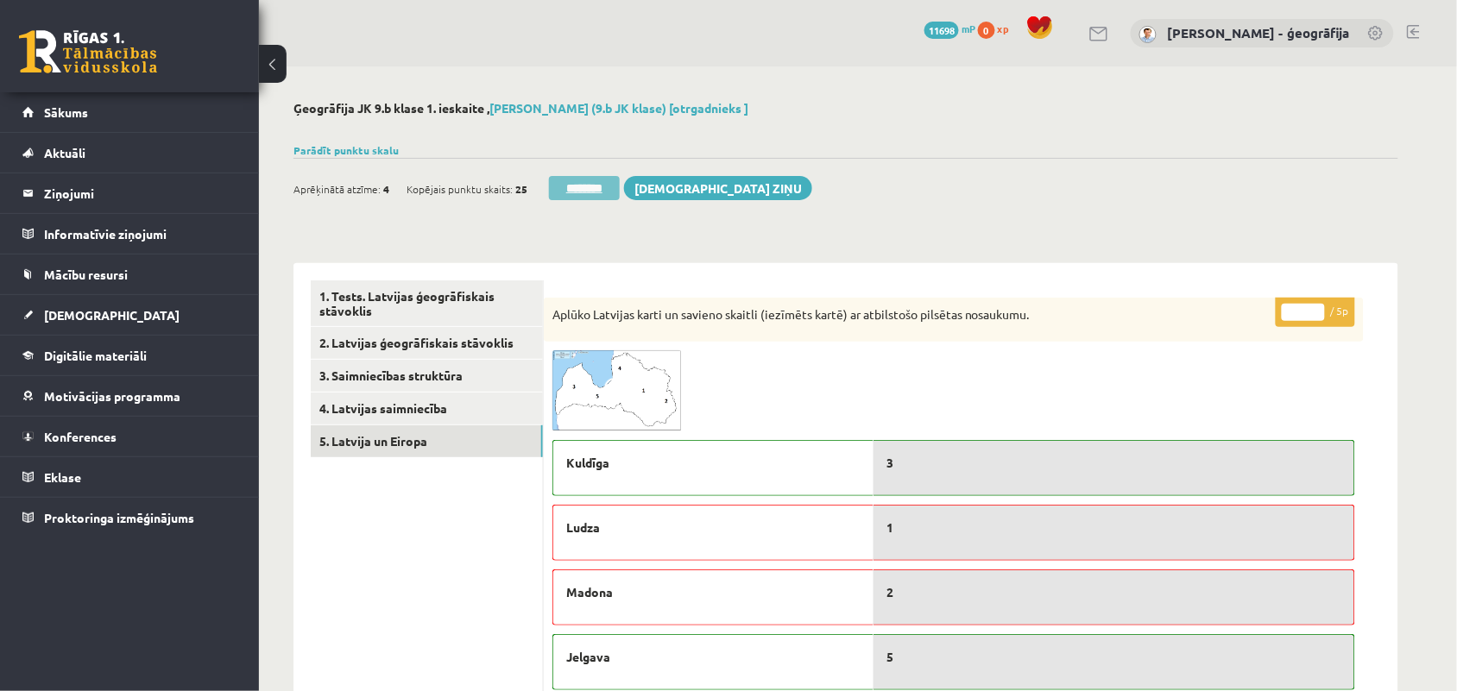
click at [605, 190] on input "********" at bounding box center [584, 188] width 71 height 24
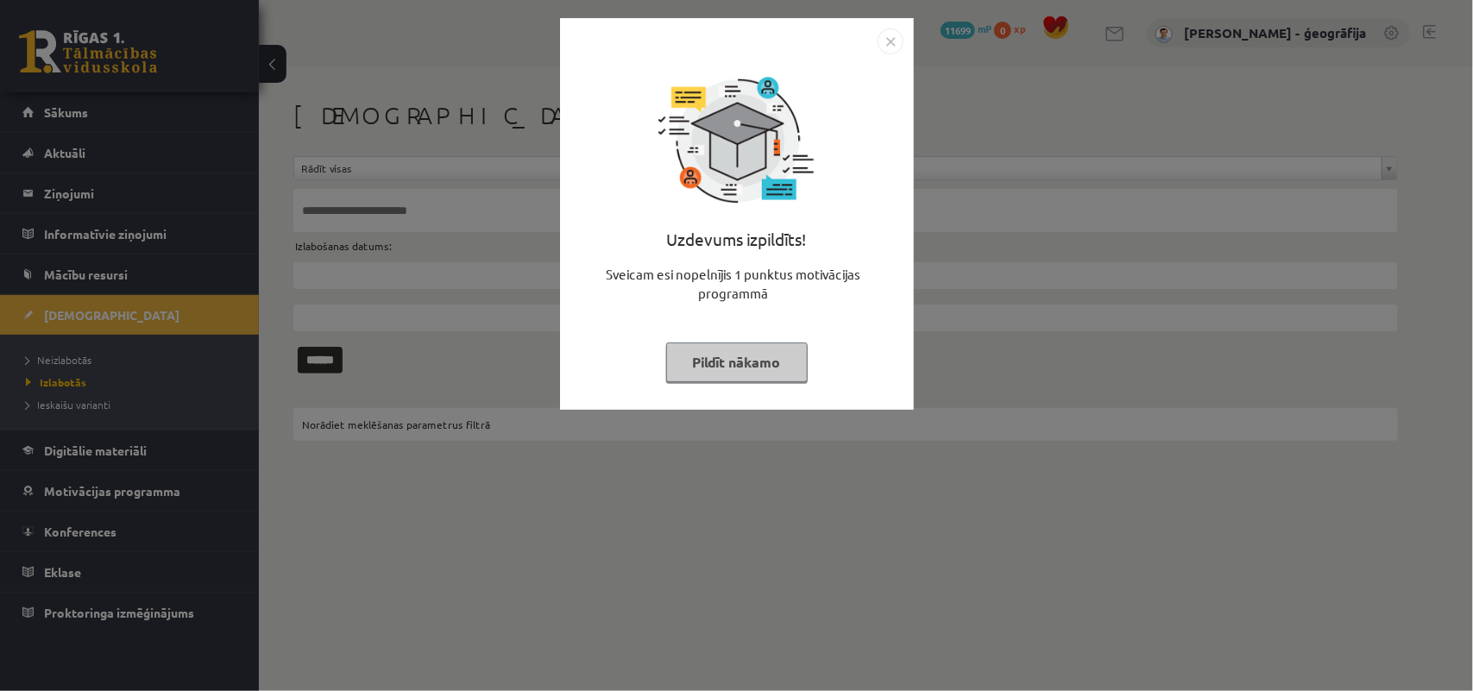
click at [761, 359] on button "Pildīt nākamo" at bounding box center [737, 363] width 142 height 40
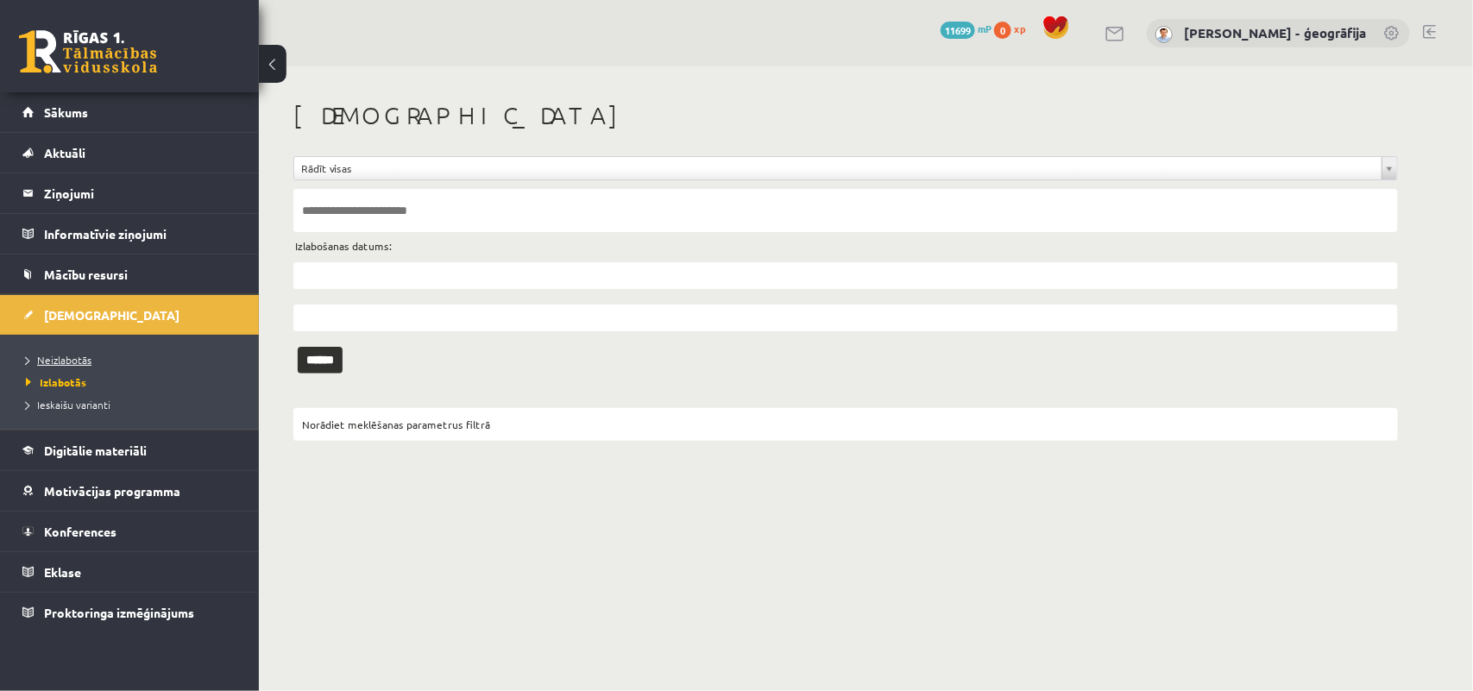
click at [70, 359] on span "Neizlabotās" at bounding box center [59, 360] width 66 height 14
